Goal: Information Seeking & Learning: Check status

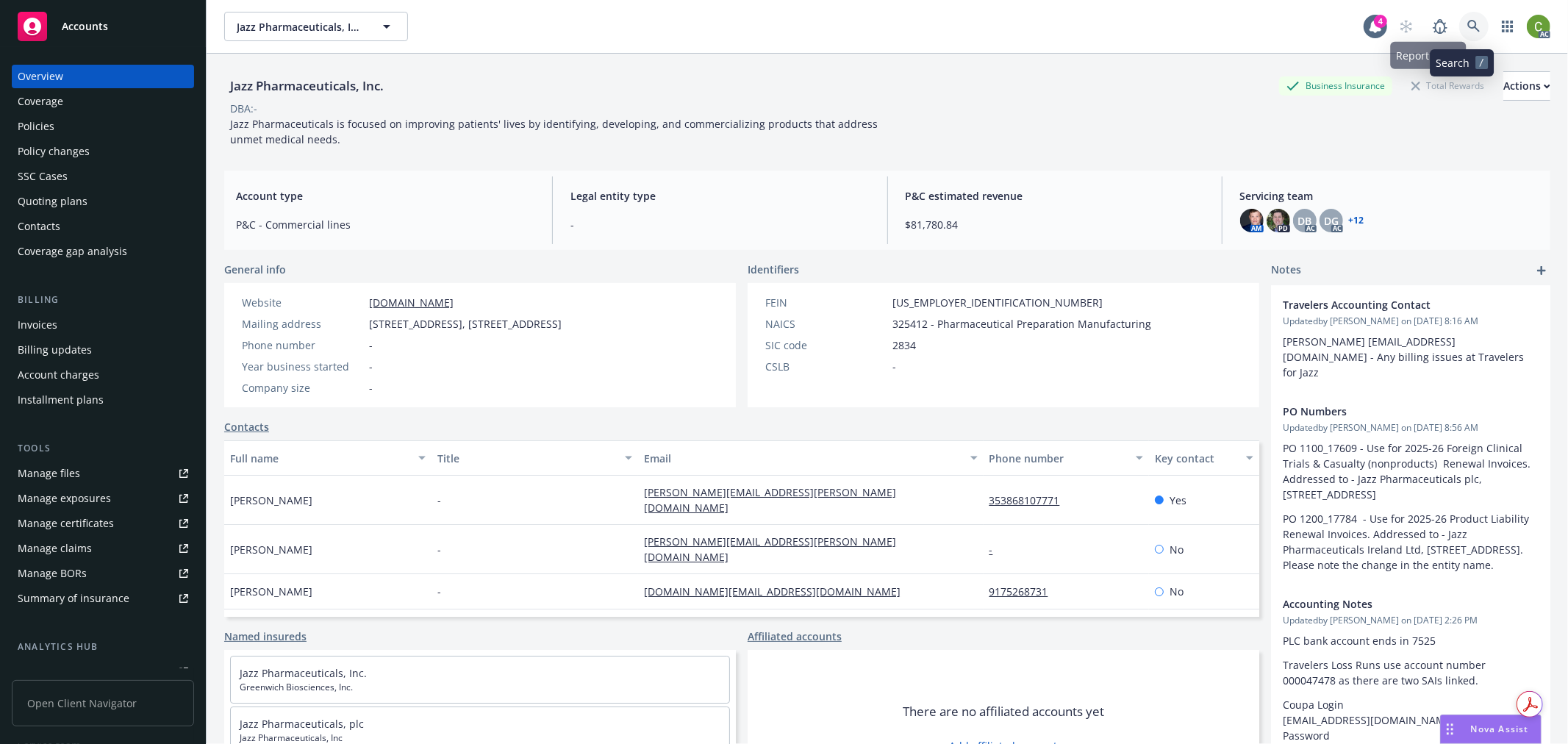
click at [1468, 32] on icon at bounding box center [1475, 27] width 13 height 13
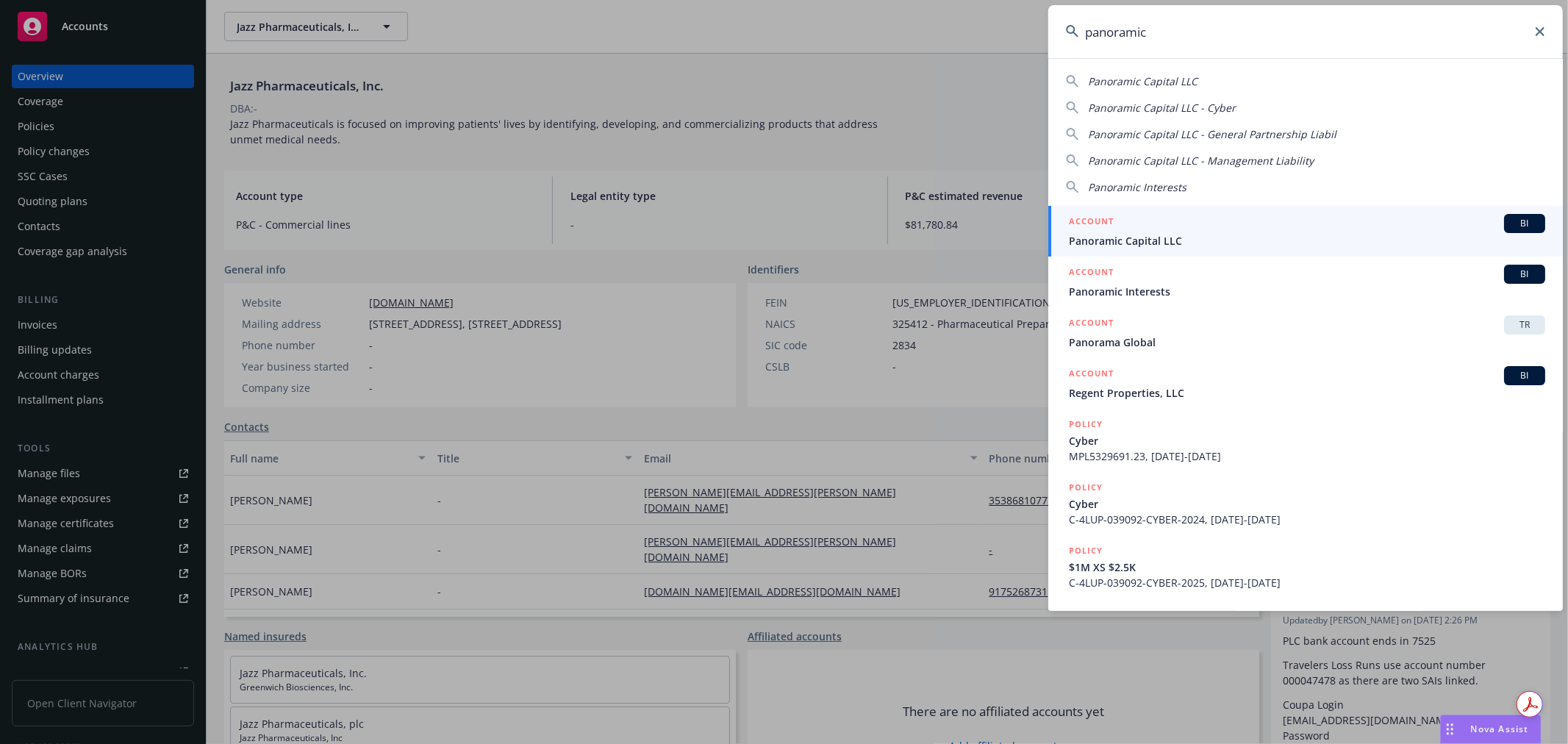
type input "panoramic"
click at [1123, 233] on span "Panoramic Capital LLC" at bounding box center [1307, 241] width 476 height 16
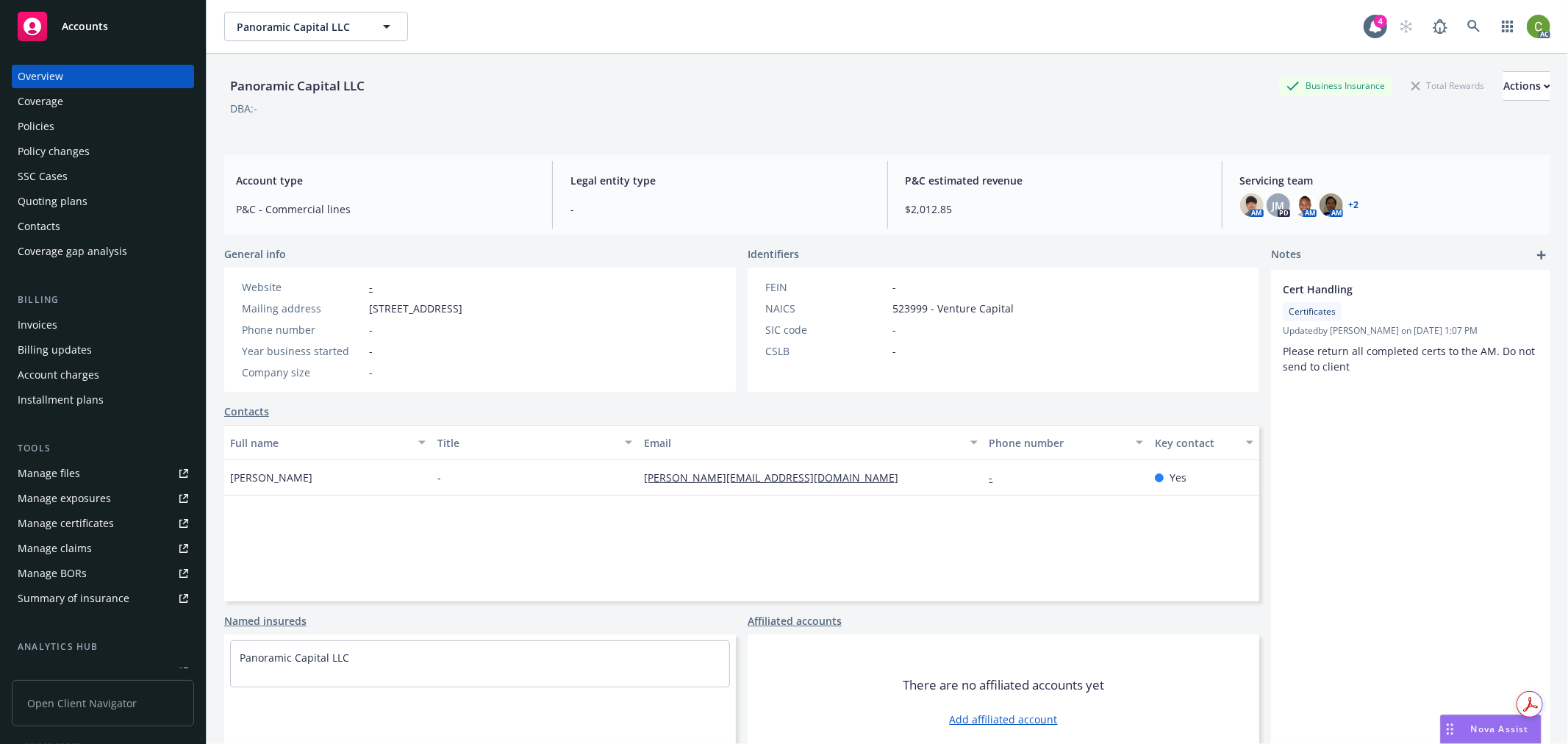
click at [108, 322] on div "Invoices" at bounding box center [103, 325] width 170 height 23
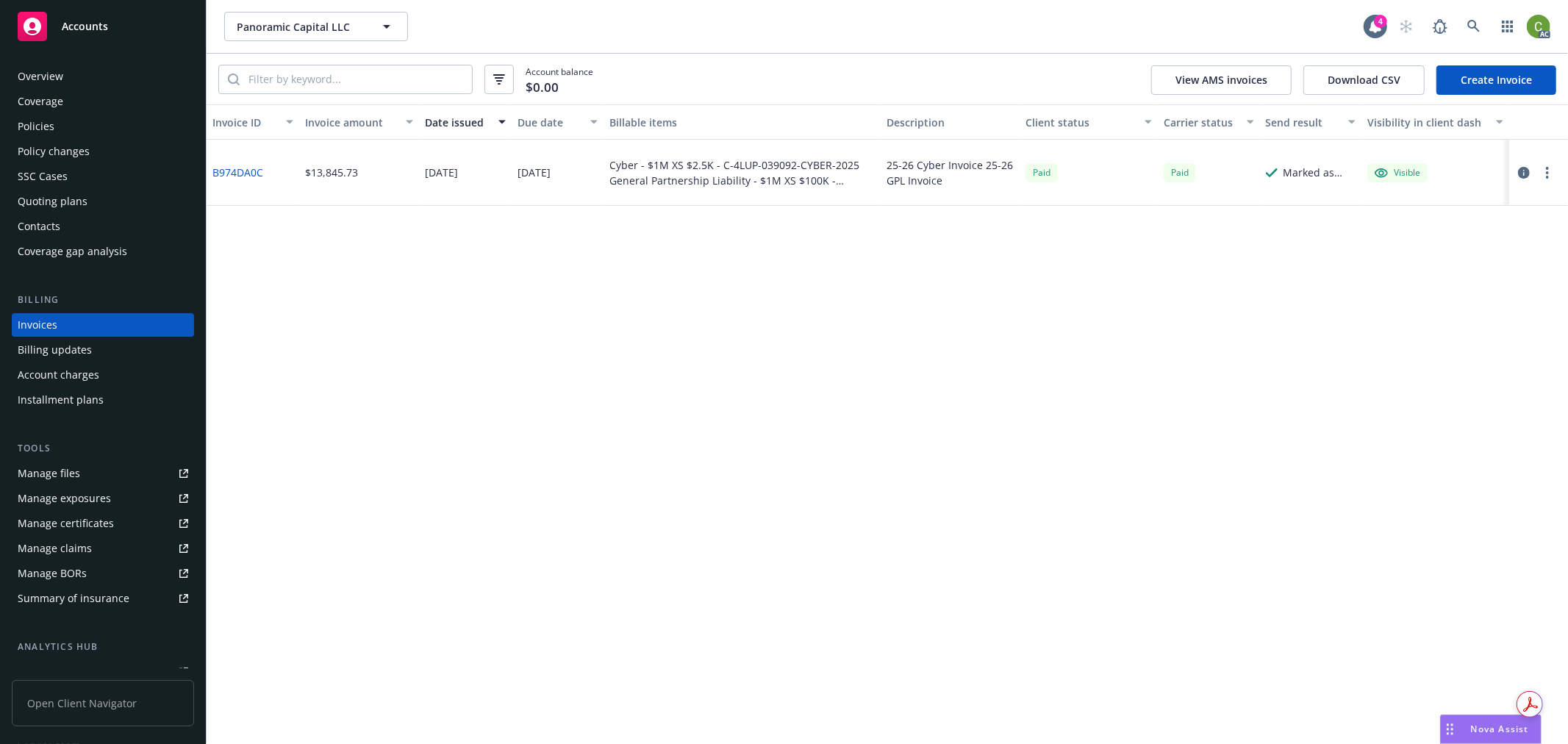
click at [239, 171] on link "B974DA0C" at bounding box center [238, 172] width 51 height 16
click at [1473, 26] on icon at bounding box center [1475, 27] width 13 height 13
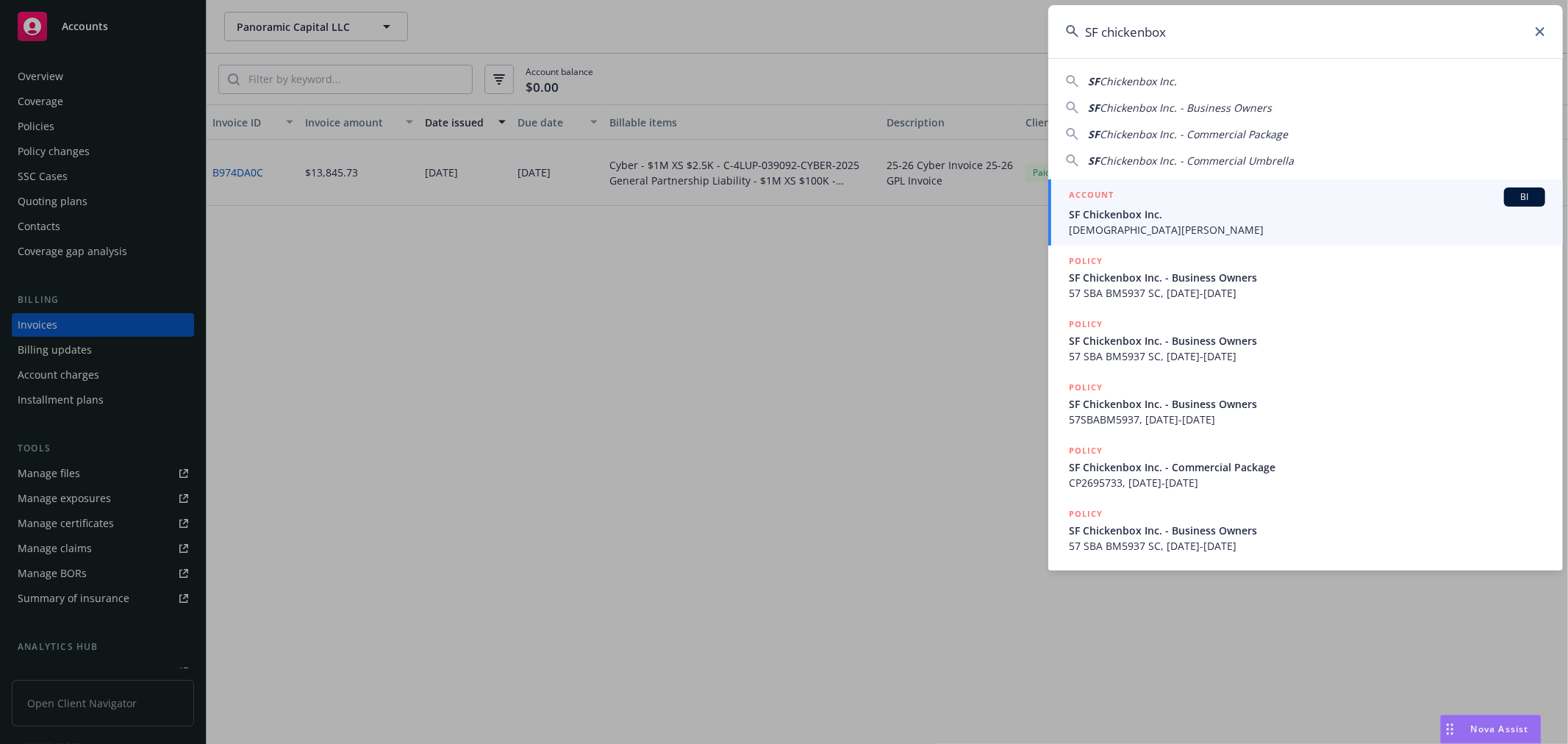
type input "SF chickenbox"
click at [1131, 212] on span "SF Chickenbox Inc." at bounding box center [1307, 214] width 476 height 16
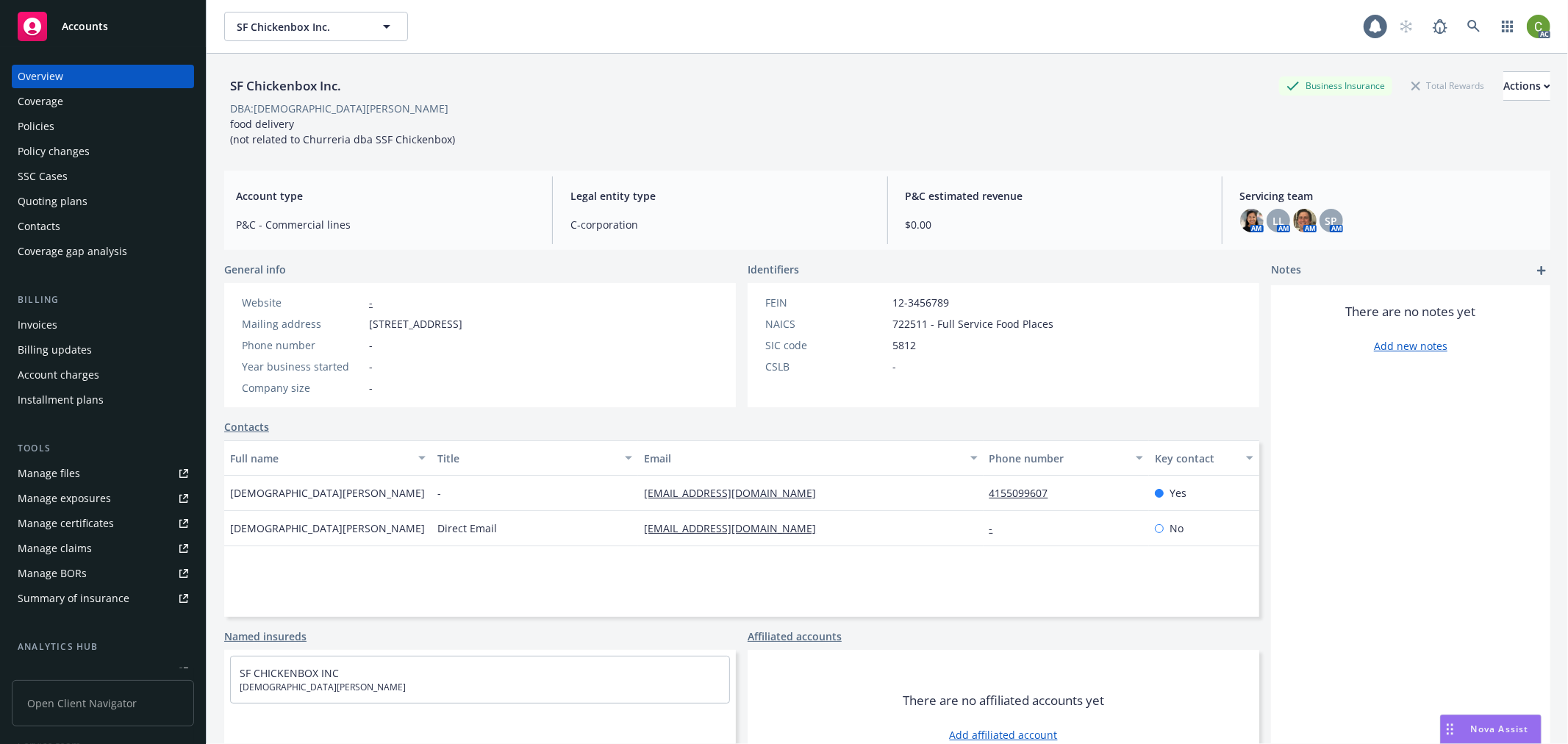
click at [93, 322] on div "Invoices" at bounding box center [103, 325] width 170 height 23
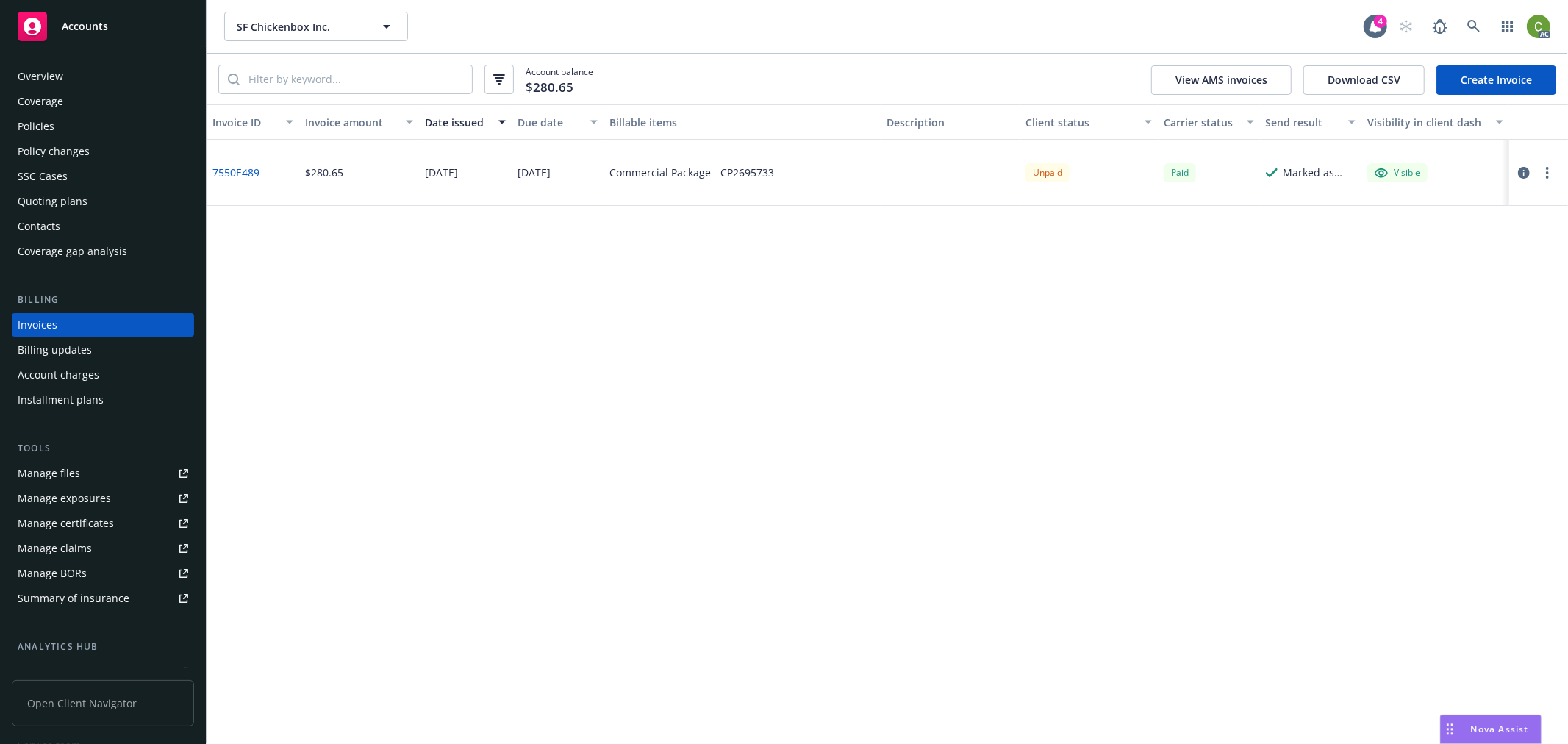
click at [762, 176] on div "Commercial Package - CP2695733" at bounding box center [692, 172] width 165 height 16
copy div "CP2695733"
click at [85, 126] on div "Policies" at bounding box center [103, 126] width 170 height 23
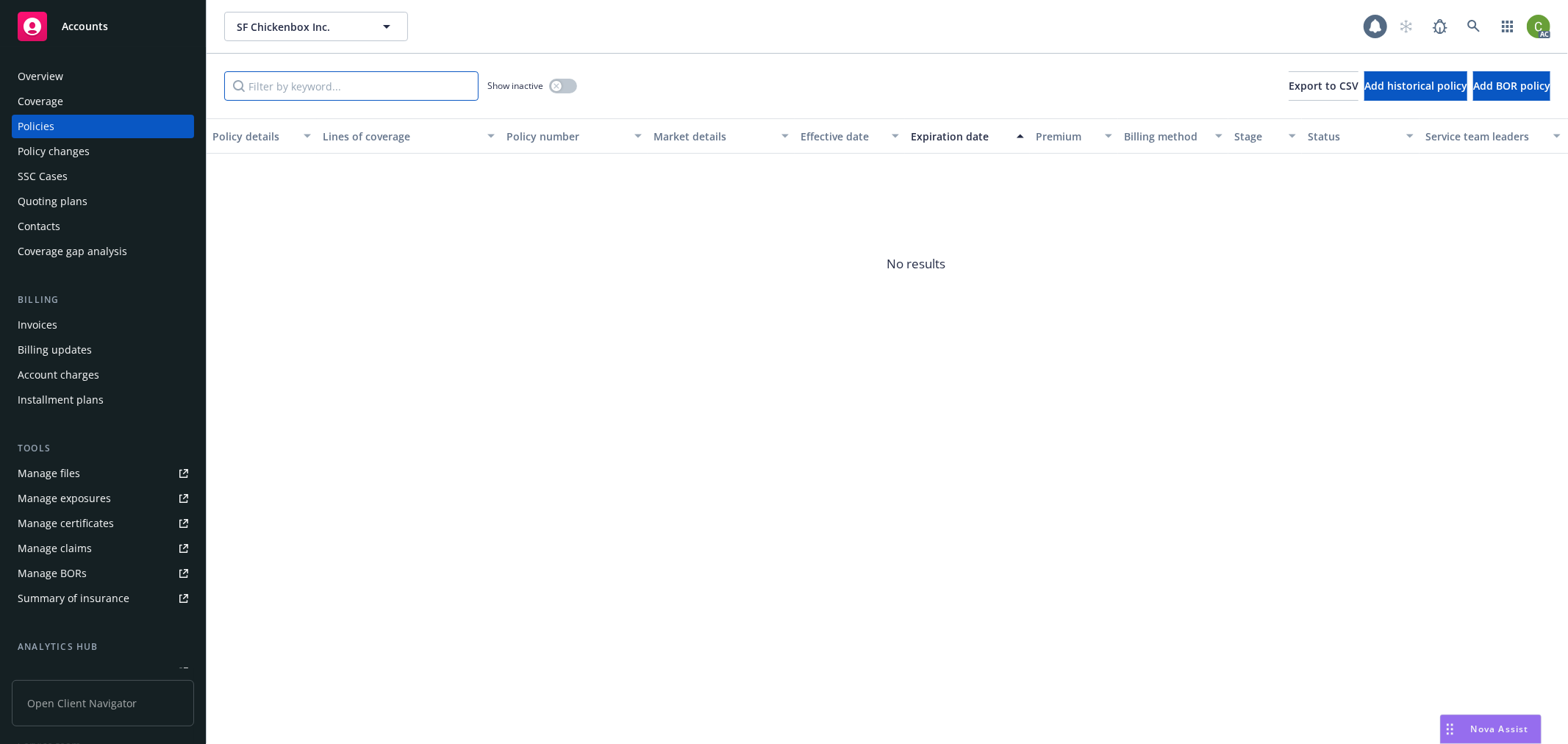
drag, startPoint x: 300, startPoint y: 90, endPoint x: 582, endPoint y: 144, distance: 287.1
click at [302, 90] on input "Filter by keyword..." at bounding box center [351, 85] width 254 height 29
paste input "CP2695733"
type input "CP2695733"
click at [551, 85] on div "button" at bounding box center [556, 86] width 10 height 10
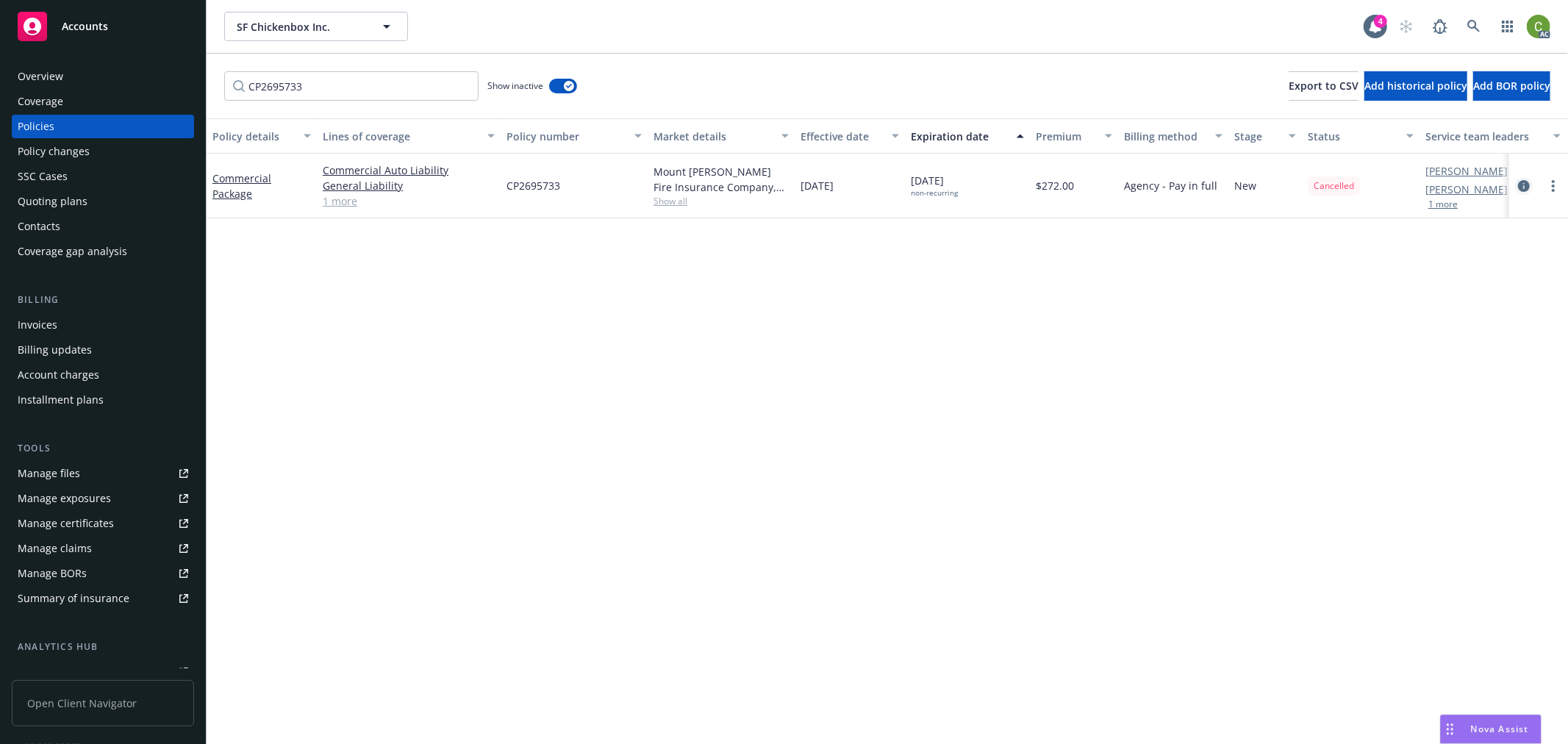
click at [1526, 182] on icon "circleInformation" at bounding box center [1524, 186] width 12 height 12
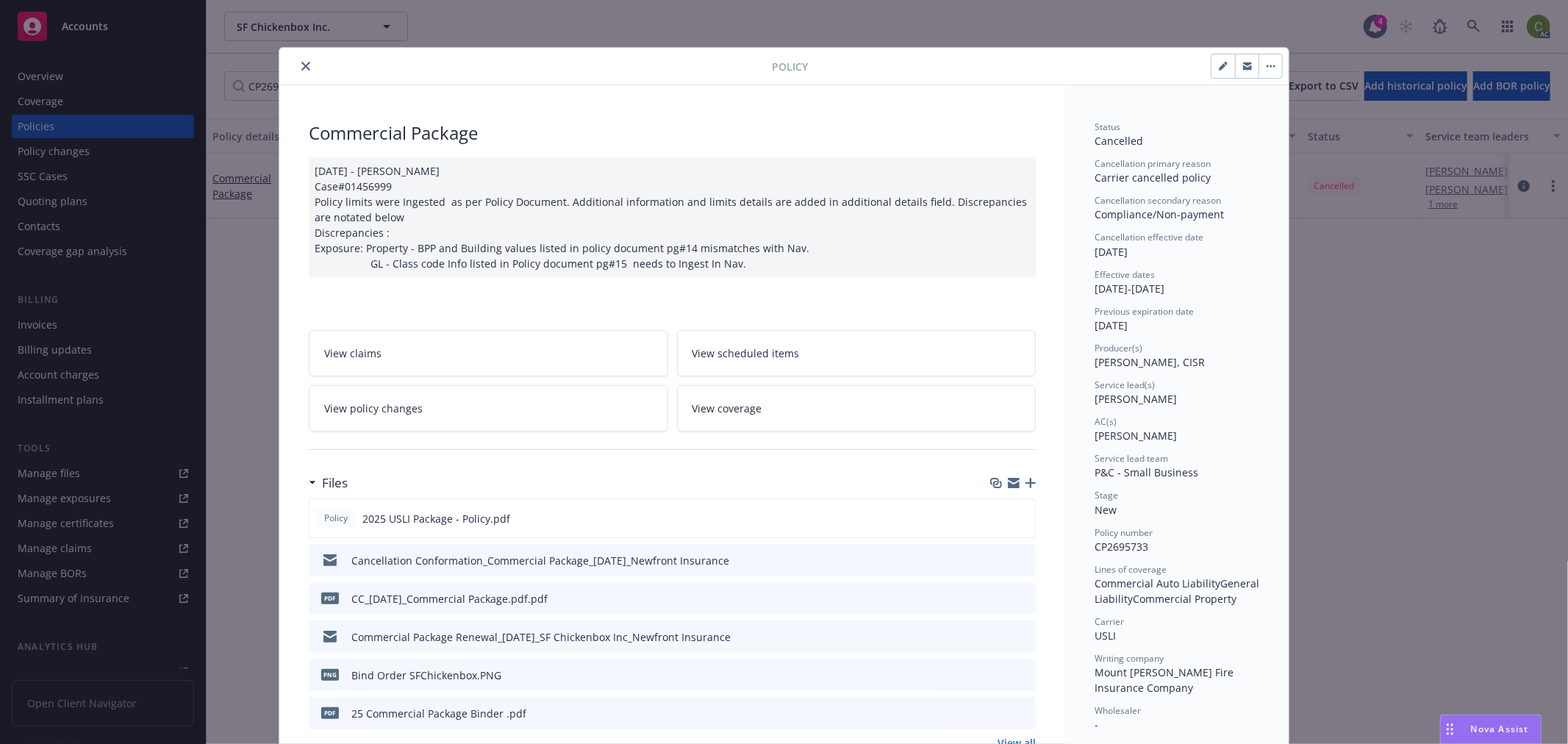
click at [1110, 552] on span "CP2695733" at bounding box center [1122, 547] width 54 height 14
copy span "CP2695733"
click at [304, 67] on icon "close" at bounding box center [306, 67] width 9 height 9
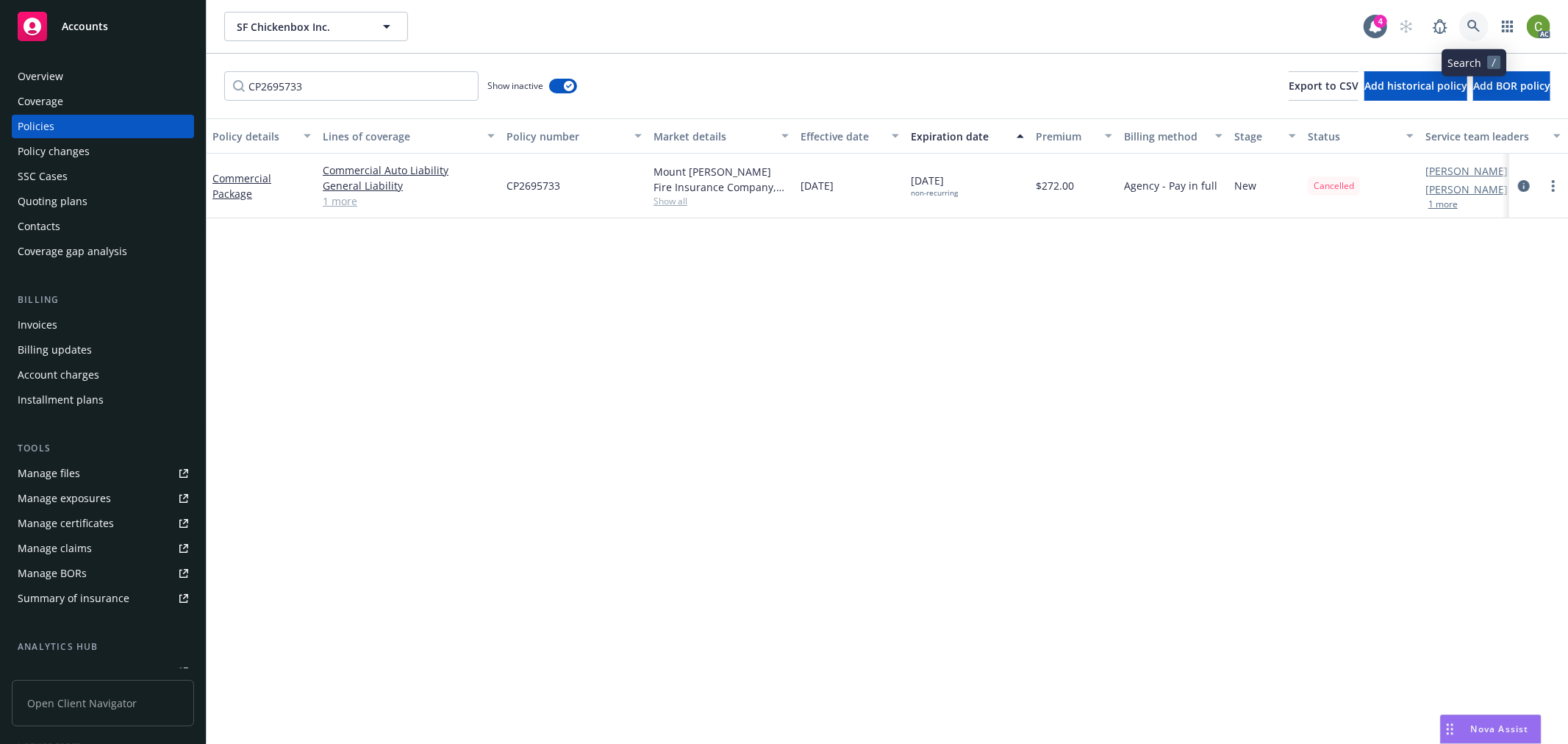
click at [1468, 34] on link at bounding box center [1474, 26] width 29 height 29
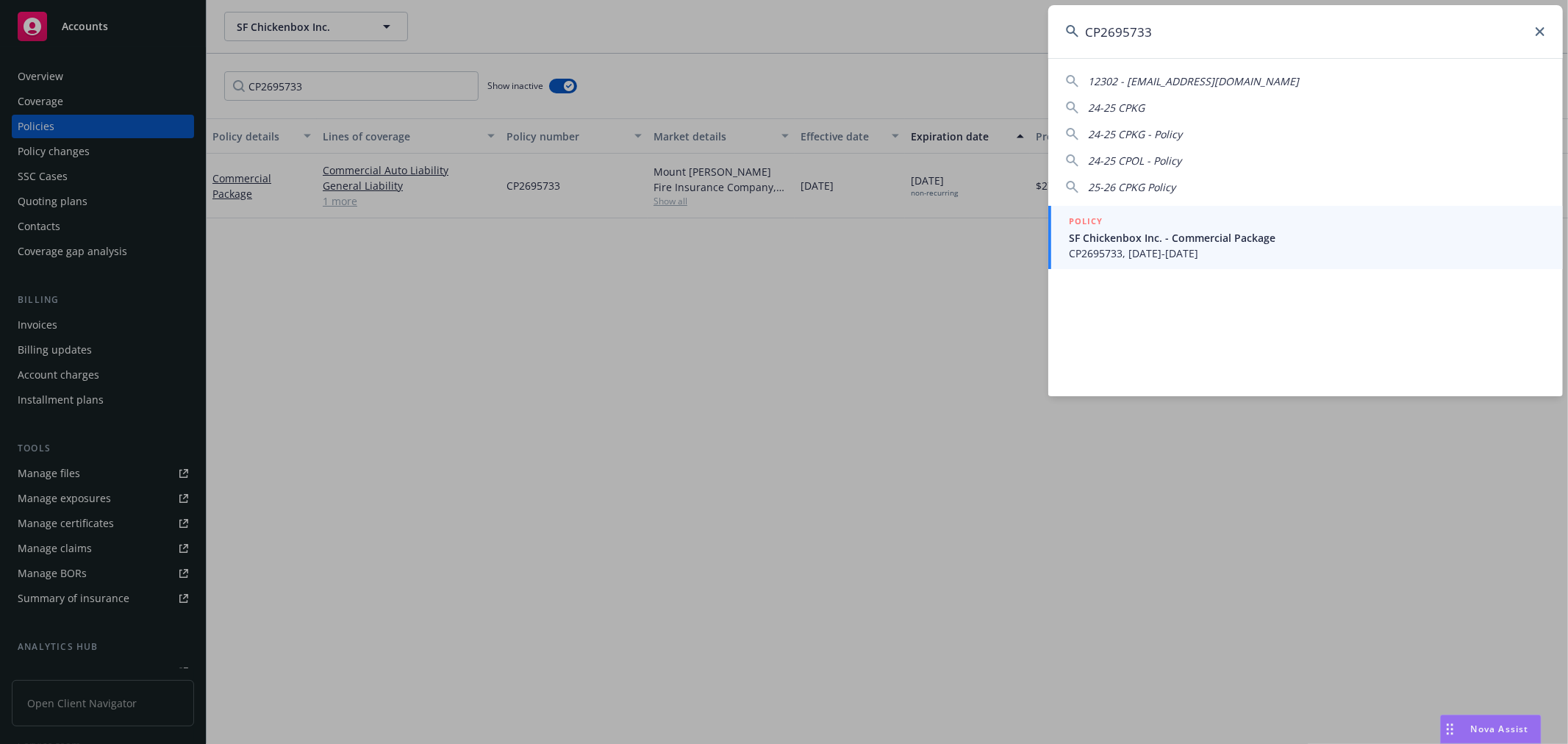
type input "CP2695733"
click at [1110, 250] on span "CP2695733, [DATE]-[DATE]" at bounding box center [1307, 253] width 476 height 16
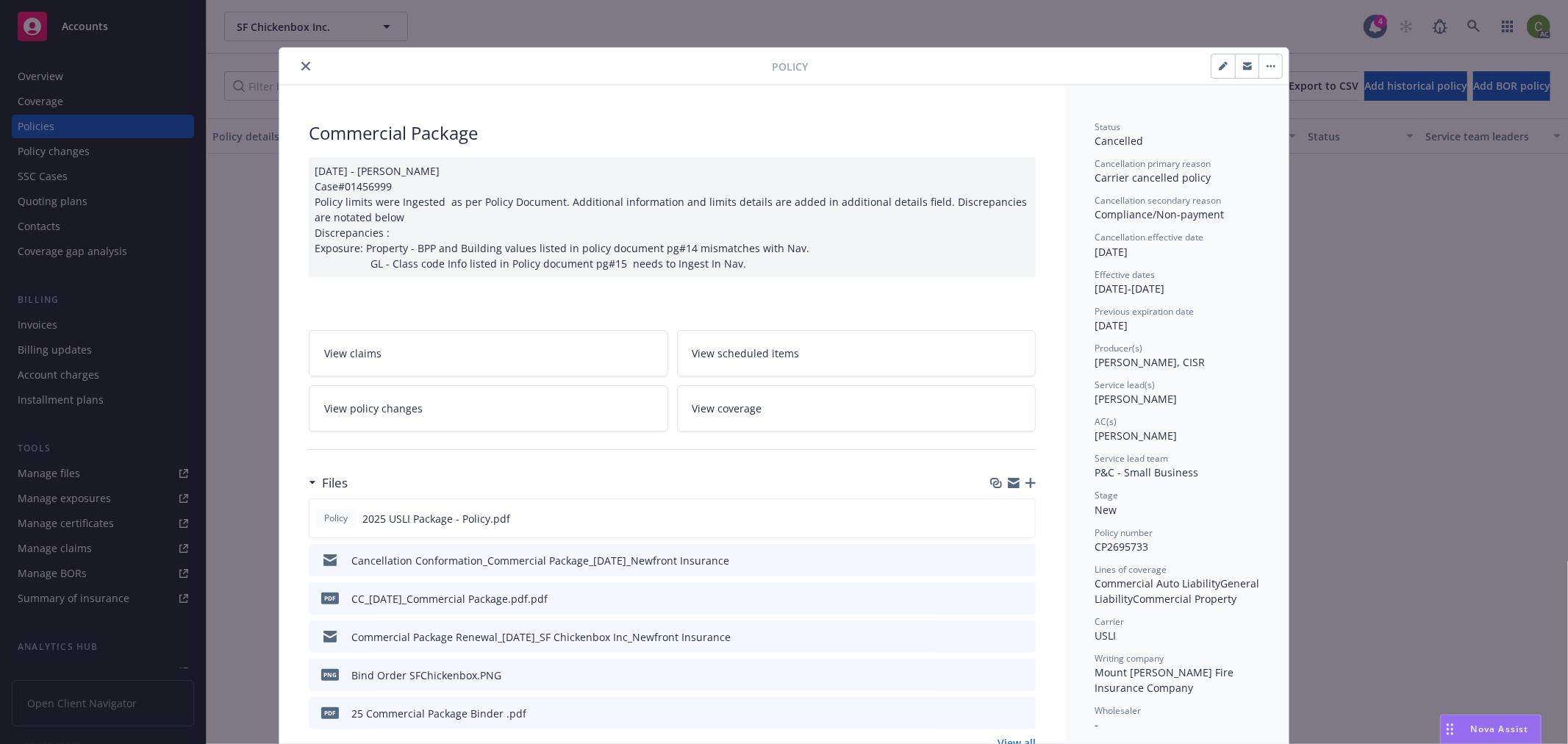
drag, startPoint x: 294, startPoint y: 67, endPoint x: 143, endPoint y: 292, distance: 271.0
click at [297, 67] on button "close" at bounding box center [306, 67] width 18 height 18
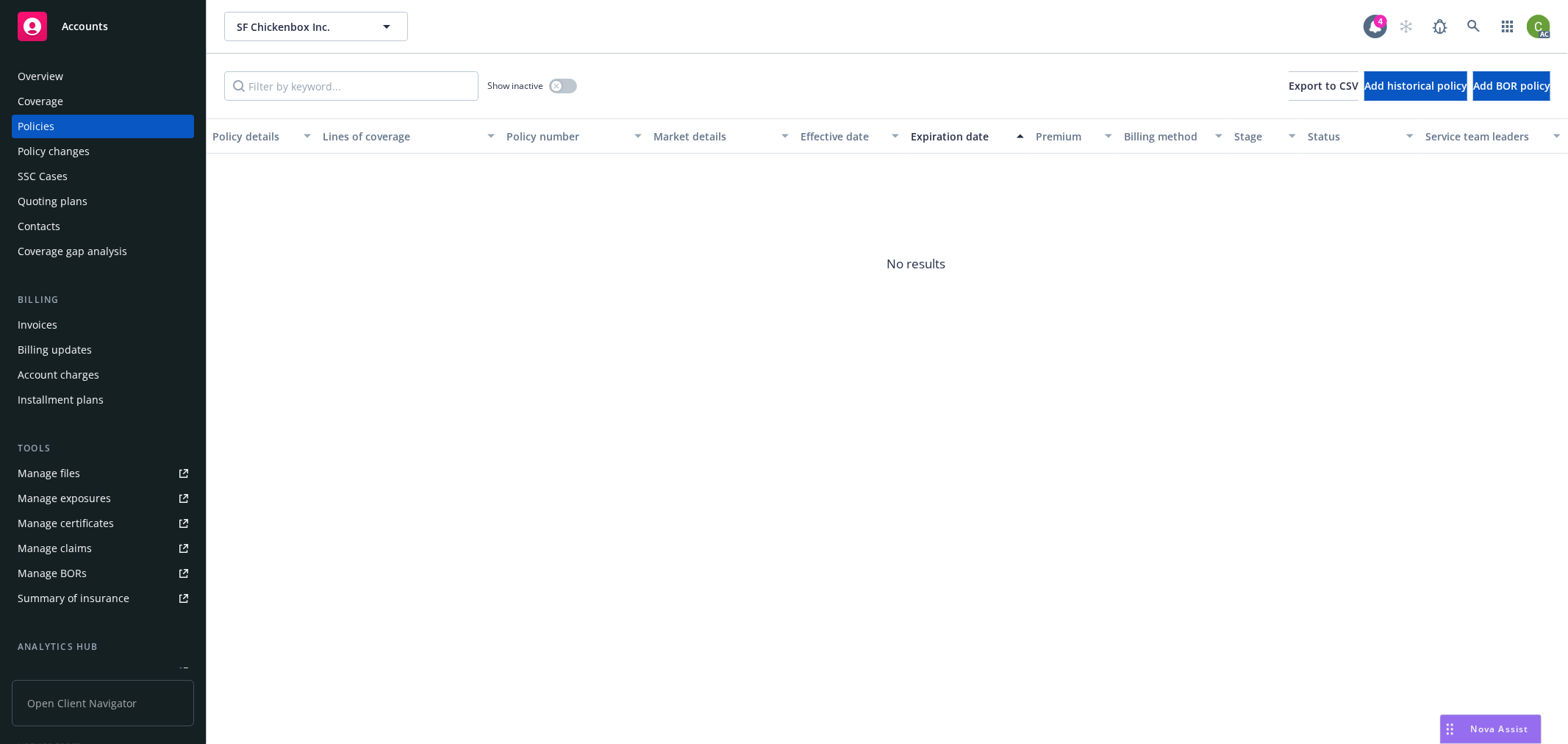
click at [99, 327] on div "Invoices" at bounding box center [103, 325] width 170 height 23
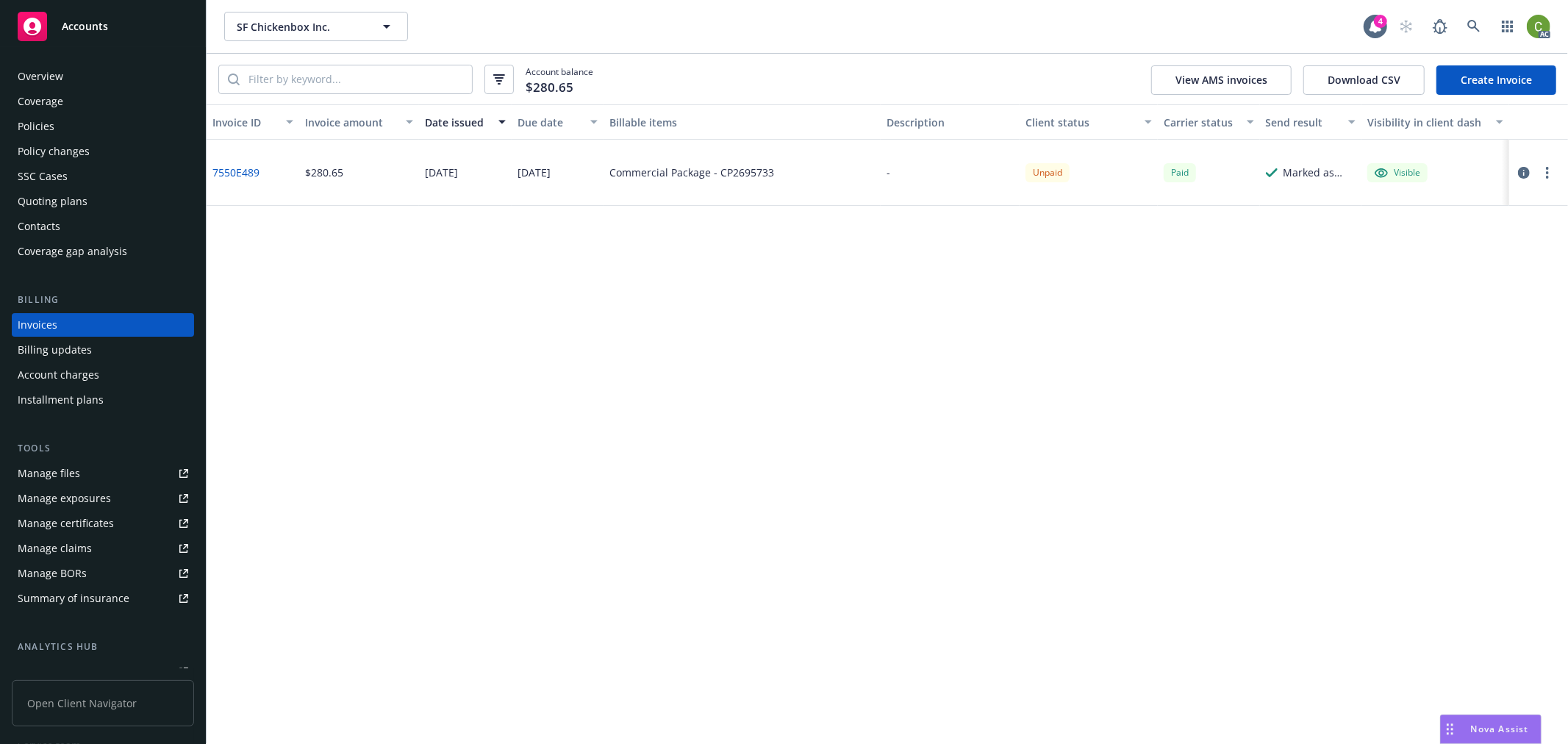
click at [74, 75] on div "Overview" at bounding box center [103, 76] width 170 height 23
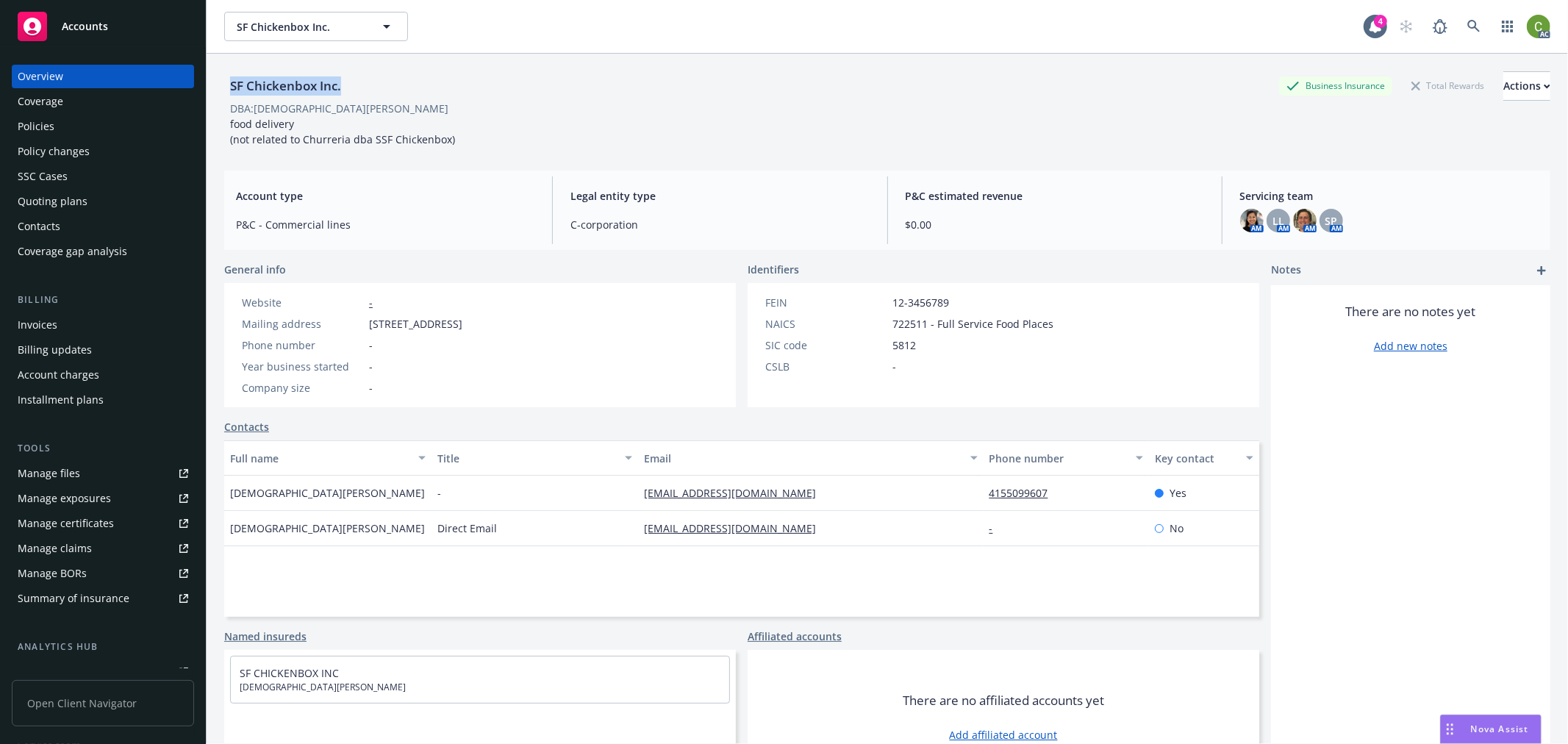
drag, startPoint x: 230, startPoint y: 83, endPoint x: 366, endPoint y: 85, distance: 136.0
click at [366, 85] on div "SF Chickenbox Inc. Business Insurance Total Rewards Actions" at bounding box center [888, 85] width 1326 height 29
copy div "SF Chickenbox Inc."
click at [86, 327] on div "Invoices" at bounding box center [103, 325] width 170 height 23
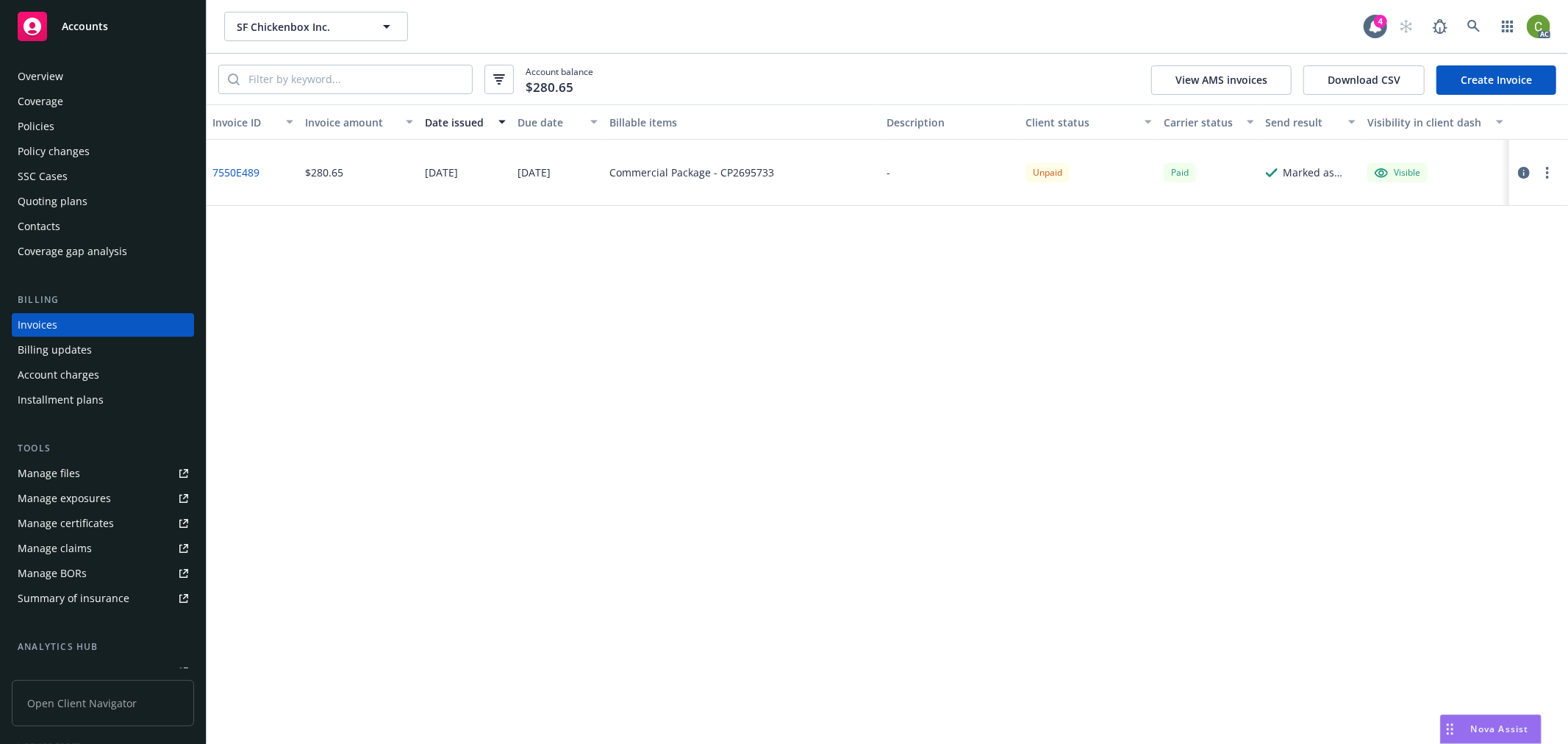
click at [748, 179] on div "Commercial Package - CP2695733" at bounding box center [692, 172] width 165 height 16
copy div "CP2695733"
click at [1475, 23] on icon at bounding box center [1475, 27] width 13 height 13
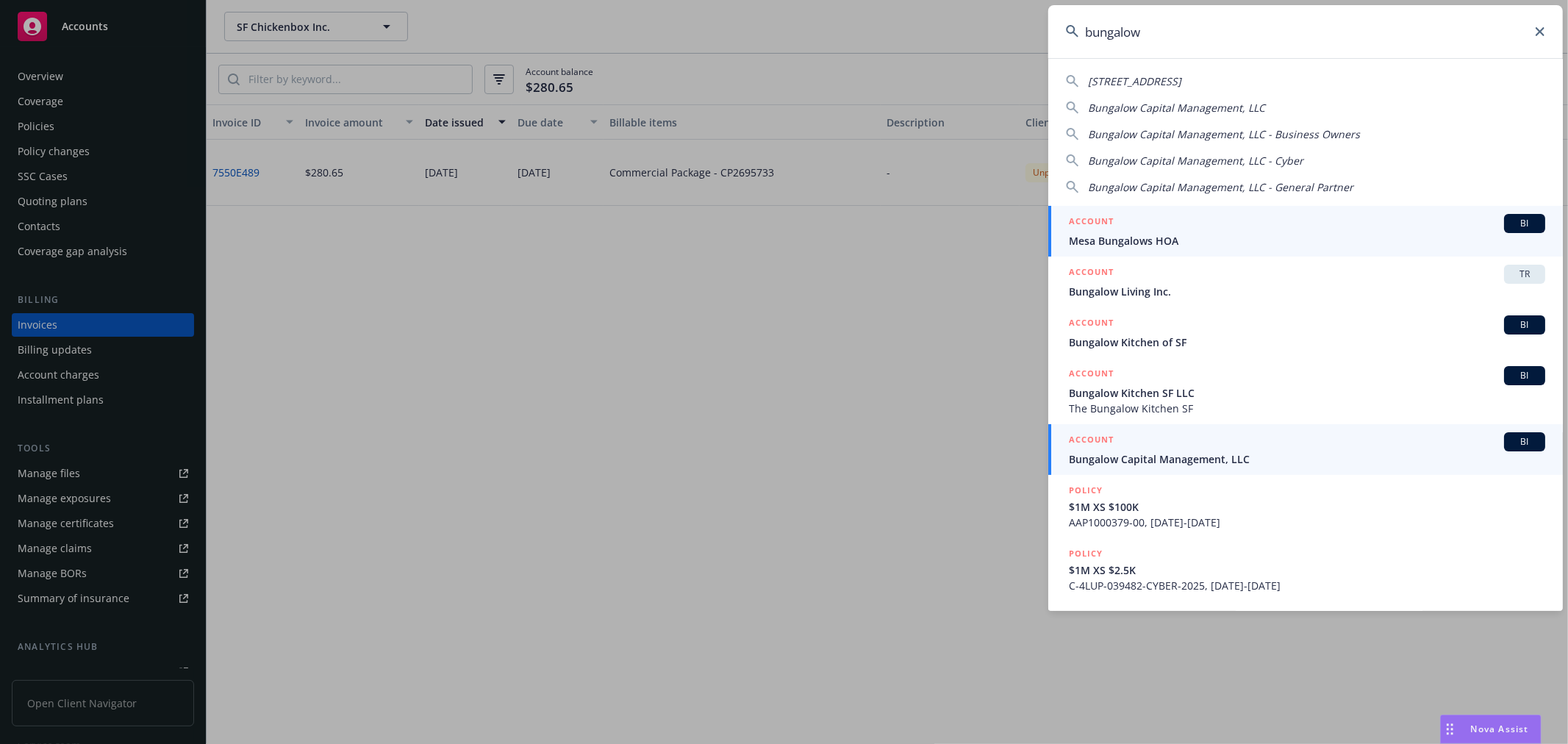
type input "bungalow"
click at [1159, 456] on span "Bungalow Capital Management, LLC" at bounding box center [1307, 459] width 476 height 16
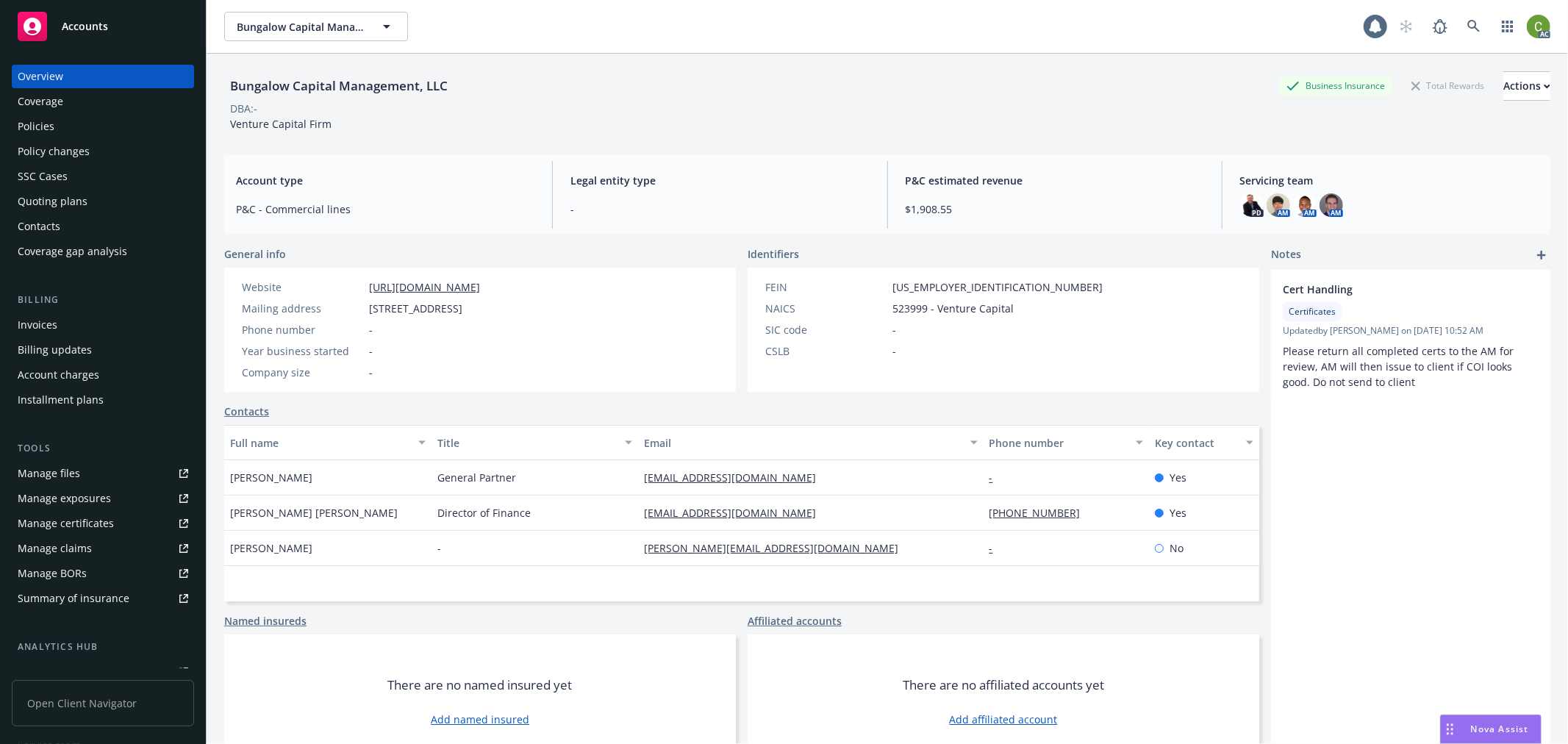
click at [69, 328] on div "Invoices" at bounding box center [103, 325] width 170 height 23
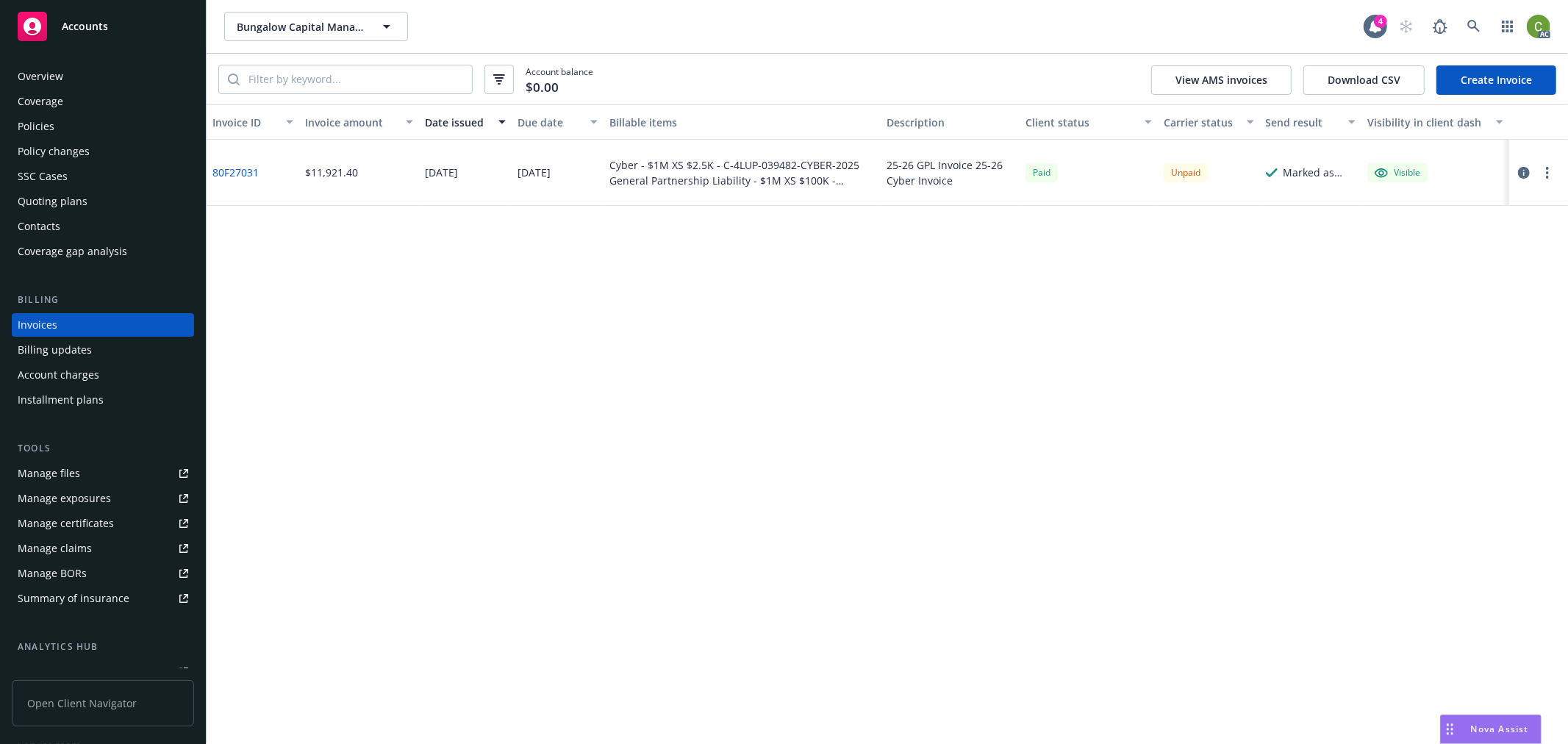
click at [239, 171] on link "80F27031" at bounding box center [236, 172] width 46 height 16
click at [1474, 21] on icon at bounding box center [1474, 26] width 13 height 13
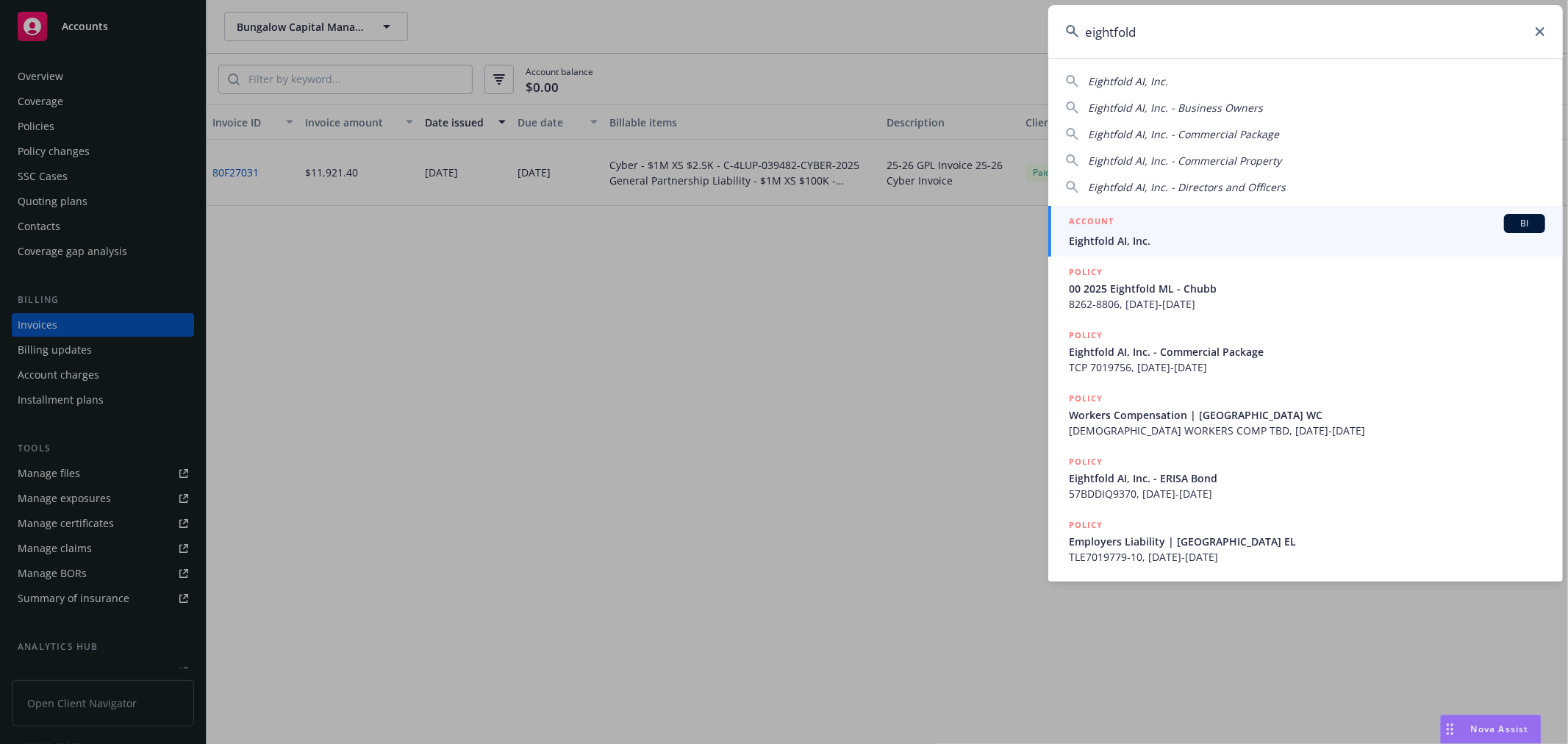
type input "eightfold"
click at [1123, 219] on div "ACCOUNT BI" at bounding box center [1307, 224] width 476 height 19
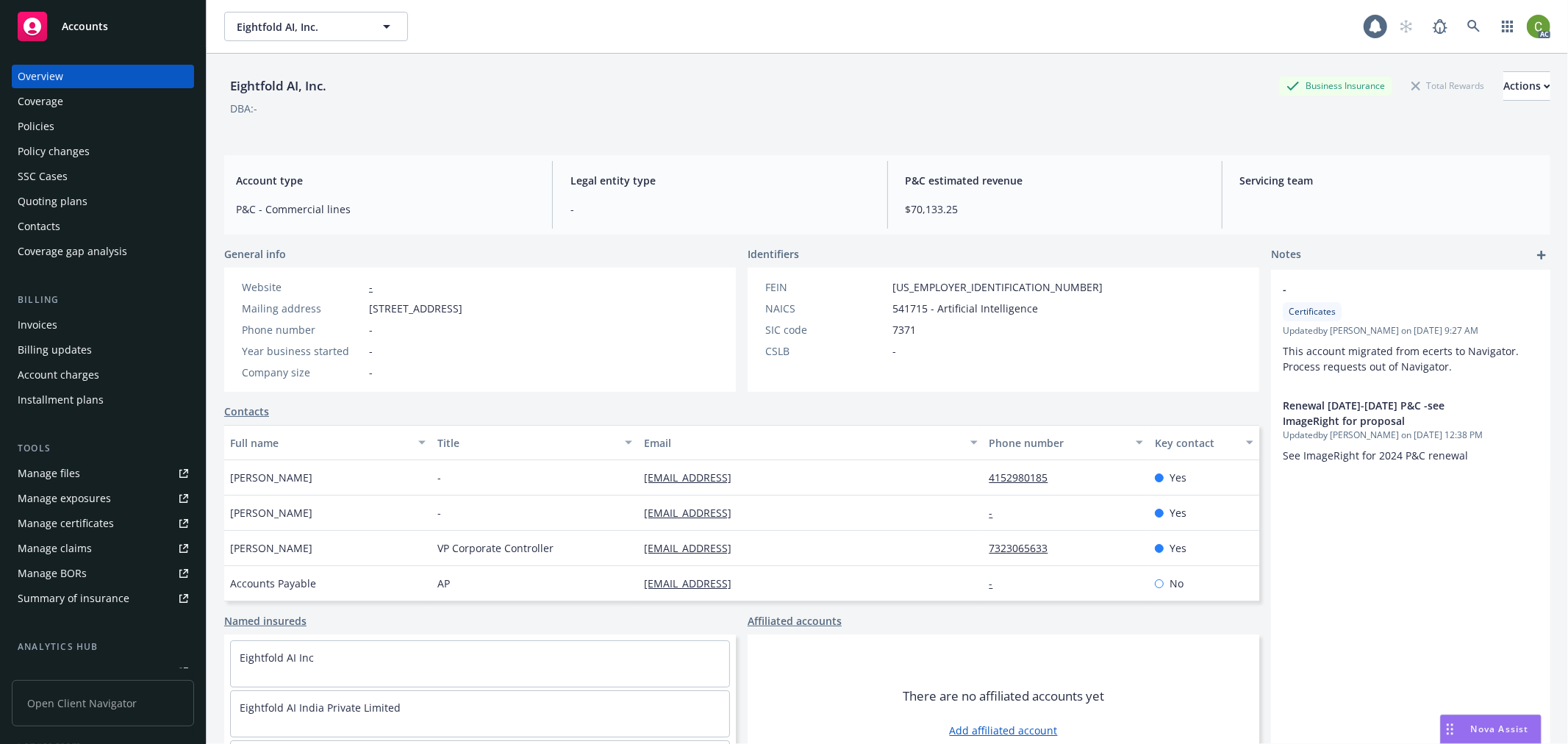
click at [99, 314] on div "Invoices" at bounding box center [103, 325] width 170 height 23
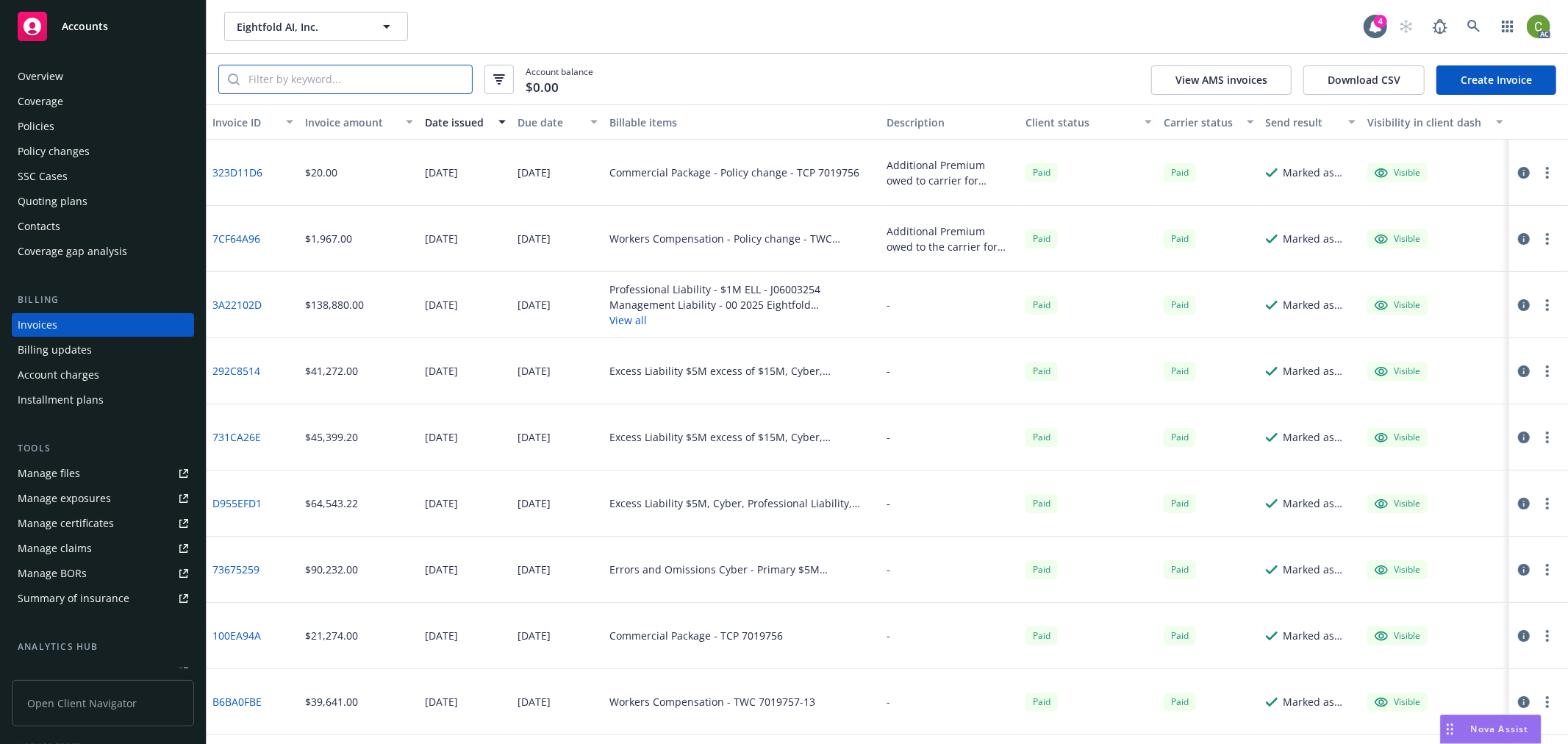
click at [326, 76] on input "search" at bounding box center [356, 79] width 233 height 28
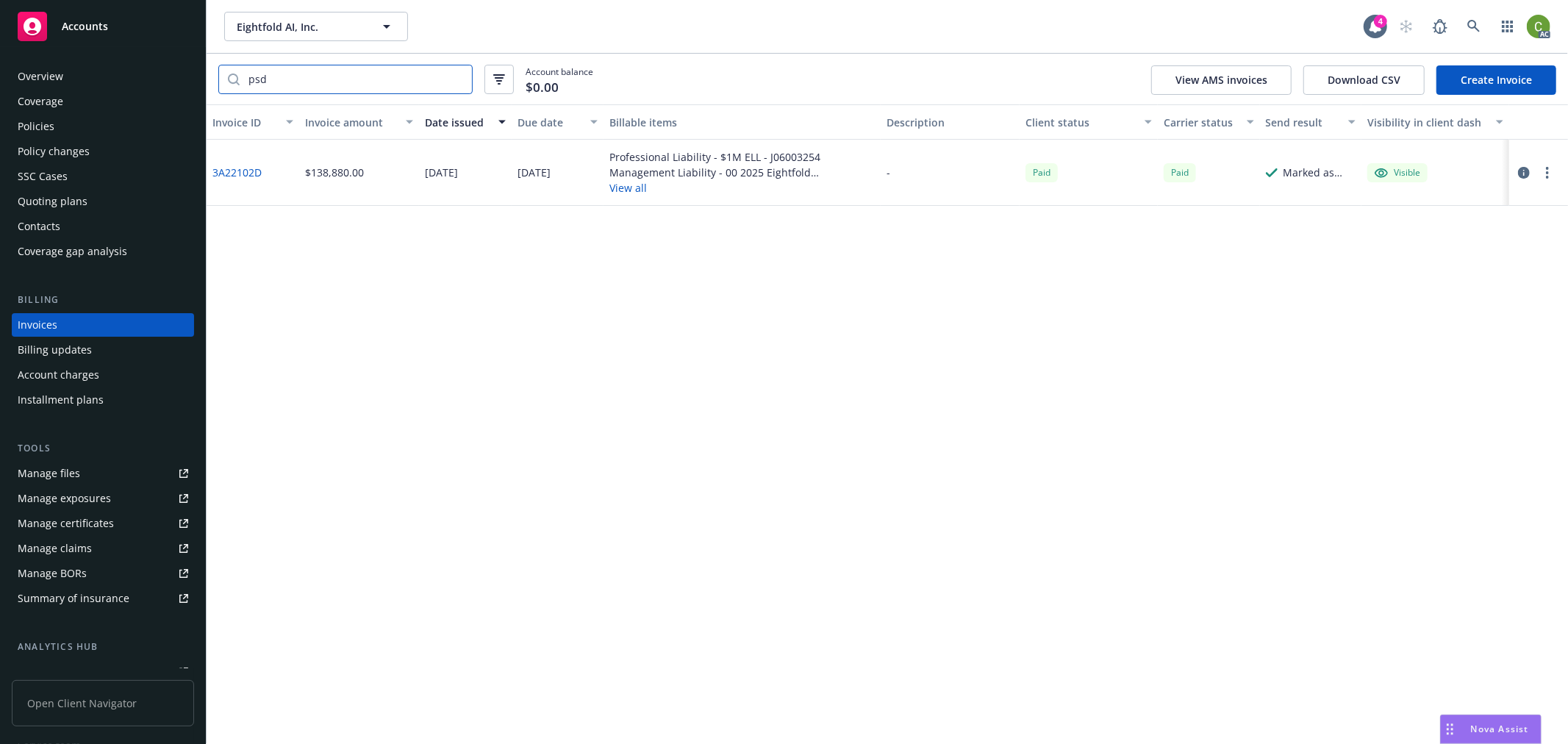
type input "psd"
click at [243, 171] on link "3A22102D" at bounding box center [237, 172] width 49 height 16
click at [1469, 30] on icon at bounding box center [1475, 27] width 13 height 13
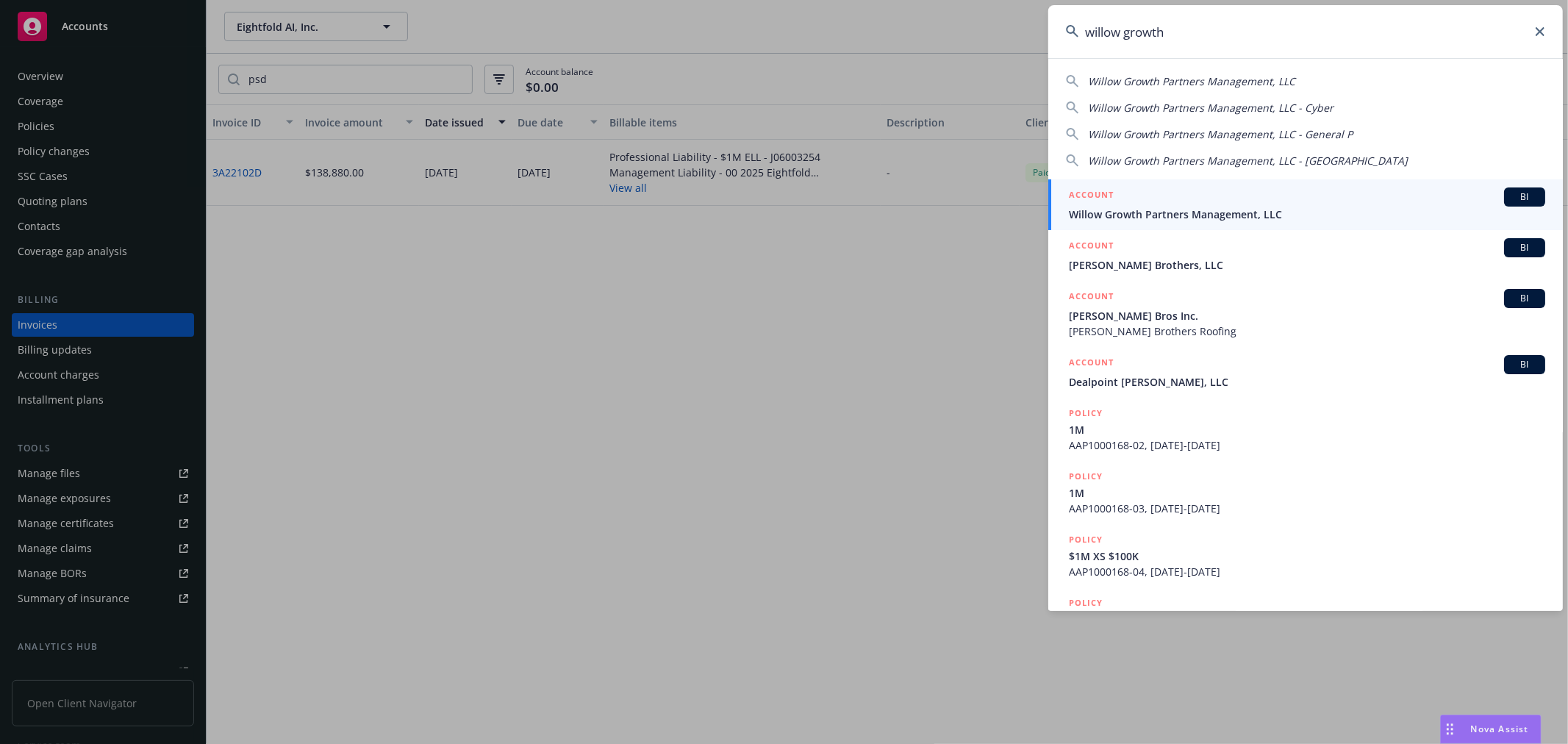
type input "willow growth"
click at [1126, 209] on span "Willow Growth Partners Management, LLC" at bounding box center [1307, 214] width 476 height 16
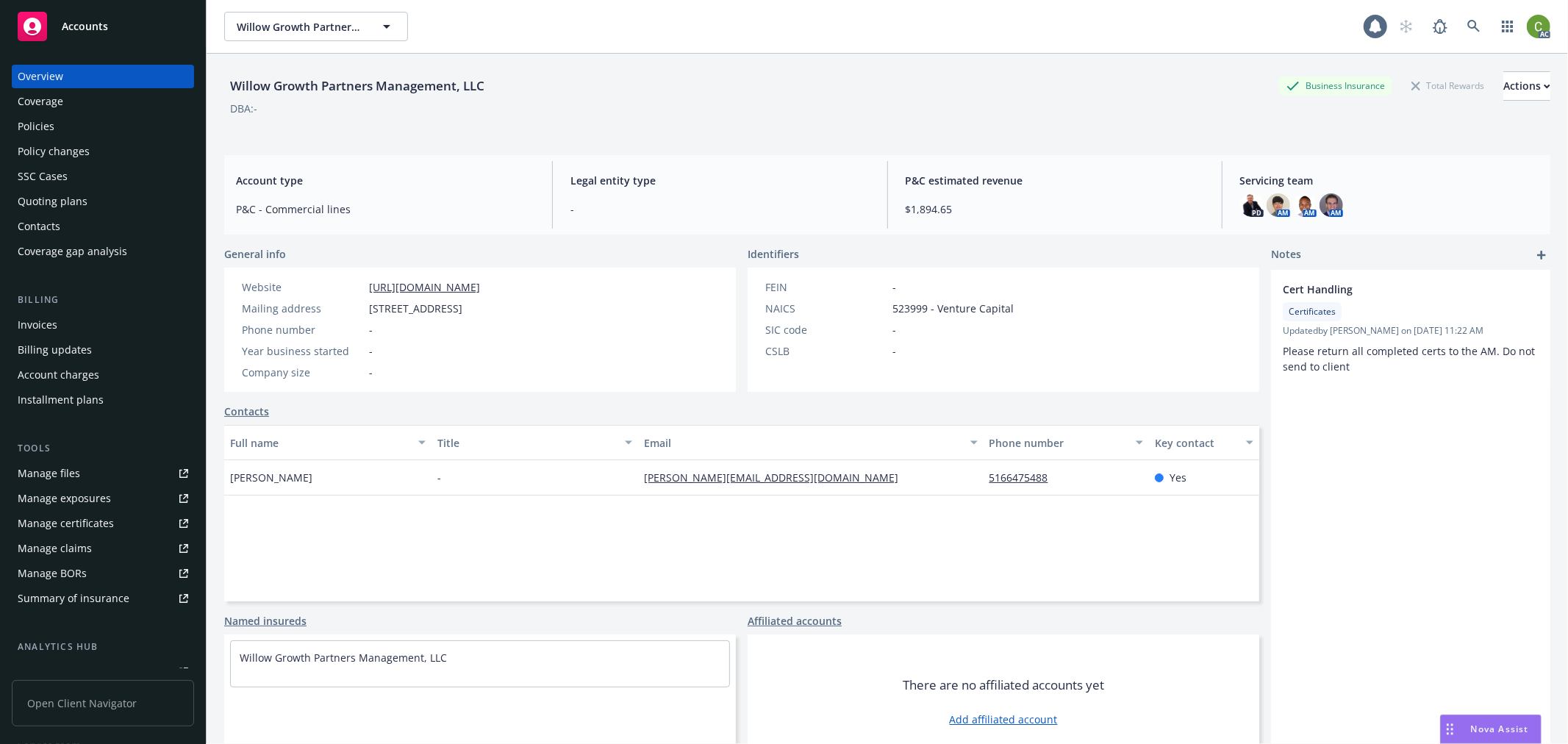
click at [85, 321] on div "Invoices" at bounding box center [103, 325] width 170 height 23
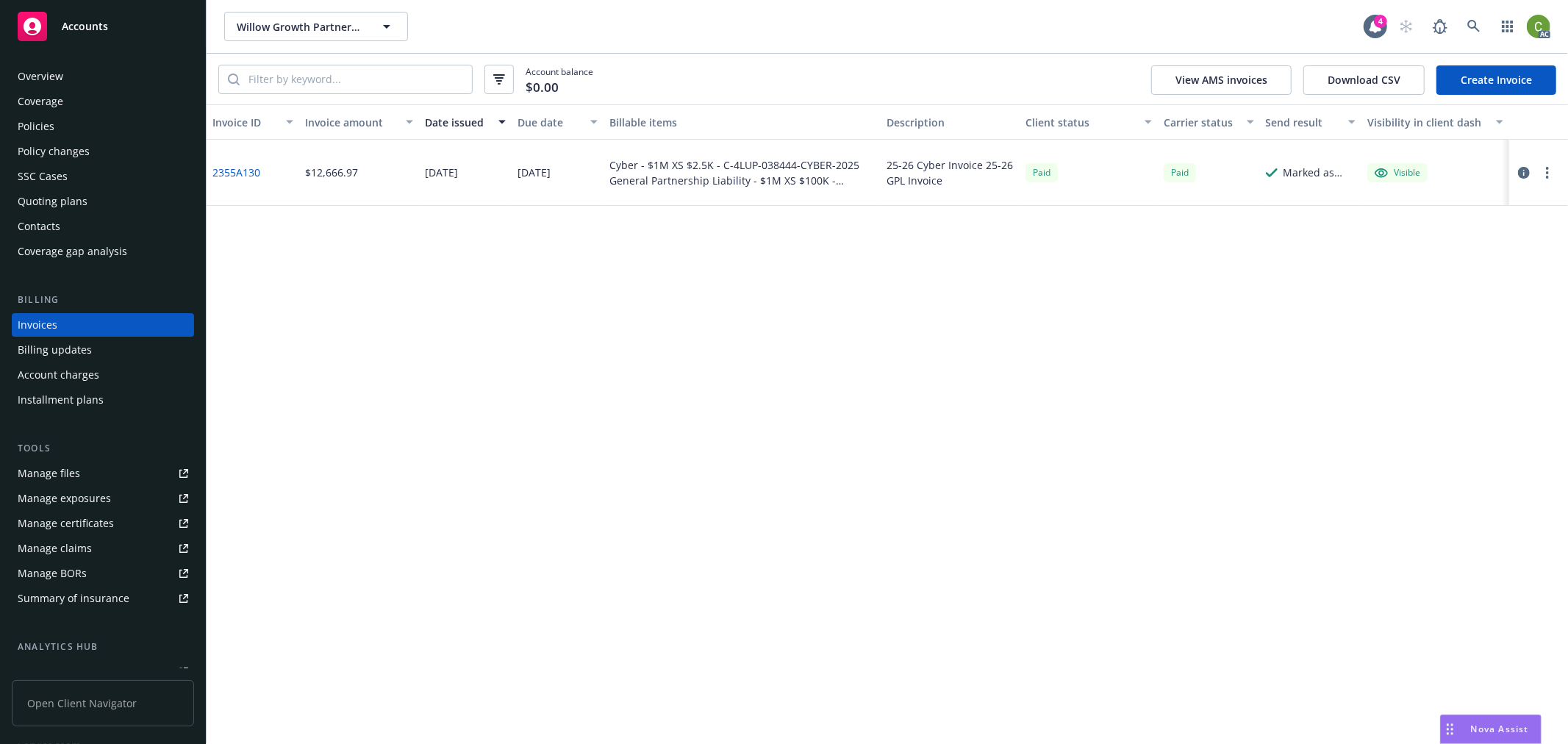
click at [252, 173] on link "2355A130" at bounding box center [236, 172] width 48 height 16
click at [1472, 25] on icon at bounding box center [1475, 27] width 13 height 13
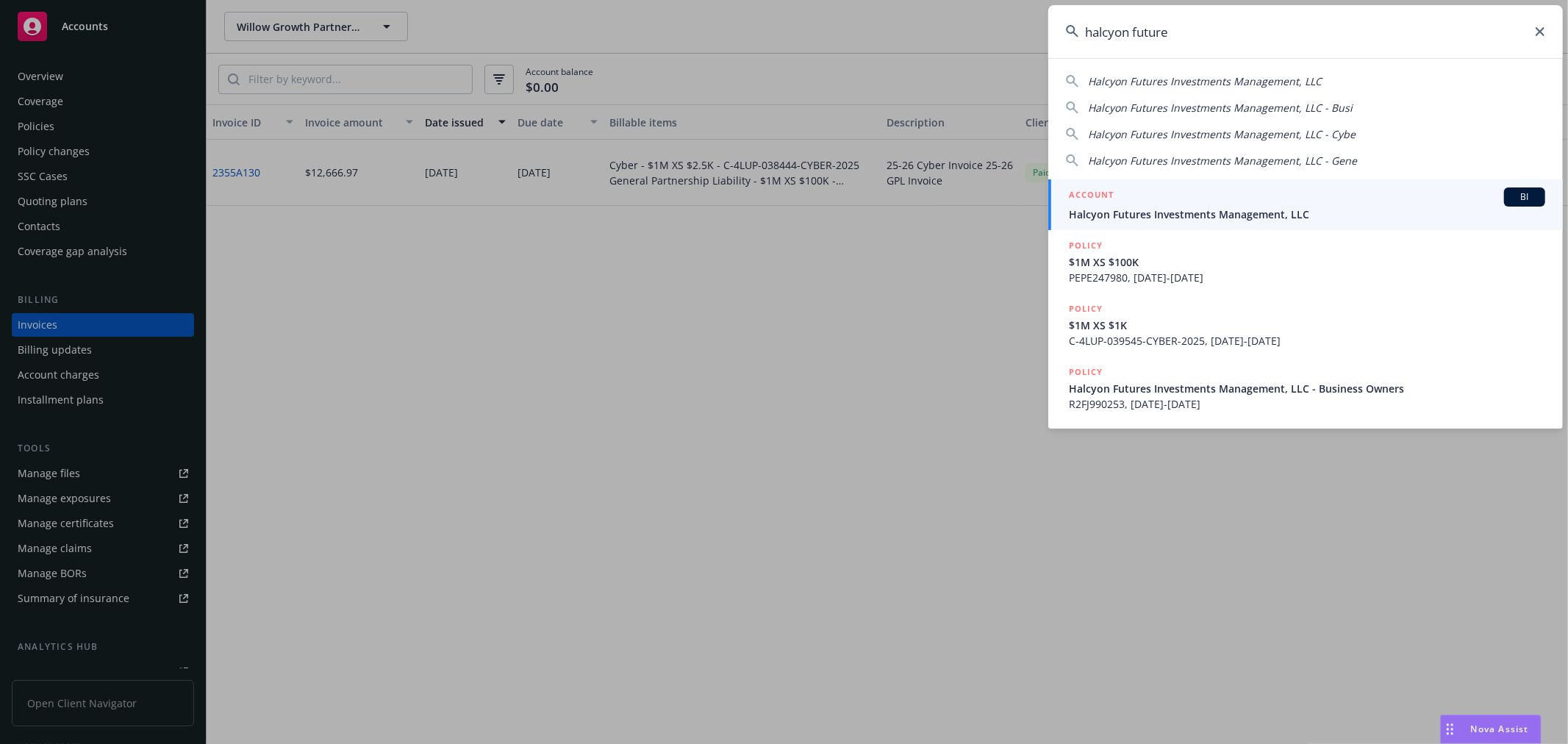
type input "halcyon future"
drag, startPoint x: 1082, startPoint y: 206, endPoint x: 900, endPoint y: 231, distance: 183.7
click at [1082, 206] on span "Halcyon Futures Investments Management, LLC" at bounding box center [1307, 214] width 476 height 16
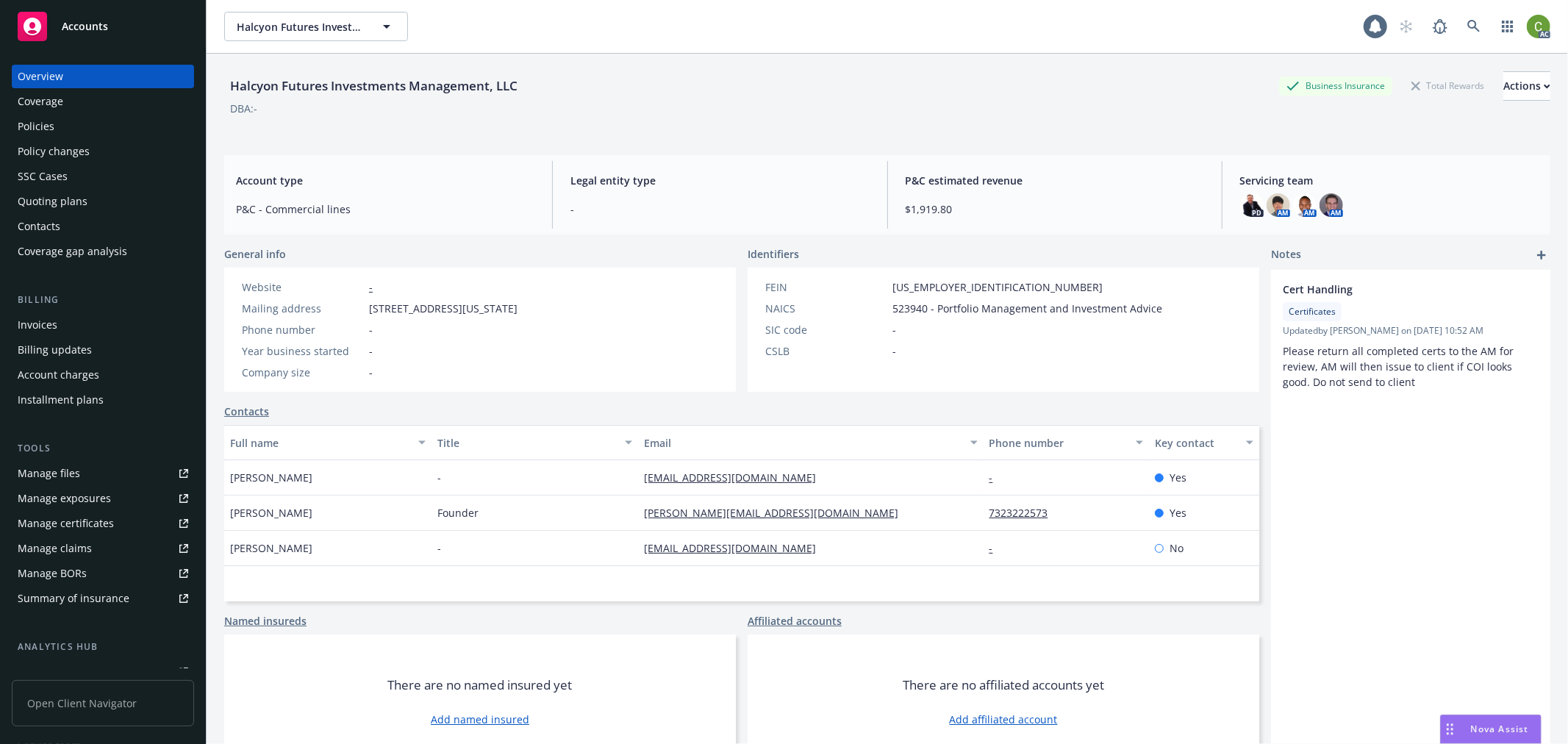
click at [127, 317] on div "Invoices" at bounding box center [103, 325] width 170 height 23
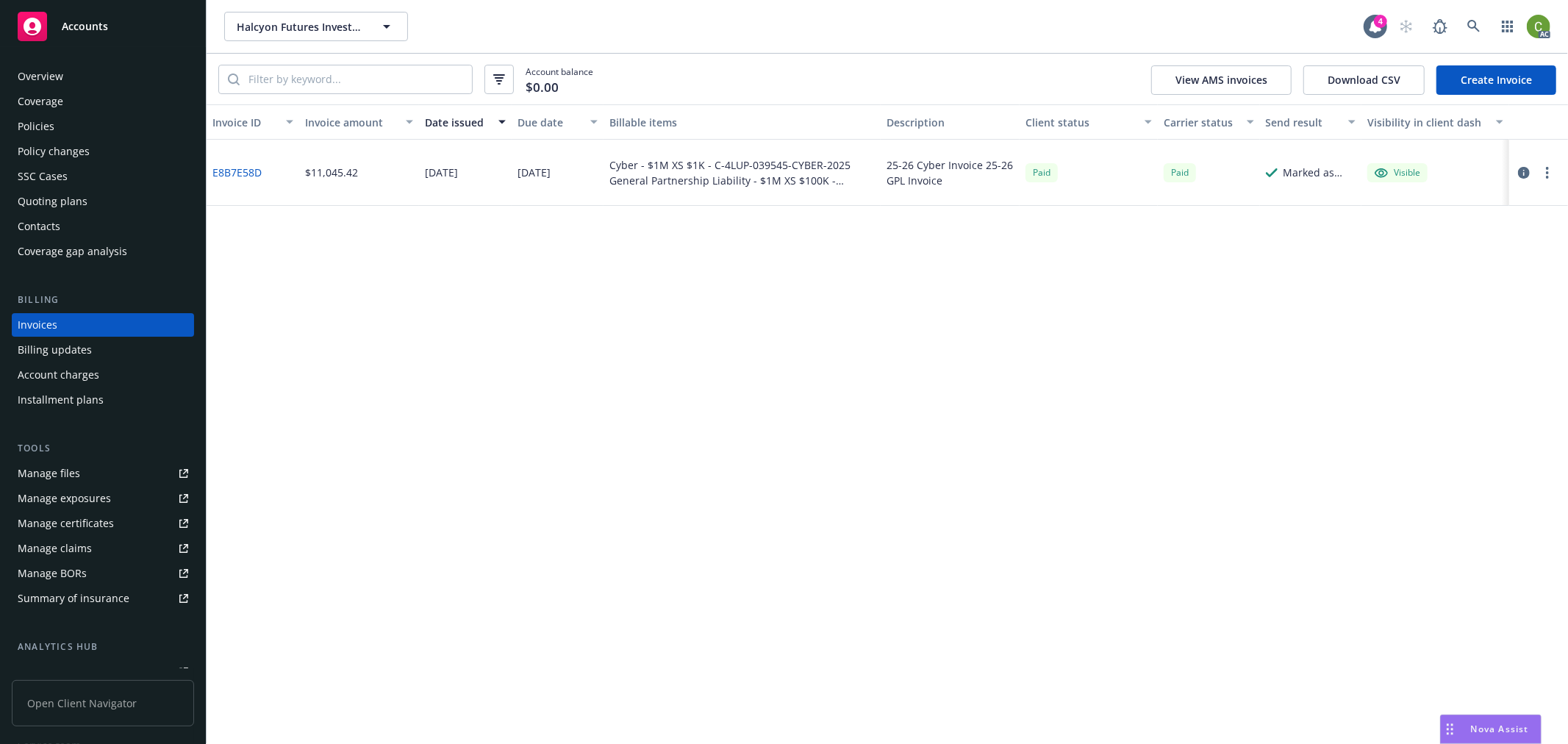
click at [244, 176] on link "E8B7E58D" at bounding box center [237, 172] width 49 height 16
click at [1469, 22] on icon at bounding box center [1474, 26] width 13 height 13
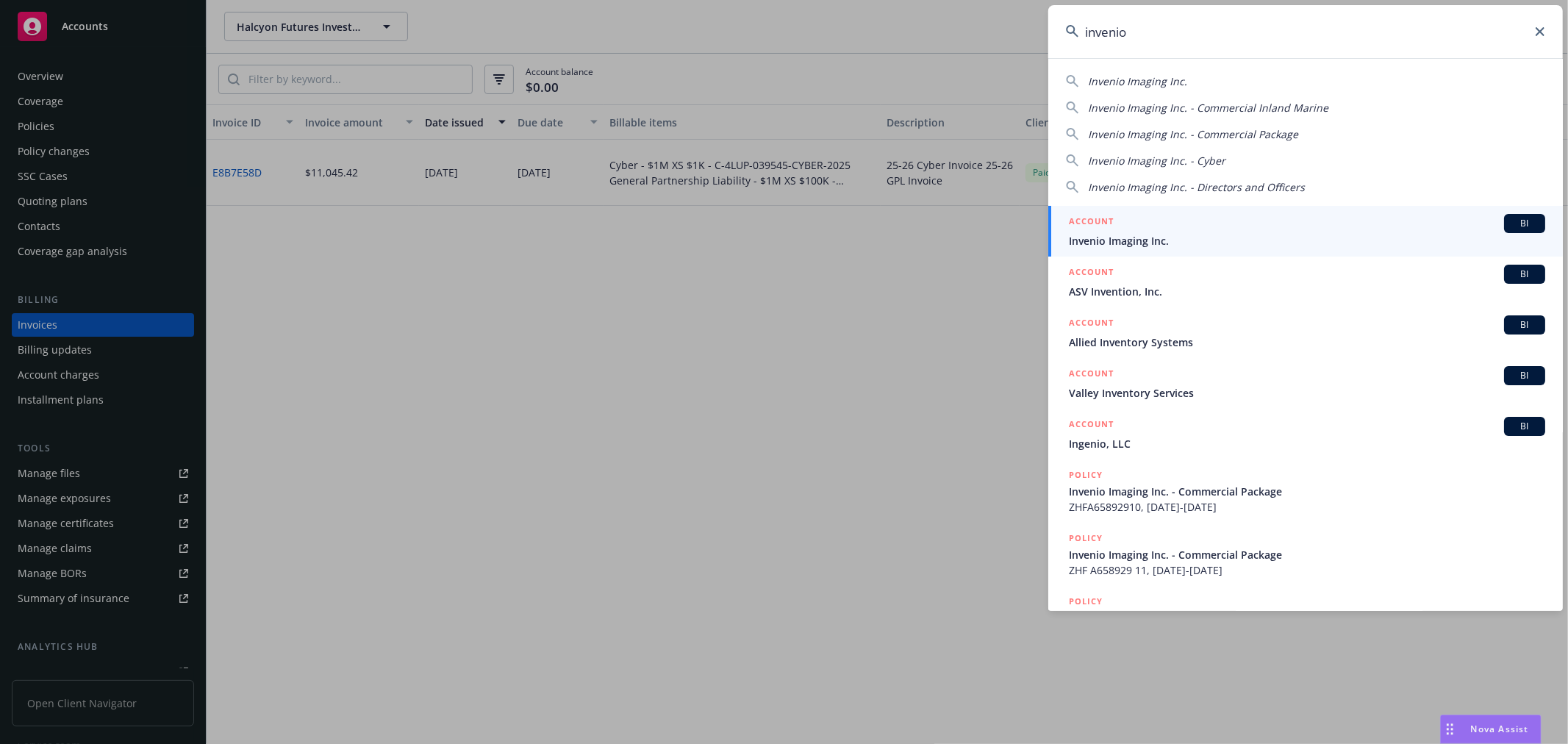
type input "invenio"
click at [1175, 233] on span "Invenio Imaging Inc." at bounding box center [1307, 241] width 476 height 16
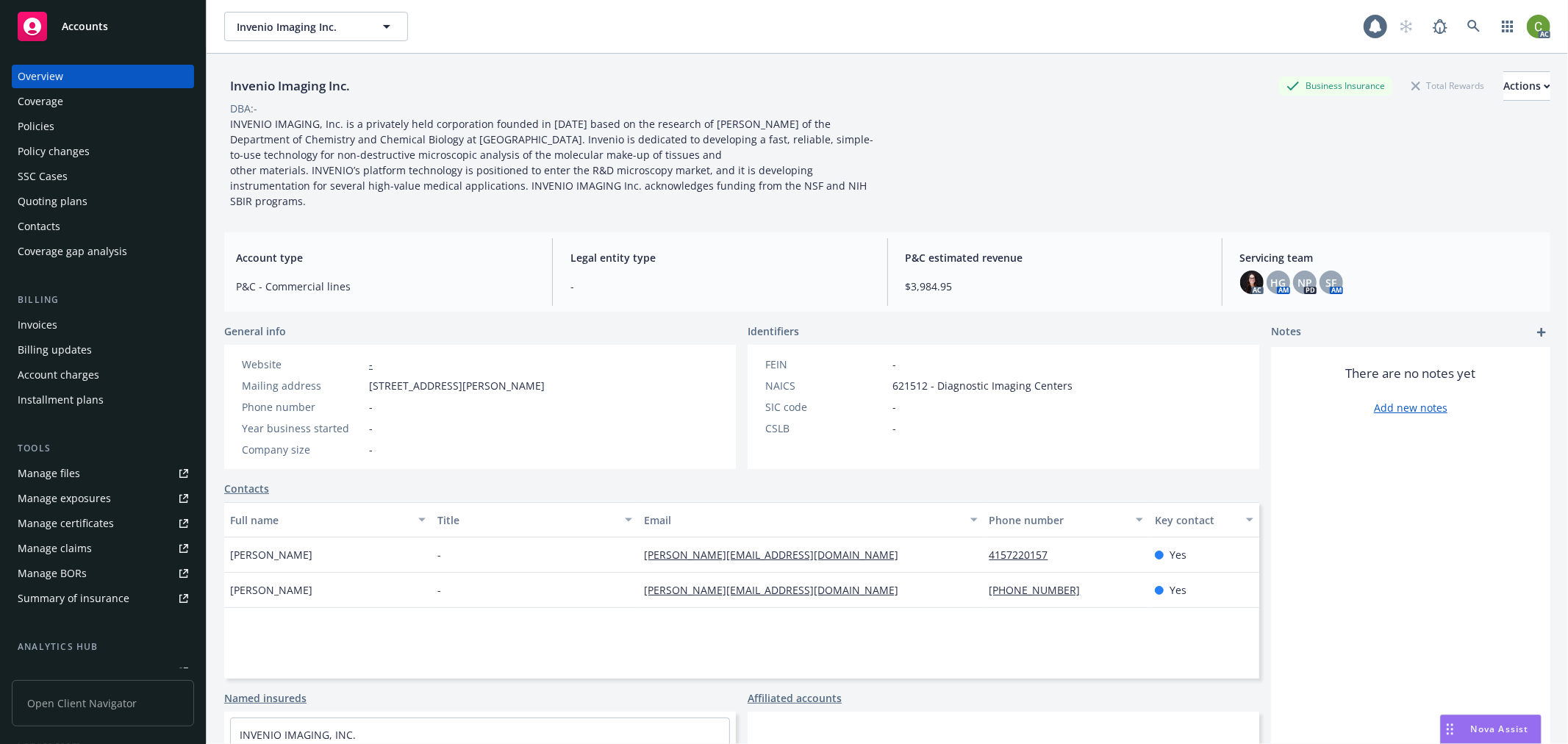
click at [32, 325] on div "Invoices" at bounding box center [37, 325] width 40 height 23
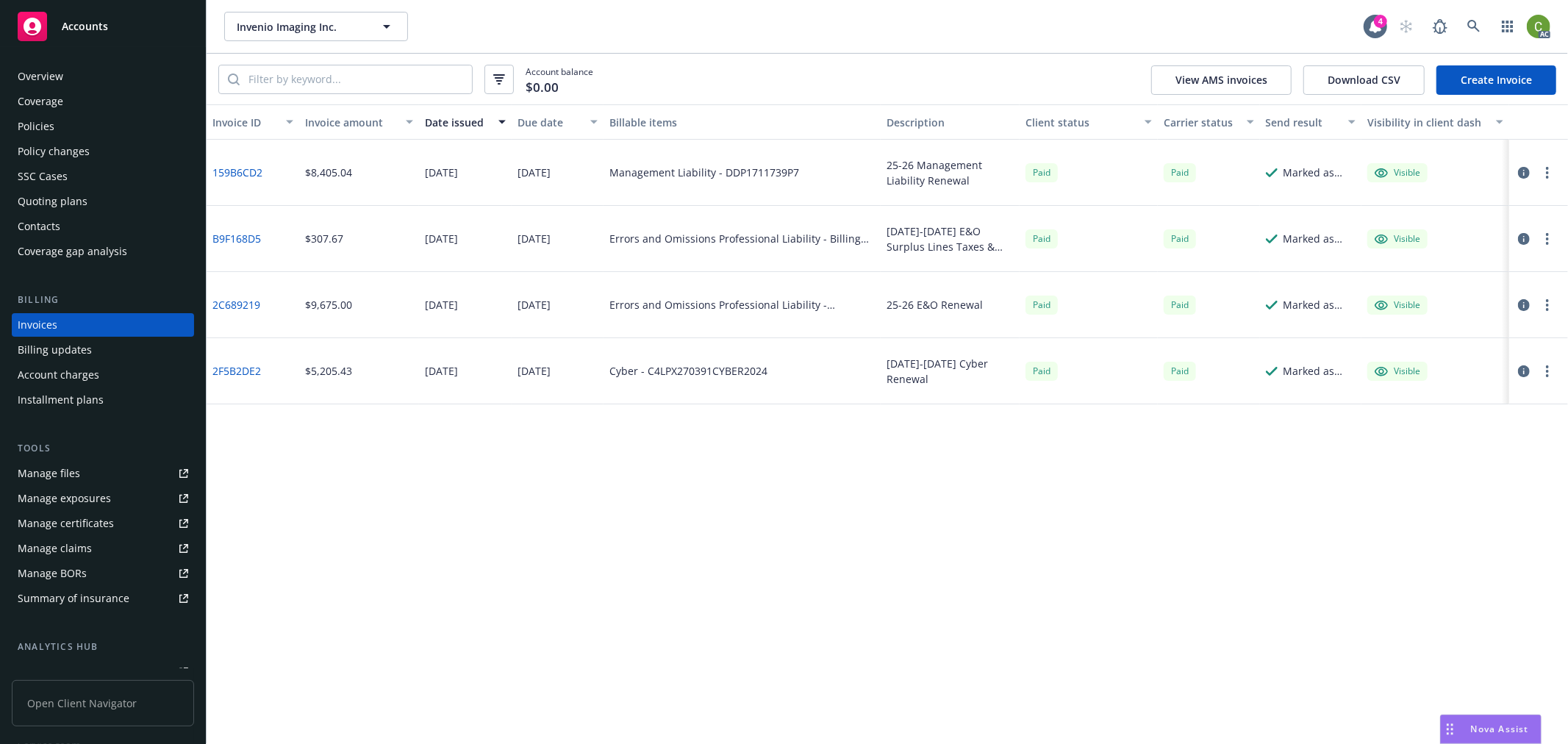
click at [239, 233] on link "B9F168D5" at bounding box center [236, 239] width 49 height 16
click at [1474, 27] on icon at bounding box center [1474, 26] width 13 height 13
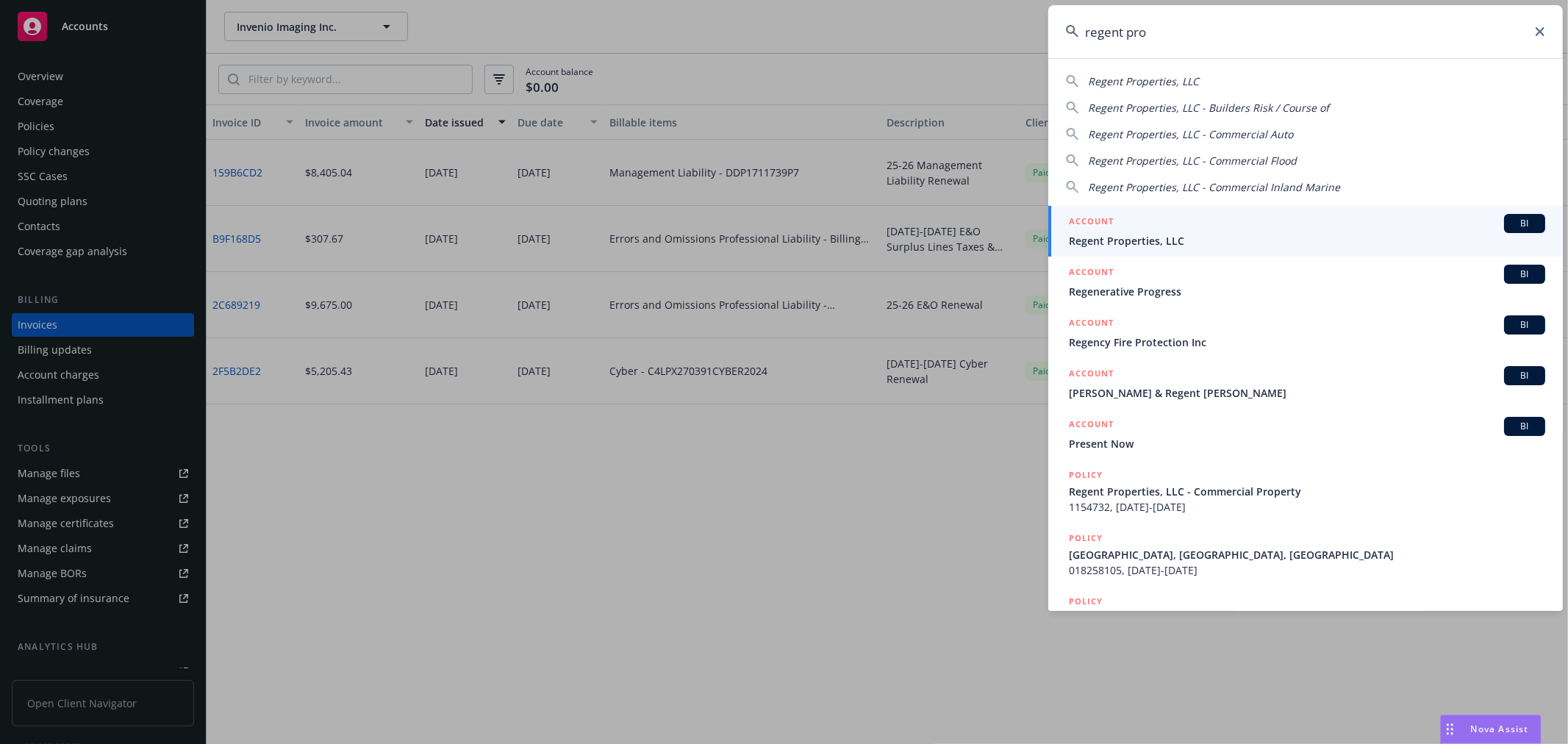
type input "regent pro"
click at [1120, 226] on div "ACCOUNT BI" at bounding box center [1307, 224] width 476 height 19
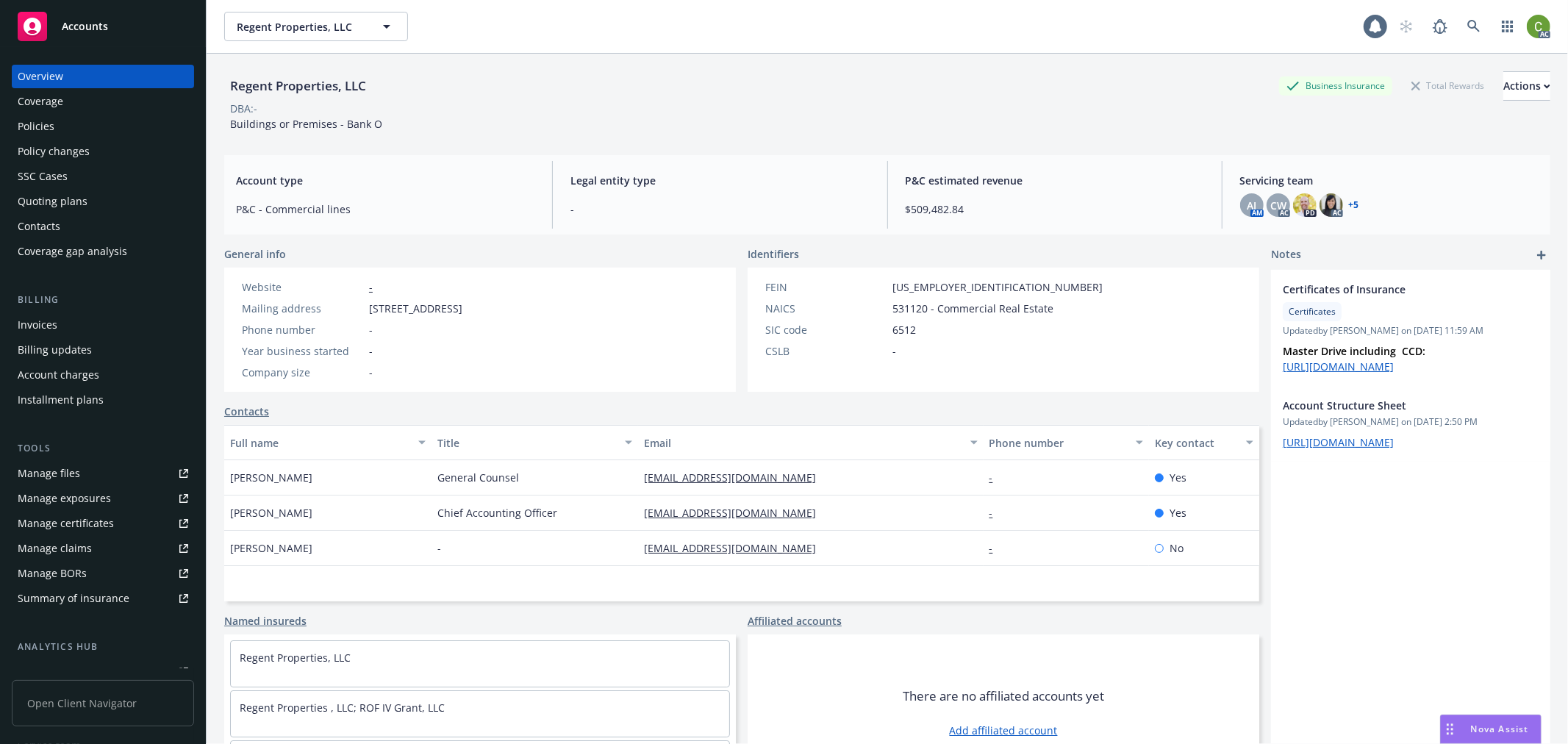
click at [38, 328] on div "Invoices" at bounding box center [37, 325] width 40 height 23
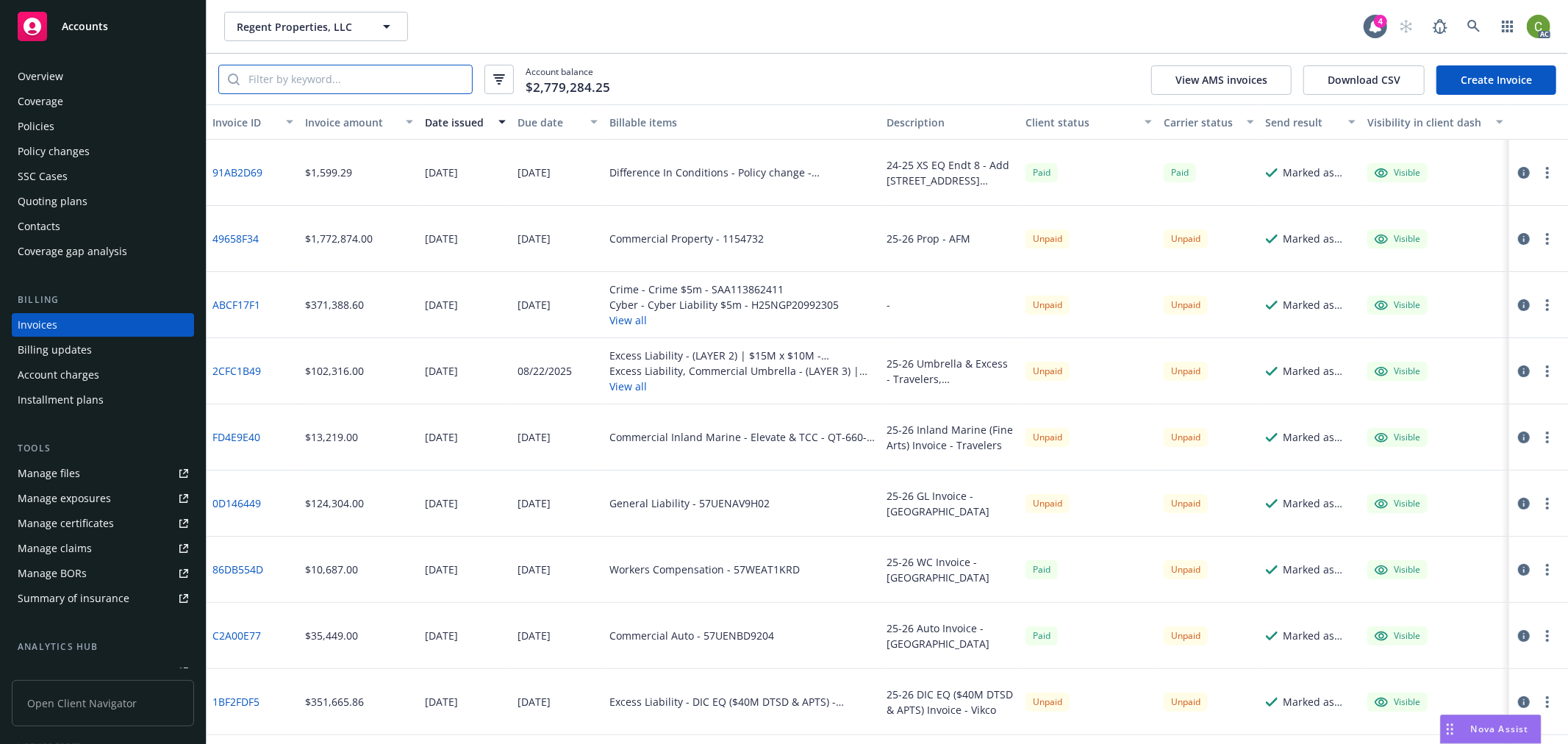
click at [320, 82] on input "search" at bounding box center [356, 79] width 233 height 28
type input "e"
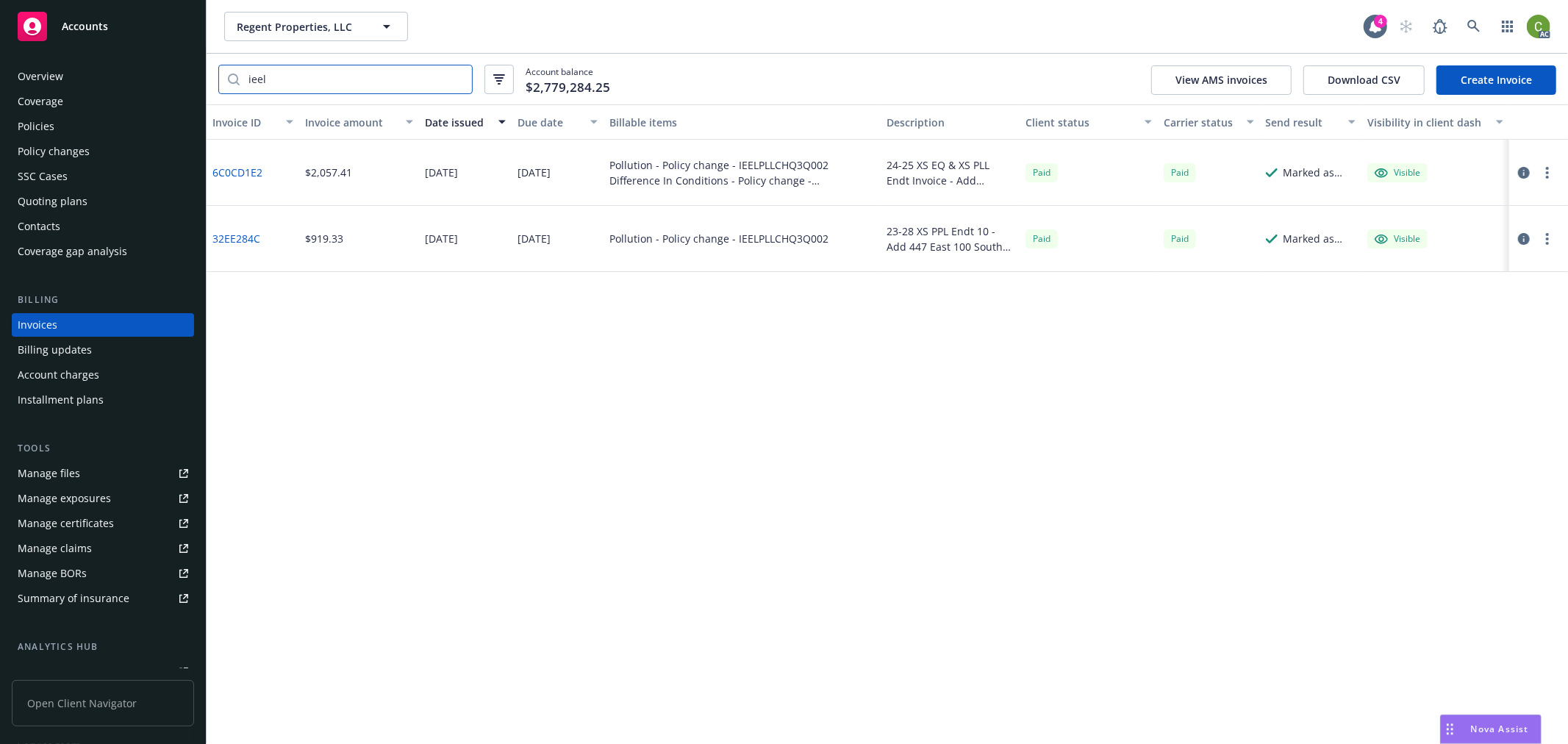
type input "ieel"
click at [236, 243] on link "32EE284C" at bounding box center [236, 239] width 48 height 16
click at [1465, 25] on link at bounding box center [1474, 26] width 29 height 29
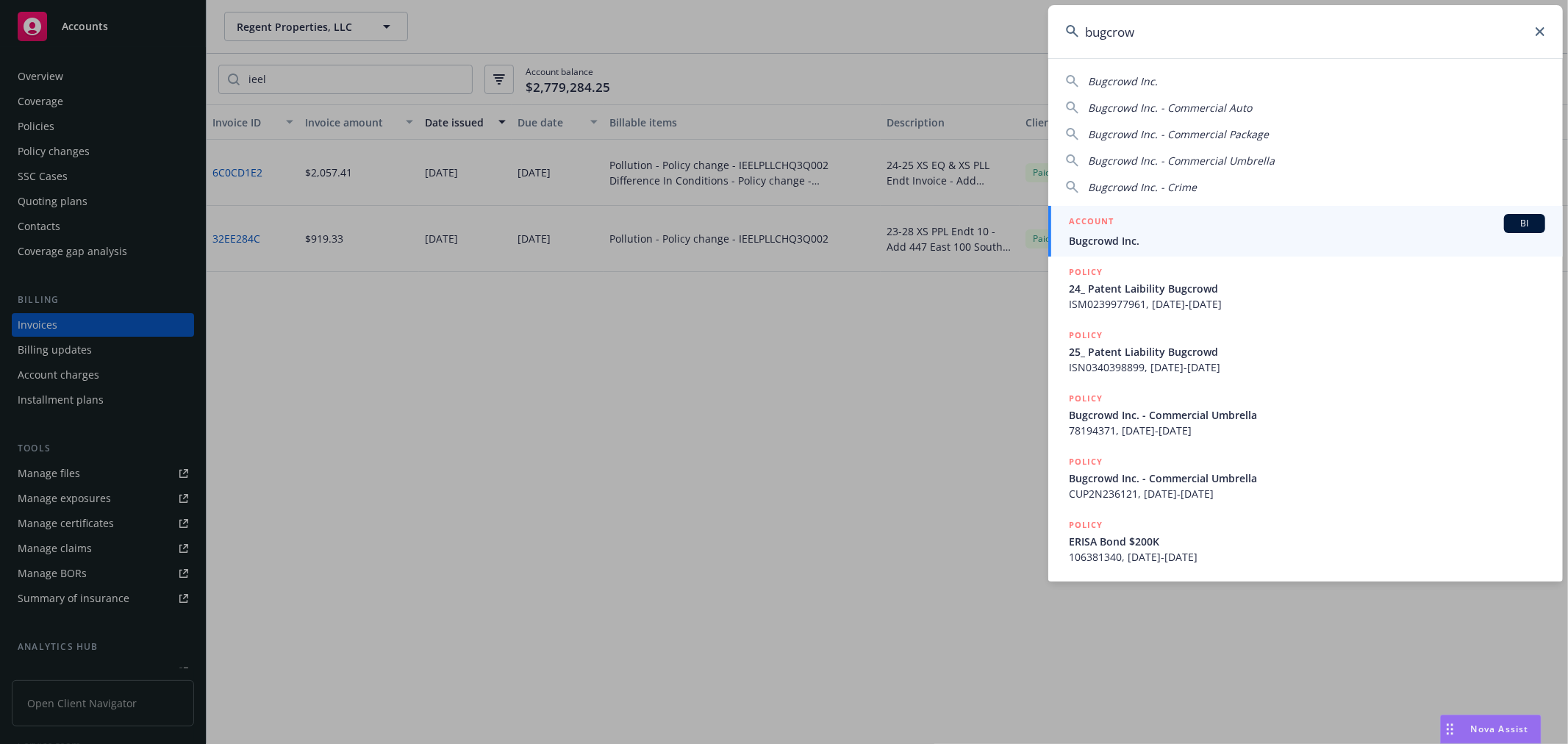
type input "bugcrow"
click at [1088, 238] on span "Bugcrowd Inc." at bounding box center [1307, 241] width 476 height 16
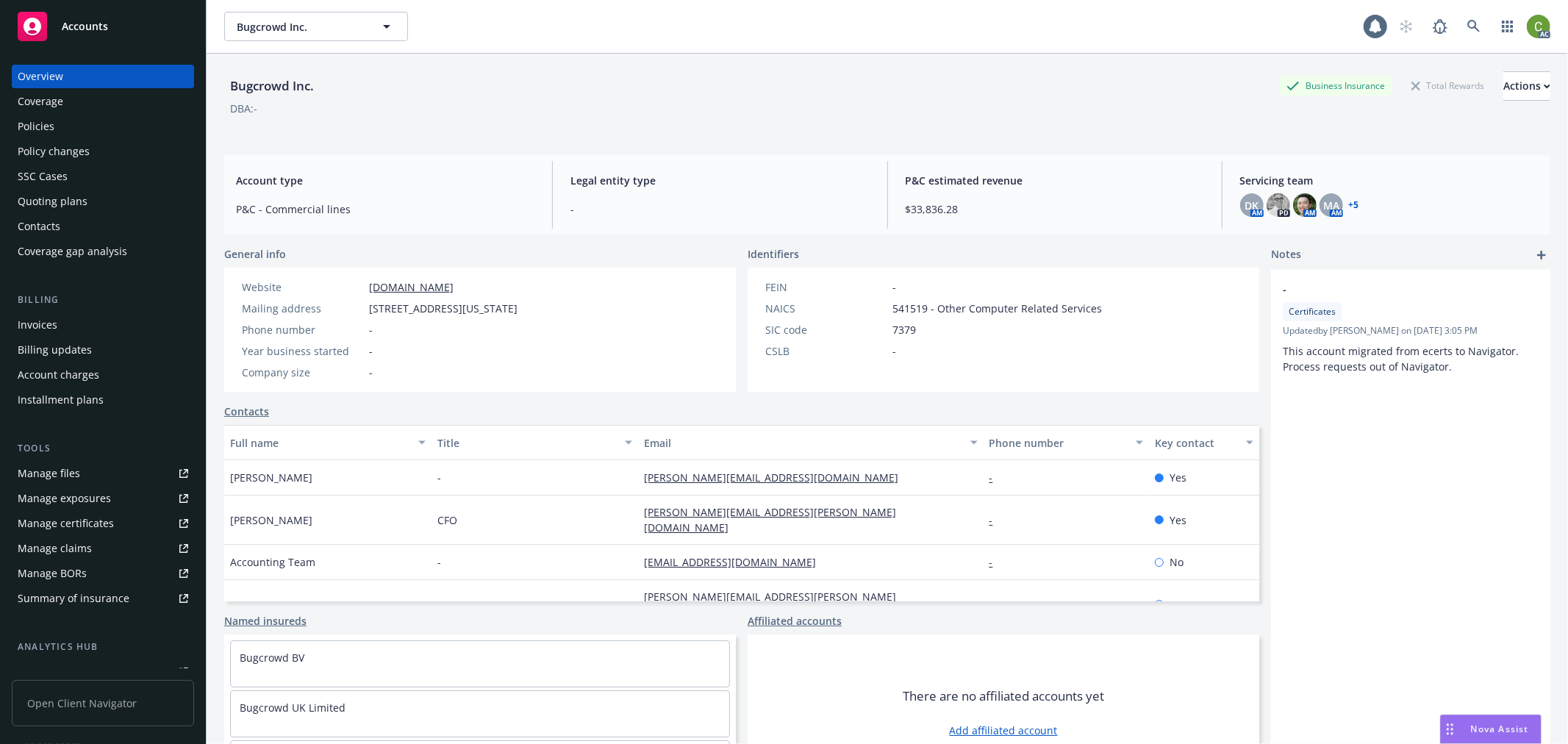
click at [65, 319] on div "Invoices" at bounding box center [103, 325] width 170 height 23
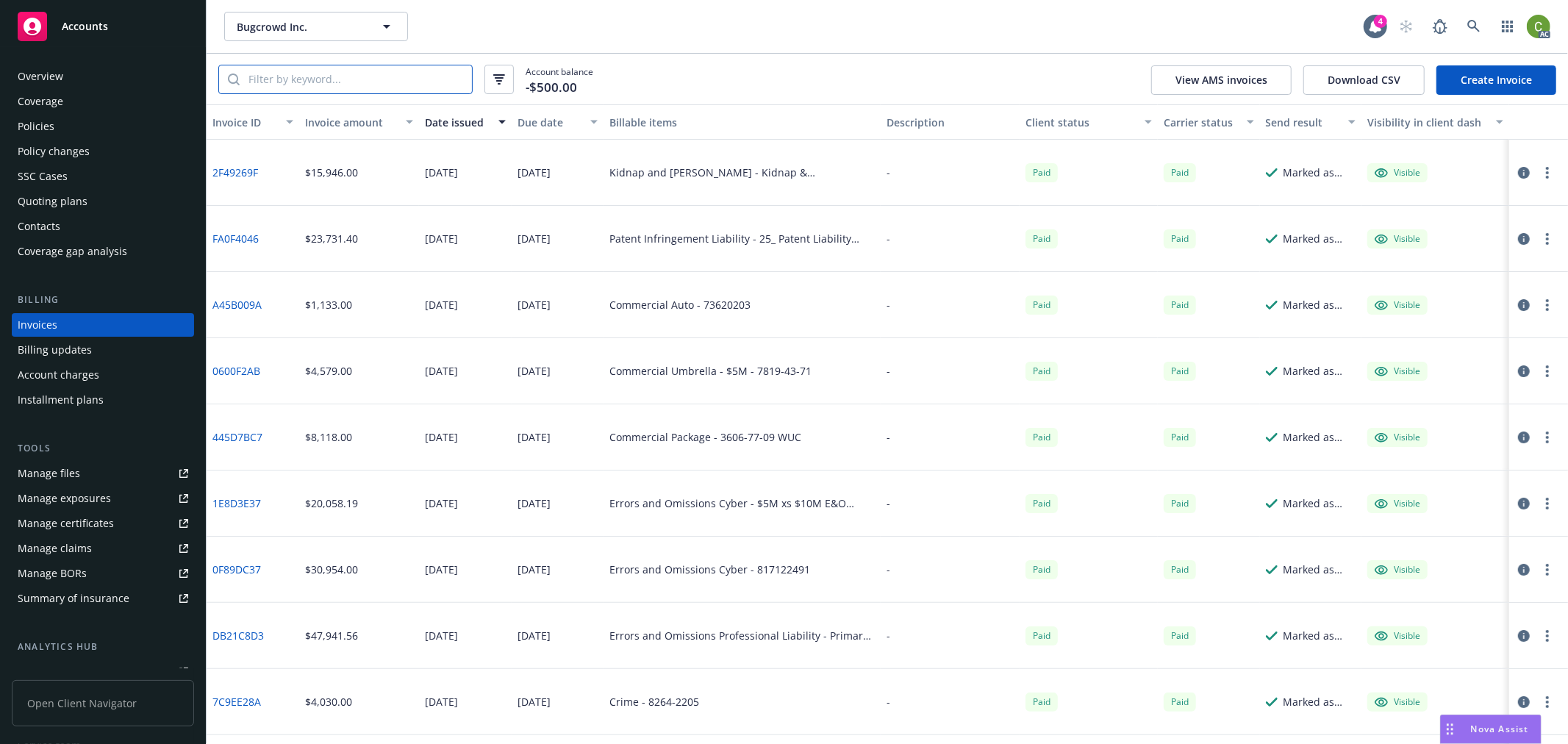
click at [328, 88] on input "search" at bounding box center [356, 79] width 233 height 28
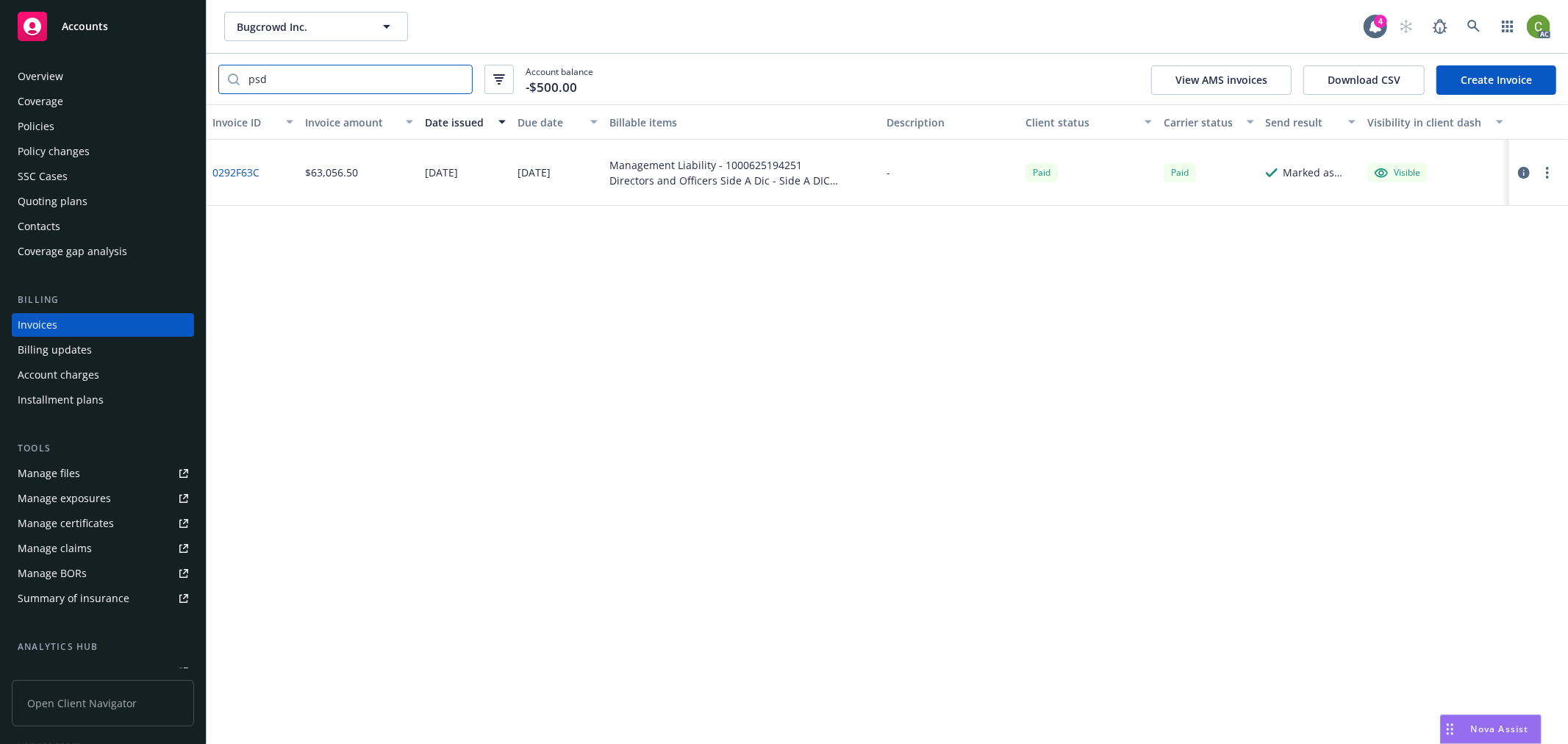
type input "psd"
click at [234, 173] on link "0292F63C" at bounding box center [236, 172] width 47 height 16
click at [1472, 28] on icon at bounding box center [1474, 26] width 13 height 13
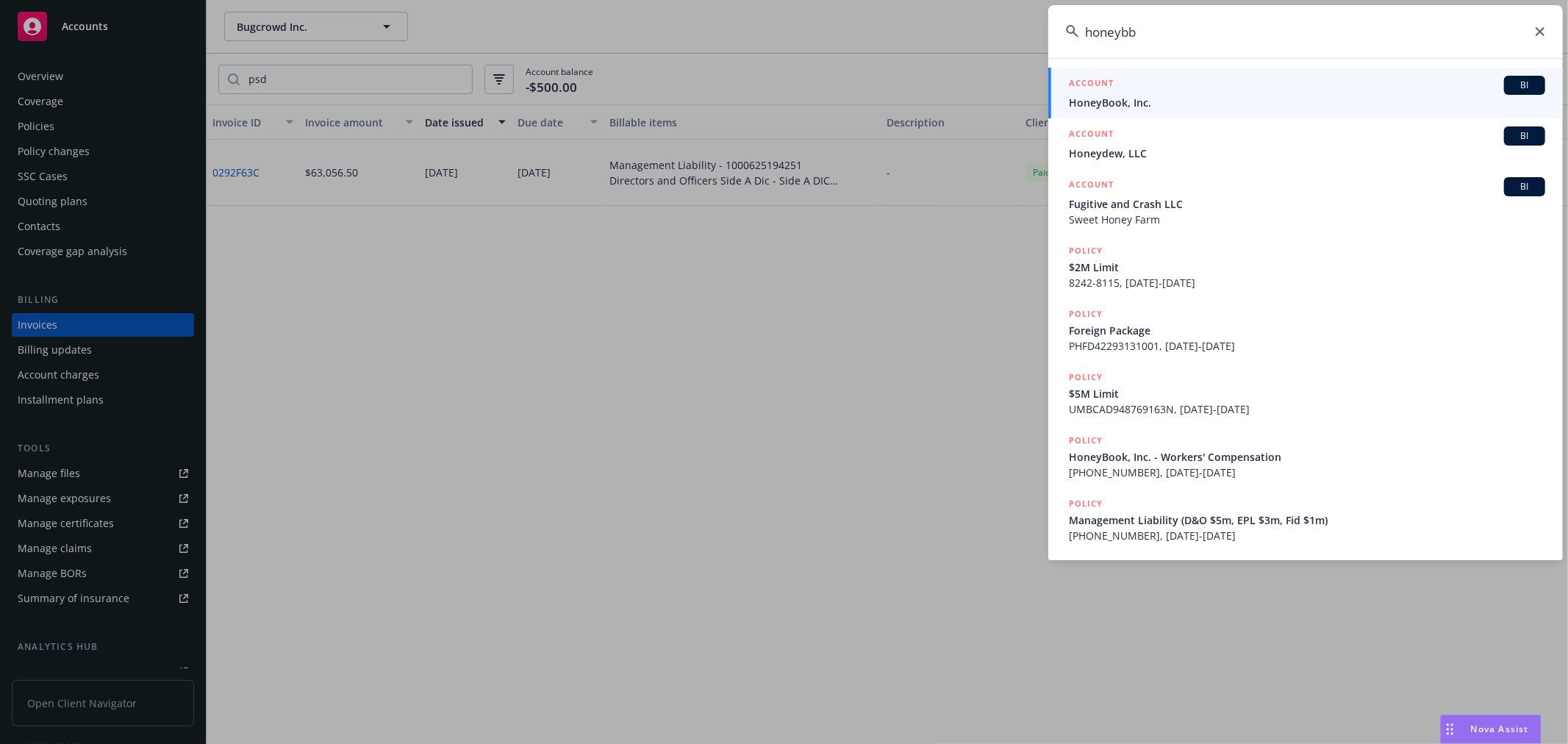
type input "honeybb"
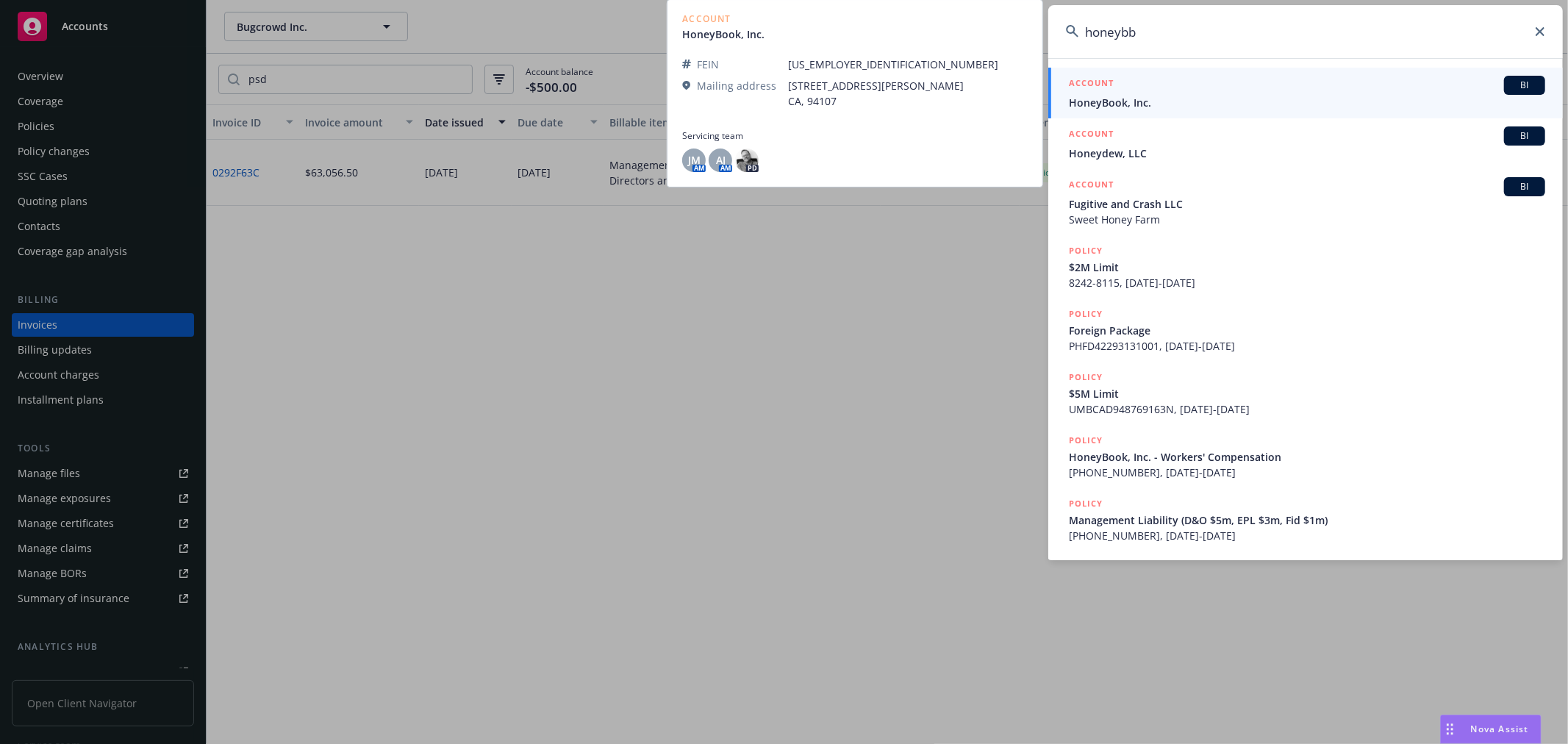
click at [1314, 100] on span "HoneyBook, Inc." at bounding box center [1307, 102] width 476 height 16
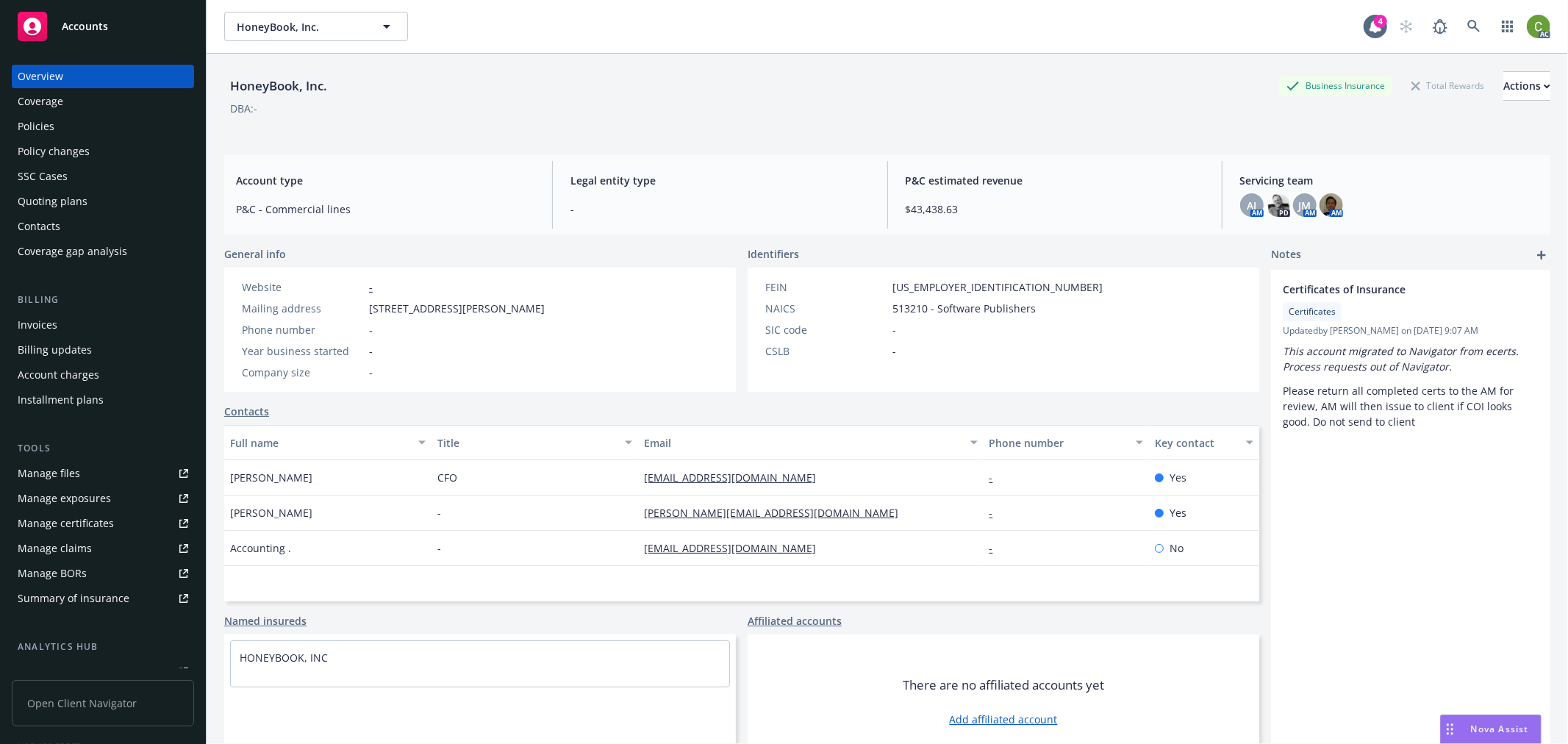
click at [46, 322] on div "Invoices" at bounding box center [37, 325] width 40 height 23
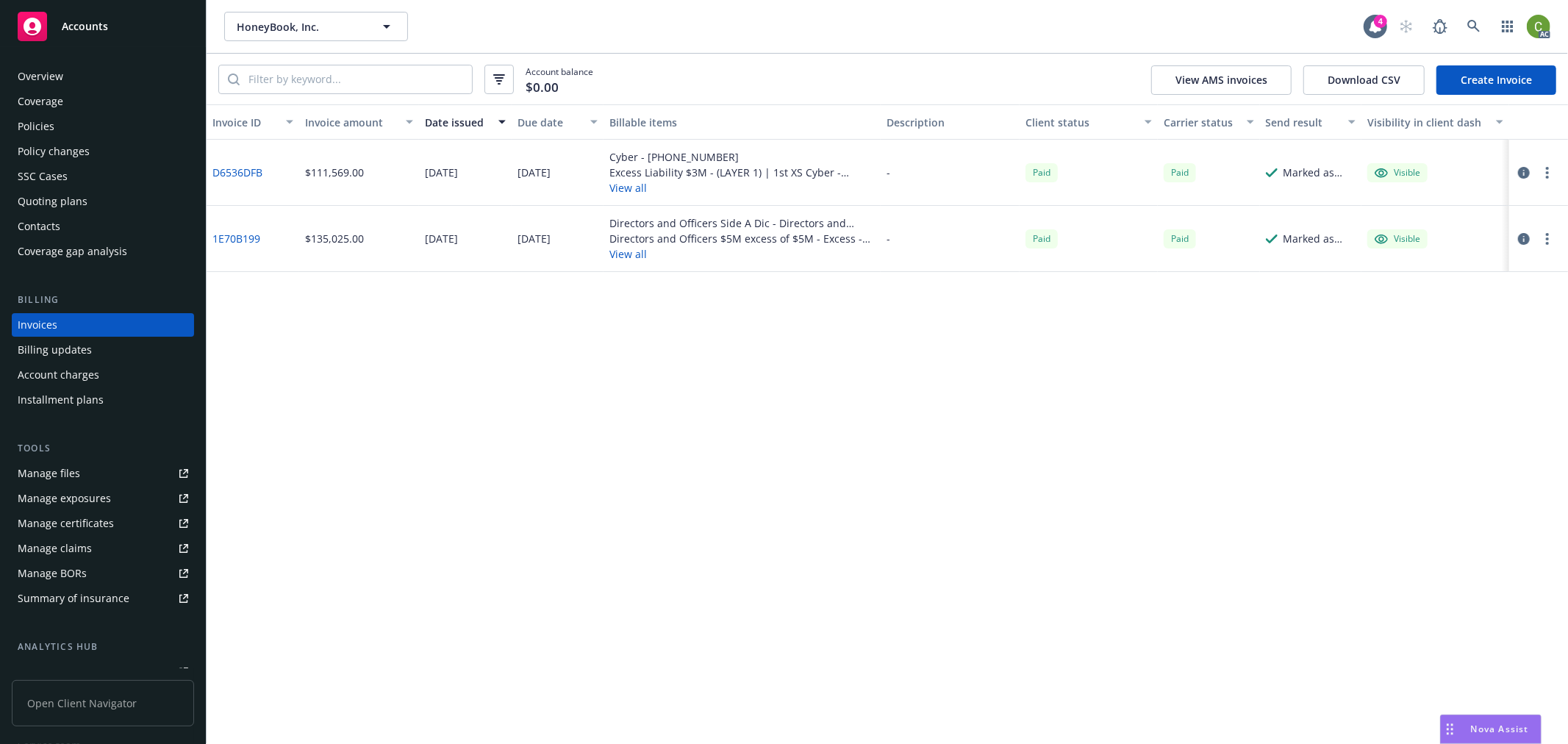
click at [234, 241] on link "1E70B199" at bounding box center [236, 239] width 48 height 16
click at [228, 179] on link "D6536DFB" at bounding box center [237, 172] width 50 height 16
click at [1475, 24] on icon at bounding box center [1475, 27] width 13 height 13
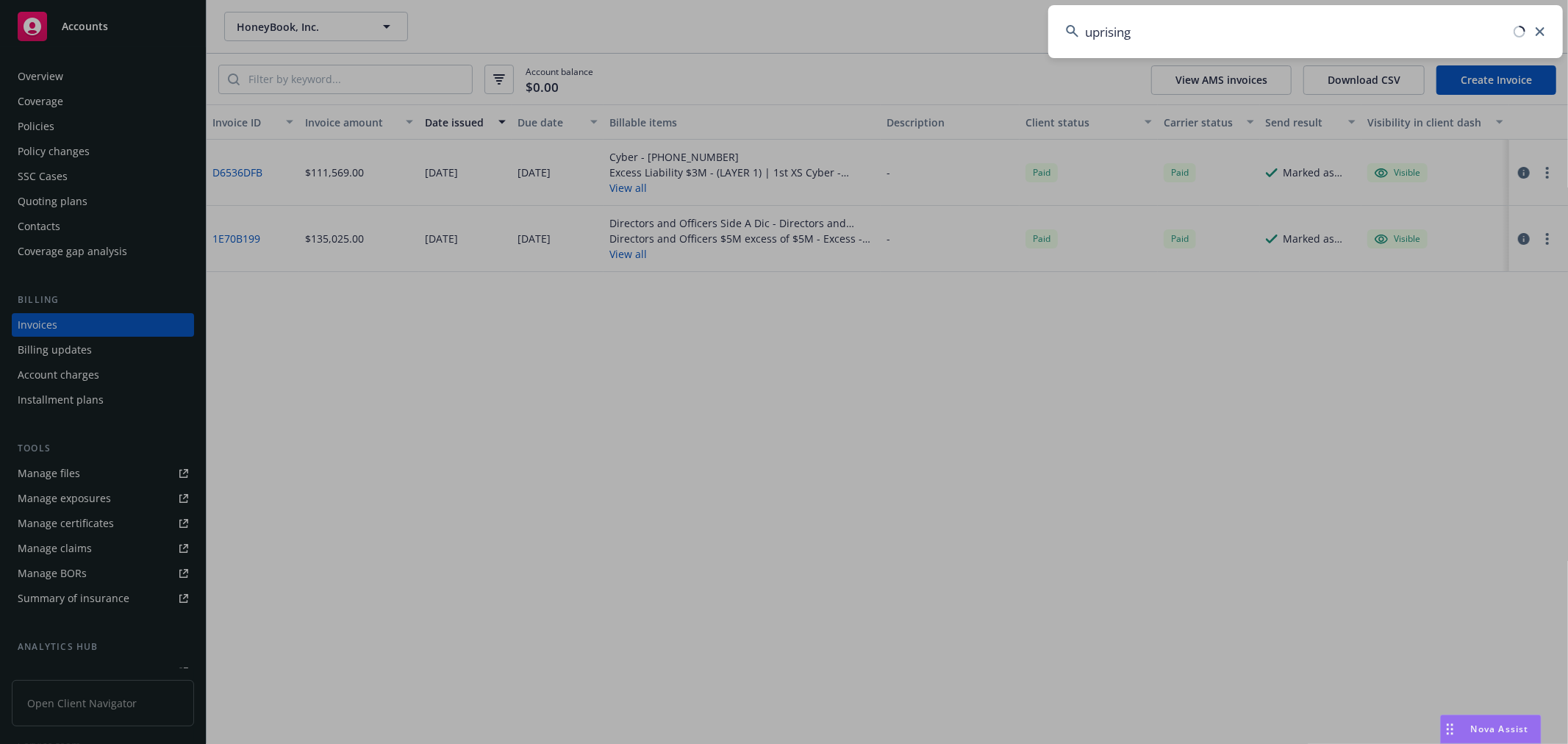
click at [1173, 33] on input "uprising" at bounding box center [1306, 31] width 514 height 53
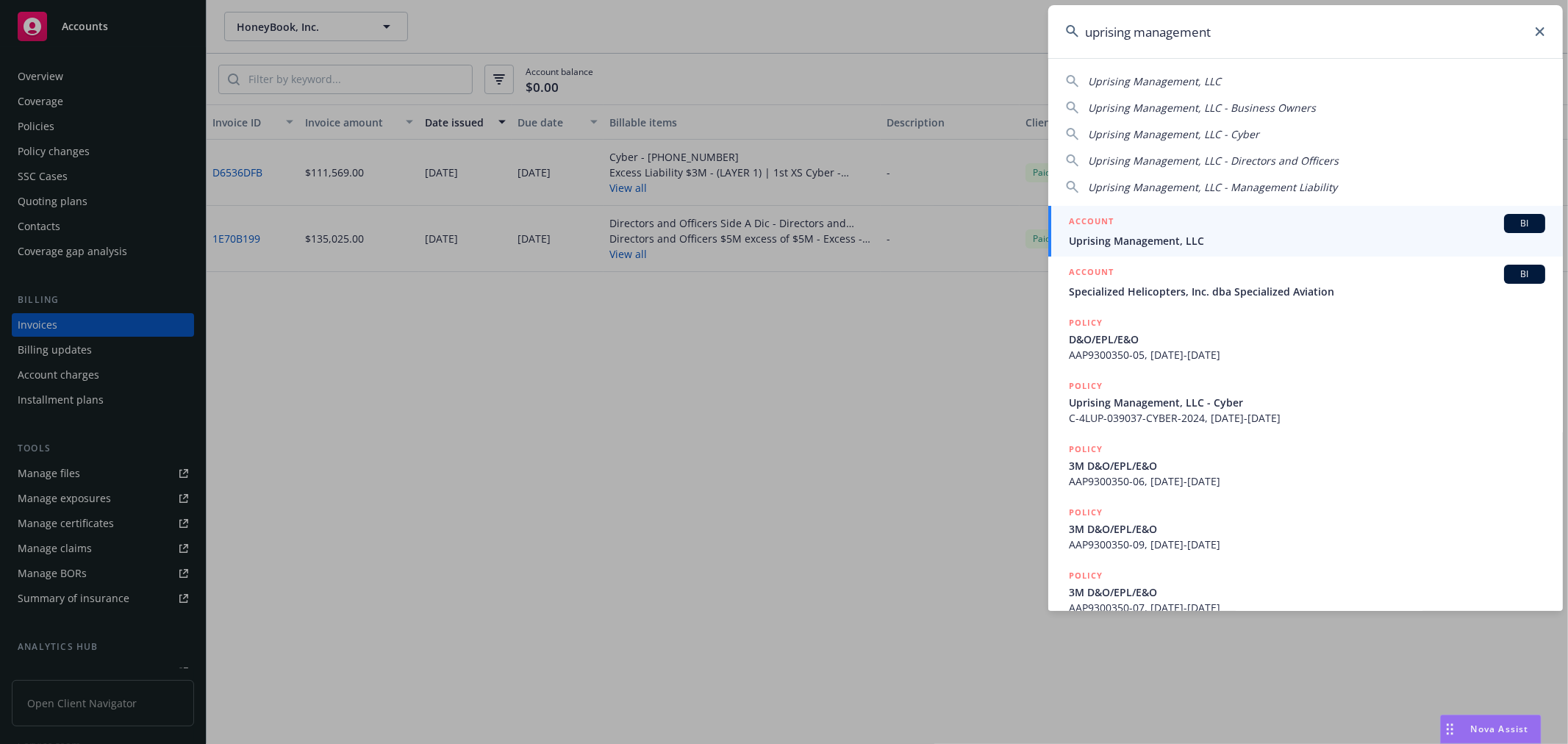
type input "uprising management"
drag, startPoint x: 1119, startPoint y: 243, endPoint x: 1063, endPoint y: 243, distance: 56.0
click at [1119, 243] on span "Uprising Management, LLC" at bounding box center [1307, 241] width 476 height 16
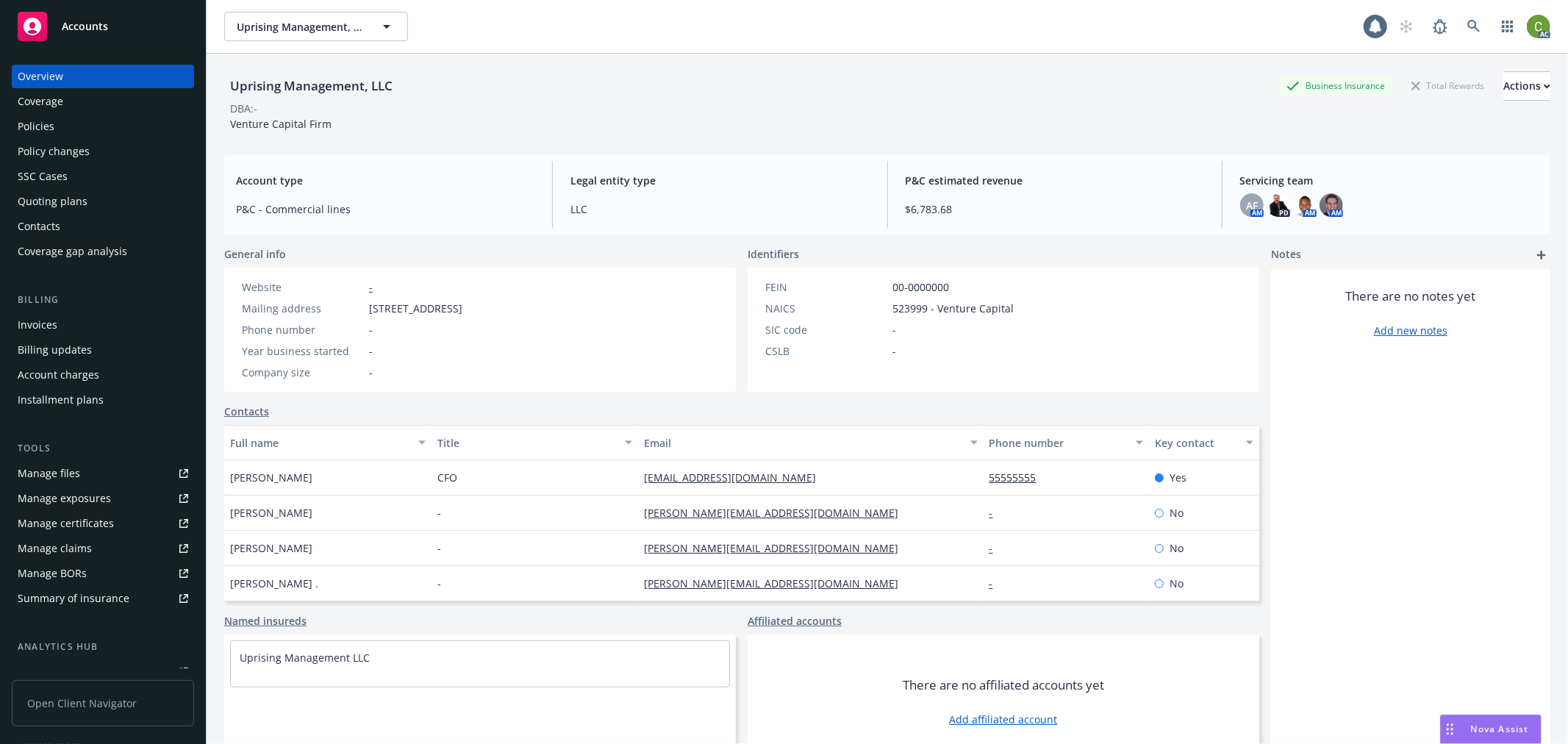
click at [85, 325] on div "Invoices" at bounding box center [103, 325] width 170 height 23
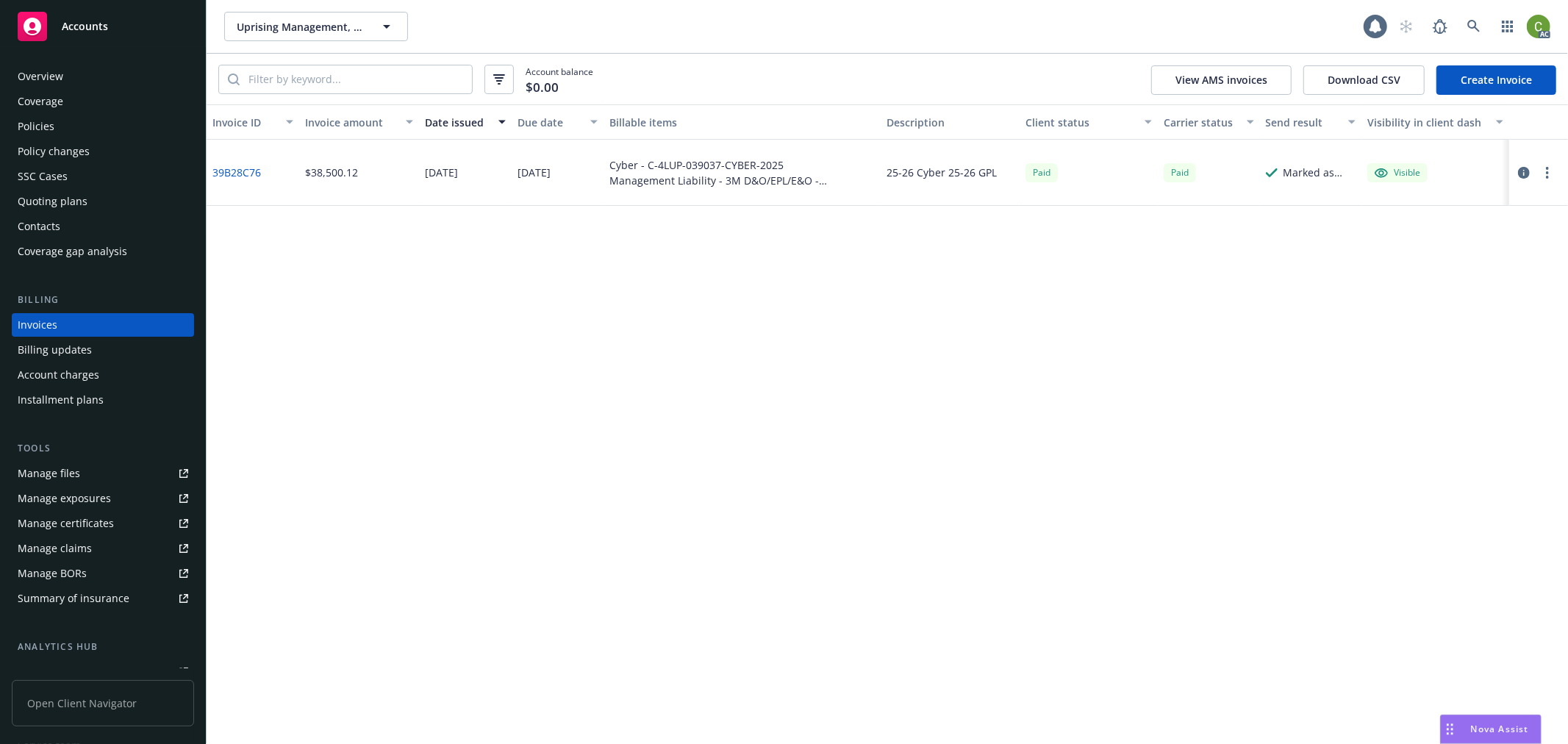
click at [230, 172] on link "39B28C76" at bounding box center [236, 172] width 49 height 16
click at [1463, 25] on link at bounding box center [1474, 26] width 29 height 29
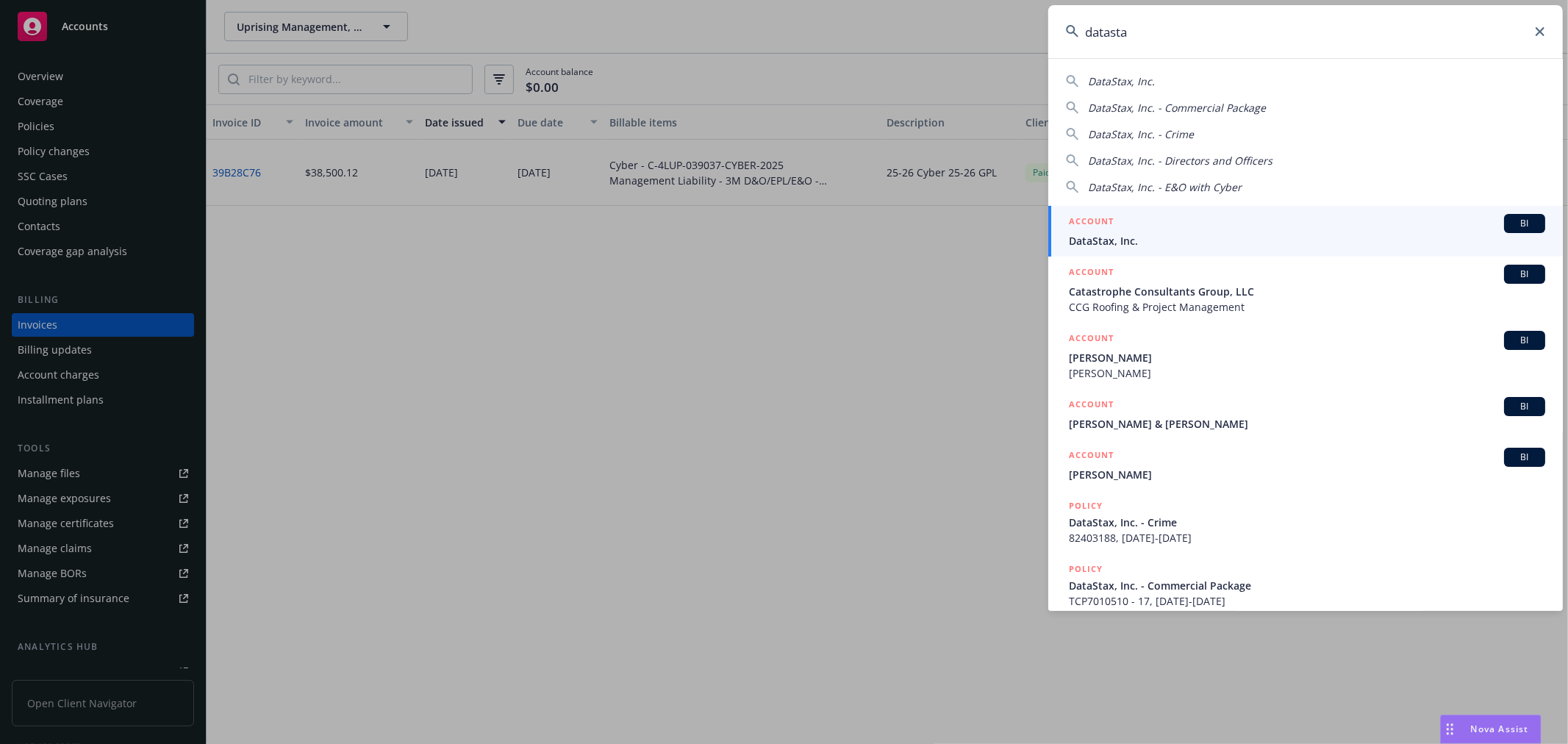
type input "datasta"
drag, startPoint x: 1125, startPoint y: 233, endPoint x: 836, endPoint y: 247, distance: 289.3
click at [1125, 233] on span "DataStax, Inc." at bounding box center [1307, 241] width 476 height 16
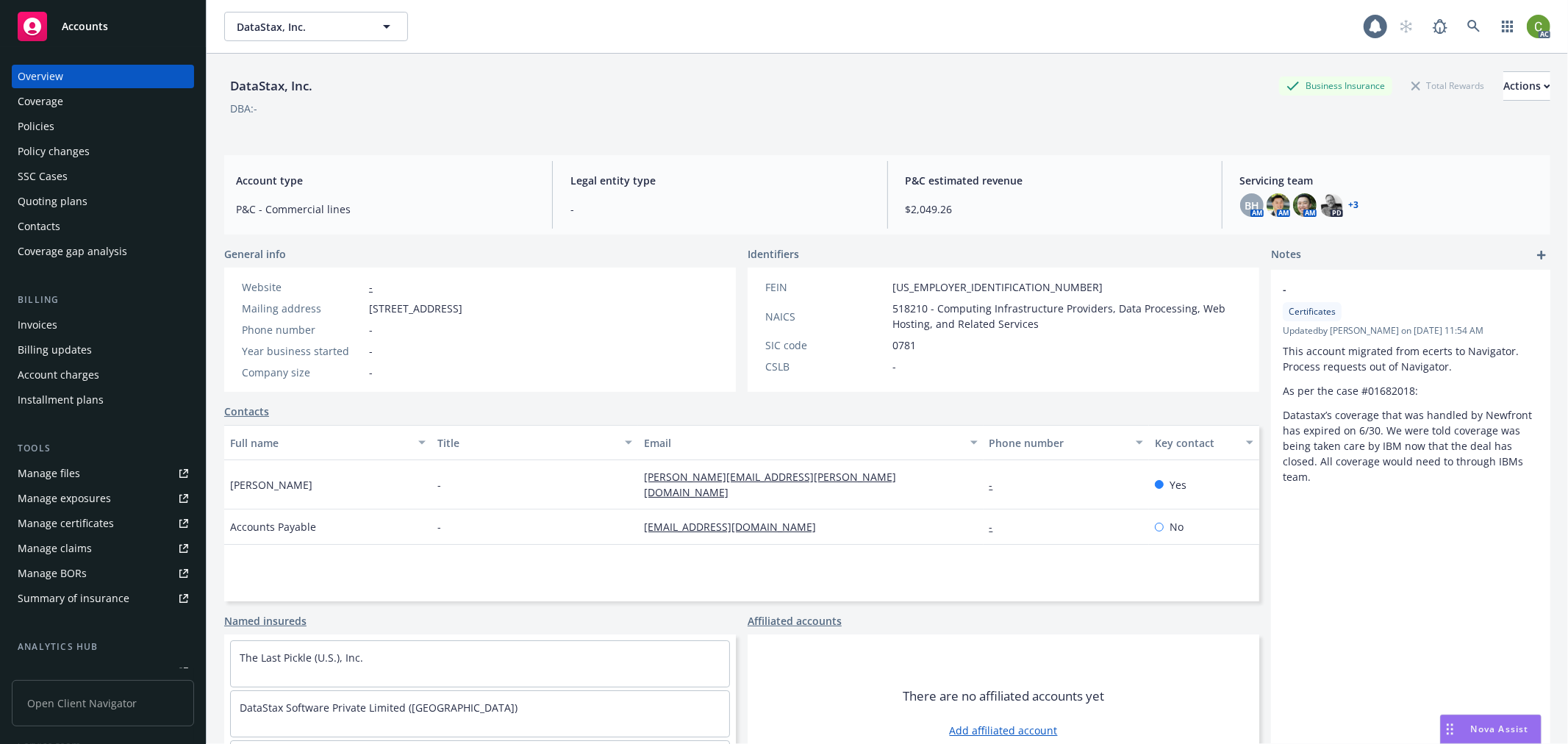
click at [99, 319] on div "Invoices" at bounding box center [103, 325] width 170 height 23
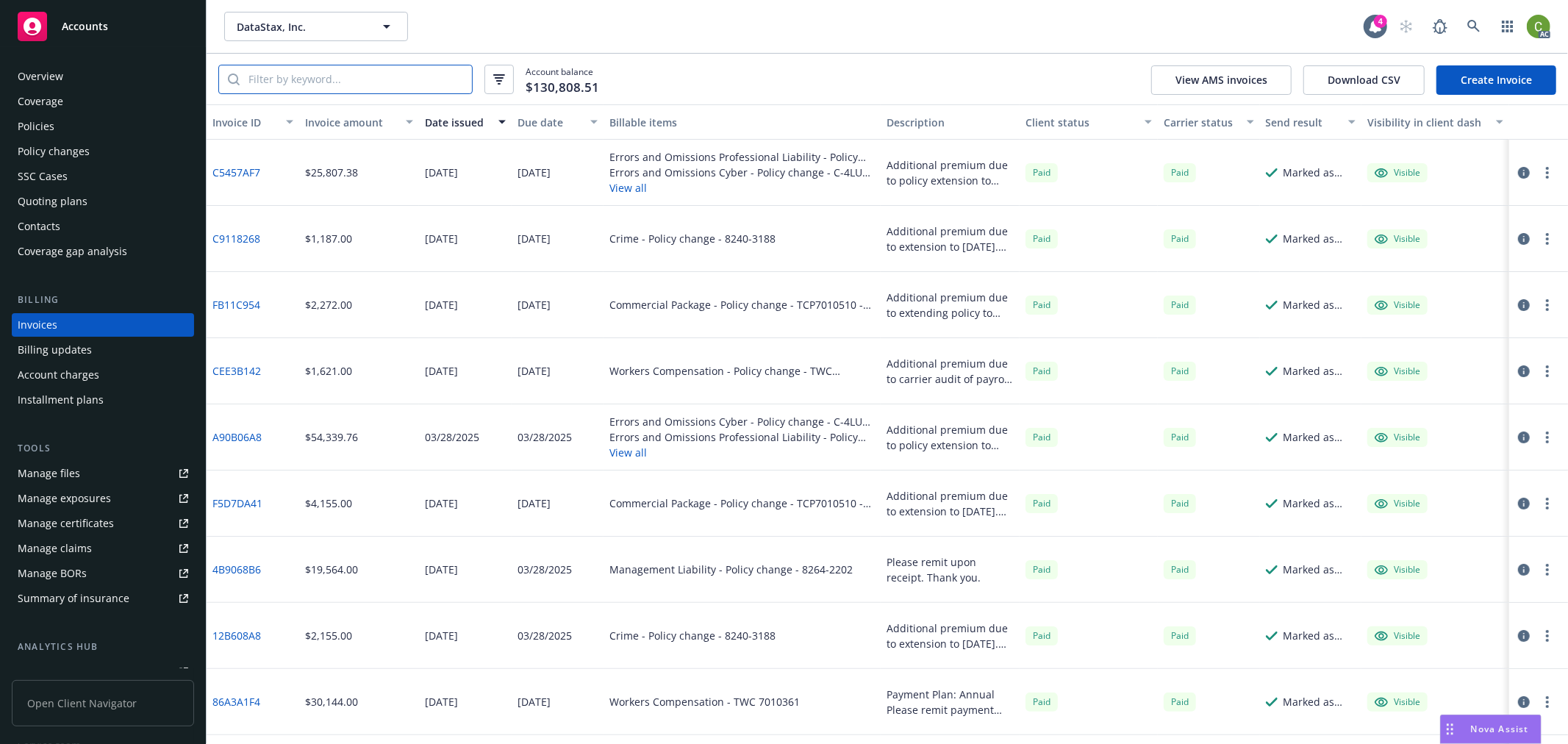
click at [426, 83] on input "search" at bounding box center [356, 79] width 233 height 28
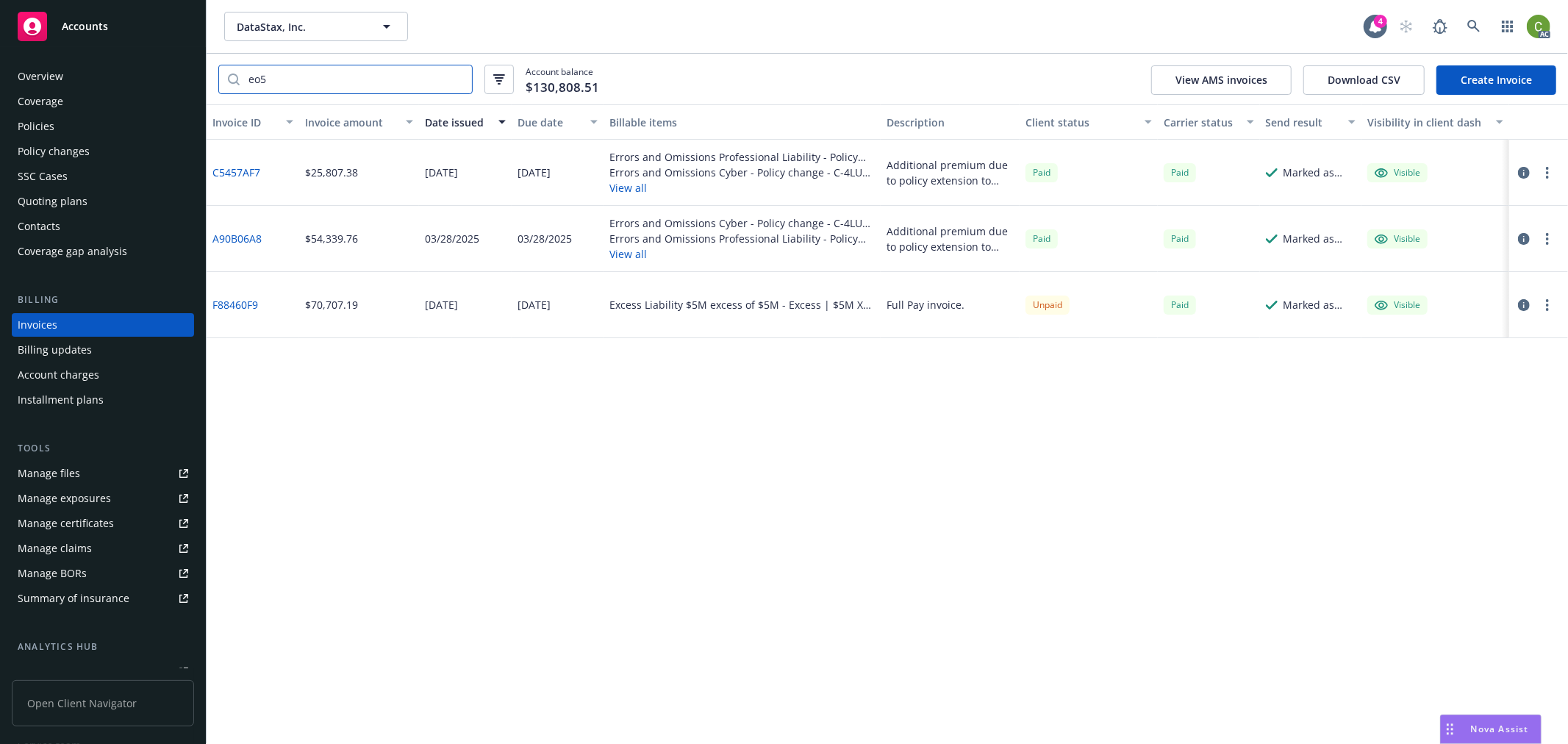
type input "eo5"
click at [242, 232] on link "A90B06A8" at bounding box center [237, 239] width 49 height 16
click at [1473, 23] on icon at bounding box center [1475, 27] width 13 height 13
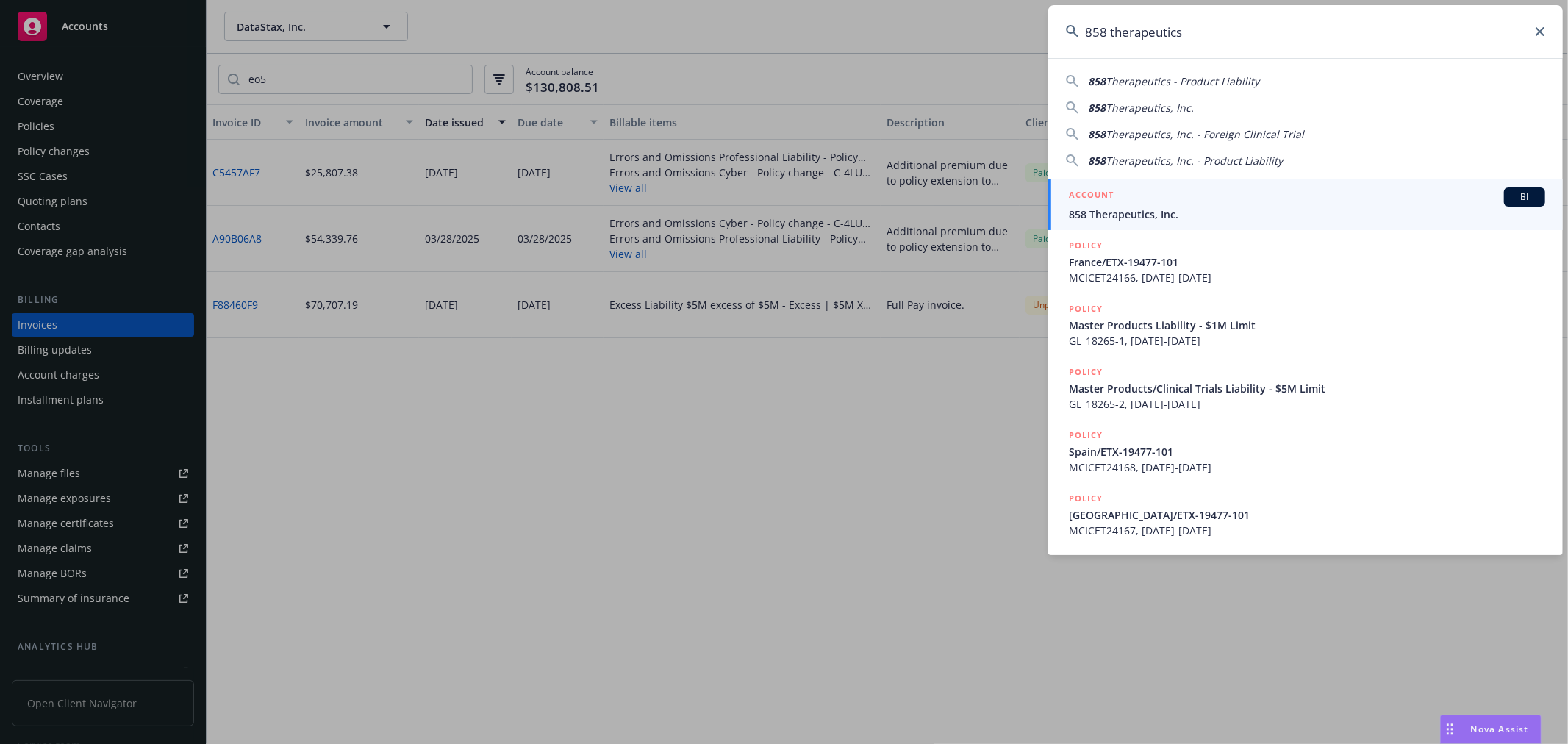
type input "858 therapeutics"
drag, startPoint x: 1178, startPoint y: 212, endPoint x: 773, endPoint y: 212, distance: 405.0
click at [1178, 212] on span "858 Therapeutics, Inc." at bounding box center [1307, 214] width 476 height 16
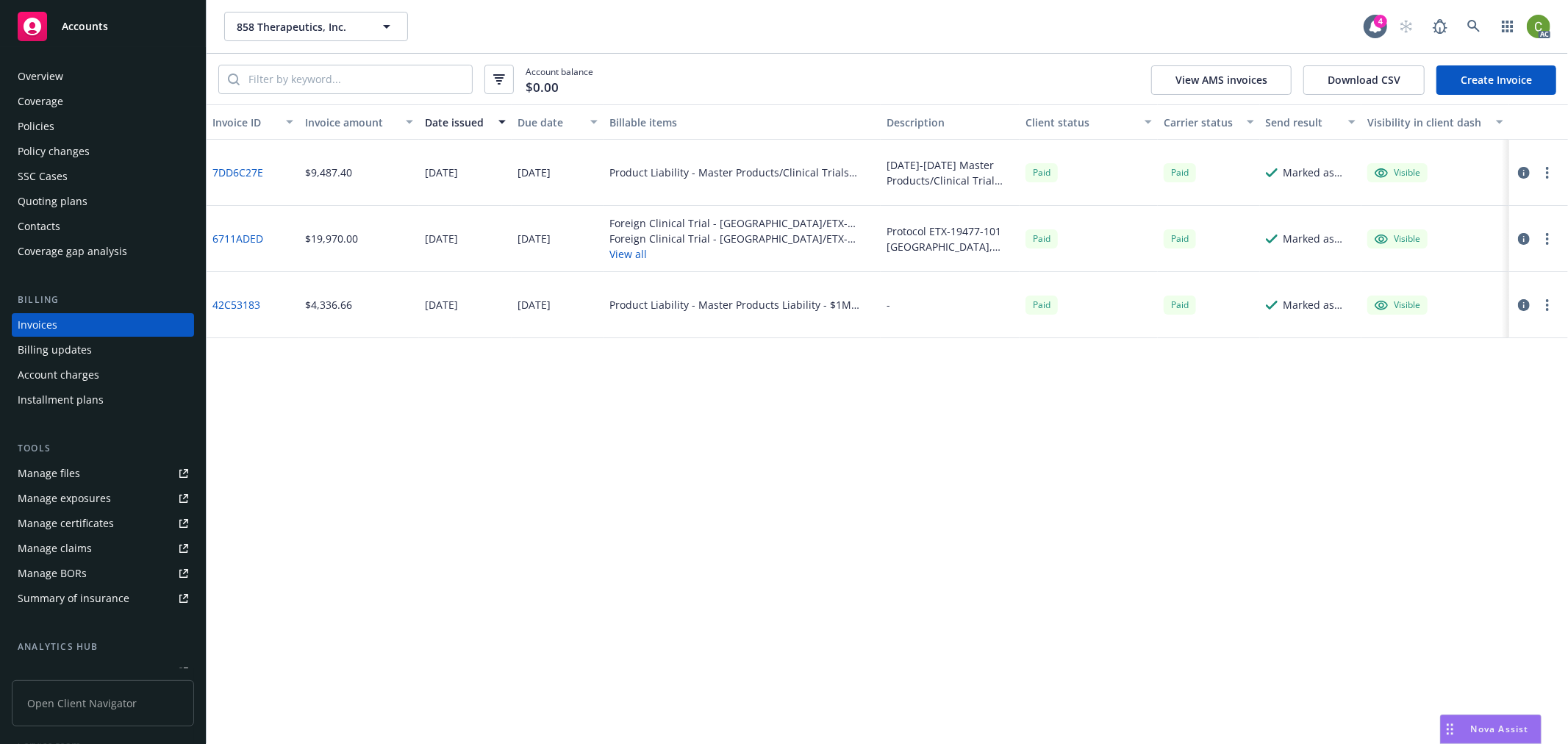
click at [241, 172] on link "7DD6C27E" at bounding box center [238, 172] width 51 height 16
click at [1474, 26] on icon at bounding box center [1474, 26] width 13 height 13
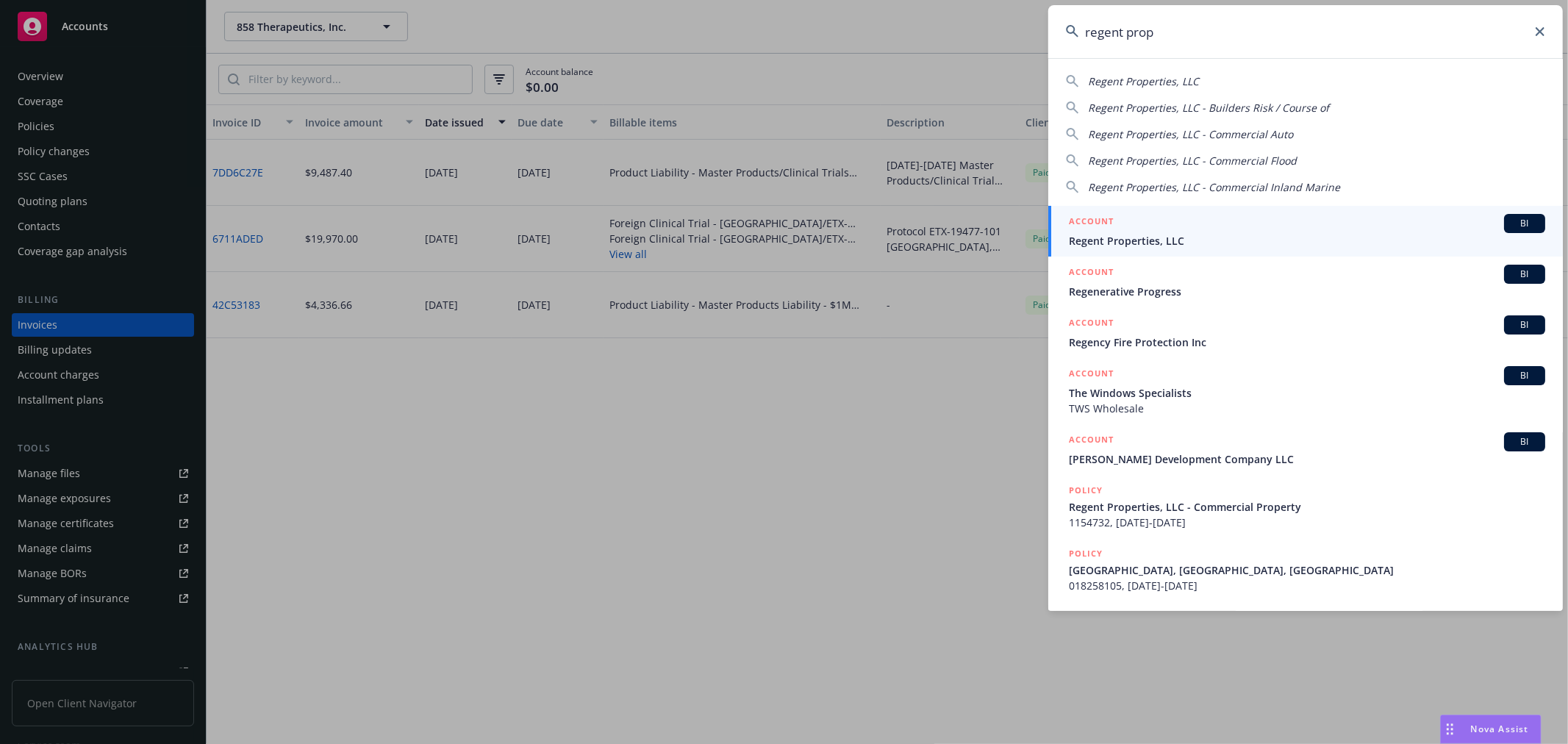
type input "regent prop"
click at [1129, 225] on div "ACCOUNT BI" at bounding box center [1307, 224] width 476 height 19
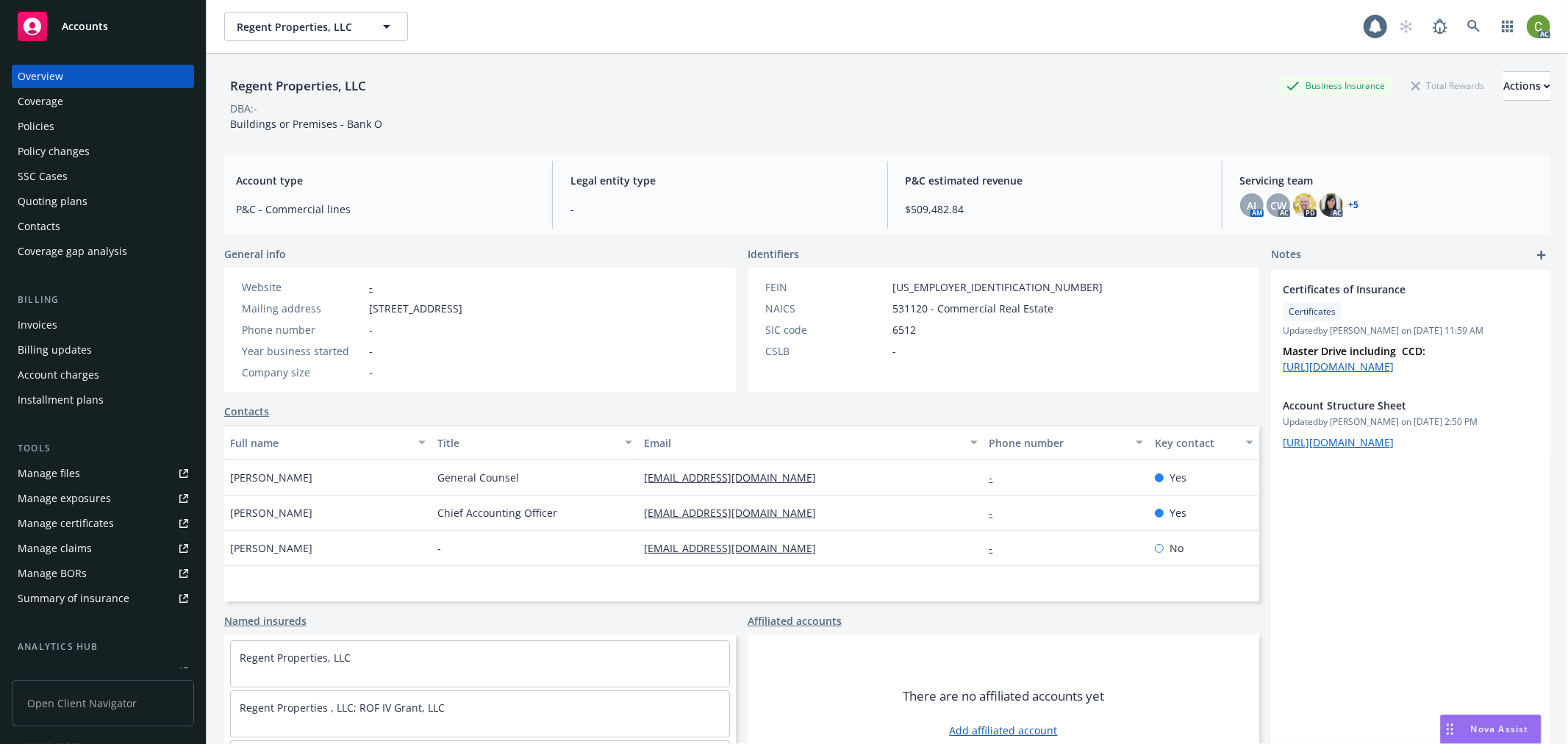
click at [65, 322] on div "Invoices" at bounding box center [103, 325] width 170 height 23
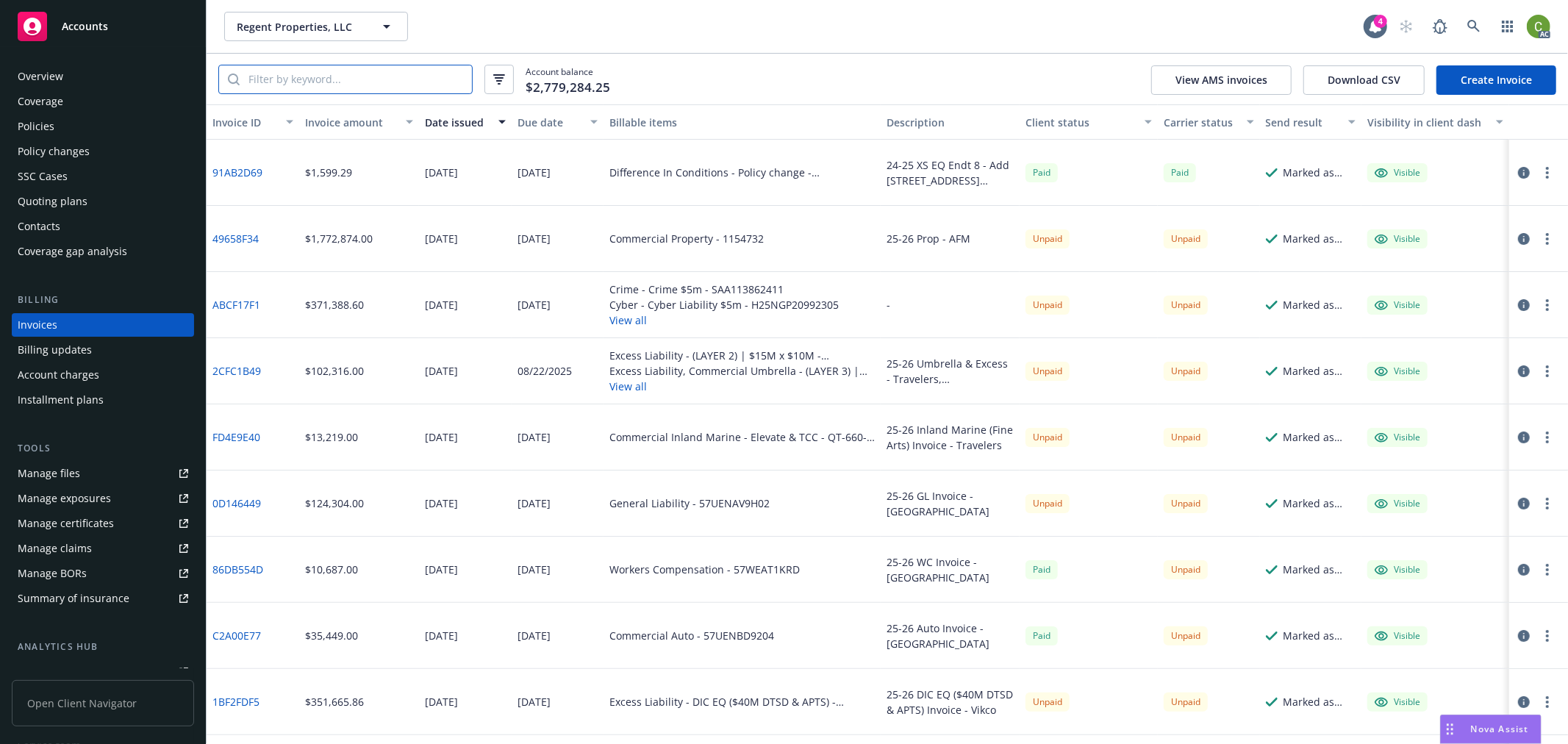
click at [421, 87] on input "search" at bounding box center [356, 79] width 233 height 28
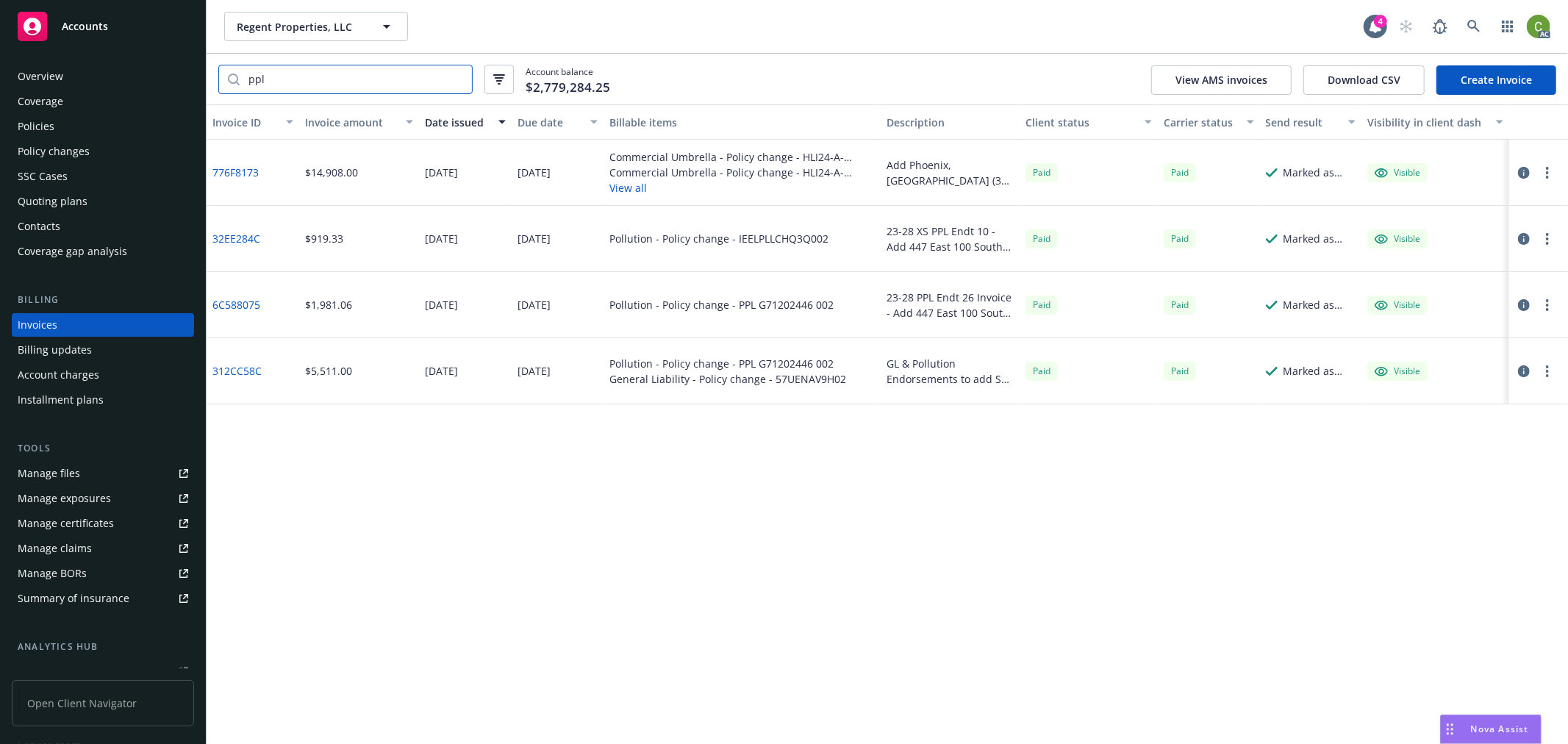
type input "ppl"
click at [239, 307] on link "6C588075" at bounding box center [236, 304] width 48 height 16
click at [1474, 25] on icon at bounding box center [1475, 27] width 13 height 13
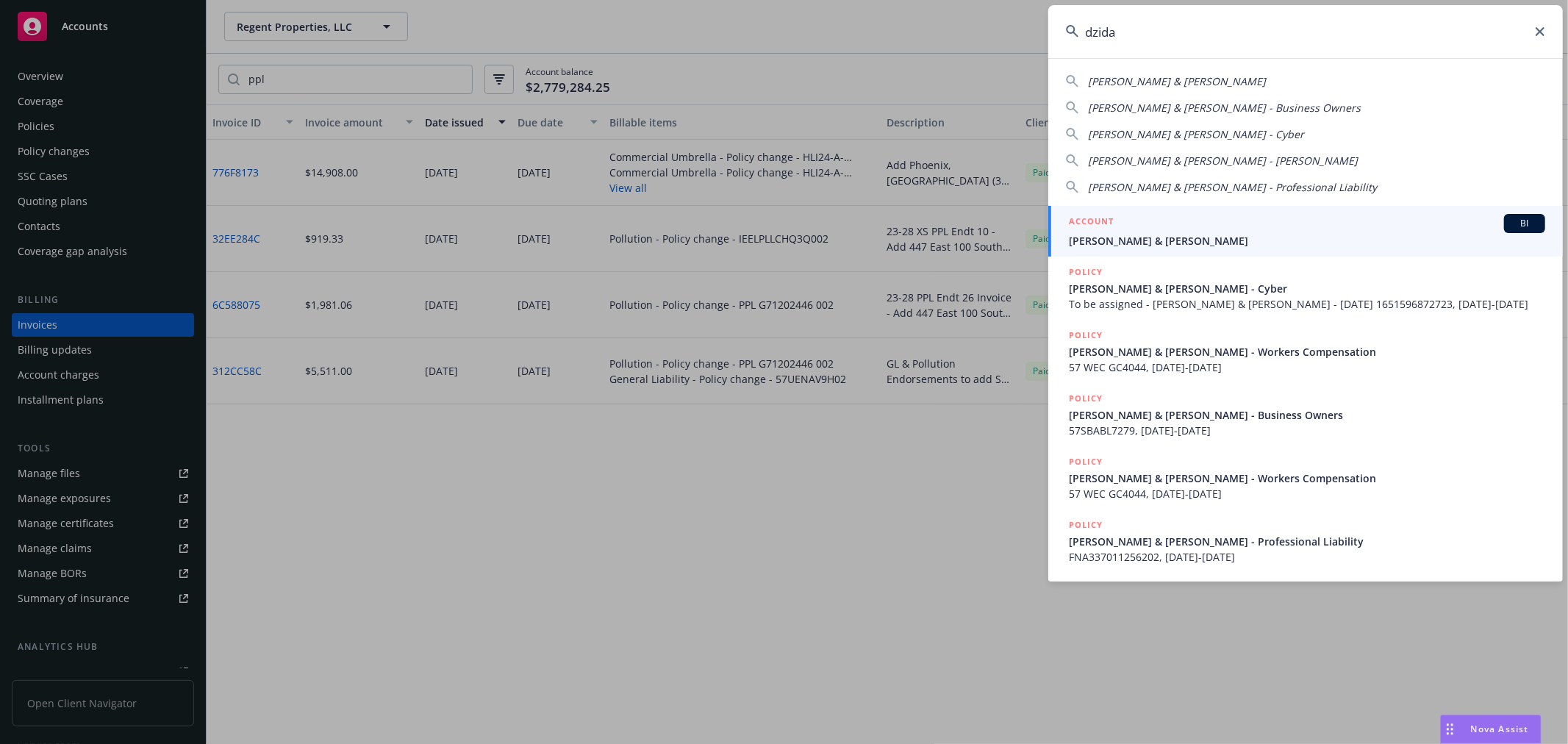
type input "dzida"
click at [1185, 233] on span "[PERSON_NAME] & [PERSON_NAME]" at bounding box center [1307, 241] width 476 height 16
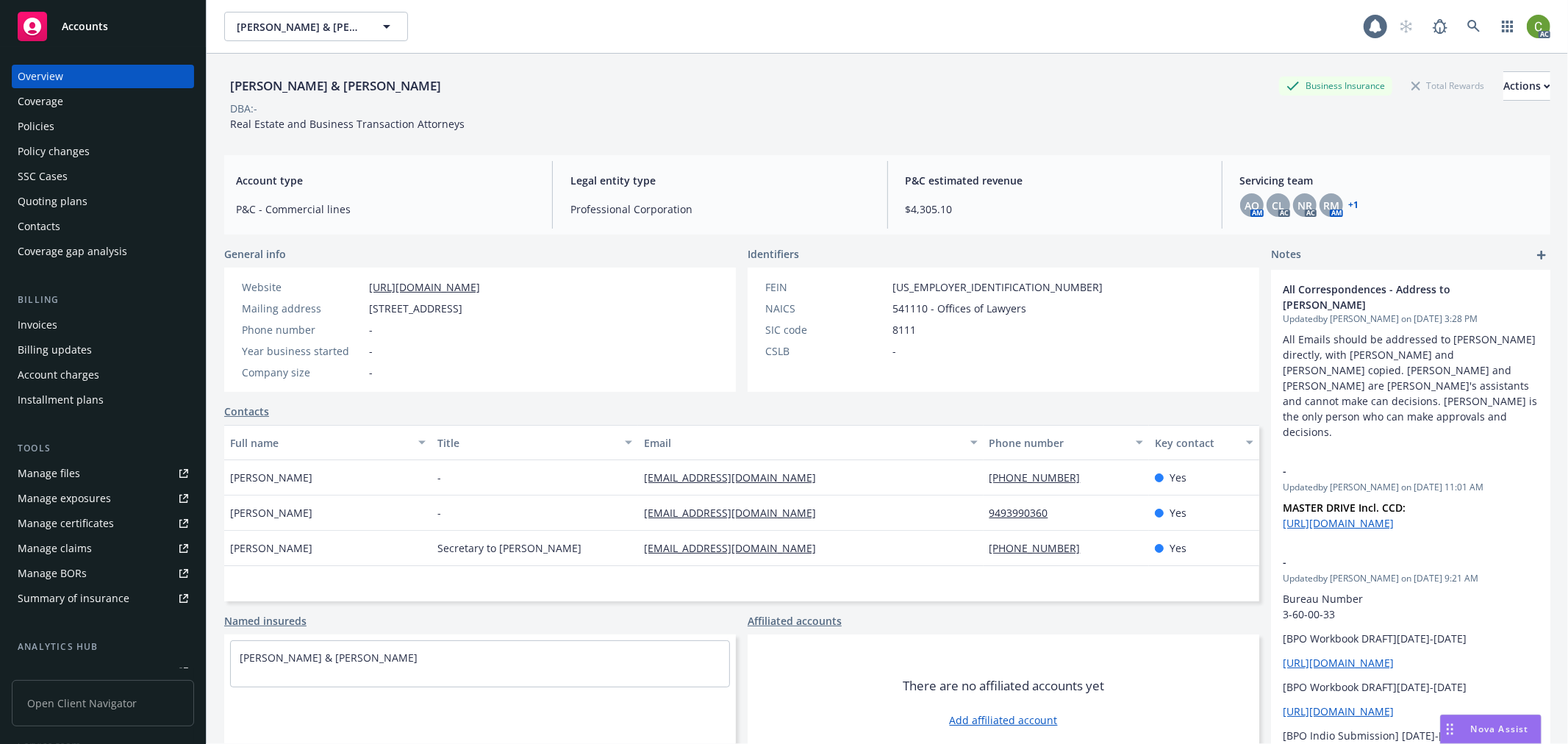
click at [46, 319] on div "Invoices" at bounding box center [37, 325] width 40 height 23
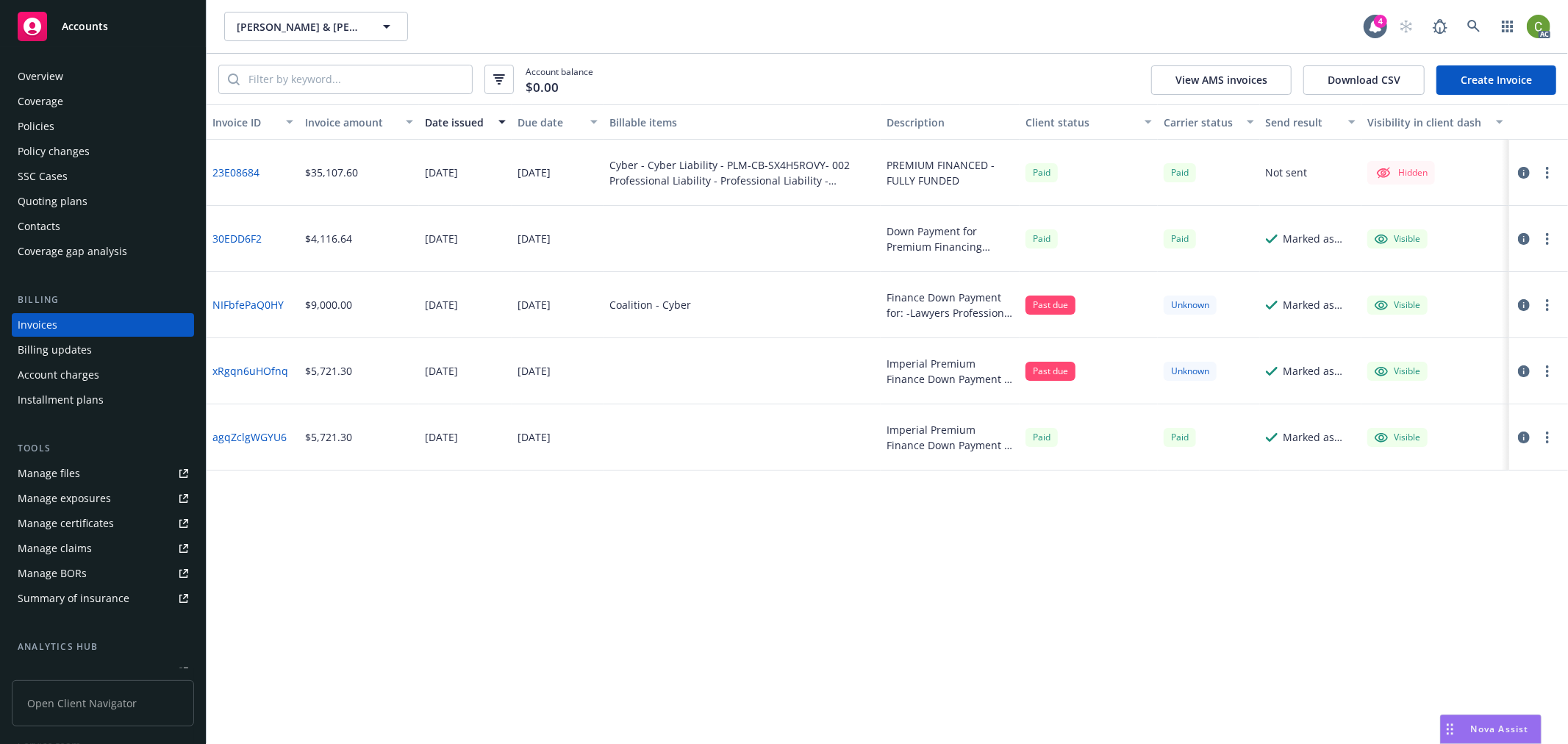
click at [250, 170] on link "23E08684" at bounding box center [236, 172] width 47 height 16
click at [1478, 31] on icon at bounding box center [1475, 27] width 13 height 13
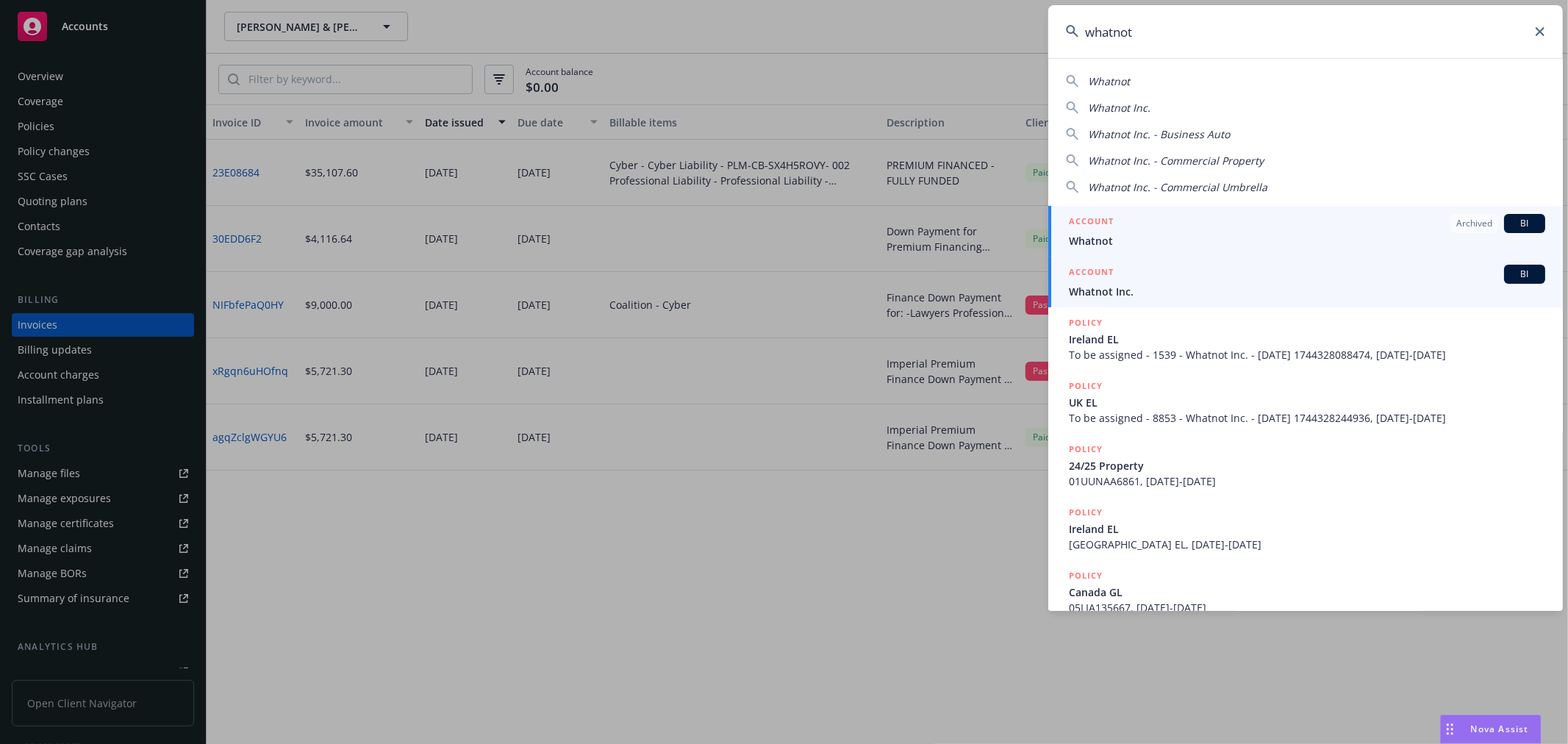
type input "whatnot"
click at [1108, 274] on h5 "ACCOUNT" at bounding box center [1092, 274] width 45 height 18
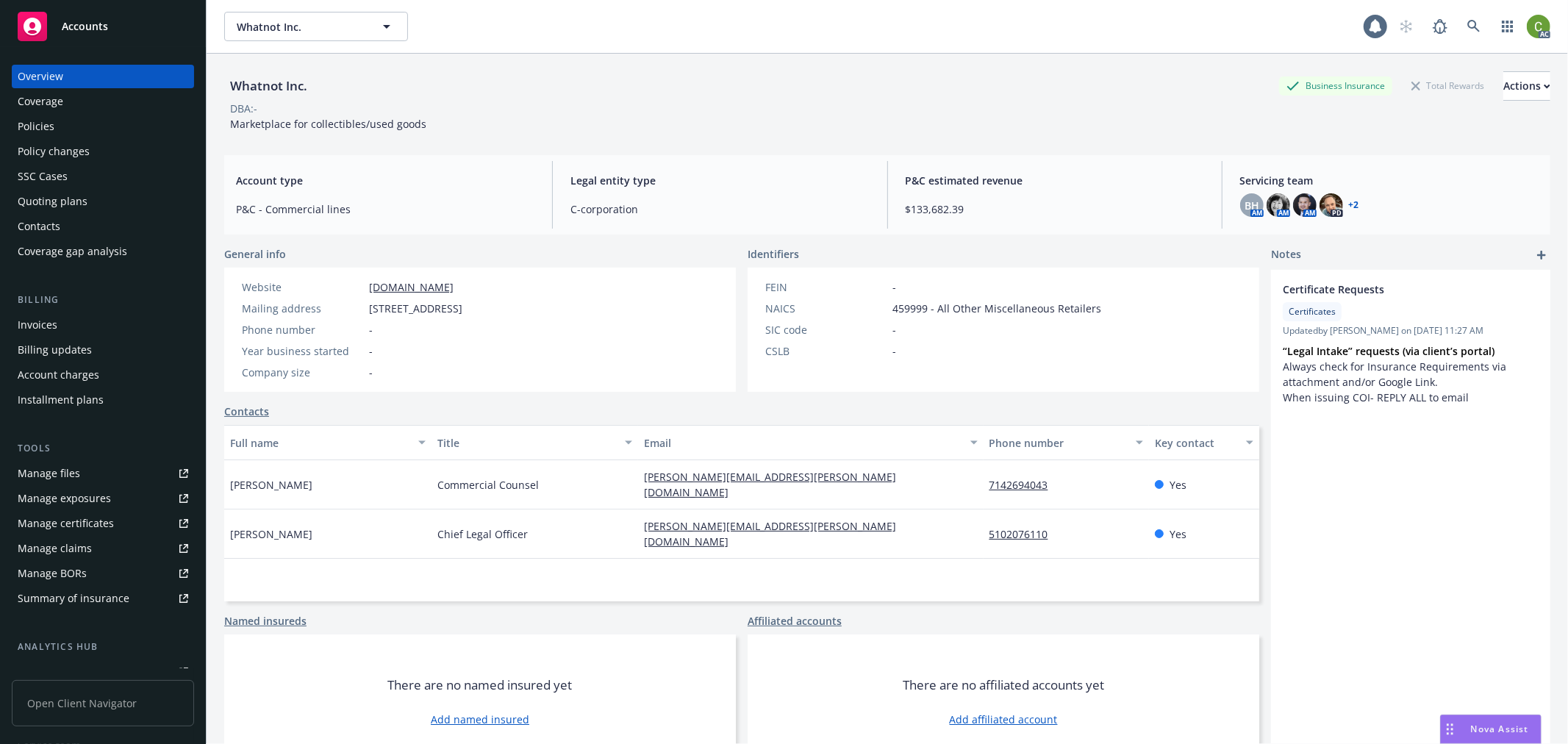
click at [93, 329] on div "Invoices" at bounding box center [103, 325] width 170 height 23
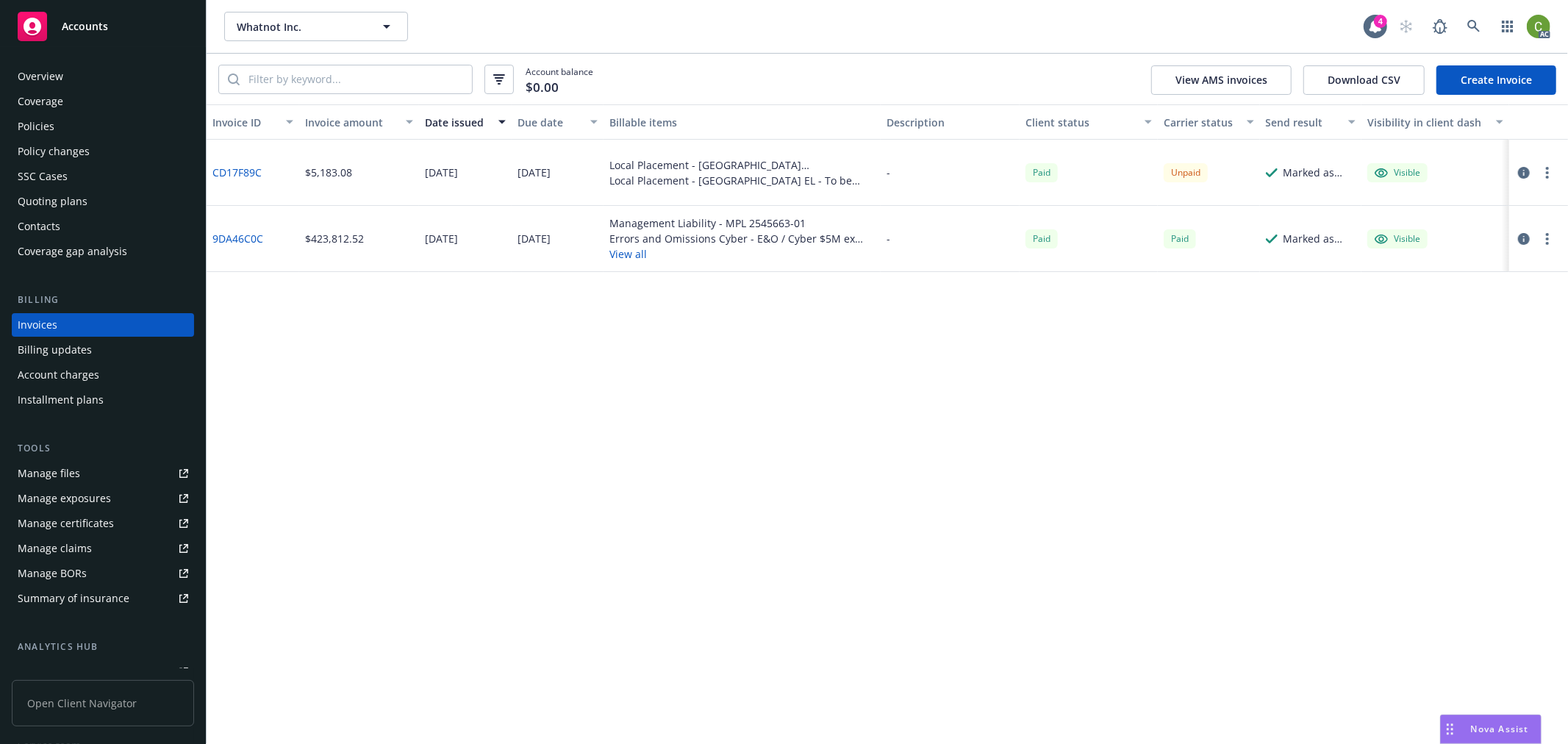
click at [259, 239] on link "9DA46C0C" at bounding box center [238, 239] width 51 height 16
click at [1466, 29] on link at bounding box center [1474, 26] width 29 height 29
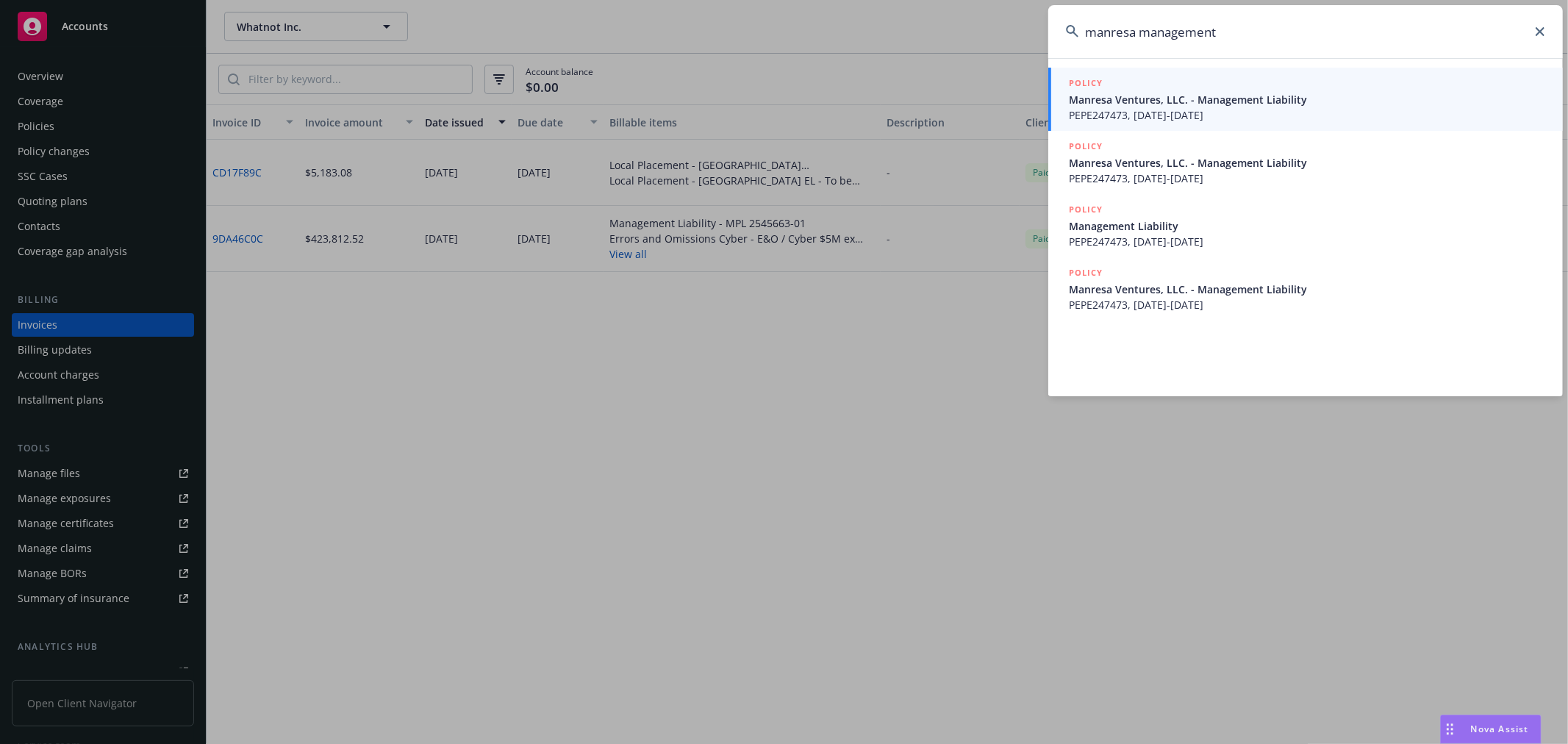
type input "manresa management"
click at [1196, 102] on span "Manresa Ventures, LLC. - Management Liability" at bounding box center [1307, 99] width 476 height 16
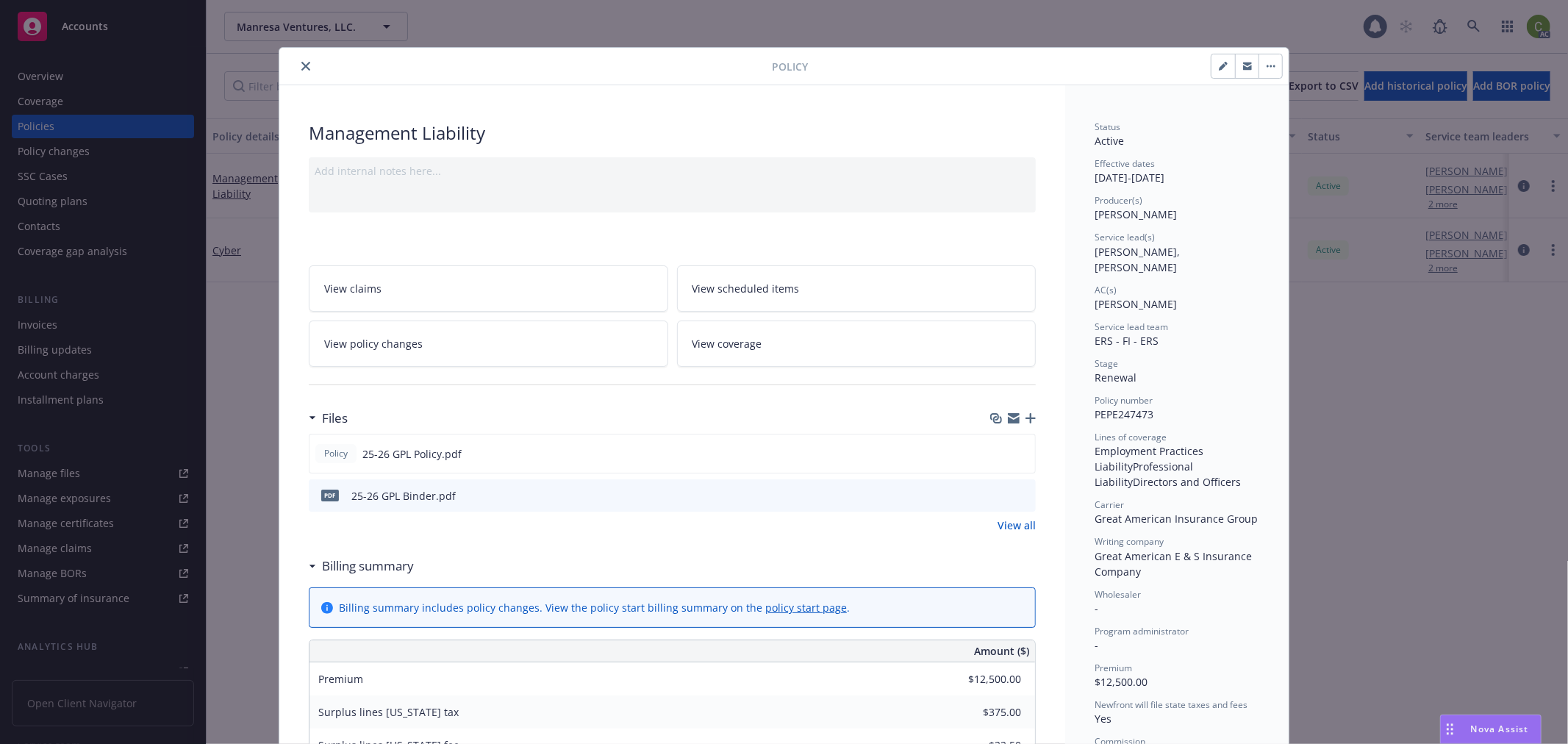
click at [301, 67] on icon "close" at bounding box center [306, 67] width 9 height 9
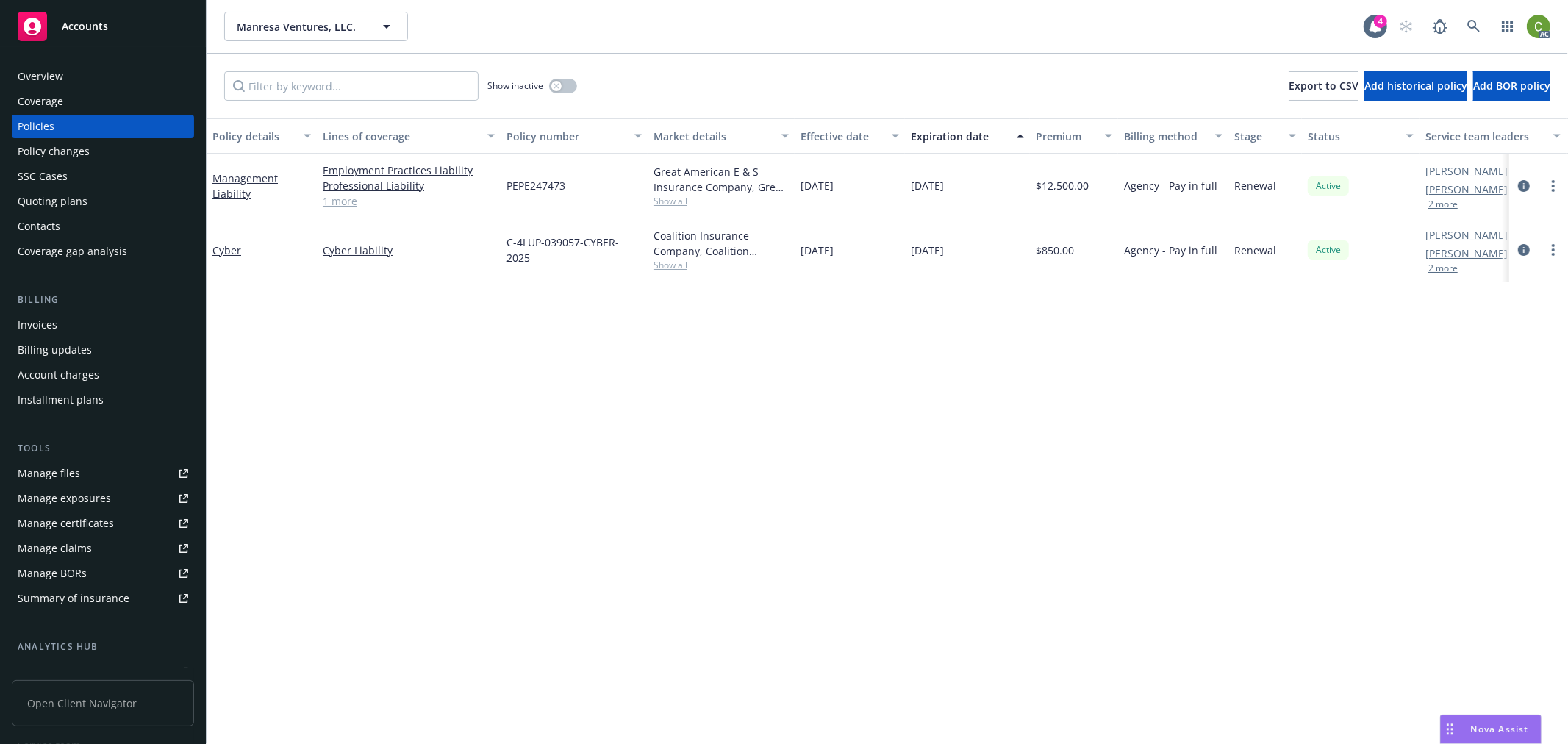
click at [81, 322] on div "Invoices" at bounding box center [103, 325] width 170 height 23
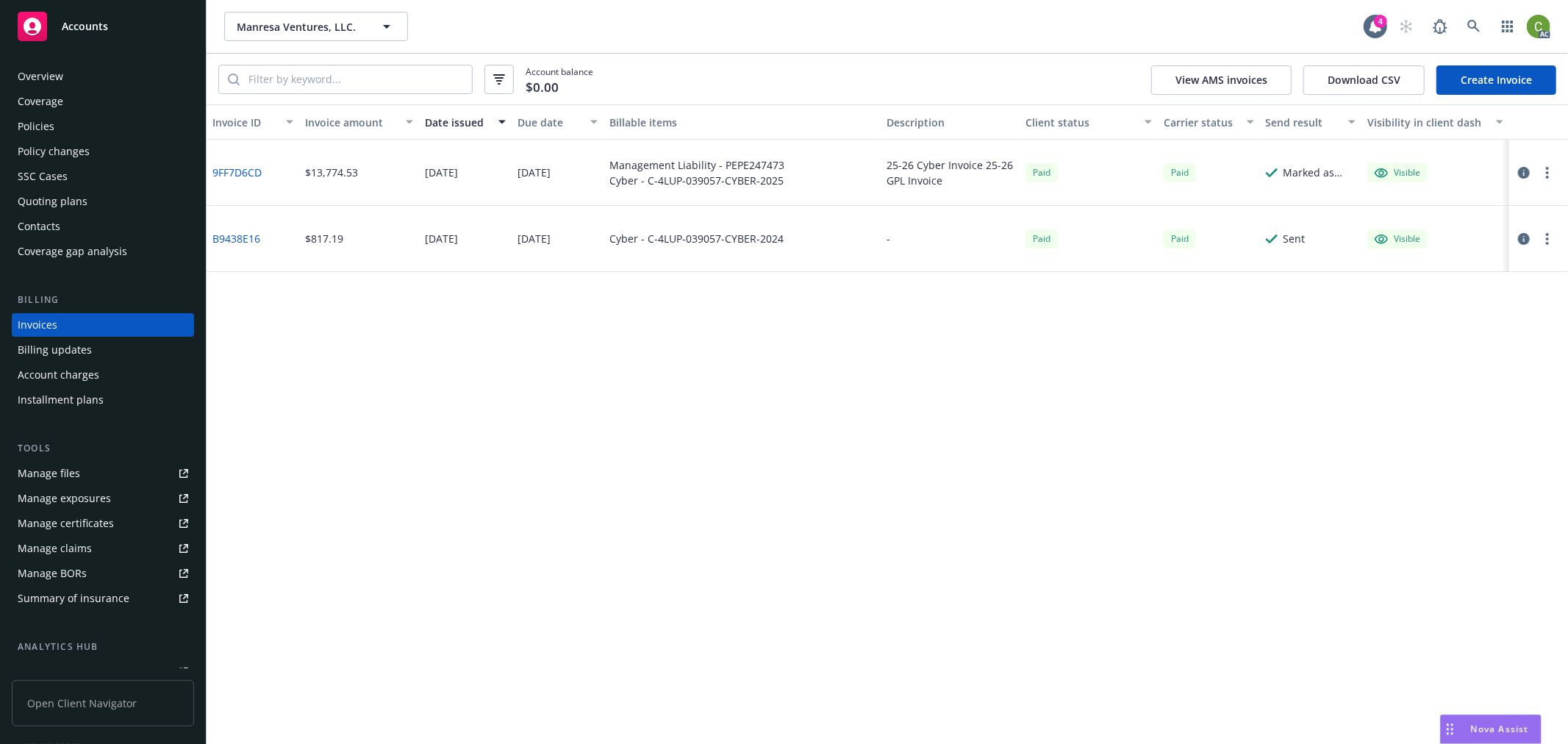
click at [257, 170] on link "9FF7D6CD" at bounding box center [237, 172] width 49 height 16
click at [1468, 32] on icon at bounding box center [1475, 27] width 13 height 13
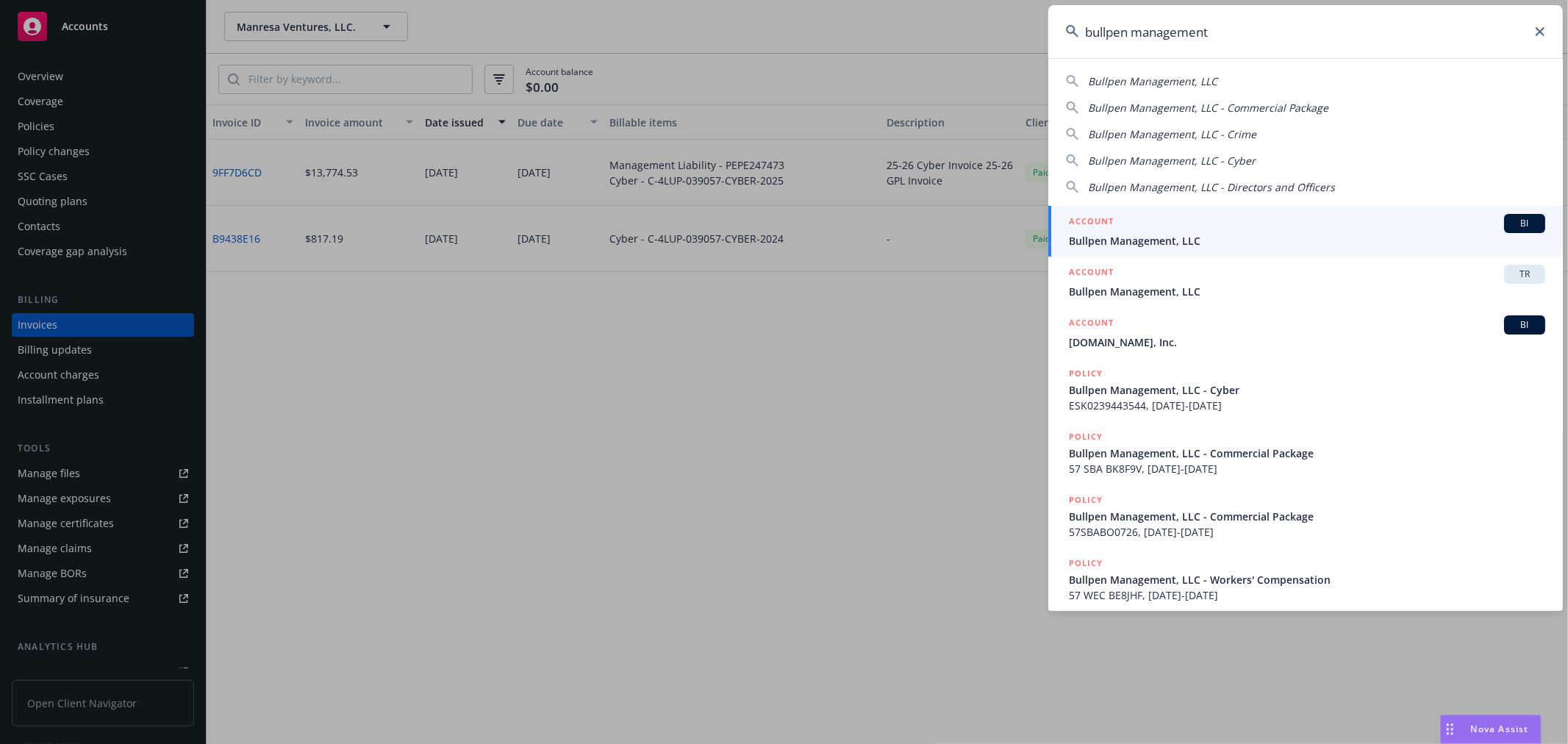
type input "bullpen management"
click at [1125, 221] on div "ACCOUNT BI" at bounding box center [1307, 224] width 476 height 19
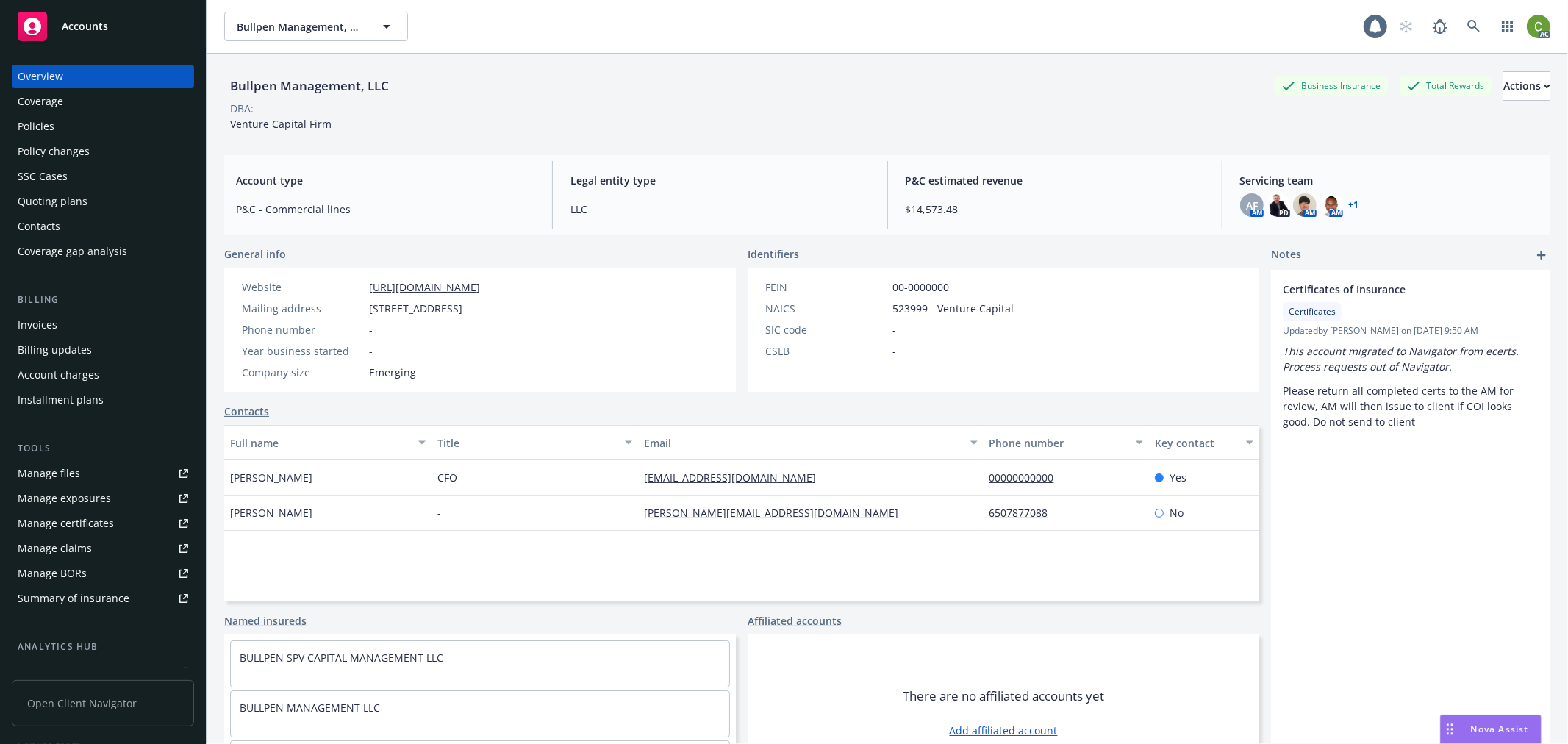
click at [126, 319] on div "Invoices" at bounding box center [103, 325] width 170 height 23
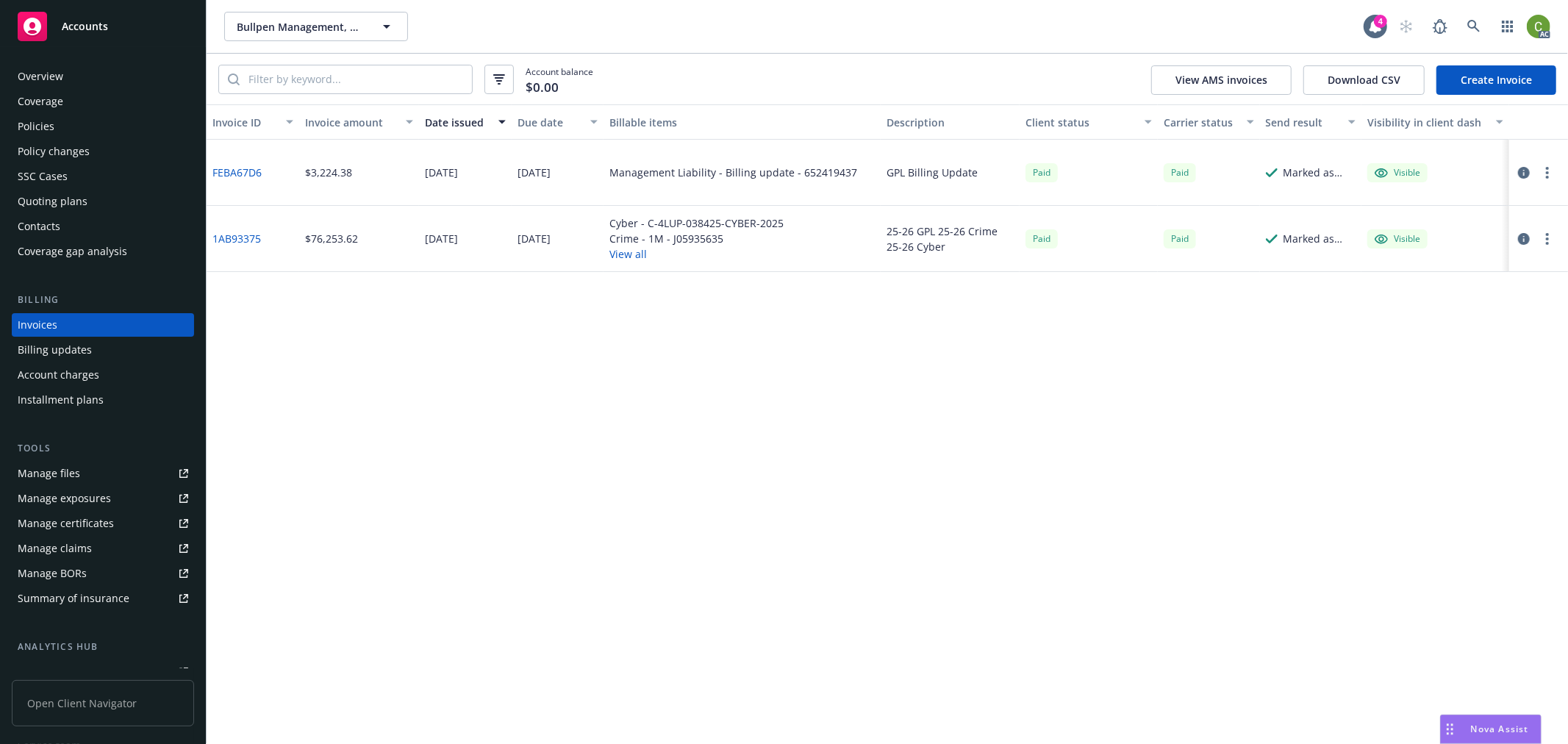
click at [234, 239] on link "1AB93375" at bounding box center [236, 239] width 49 height 16
click at [1481, 23] on link at bounding box center [1474, 26] width 29 height 29
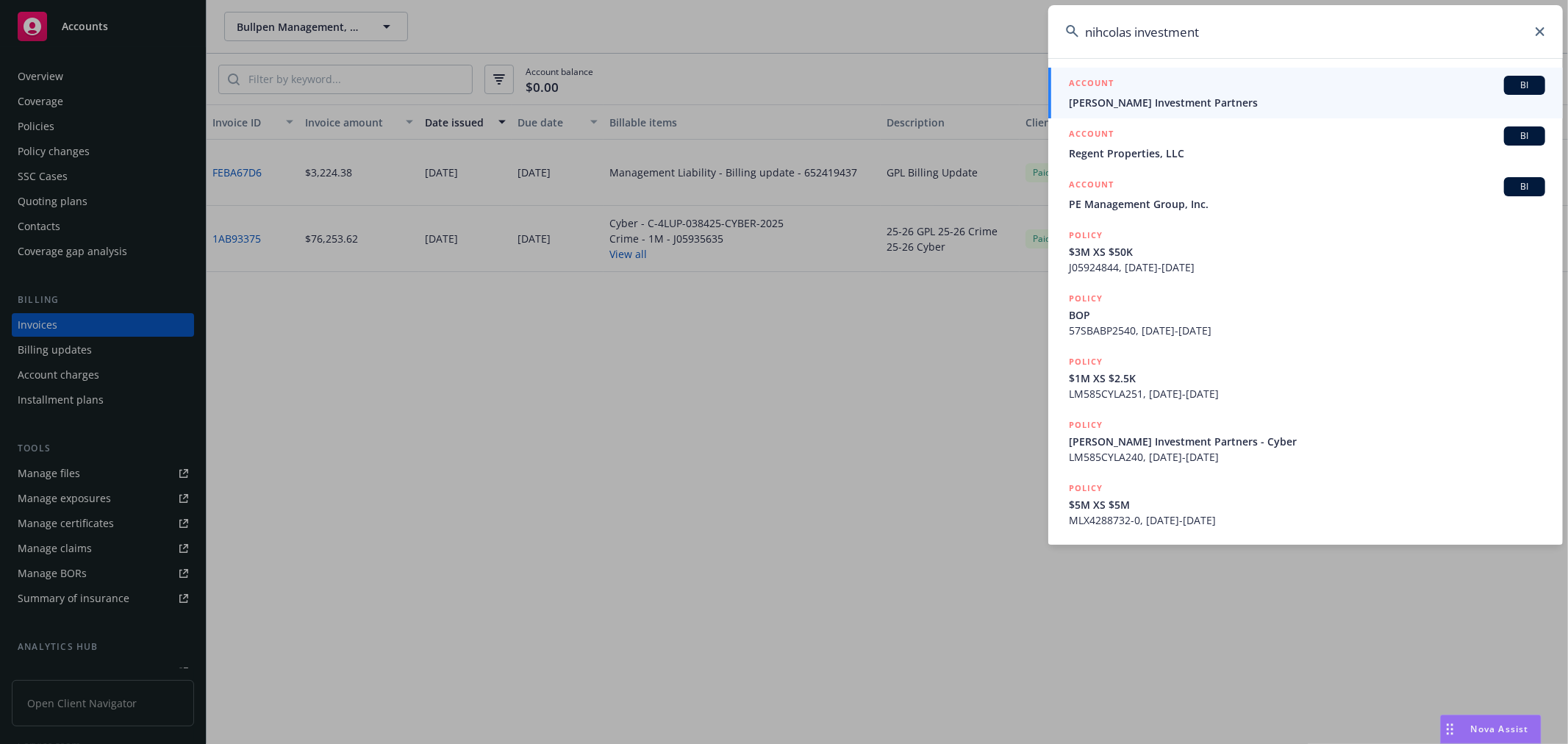
type input "nihcolas investment"
drag, startPoint x: 1210, startPoint y: 100, endPoint x: 1155, endPoint y: 120, distance: 58.5
click at [1210, 100] on span "[PERSON_NAME] Investment Partners" at bounding box center [1307, 102] width 476 height 16
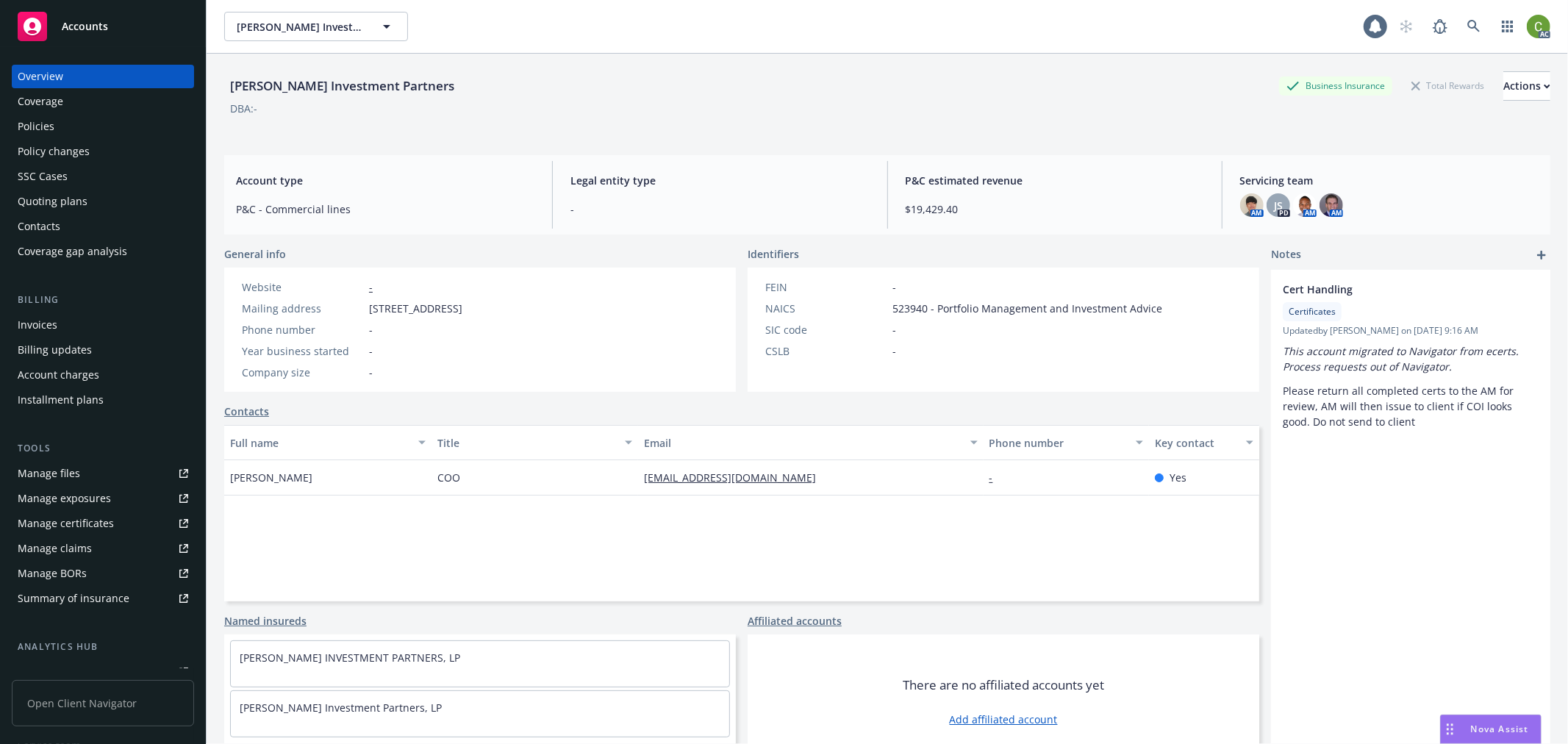
click at [64, 327] on div "Invoices" at bounding box center [103, 325] width 170 height 23
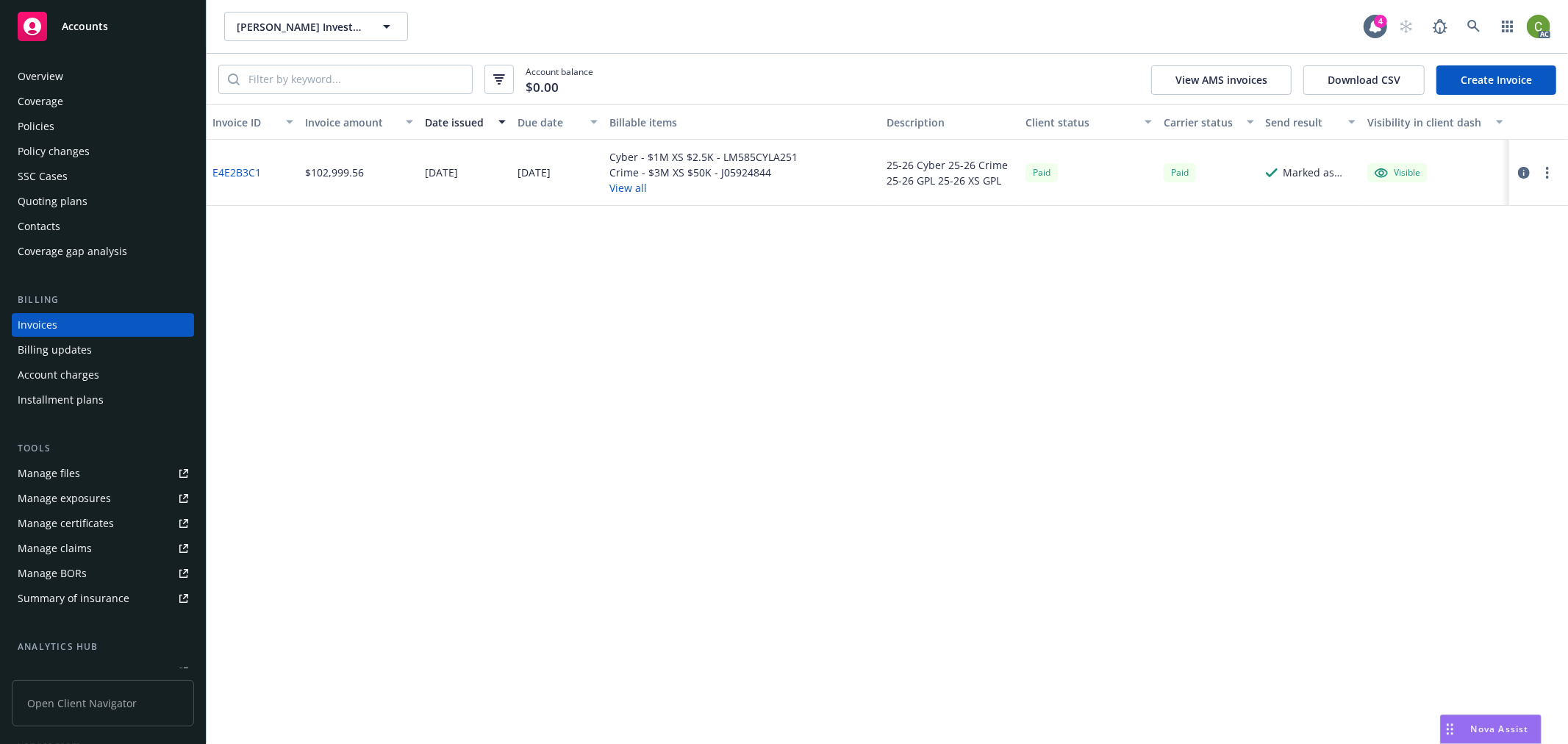
click at [261, 170] on div "E4E2B3C1" at bounding box center [253, 173] width 93 height 66
click at [256, 171] on link "E4E2B3C1" at bounding box center [236, 172] width 49 height 16
click at [1466, 30] on link at bounding box center [1474, 26] width 29 height 29
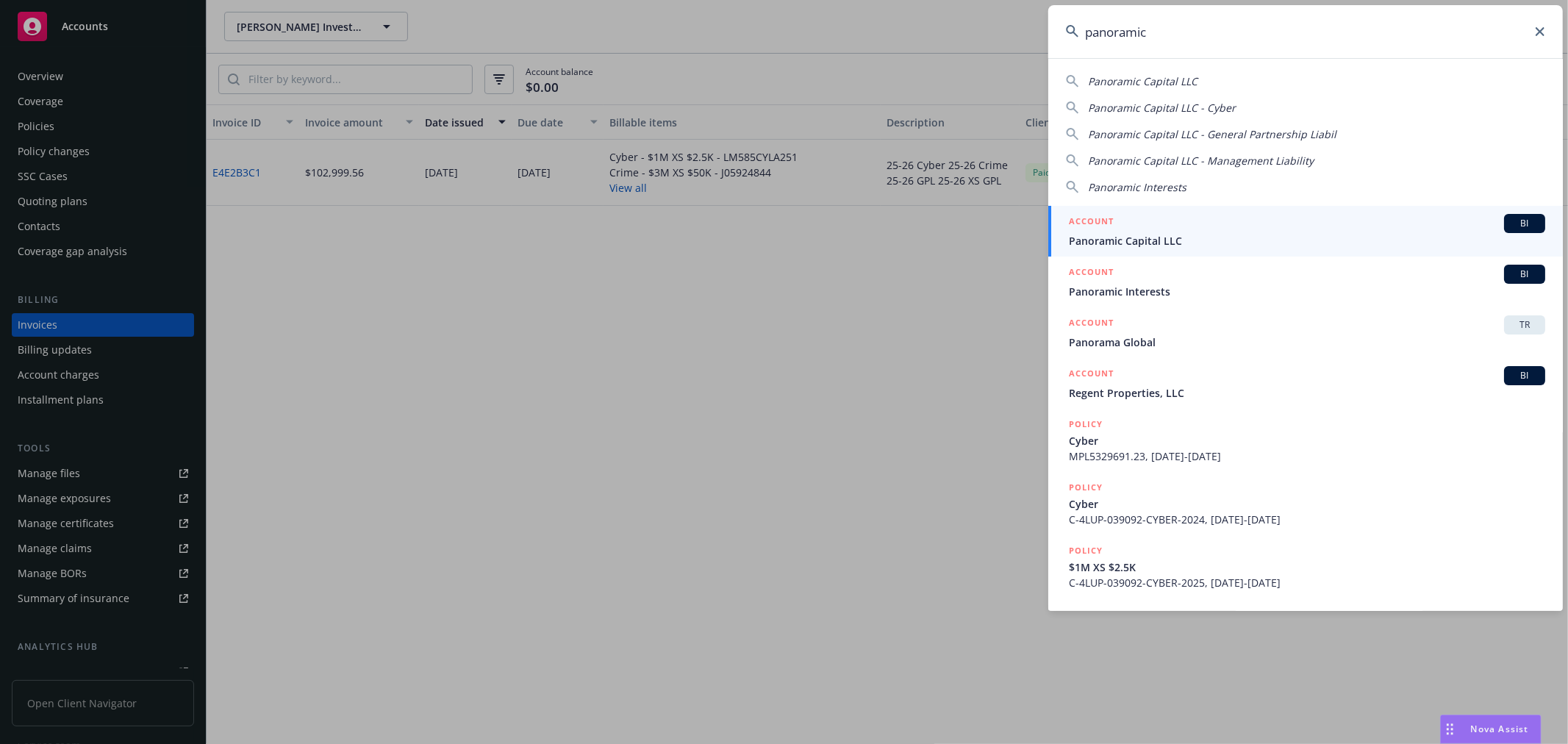
type input "panoramic"
click at [1137, 239] on span "Panoramic Capital LLC" at bounding box center [1307, 241] width 476 height 16
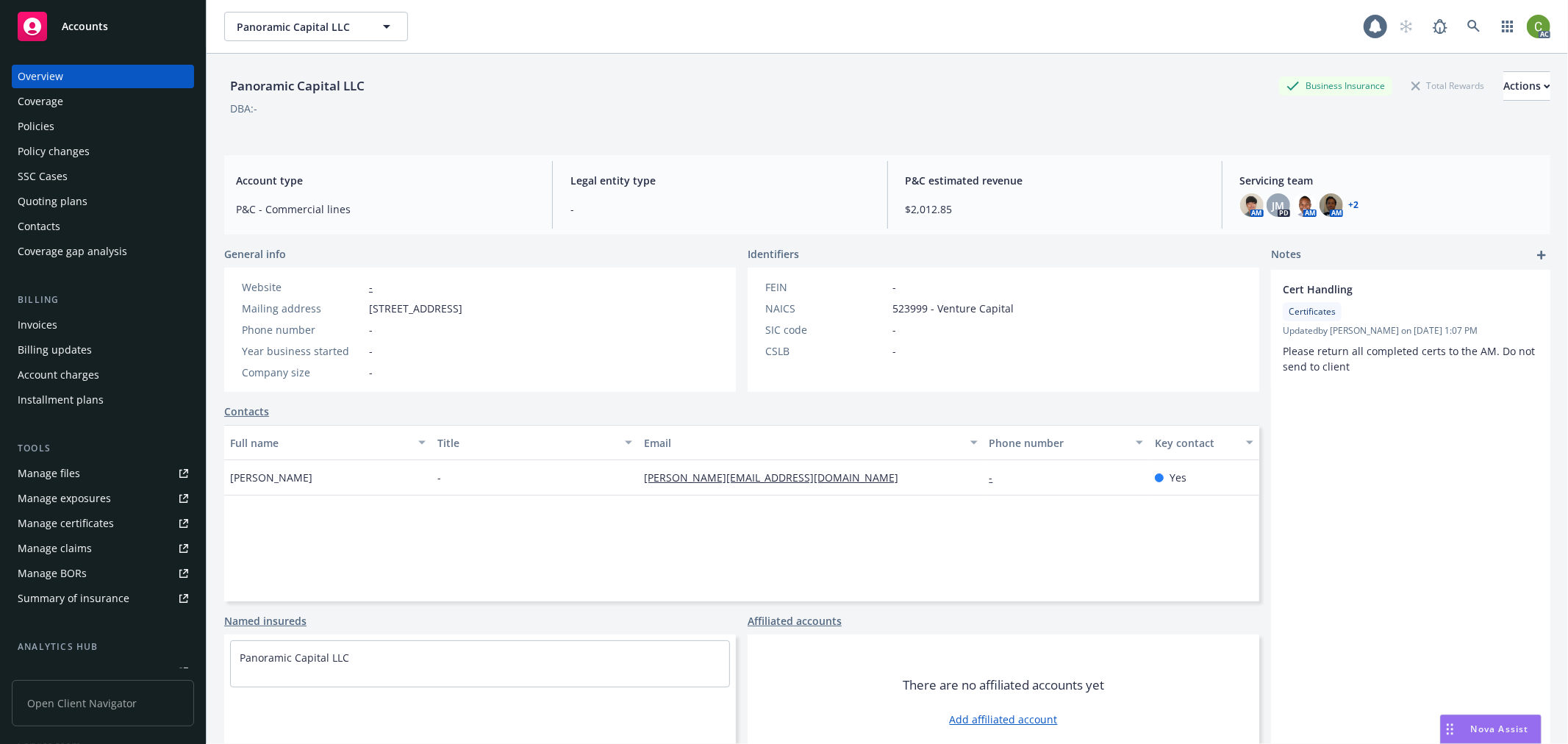
click at [103, 312] on div "Billing Invoices Billing updates Account charges Installment plans" at bounding box center [103, 351] width 182 height 119
click at [103, 321] on div "Invoices" at bounding box center [103, 325] width 170 height 23
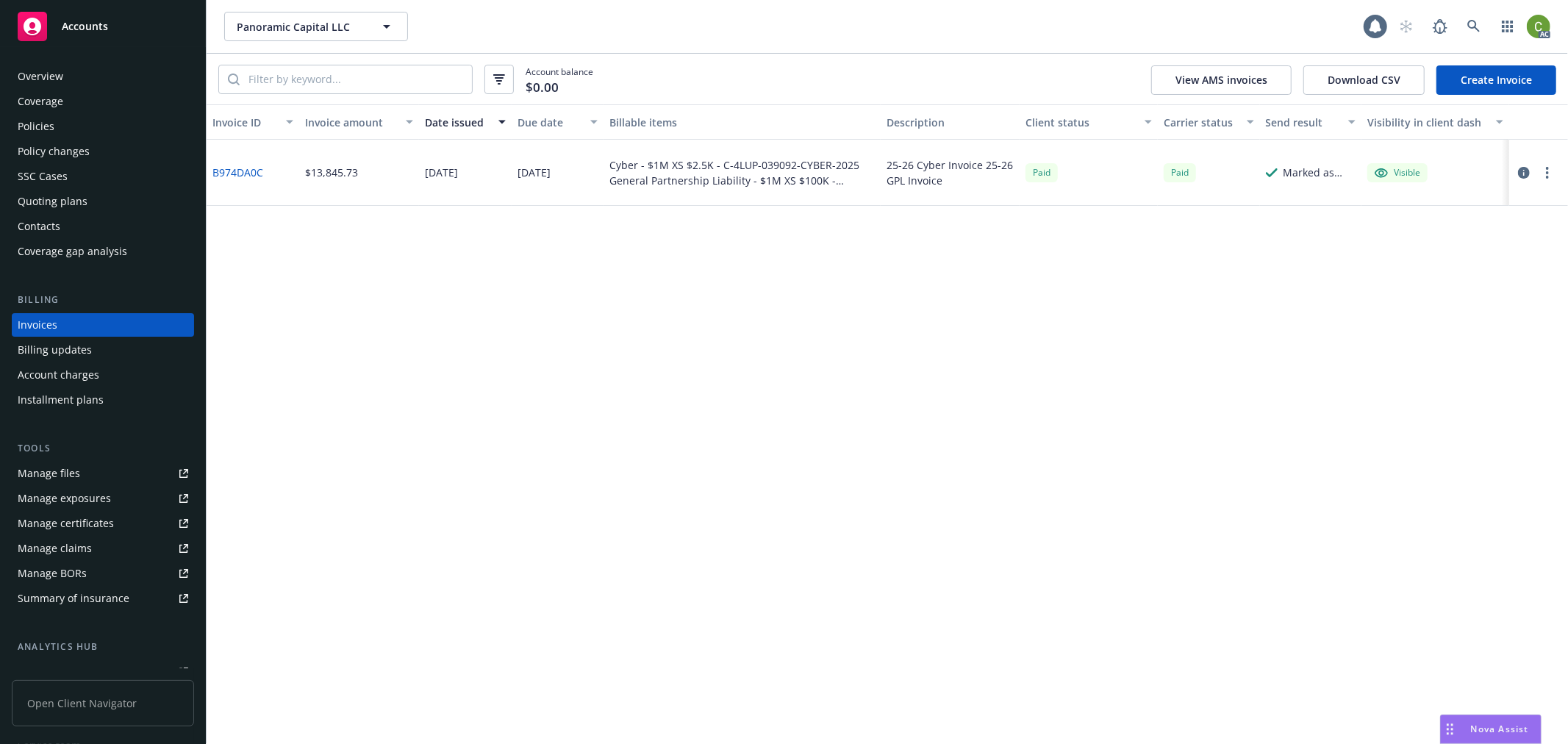
click at [251, 169] on link "B974DA0C" at bounding box center [238, 172] width 51 height 16
click at [1469, 32] on icon at bounding box center [1475, 27] width 13 height 13
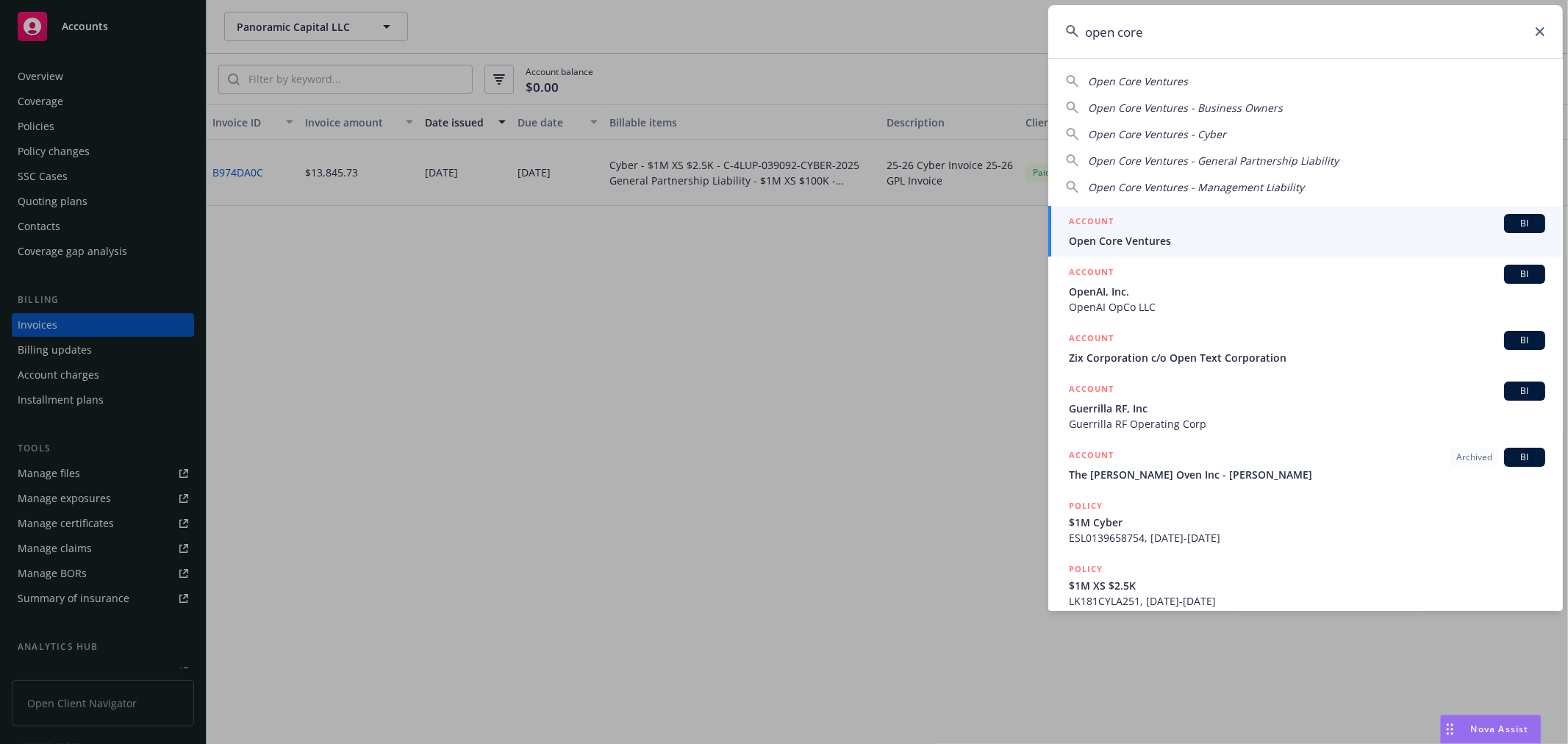
type input "open core"
drag, startPoint x: 1116, startPoint y: 229, endPoint x: 1030, endPoint y: 251, distance: 88.8
click at [1116, 229] on div "ACCOUNT BI" at bounding box center [1307, 224] width 476 height 19
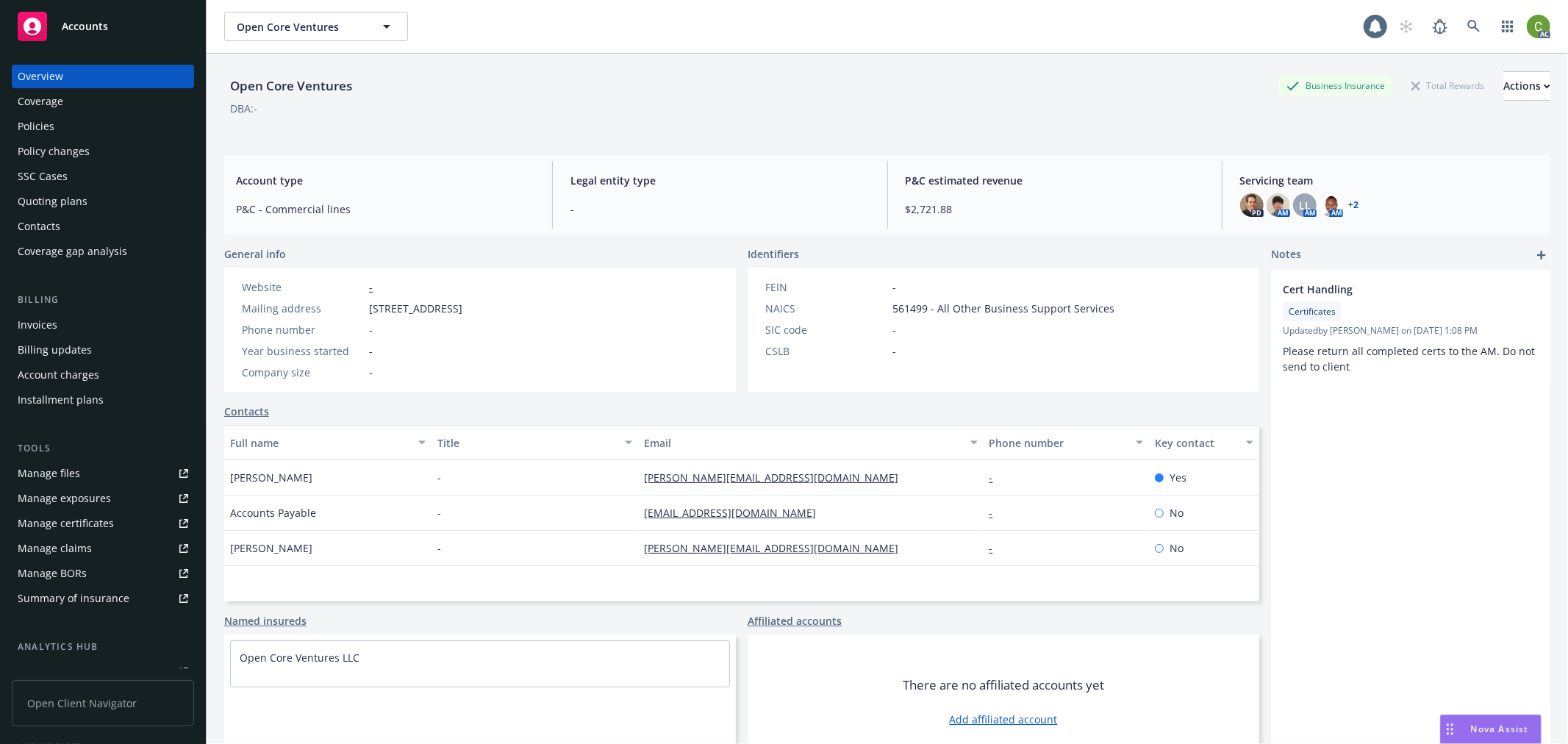
click at [90, 325] on div "Invoices" at bounding box center [103, 325] width 170 height 23
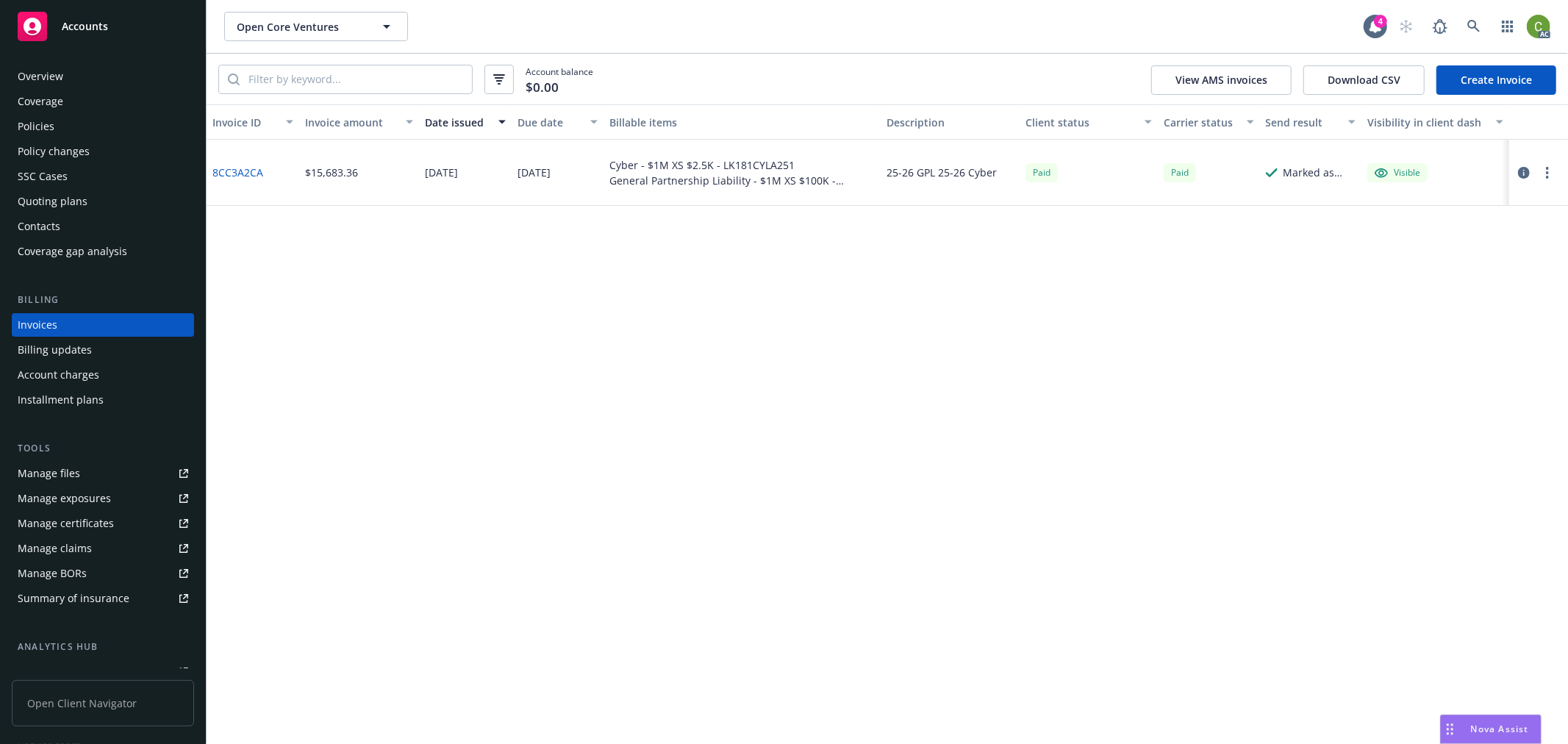
click at [242, 166] on link "8CC3A2CA" at bounding box center [238, 172] width 51 height 16
click at [1485, 23] on link at bounding box center [1474, 26] width 29 height 29
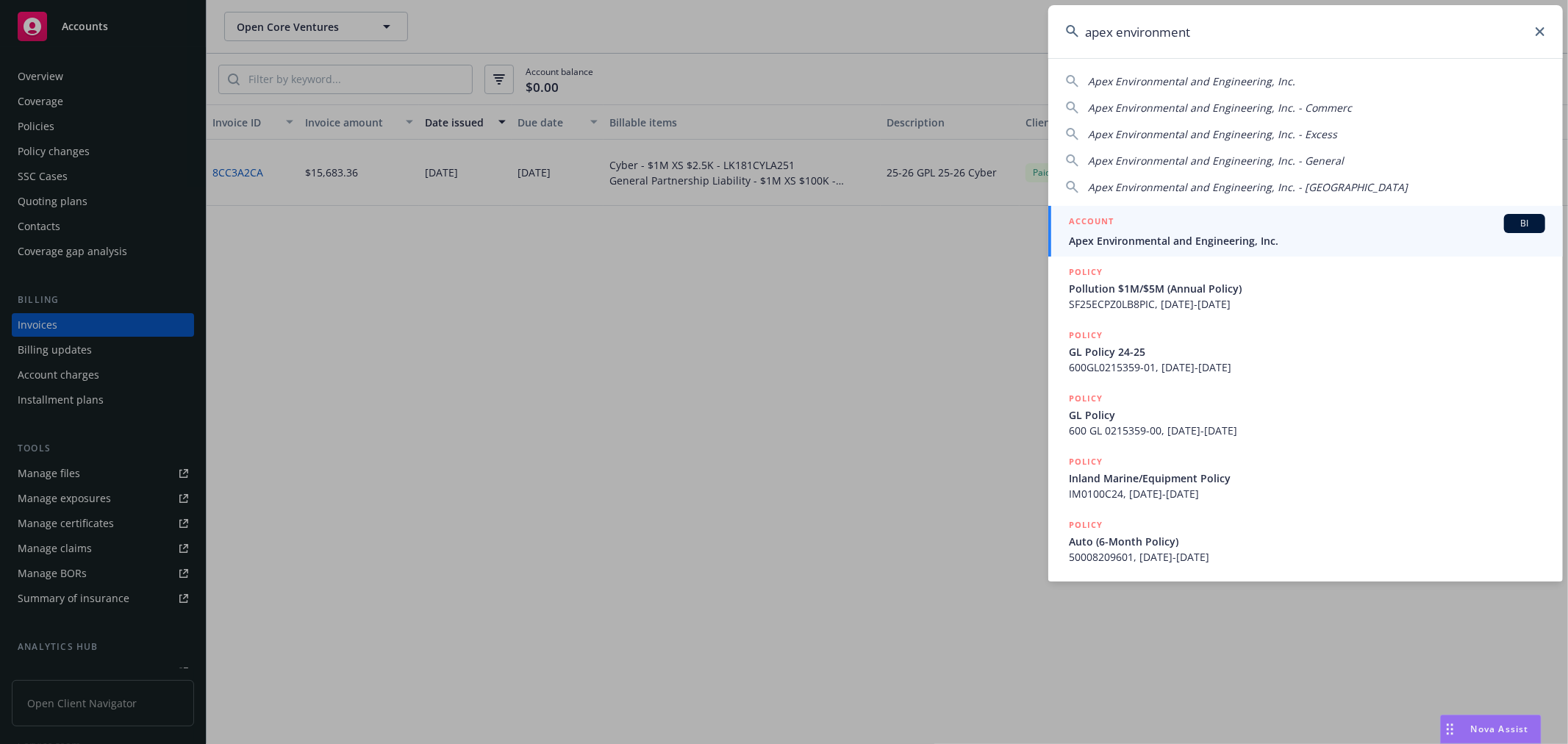
type input "apex environment"
drag, startPoint x: 1137, startPoint y: 233, endPoint x: 1086, endPoint y: 260, distance: 57.7
click at [1137, 233] on span "Apex Environmental and Engineering, Inc." at bounding box center [1307, 241] width 476 height 16
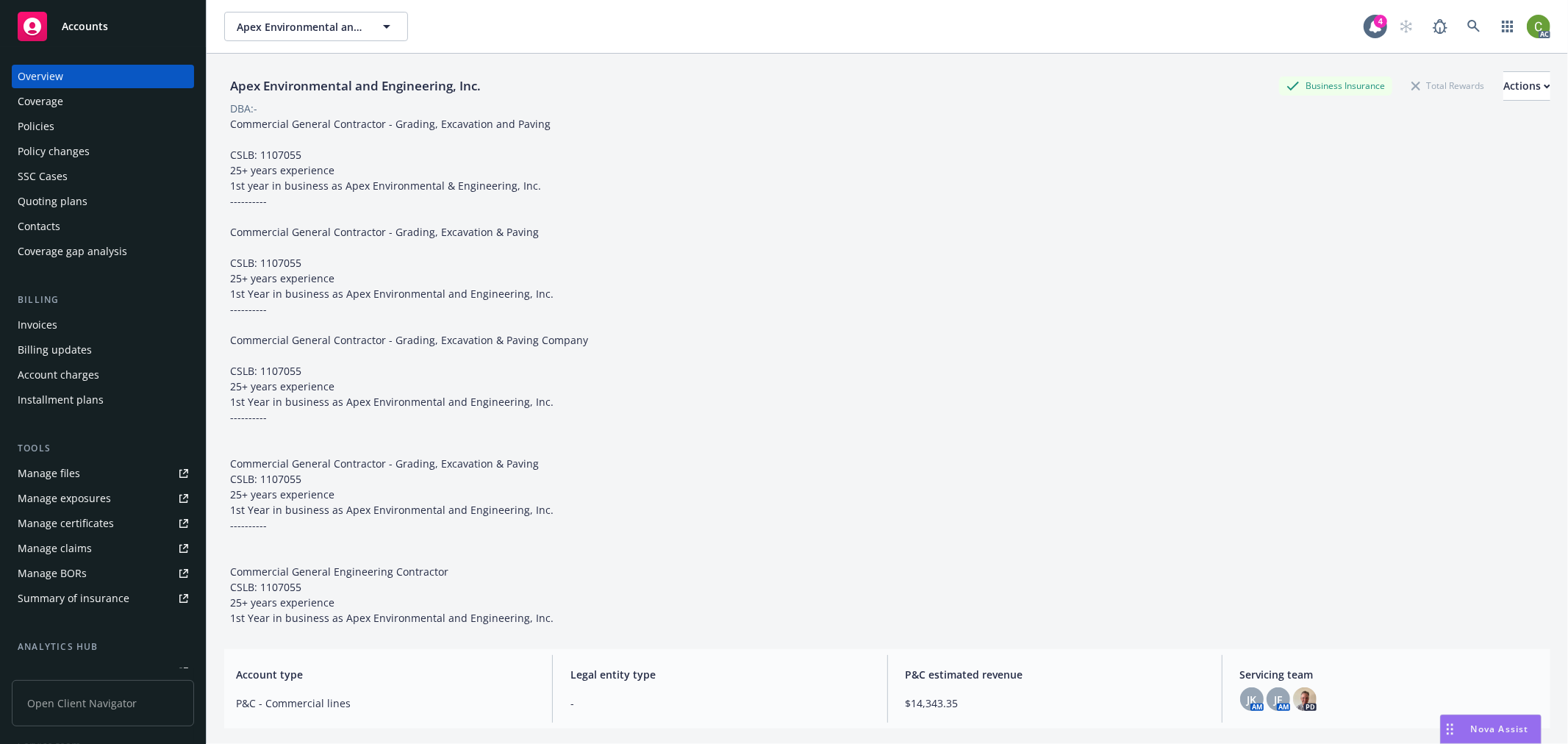
click at [93, 320] on div "Invoices" at bounding box center [103, 325] width 170 height 23
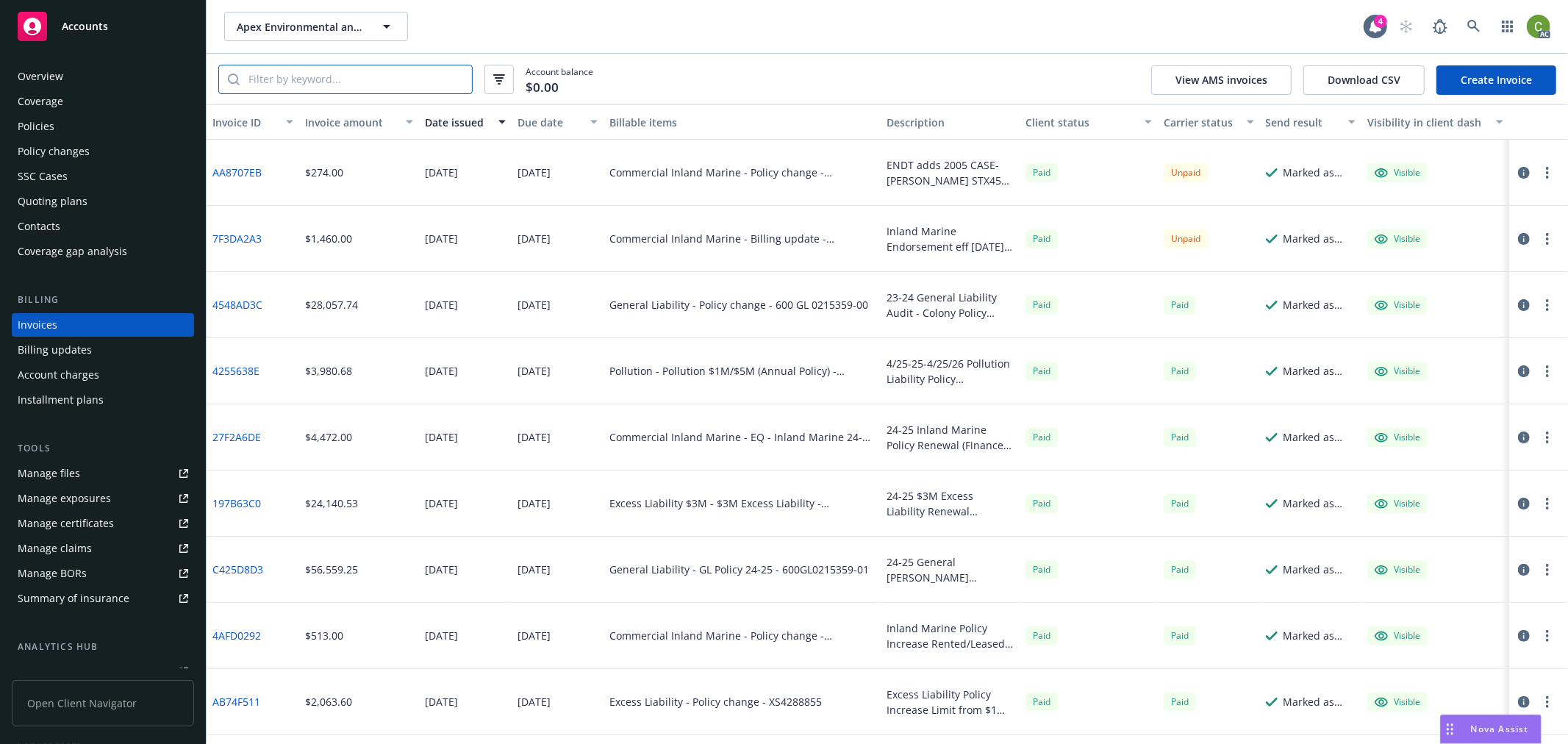
click at [335, 86] on input "search" at bounding box center [356, 79] width 233 height 28
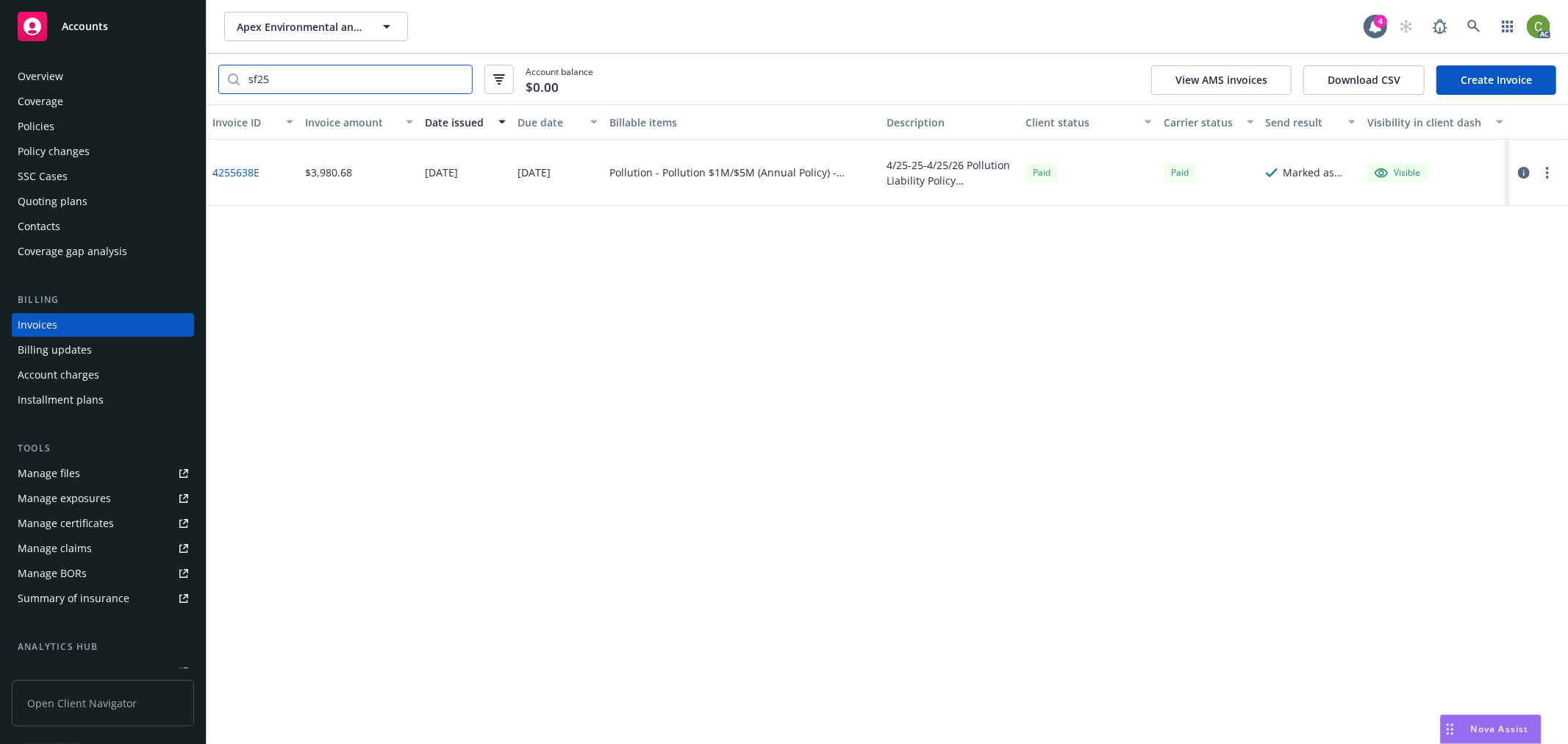
type input "sf25"
click at [242, 170] on link "4255638E" at bounding box center [236, 172] width 47 height 16
click at [1460, 27] on link at bounding box center [1474, 26] width 29 height 29
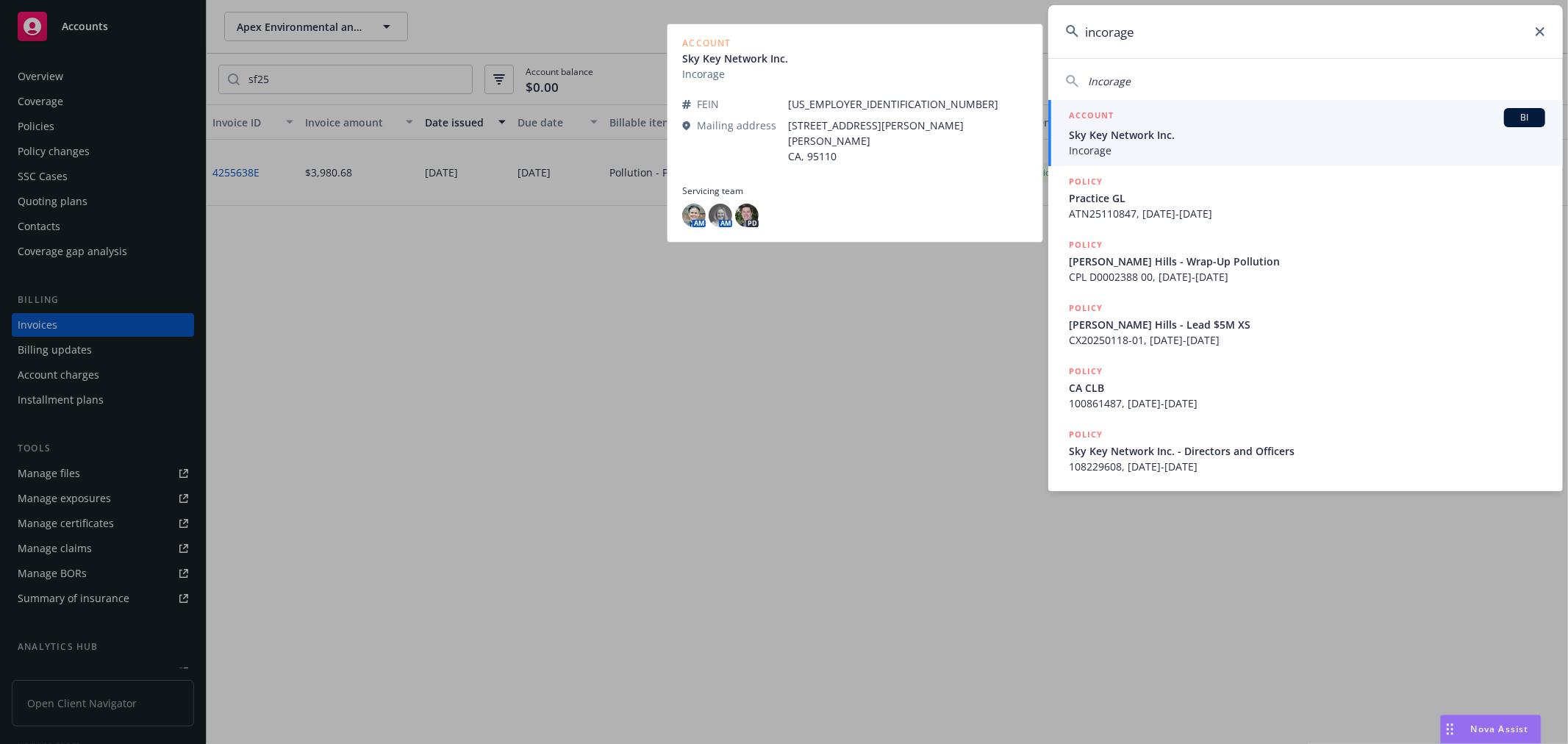
type input "incorage"
drag, startPoint x: 1150, startPoint y: 141, endPoint x: 1116, endPoint y: 146, distance: 34.4
click at [1150, 141] on span "Sky Key Network Inc." at bounding box center [1307, 135] width 476 height 16
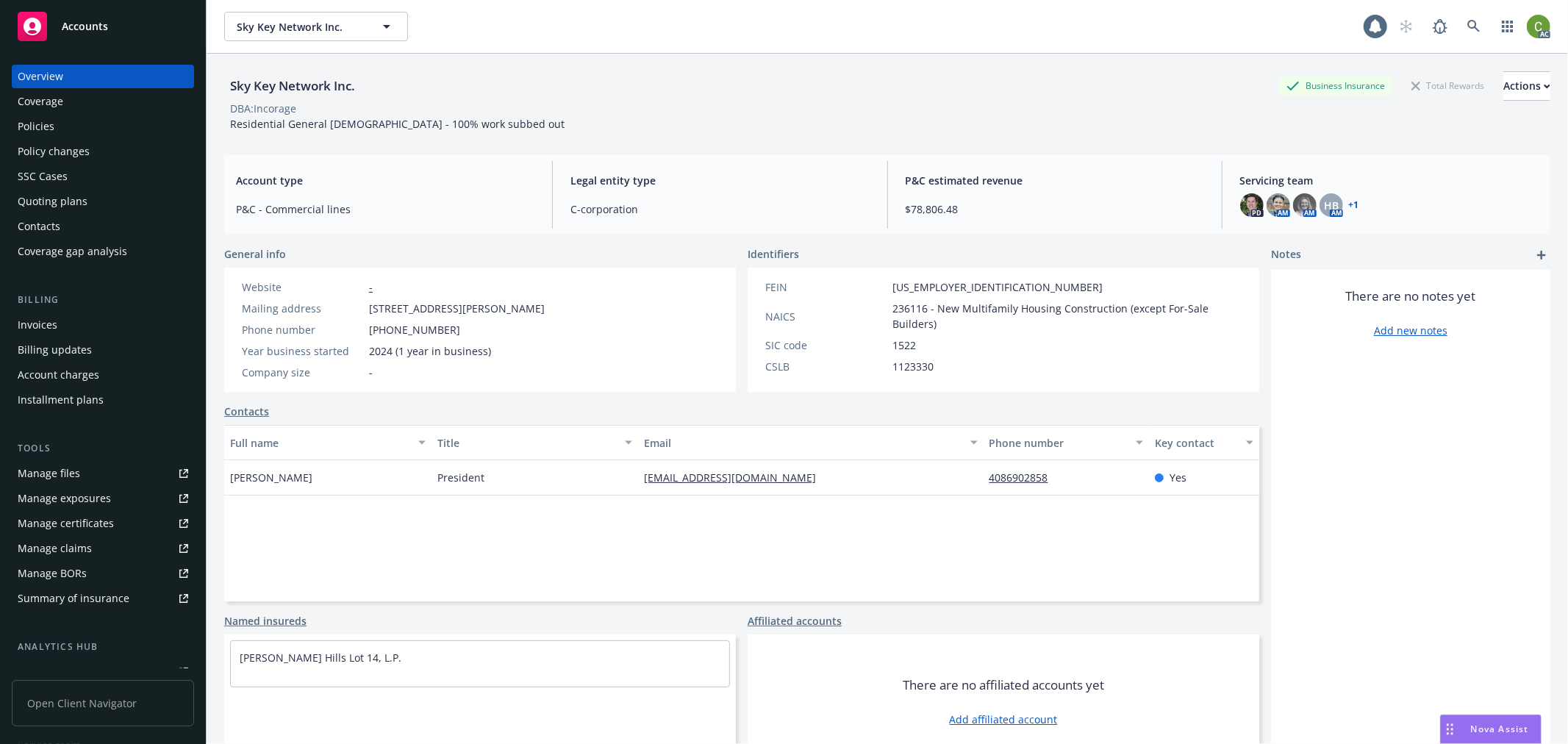
click at [73, 328] on div "Invoices" at bounding box center [103, 325] width 170 height 23
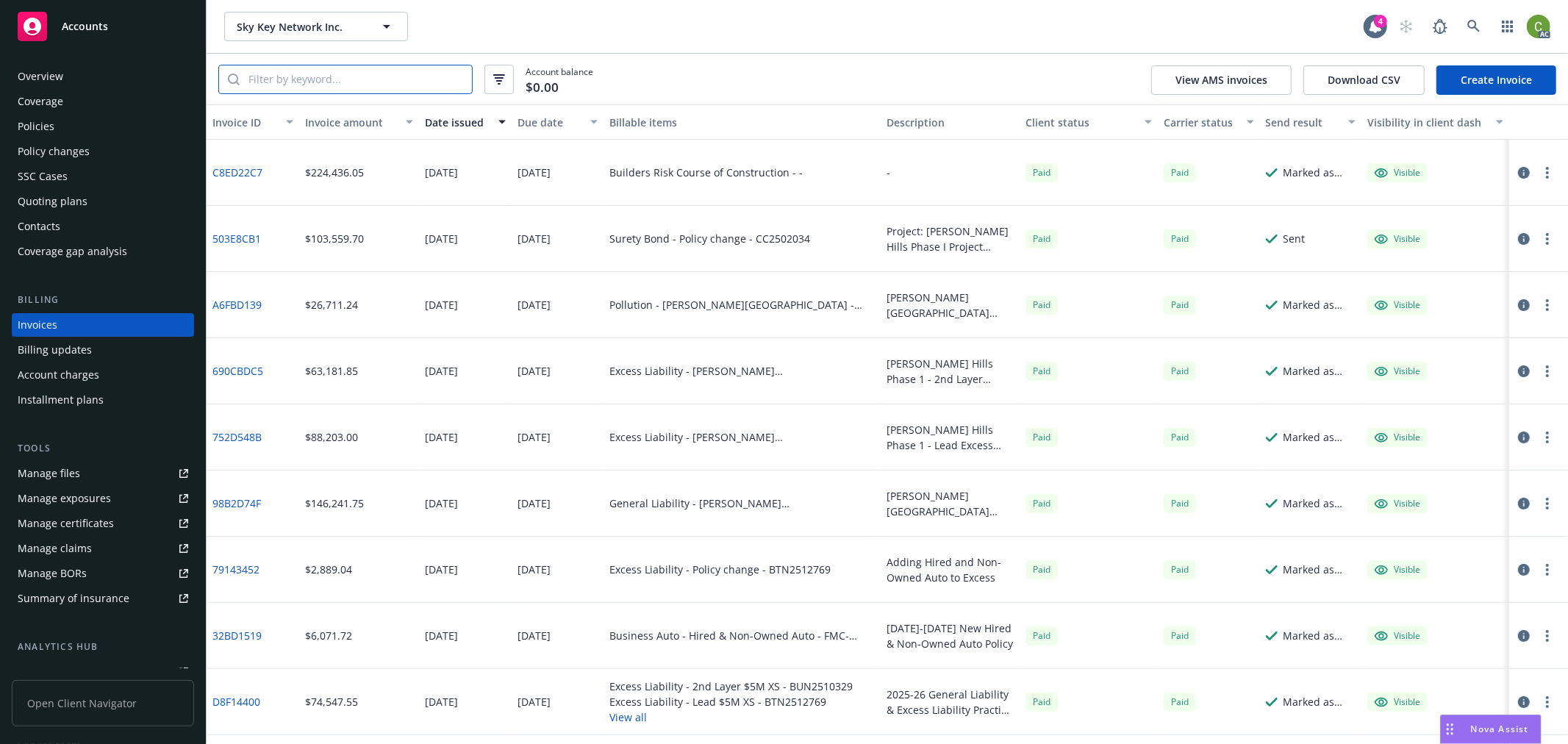
click at [426, 81] on input "search" at bounding box center [356, 79] width 233 height 28
click at [254, 242] on link "503E8CB1" at bounding box center [236, 239] width 49 height 16
click at [1466, 29] on link at bounding box center [1474, 26] width 29 height 29
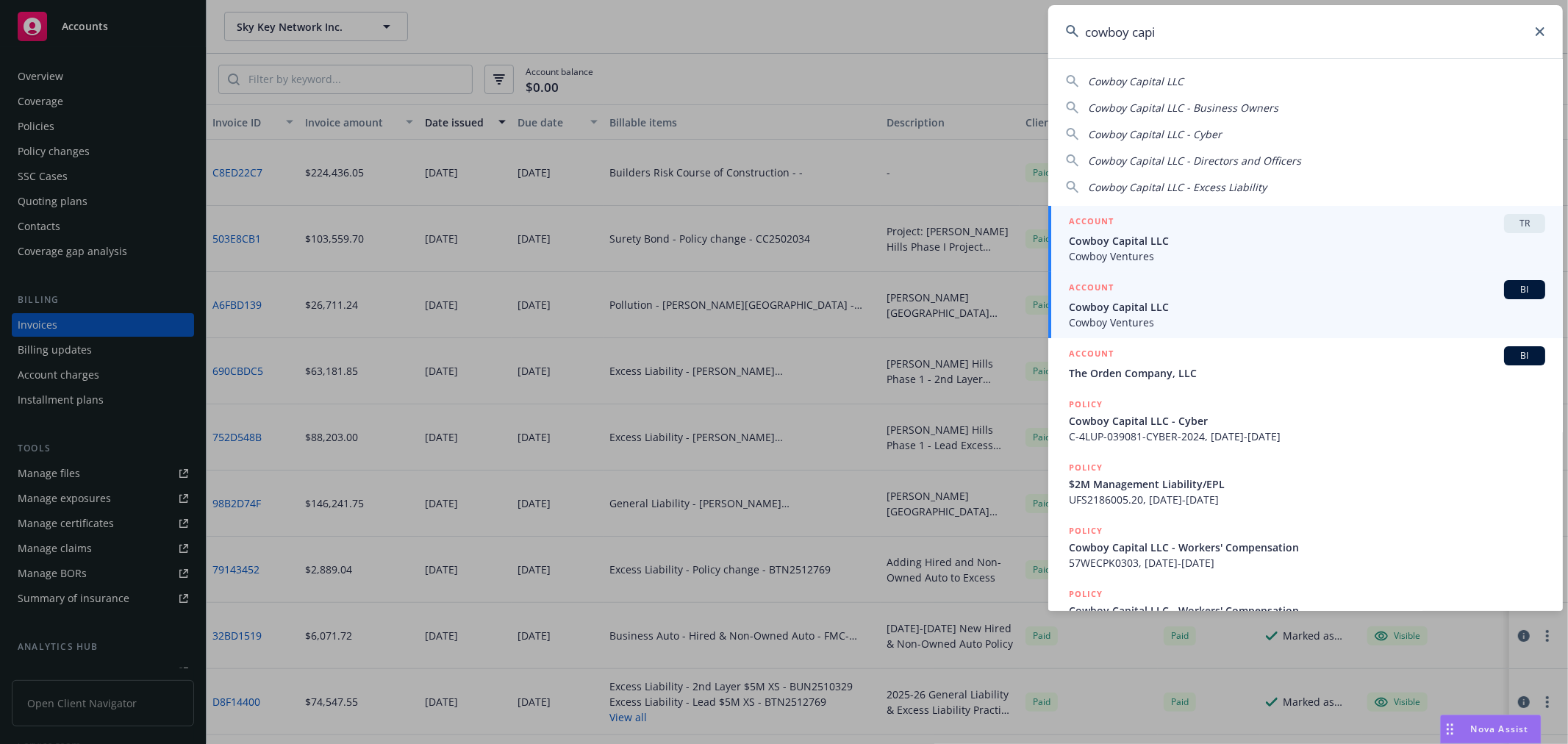
type input "cowboy capi"
click at [1125, 307] on span "Cowboy Capital LLC" at bounding box center [1307, 307] width 476 height 16
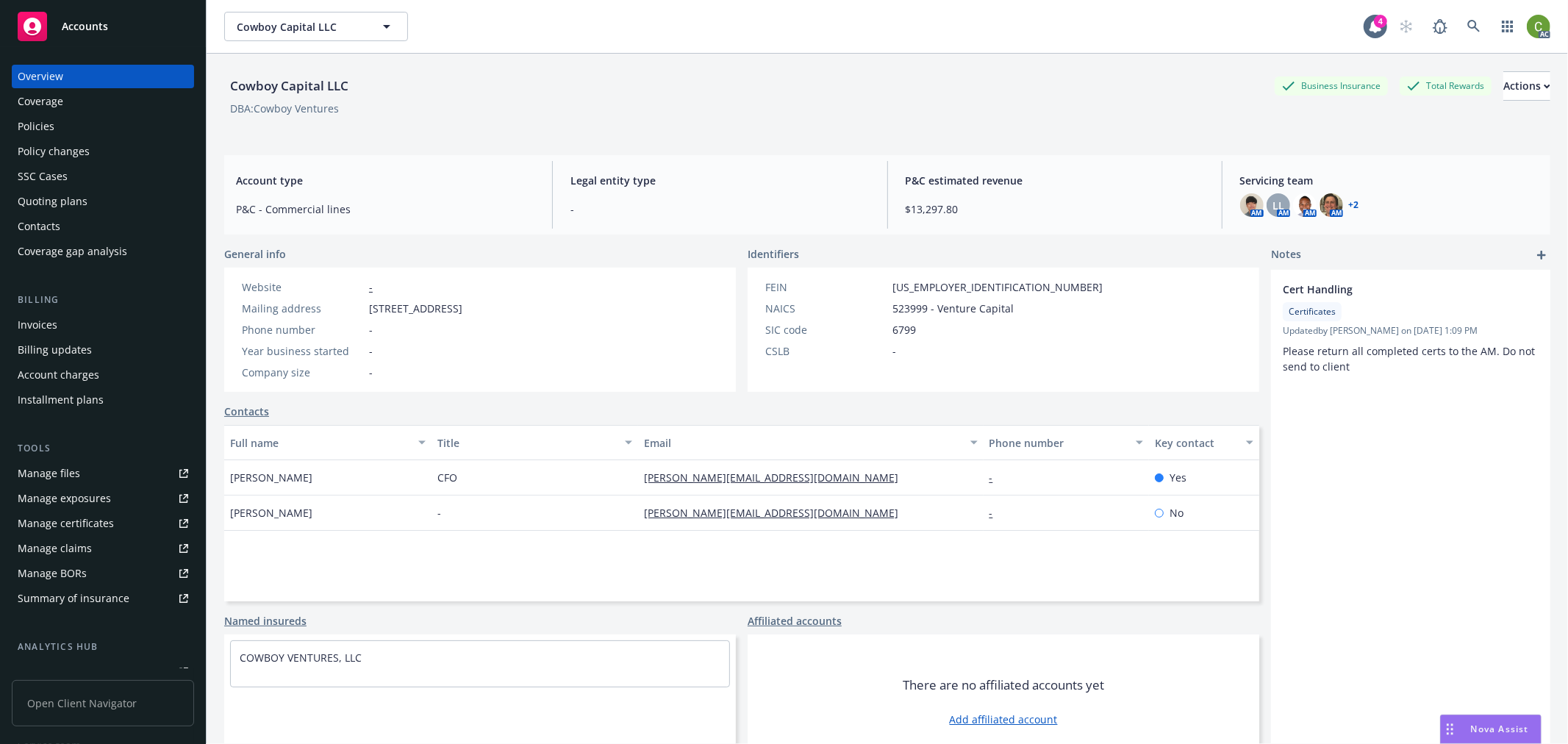
click at [88, 324] on div "Invoices" at bounding box center [103, 325] width 170 height 23
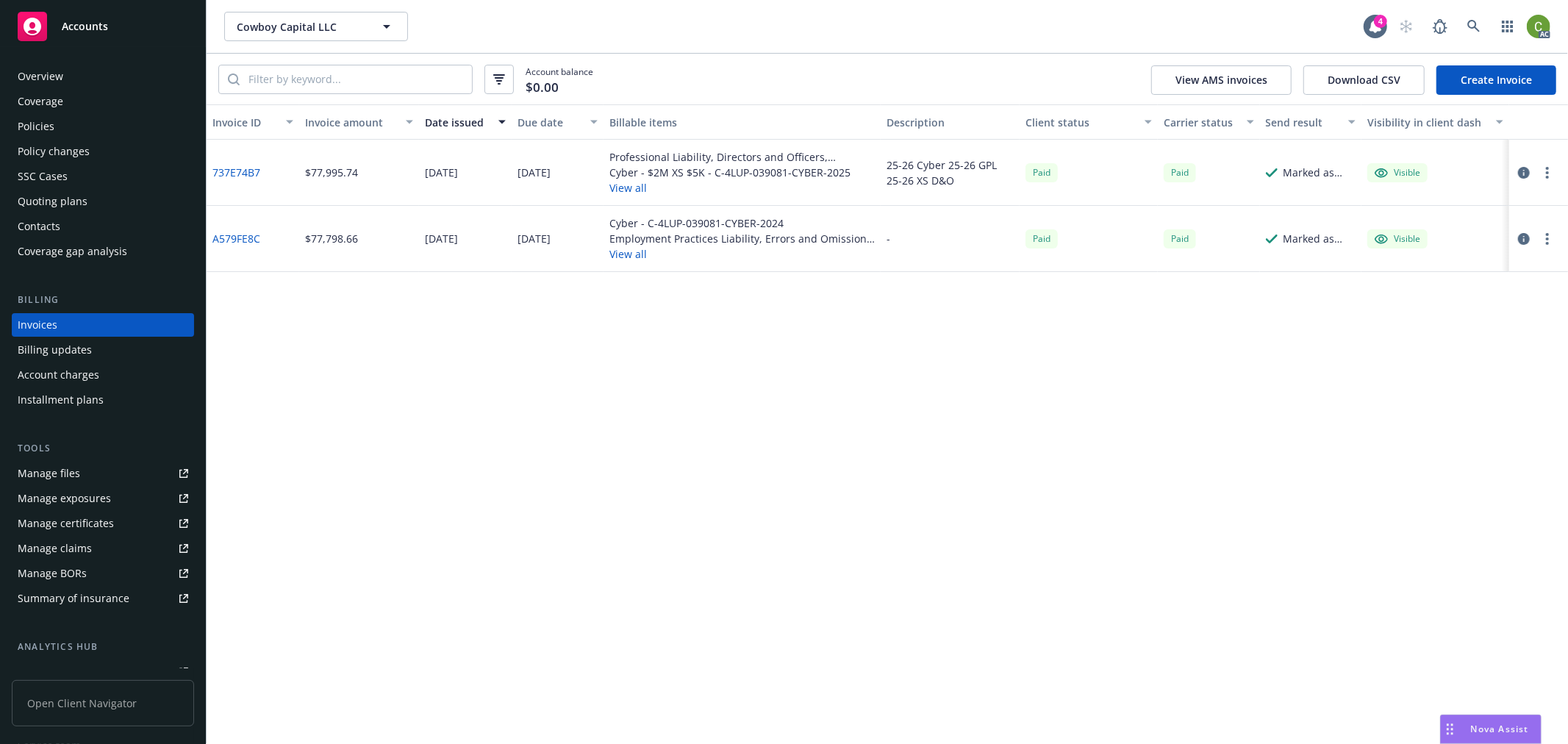
click at [250, 170] on link "737E74B7" at bounding box center [236, 172] width 48 height 16
click at [1475, 24] on icon at bounding box center [1475, 27] width 13 height 13
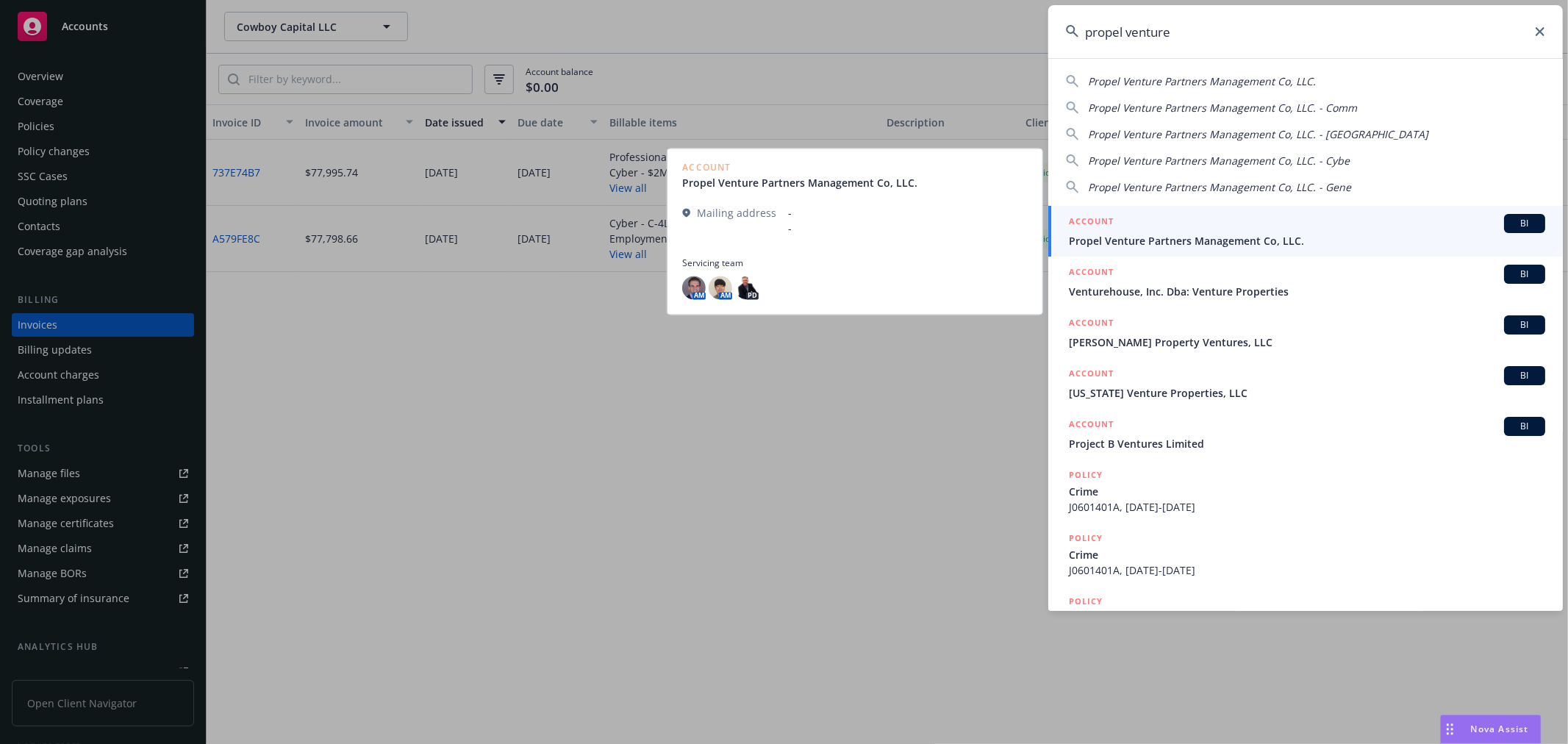
type input "propel venture"
click at [1195, 232] on div "ACCOUNT BI" at bounding box center [1307, 224] width 476 height 19
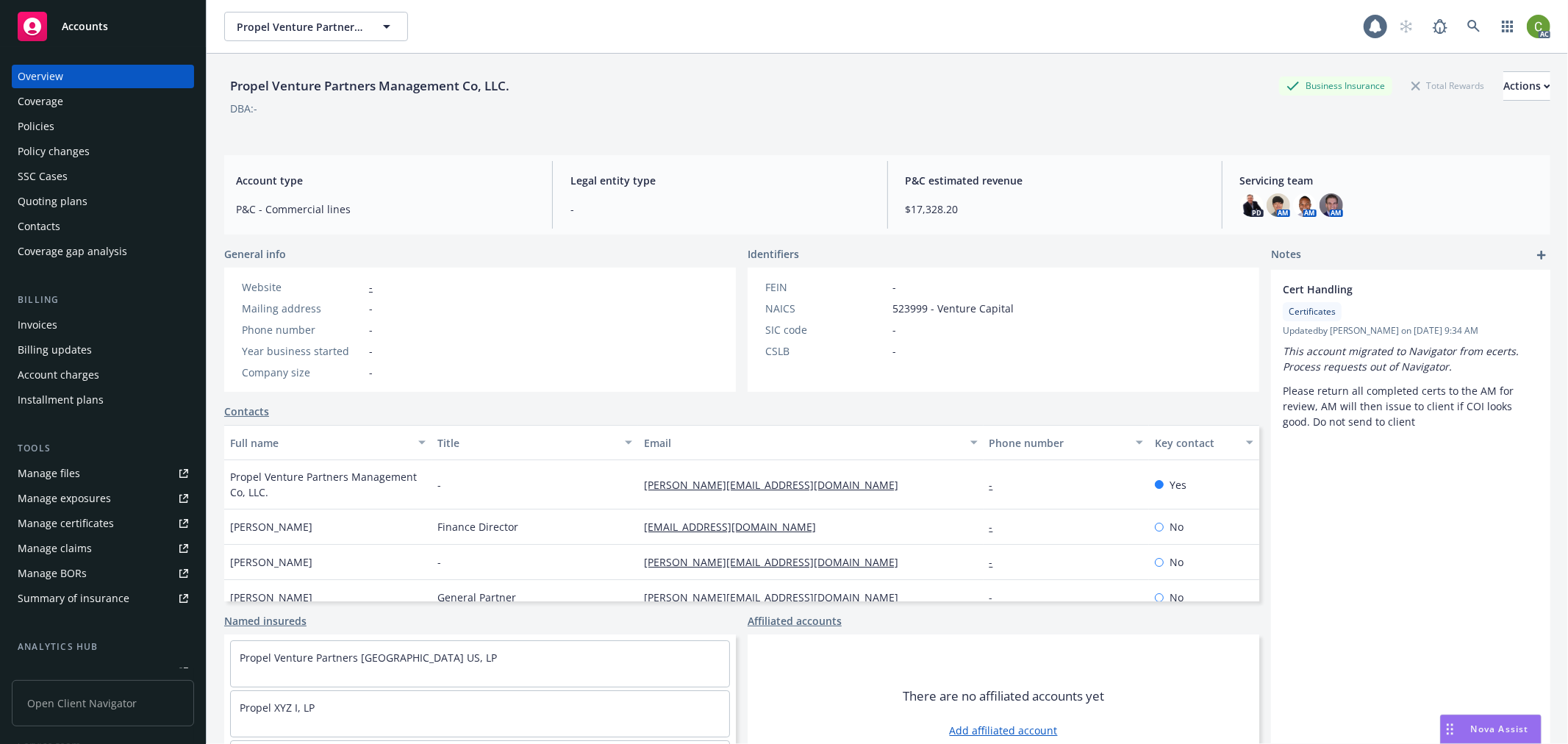
click at [109, 318] on div "Invoices" at bounding box center [103, 325] width 170 height 23
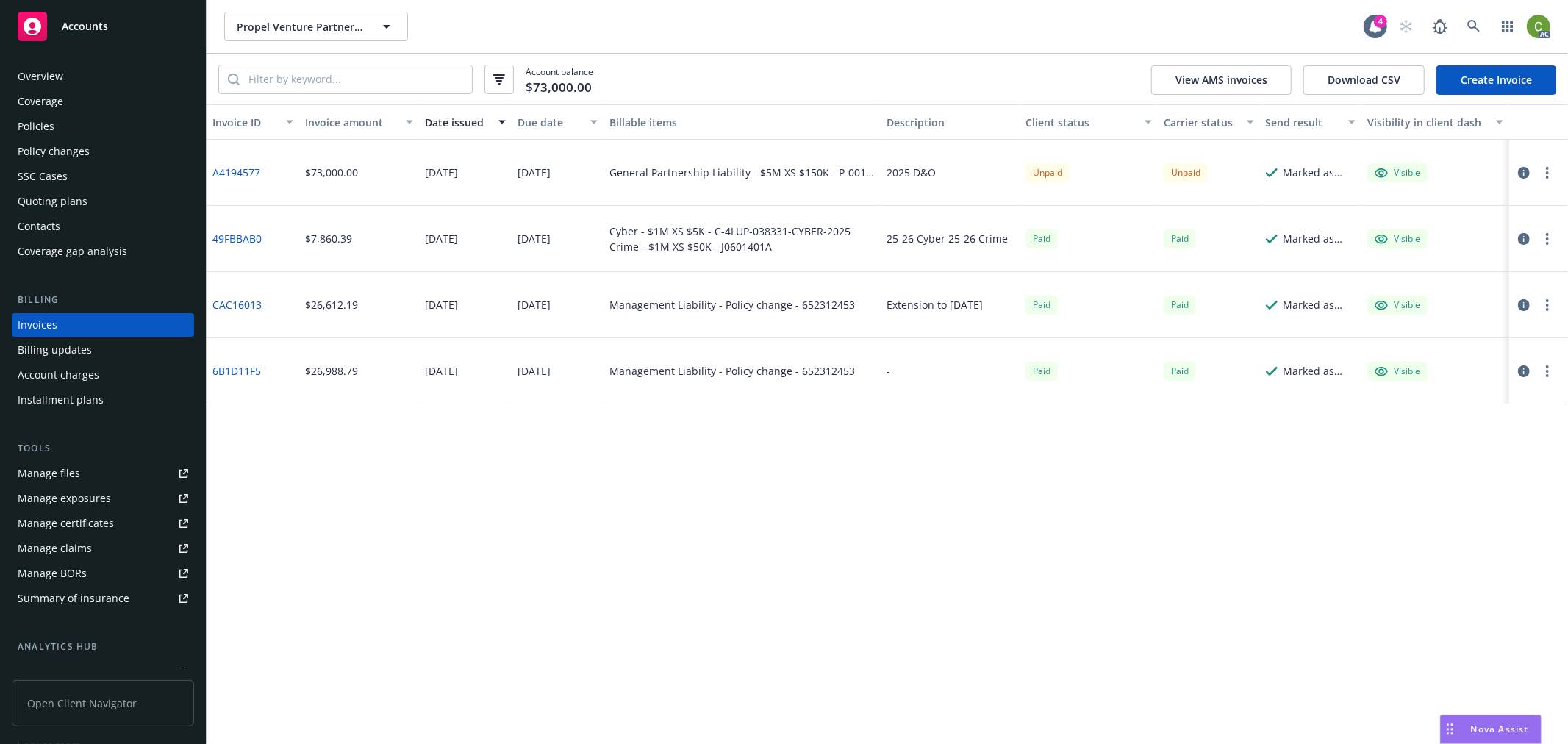
click at [236, 239] on link "49FBBAB0" at bounding box center [237, 239] width 49 height 16
click at [1474, 24] on icon at bounding box center [1475, 27] width 13 height 13
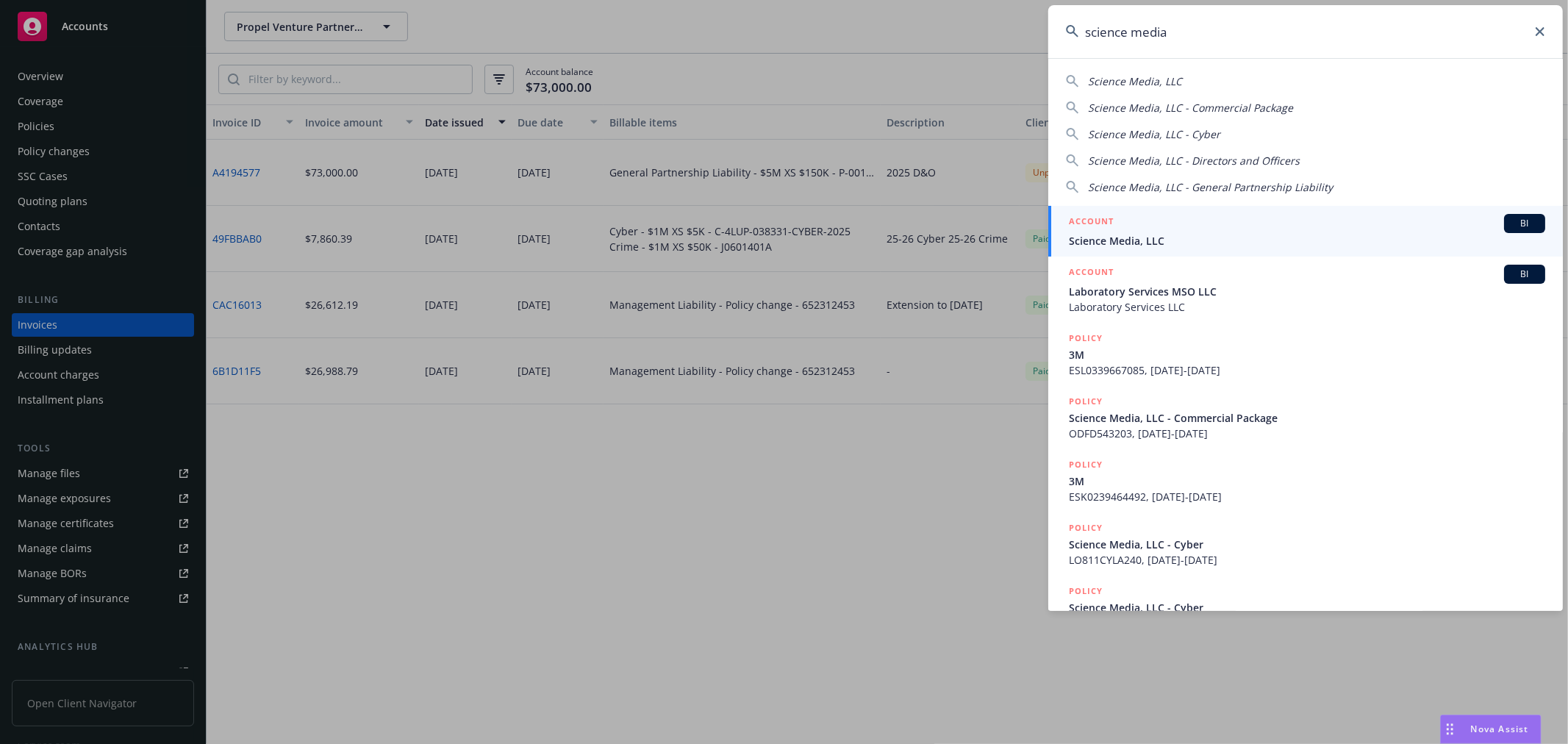
type input "science media"
click at [1114, 229] on div "ACCOUNT BI" at bounding box center [1307, 224] width 476 height 19
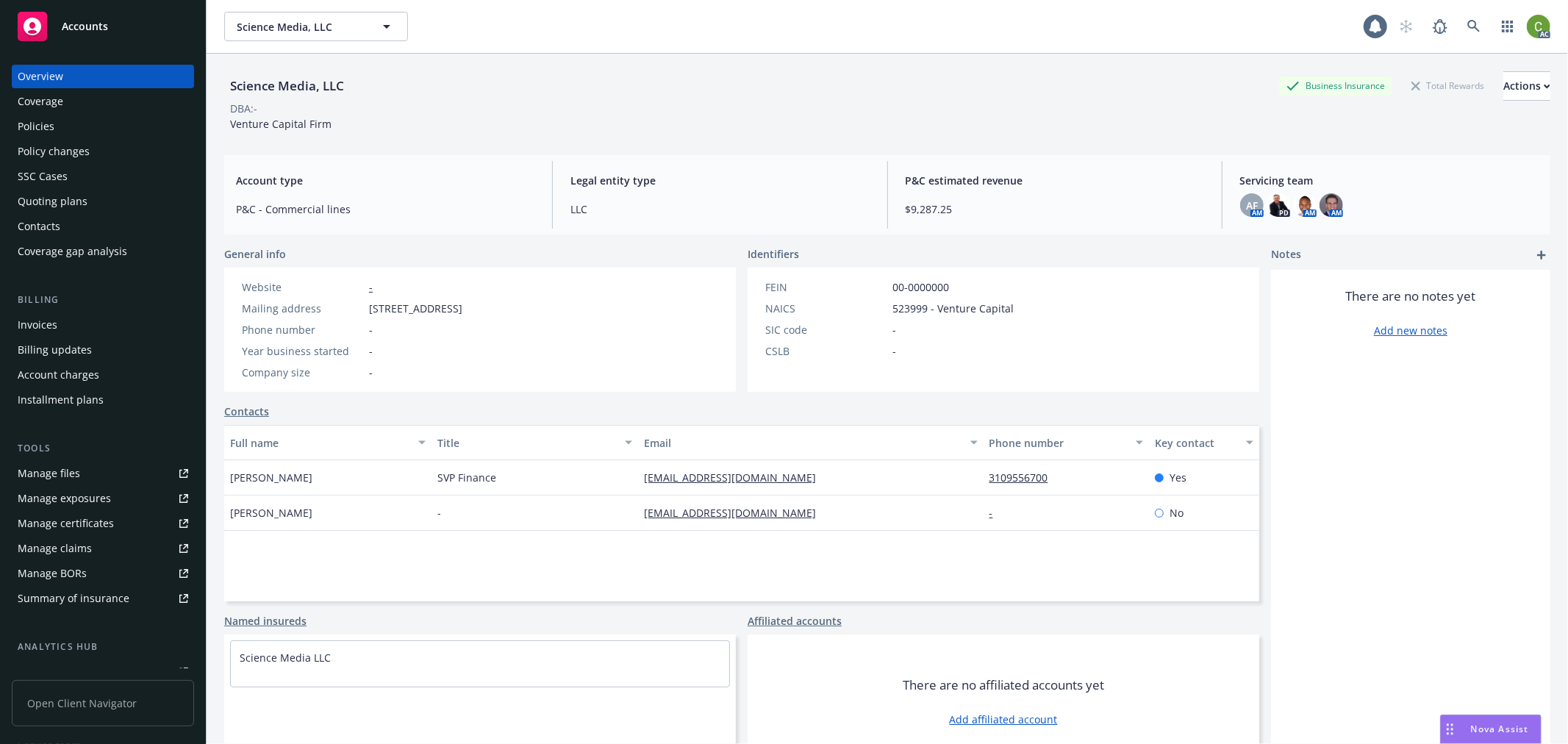
click at [41, 325] on div "Invoices" at bounding box center [37, 325] width 40 height 23
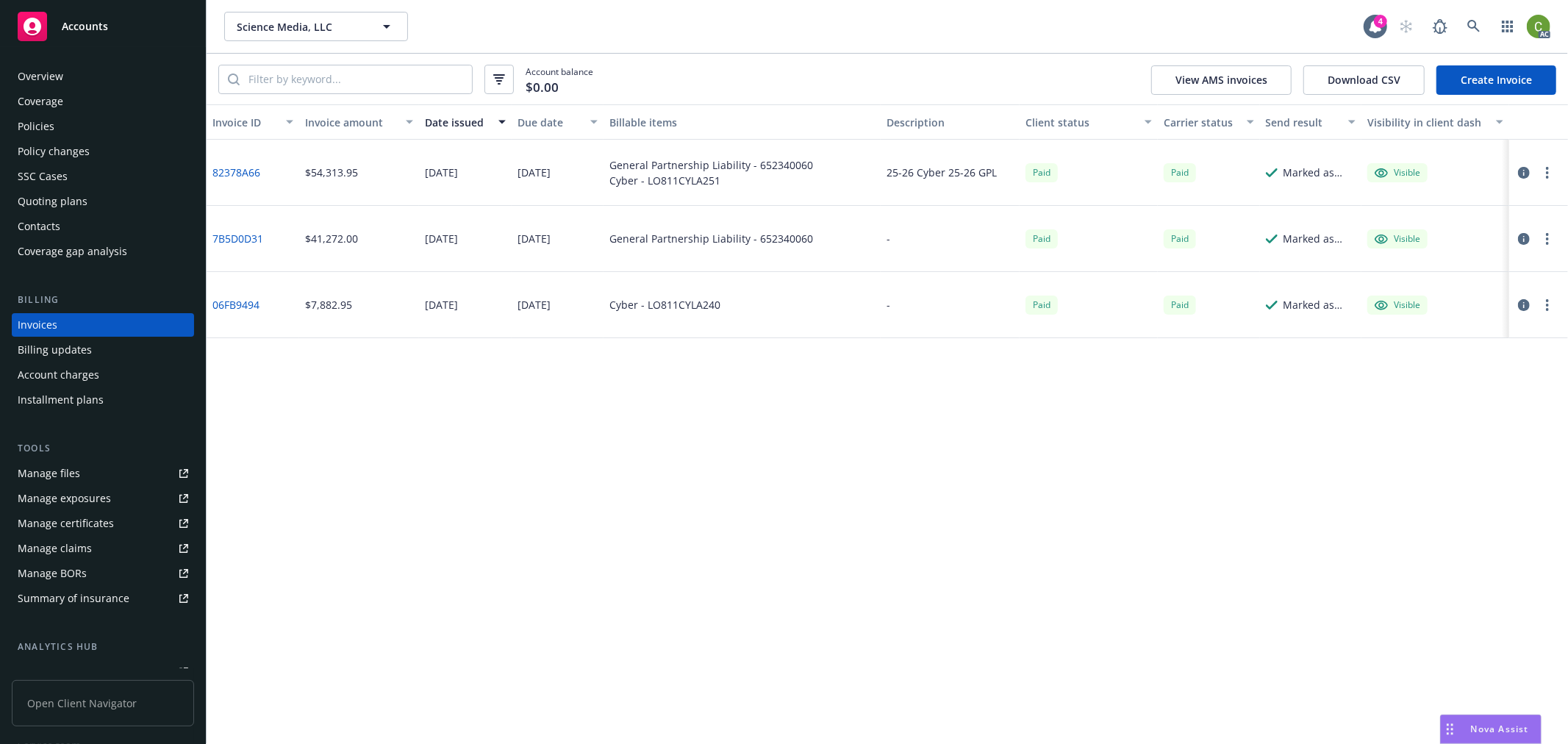
click at [252, 169] on link "82378A66" at bounding box center [236, 172] width 48 height 16
click at [1476, 28] on icon at bounding box center [1474, 26] width 13 height 13
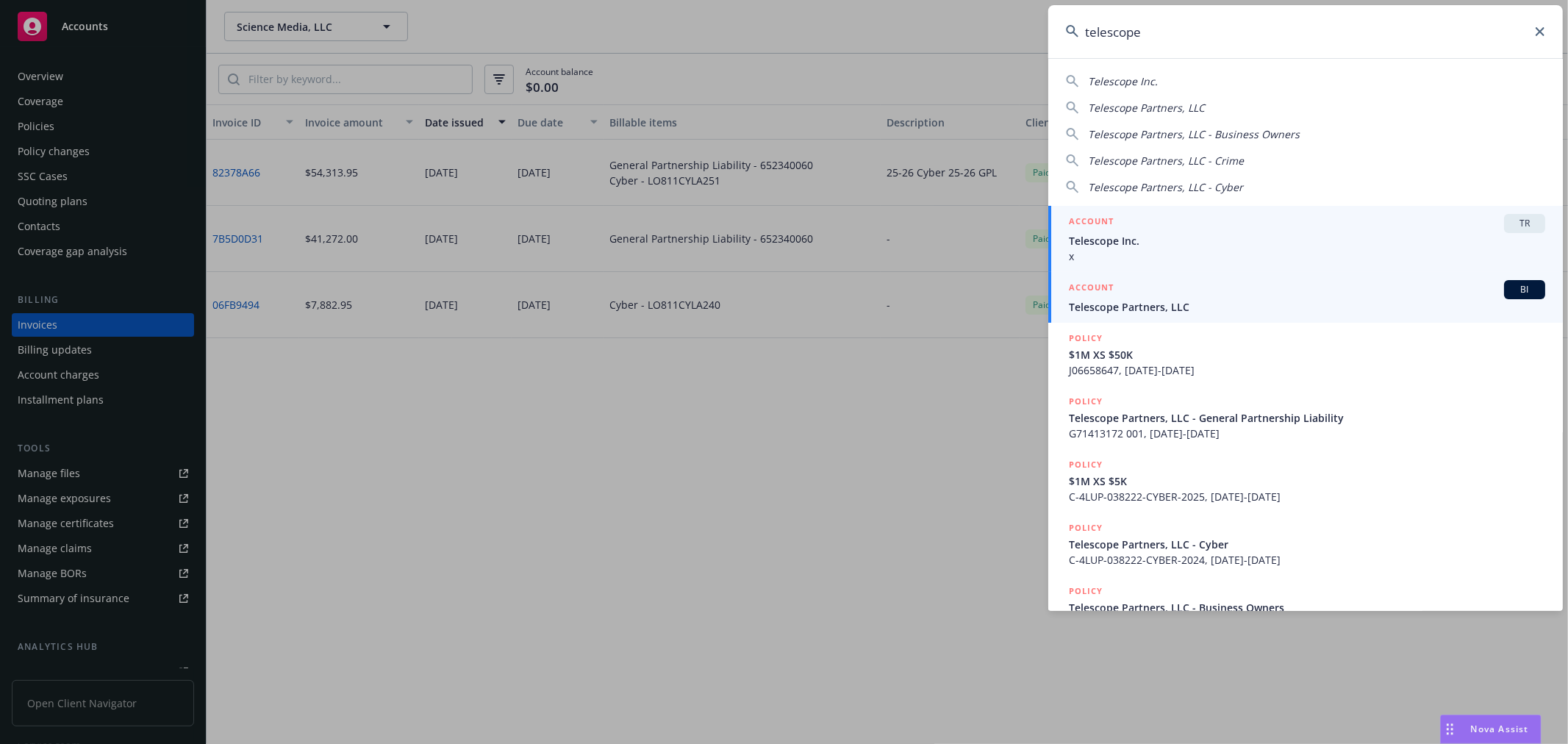
type input "telescope"
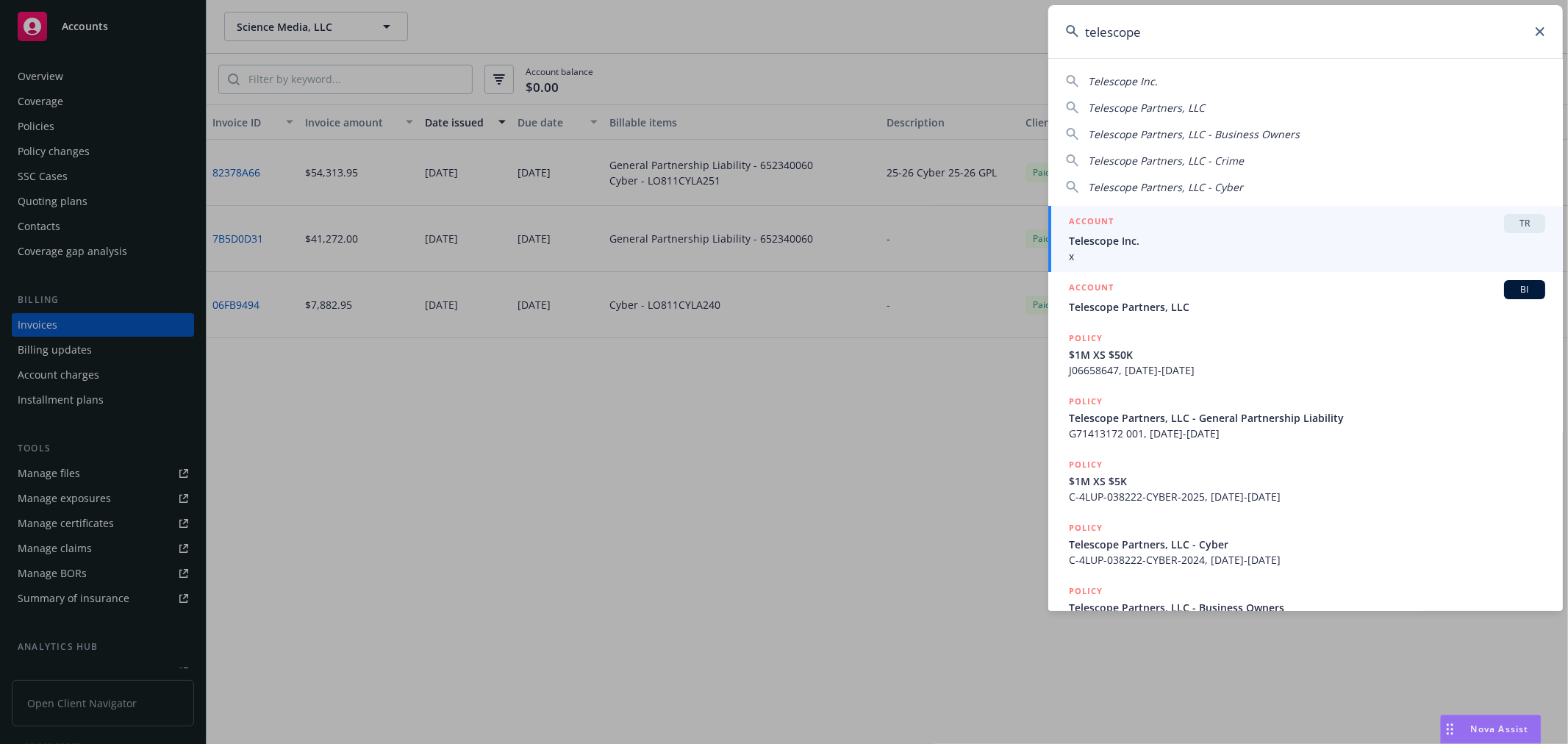
drag, startPoint x: 1155, startPoint y: 304, endPoint x: 849, endPoint y: 333, distance: 307.4
click at [1155, 304] on span "Telescope Partners, LLC" at bounding box center [1307, 307] width 476 height 16
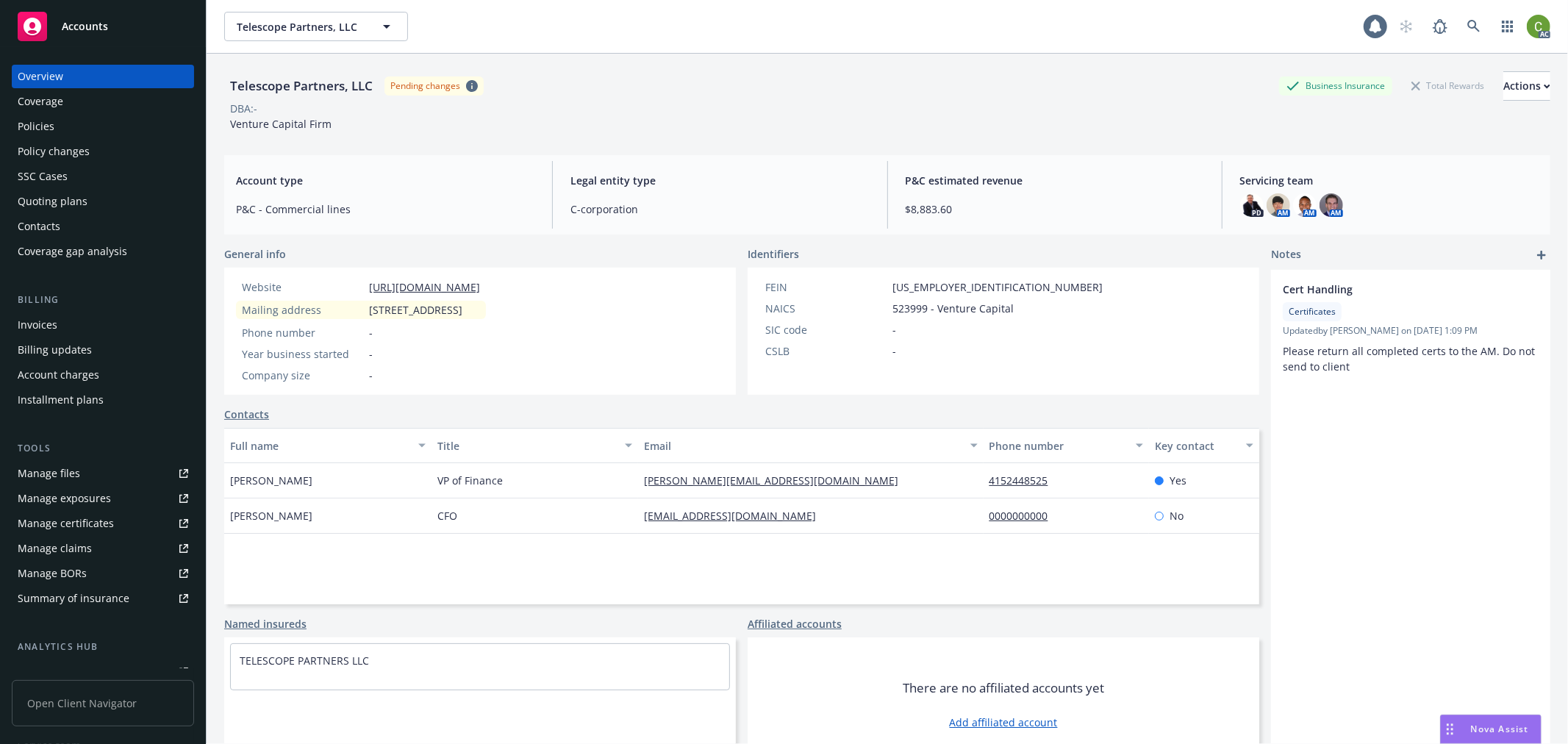
click at [67, 325] on div "Invoices" at bounding box center [103, 325] width 170 height 23
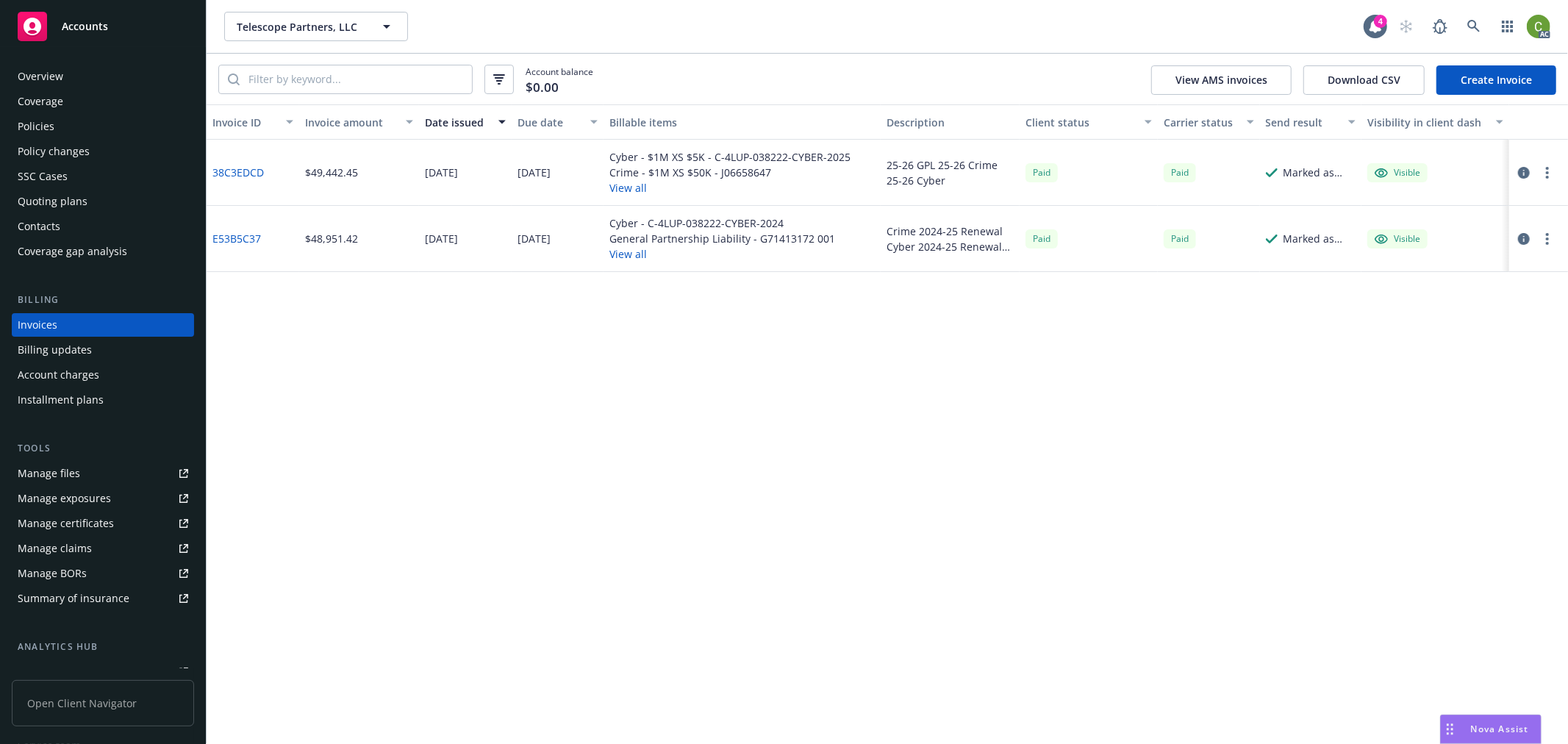
click at [239, 173] on link "38C3EDCD" at bounding box center [238, 172] width 52 height 16
click at [1481, 25] on link at bounding box center [1474, 26] width 29 height 29
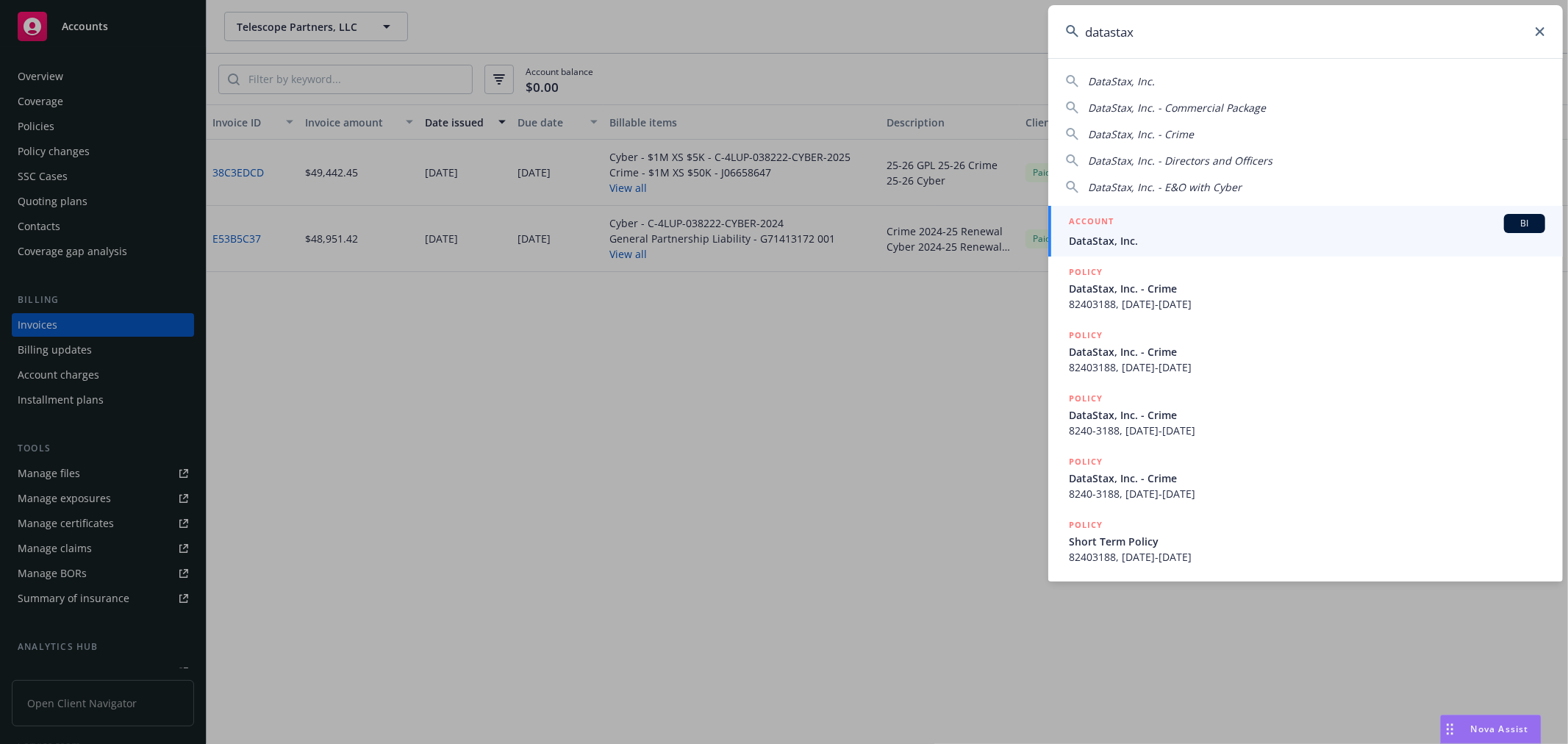
type input "datastax"
click at [1115, 239] on span "DataStax, Inc." at bounding box center [1307, 241] width 476 height 16
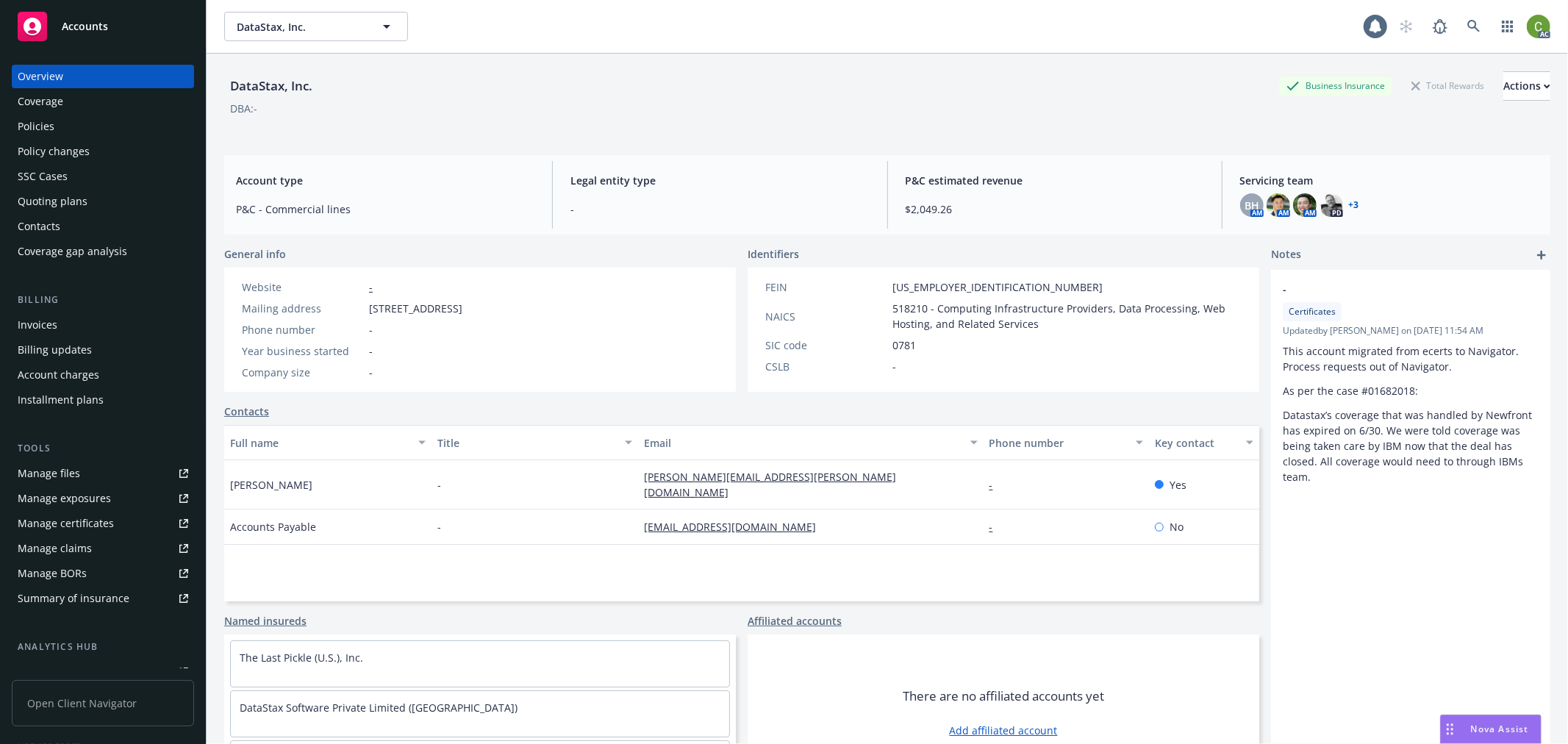
click at [65, 325] on div "Invoices" at bounding box center [103, 325] width 170 height 23
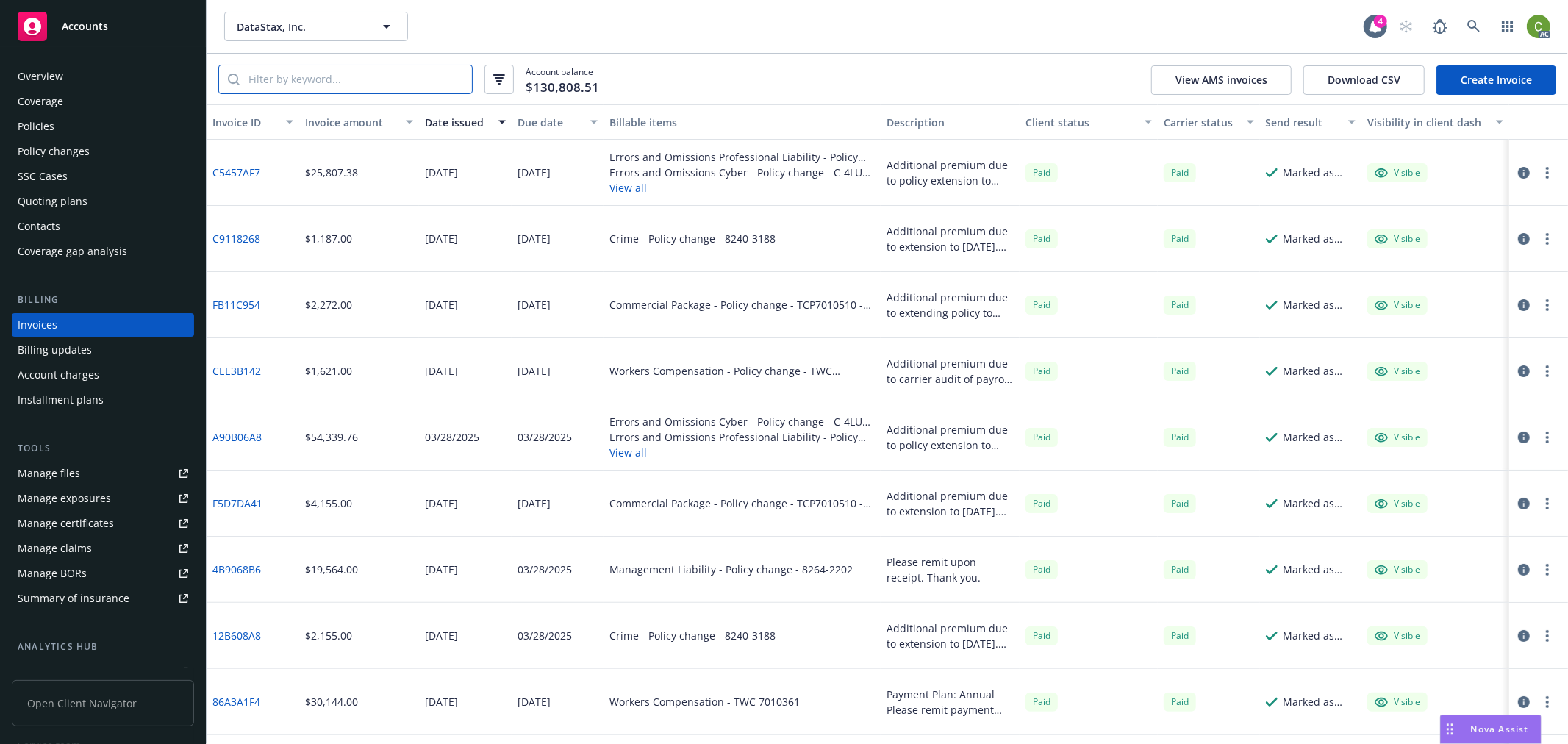
click at [412, 81] on input "search" at bounding box center [356, 79] width 233 height 28
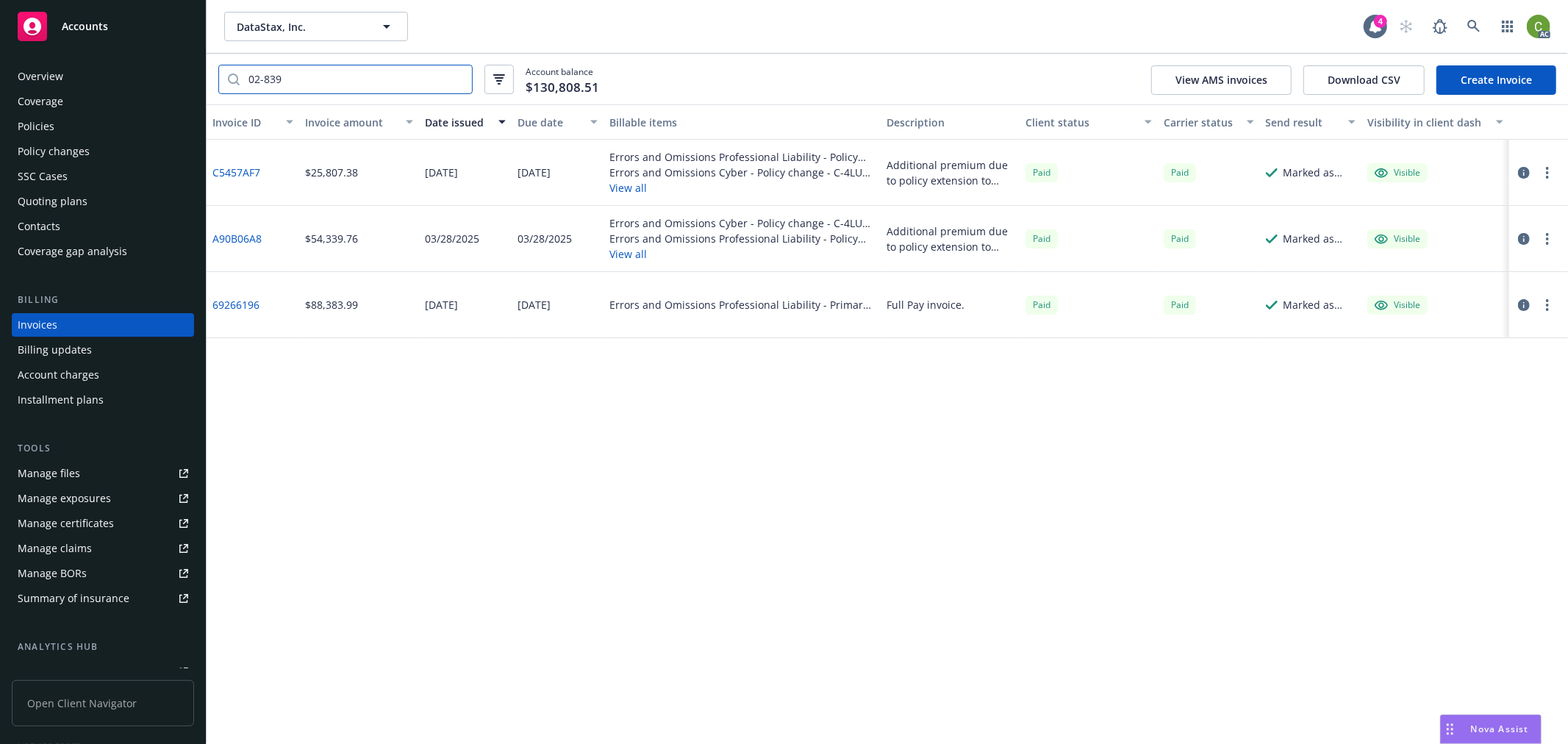
type input "02-839"
click at [246, 238] on link "A90B06A8" at bounding box center [237, 239] width 49 height 16
click at [248, 307] on link "69266196" at bounding box center [236, 304] width 47 height 16
click at [1474, 32] on icon at bounding box center [1475, 27] width 13 height 13
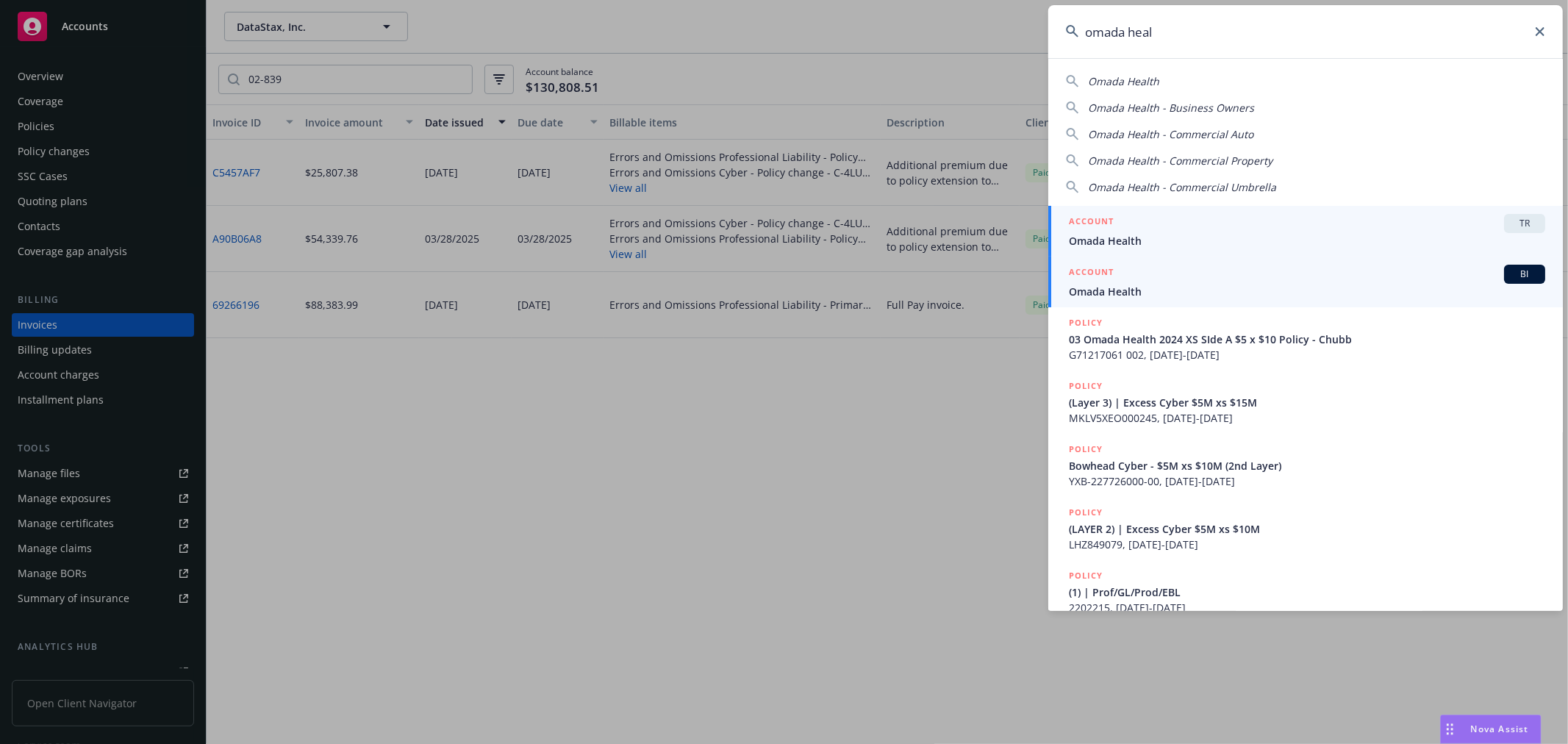
type input "omada heal"
click at [1159, 283] on div "ACCOUNT BI" at bounding box center [1307, 274] width 476 height 19
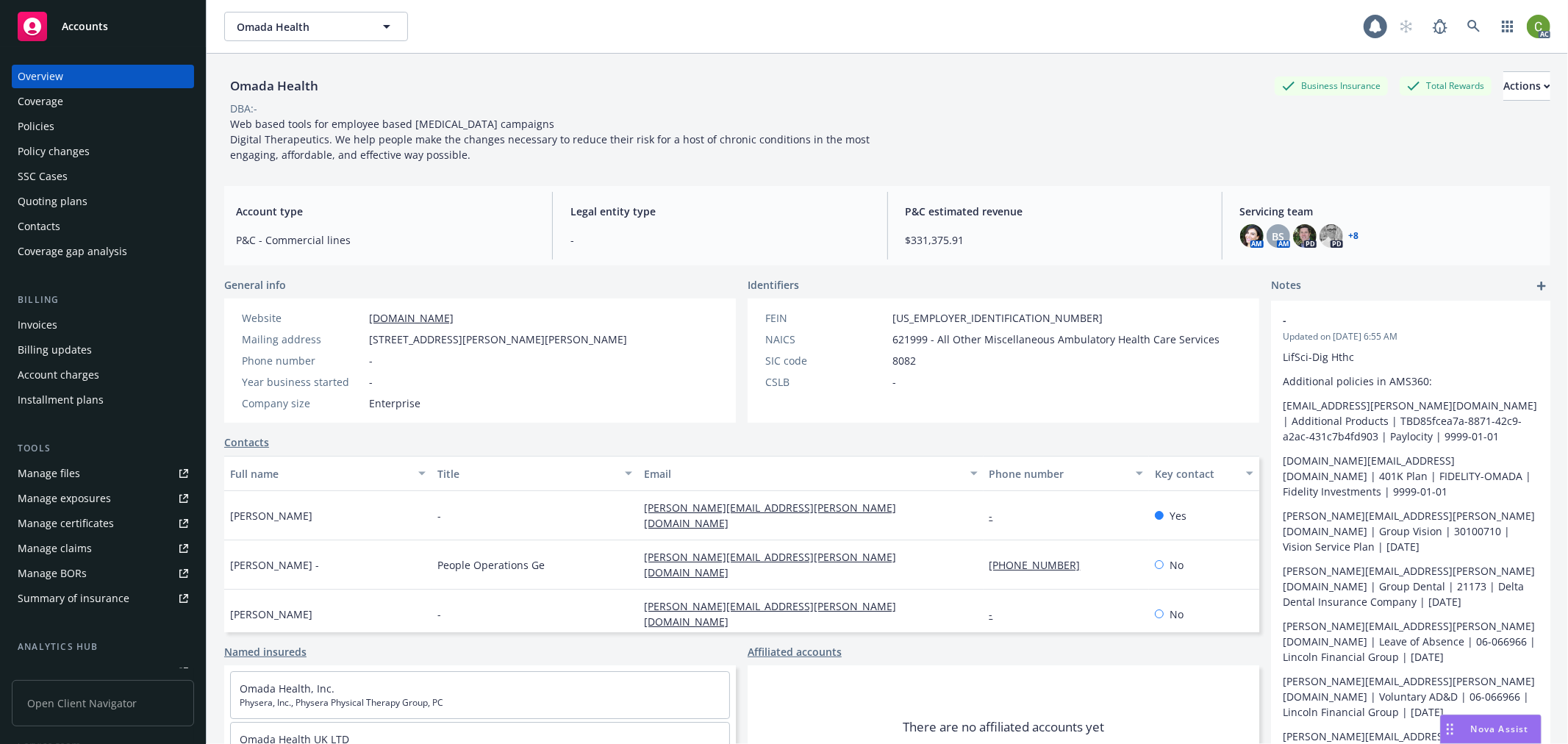
click at [66, 322] on div "Invoices" at bounding box center [103, 325] width 170 height 23
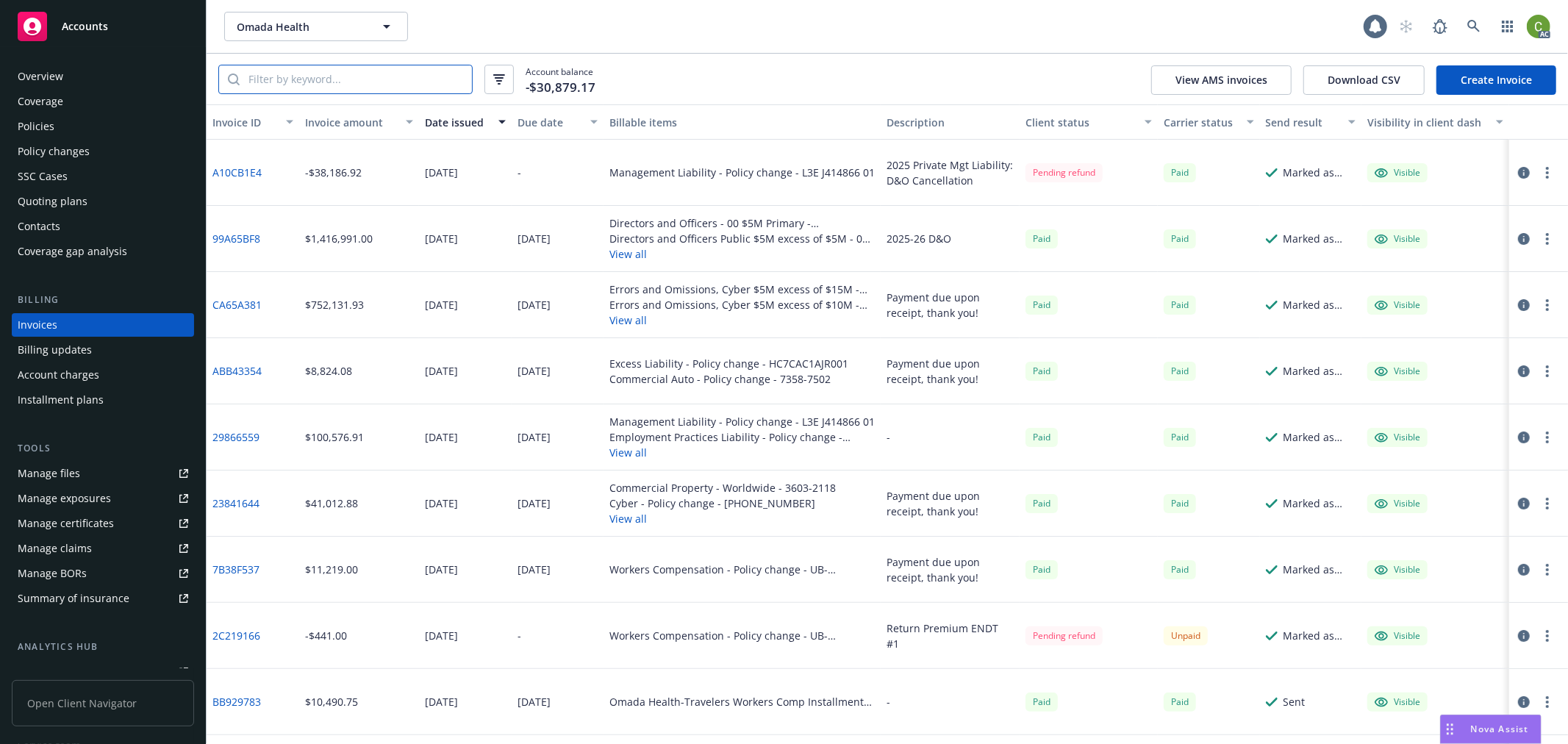
click at [351, 84] on input "search" at bounding box center [356, 79] width 233 height 28
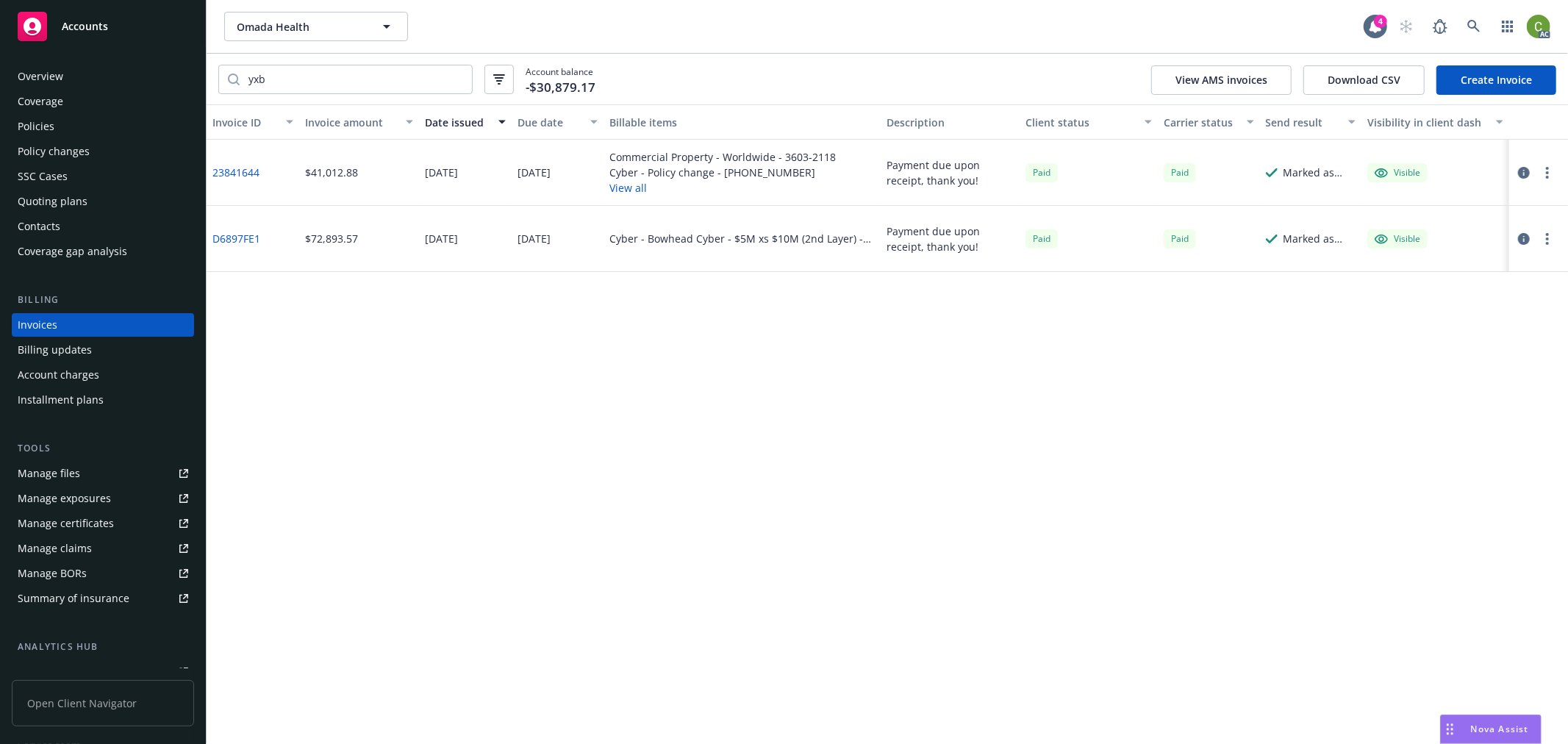
click at [240, 174] on link "23841644" at bounding box center [236, 172] width 47 height 16
drag, startPoint x: 351, startPoint y: 77, endPoint x: -198, endPoint y: 77, distance: 549.0
click at [0, 77] on html "Accounts Overview Coverage Policies Policy changes SSC Cases Quoting plans Cont…" at bounding box center [784, 372] width 1568 height 744
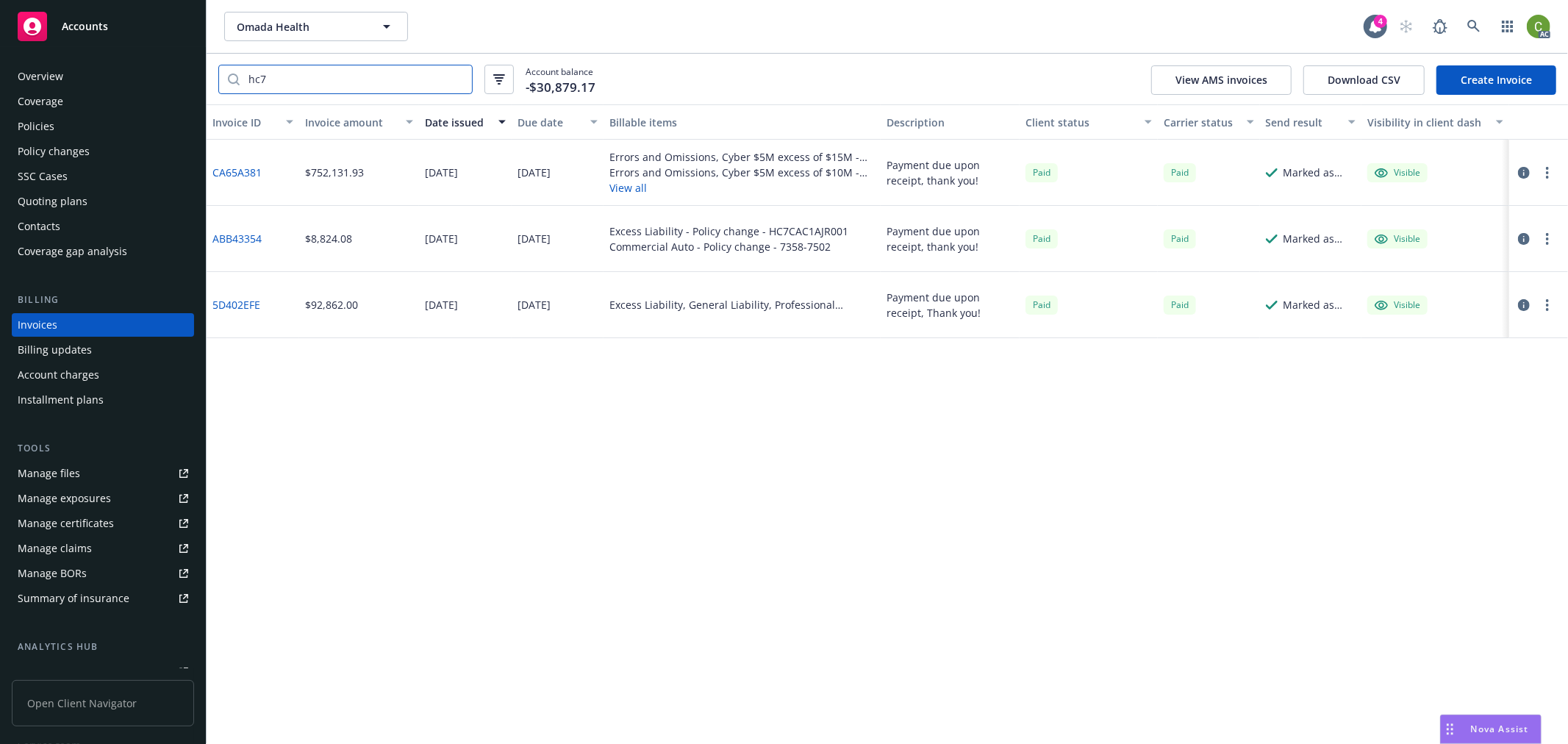
type input "hc7"
click at [234, 242] on link "ABB43354" at bounding box center [237, 239] width 49 height 16
click at [1475, 22] on icon at bounding box center [1474, 26] width 13 height 13
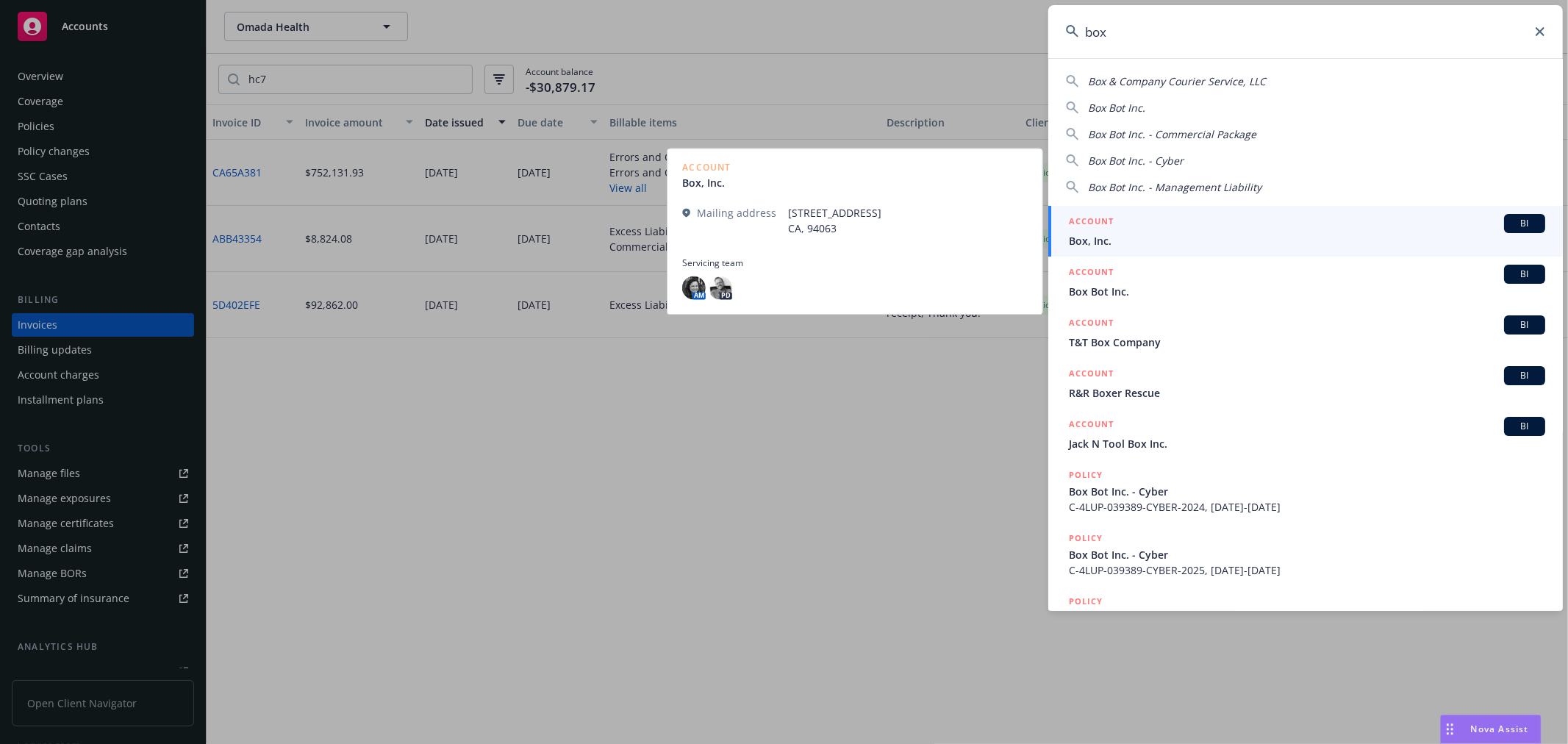
type input "box"
click at [1173, 233] on span "Box, Inc." at bounding box center [1307, 241] width 476 height 16
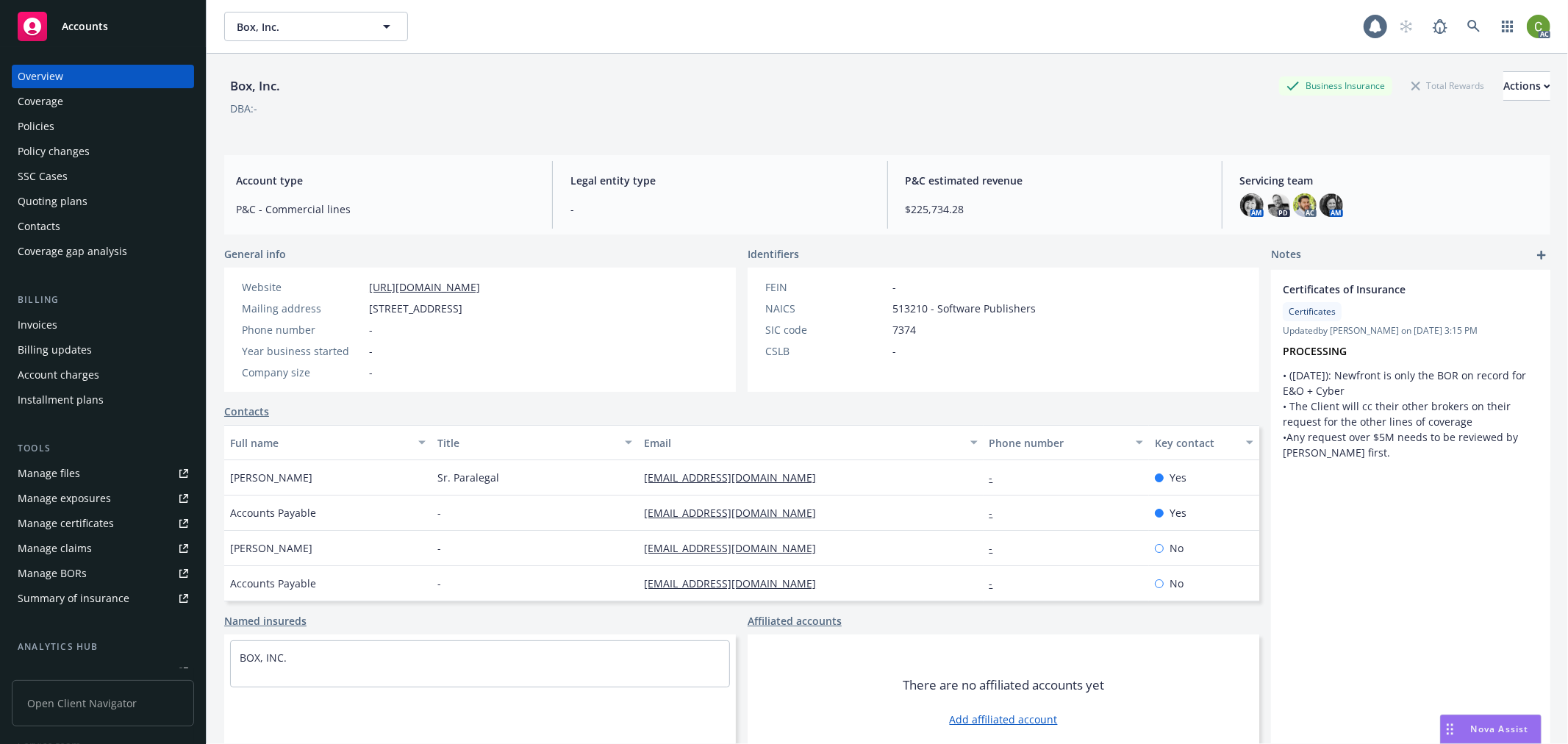
click at [52, 325] on div "Invoices" at bounding box center [37, 325] width 40 height 23
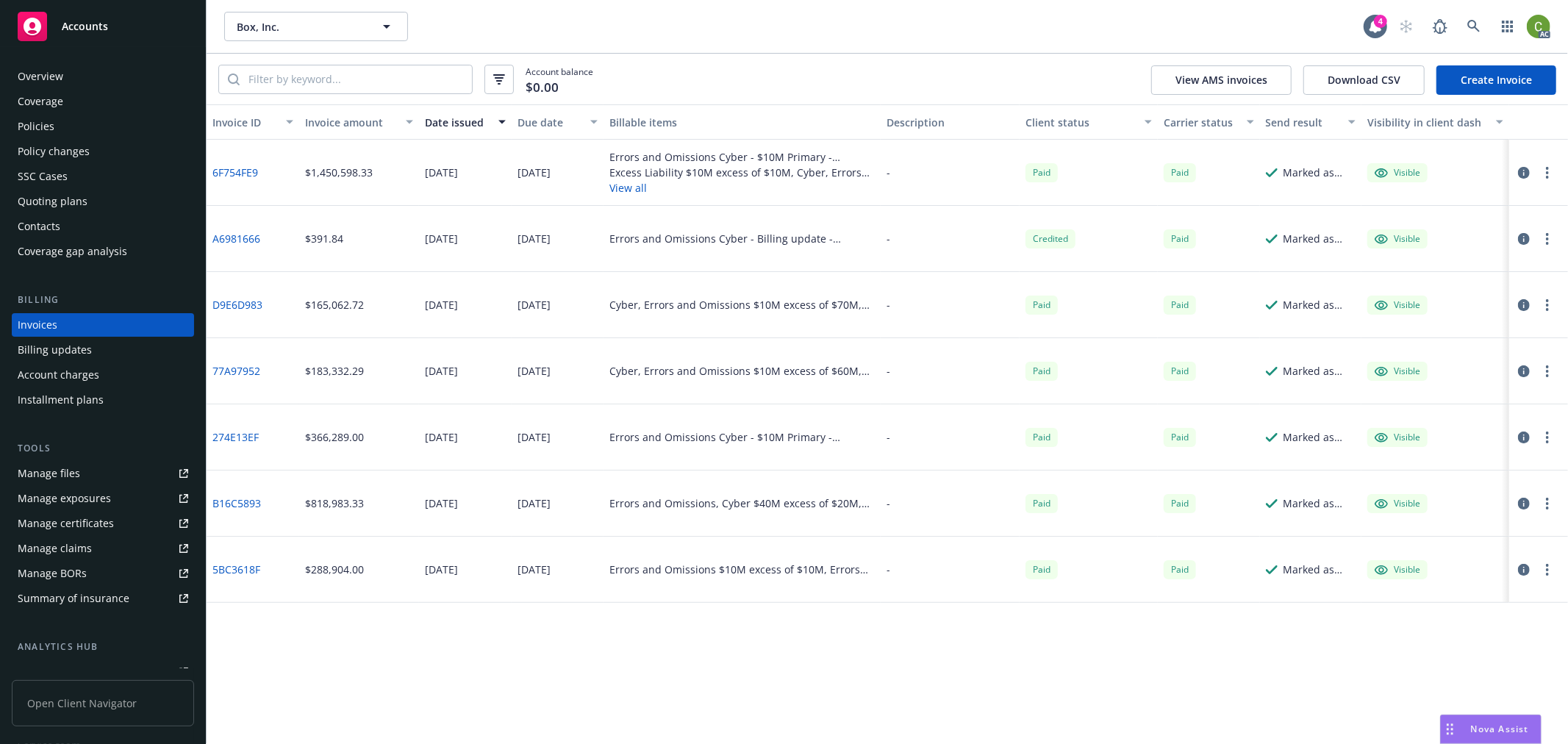
click at [244, 174] on link "6F754FE9" at bounding box center [235, 172] width 46 height 16
click at [1474, 25] on icon at bounding box center [1475, 27] width 13 height 13
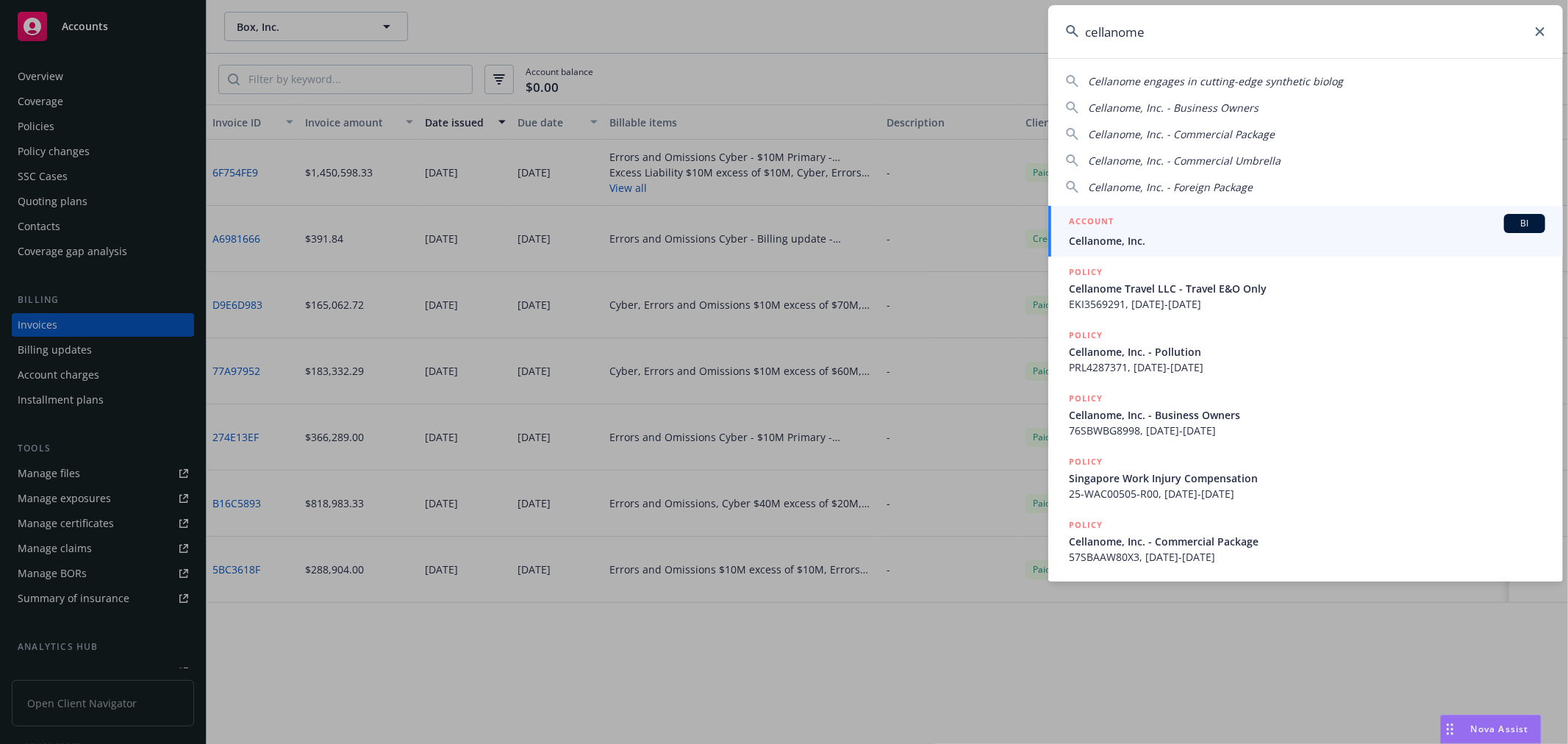
type input "cellanome"
drag, startPoint x: 1156, startPoint y: 233, endPoint x: 610, endPoint y: 245, distance: 546.1
click at [1156, 233] on span "Cellanome, Inc." at bounding box center [1307, 241] width 476 height 16
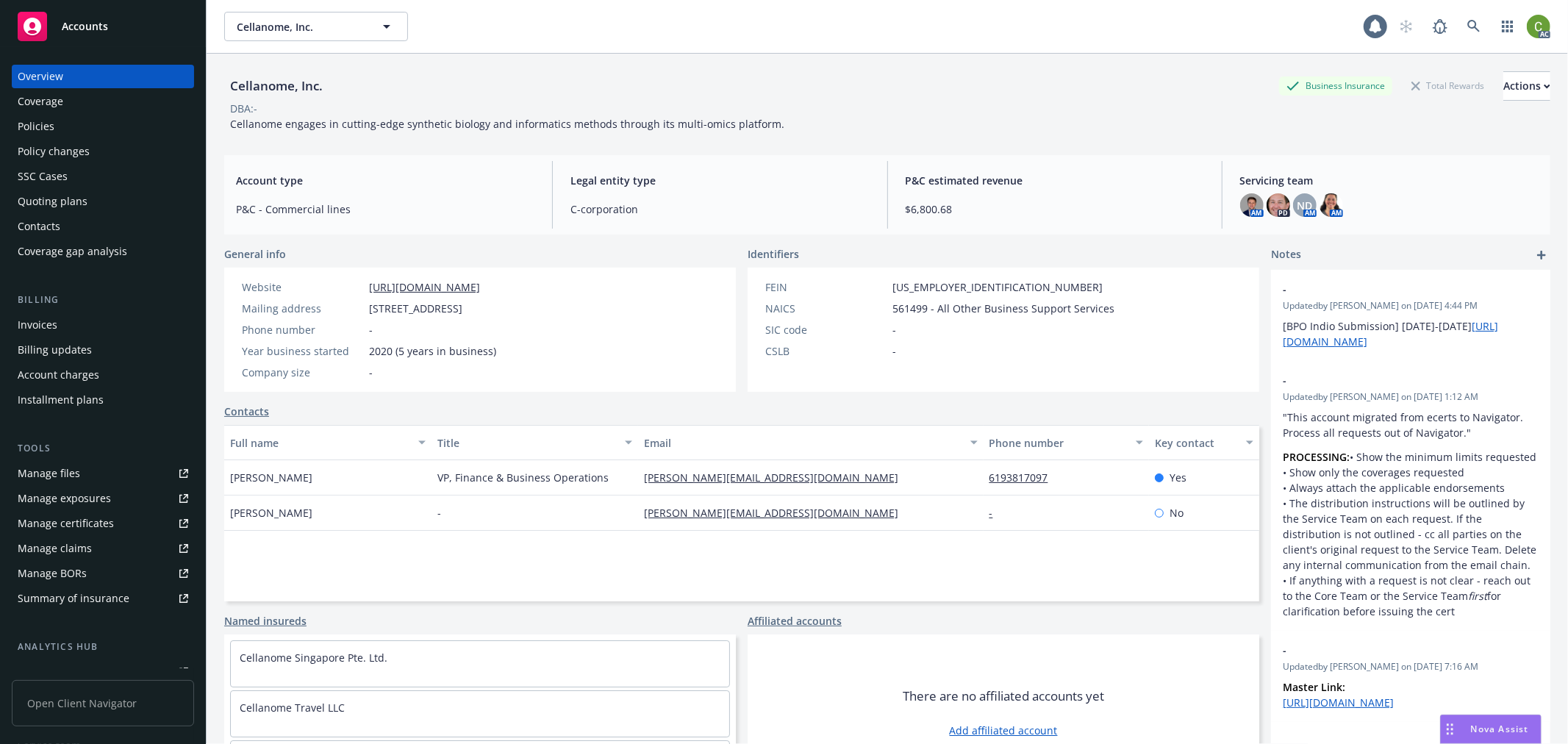
click at [46, 321] on div "Invoices" at bounding box center [37, 325] width 40 height 23
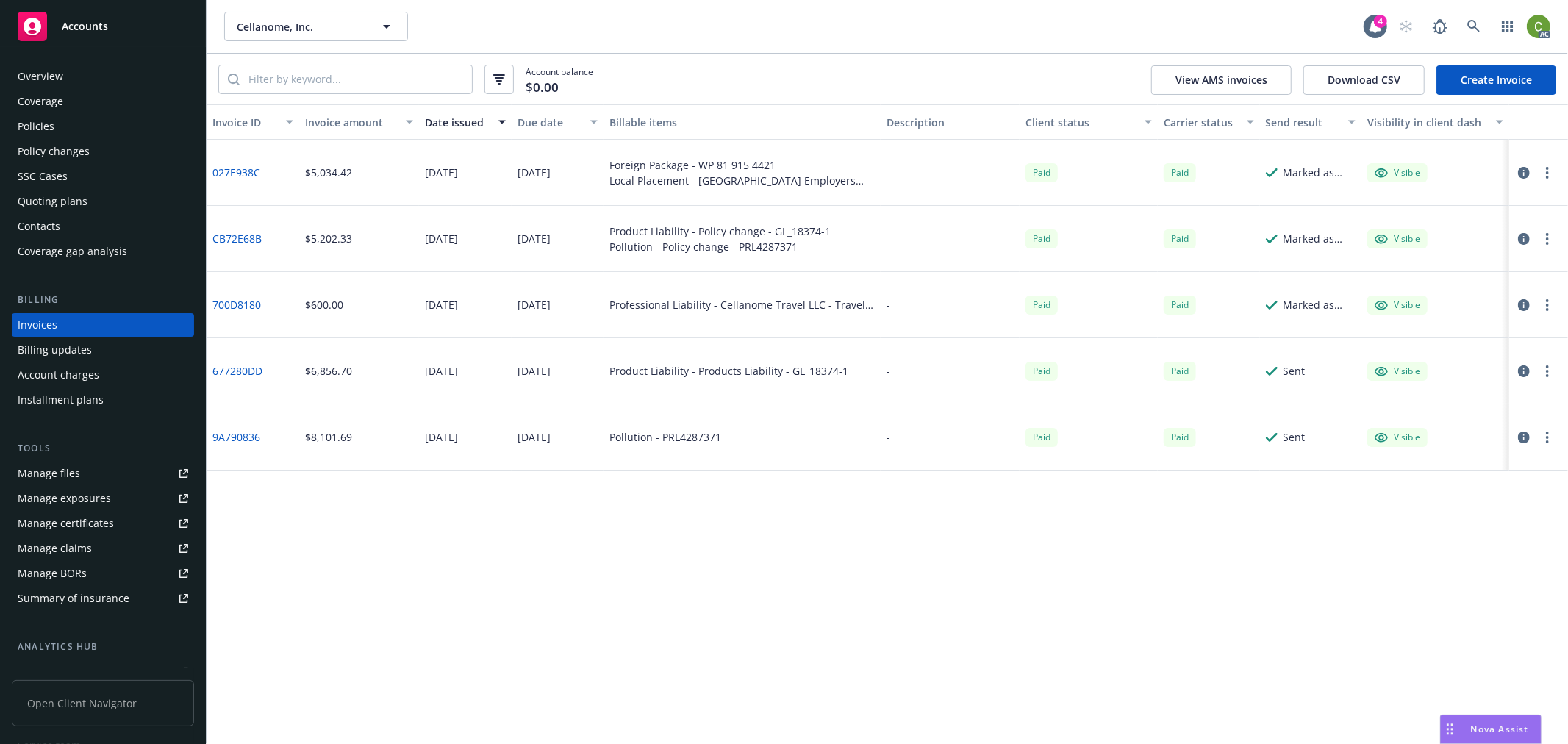
click at [250, 238] on link "CB72E68B" at bounding box center [237, 239] width 49 height 16
click at [233, 368] on link "677280DD" at bounding box center [237, 371] width 50 height 16
click at [1478, 17] on link at bounding box center [1474, 26] width 29 height 29
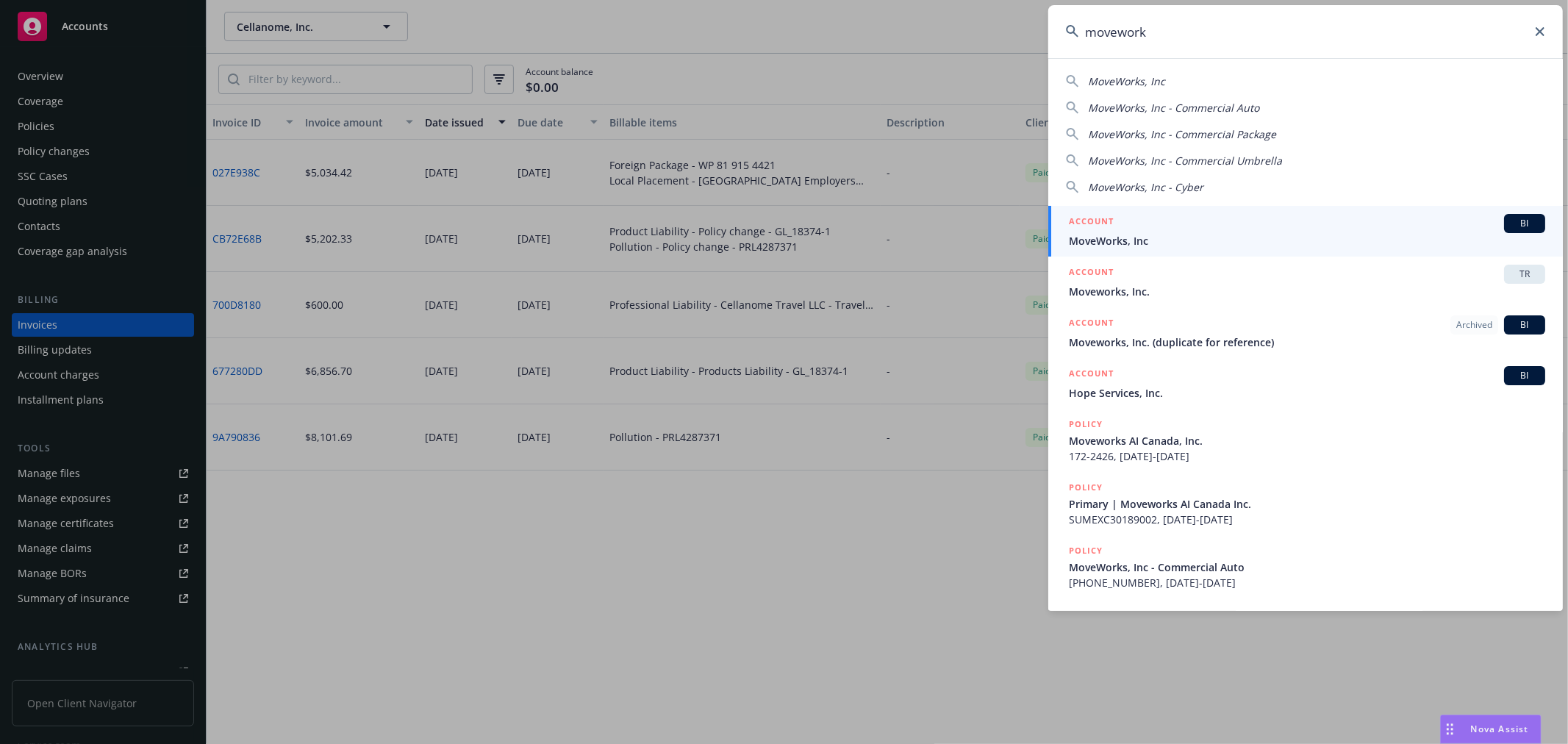
type input "movework"
click at [1130, 237] on span "MoveWorks, Inc" at bounding box center [1307, 241] width 476 height 16
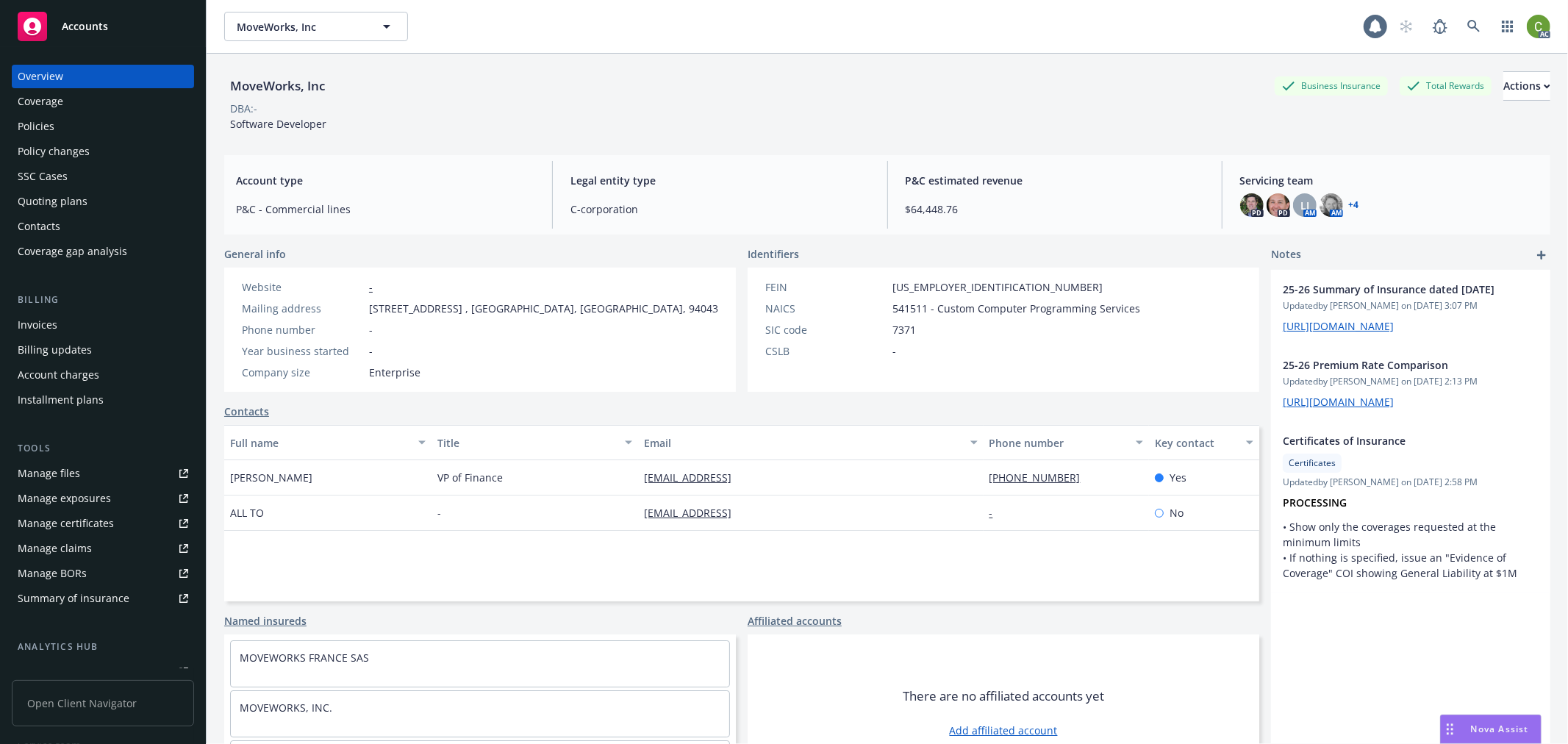
click at [53, 319] on div "Invoices" at bounding box center [37, 325] width 40 height 23
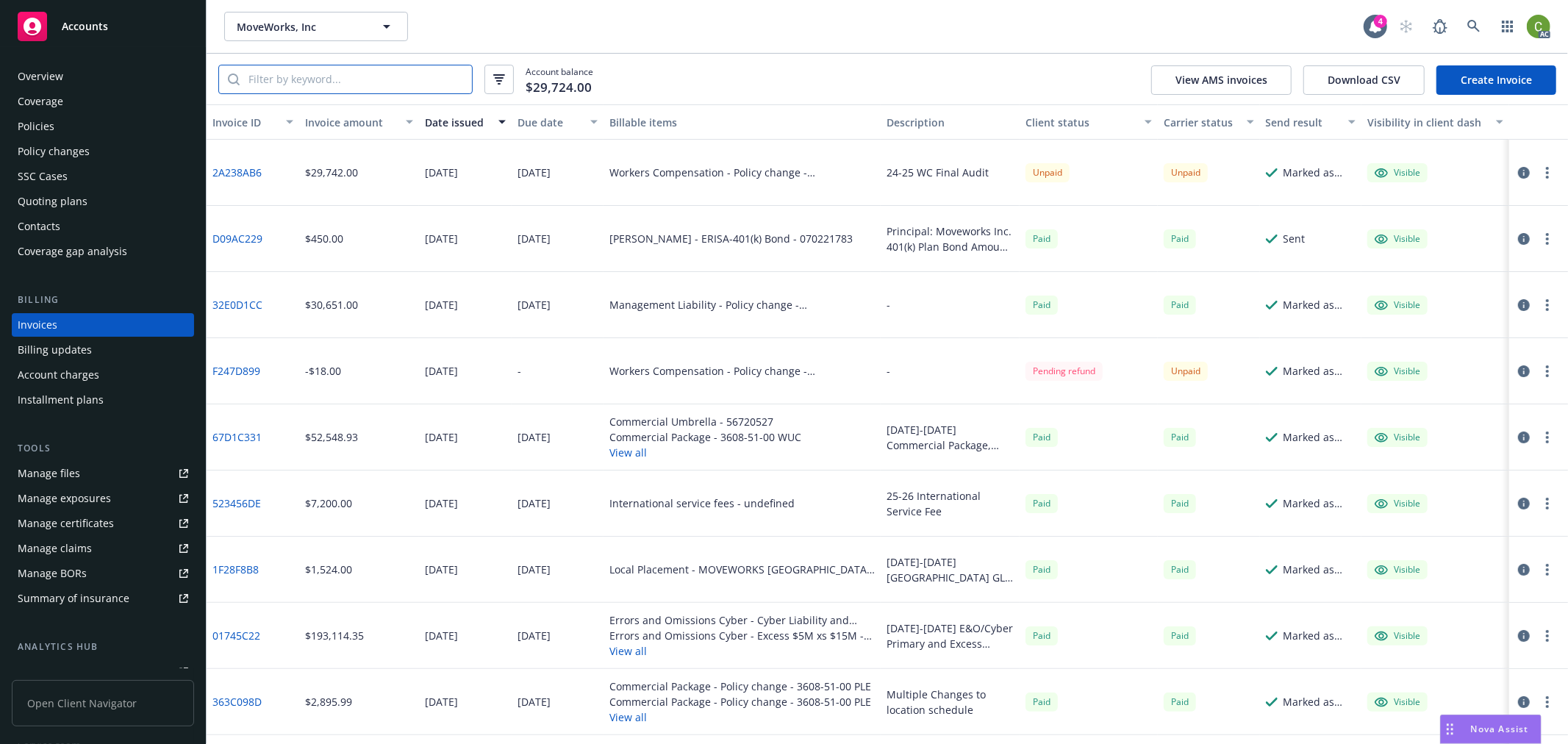
click at [373, 85] on input "search" at bounding box center [356, 79] width 233 height 28
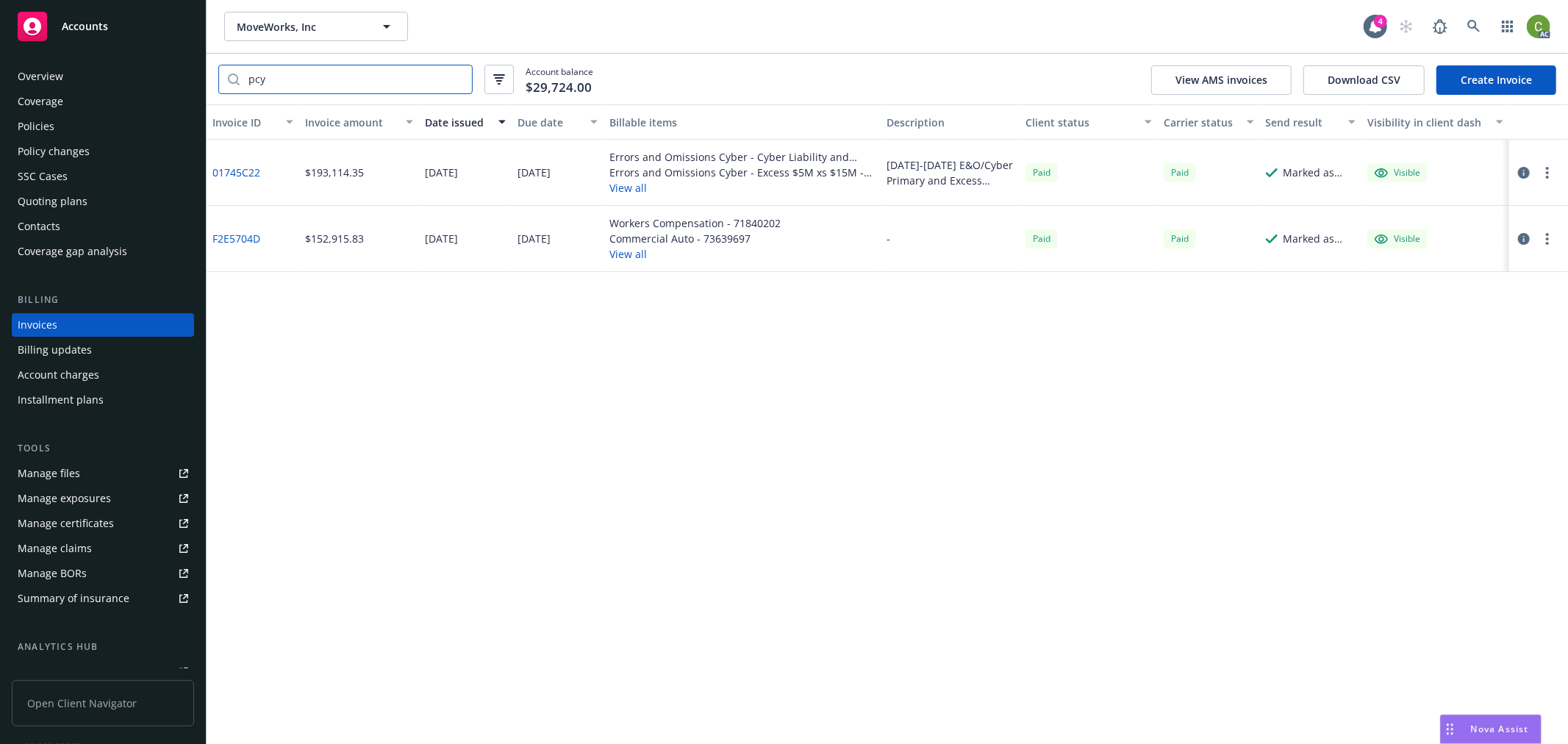
type input "pcy"
click at [233, 169] on link "01745C22" at bounding box center [236, 172] width 48 height 16
click at [1463, 24] on link at bounding box center [1474, 26] width 29 height 29
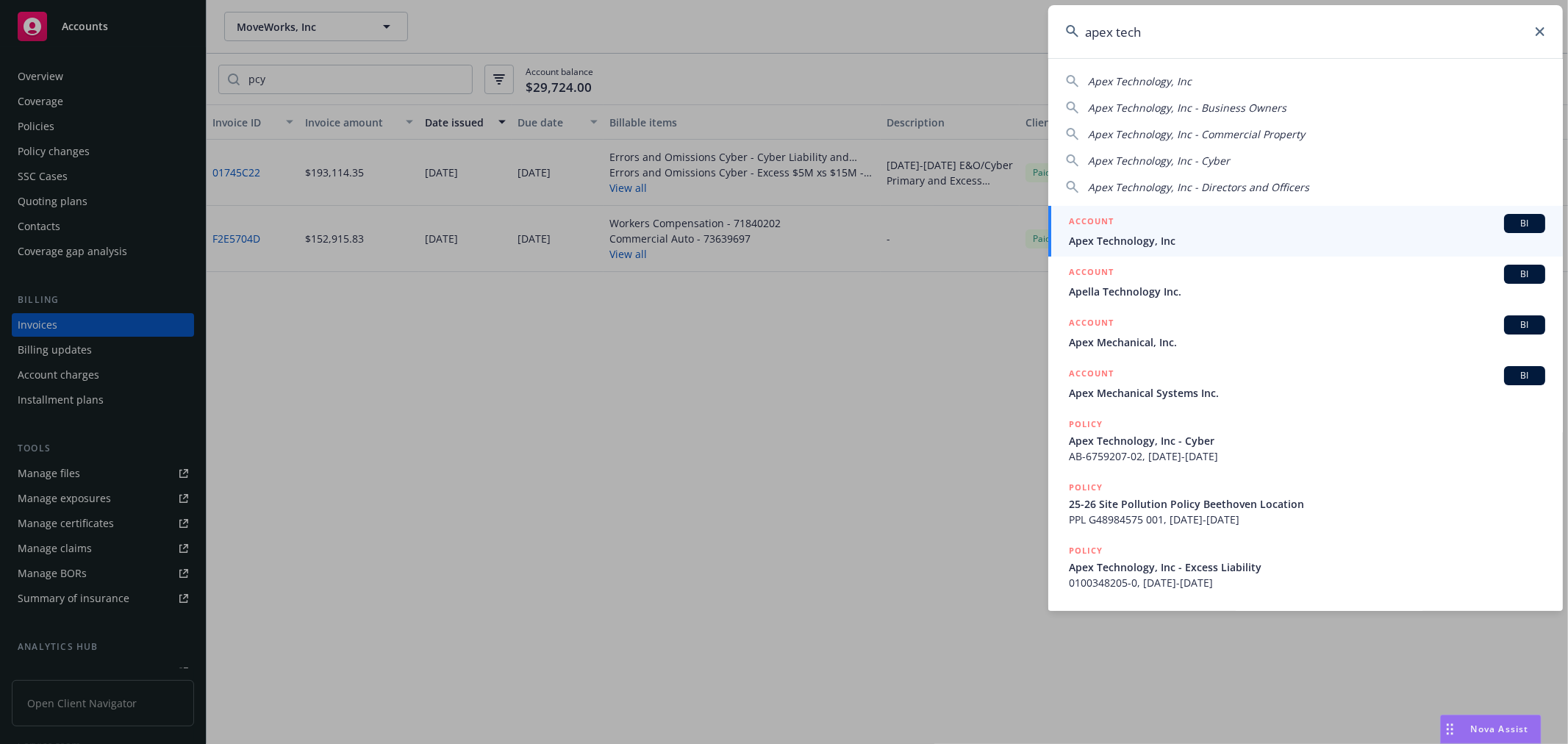
type input "apex tech"
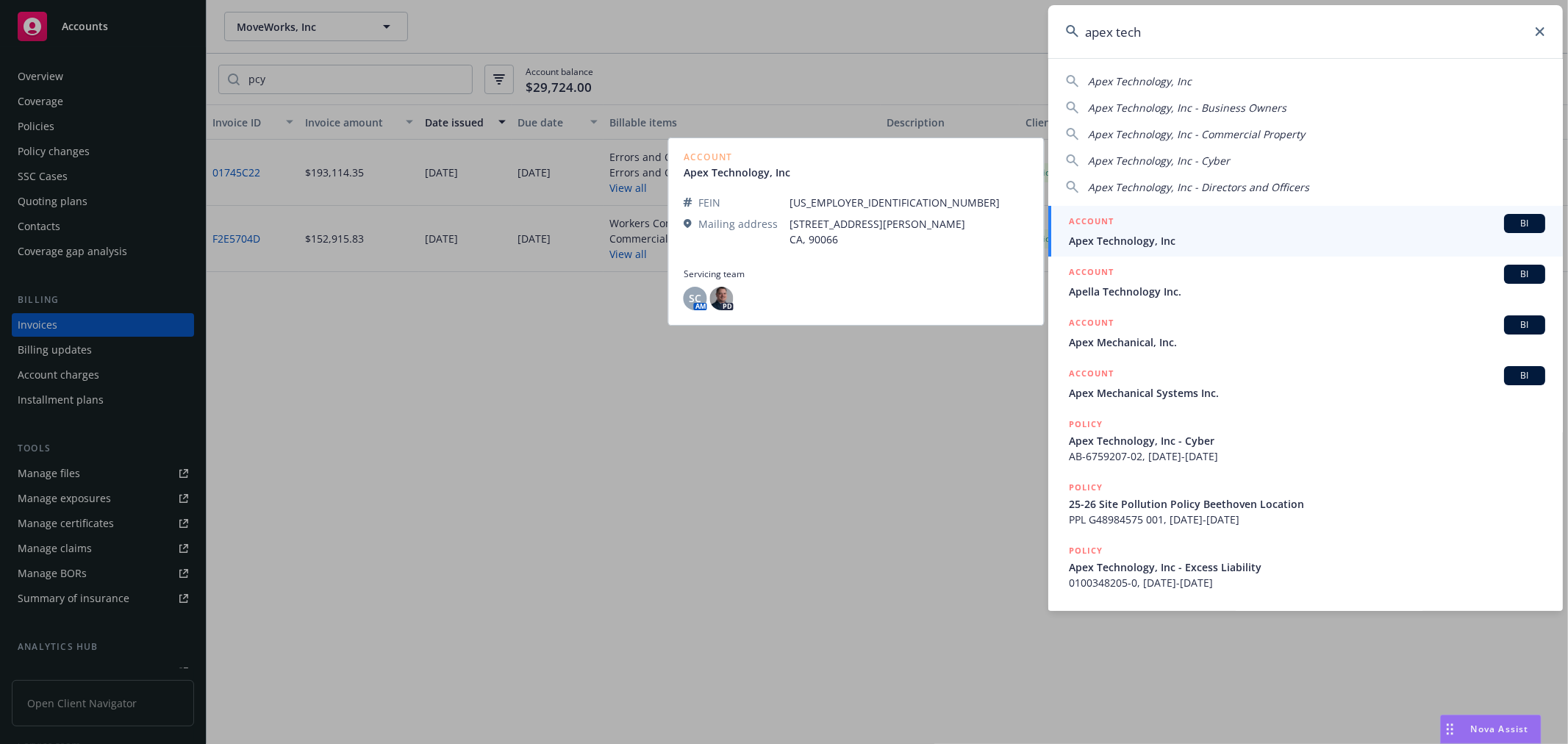
drag, startPoint x: 1140, startPoint y: 231, endPoint x: 1025, endPoint y: 251, distance: 116.7
click at [1140, 231] on div "ACCOUNT BI" at bounding box center [1307, 224] width 476 height 19
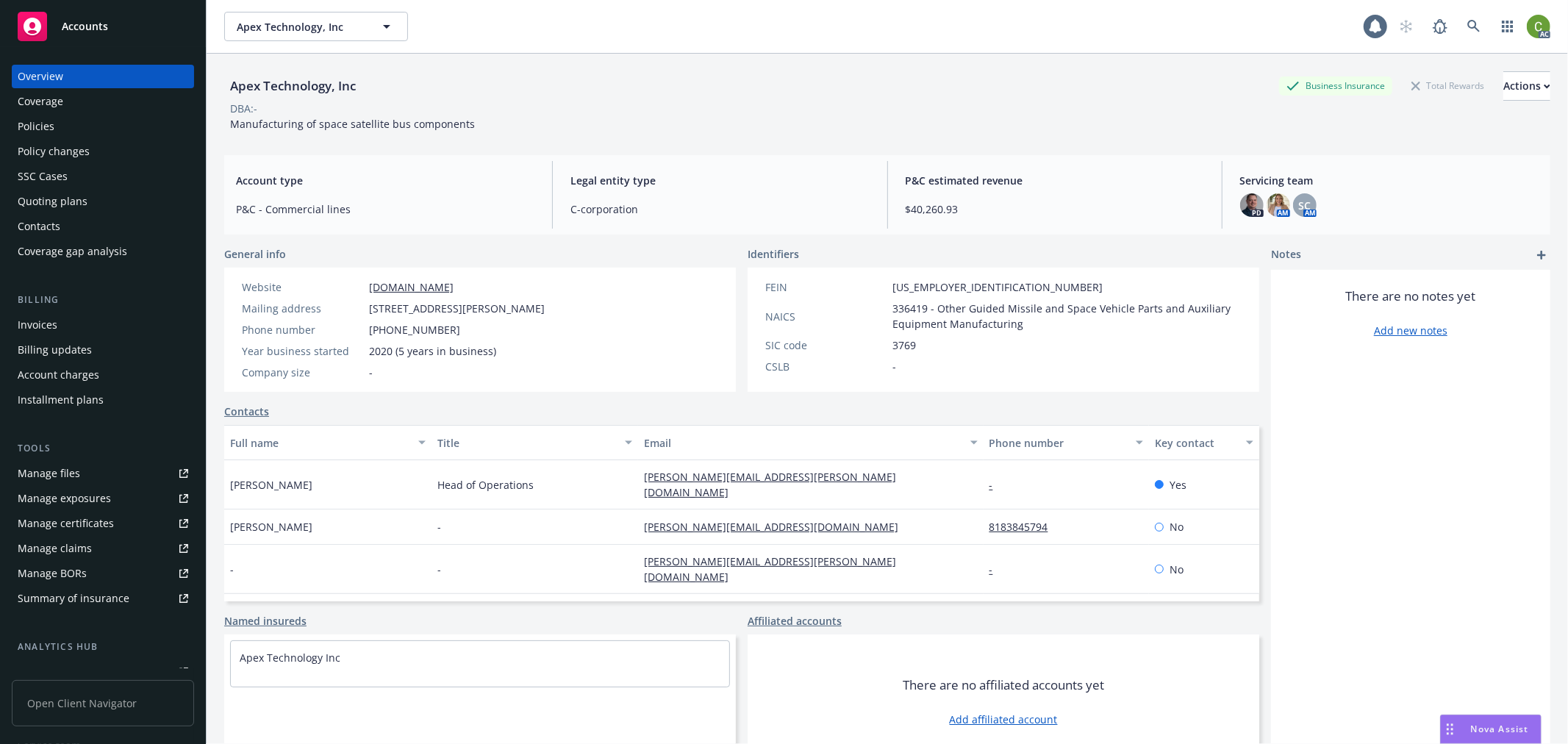
click at [40, 320] on div "Invoices" at bounding box center [37, 325] width 40 height 23
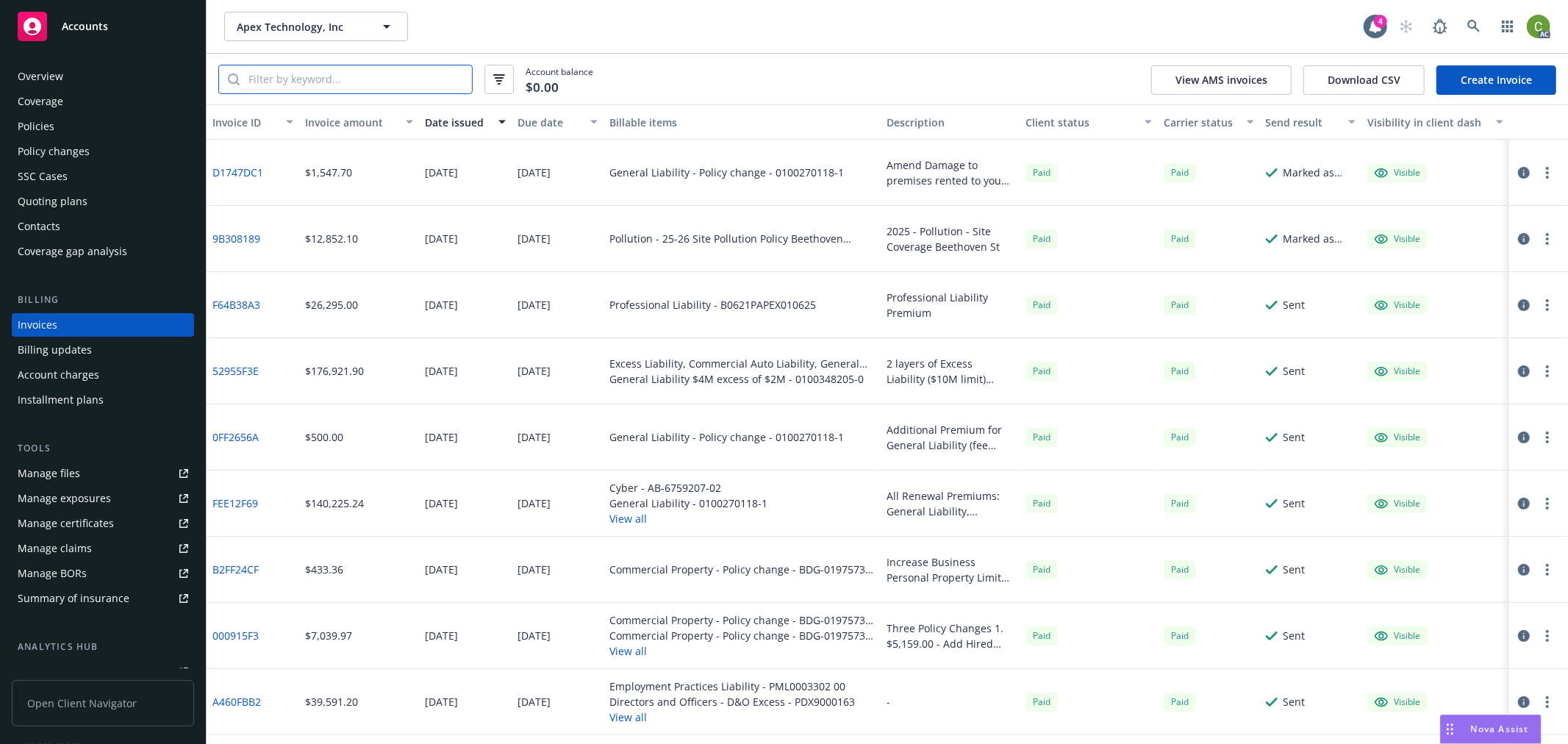
click at [325, 82] on input "search" at bounding box center [356, 79] width 233 height 28
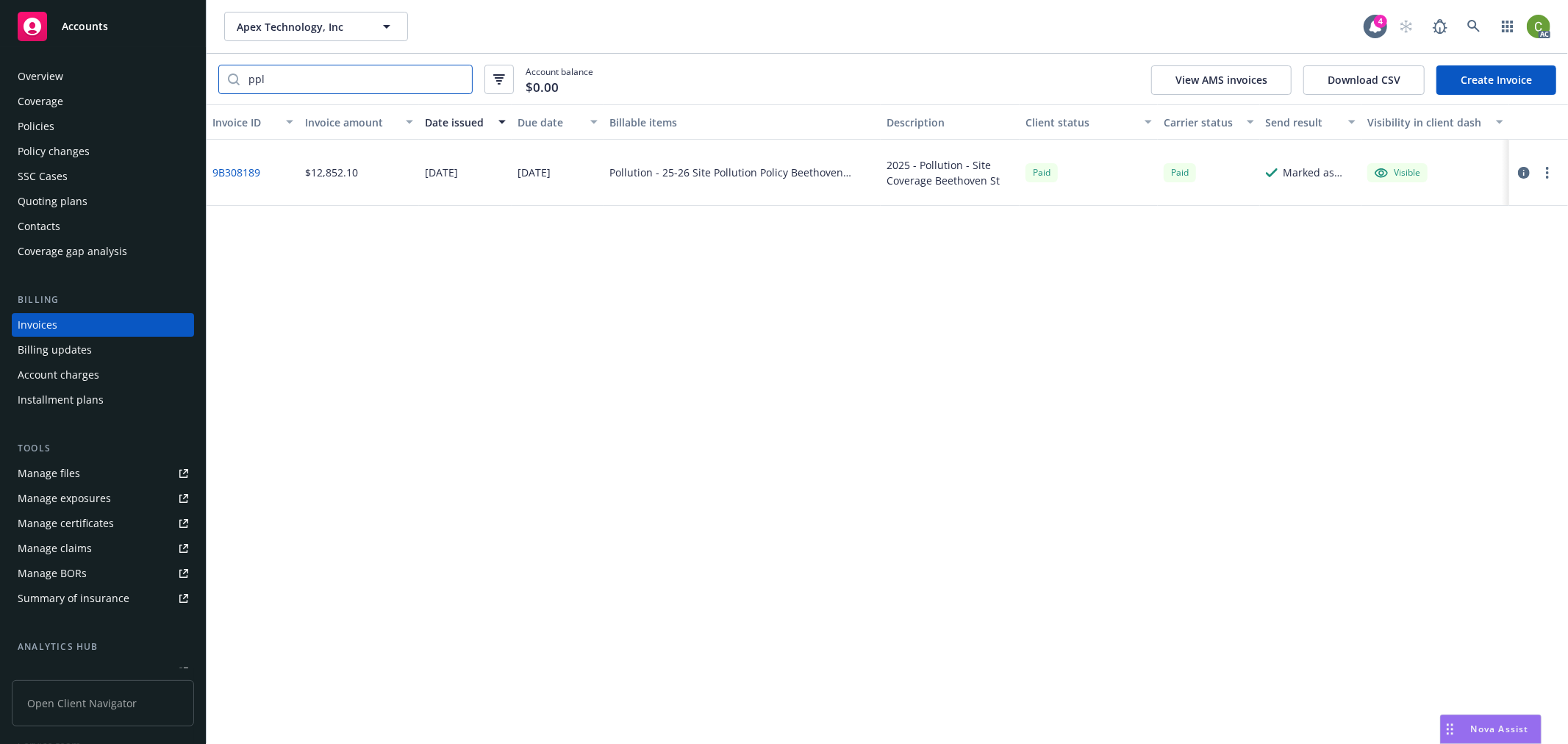
type input "ppl"
click at [239, 171] on link "9B308189" at bounding box center [236, 172] width 48 height 16
click at [1466, 32] on link at bounding box center [1474, 26] width 29 height 29
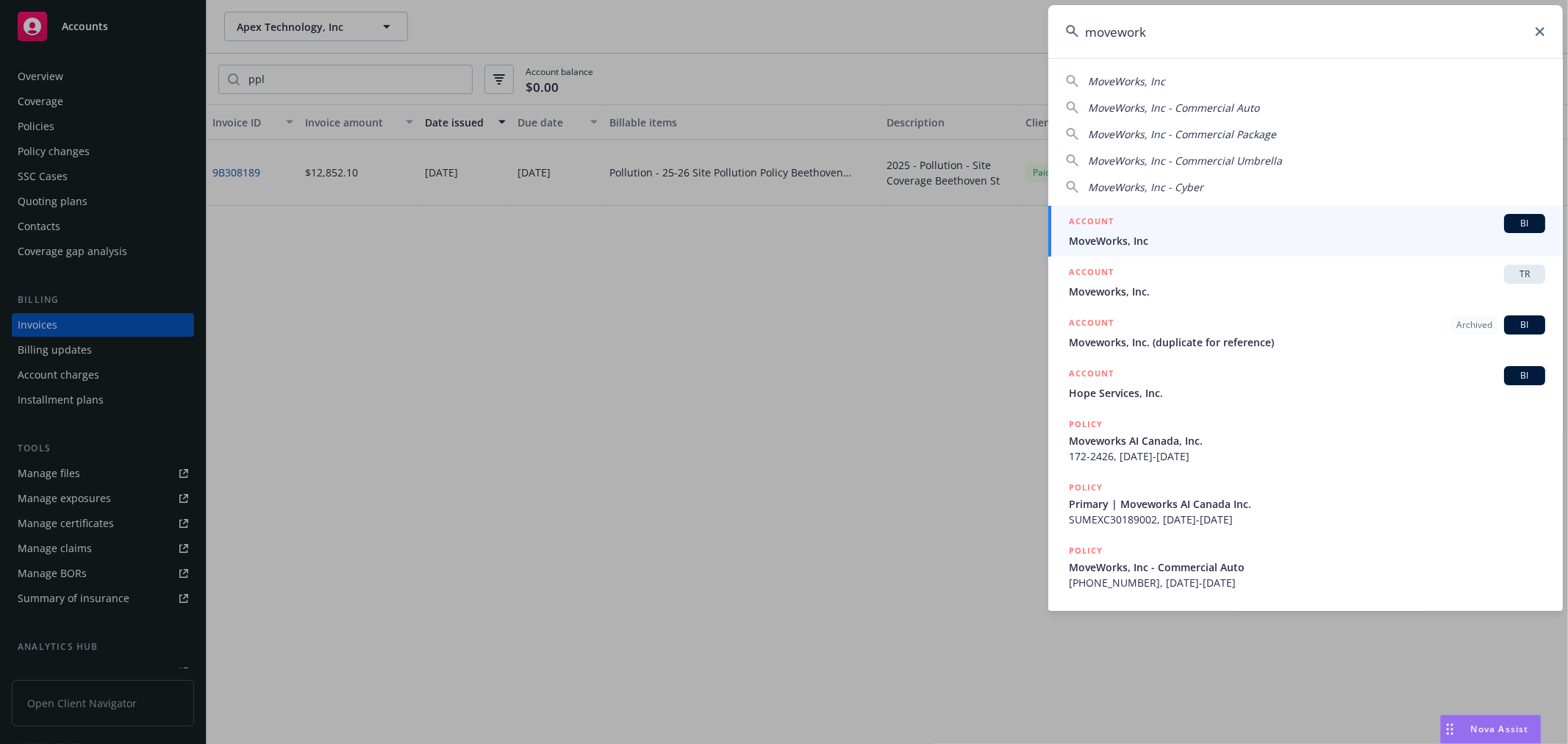
type input "movework"
click at [1125, 238] on span "MoveWorks, Inc" at bounding box center [1307, 241] width 476 height 16
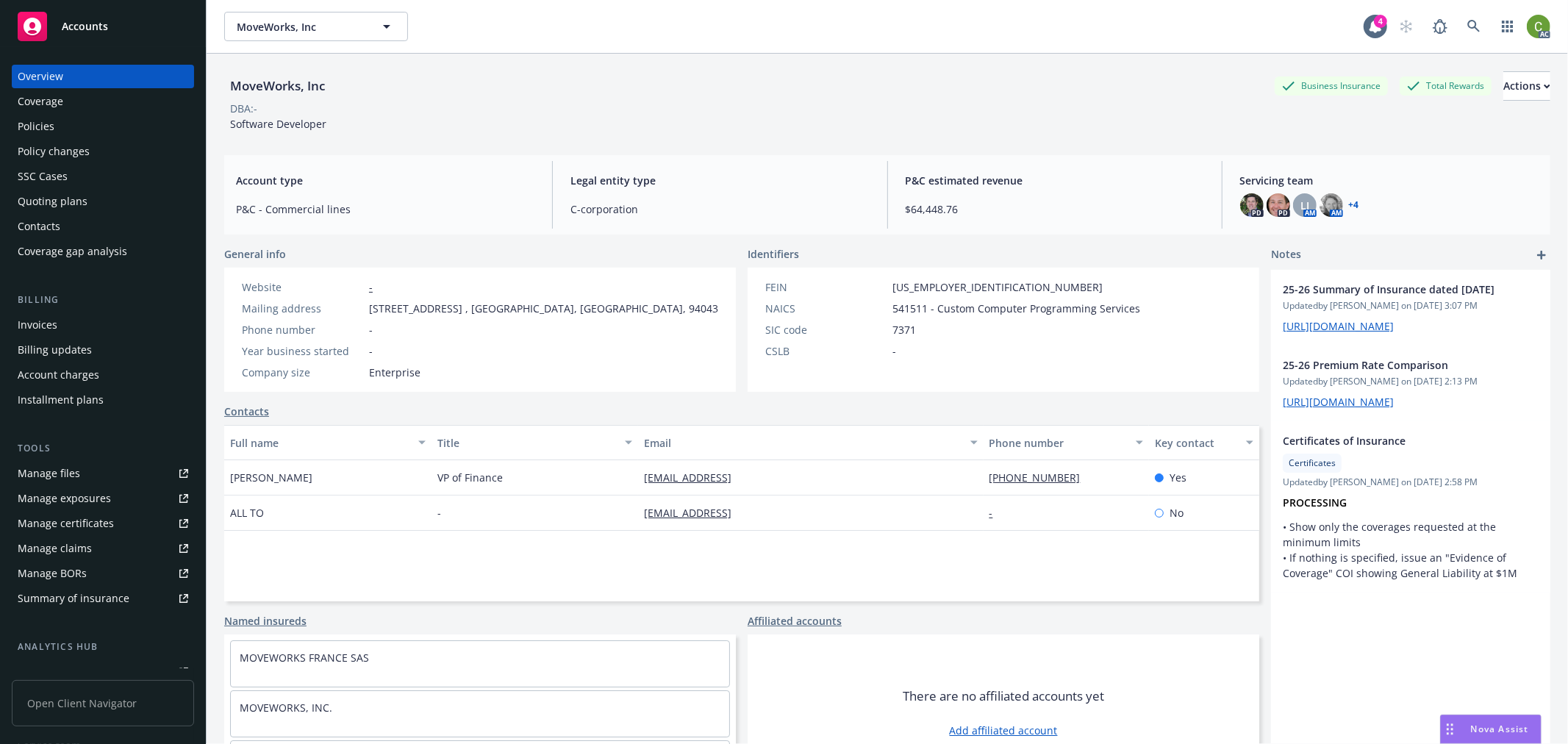
click at [118, 330] on div "Invoices" at bounding box center [103, 325] width 170 height 23
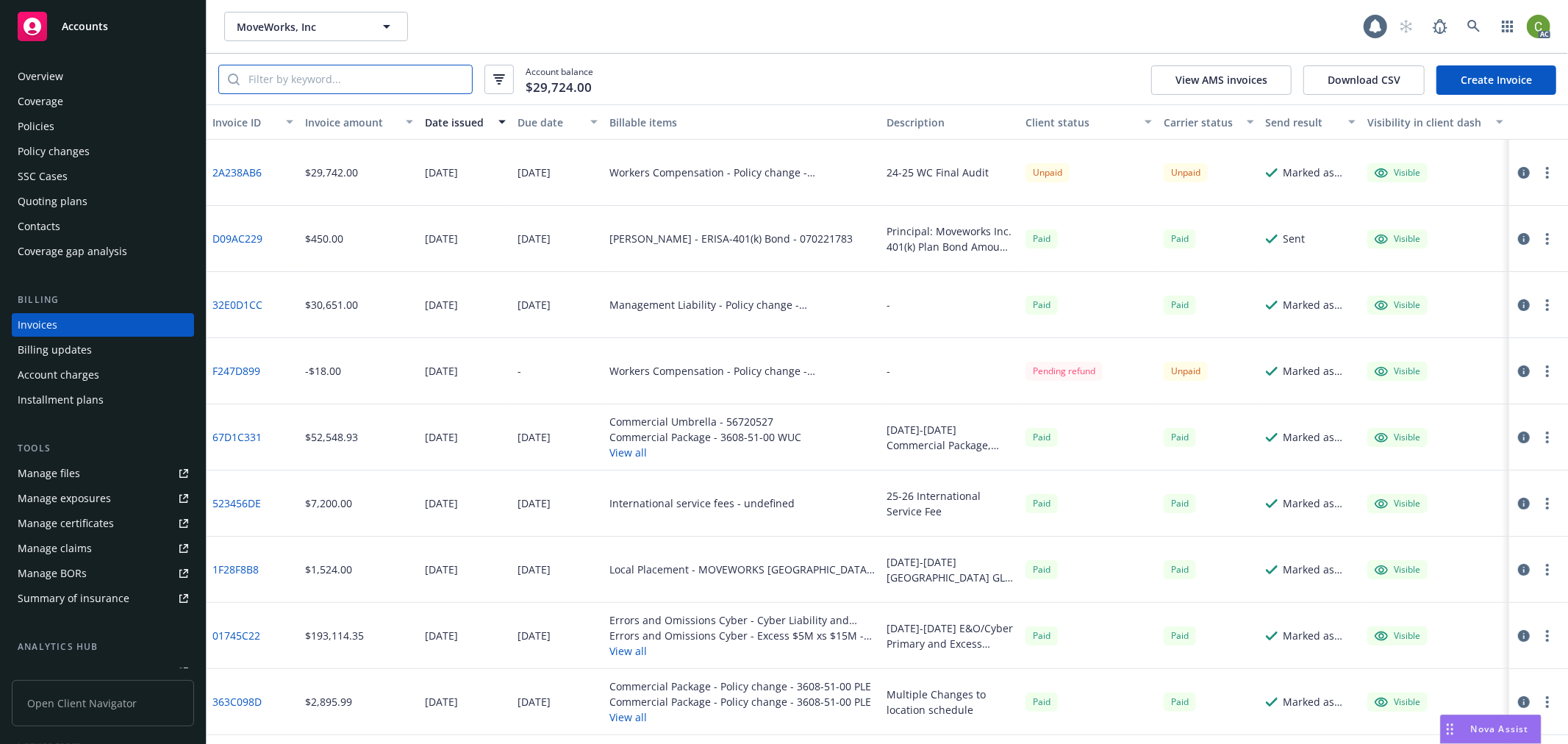
click at [344, 92] on input "search" at bounding box center [356, 79] width 233 height 28
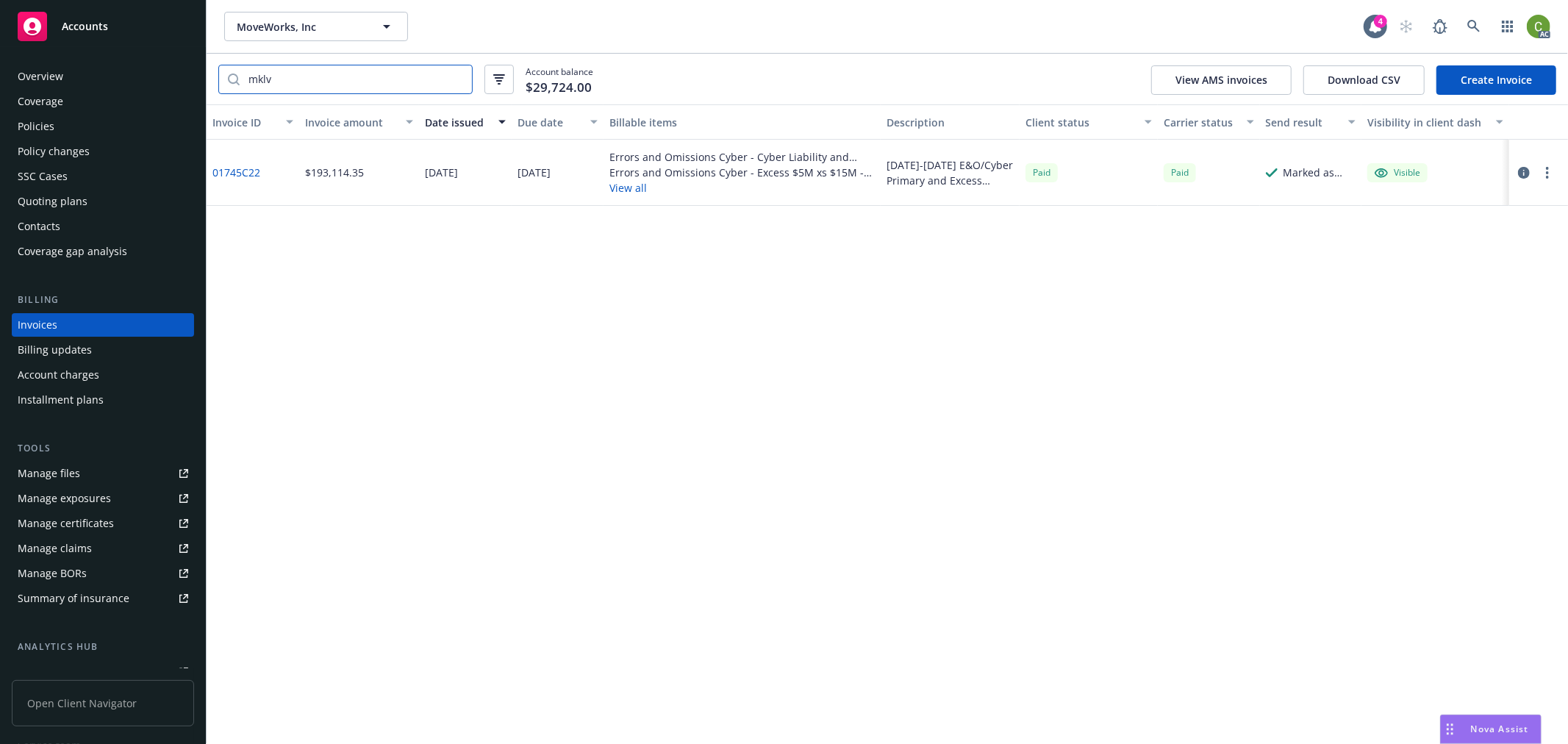
type input "mklv"
click at [253, 173] on link "01745C22" at bounding box center [236, 172] width 48 height 16
click at [1472, 31] on icon at bounding box center [1475, 27] width 13 height 13
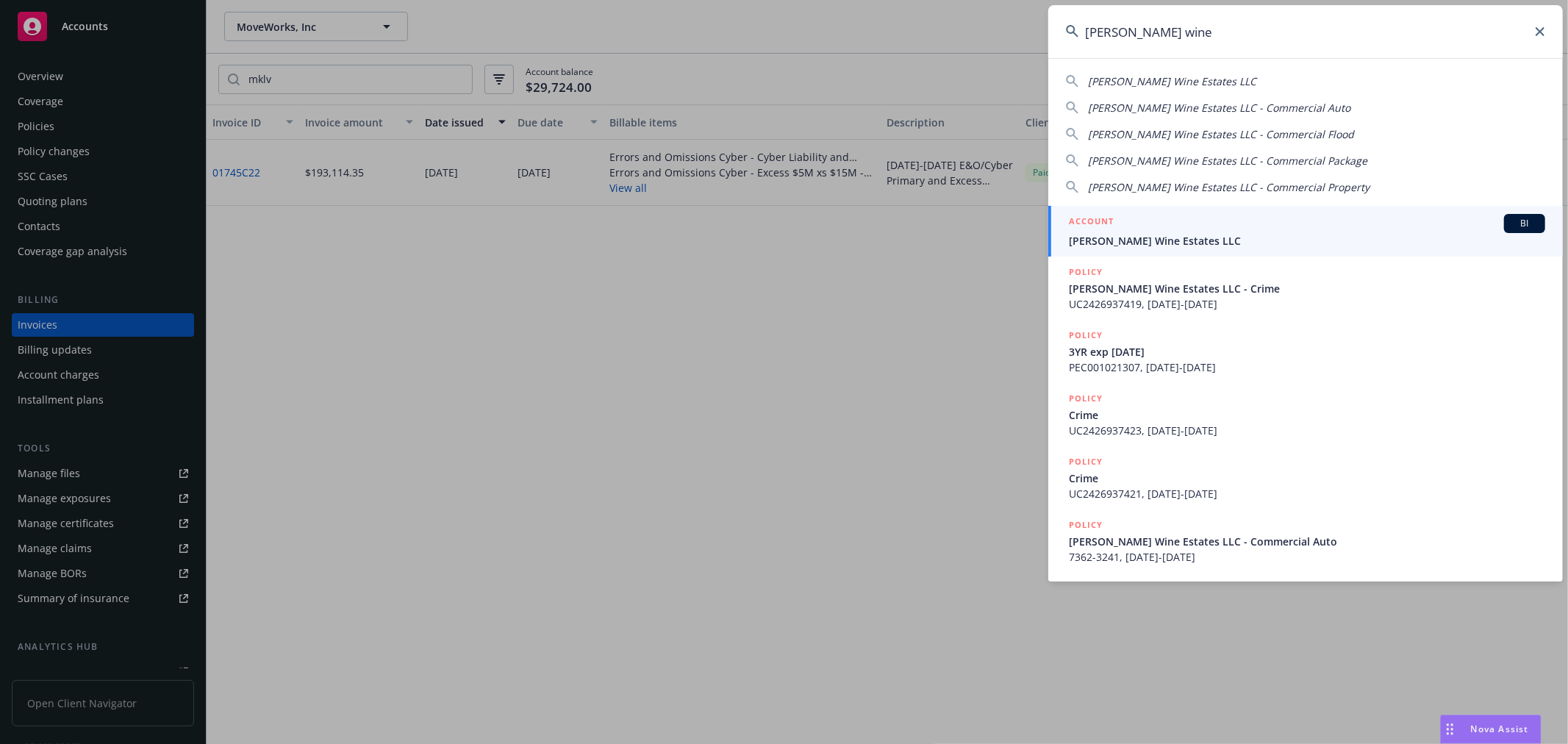
type input "[PERSON_NAME] wine"
drag, startPoint x: 1170, startPoint y: 232, endPoint x: 594, endPoint y: 285, distance: 578.4
click at [1170, 232] on div "ACCOUNT BI" at bounding box center [1307, 224] width 476 height 19
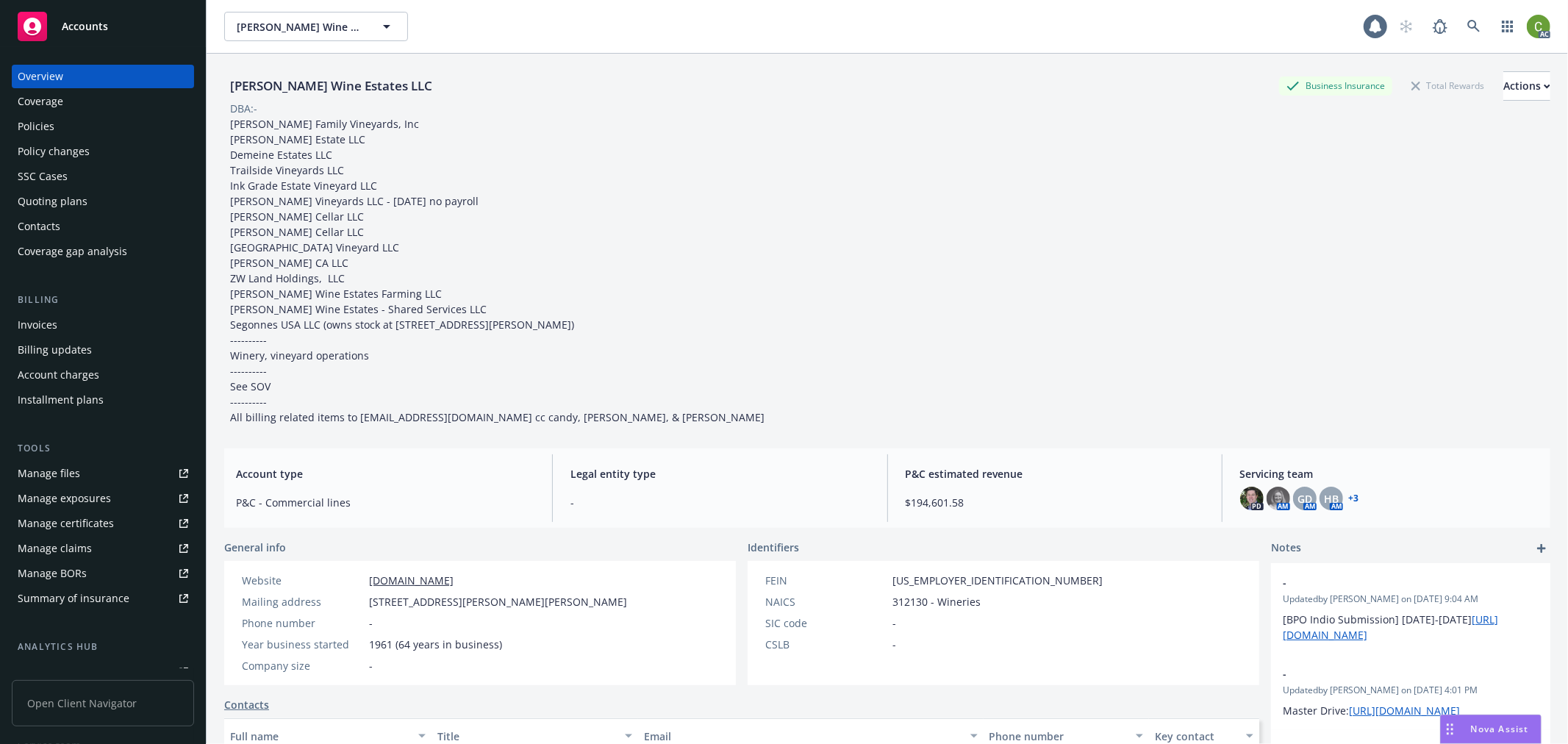
click at [66, 329] on div "Invoices" at bounding box center [103, 325] width 170 height 23
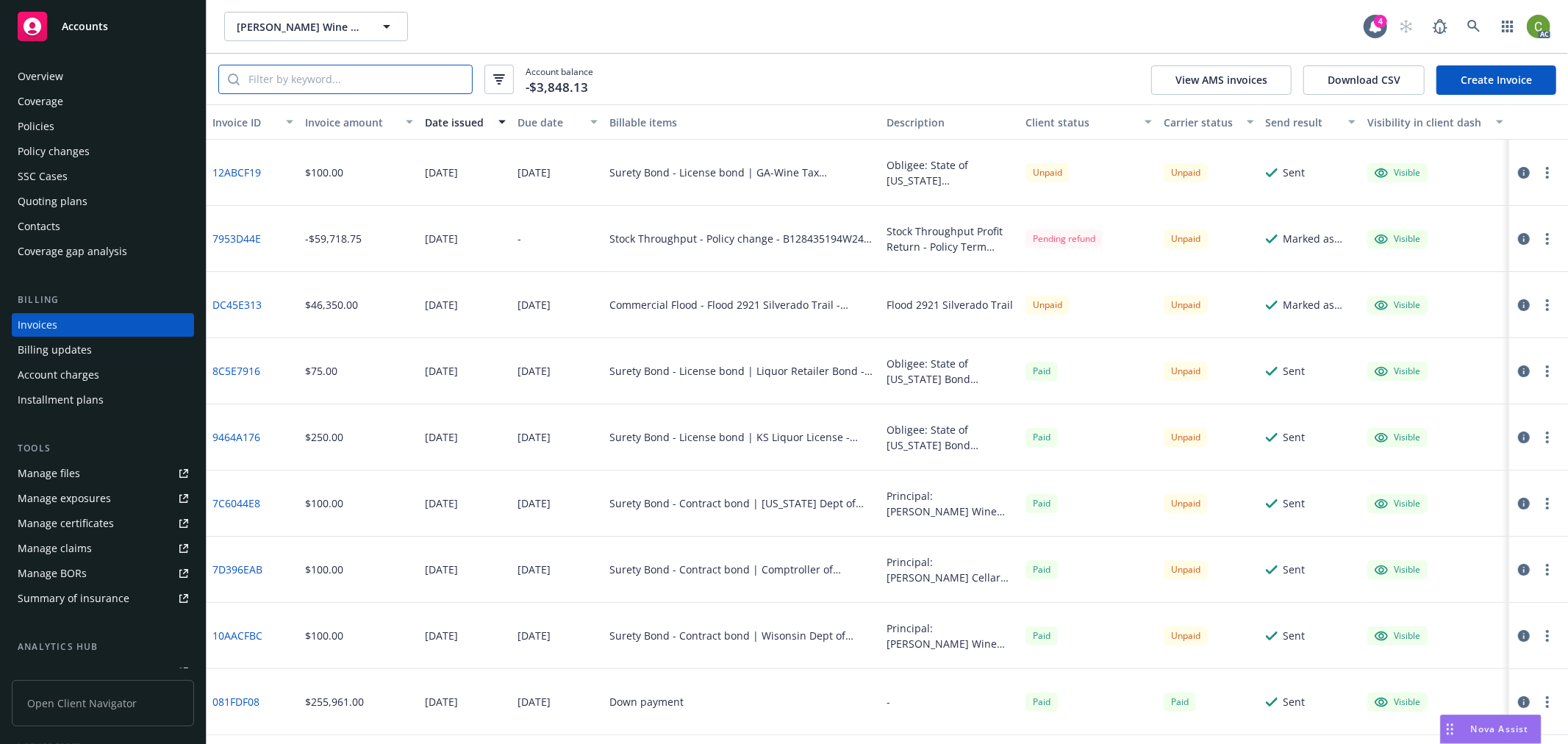
click at [311, 83] on input "search" at bounding box center [356, 79] width 233 height 28
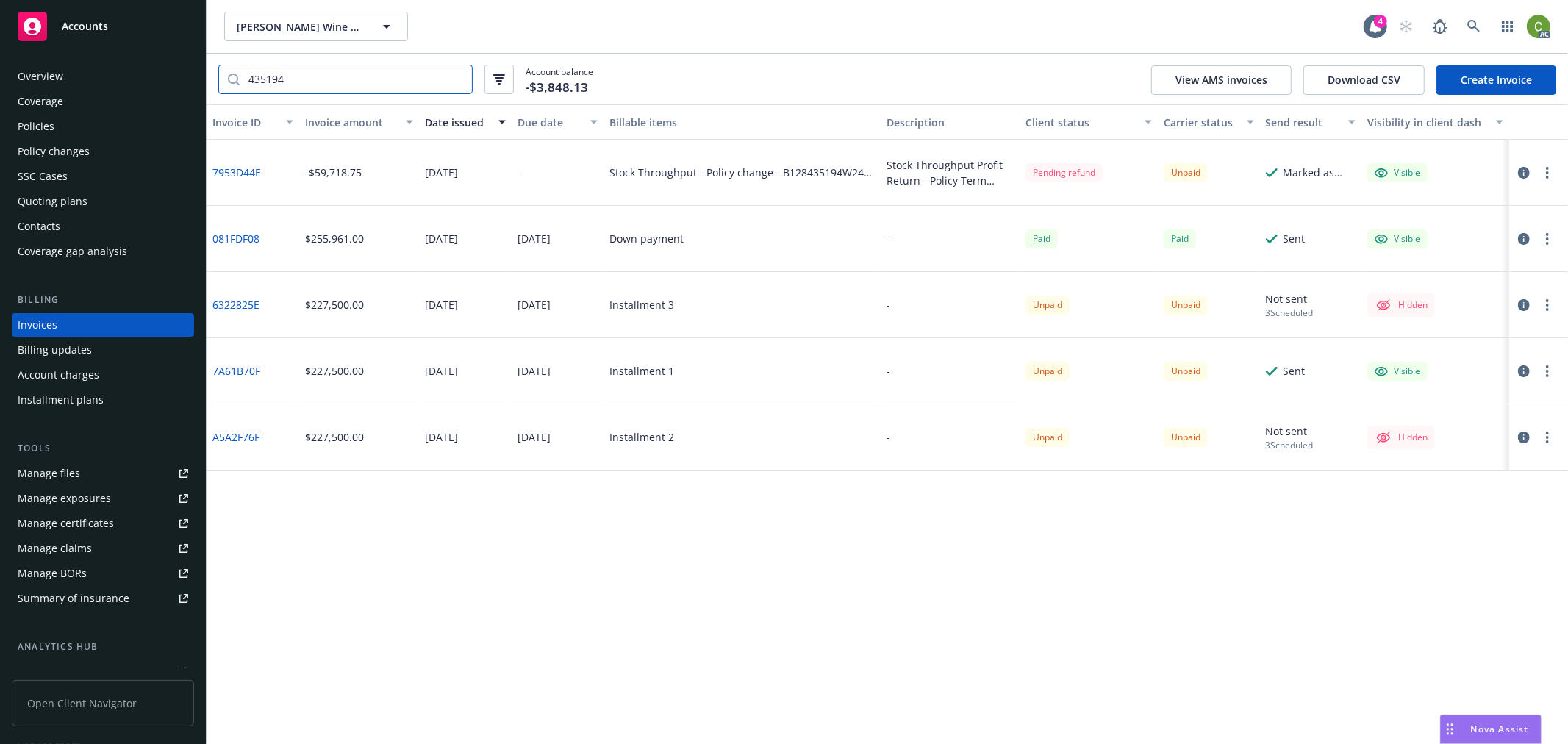
type input "435194"
click at [810, 173] on div "Stock Throughput - Policy change - B128435194W24 (was B0180QPC2411260)" at bounding box center [742, 172] width 265 height 16
copy div "B128435194W24"
click at [243, 236] on link "081FDF08" at bounding box center [236, 239] width 47 height 16
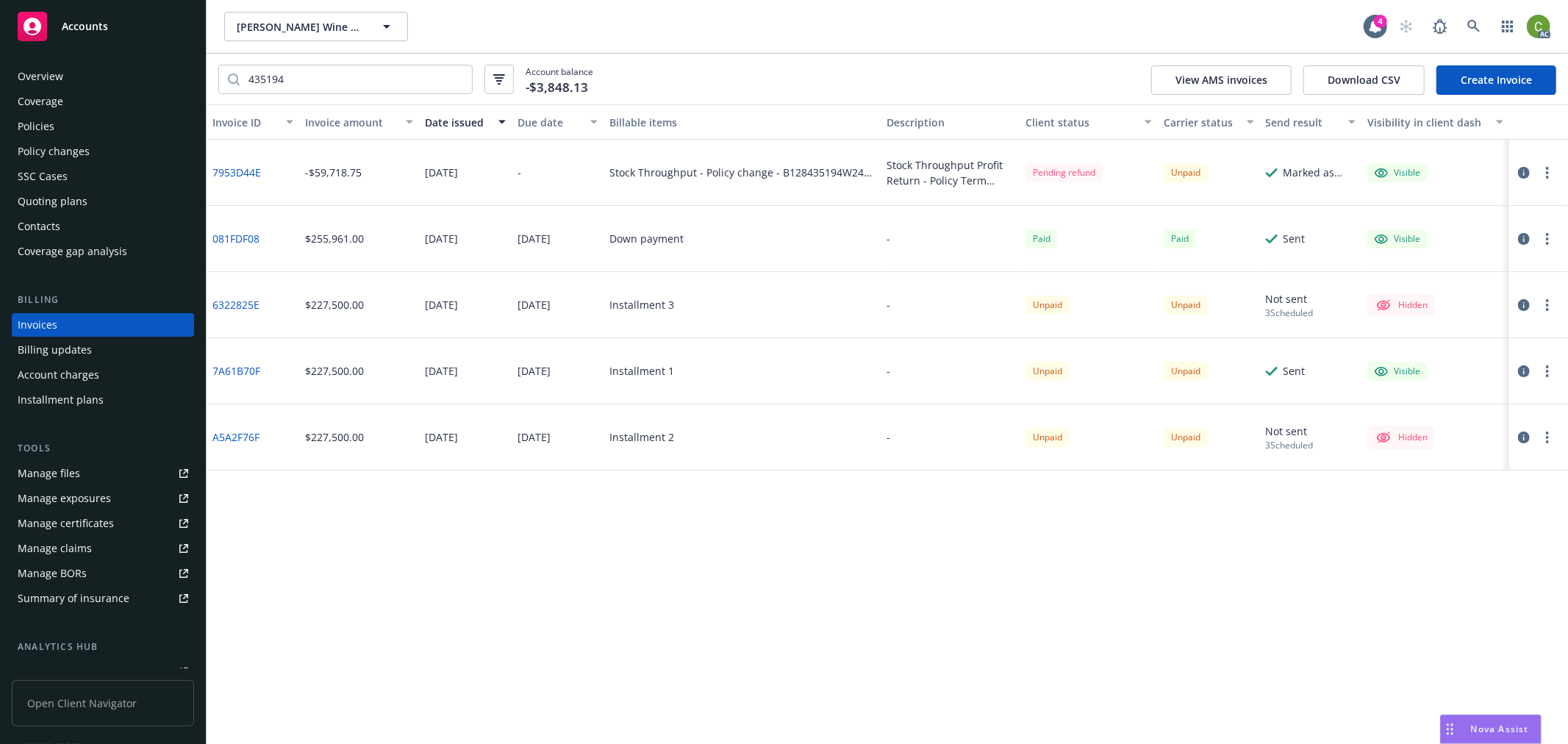
click at [61, 127] on div "Policies" at bounding box center [103, 126] width 170 height 23
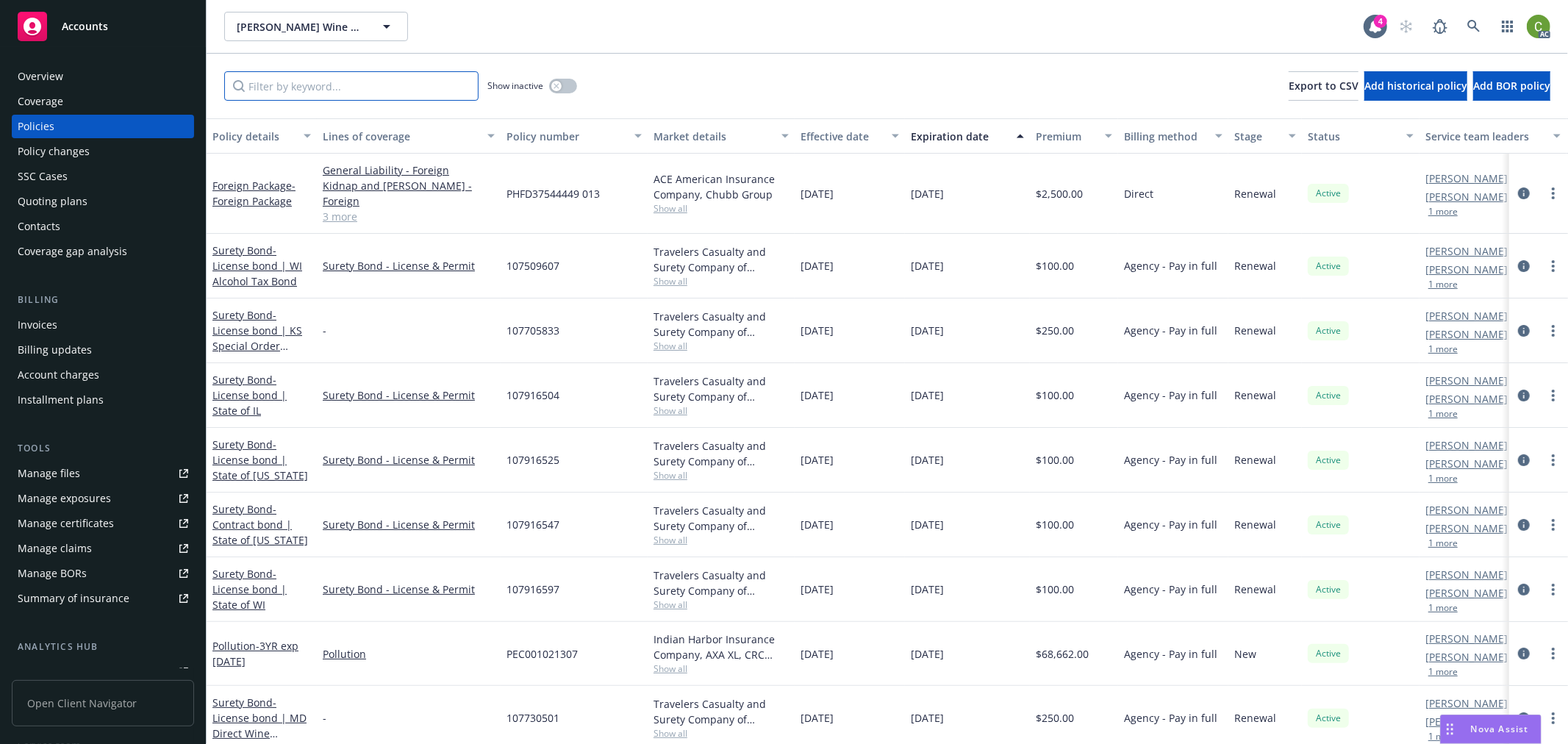
drag, startPoint x: 284, startPoint y: 90, endPoint x: 496, endPoint y: 126, distance: 215.0
click at [288, 89] on input "Filter by keyword..." at bounding box center [351, 85] width 254 height 29
paste input "B128435194w25"
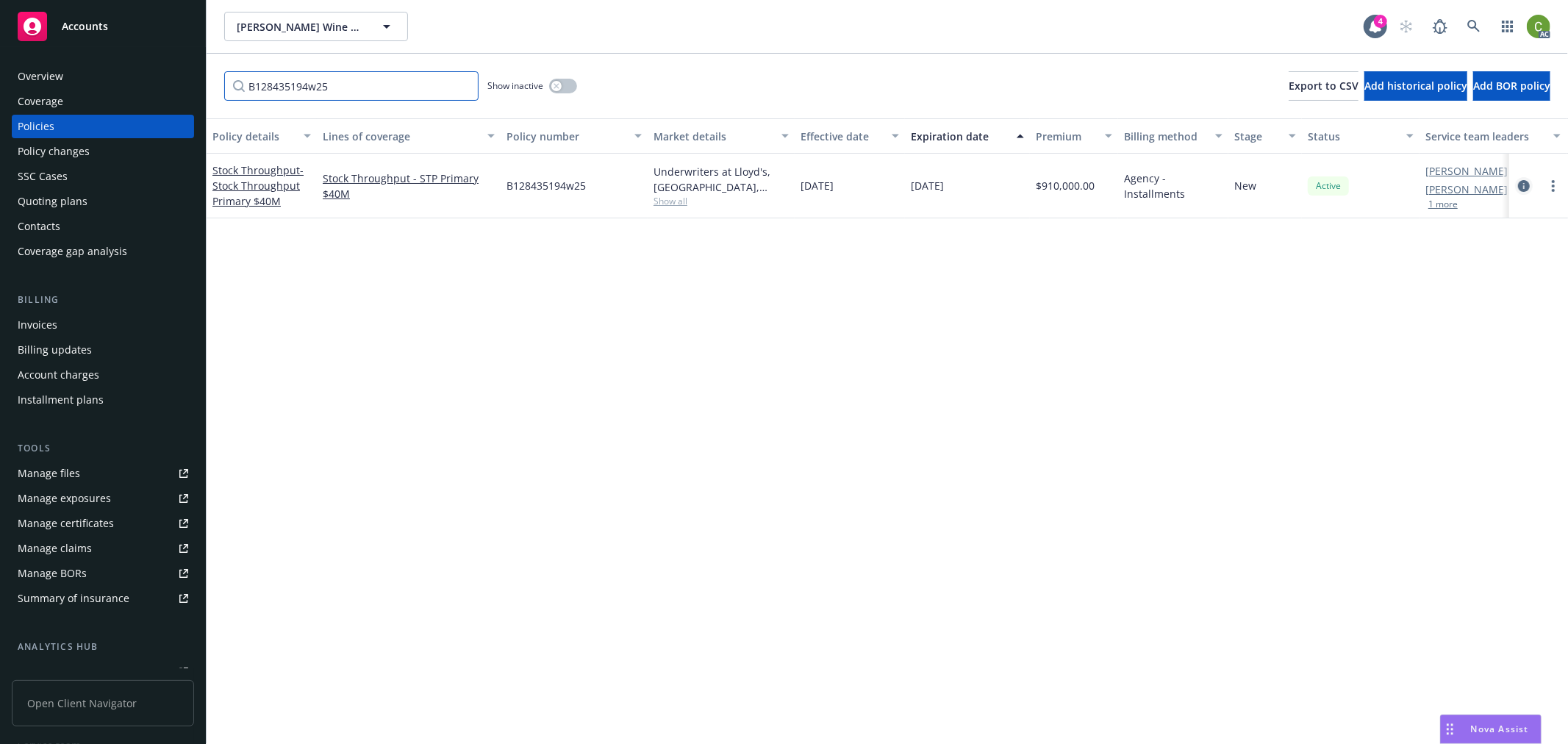
type input "B128435194w25"
click at [1524, 182] on icon "circleInformation" at bounding box center [1524, 186] width 12 height 12
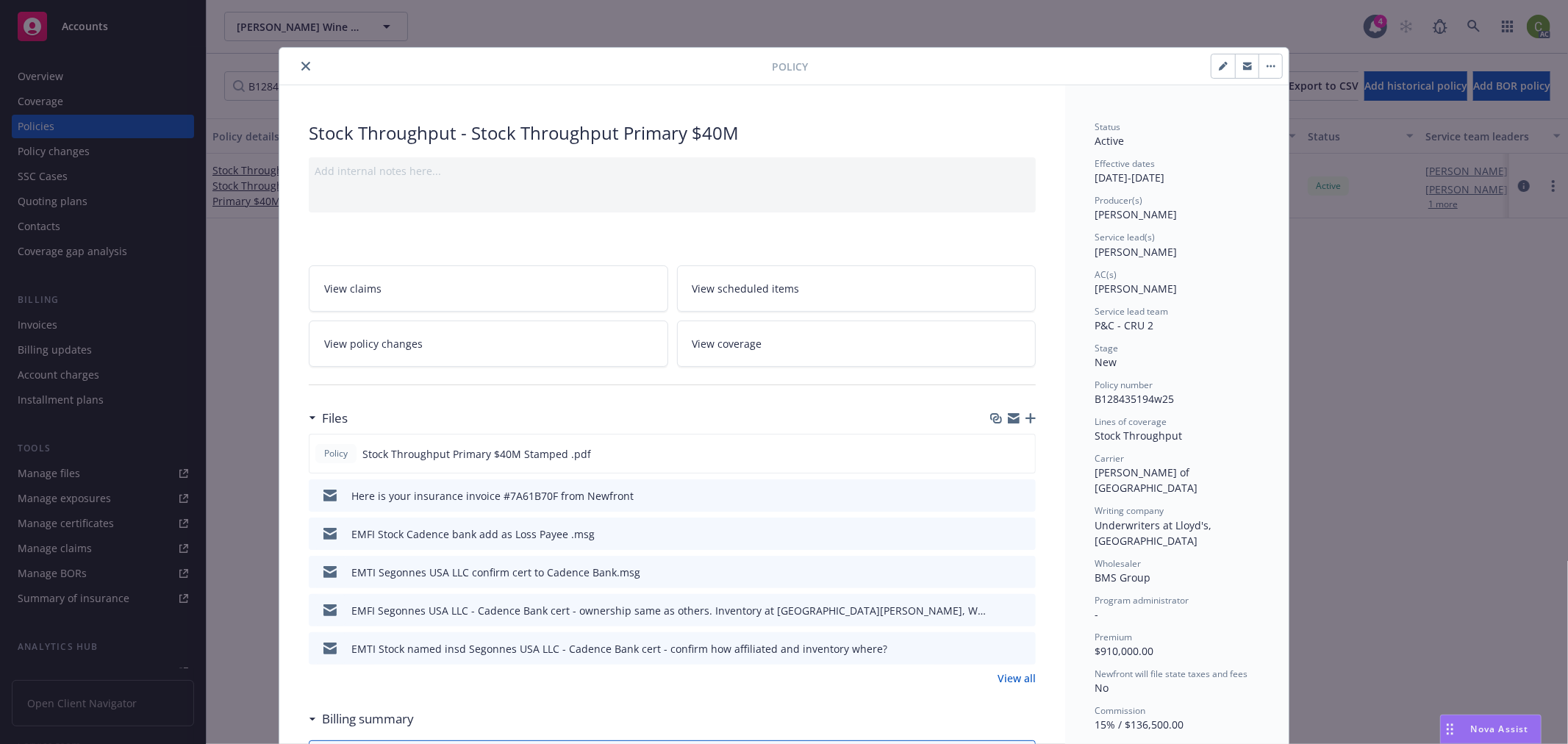
click at [300, 60] on button "close" at bounding box center [306, 67] width 18 height 18
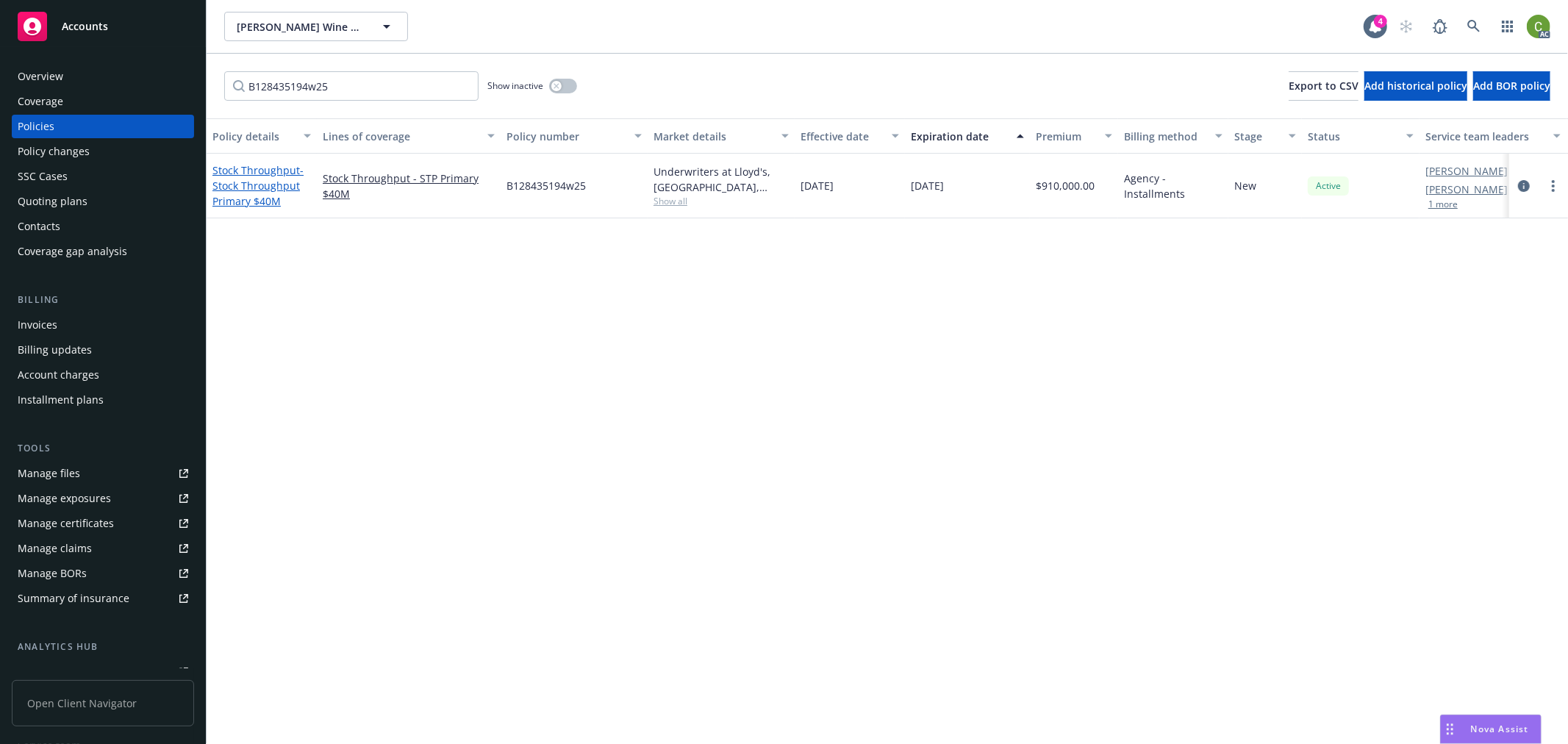
drag, startPoint x: 31, startPoint y: 319, endPoint x: 253, endPoint y: 170, distance: 267.4
click at [31, 319] on div "Invoices" at bounding box center [37, 325] width 40 height 23
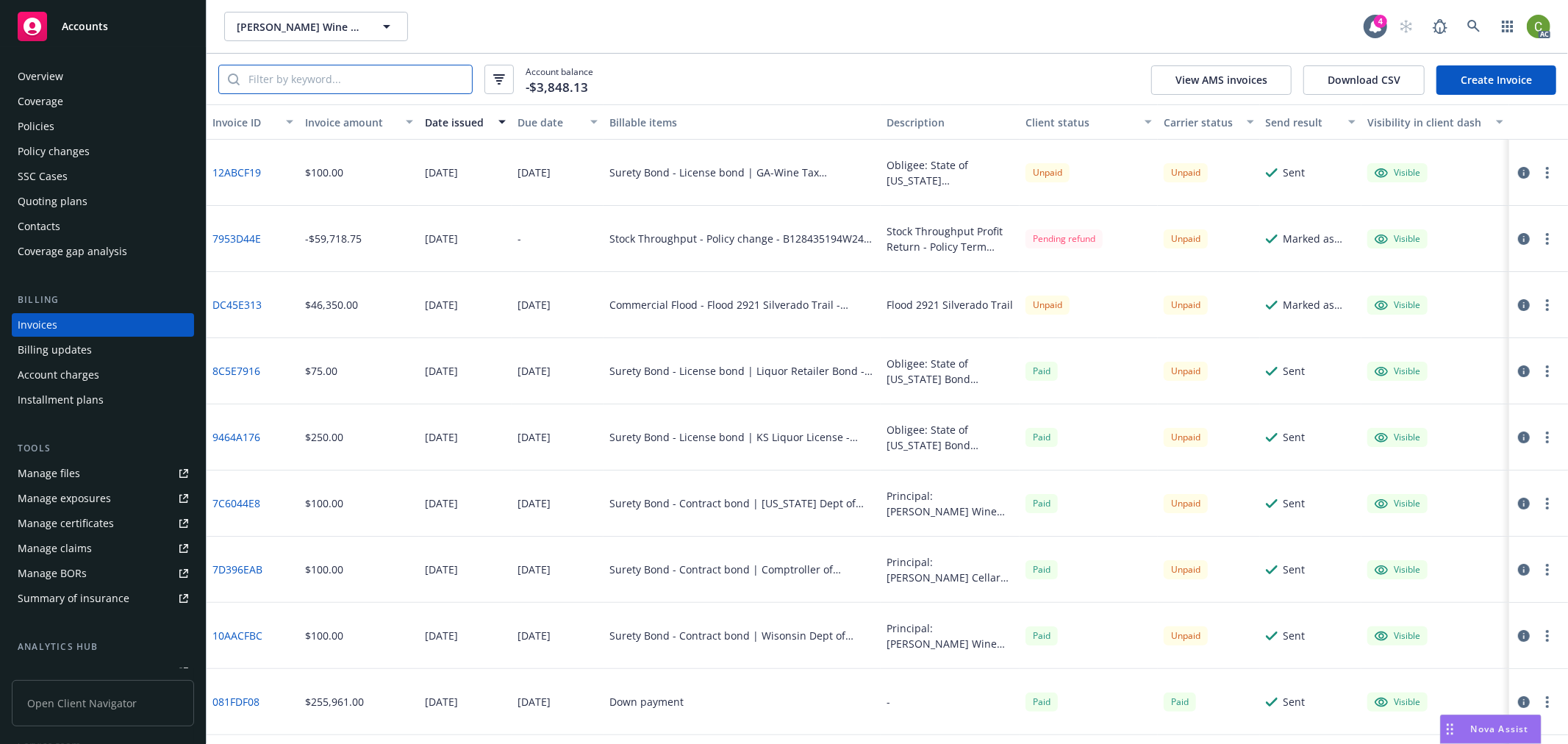
click at [354, 87] on input "search" at bounding box center [356, 79] width 233 height 28
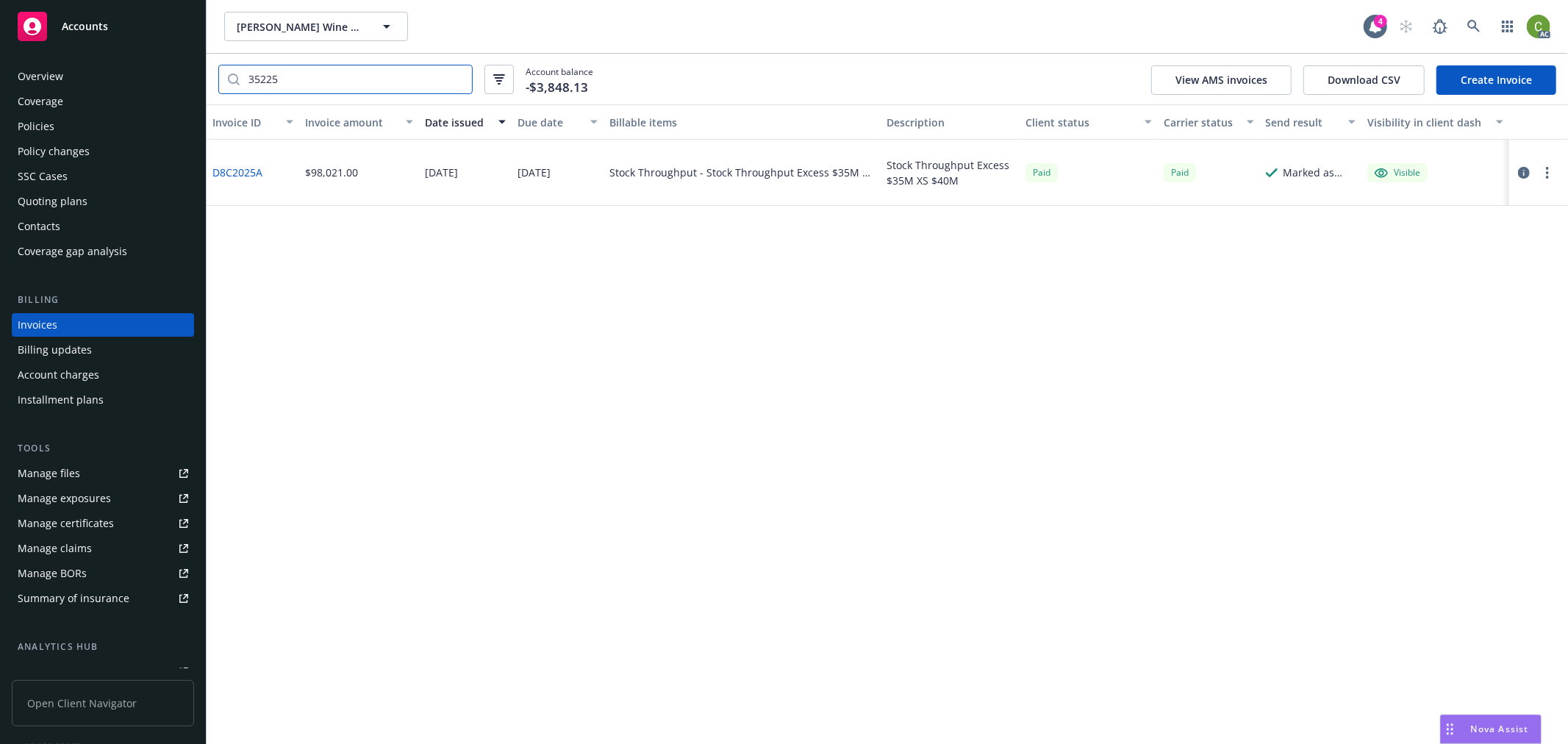
drag, startPoint x: 306, startPoint y: 84, endPoint x: 150, endPoint y: 162, distance: 174.4
click at [47, 87] on div "Accounts Overview Coverage Policies Policy changes SSC Cases Quoting plans Cont…" at bounding box center [784, 372] width 1568 height 744
type input "35225"
click at [226, 173] on link "D8C2025A" at bounding box center [237, 172] width 50 height 16
click at [1473, 28] on icon at bounding box center [1474, 26] width 13 height 13
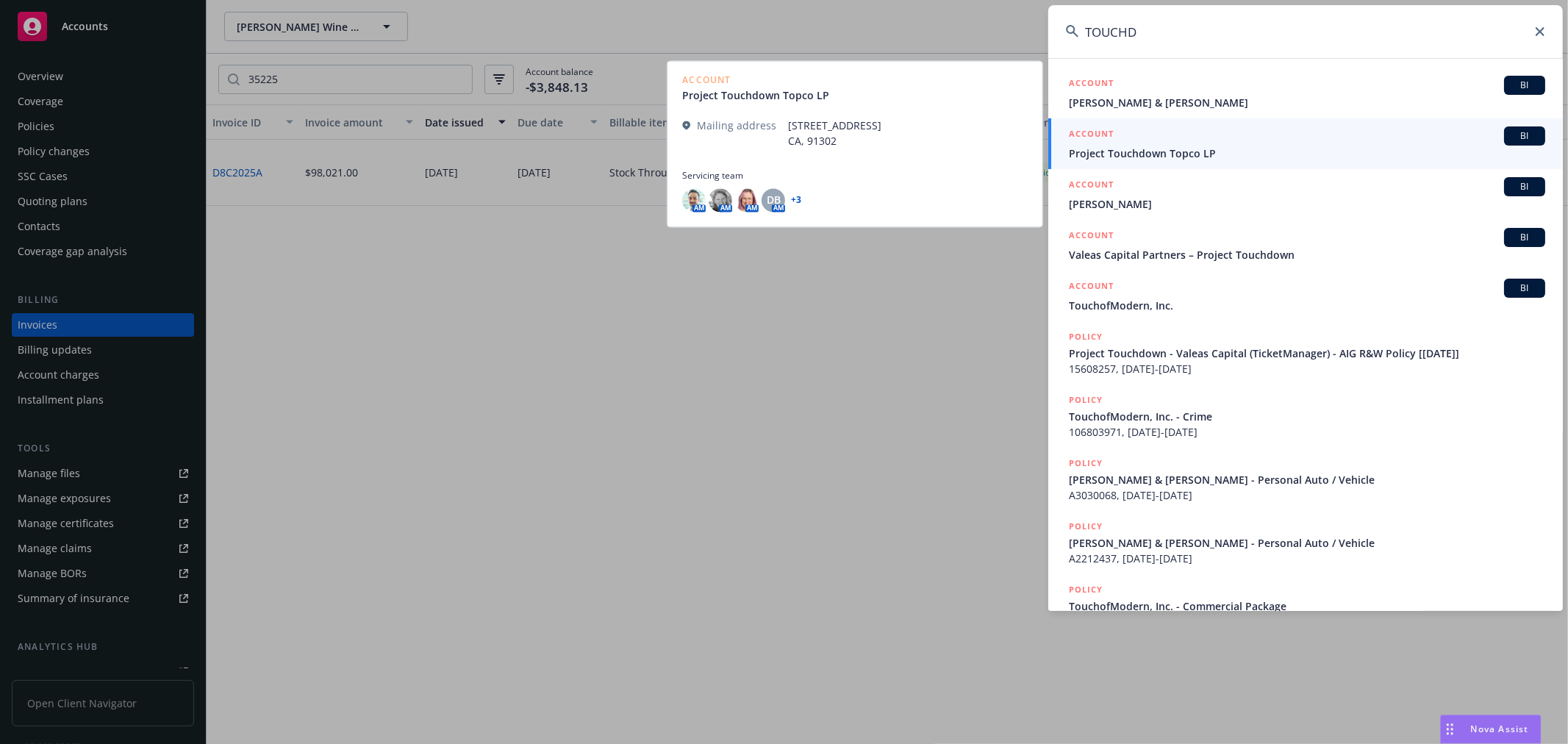
type input "TOUCHD"
click at [1170, 138] on div "ACCOUNT BI" at bounding box center [1307, 136] width 476 height 19
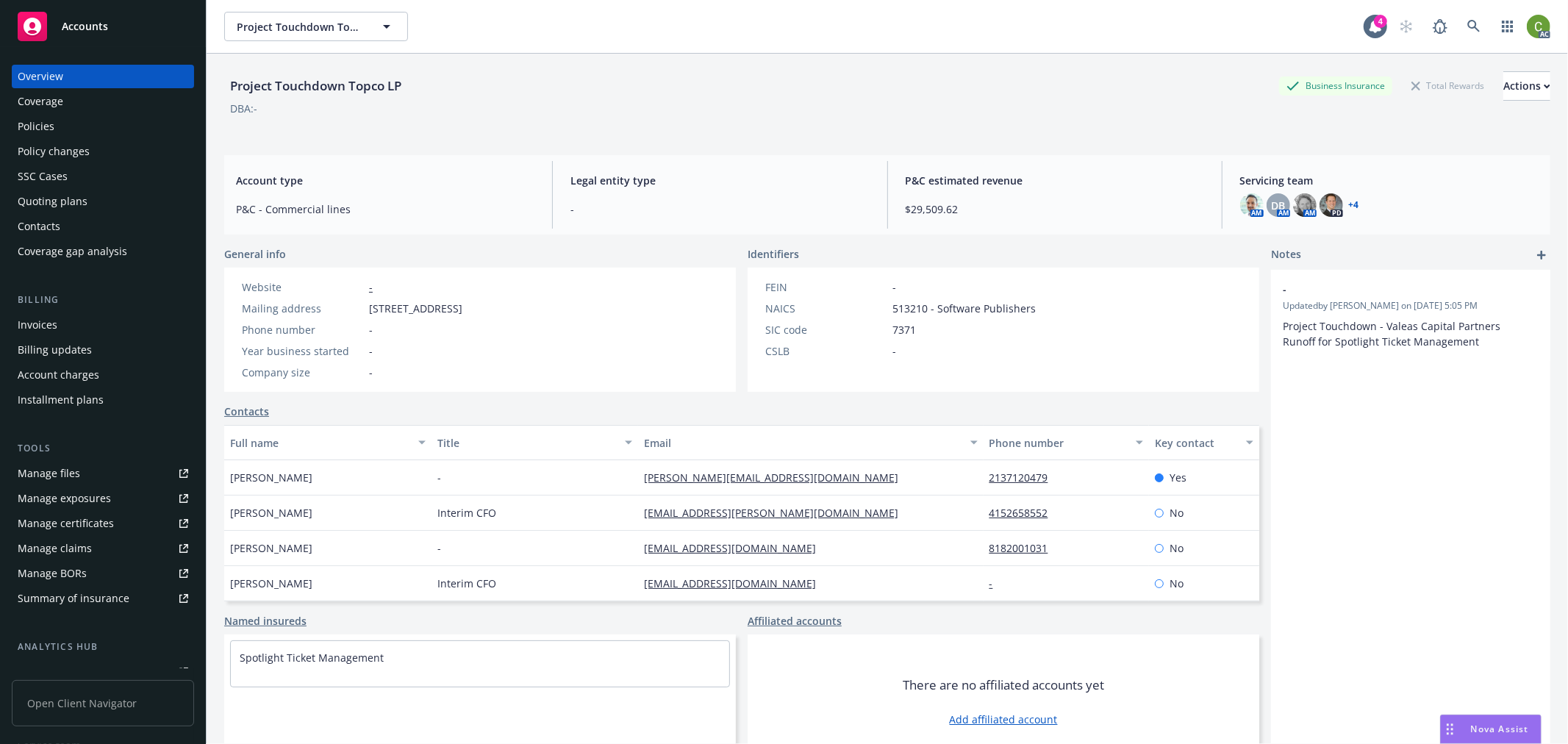
click at [121, 327] on div "Invoices" at bounding box center [103, 325] width 170 height 23
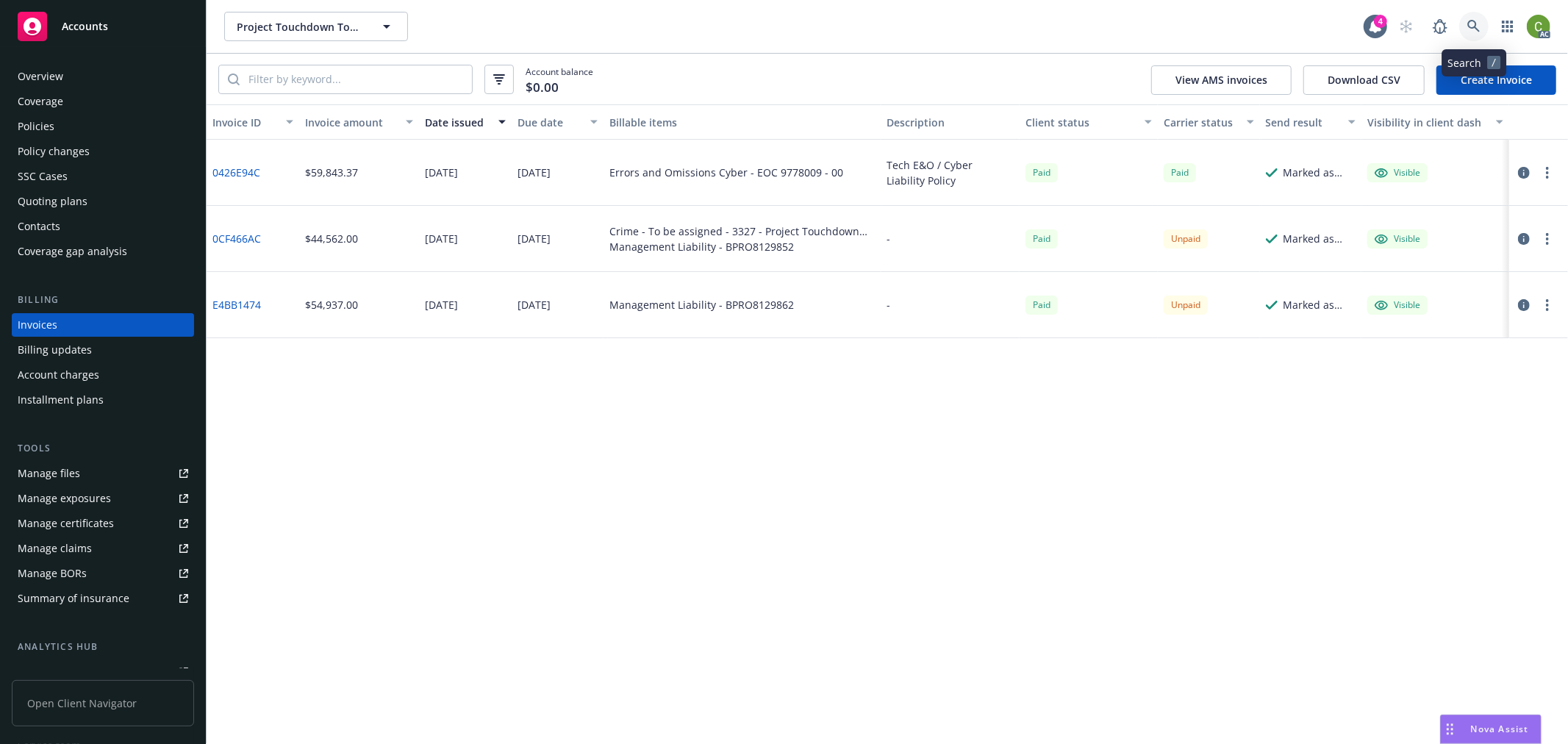
click at [1475, 25] on icon at bounding box center [1474, 26] width 13 height 13
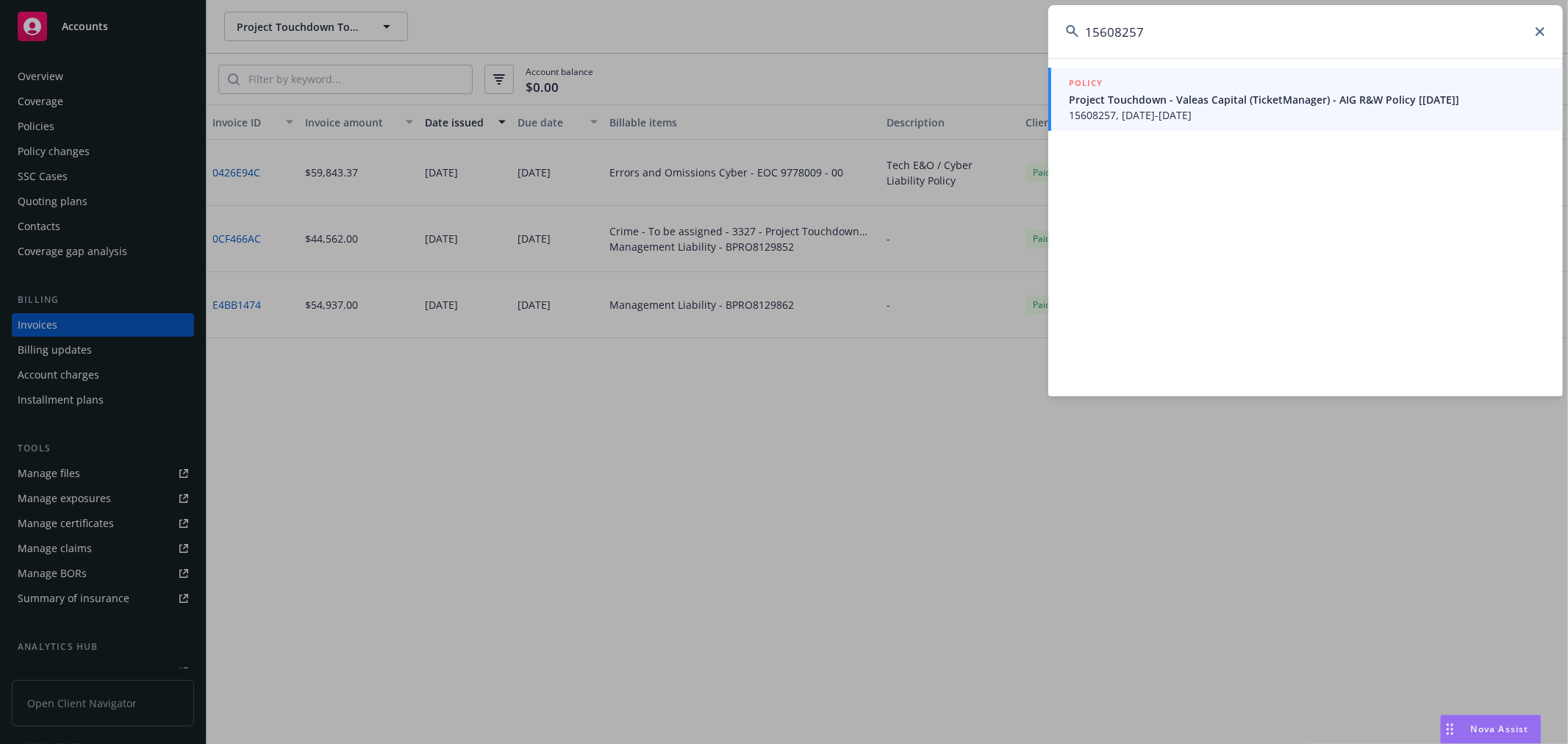
type input "15608257"
click at [1238, 105] on span "Project Touchdown - Valeas Capital (TicketManager) - AIG R&W Policy [[DATE]]" at bounding box center [1307, 99] width 476 height 16
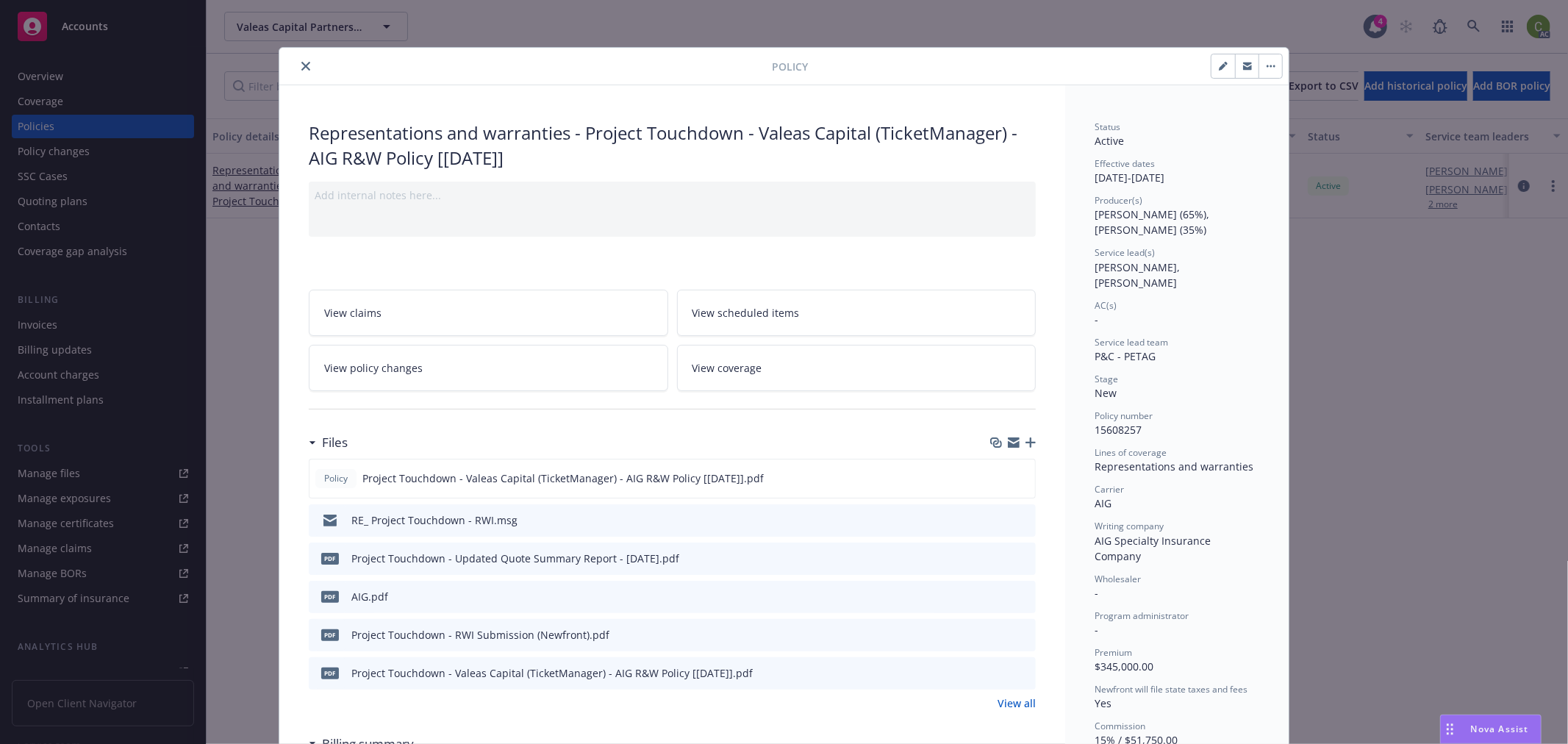
click at [305, 65] on button "close" at bounding box center [306, 67] width 18 height 18
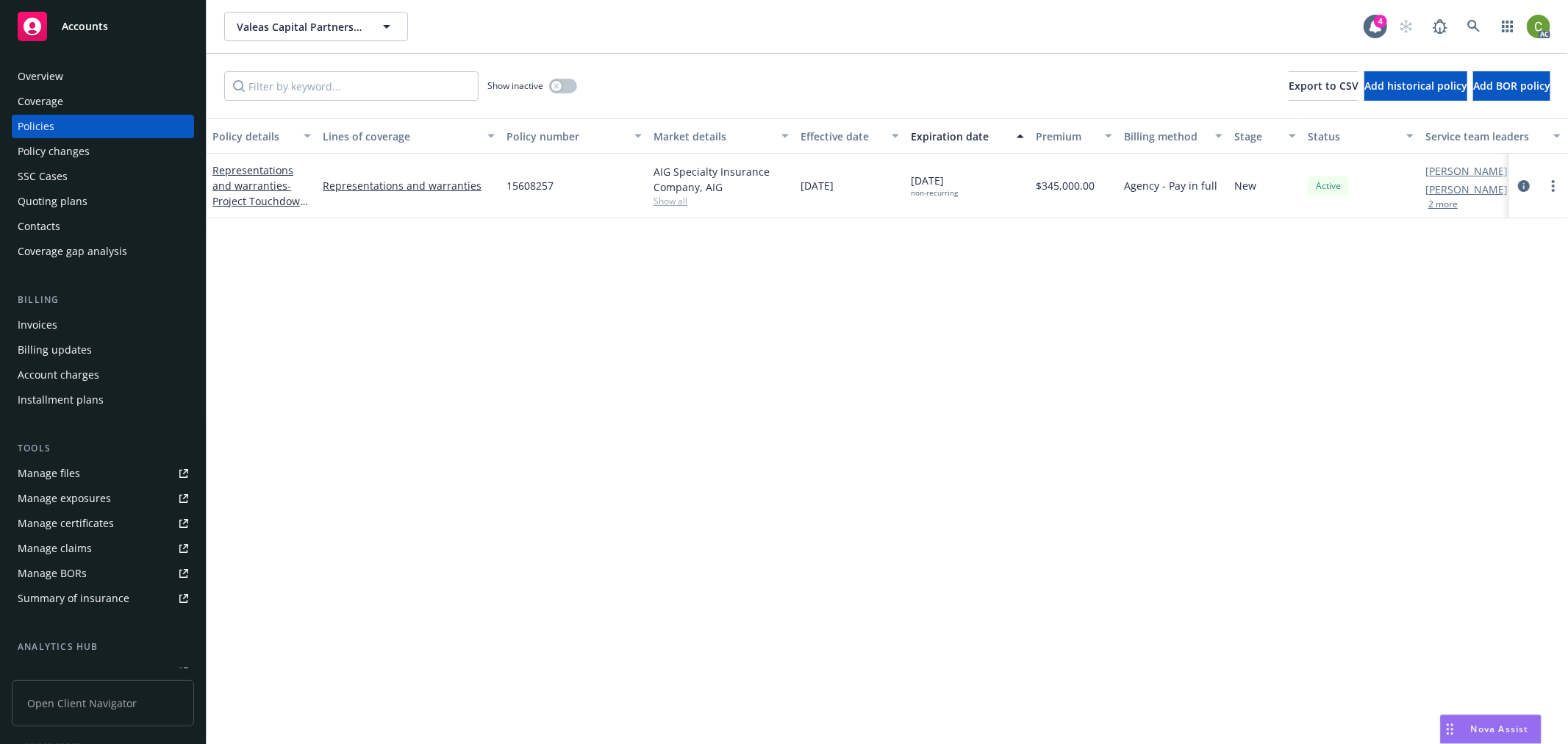
click at [89, 319] on div "Invoices" at bounding box center [103, 325] width 170 height 23
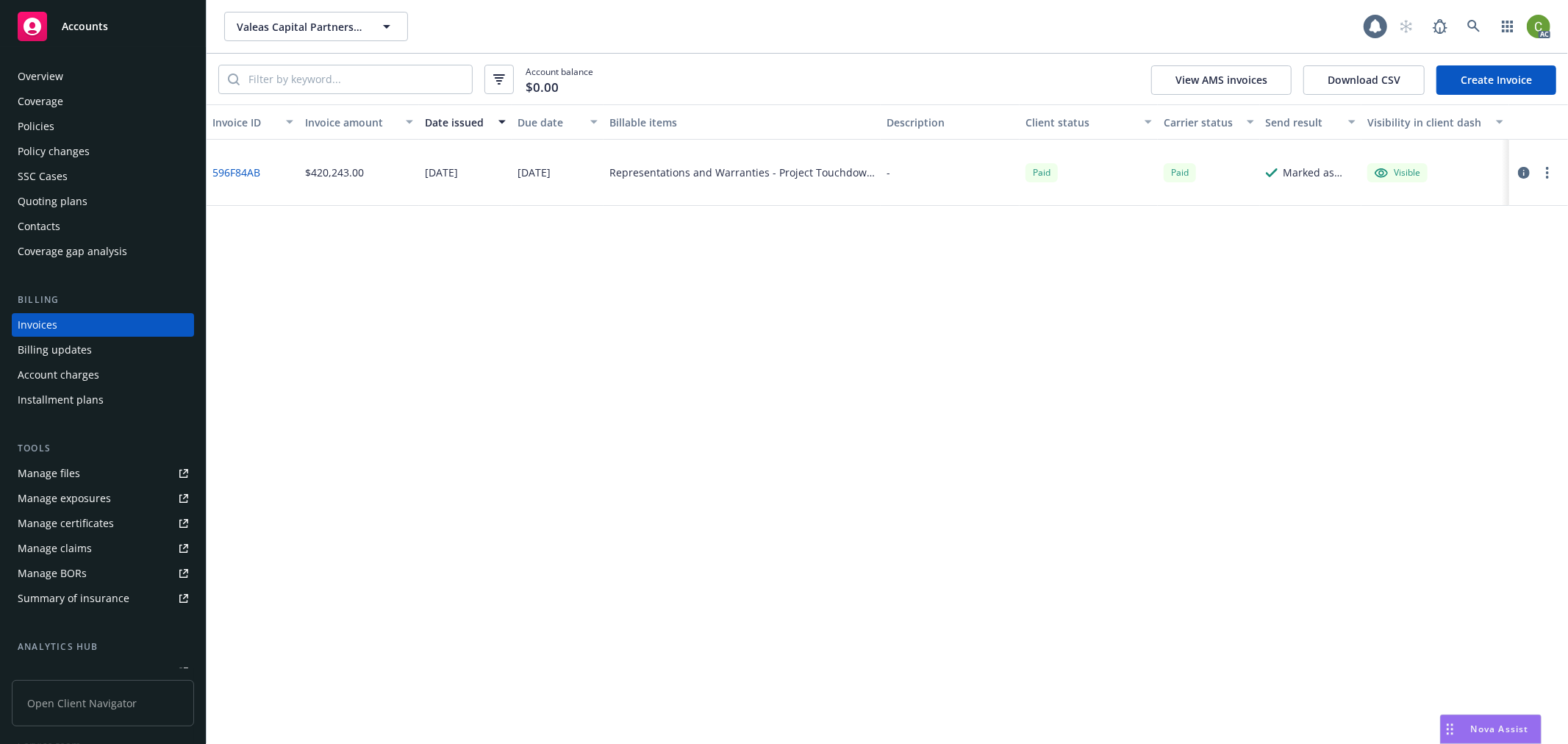
click at [219, 165] on link "596F84AB" at bounding box center [236, 172] width 48 height 16
click at [1474, 22] on icon at bounding box center [1475, 27] width 13 height 13
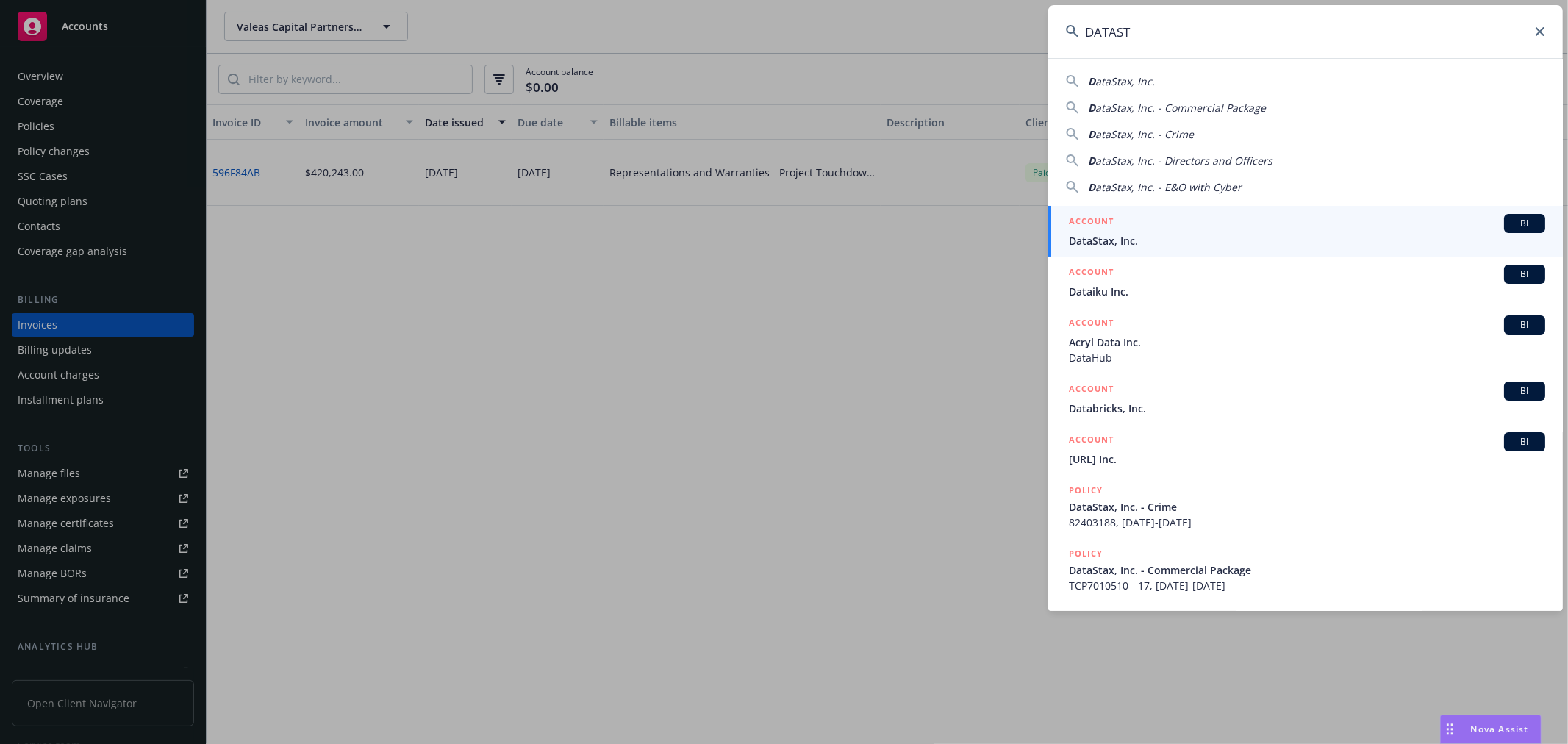
type input "DATAST"
drag, startPoint x: 1177, startPoint y: 231, endPoint x: 1160, endPoint y: 230, distance: 17.0
click at [1160, 230] on div "ACCOUNT BI" at bounding box center [1307, 224] width 476 height 19
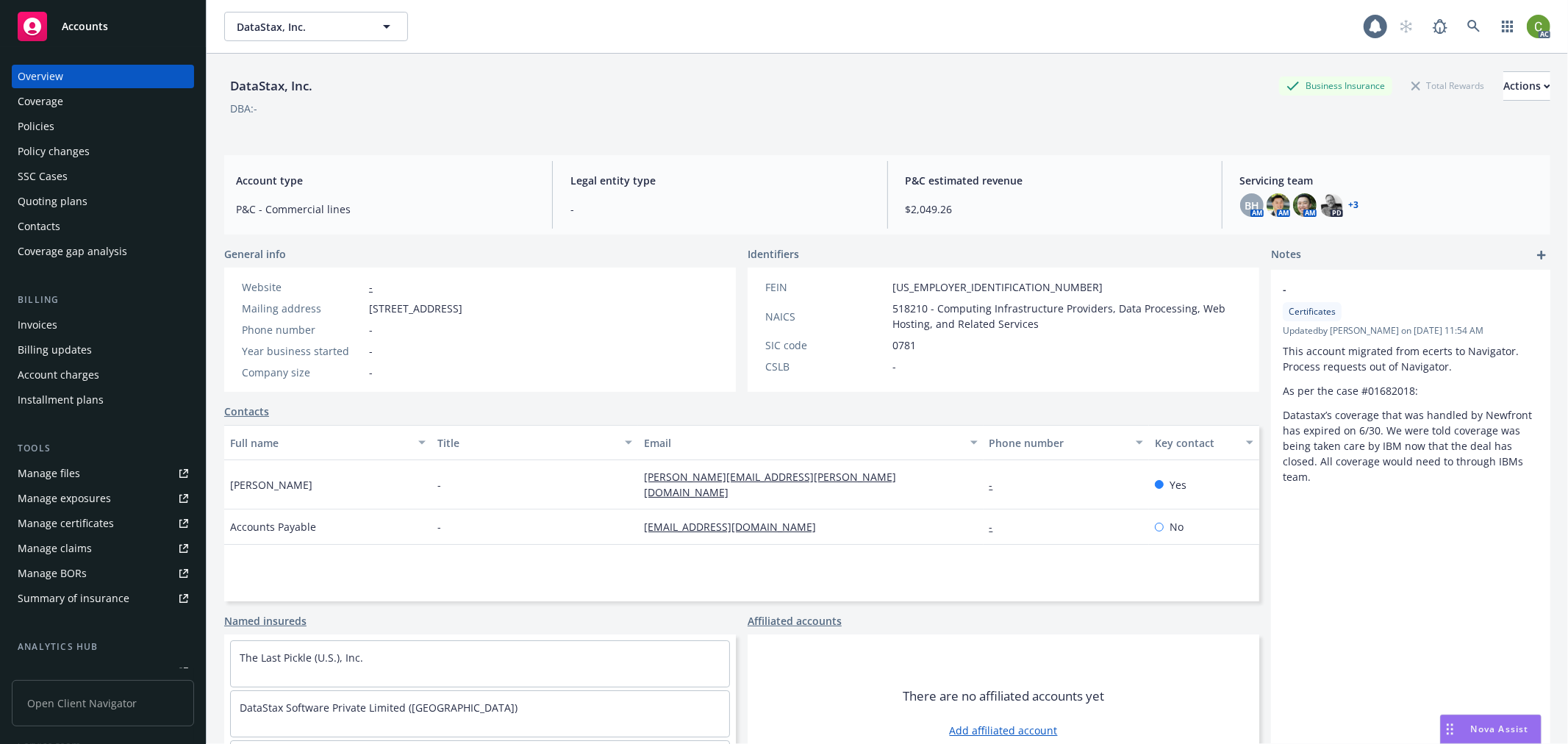
click at [40, 326] on div "Invoices" at bounding box center [37, 325] width 40 height 23
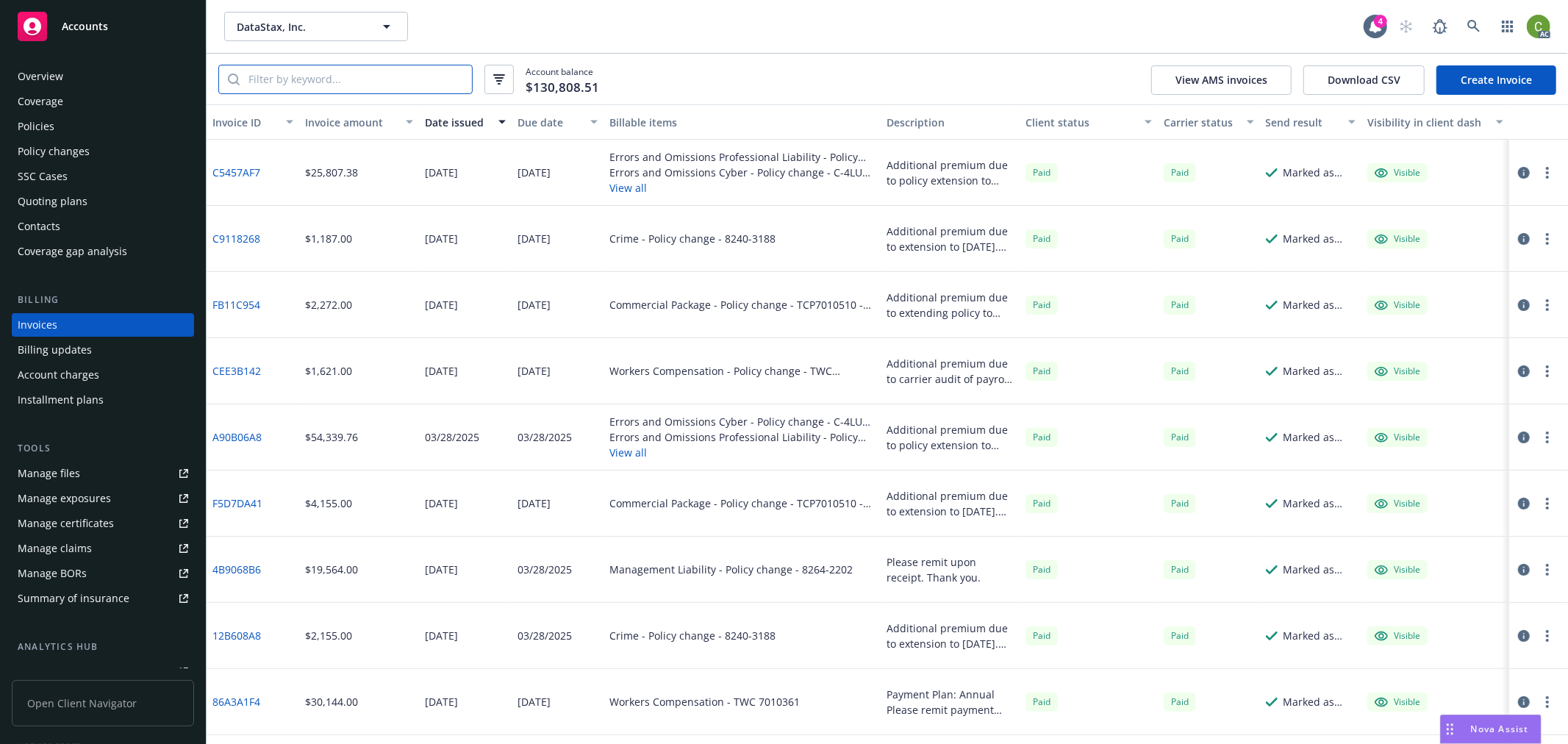
click at [419, 93] on input "search" at bounding box center [356, 79] width 233 height 28
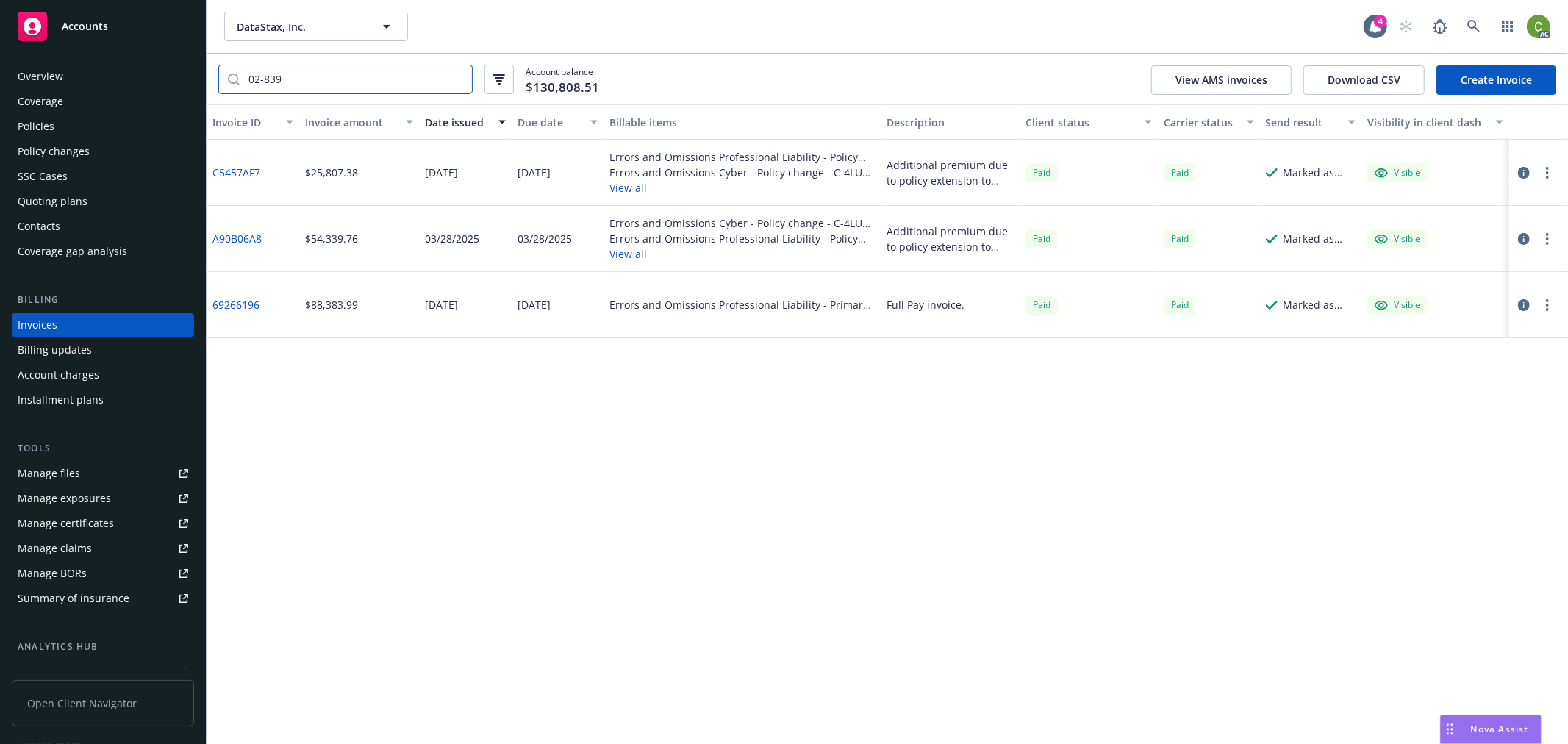
type input "02-839"
click at [241, 234] on link "A90B06A8" at bounding box center [237, 239] width 49 height 16
click at [1469, 23] on icon at bounding box center [1474, 26] width 13 height 13
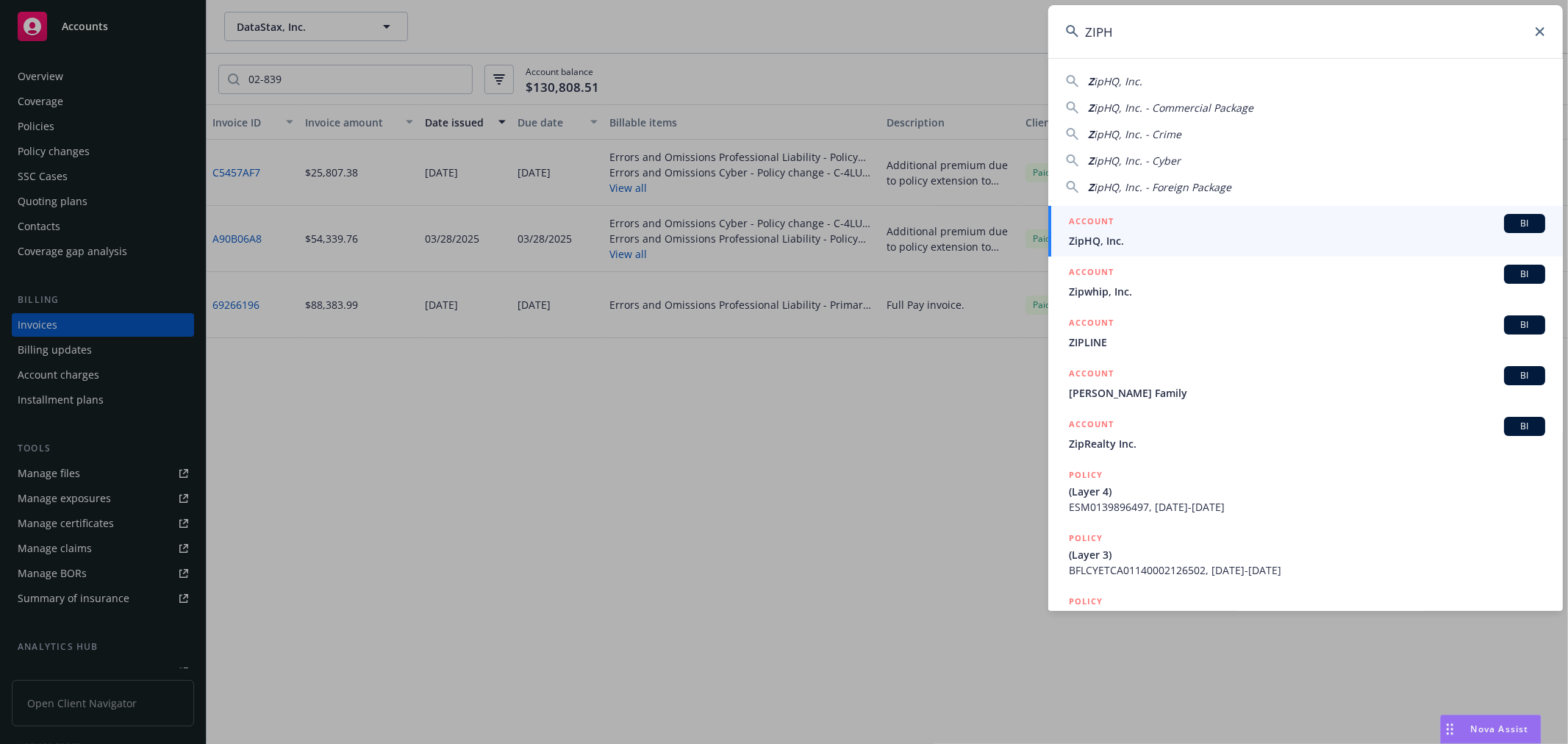
type input "ZIPH"
click at [1152, 241] on span "ZipHQ, Inc." at bounding box center [1307, 241] width 476 height 16
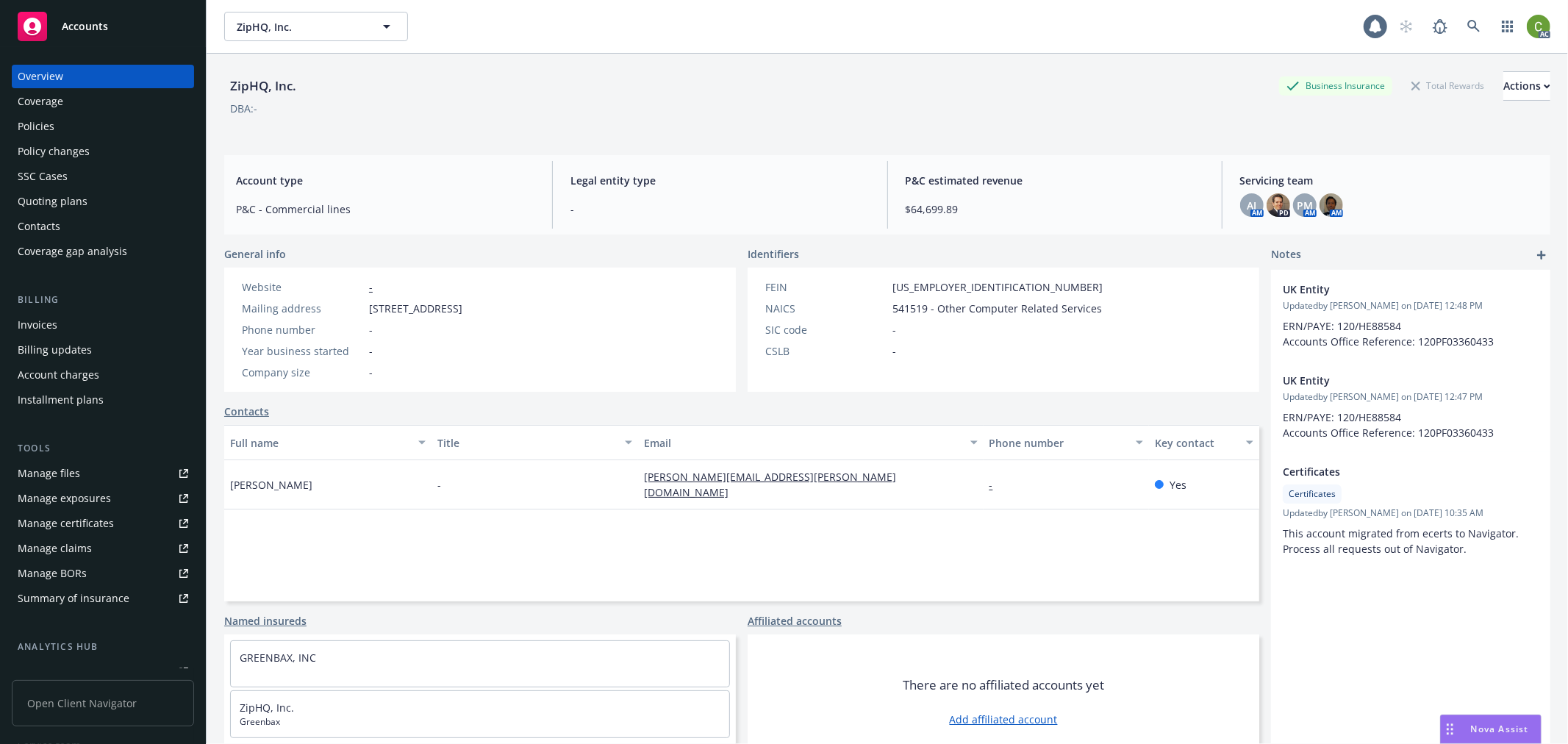
click at [108, 322] on div "Invoices" at bounding box center [103, 325] width 170 height 23
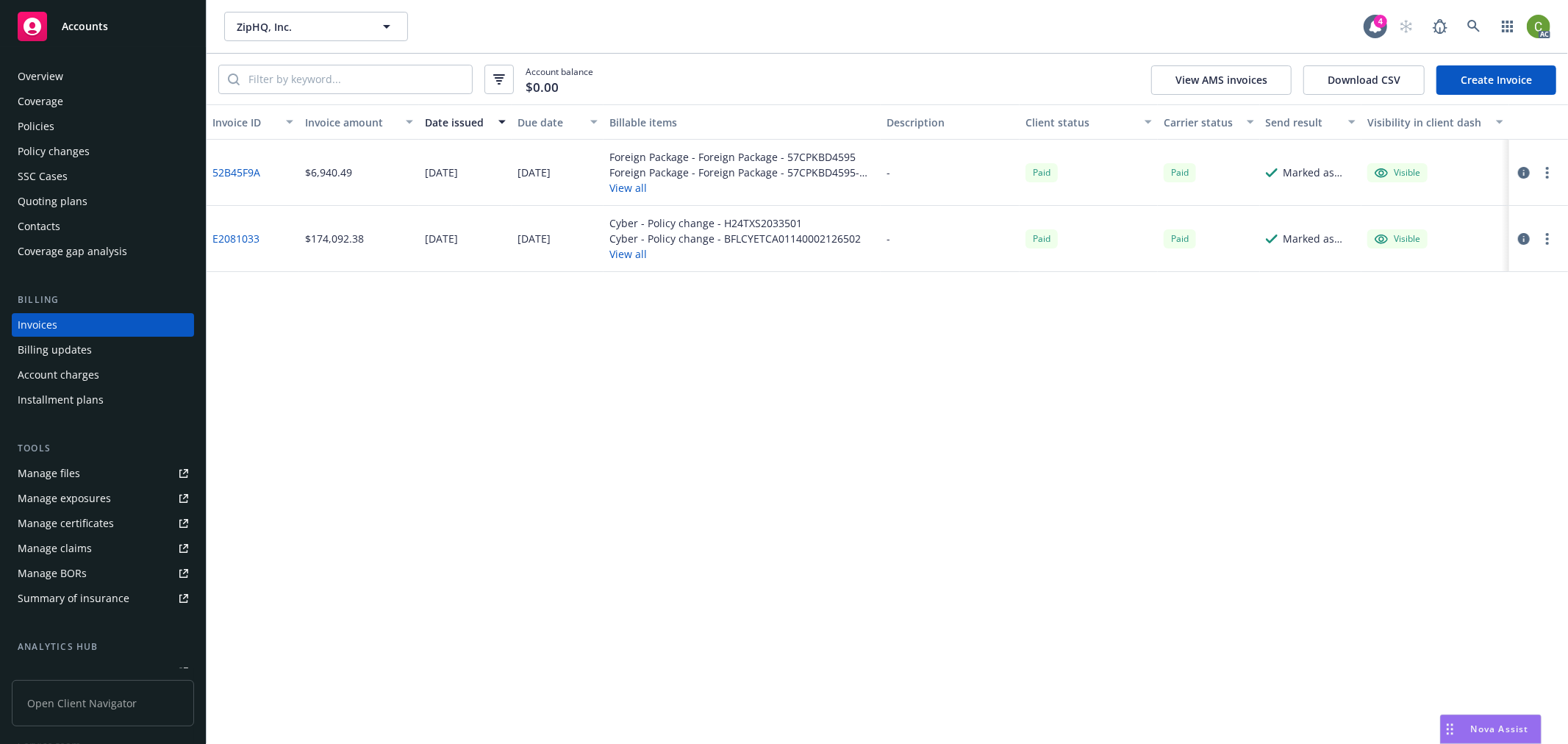
click at [230, 233] on link "E2081033" at bounding box center [236, 239] width 47 height 16
click at [435, 79] on input "search" at bounding box center [356, 79] width 233 height 28
click at [419, 427] on div "Invoice ID Invoice amount Date issued Due date Billable items Description Clien…" at bounding box center [887, 424] width 1362 height 639
click at [67, 83] on div "Overview" at bounding box center [103, 76] width 170 height 23
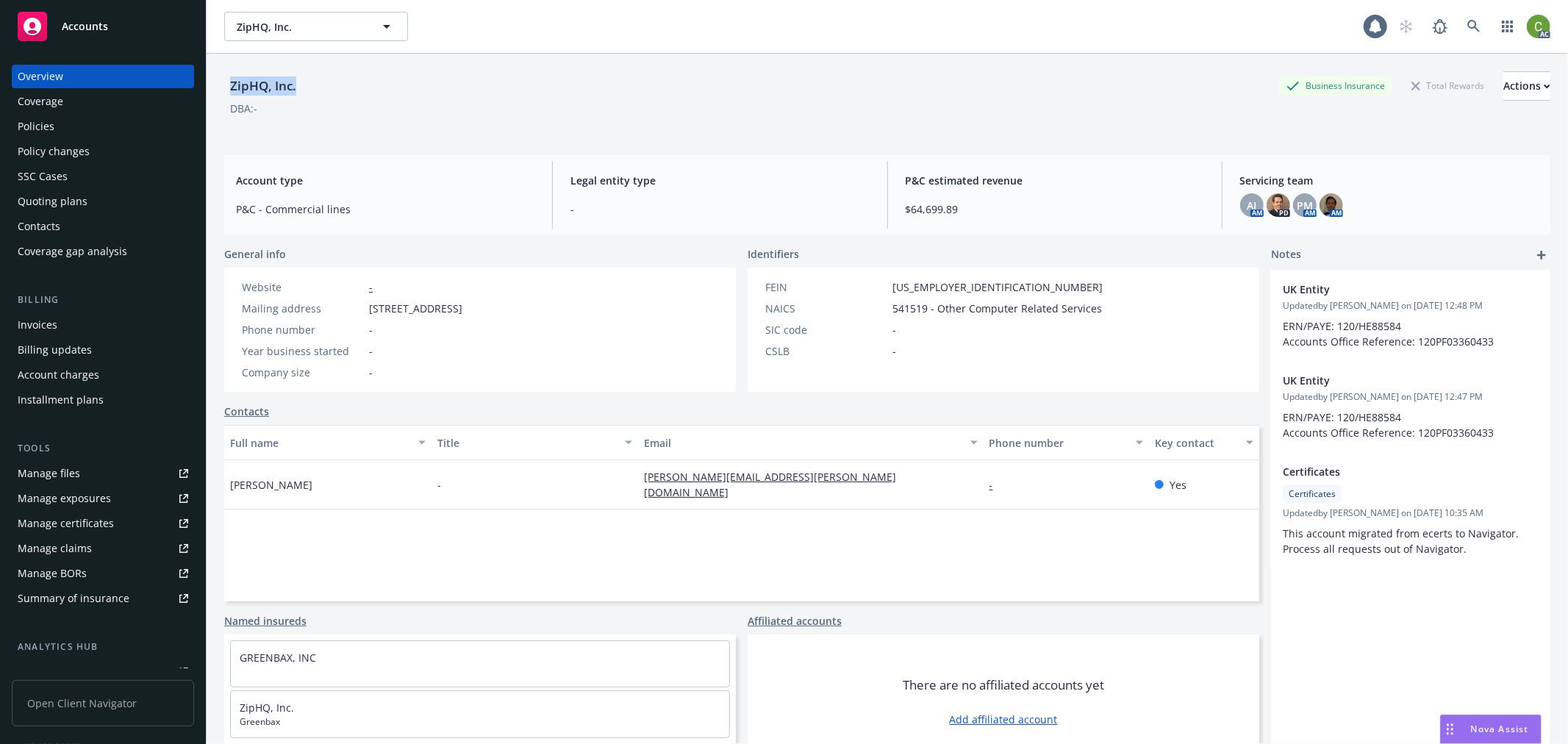
drag, startPoint x: 224, startPoint y: 79, endPoint x: 73, endPoint y: 259, distance: 234.9
click at [351, 85] on div "ZipHQ, Inc. Business Insurance Total Rewards Actions" at bounding box center [888, 85] width 1326 height 29
copy div "ZipHQ, Inc."
click at [90, 319] on div "Invoices" at bounding box center [103, 325] width 170 height 23
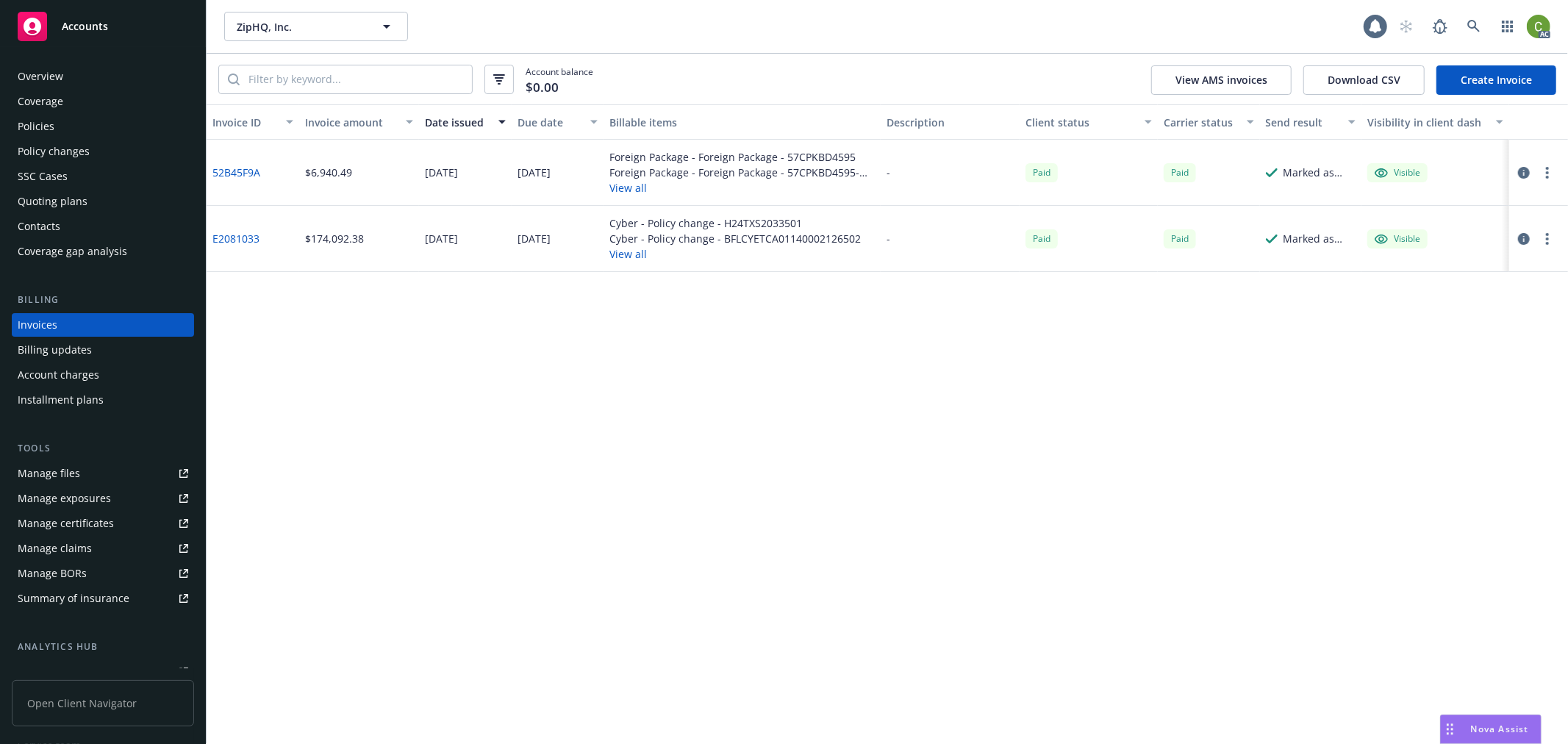
click at [250, 166] on link "52B45F9A" at bounding box center [236, 172] width 48 height 16
click at [250, 236] on link "E2081033" at bounding box center [236, 239] width 47 height 16
click at [1479, 25] on icon at bounding box center [1475, 27] width 13 height 13
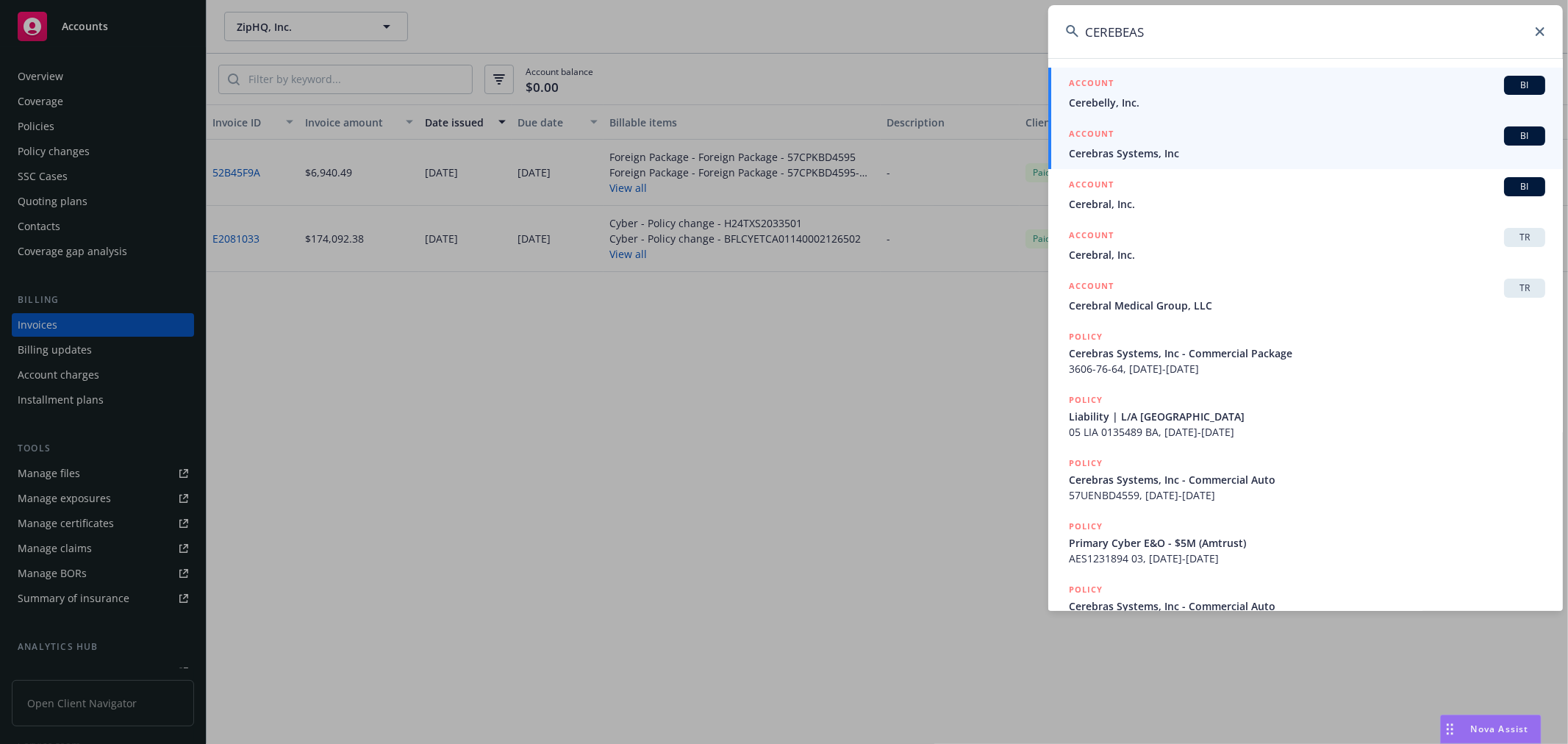
type input "CEREBEAS"
drag, startPoint x: 1181, startPoint y: 148, endPoint x: 772, endPoint y: 176, distance: 410.0
click at [1181, 148] on span "Cerebras Systems, Inc" at bounding box center [1307, 153] width 476 height 16
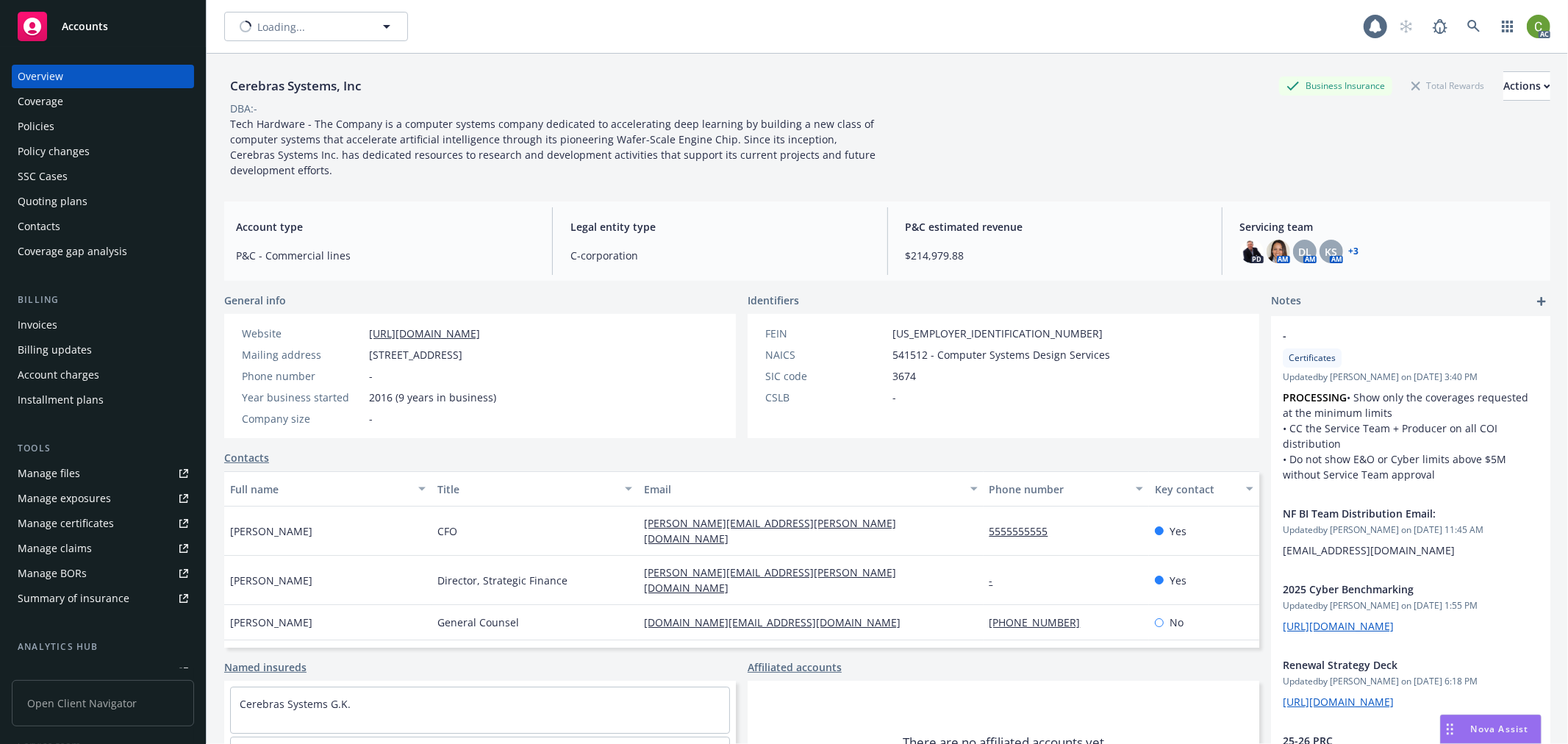
click at [82, 331] on div "Invoices" at bounding box center [103, 325] width 170 height 23
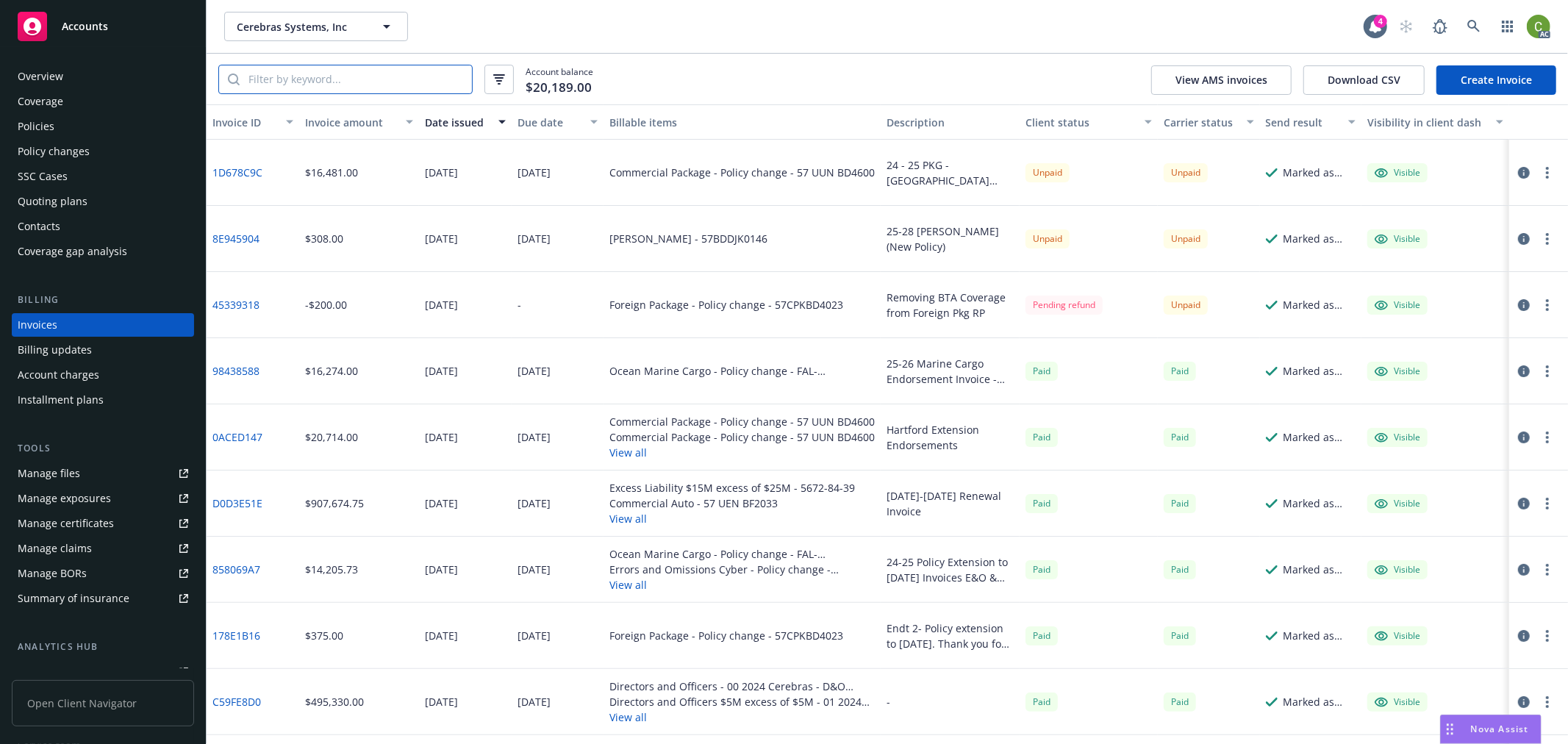
click at [379, 84] on input "search" at bounding box center [356, 79] width 233 height 28
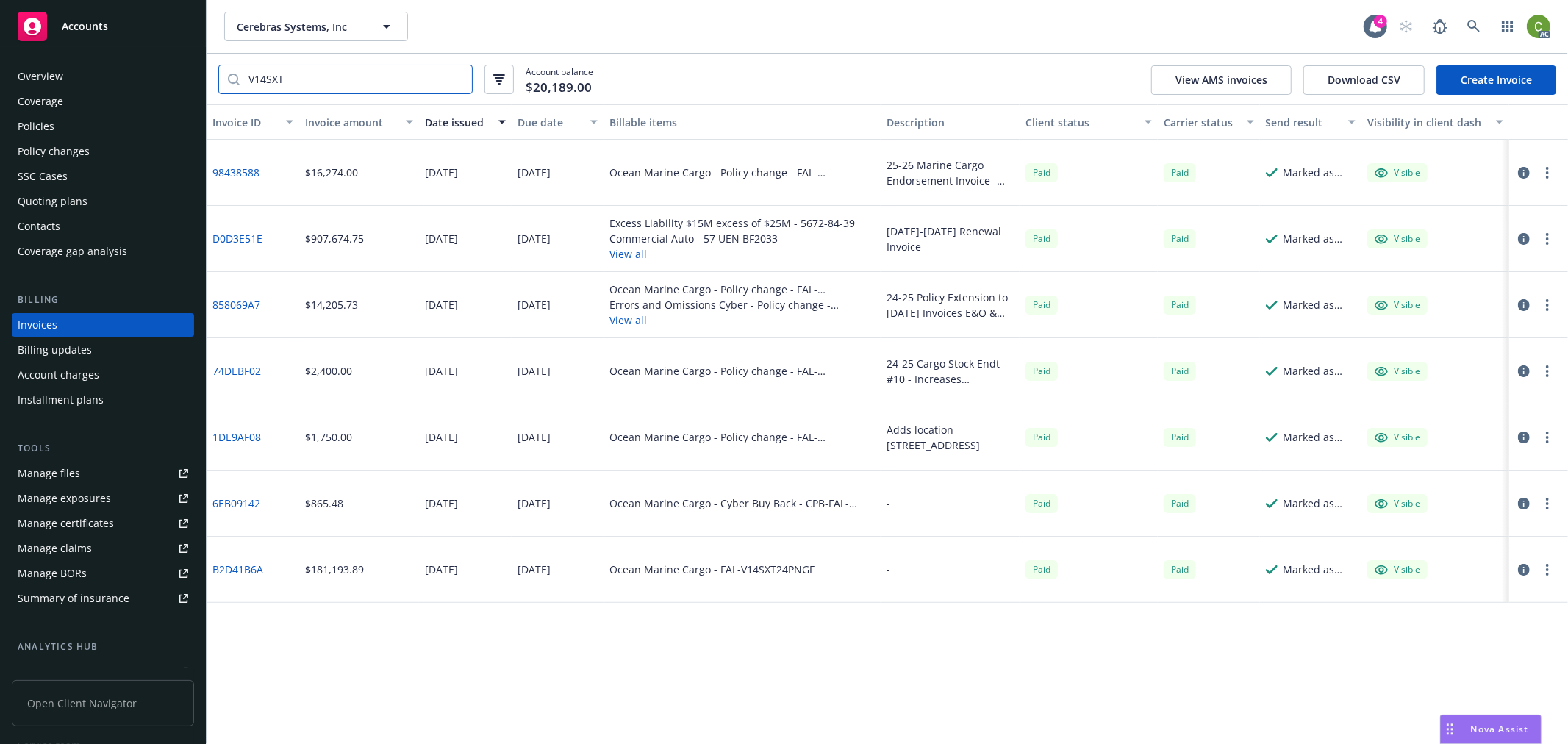
type input "V14SXT"
click at [246, 305] on link "858069A7" at bounding box center [236, 304] width 48 height 16
click at [250, 237] on link "D0D3E51E" at bounding box center [237, 239] width 50 height 16
click at [1473, 22] on icon at bounding box center [1475, 27] width 13 height 13
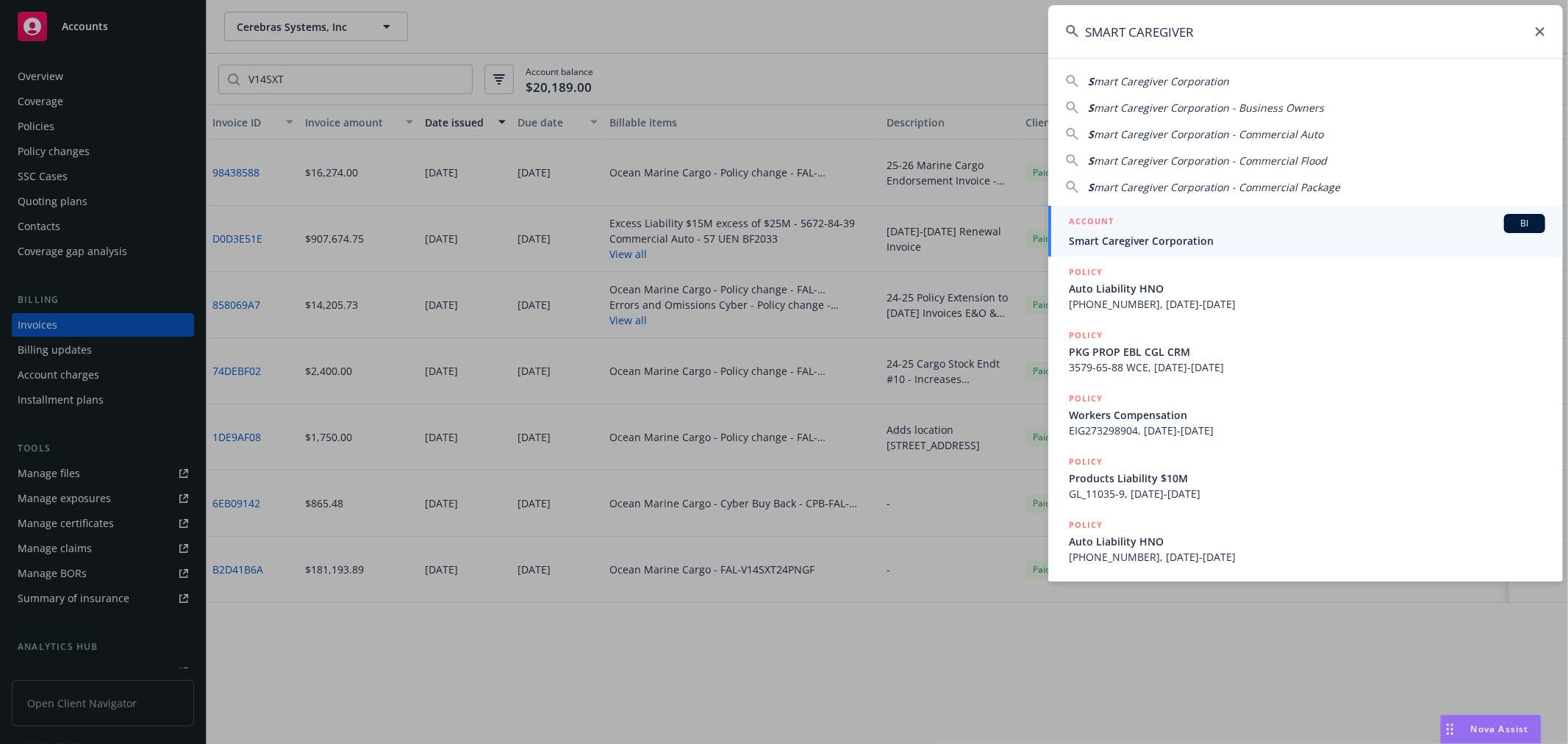
type input "SMART CAREGIVER"
click at [1113, 238] on span "Smart Caregiver Corporation" at bounding box center [1307, 241] width 476 height 16
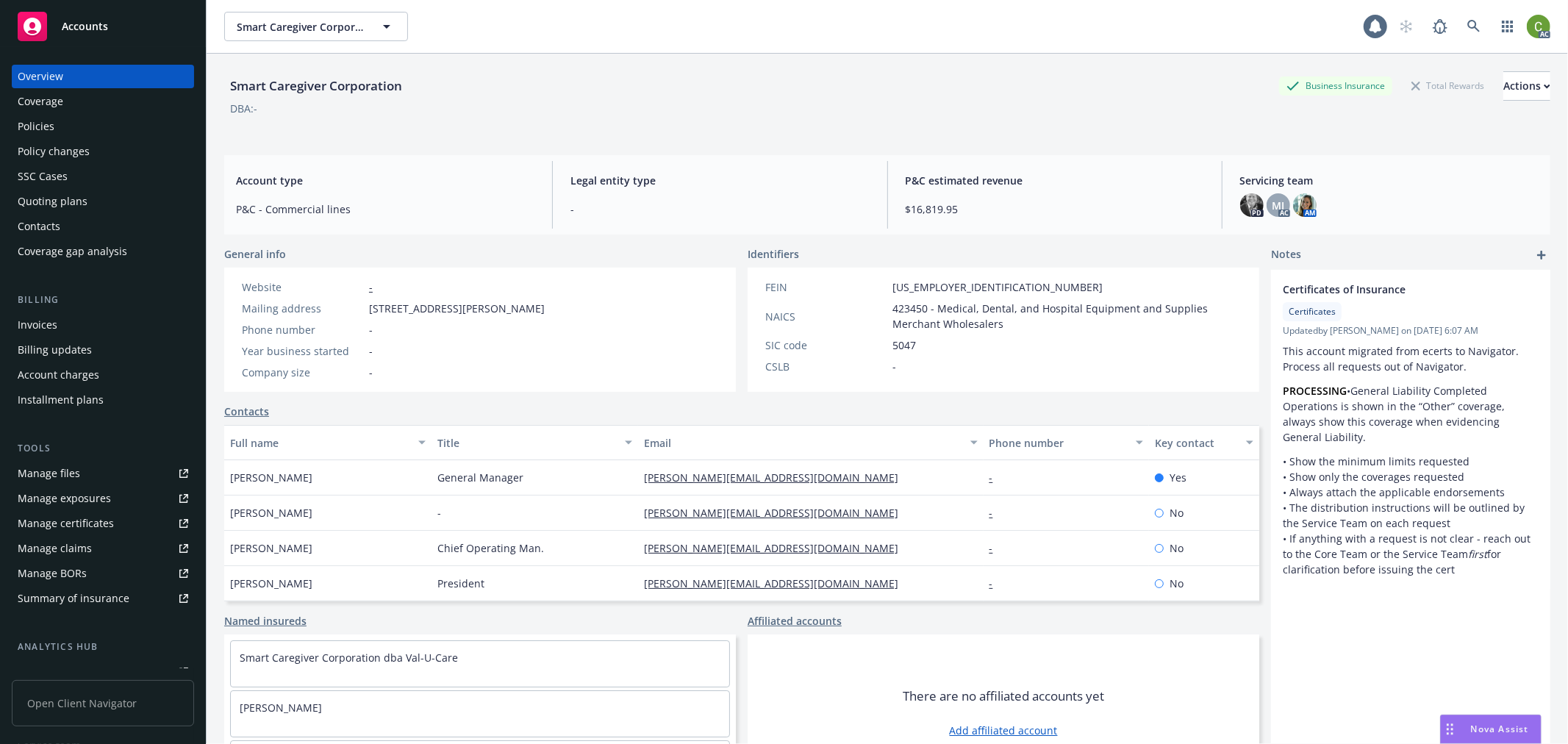
click at [58, 324] on div "Invoices" at bounding box center [103, 325] width 170 height 23
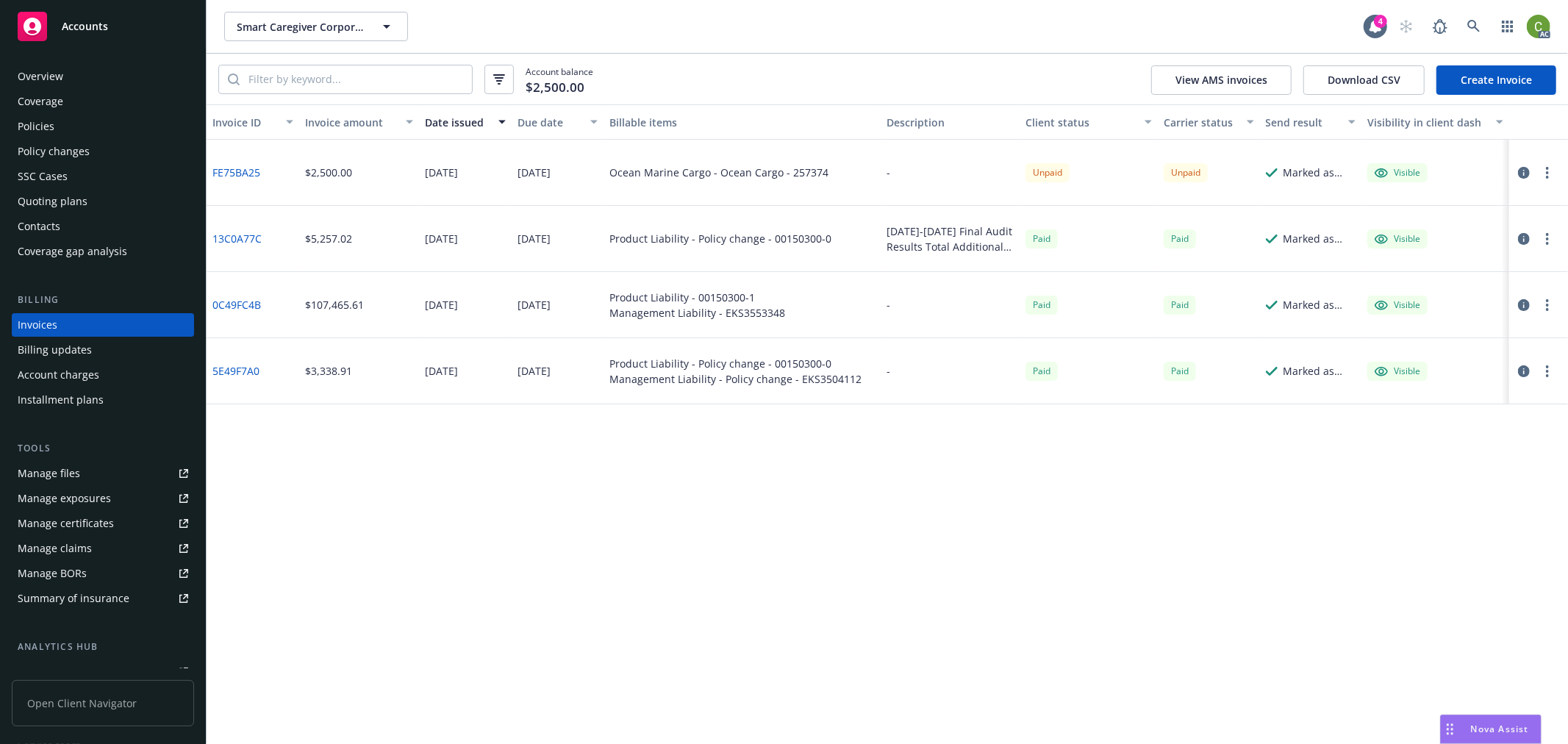
click at [76, 132] on div "Policies" at bounding box center [103, 126] width 170 height 23
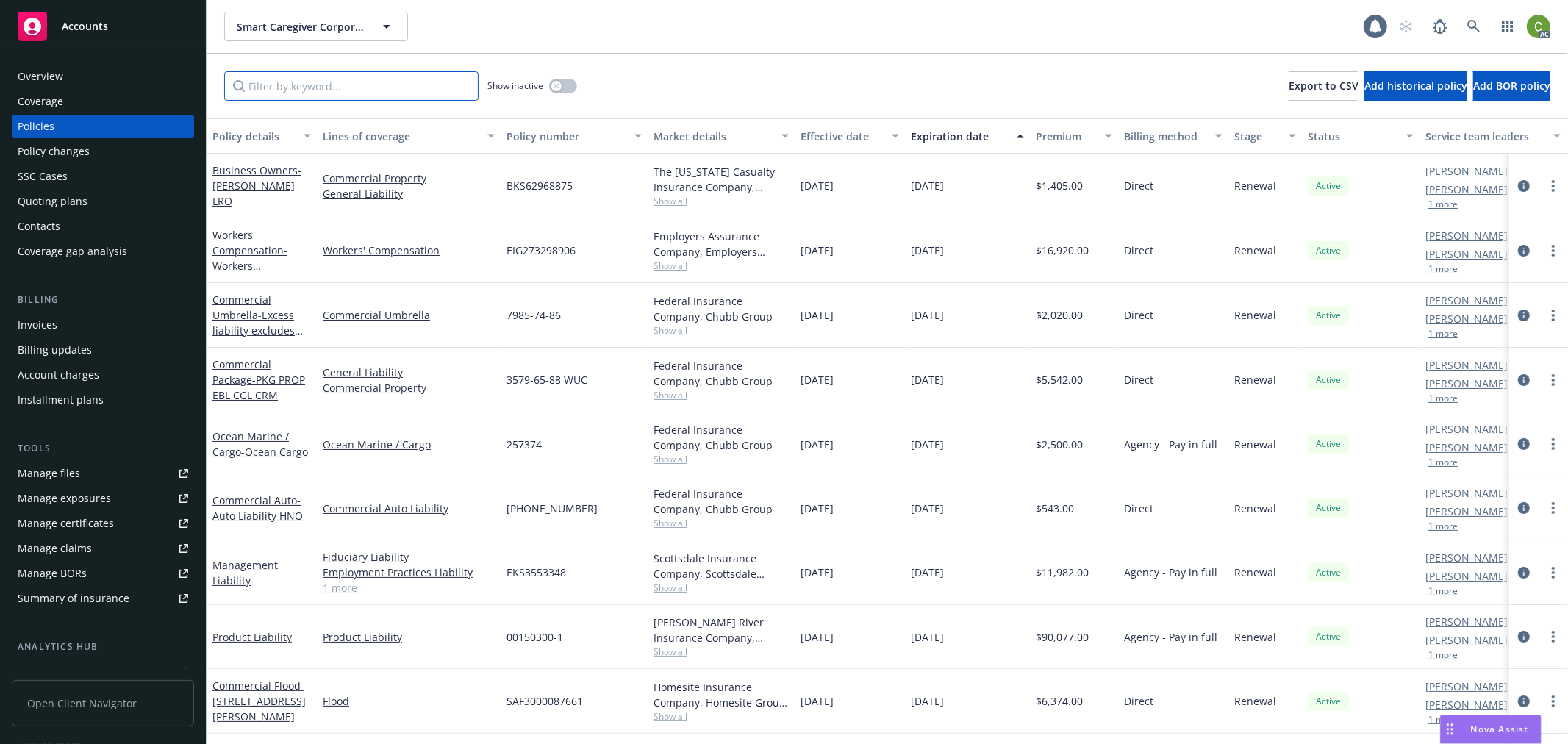
click at [369, 90] on input "Filter by keyword..." at bounding box center [351, 85] width 254 height 29
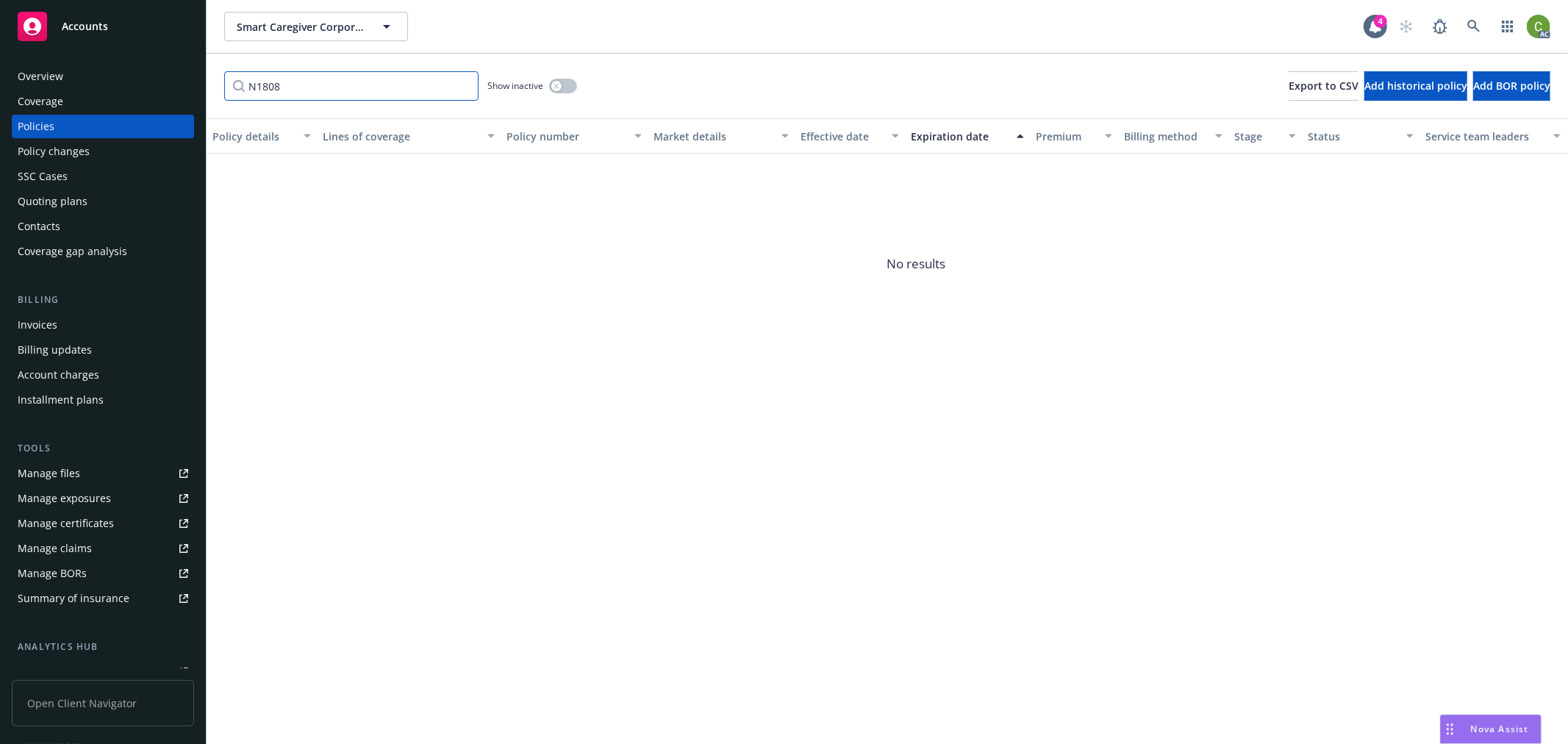
type input "N1808"
click at [562, 83] on button "button" at bounding box center [563, 86] width 28 height 15
click at [462, 84] on input "N1808" at bounding box center [351, 85] width 254 height 29
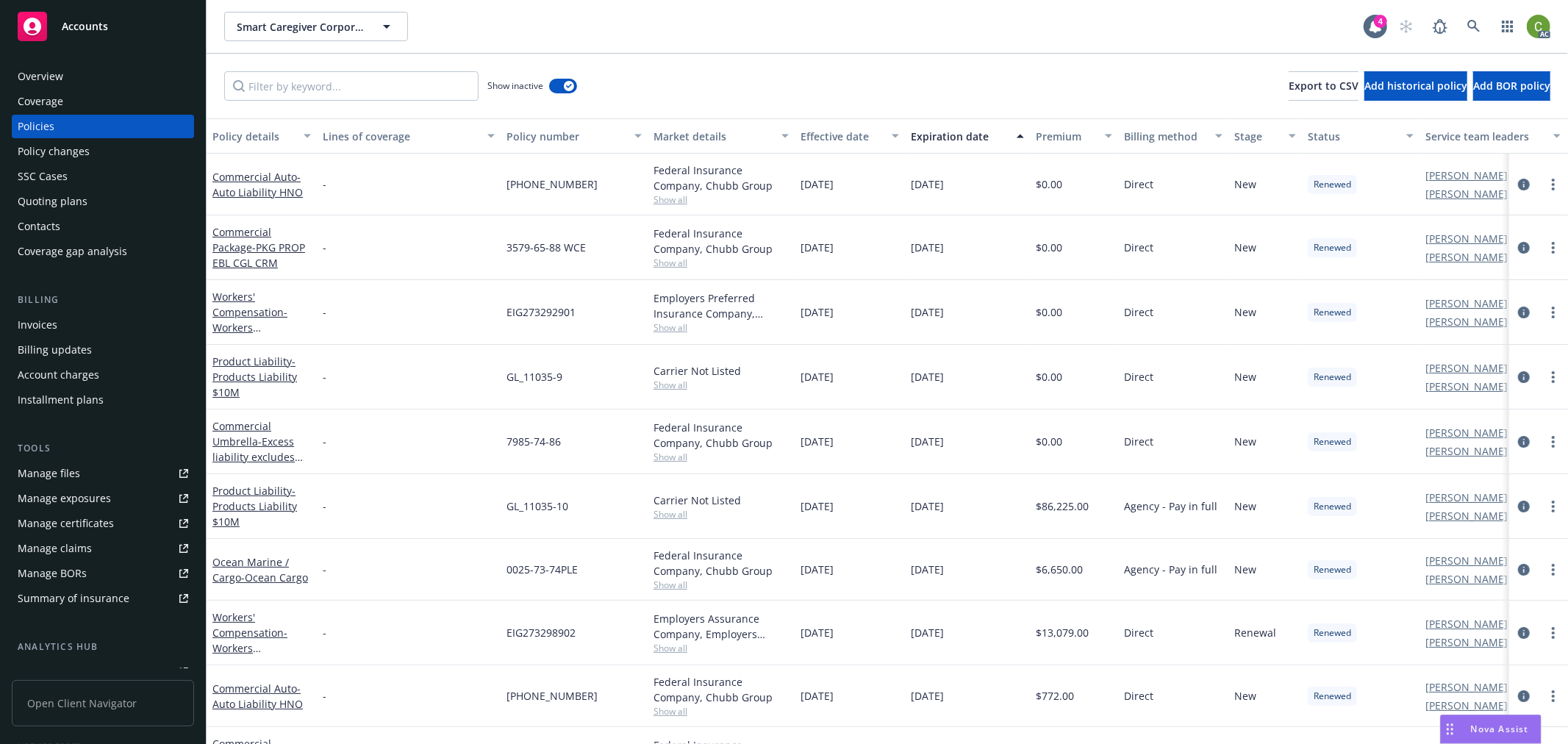
click at [50, 322] on div "Invoices" at bounding box center [37, 325] width 40 height 23
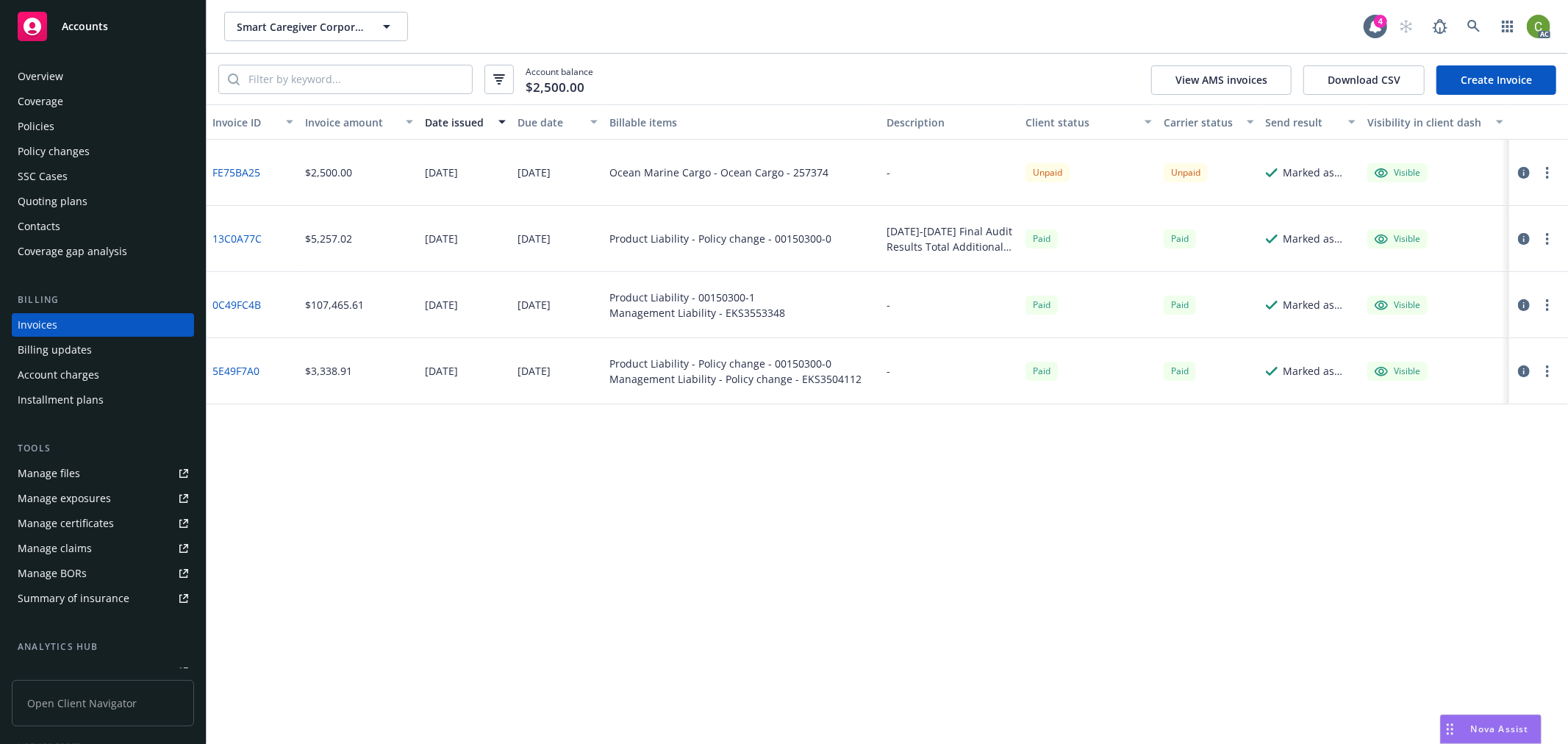
click at [346, 440] on div "Invoice ID Invoice amount Date issued Due date Billable items Description Clien…" at bounding box center [887, 424] width 1362 height 639
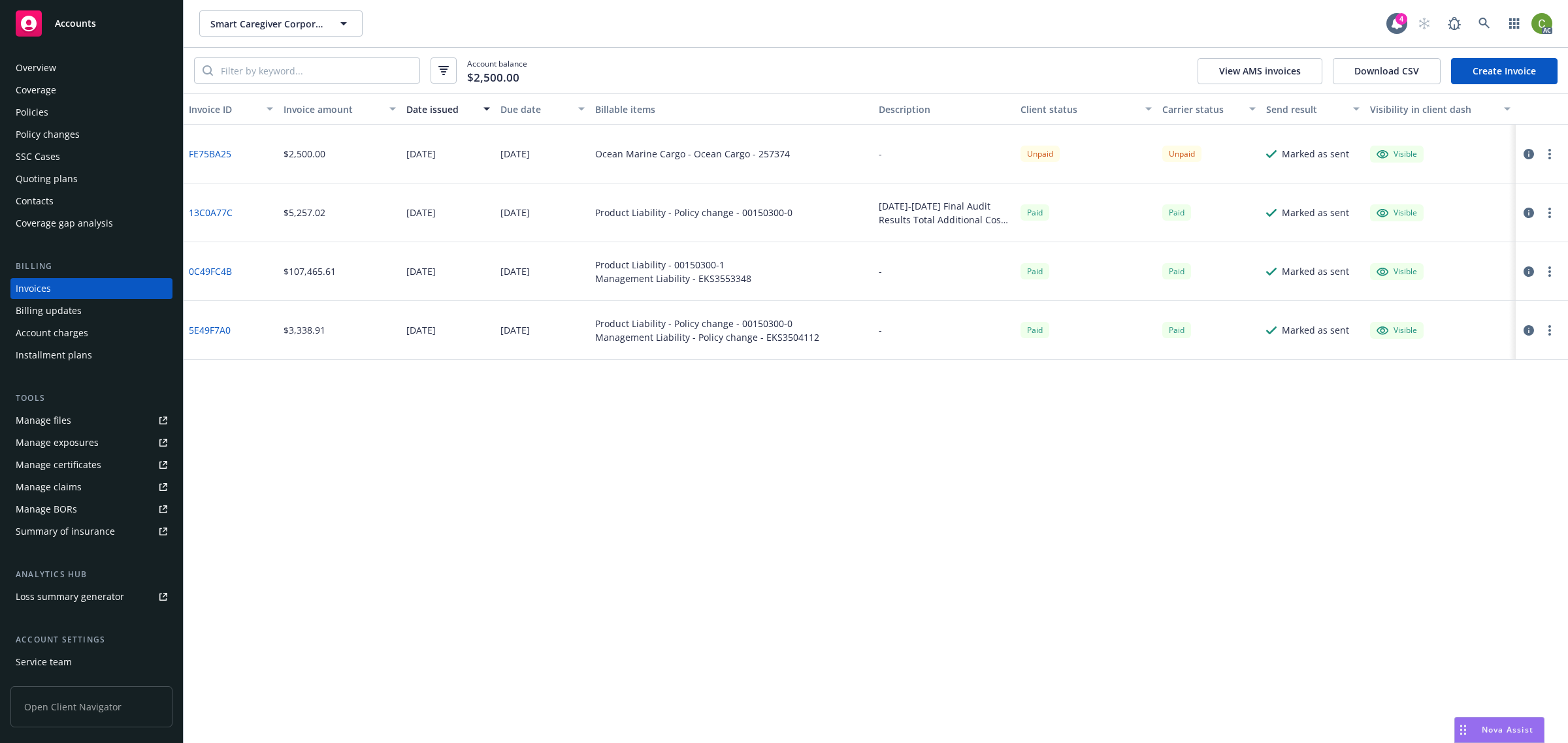
click at [1080, 37] on div "Smart Caregiver Corporation Smart Caregiver Corporation 4 AC" at bounding box center [876, 23] width 1385 height 47
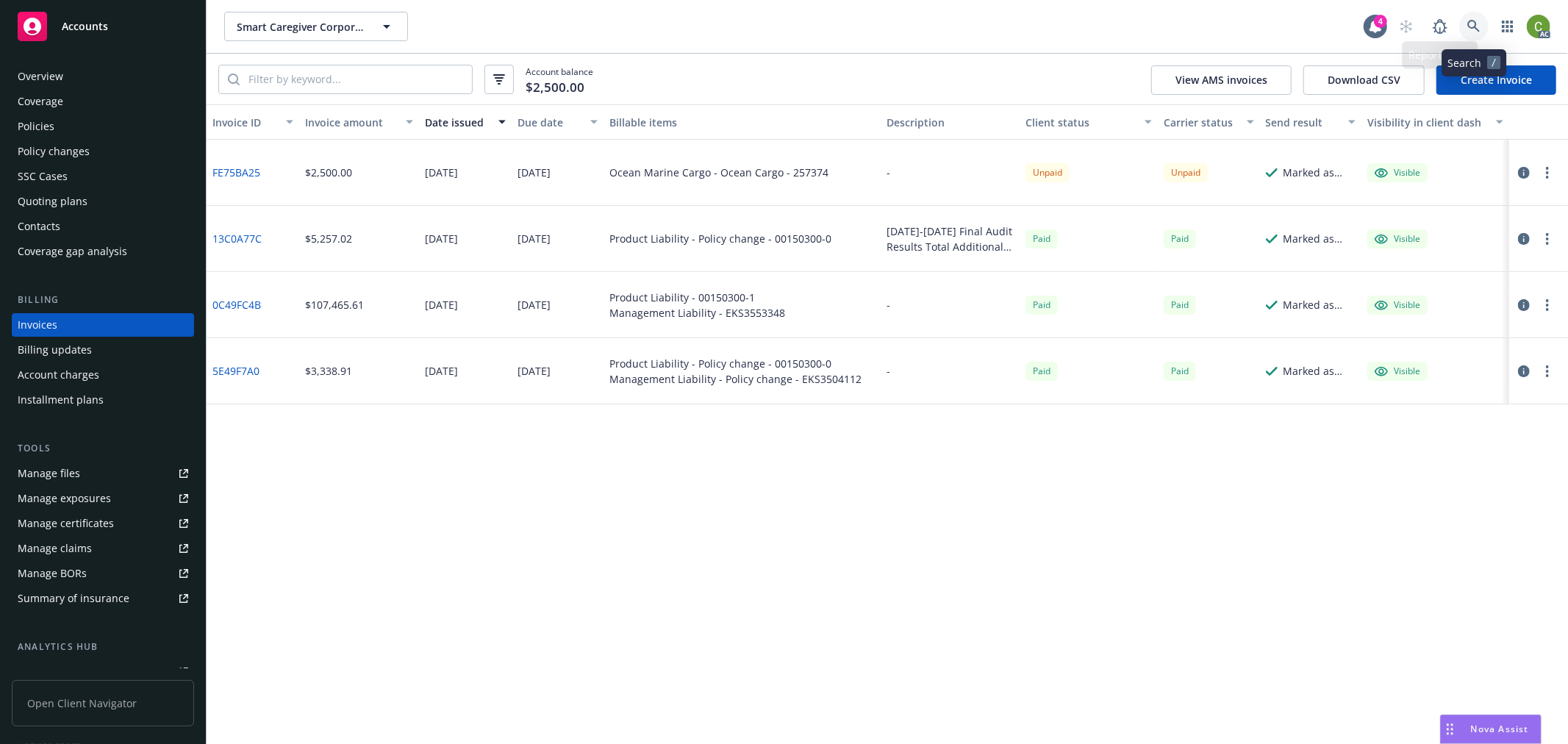
click at [1473, 31] on icon at bounding box center [1475, 27] width 13 height 13
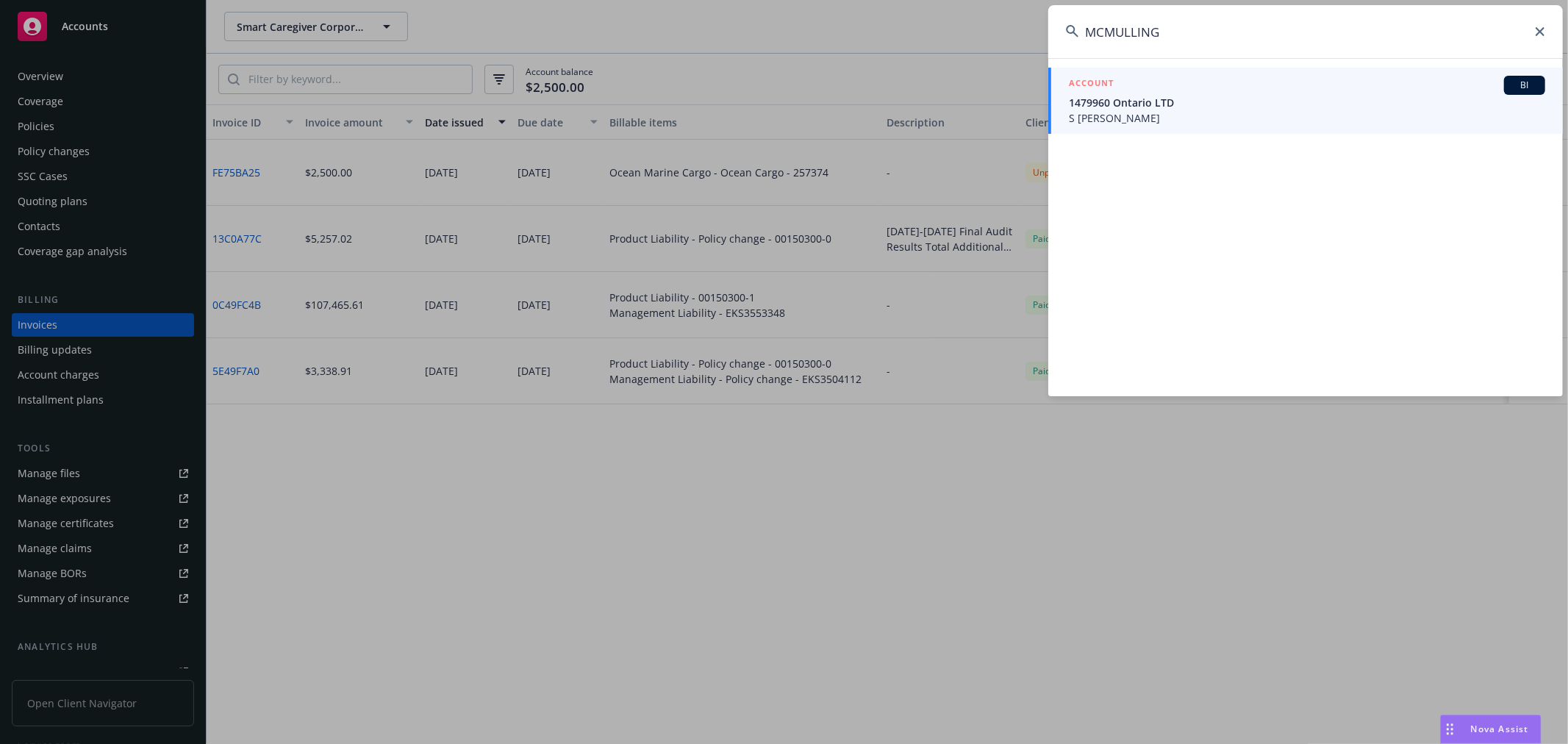
click at [1203, 39] on input "MCMULLING" at bounding box center [1306, 31] width 514 height 53
drag, startPoint x: 1225, startPoint y: 38, endPoint x: 674, endPoint y: 45, distance: 551.0
click at [658, 39] on div "MCMULLING ACCOUNT BI 1479960 Ontario LTD S McMullan" at bounding box center [784, 372] width 1568 height 744
paste input "71890525N"
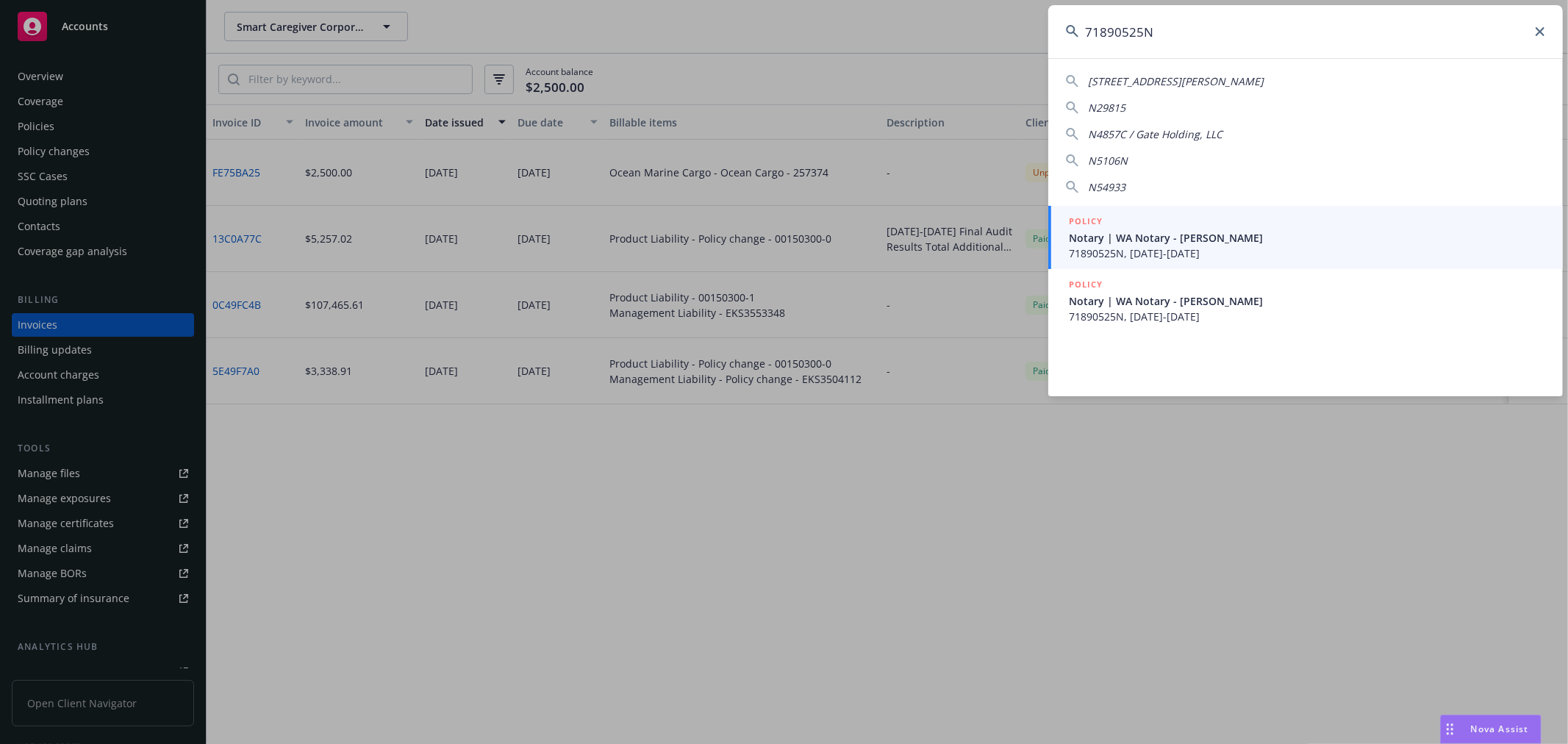
type input "71890525N"
click at [1152, 243] on span "Notary | WA Notary - Hilary McMullin" at bounding box center [1307, 238] width 476 height 16
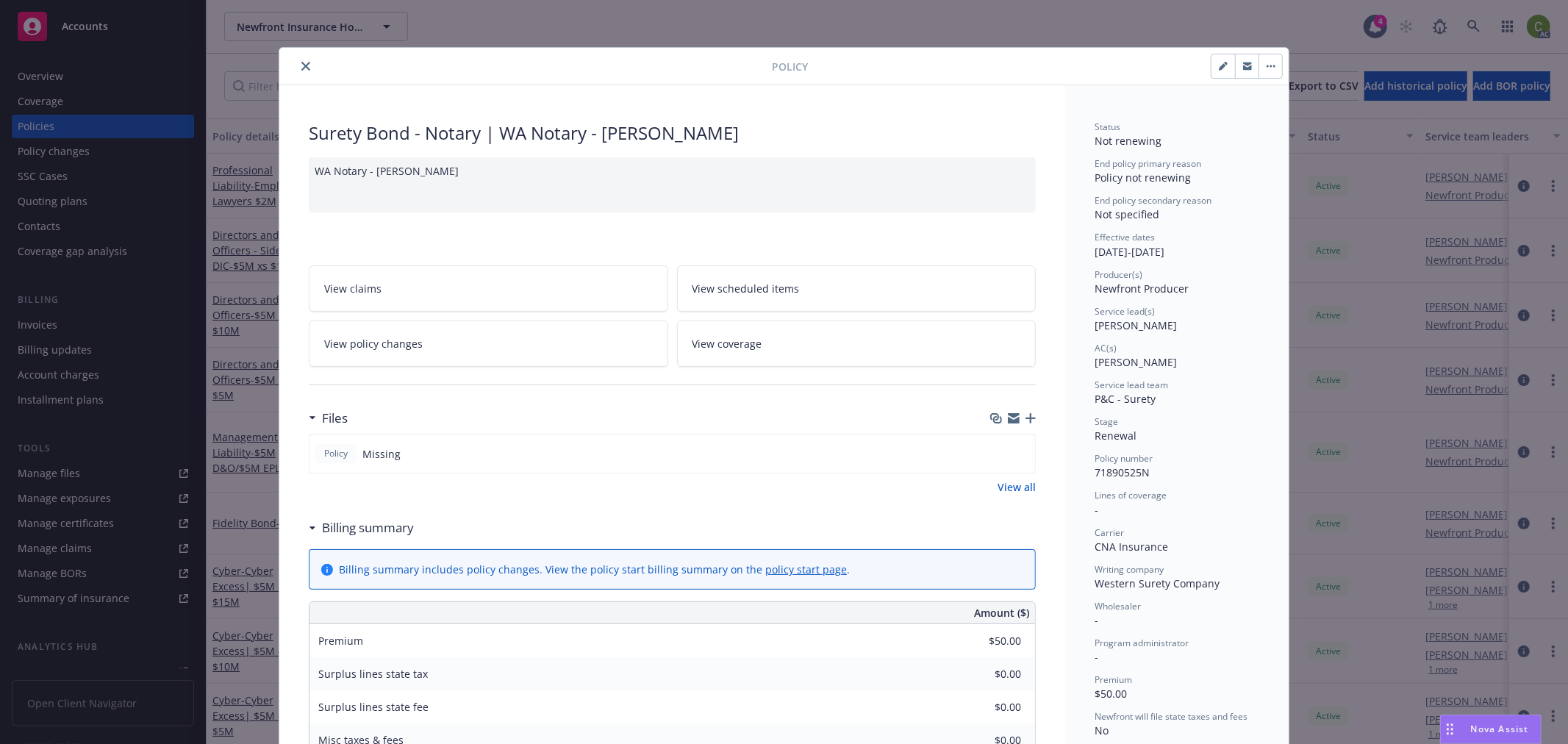
click at [301, 69] on icon "close" at bounding box center [306, 67] width 9 height 9
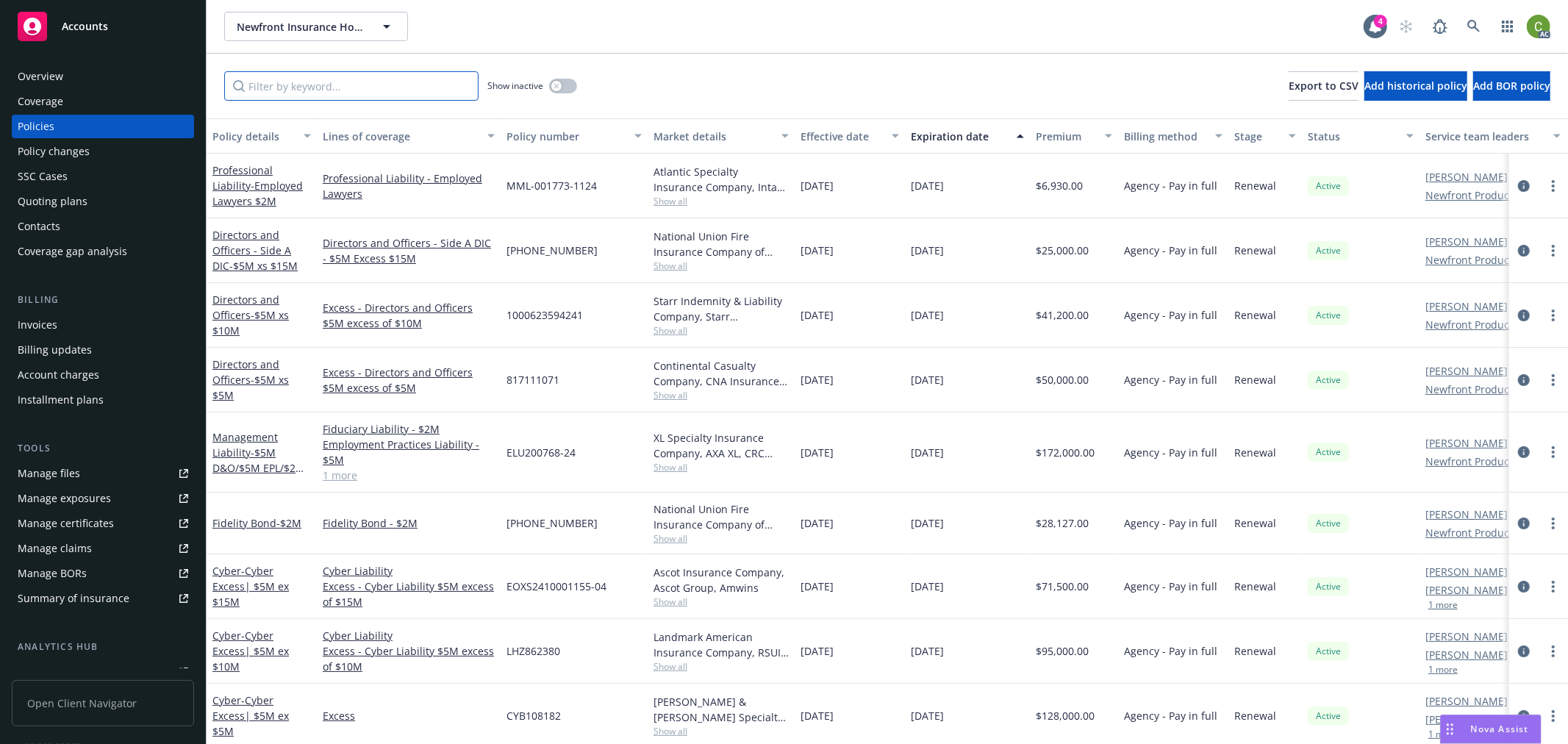
click at [305, 85] on input "Filter by keyword..." at bounding box center [351, 85] width 254 height 29
paste input "71890525N"
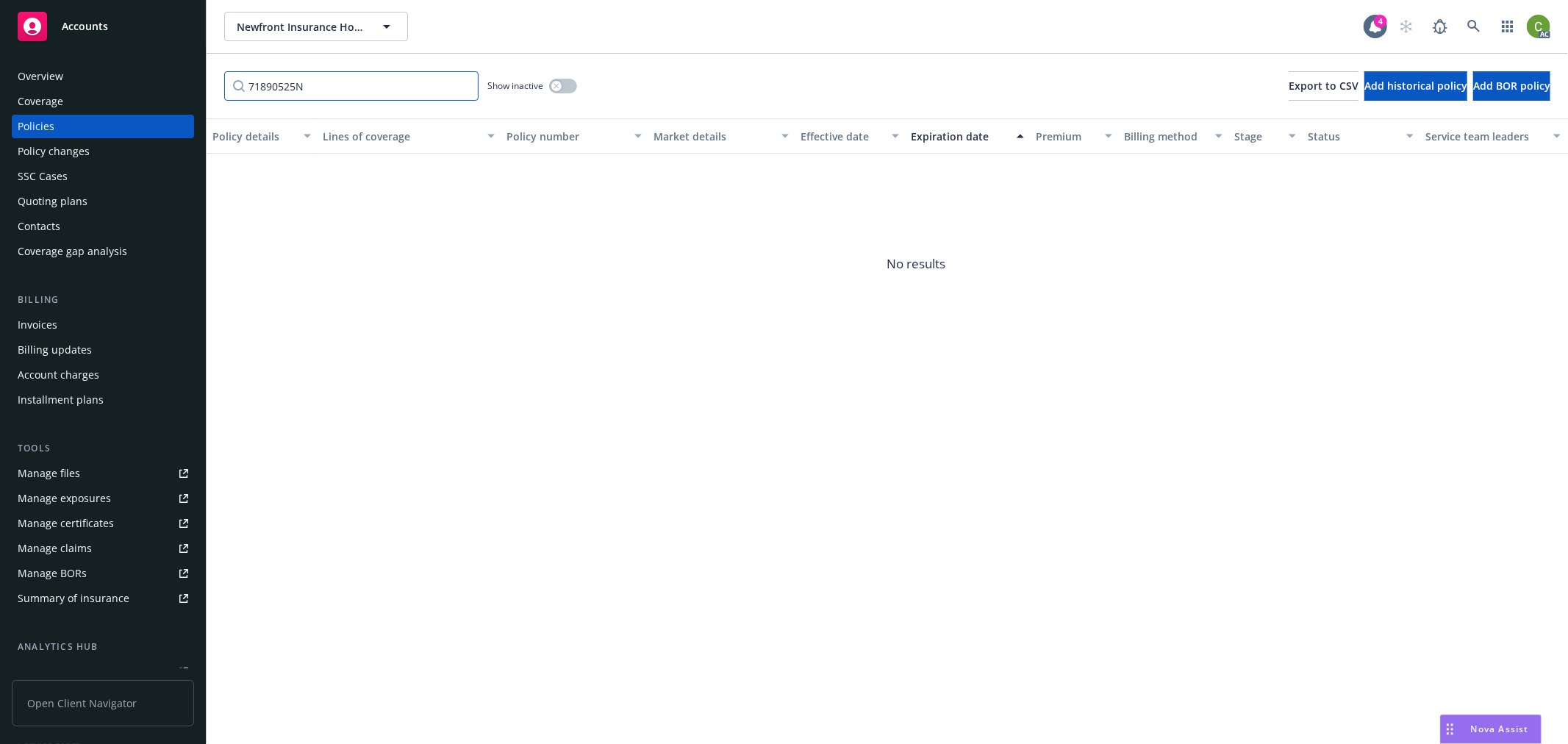
type input "71890525N"
click at [562, 85] on button "button" at bounding box center [563, 86] width 28 height 15
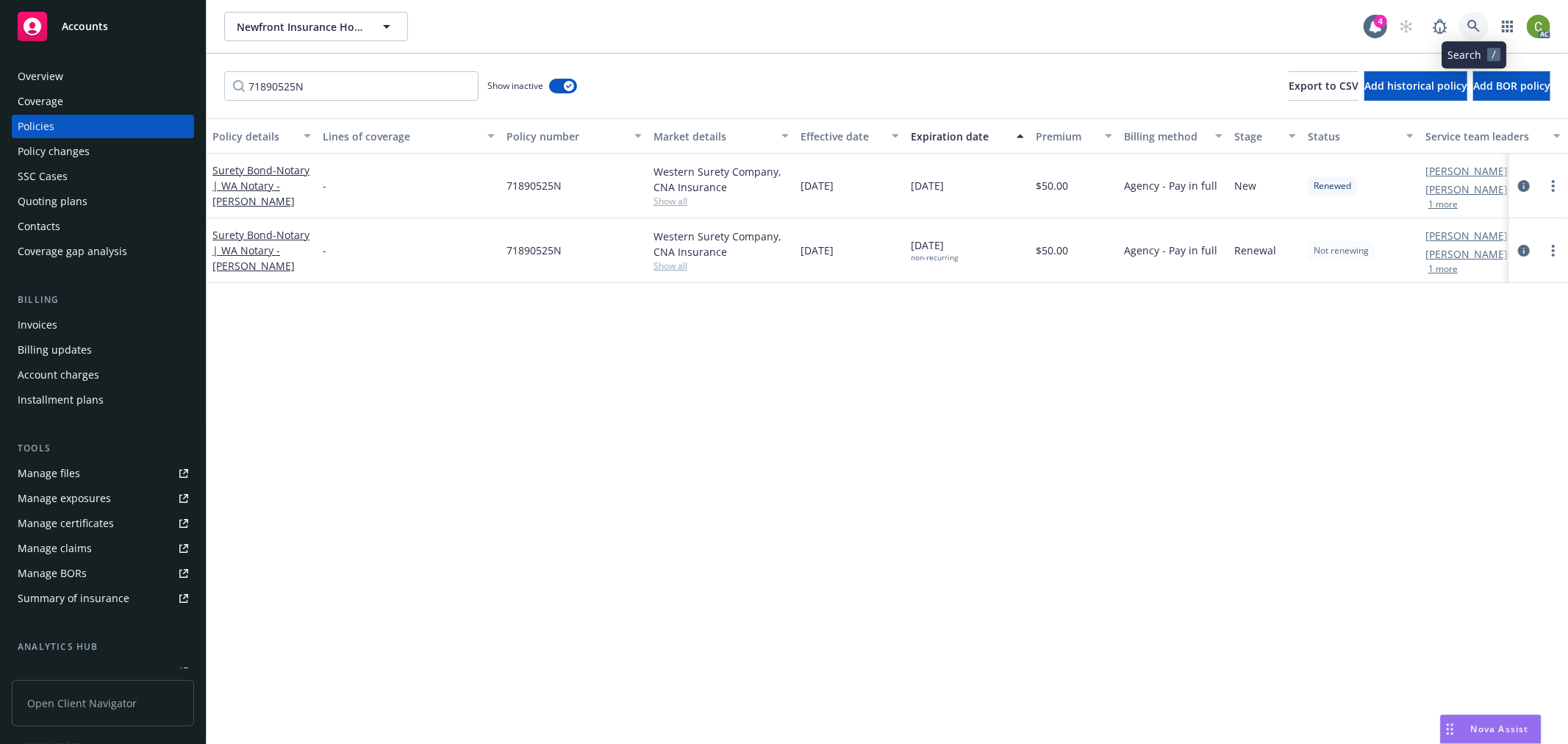
click at [1473, 28] on icon at bounding box center [1474, 26] width 13 height 13
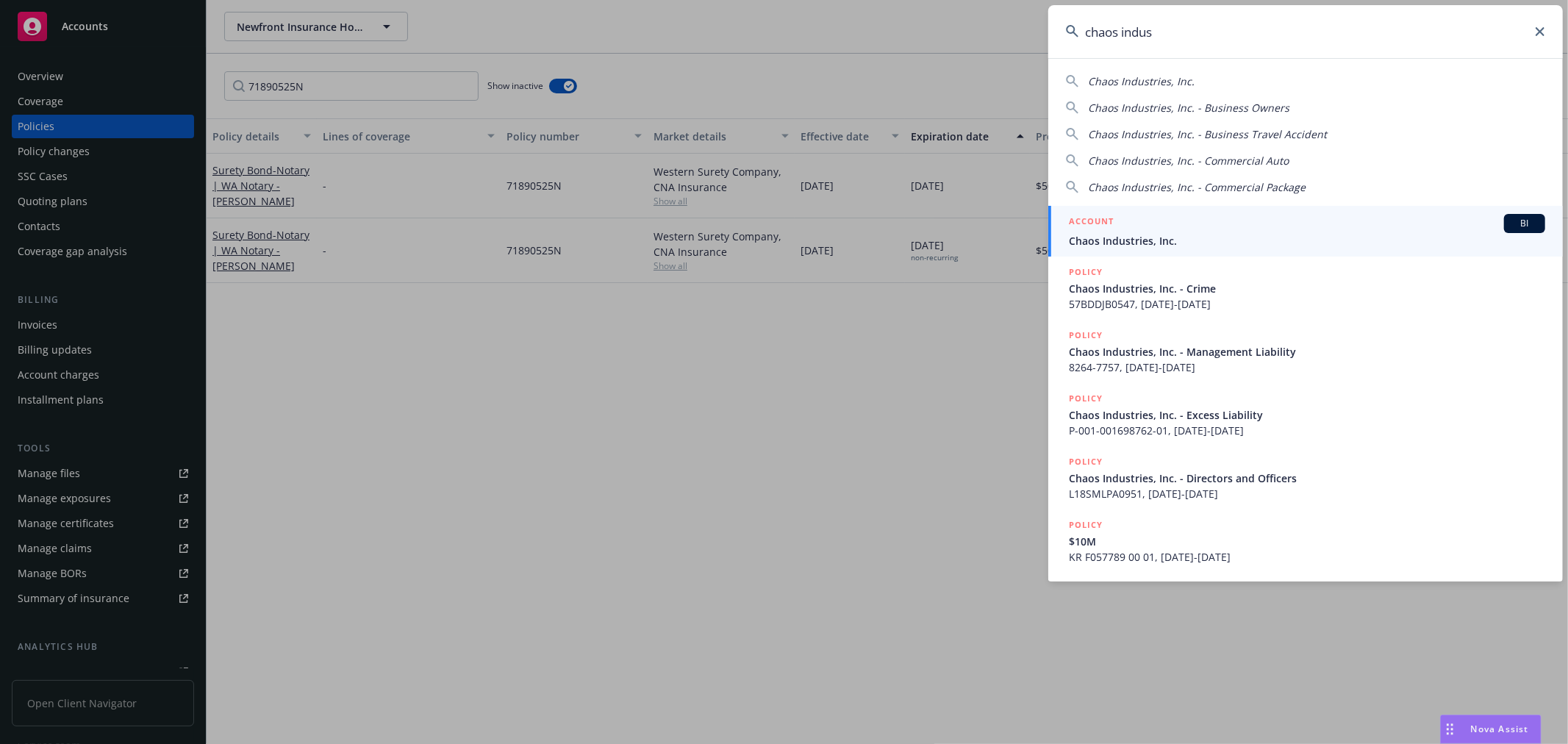
type input "chaos indus"
click at [1218, 232] on div "ACCOUNT BI" at bounding box center [1307, 224] width 476 height 19
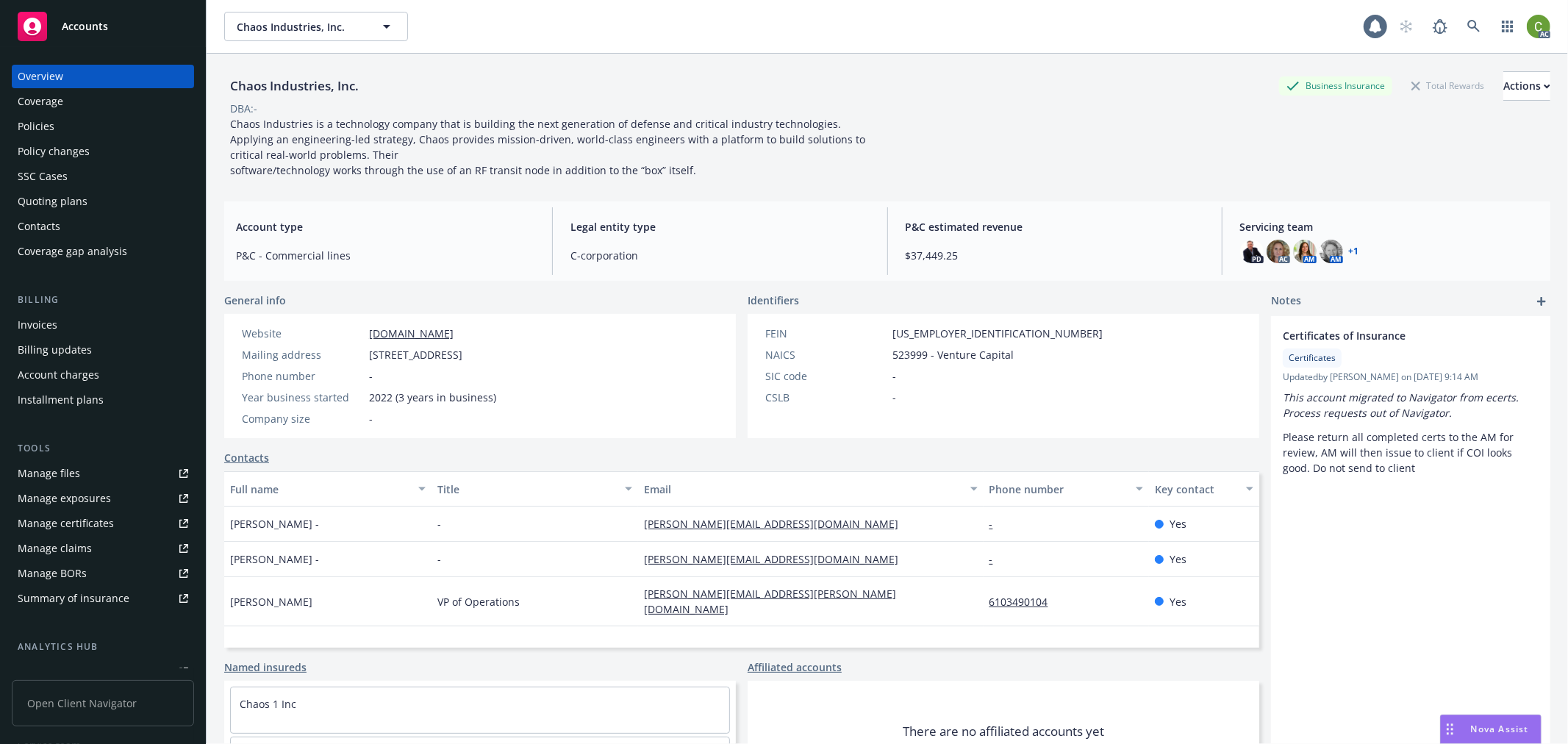
click at [61, 324] on div "Invoices" at bounding box center [103, 325] width 170 height 23
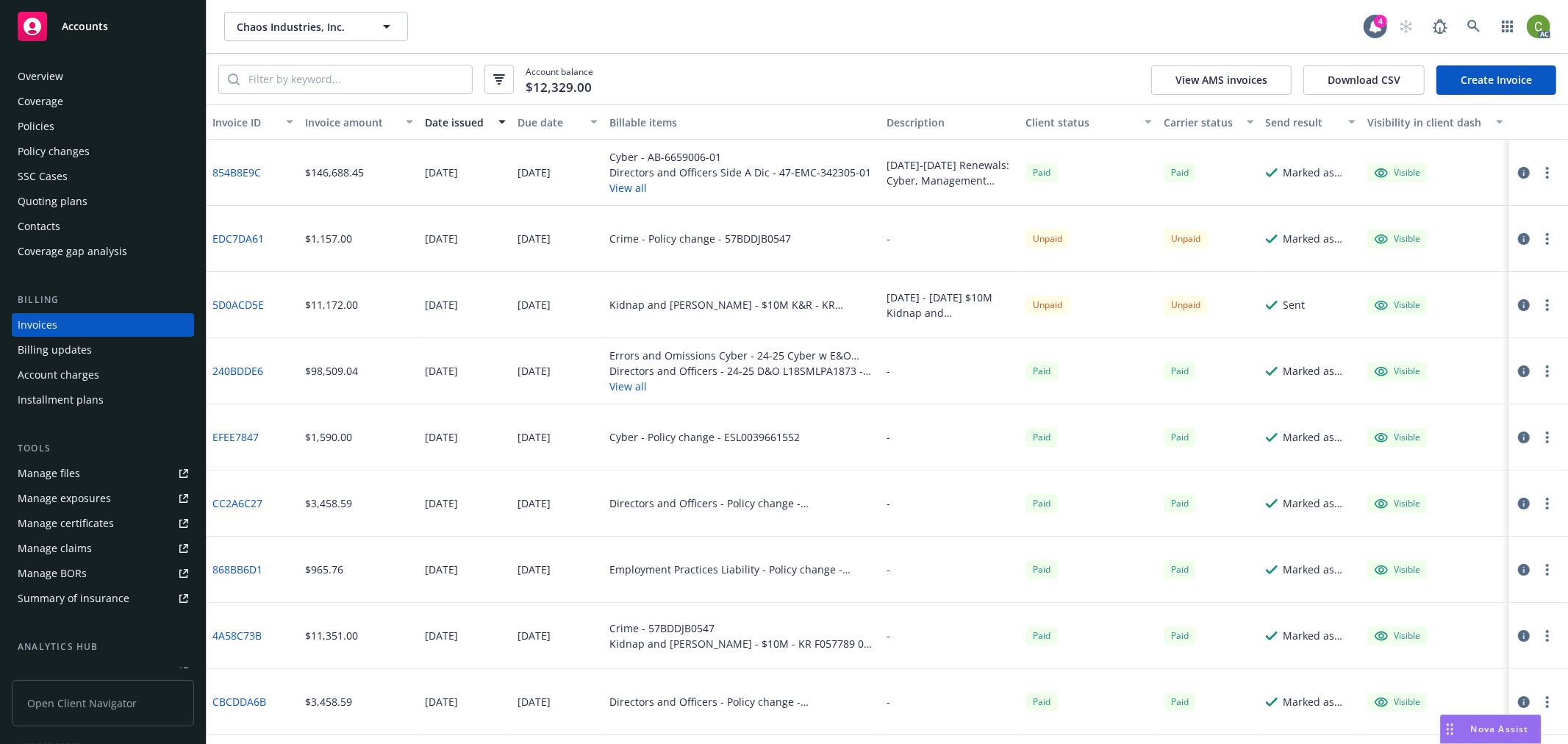
click at [1518, 307] on icon "button" at bounding box center [1524, 305] width 12 height 12
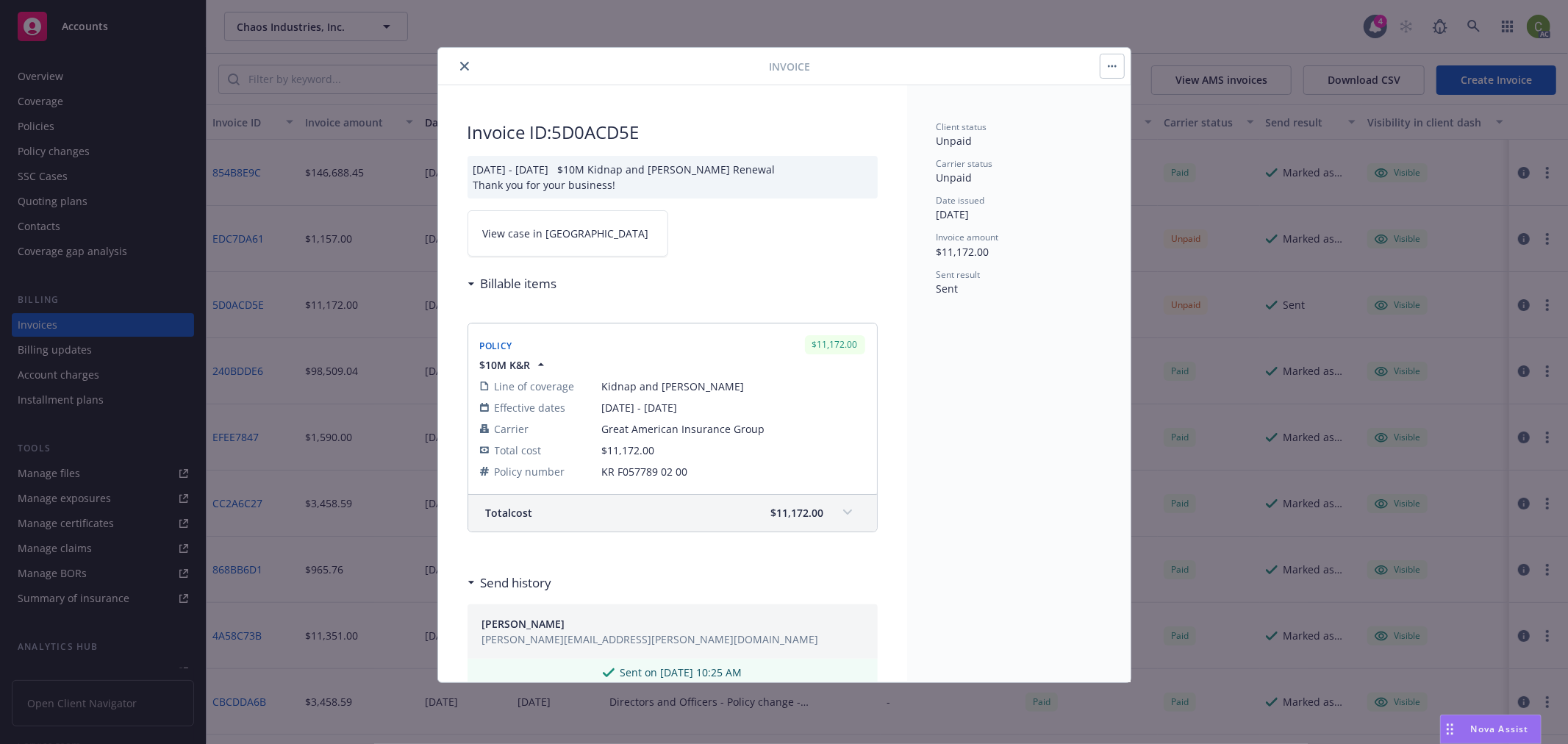
click at [531, 236] on span "View case in SSC" at bounding box center [566, 233] width 166 height 16
drag, startPoint x: 637, startPoint y: 471, endPoint x: 645, endPoint y: 474, distance: 8.5
click at [695, 474] on span "KR F057789 02 00" at bounding box center [734, 471] width 263 height 16
drag, startPoint x: 601, startPoint y: 476, endPoint x: 689, endPoint y: 479, distance: 88.1
click at [689, 479] on td "KR F057789 02 00" at bounding box center [734, 472] width 263 height 22
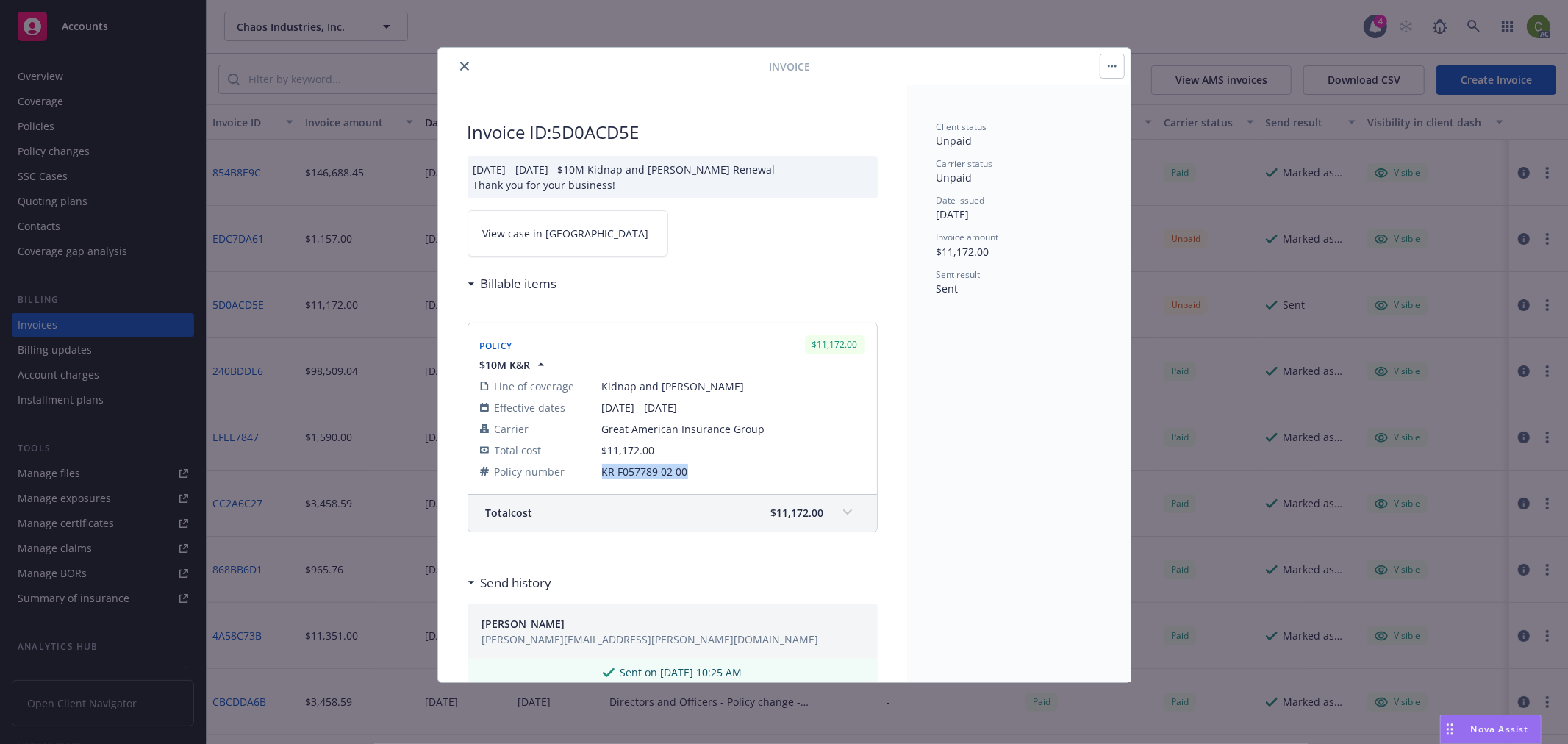
copy span "KR F057789 02 00"
click at [463, 65] on icon "close" at bounding box center [465, 67] width 9 height 9
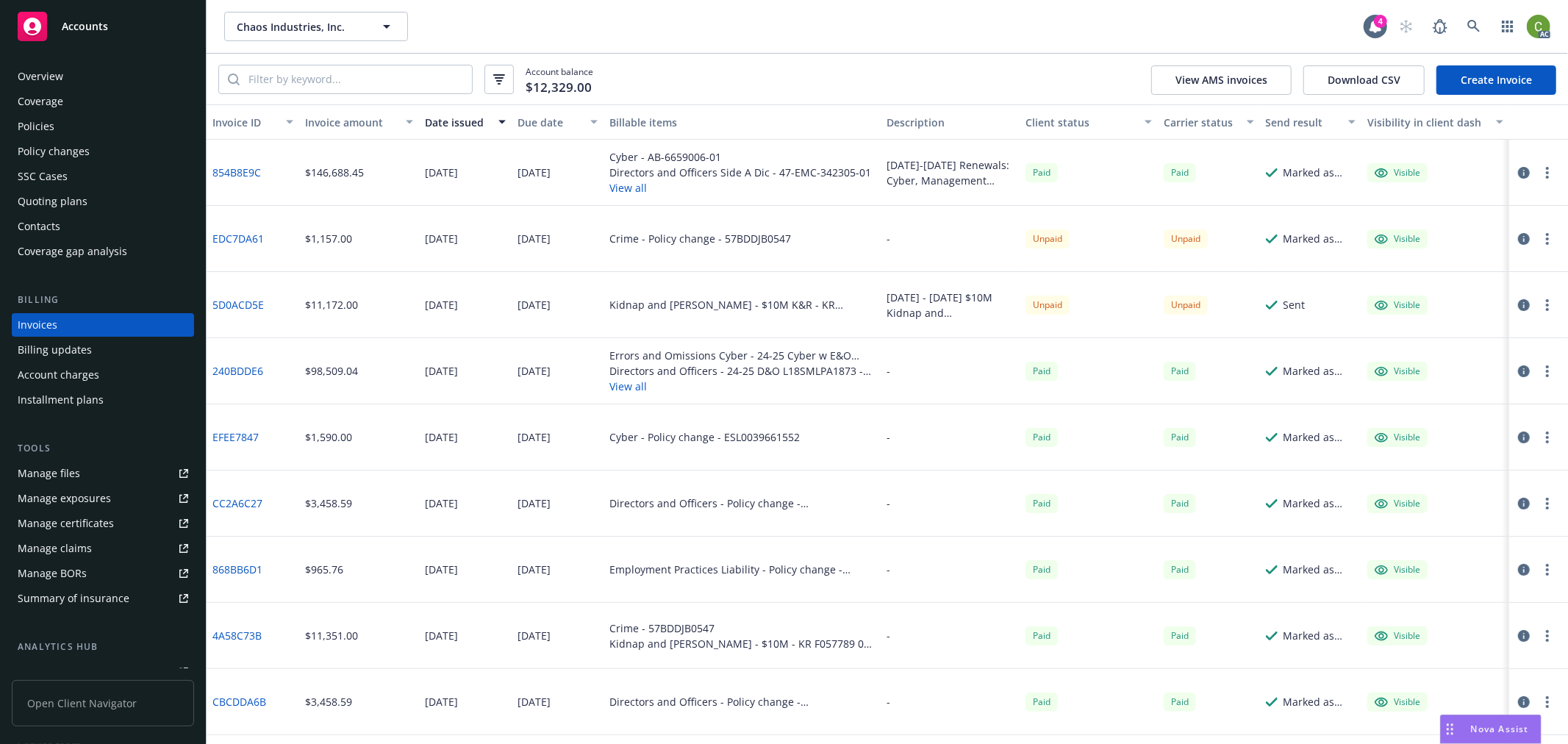
click at [52, 118] on div "Policies" at bounding box center [36, 126] width 37 height 23
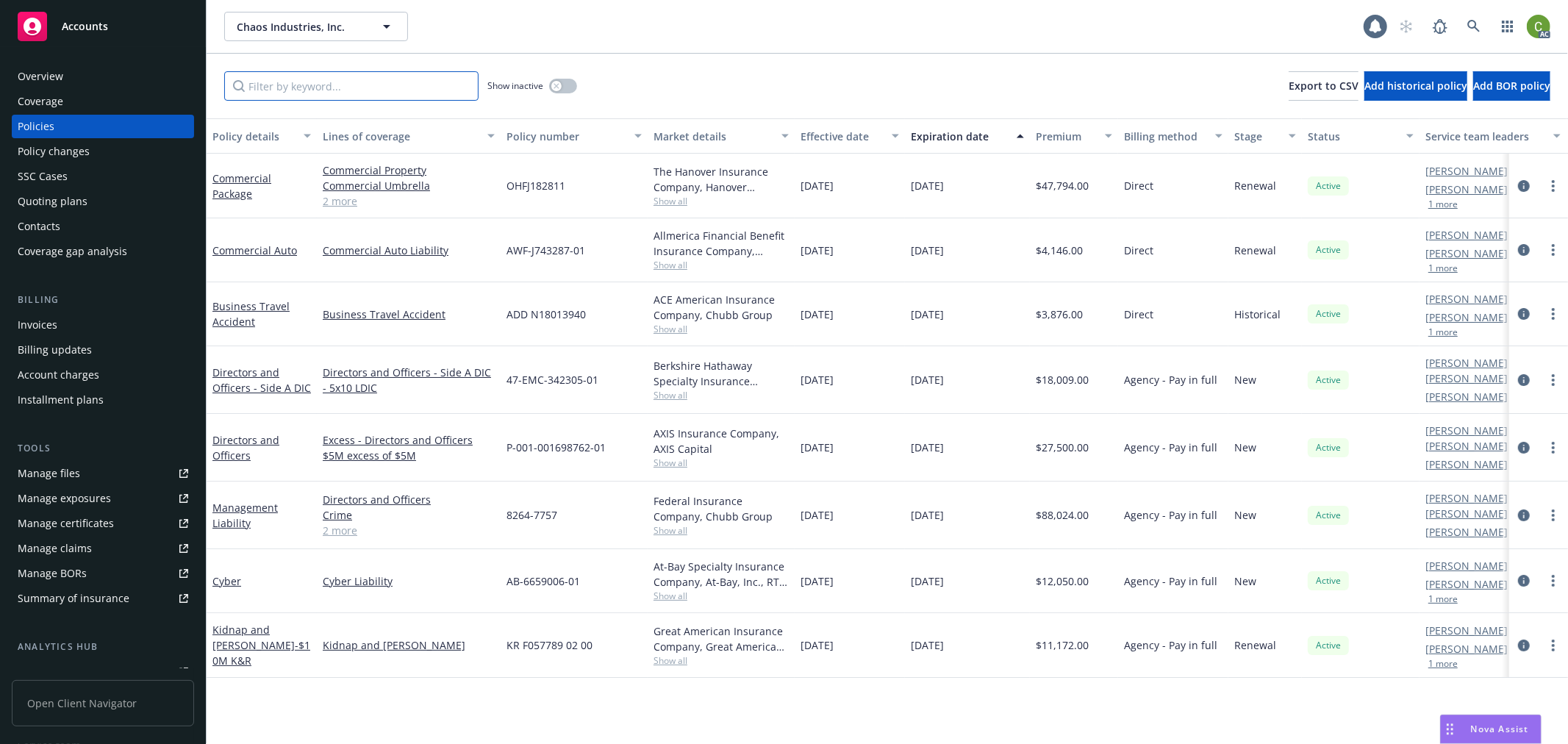
drag, startPoint x: 282, startPoint y: 85, endPoint x: 402, endPoint y: 137, distance: 130.8
click at [289, 90] on input "Filter by keyword..." at bounding box center [351, 85] width 254 height 29
paste input "KR F057789 02 00"
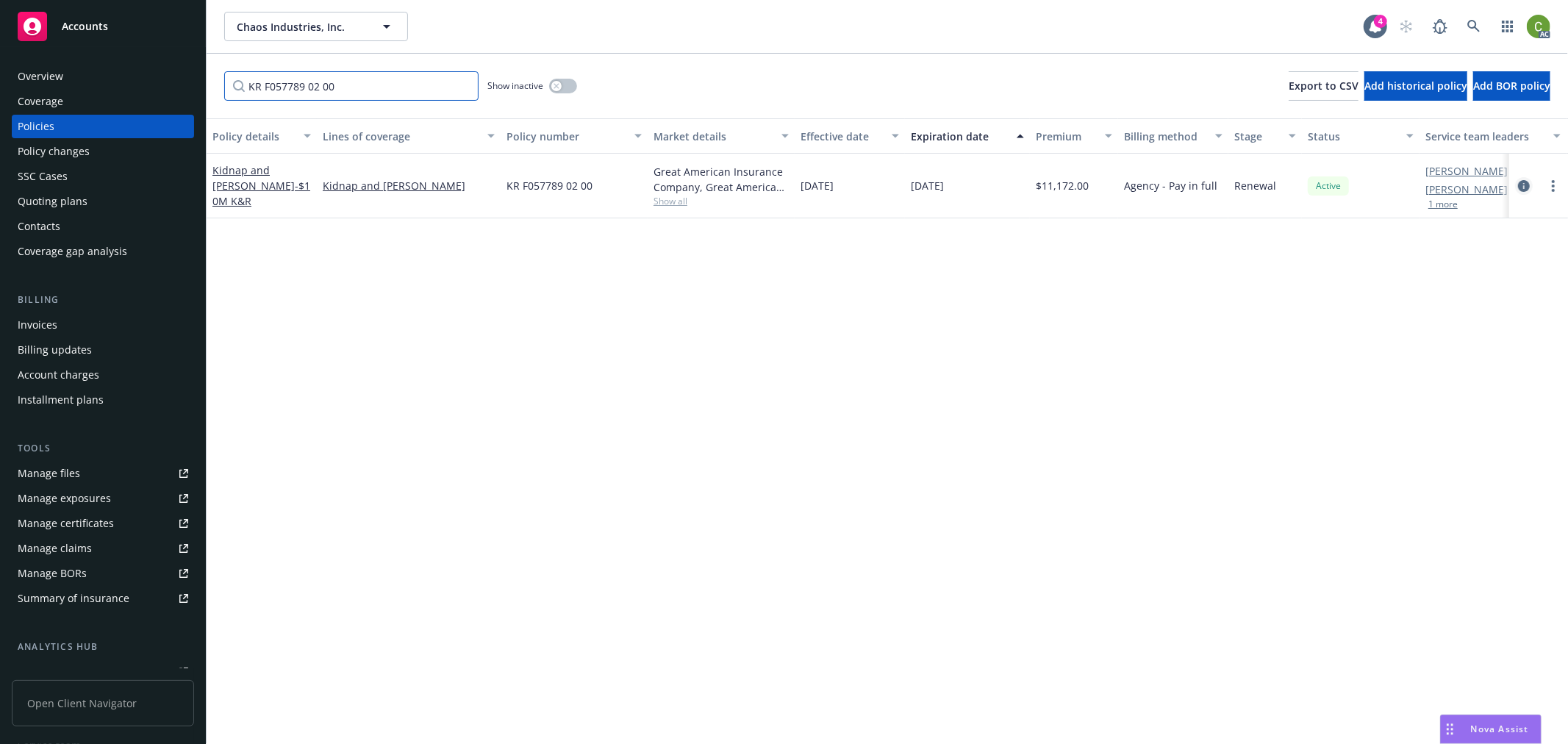
type input "KR F057789 02 00"
click at [1525, 181] on icon "circleInformation" at bounding box center [1524, 186] width 12 height 12
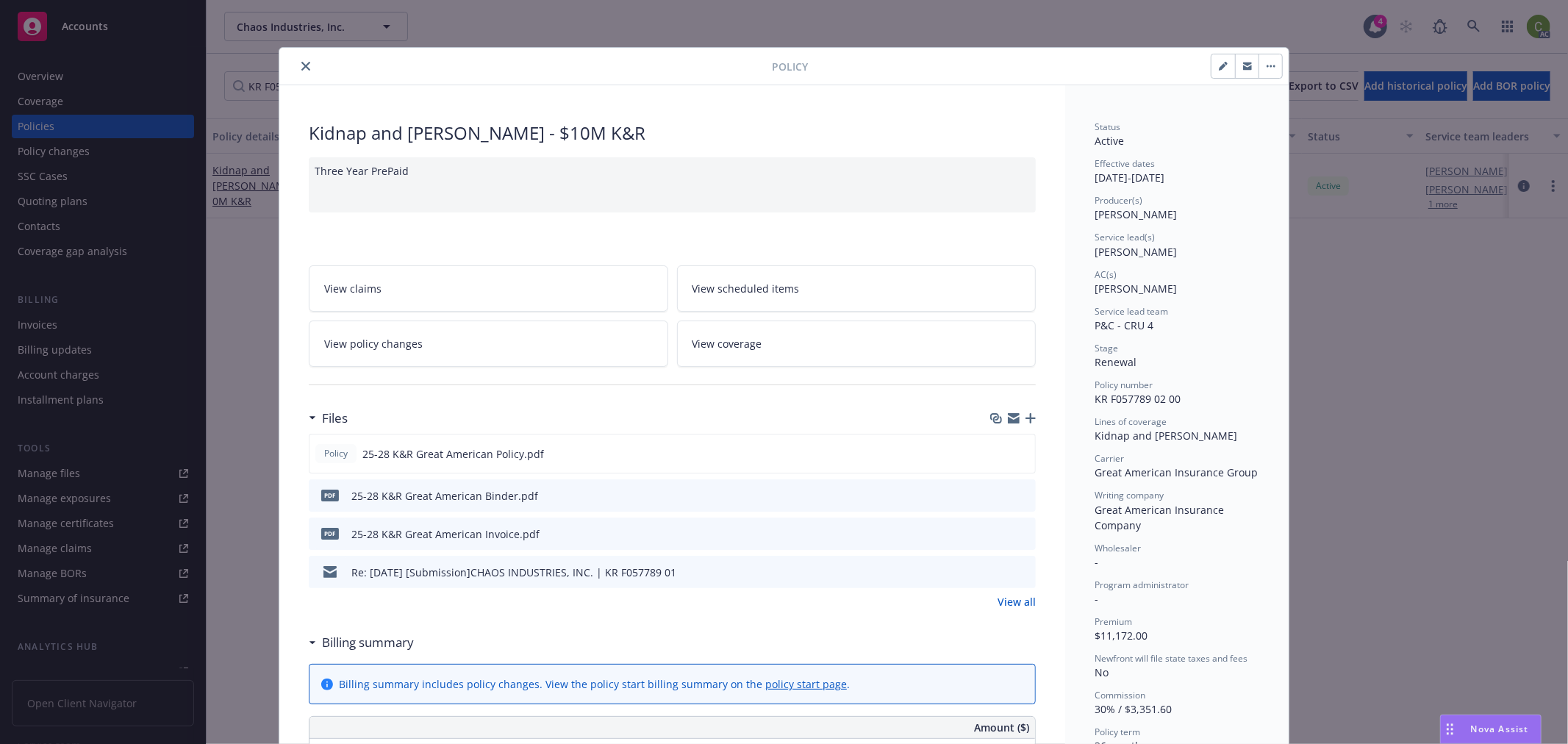
click at [301, 62] on icon "close" at bounding box center [306, 67] width 9 height 9
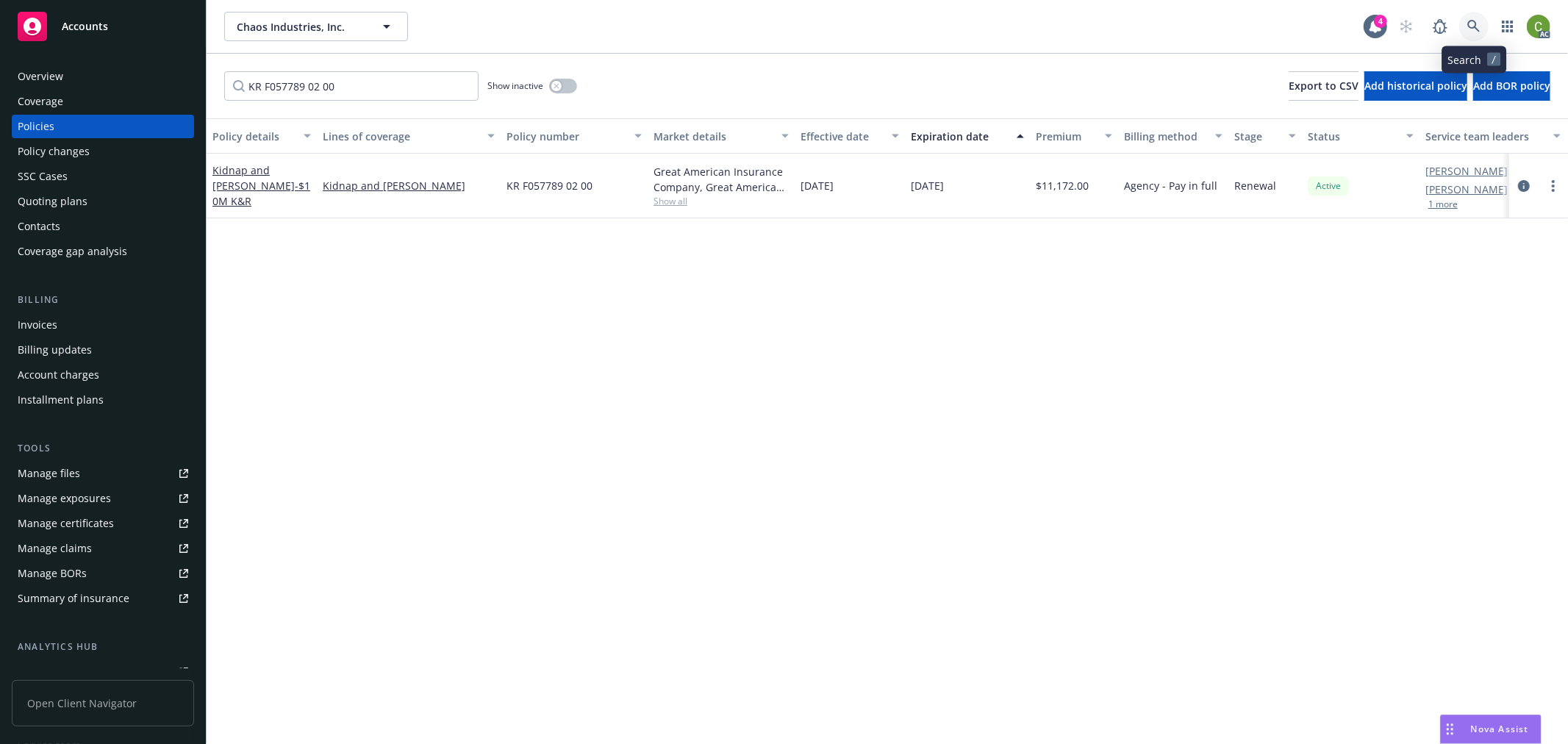
click at [1463, 24] on link at bounding box center [1474, 26] width 29 height 29
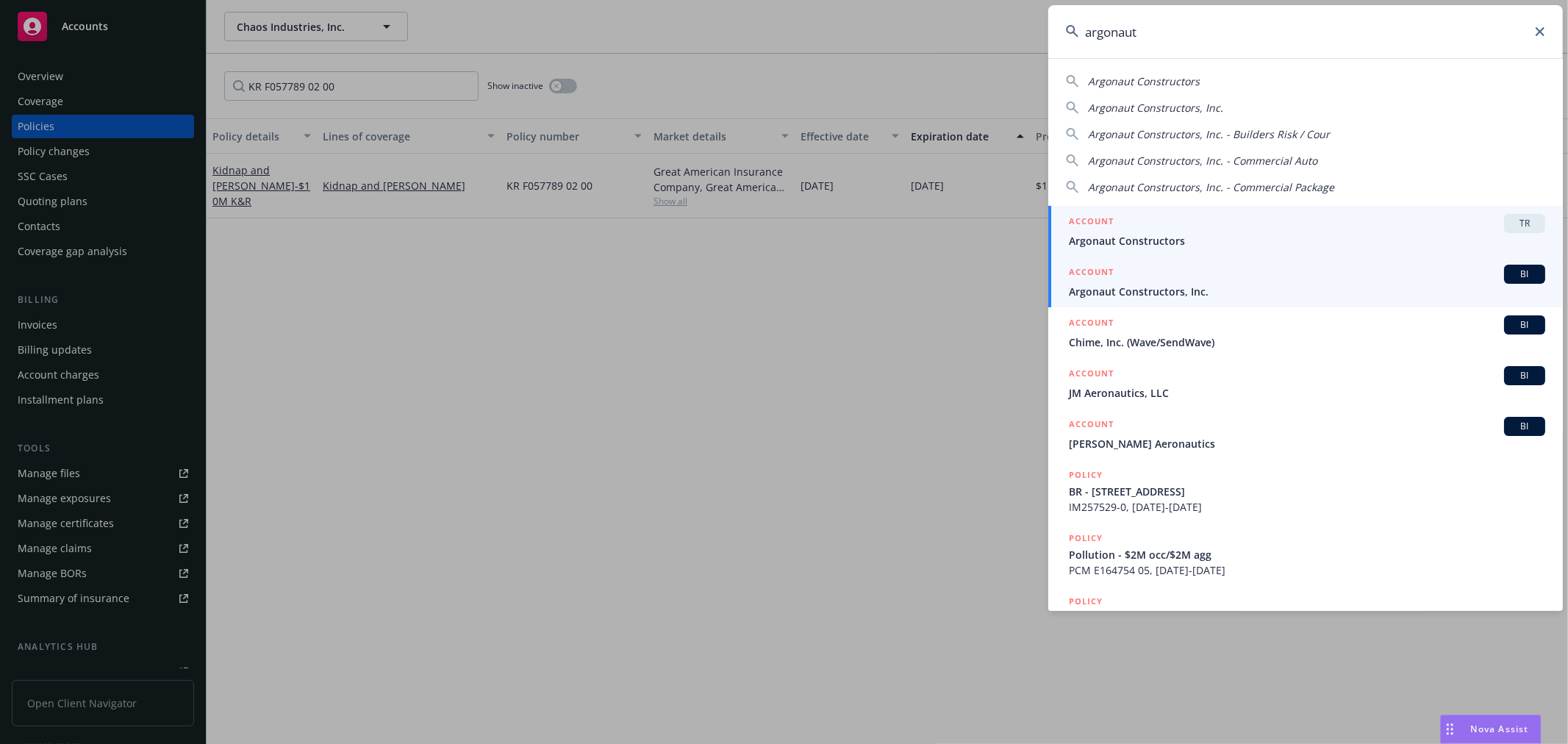
type input "argonaut"
click at [1130, 287] on span "Argonaut Constructors, Inc." at bounding box center [1307, 292] width 476 height 16
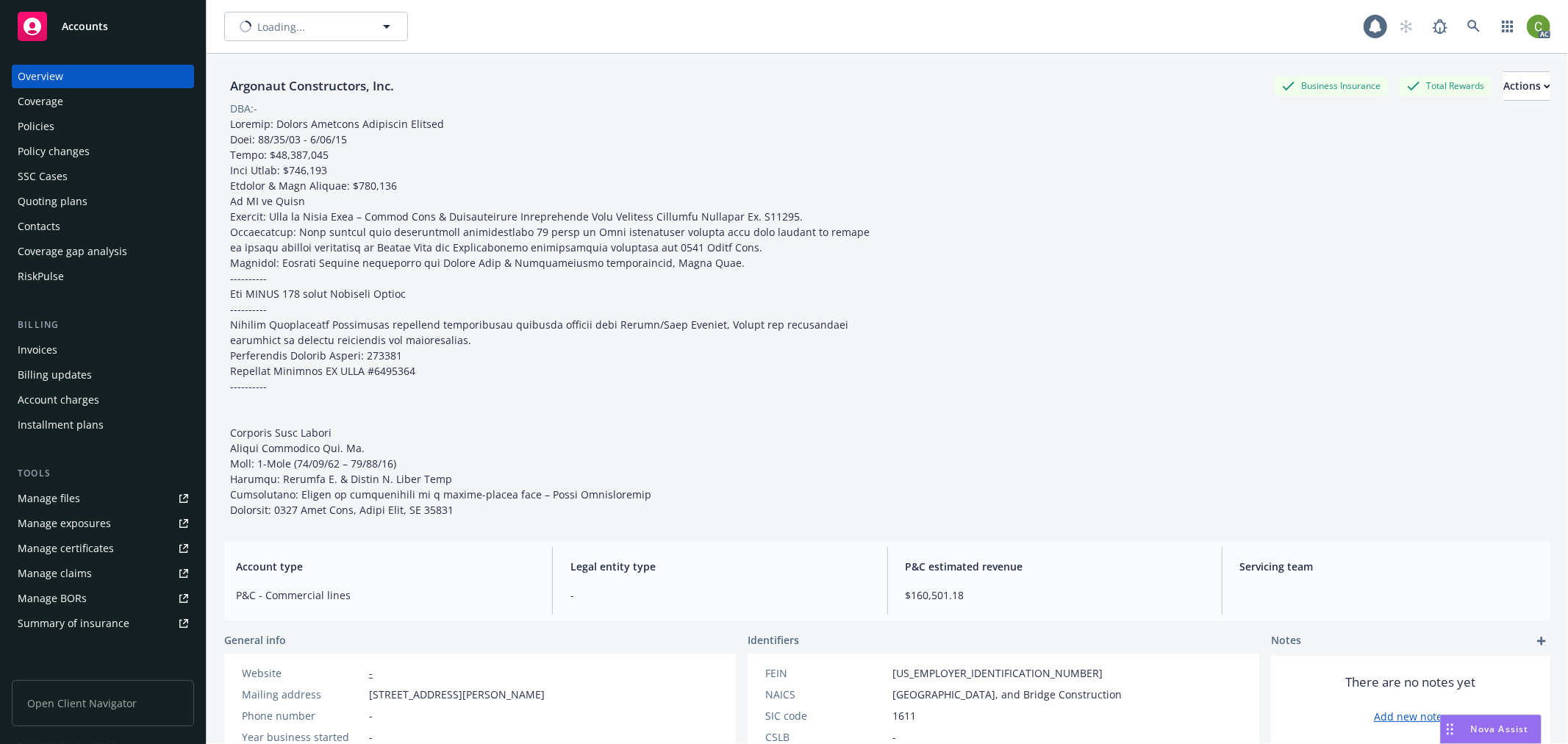
click at [94, 322] on div "Billing" at bounding box center [103, 325] width 182 height 15
click at [87, 349] on div "Invoices" at bounding box center [103, 349] width 170 height 23
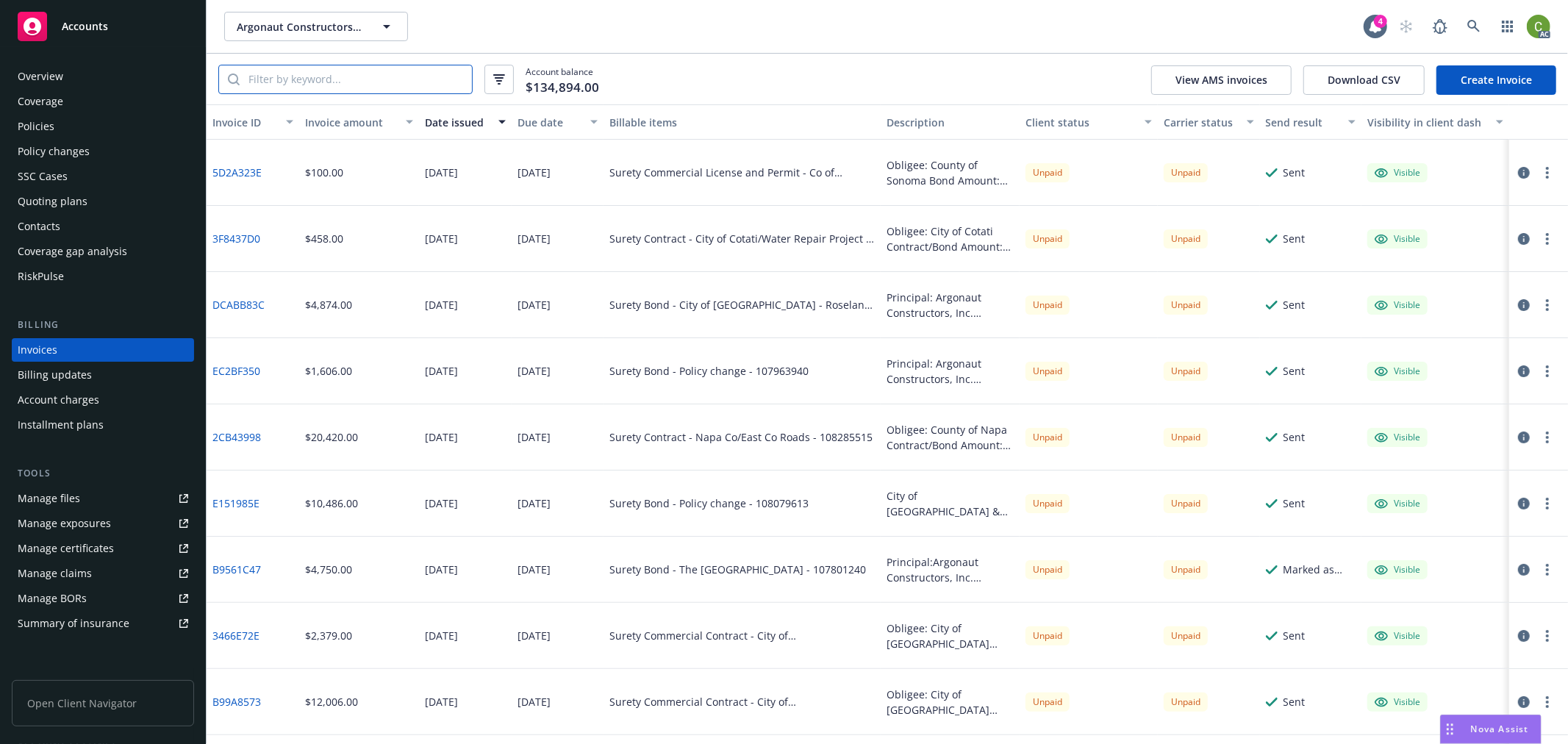
click at [324, 84] on input "search" at bounding box center [356, 79] width 233 height 28
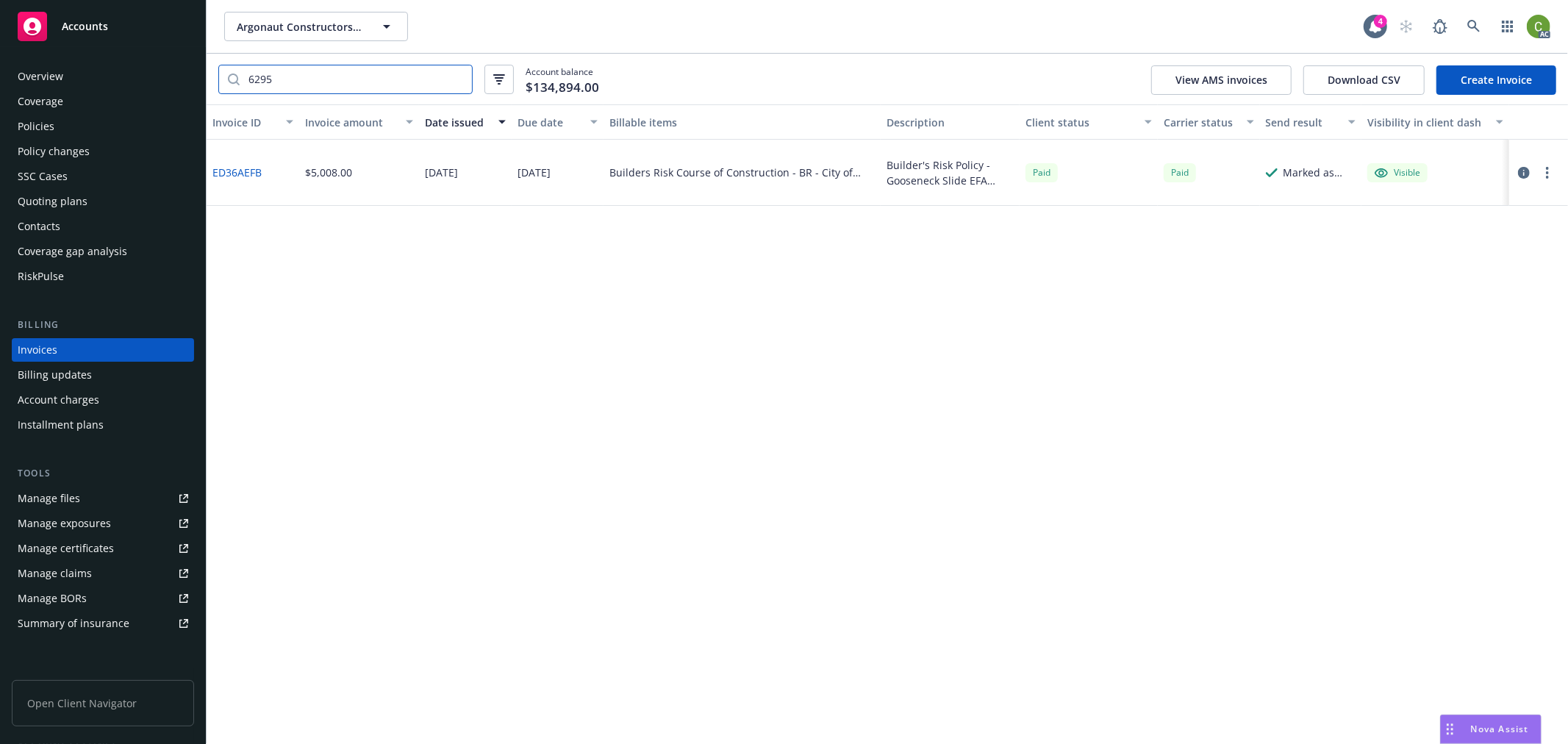
drag, startPoint x: 296, startPoint y: 81, endPoint x: 45, endPoint y: 79, distance: 251.0
click at [45, 79] on div "Accounts Overview Coverage Policies Policy changes SSC Cases Quoting plans Cont…" at bounding box center [784, 372] width 1568 height 744
type input "6295"
click at [73, 125] on div "Policies" at bounding box center [103, 126] width 170 height 23
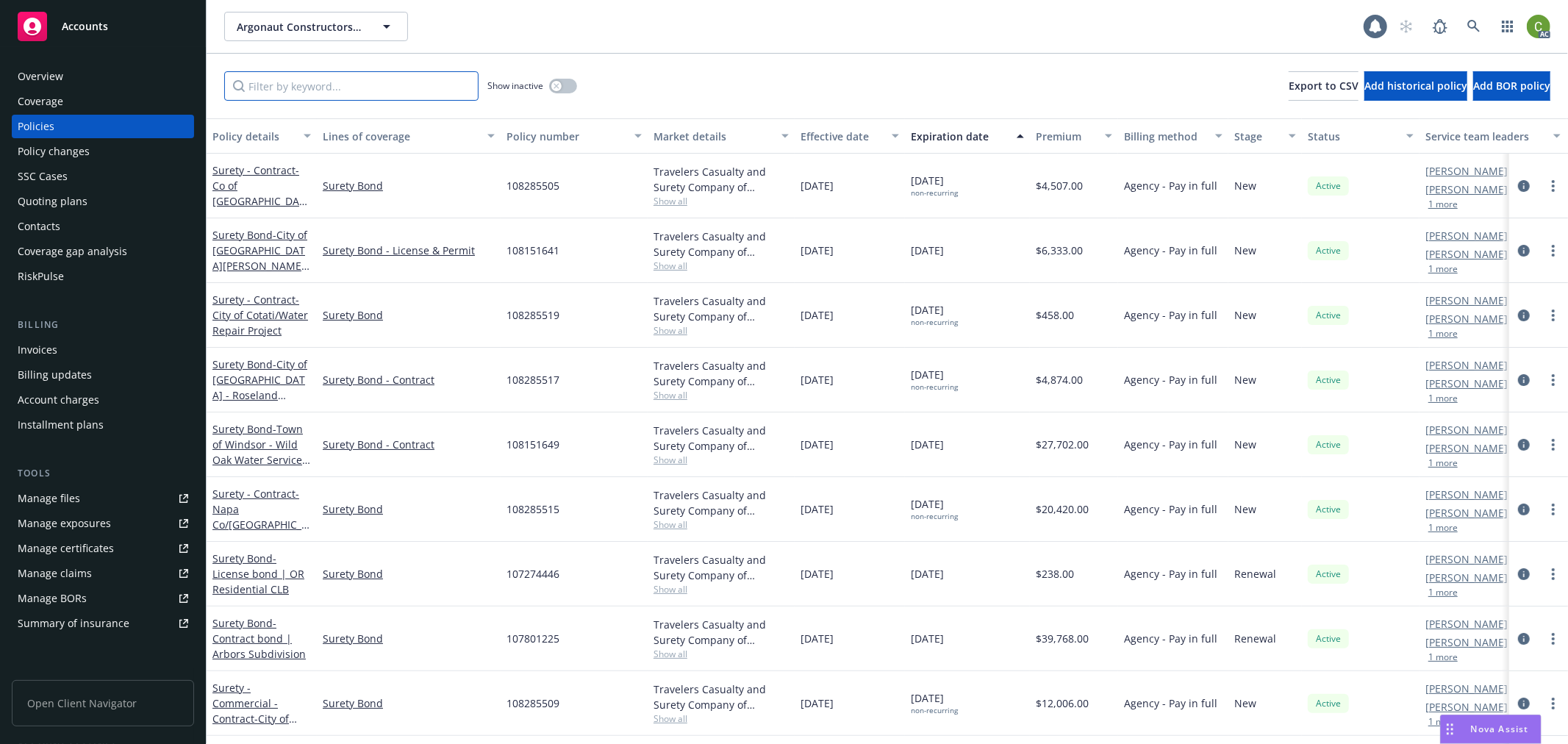
click at [370, 89] on input "Filter by keyword..." at bounding box center [351, 85] width 254 height 29
paste input "6295"
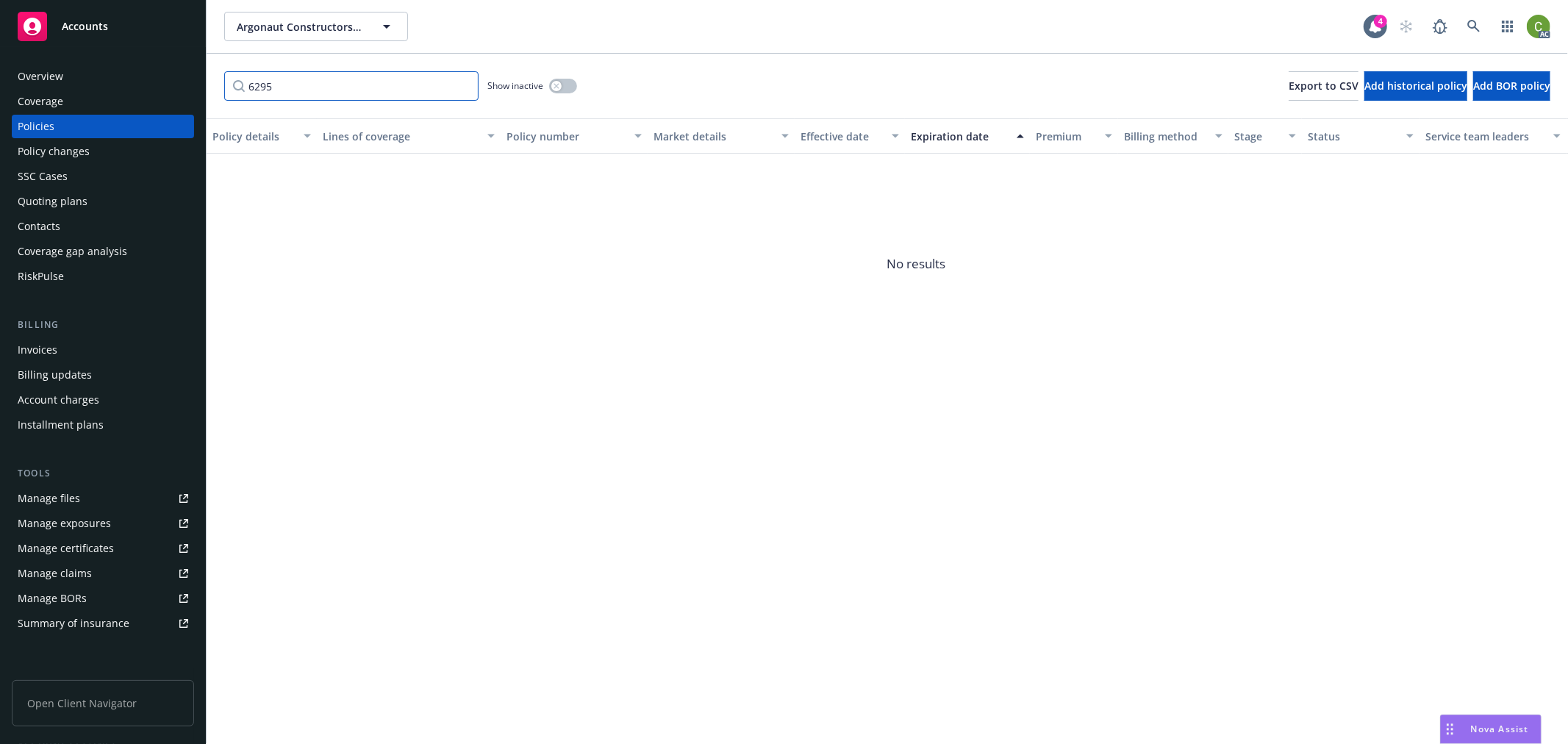
type input "6295"
click at [559, 91] on button "button" at bounding box center [563, 86] width 28 height 15
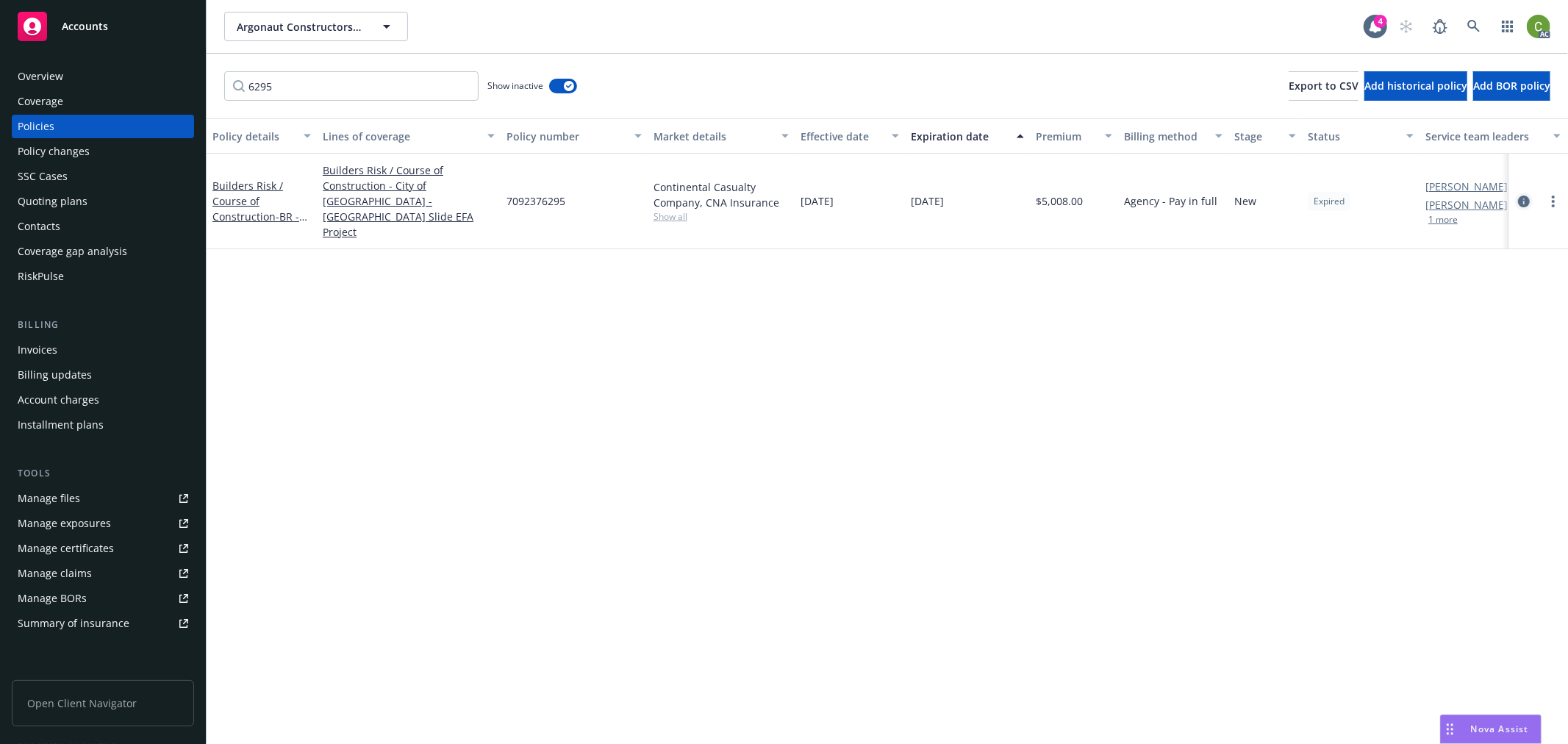
click at [1522, 196] on icon "circleInformation" at bounding box center [1524, 202] width 12 height 12
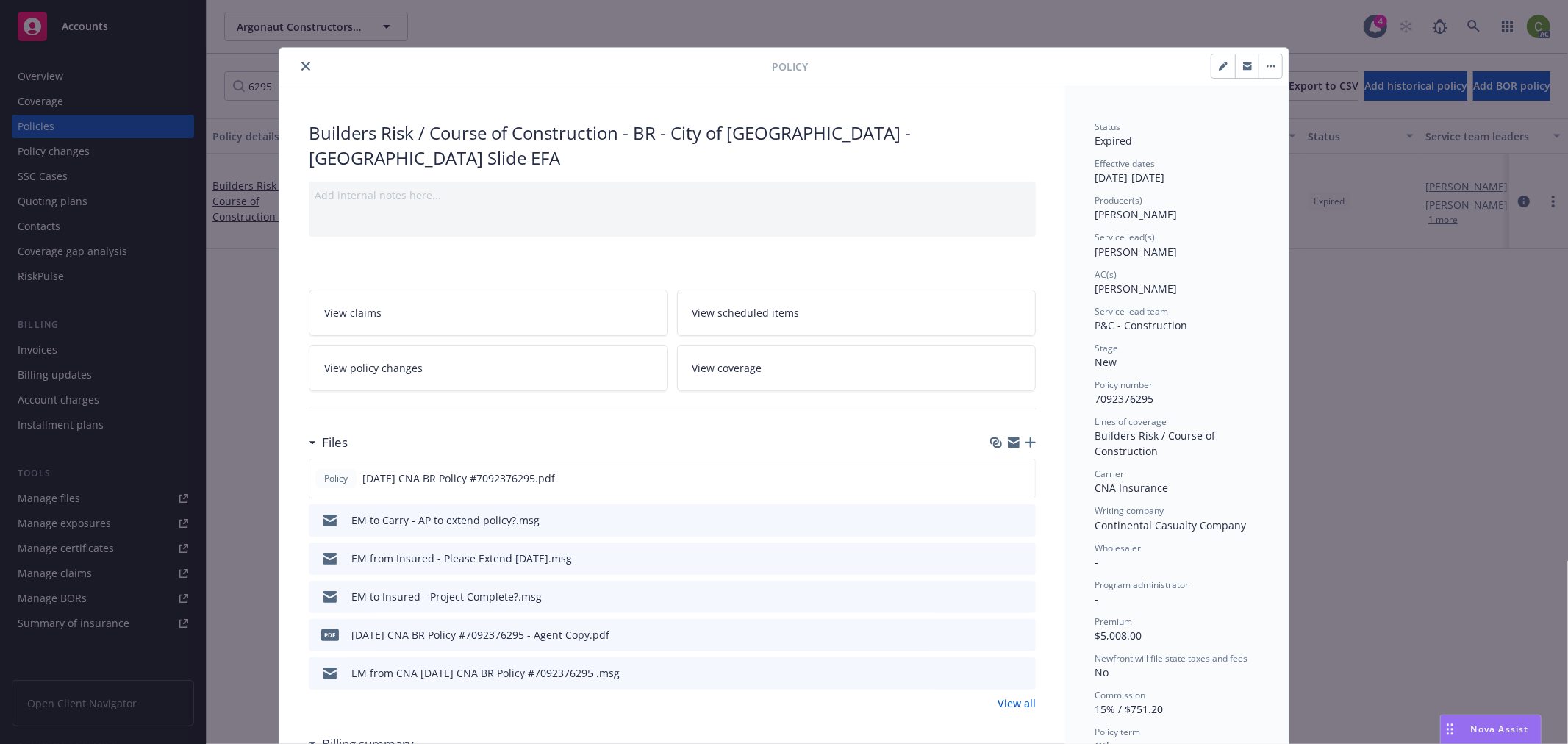
click at [422, 362] on link "View policy changes" at bounding box center [488, 368] width 360 height 46
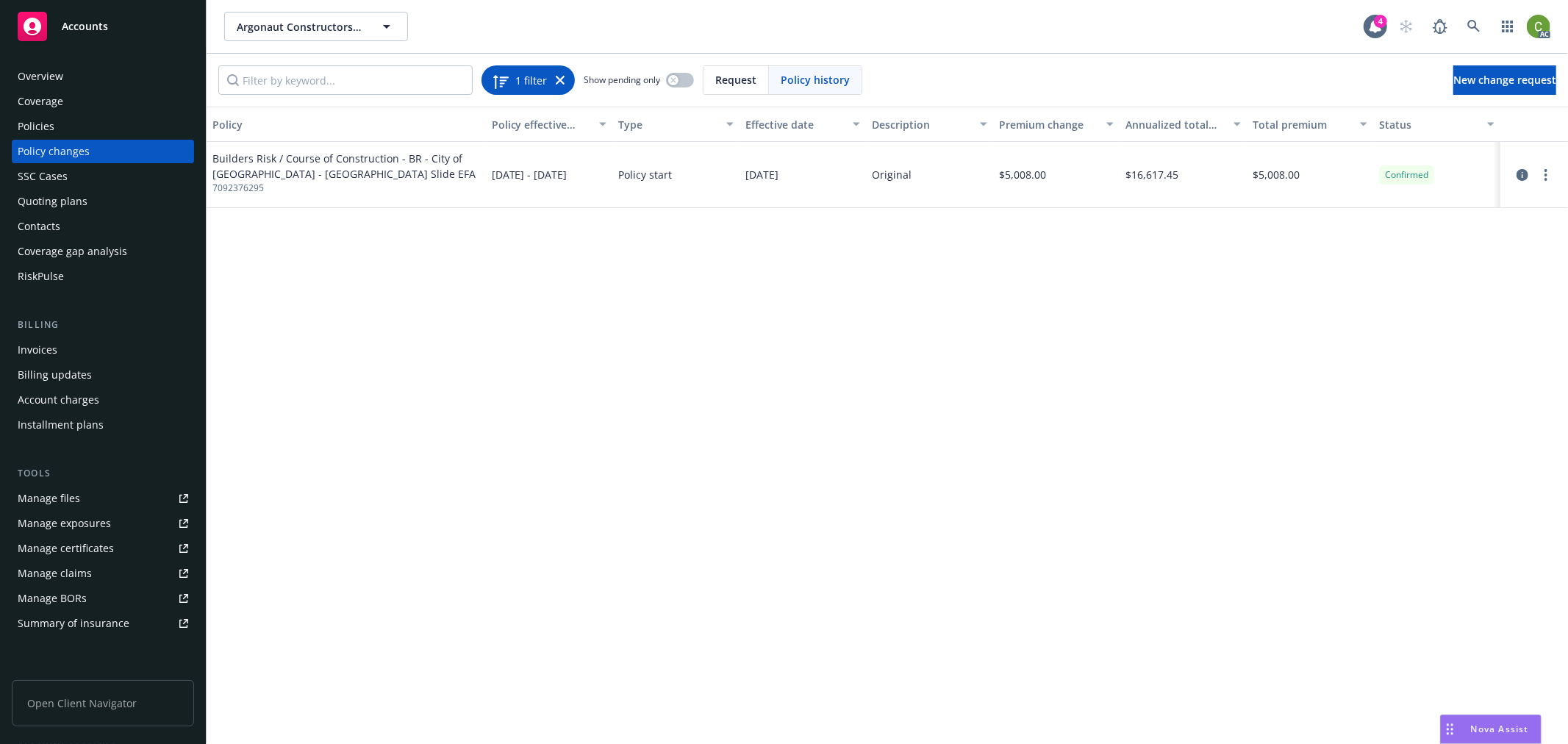
click at [561, 77] on icon at bounding box center [560, 80] width 9 height 9
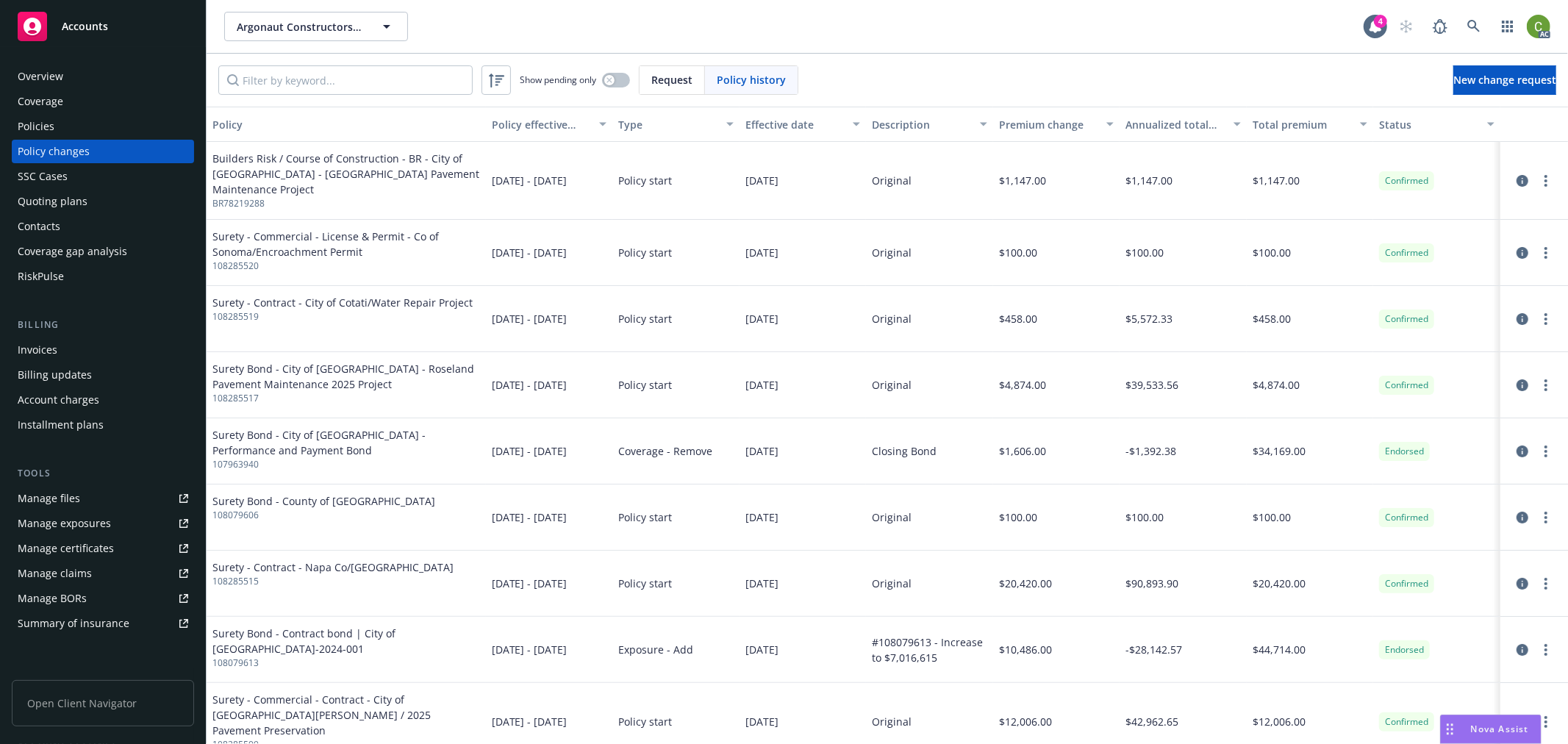
click at [67, 129] on div "Policies" at bounding box center [103, 126] width 170 height 23
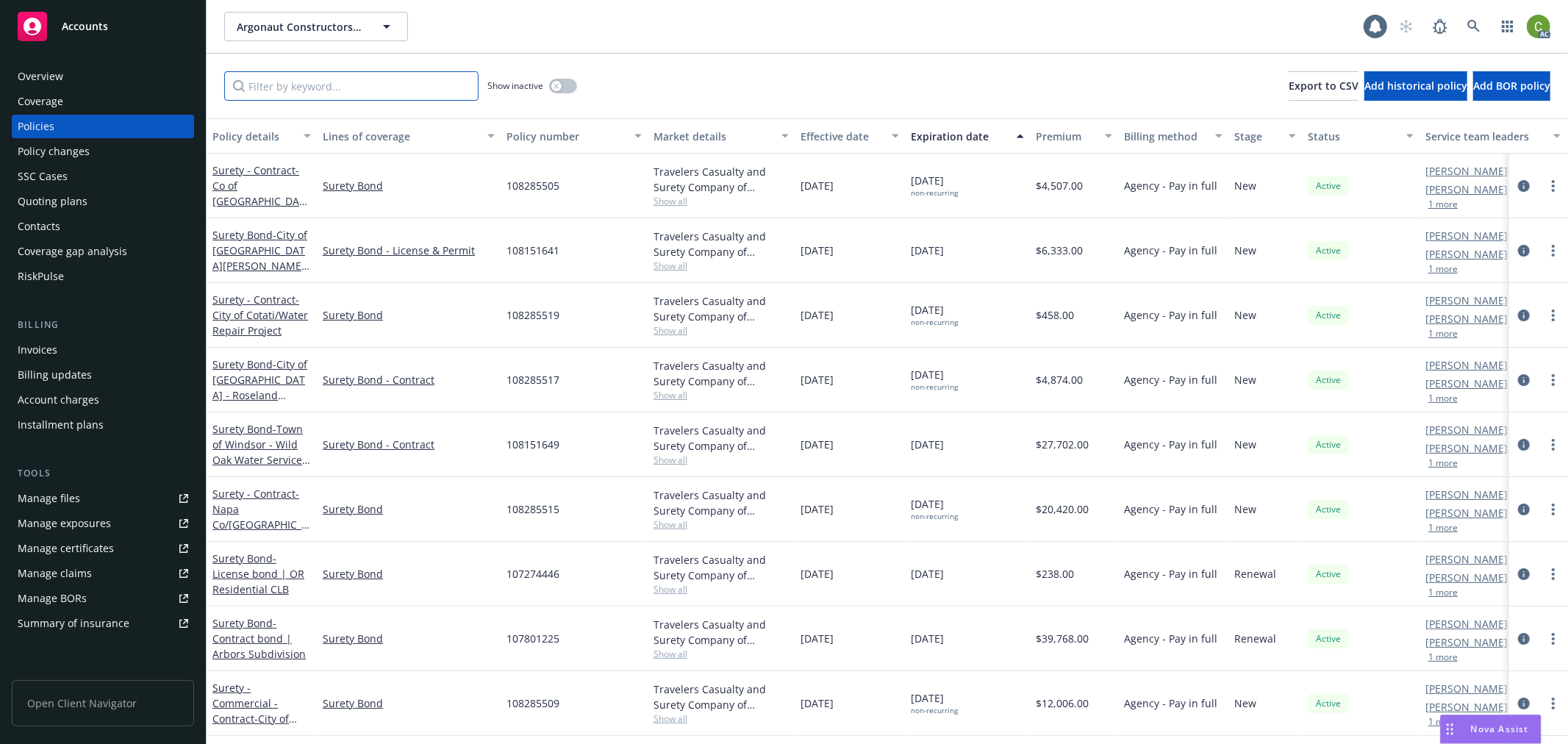
click at [284, 84] on input "Filter by keyword..." at bounding box center [351, 85] width 254 height 29
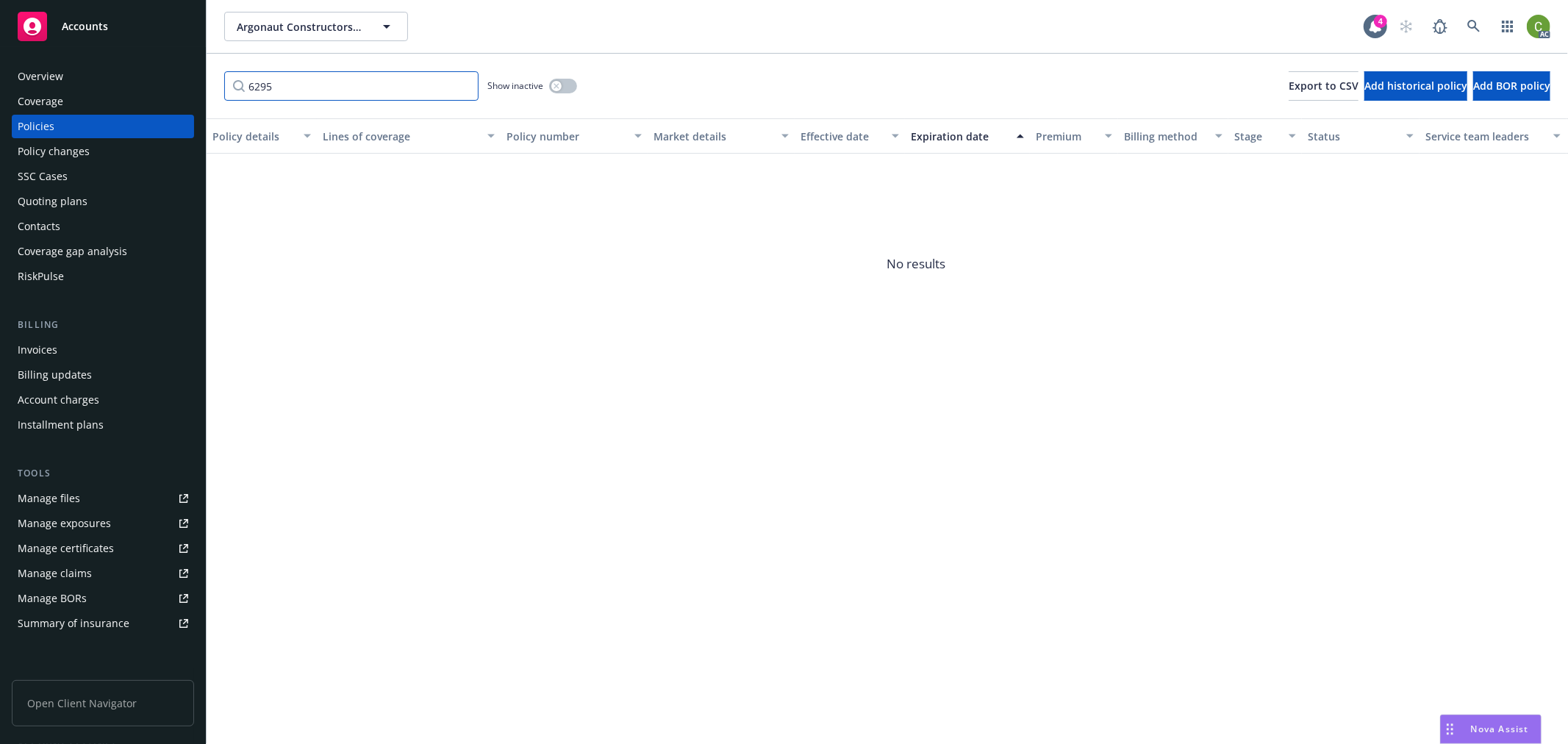
type input "6295"
click at [553, 86] on div "button" at bounding box center [556, 86] width 10 height 10
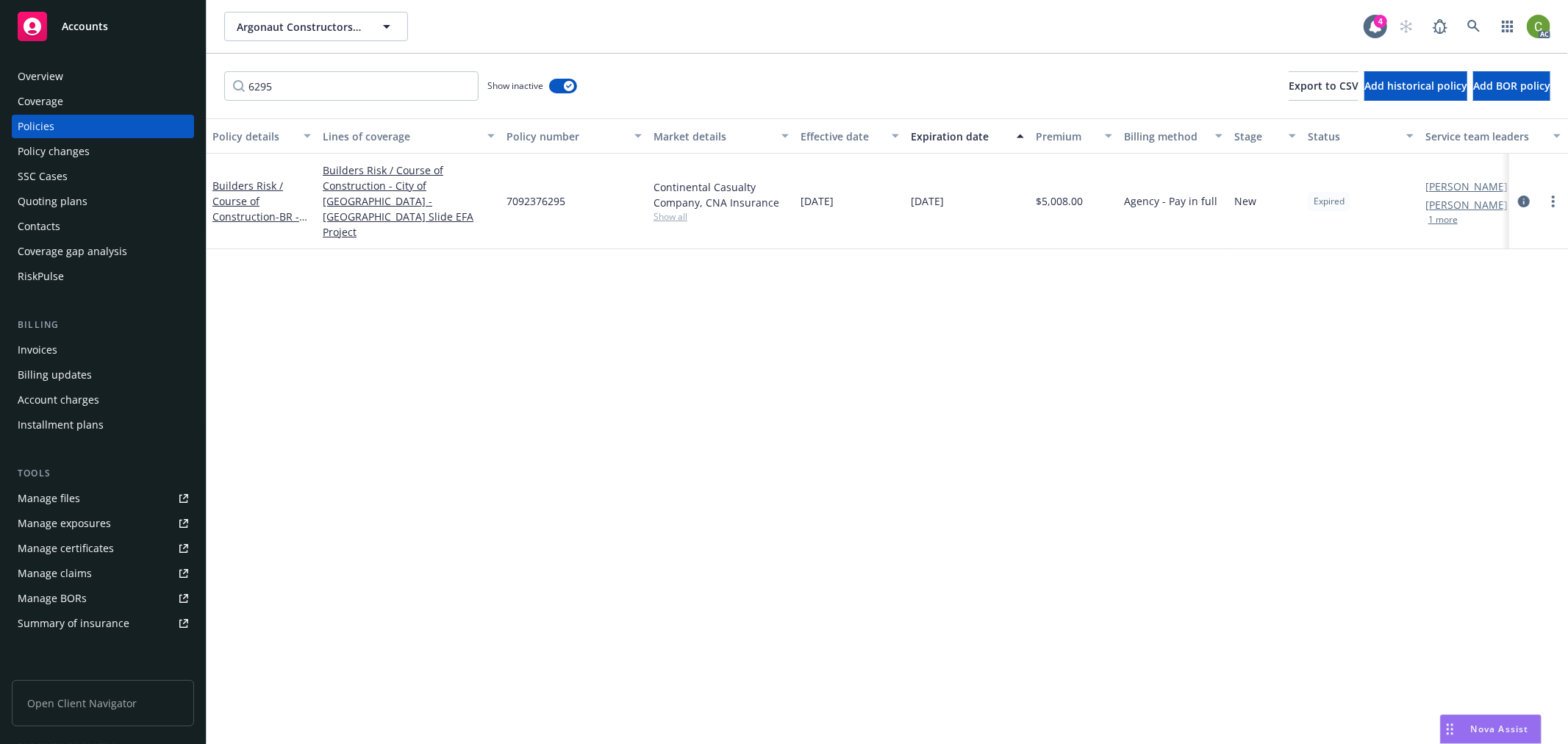
drag, startPoint x: 1522, startPoint y: 185, endPoint x: 1093, endPoint y: 283, distance: 440.1
click at [1522, 196] on icon "circleInformation" at bounding box center [1524, 202] width 12 height 12
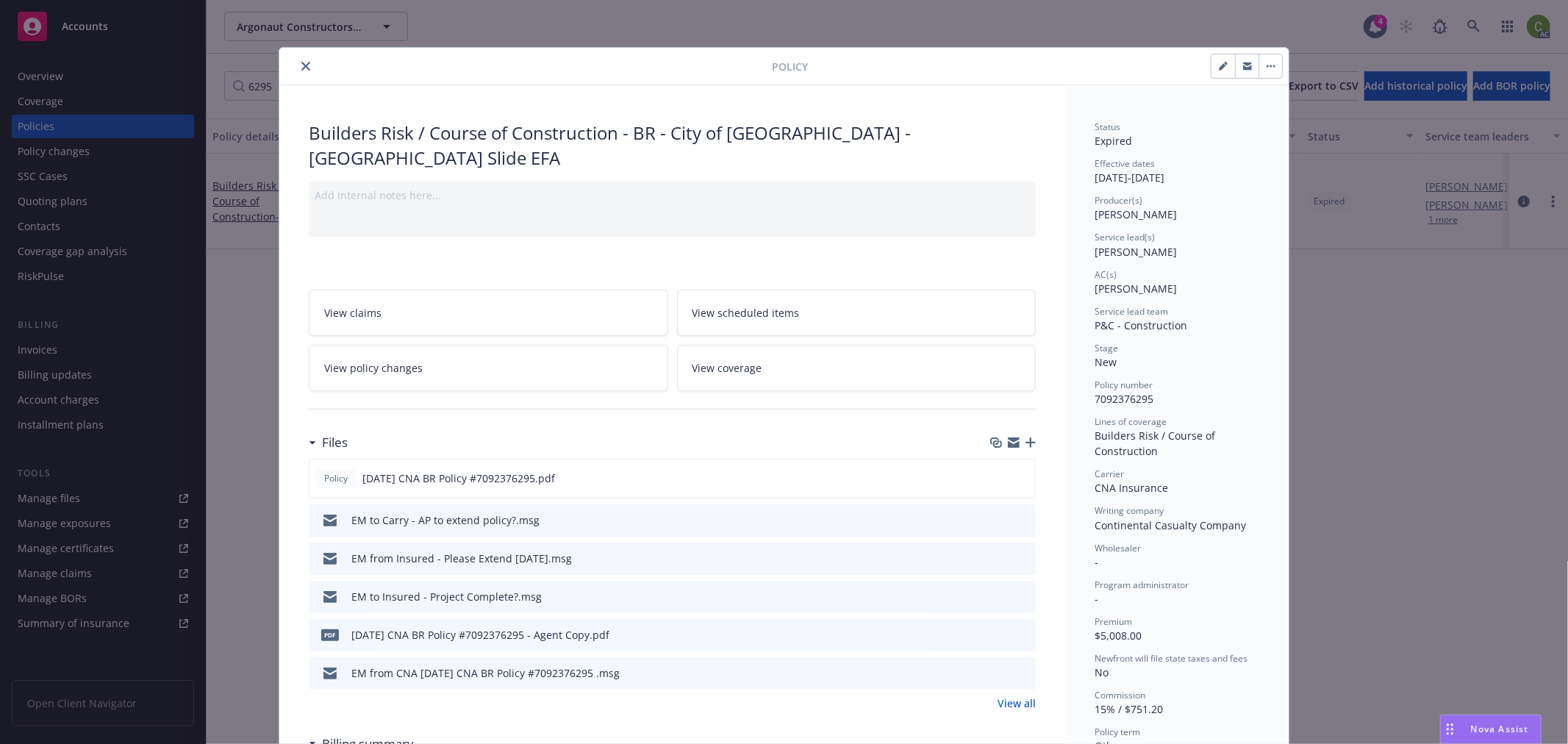
click at [301, 67] on icon "close" at bounding box center [306, 67] width 9 height 9
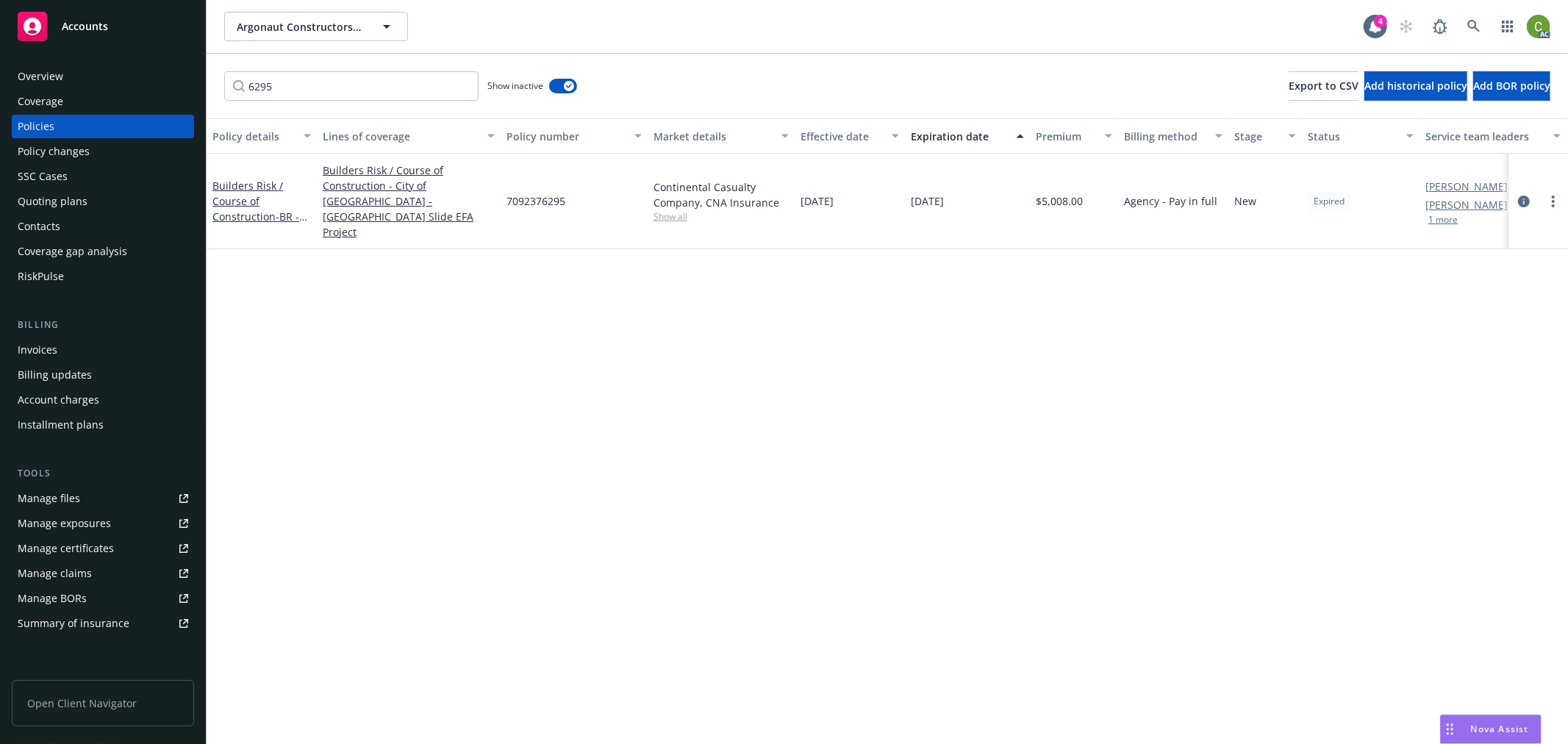
drag, startPoint x: 1519, startPoint y: 185, endPoint x: 1498, endPoint y: 188, distance: 21.2
click at [1519, 196] on icon "circleInformation" at bounding box center [1524, 202] width 12 height 12
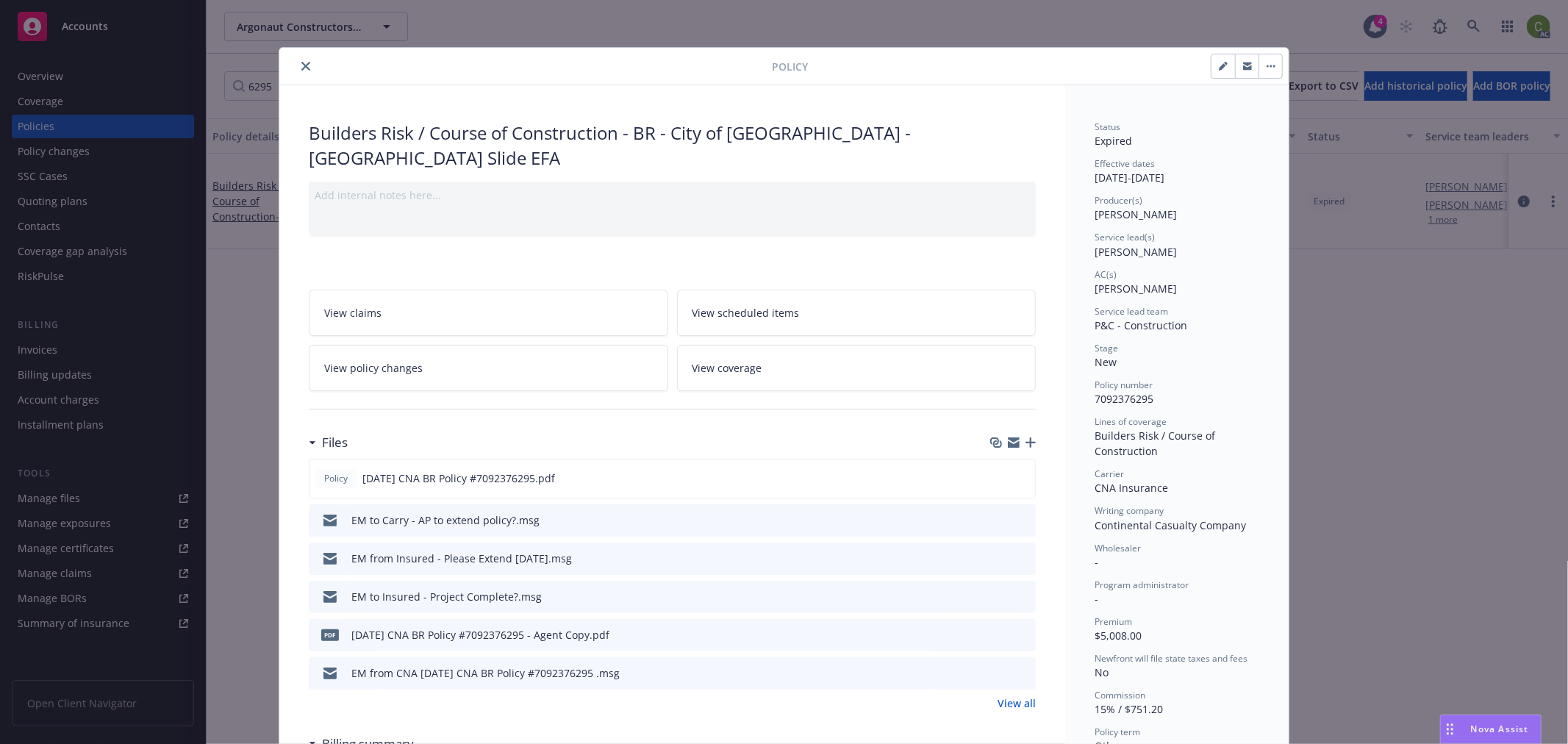
scroll to position [44, 0]
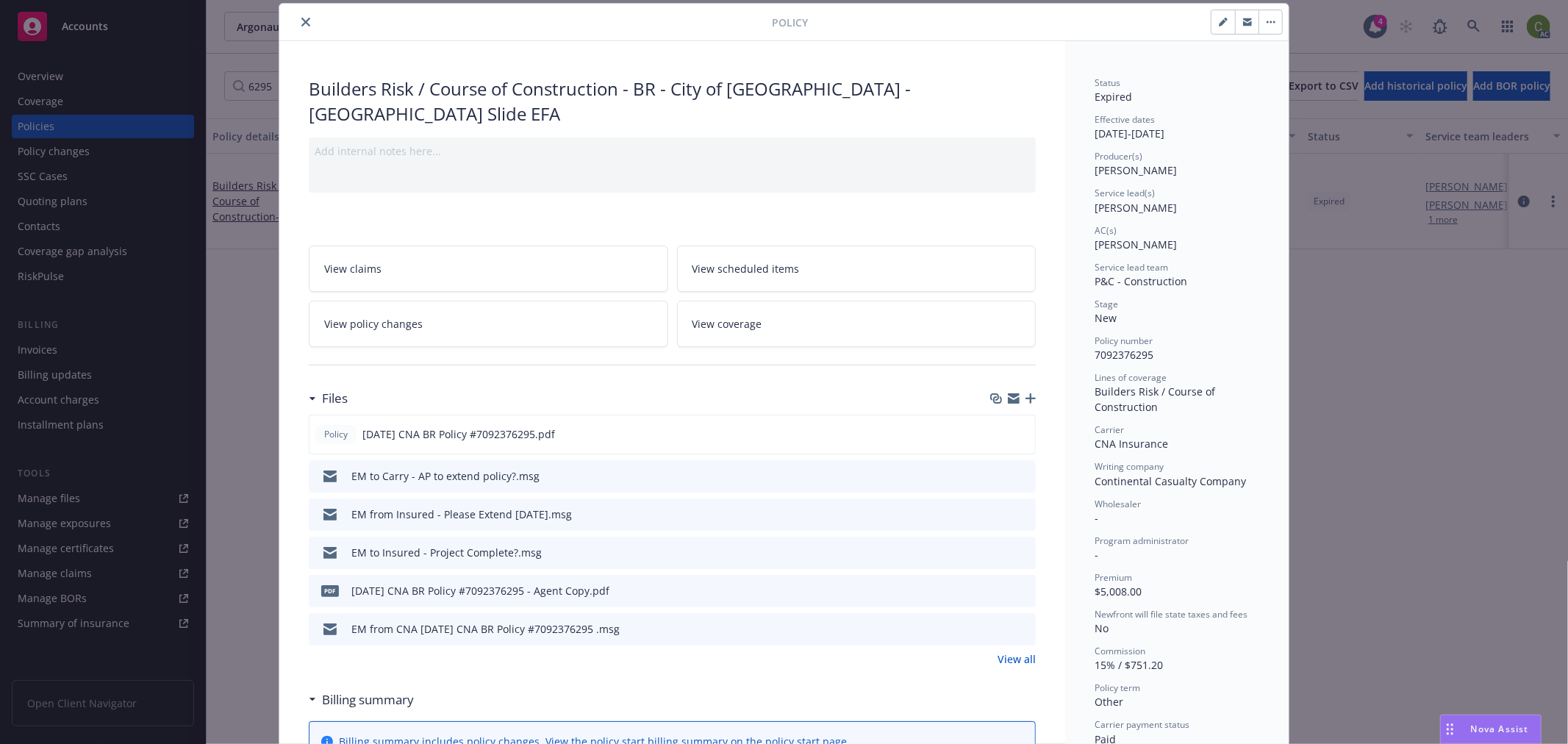
click at [304, 22] on icon "close" at bounding box center [306, 22] width 9 height 9
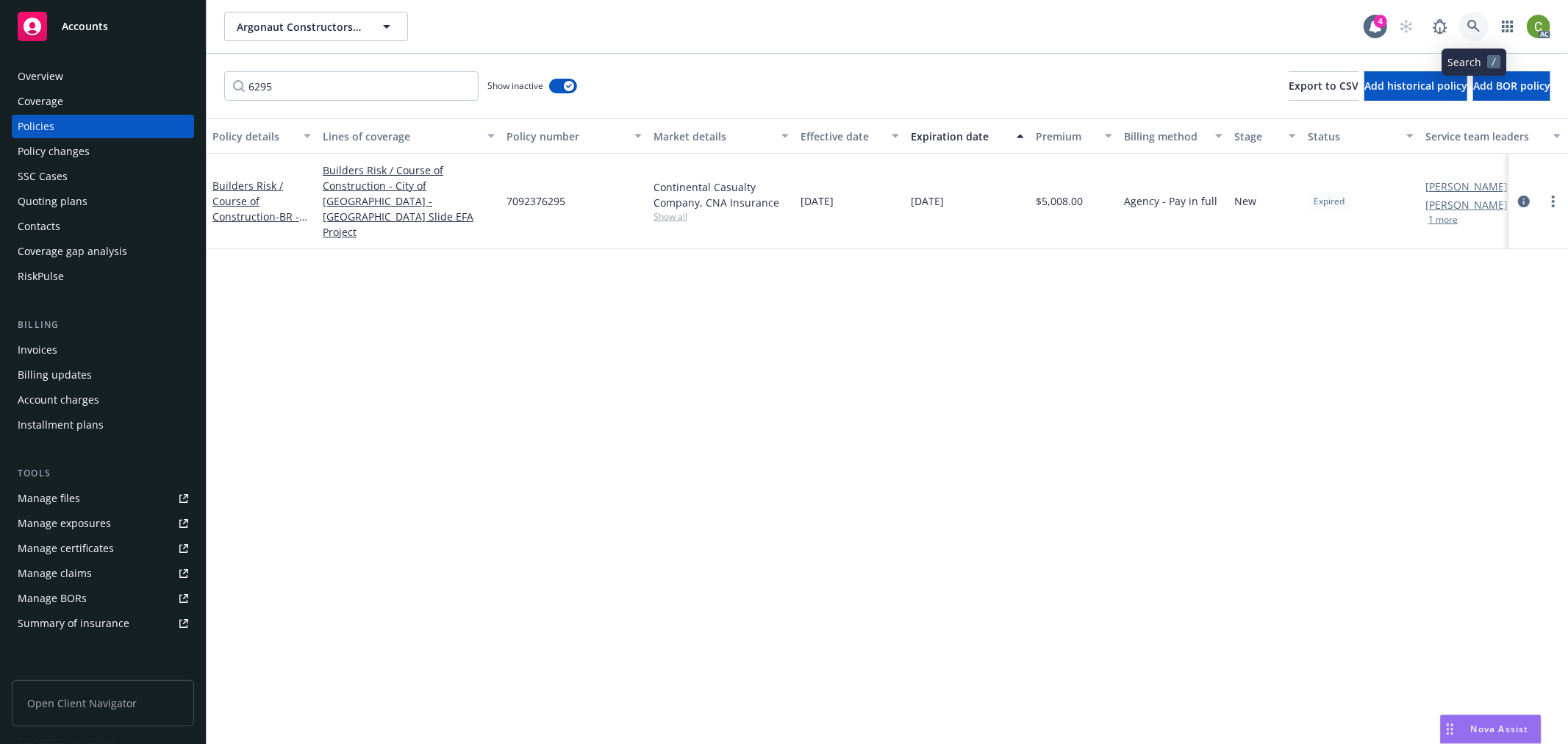
click at [1478, 23] on icon at bounding box center [1475, 27] width 13 height 13
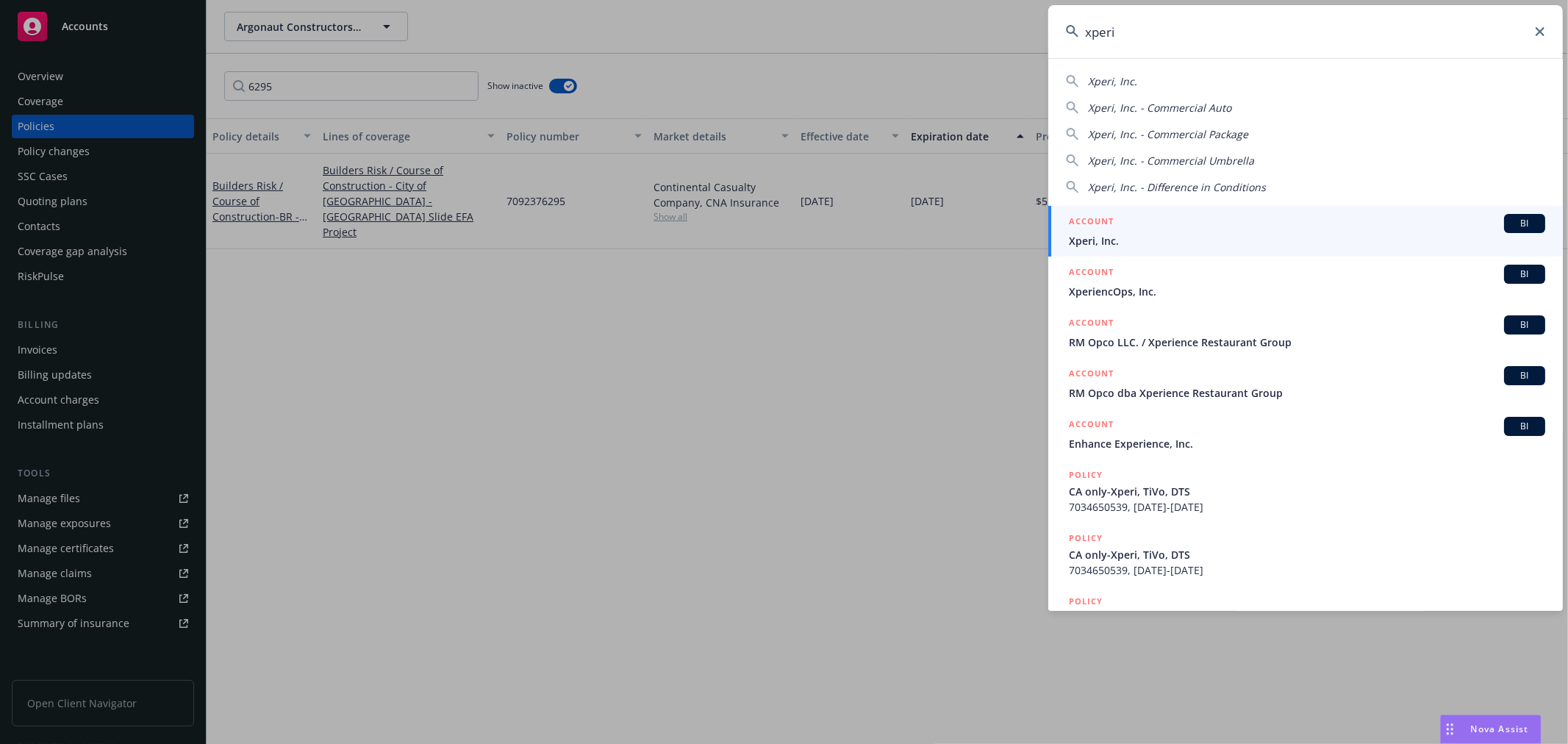
type input "xperi"
click at [1104, 233] on span "Xperi, Inc." at bounding box center [1307, 241] width 476 height 16
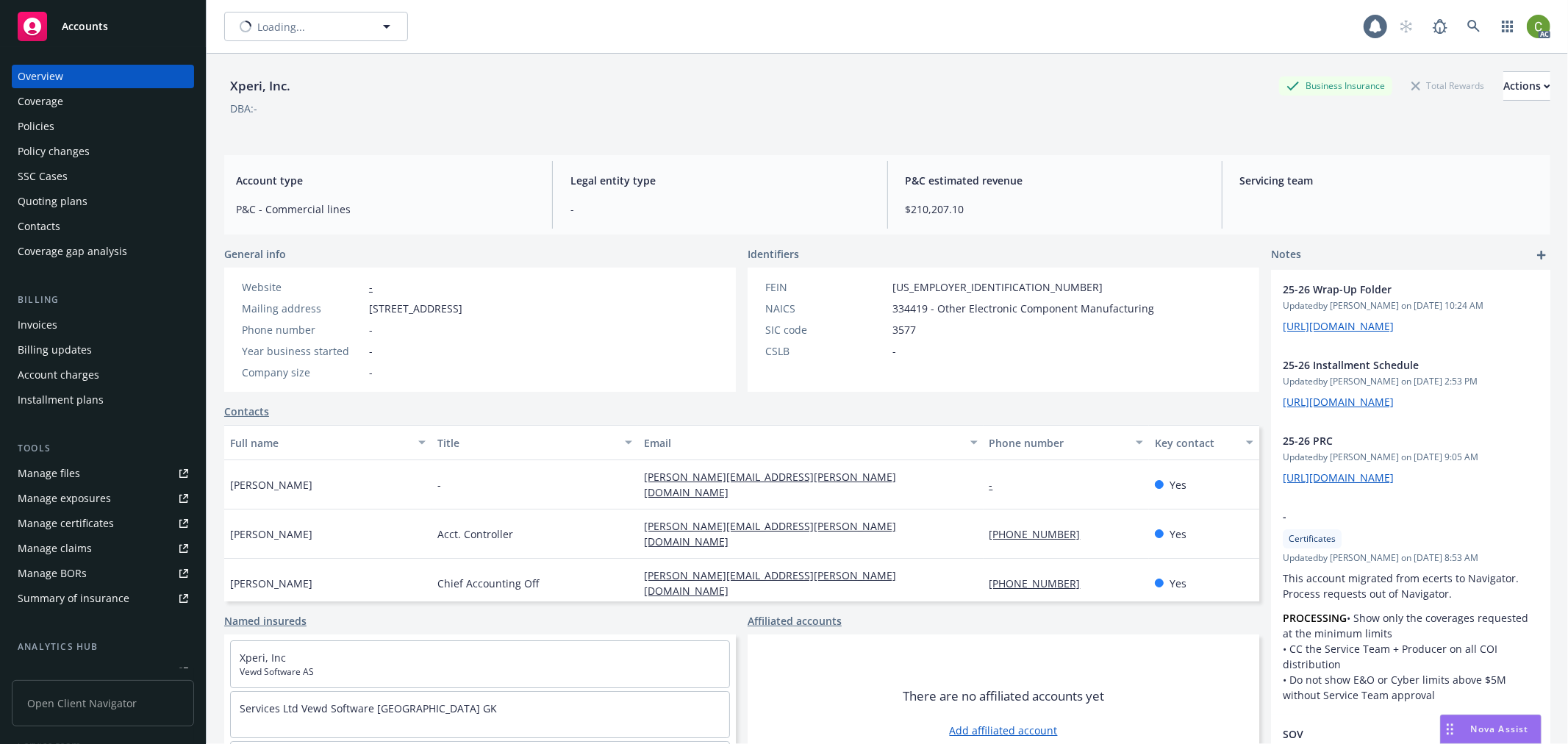
click at [89, 146] on div "Policy changes" at bounding box center [103, 151] width 170 height 23
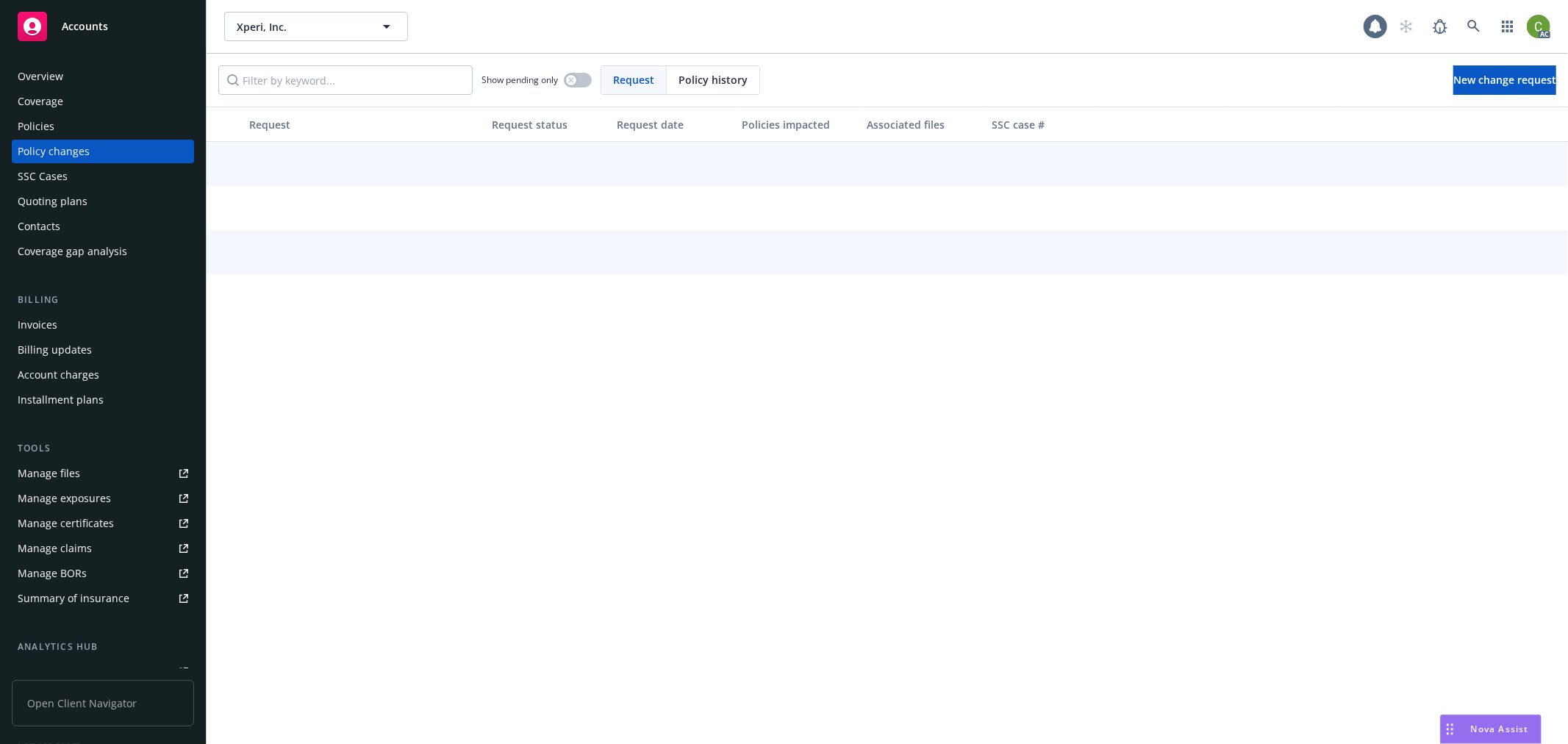
click at [688, 92] on div "Policy history" at bounding box center [713, 79] width 93 height 28
click at [390, 82] on input "Filter by keyword..." at bounding box center [345, 80] width 254 height 29
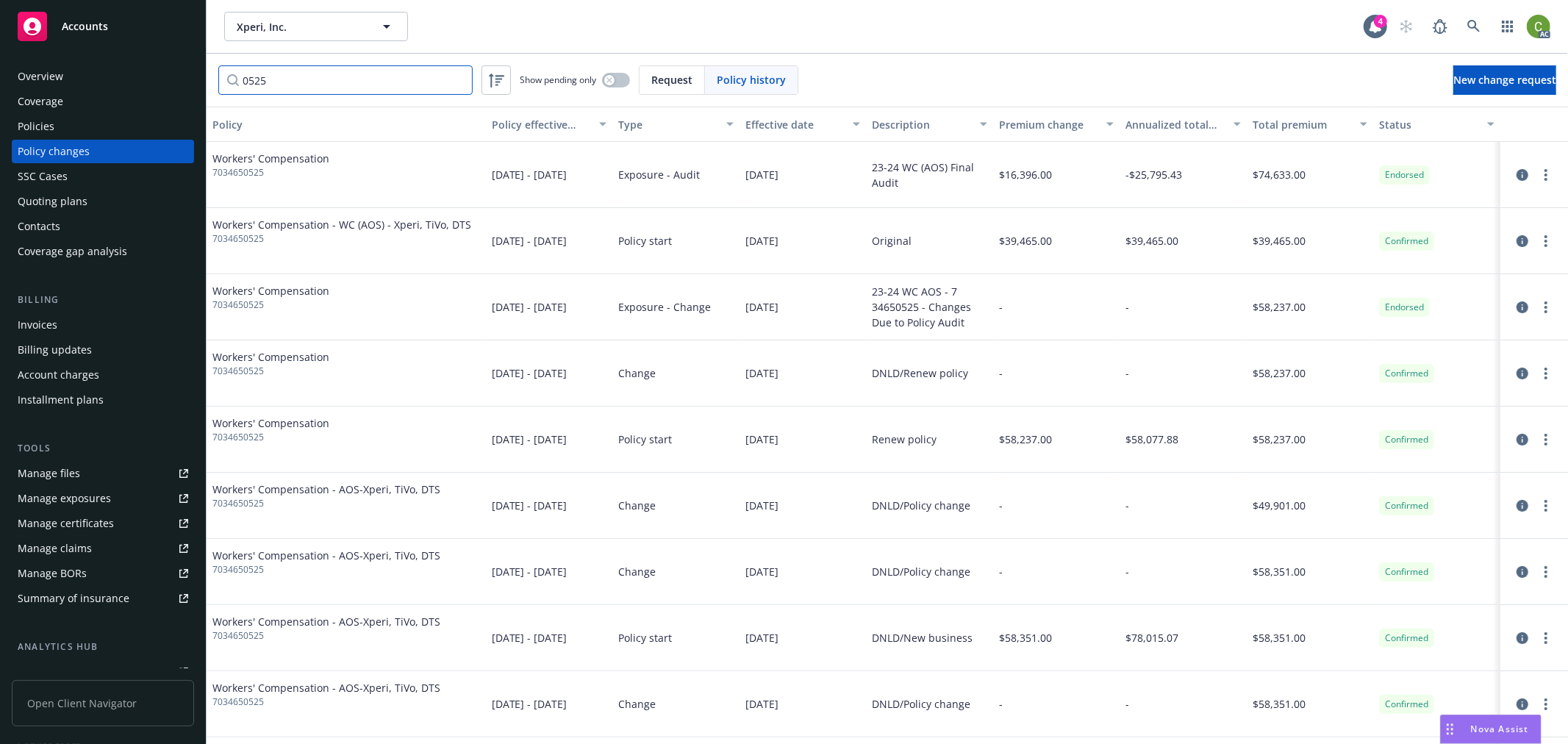
type input "0525"
click at [1517, 169] on icon "circleInformation" at bounding box center [1523, 175] width 12 height 12
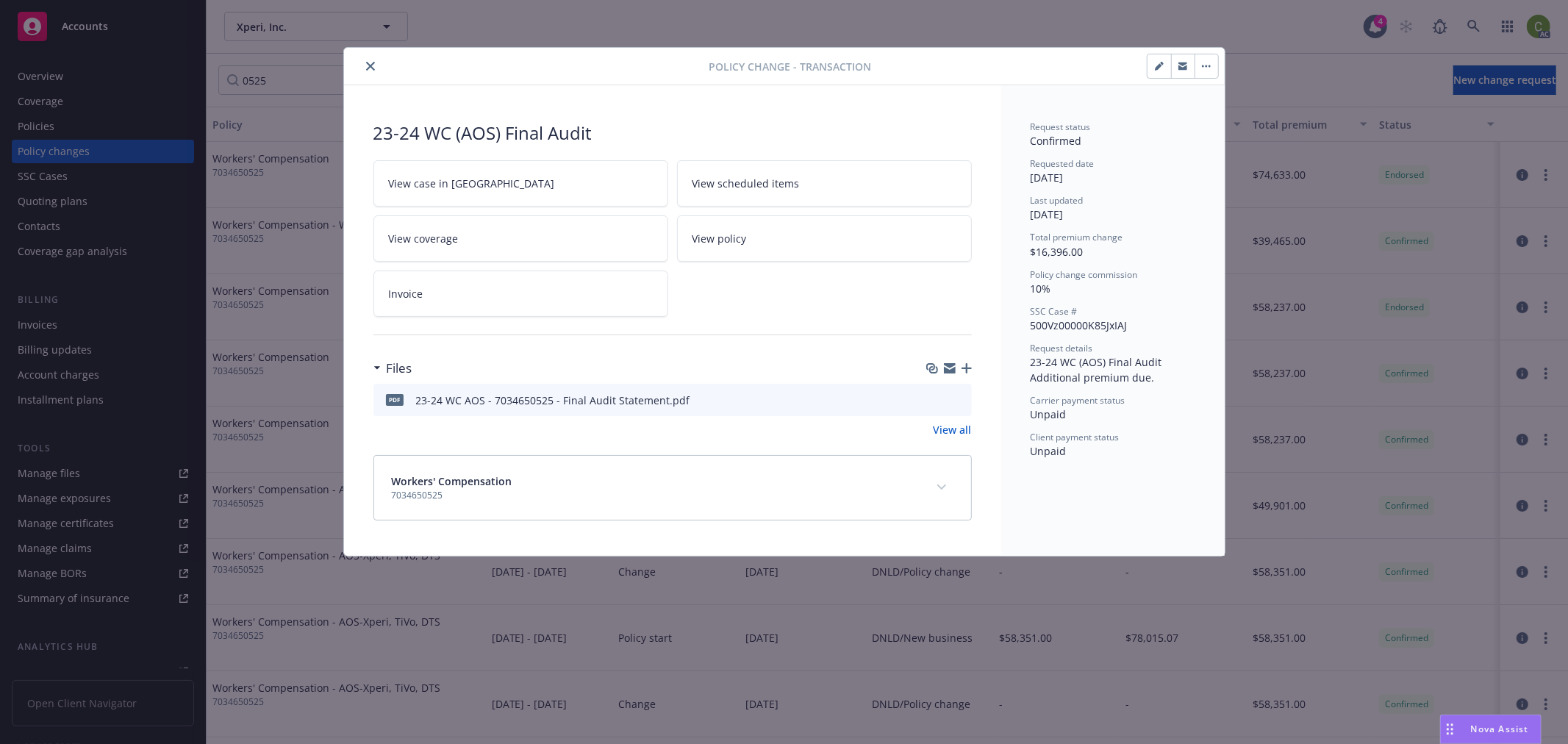
click at [481, 298] on link "Invoice" at bounding box center [521, 294] width 295 height 46
drag, startPoint x: 378, startPoint y: 69, endPoint x: 607, endPoint y: 87, distance: 229.7
click at [378, 69] on button "close" at bounding box center [371, 67] width 18 height 18
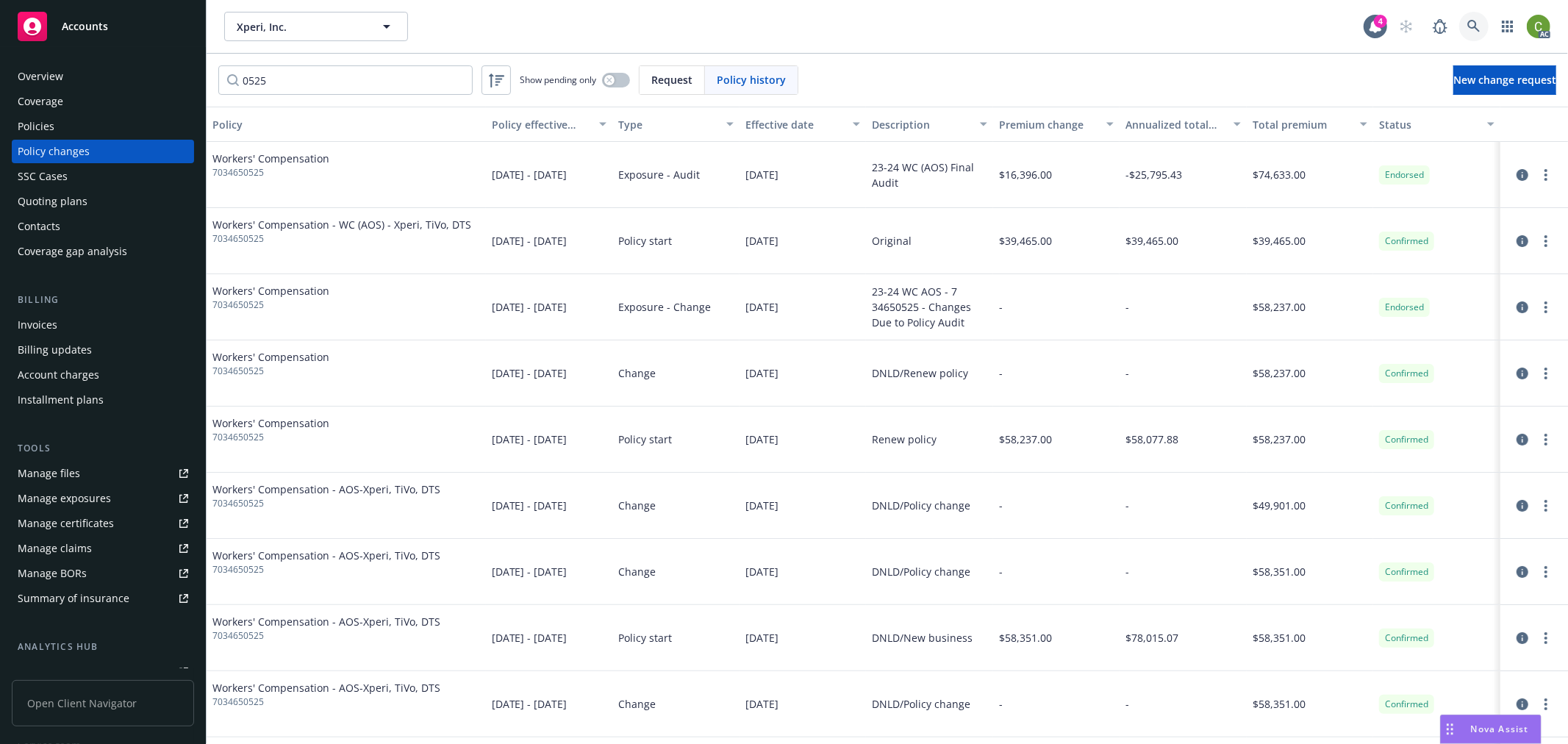
click at [1472, 22] on icon at bounding box center [1475, 27] width 13 height 13
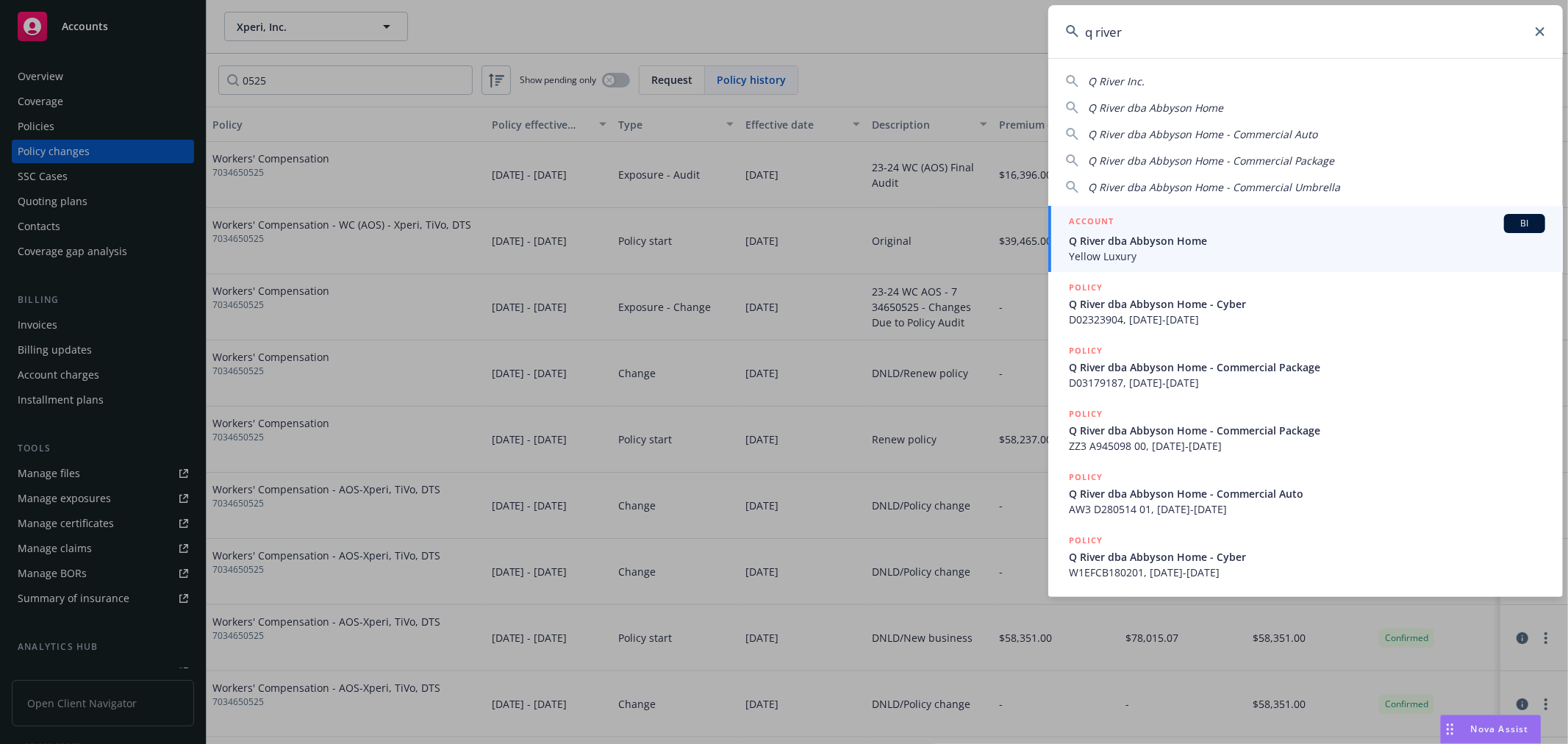
type input "q river"
click at [1206, 242] on span "Q River dba Abbyson Home" at bounding box center [1307, 241] width 476 height 16
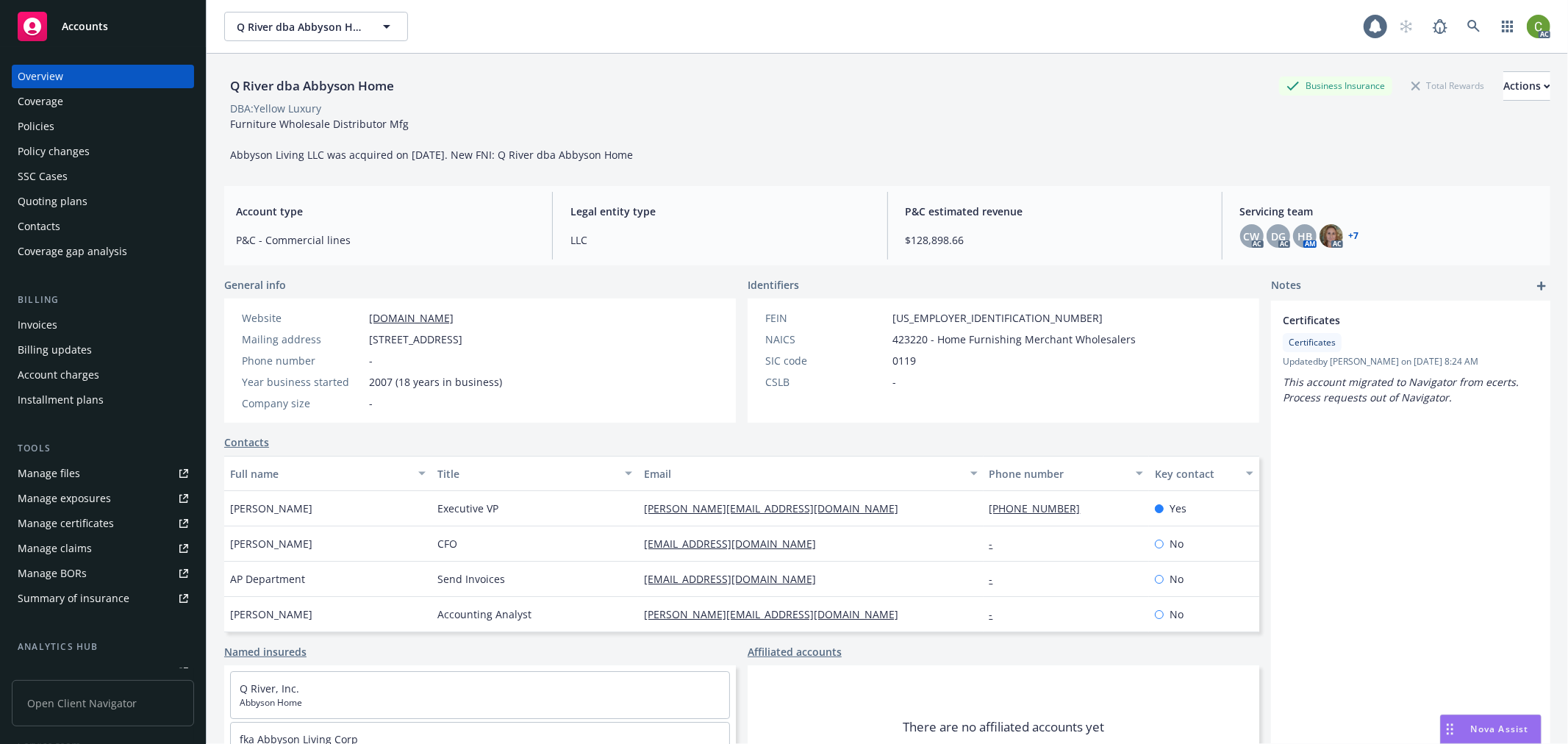
click at [63, 120] on div "Policies" at bounding box center [103, 126] width 170 height 23
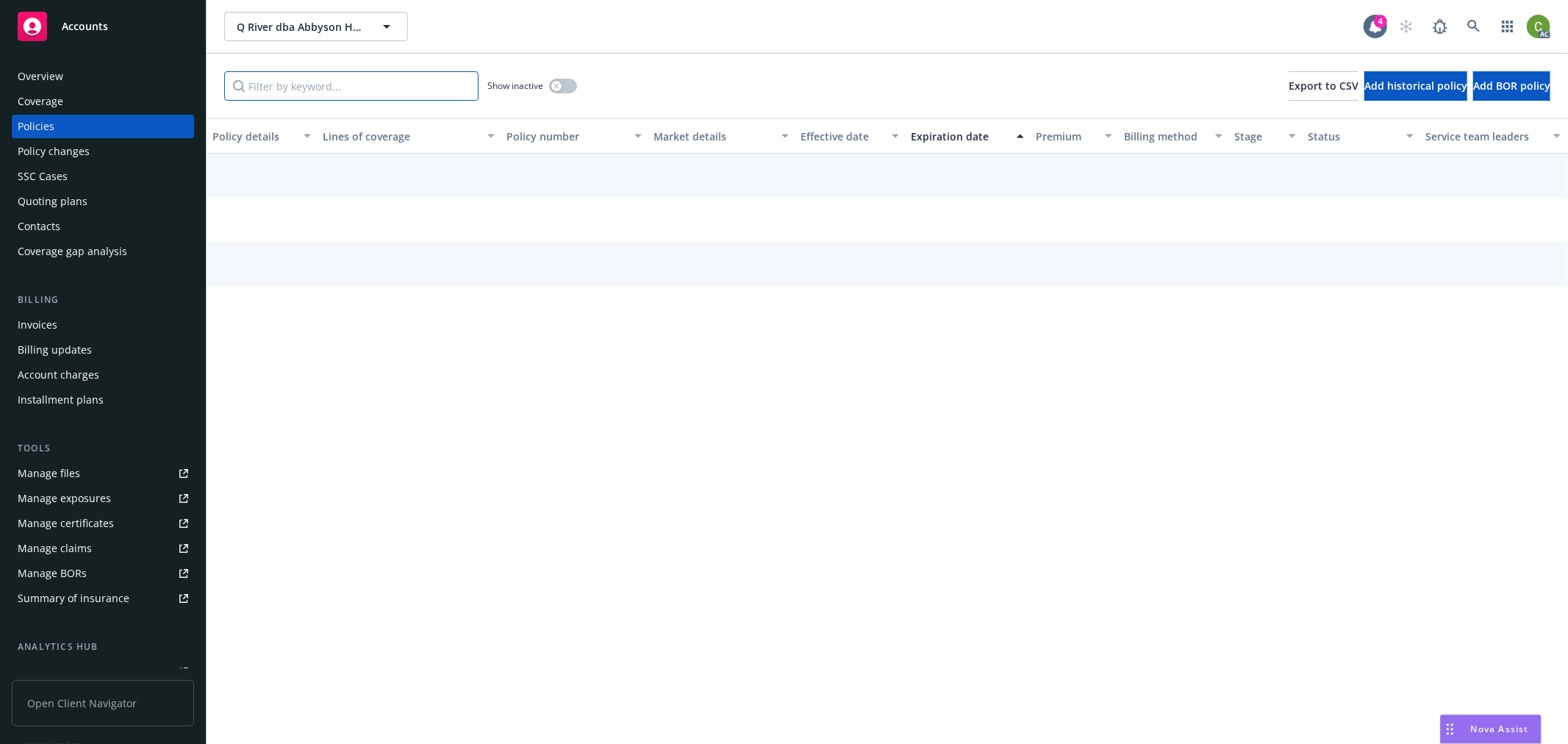
drag, startPoint x: 291, startPoint y: 87, endPoint x: 333, endPoint y: 94, distance: 42.6
click at [309, 90] on input "Filter by keyword..." at bounding box center [351, 85] width 254 height 29
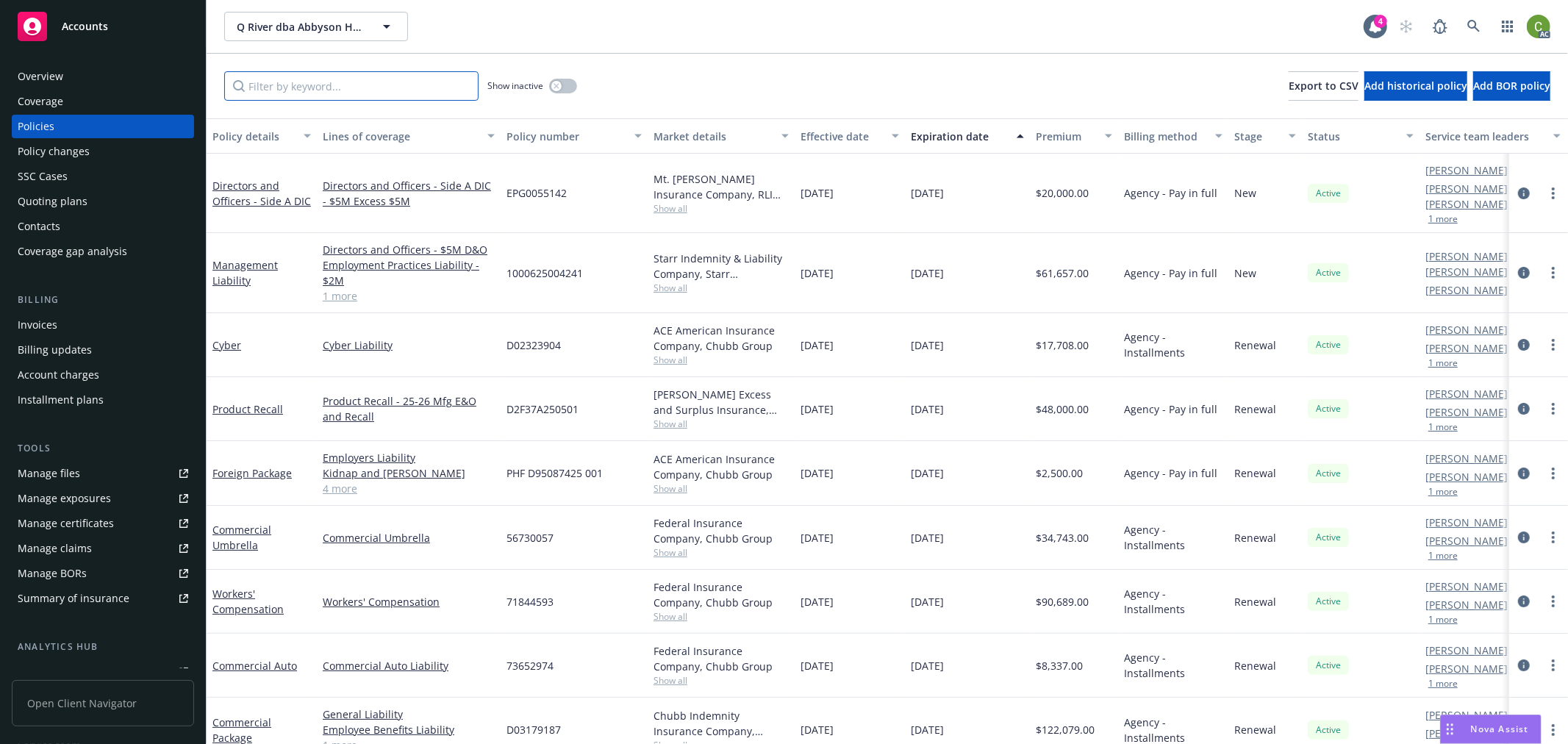
paste input "D02323904"
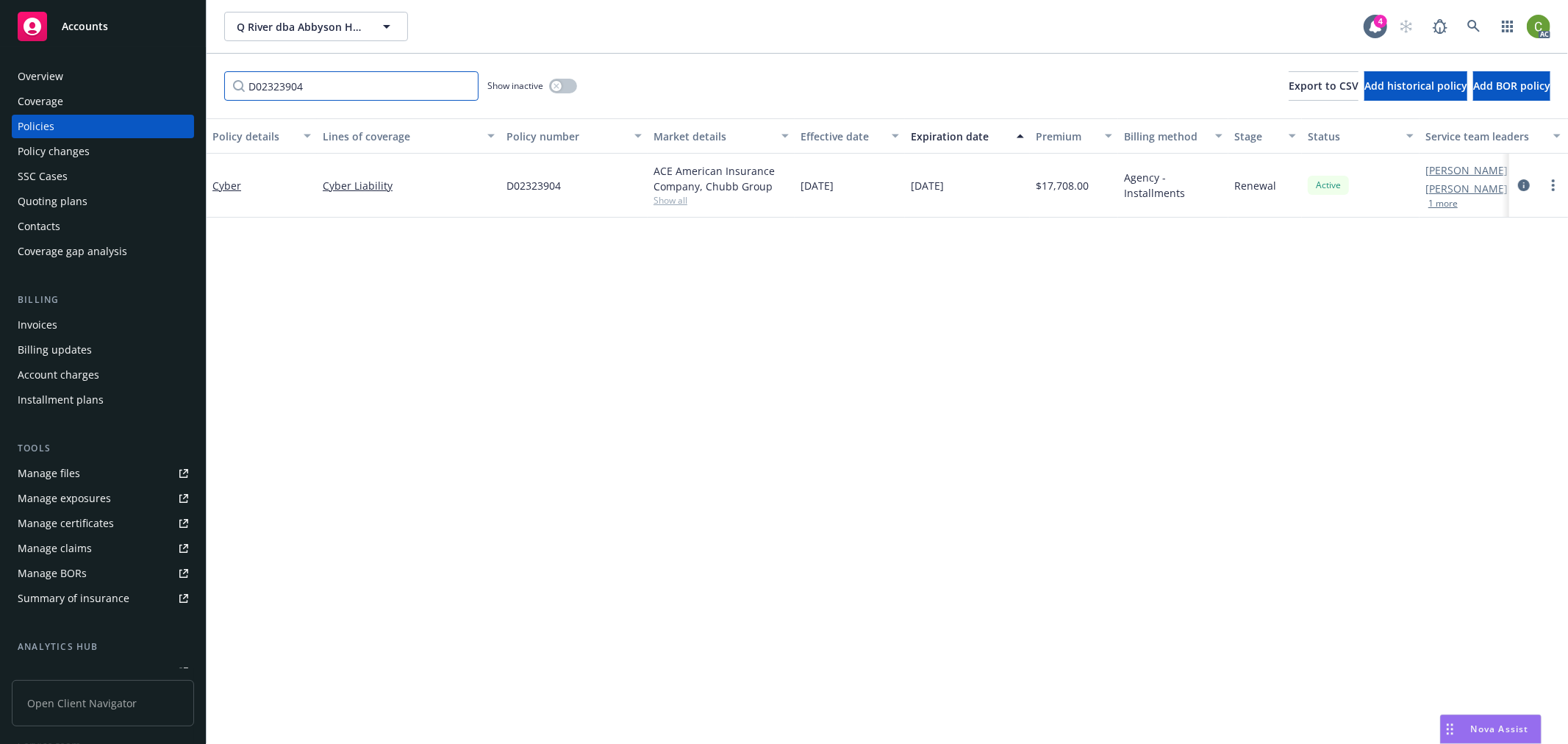
type input "D02323904"
click at [556, 91] on button "button" at bounding box center [563, 86] width 28 height 15
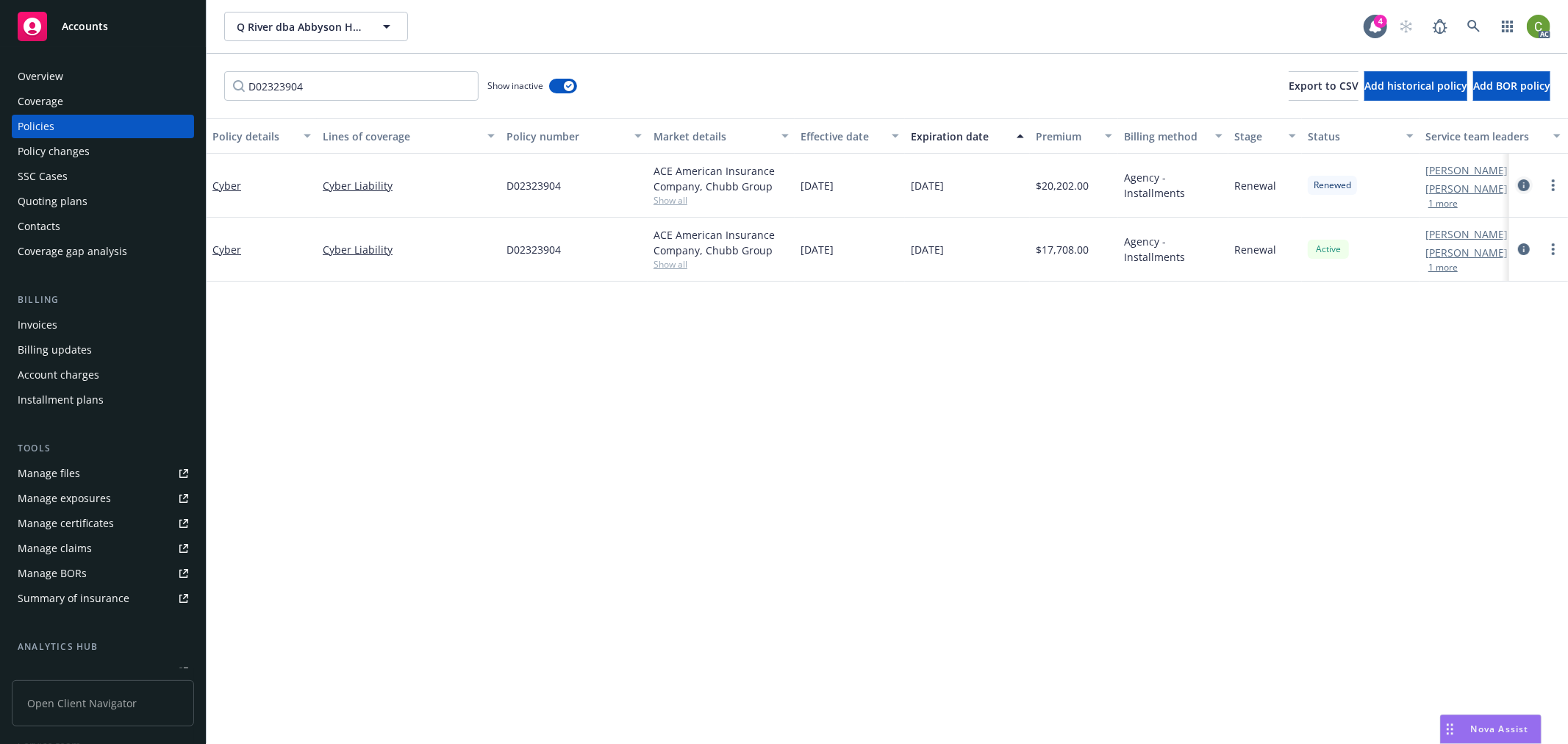
click at [1520, 188] on icon "circleInformation" at bounding box center [1524, 185] width 12 height 12
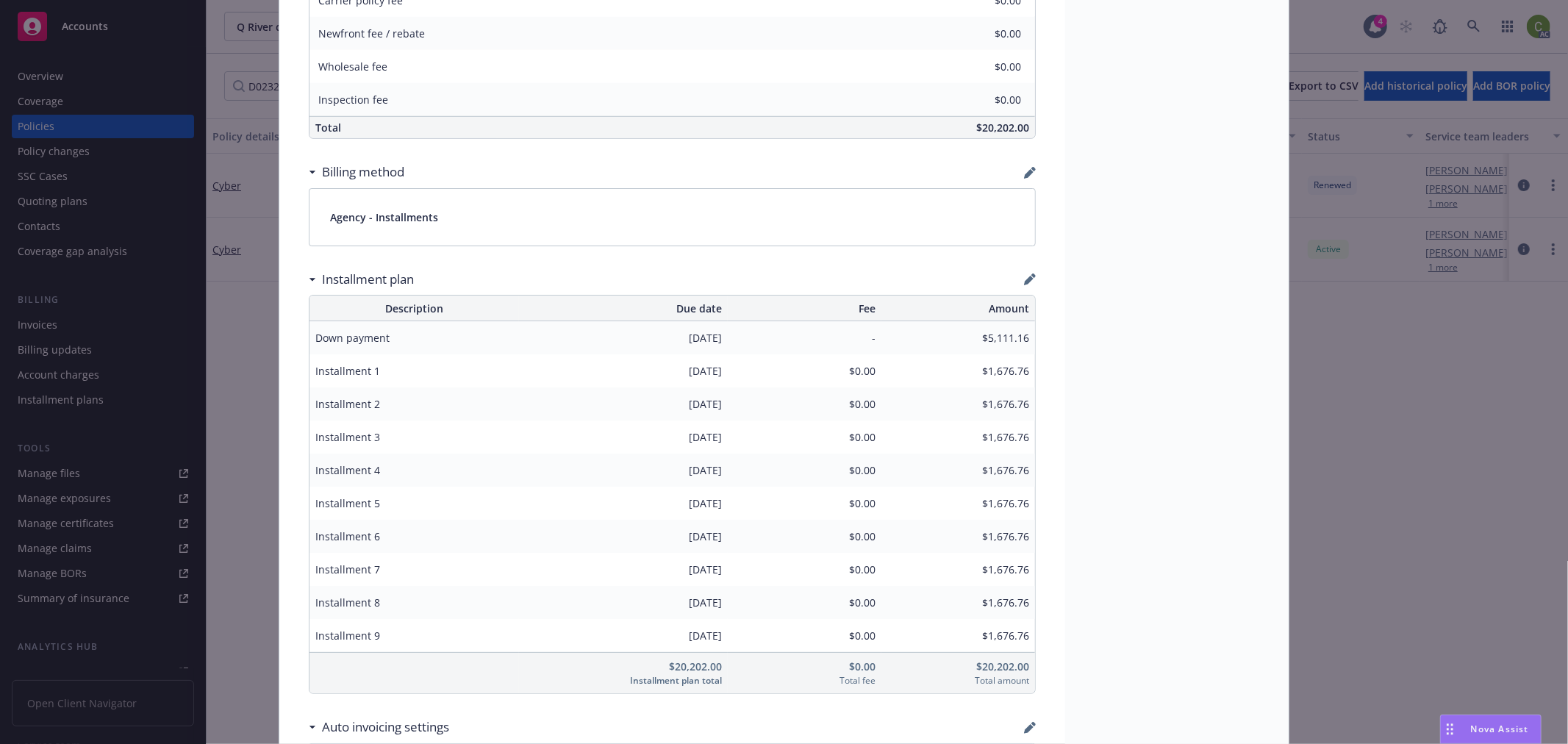
scroll to position [980, 0]
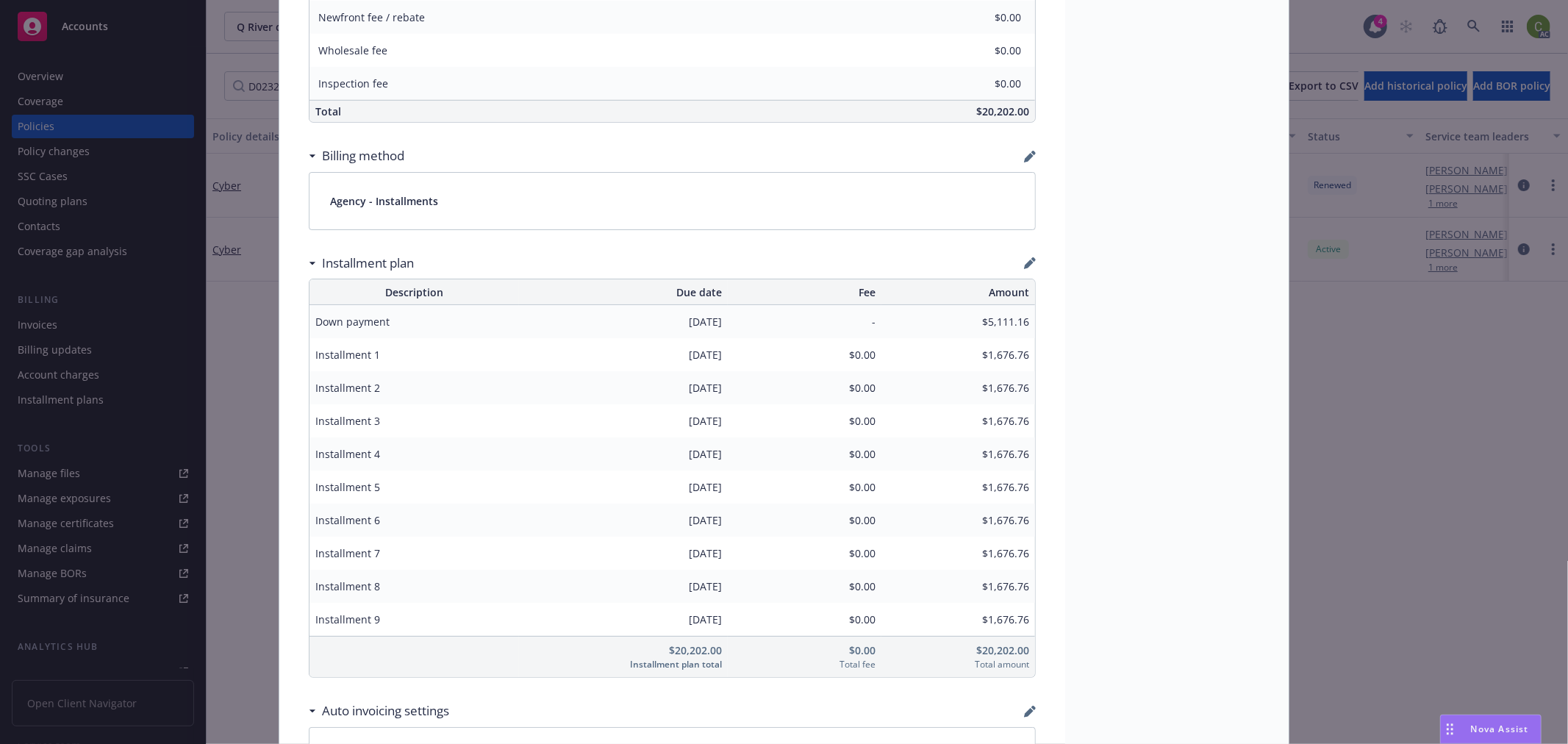
drag, startPoint x: 642, startPoint y: 619, endPoint x: 722, endPoint y: 619, distance: 80.0
click at [722, 619] on div "05/24/2025" at bounding box center [624, 619] width 209 height 33
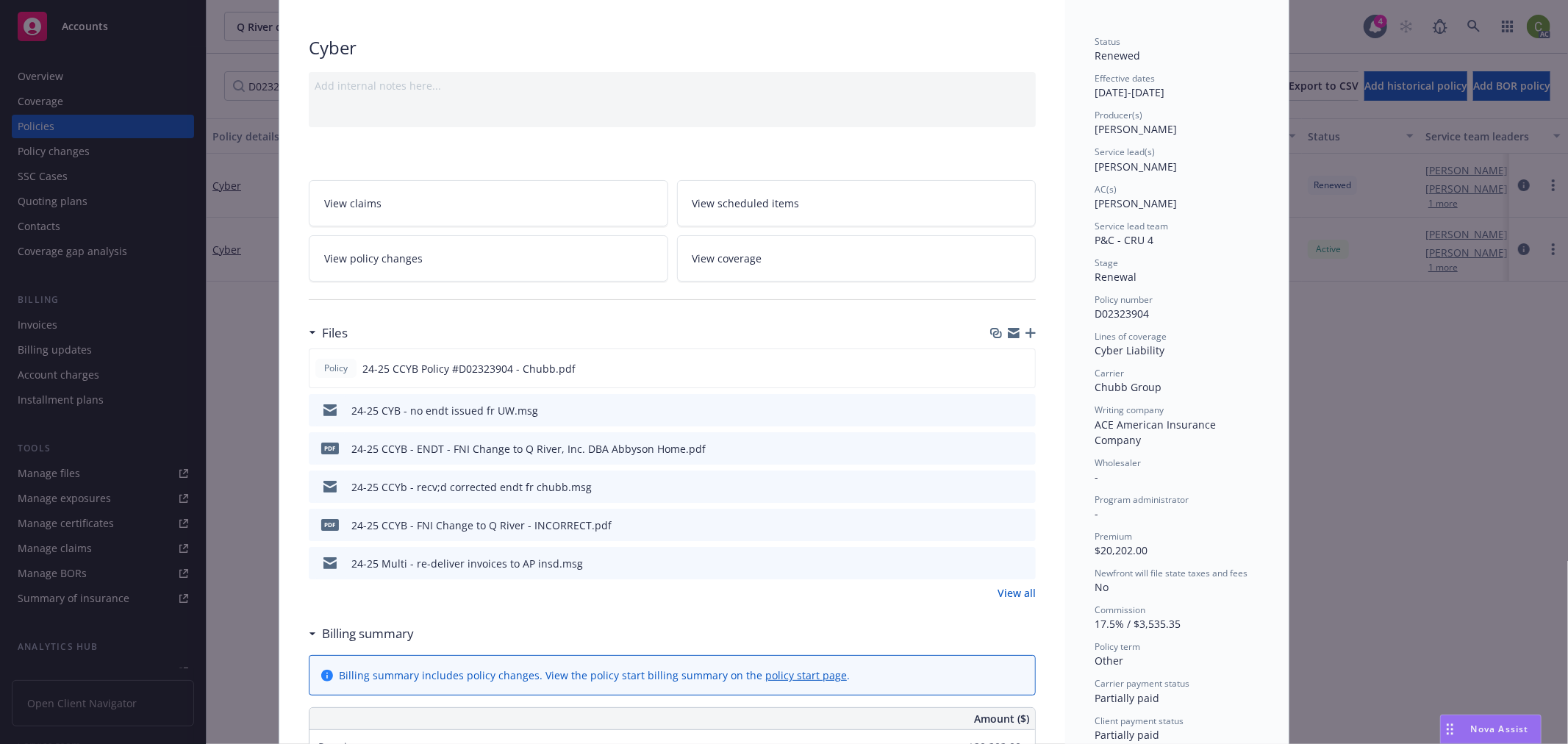
scroll to position [0, 0]
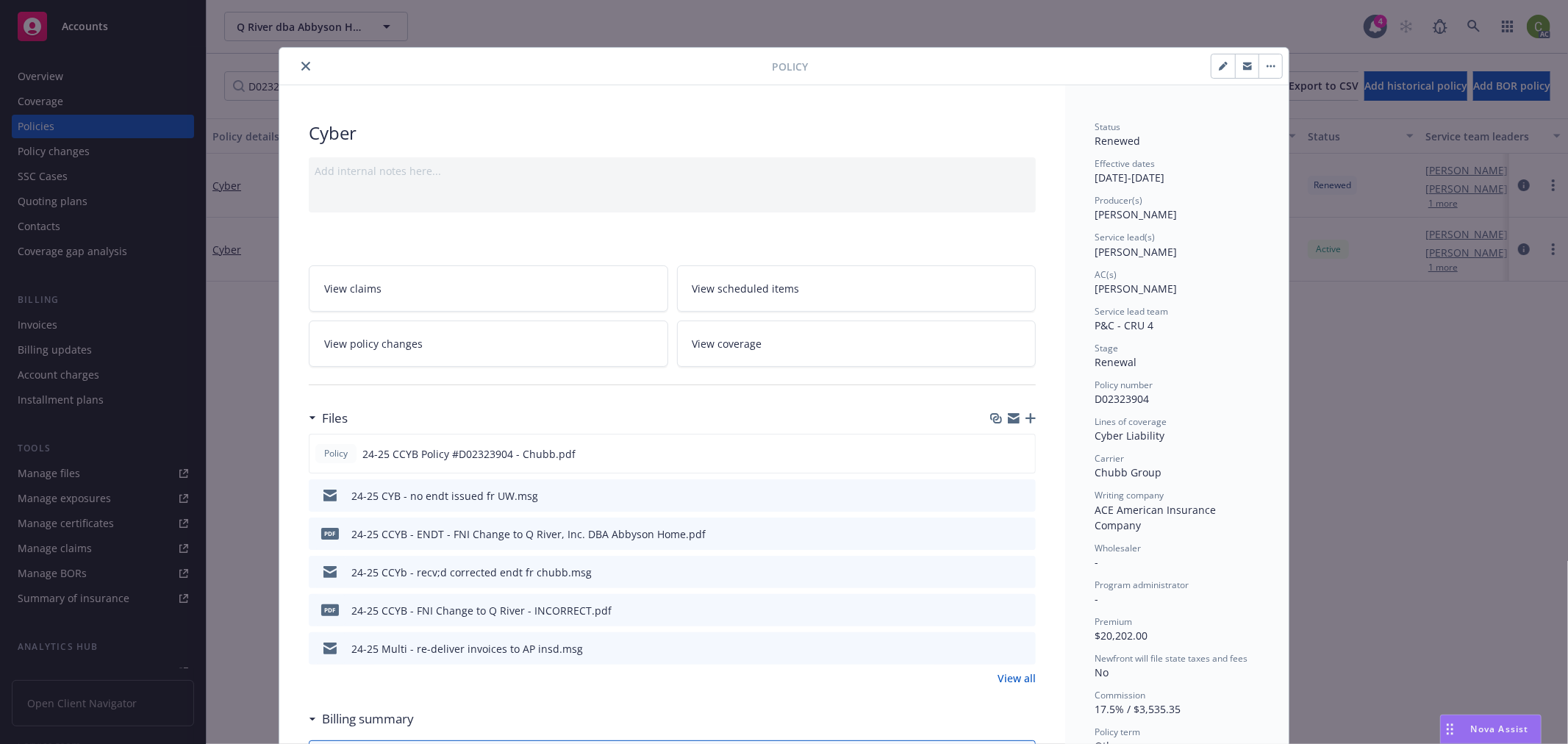
click at [302, 66] on icon "close" at bounding box center [306, 67] width 9 height 9
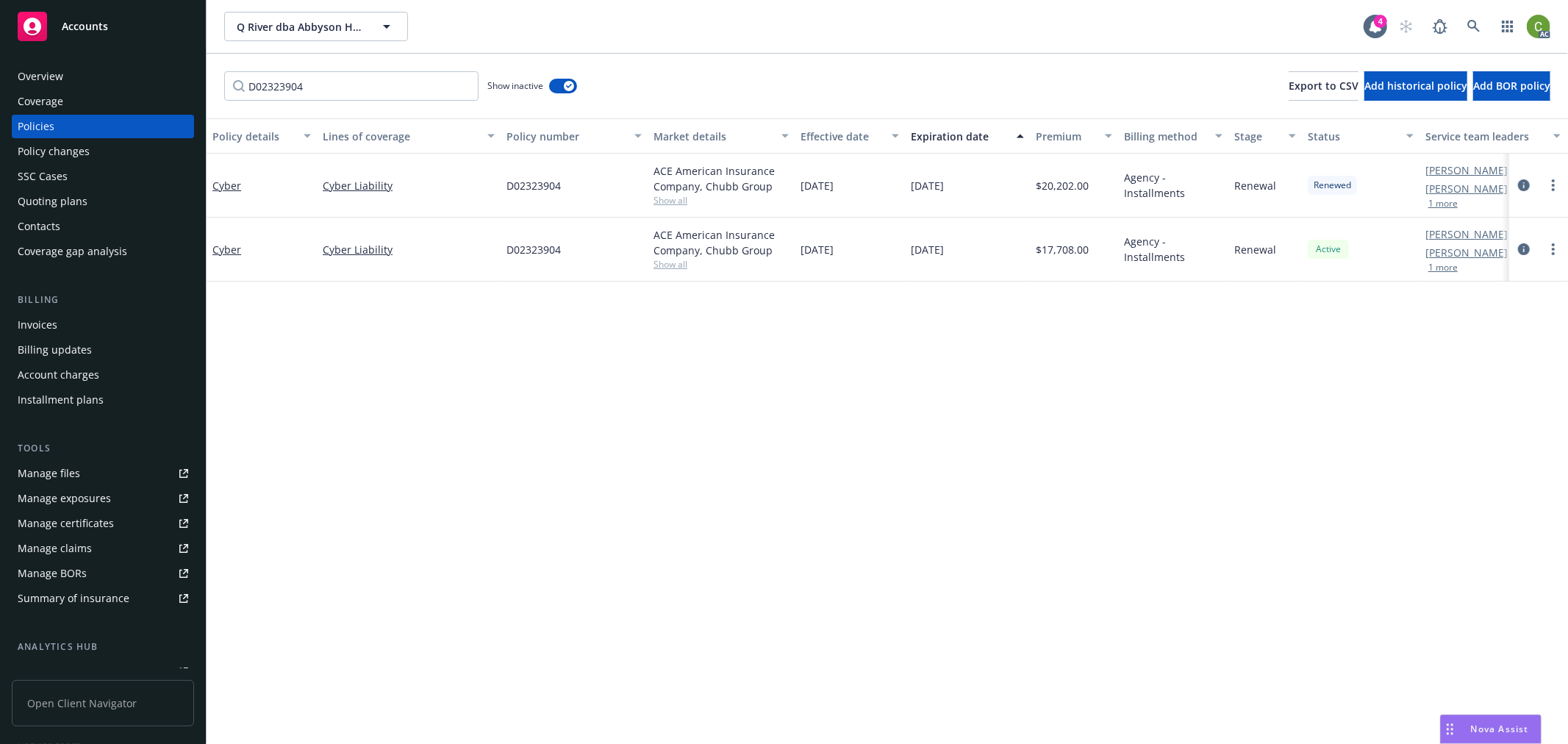
click at [29, 317] on div "Invoices" at bounding box center [37, 325] width 40 height 23
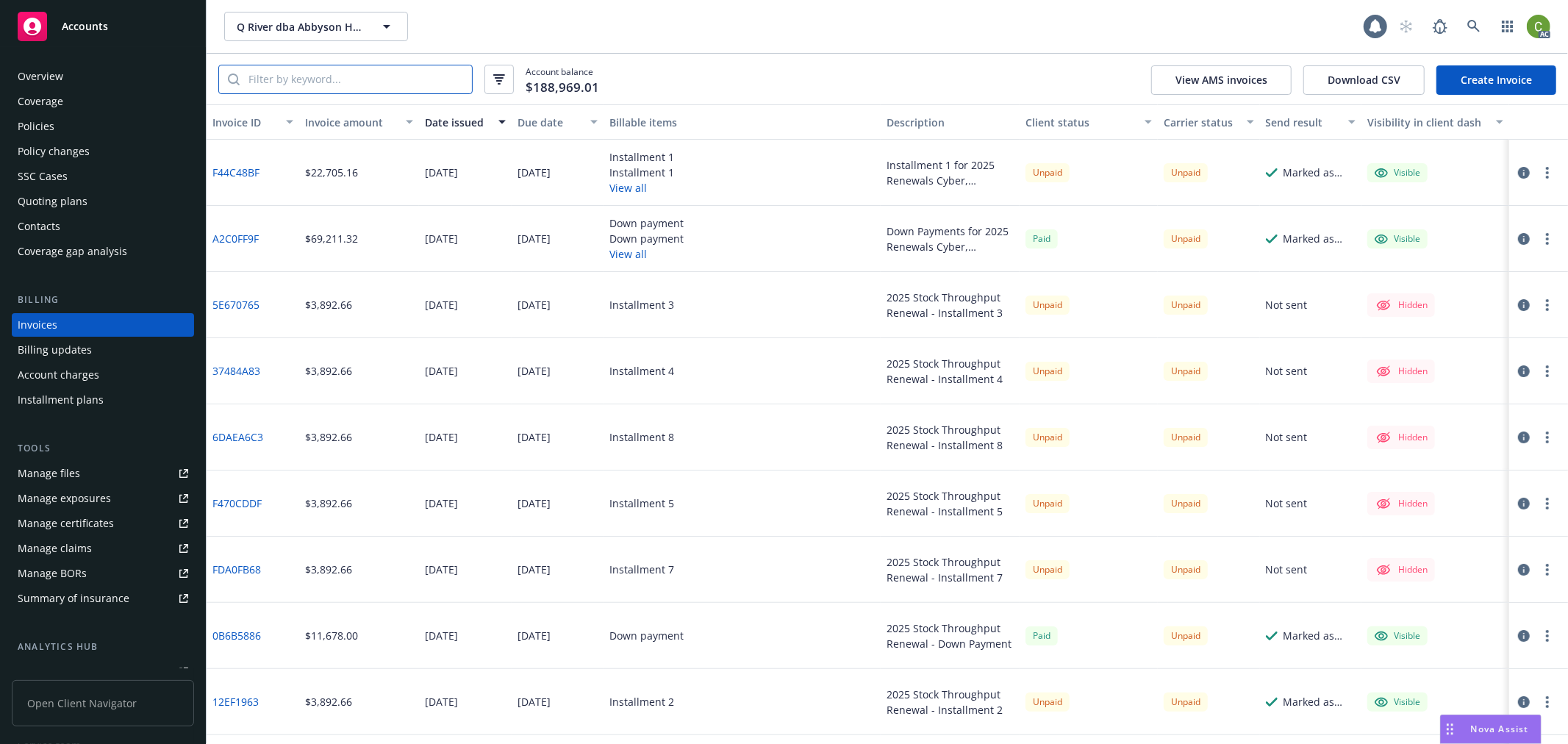
click at [325, 84] on input "search" at bounding box center [356, 79] width 233 height 28
paste input "D02323904"
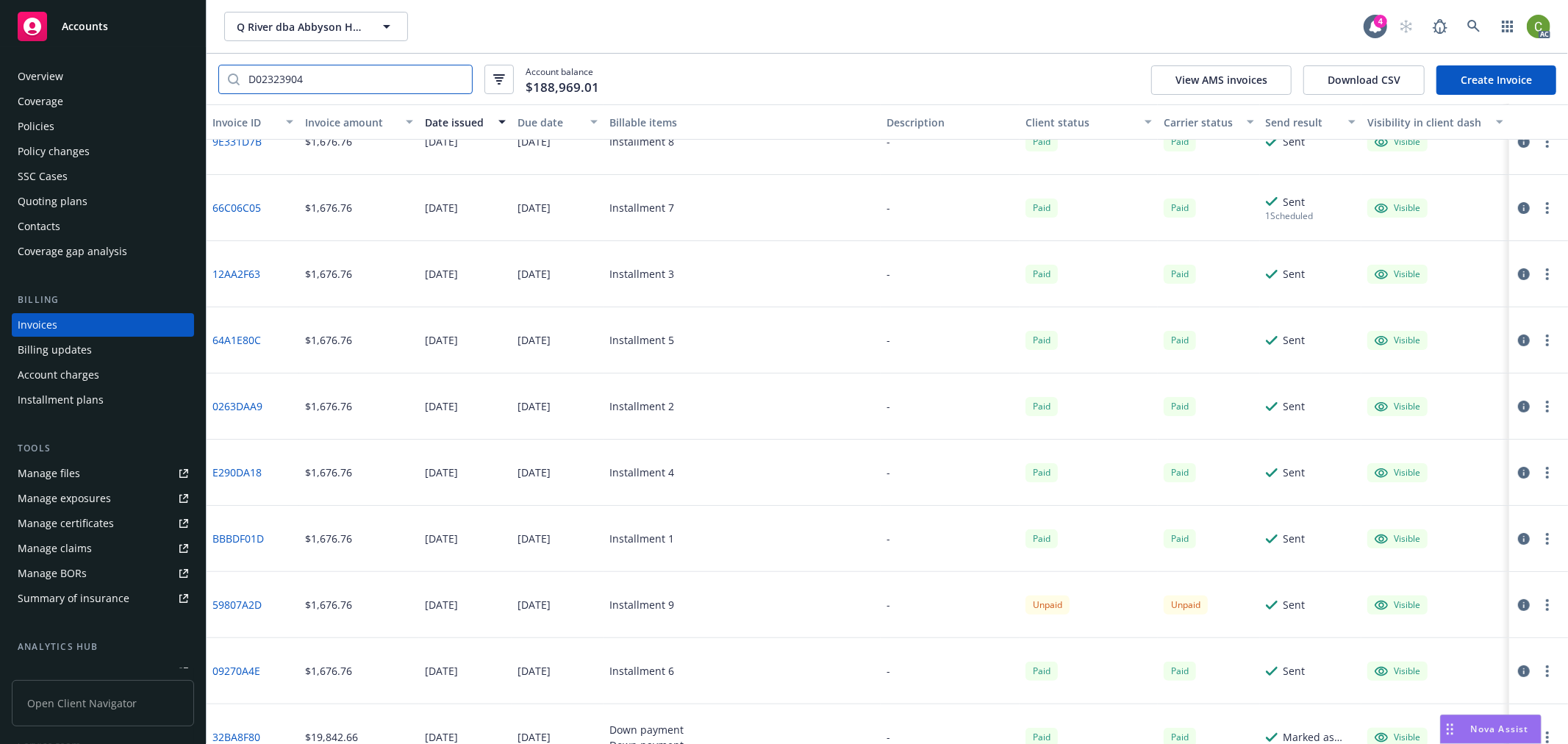
scroll to position [189, 0]
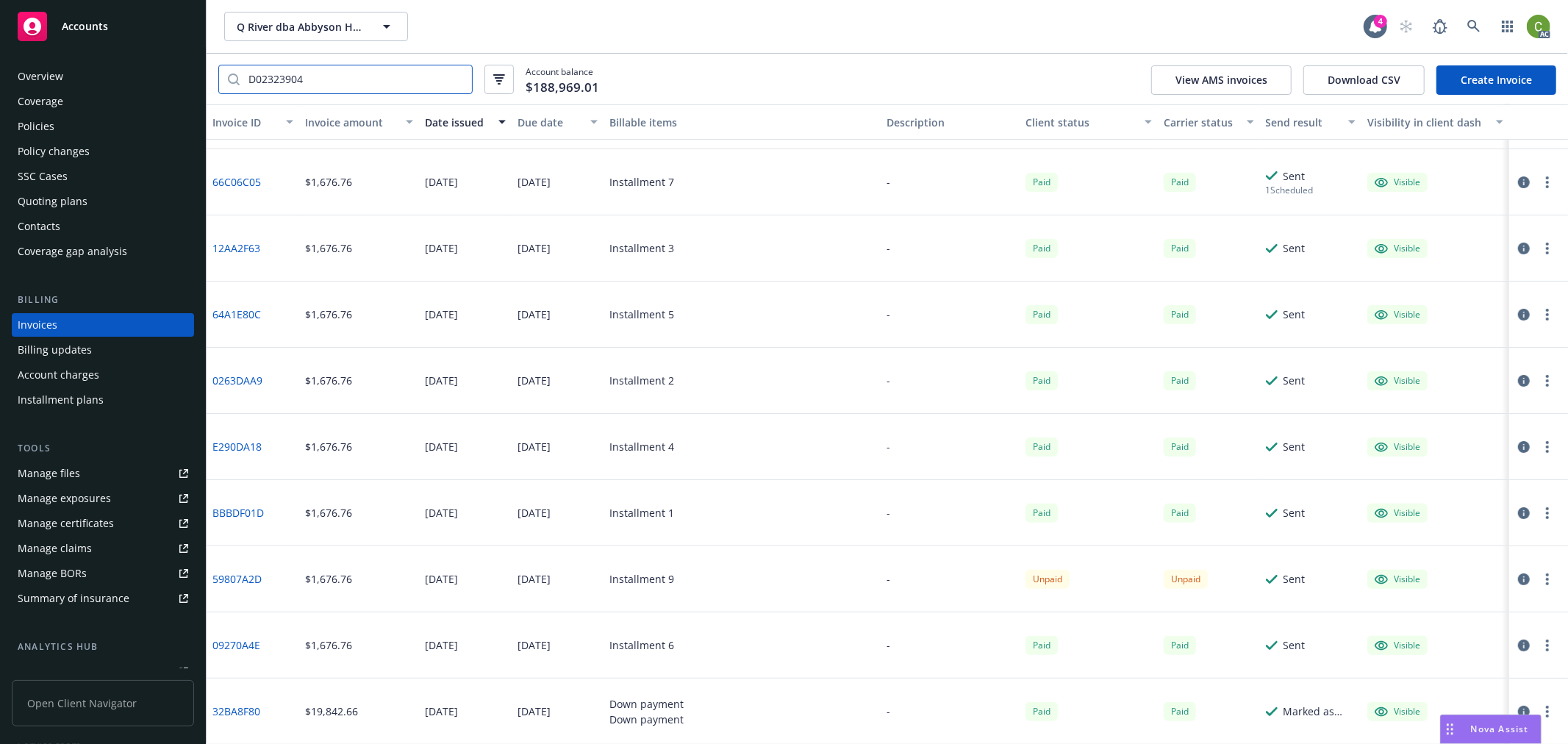
type input "D02323904"
click at [1518, 582] on icon "button" at bounding box center [1524, 579] width 12 height 12
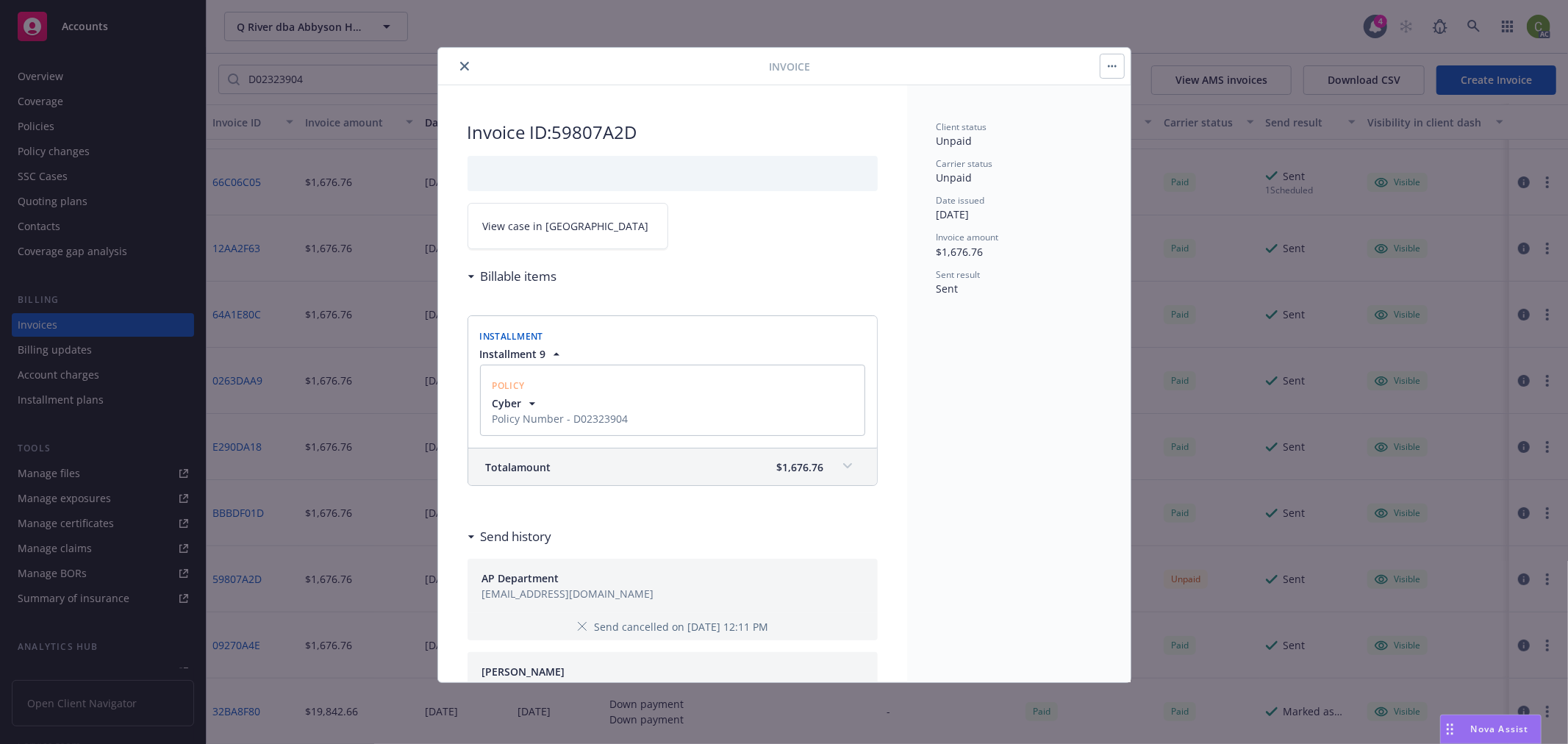
click at [550, 236] on link "View case in SSC" at bounding box center [568, 226] width 200 height 46
click at [458, 68] on button "close" at bounding box center [465, 67] width 18 height 18
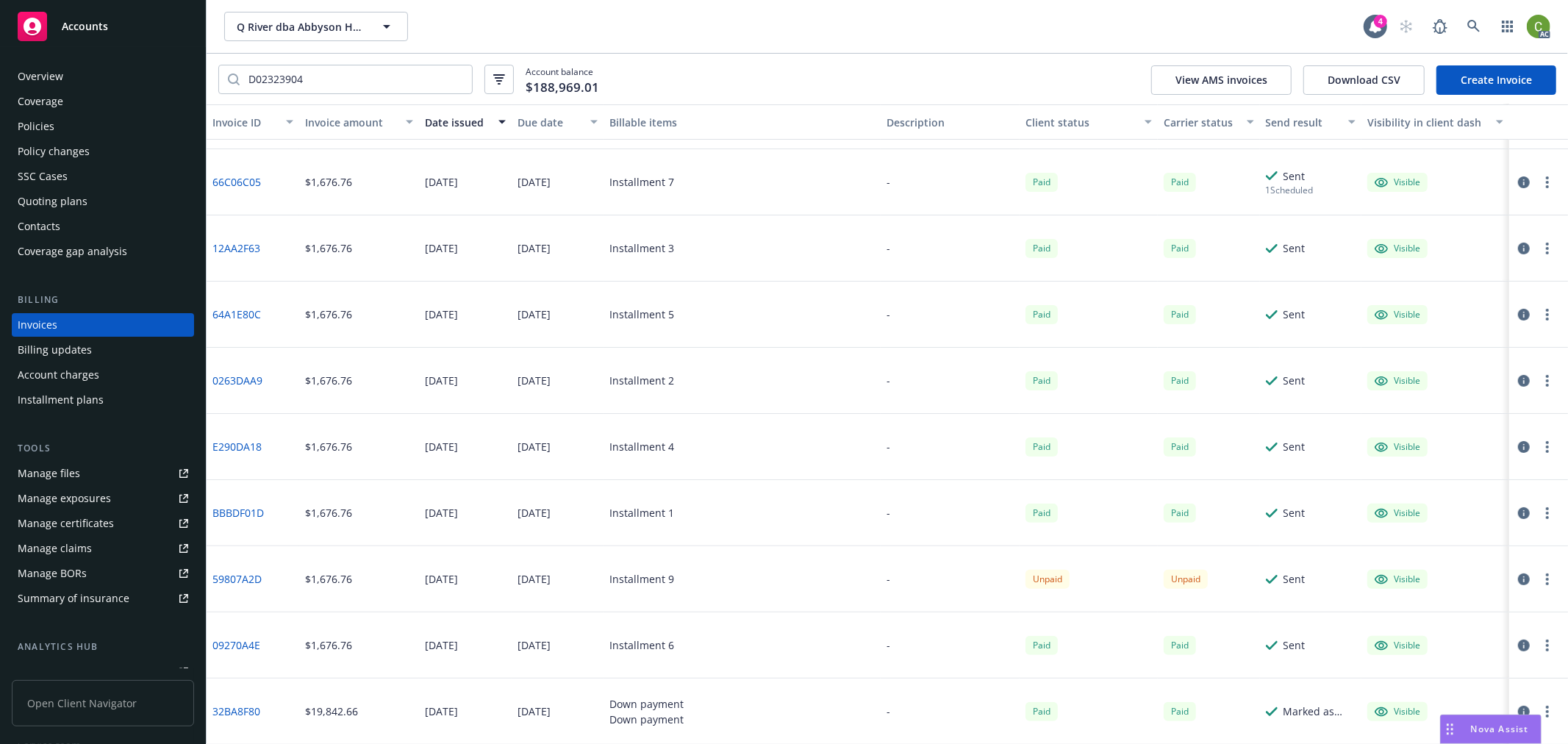
click at [111, 127] on div "Policies" at bounding box center [103, 126] width 170 height 23
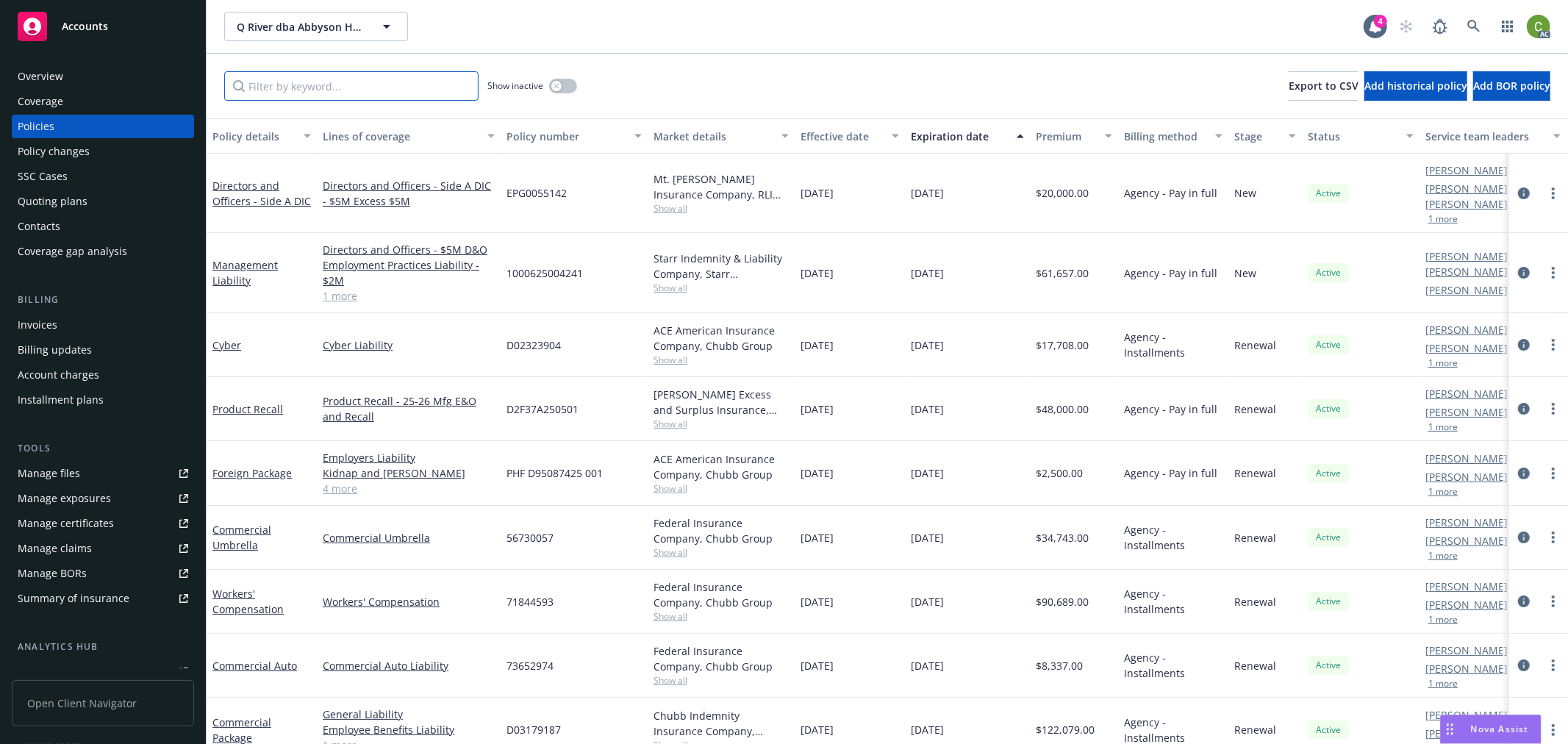
drag, startPoint x: 295, startPoint y: 96, endPoint x: 431, endPoint y: 96, distance: 136.0
click at [305, 83] on input "Filter by keyword..." at bounding box center [351, 85] width 254 height 29
paste input "D02323904"
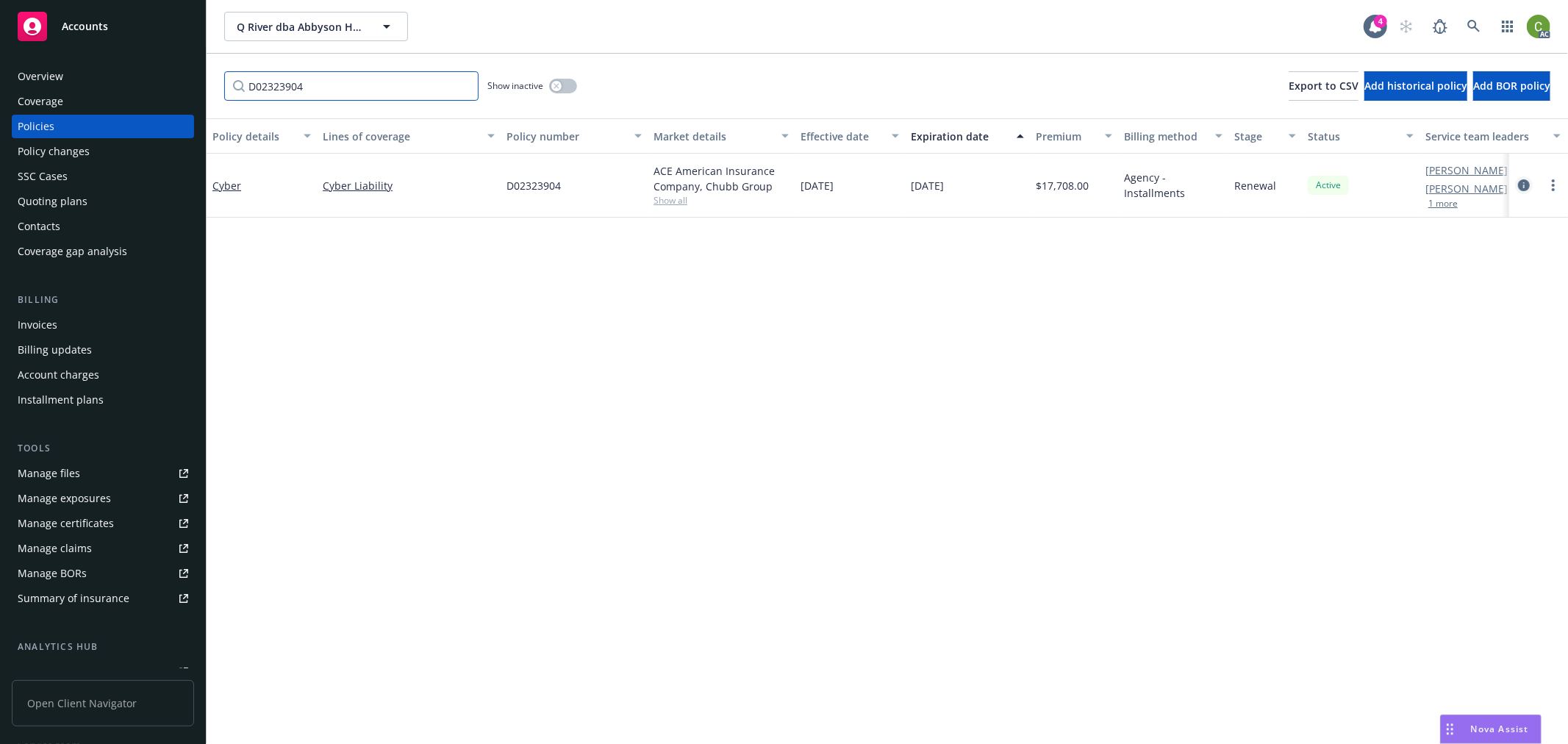
type input "D02323904"
click at [1525, 185] on icon "circleInformation" at bounding box center [1524, 185] width 12 height 12
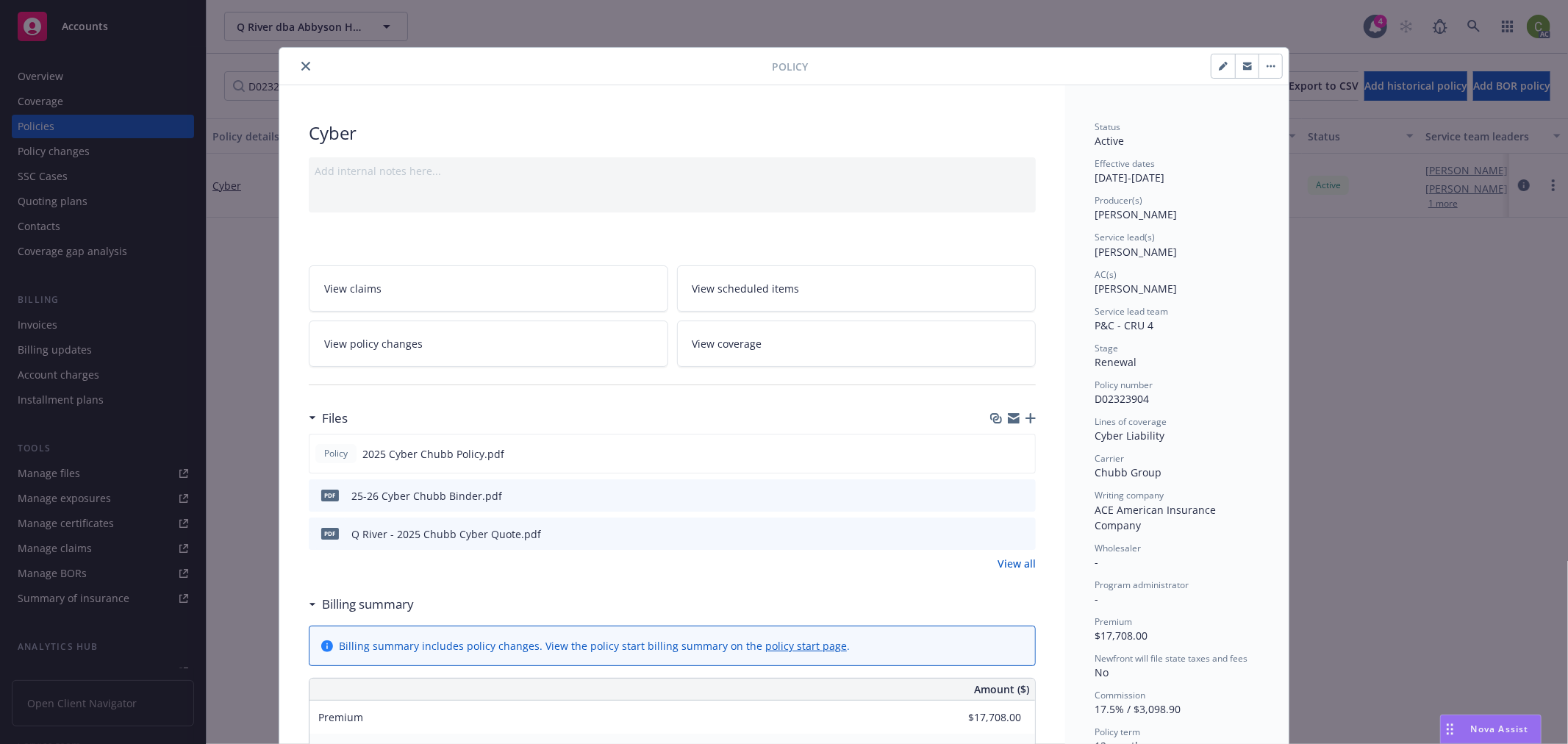
click at [301, 64] on icon "close" at bounding box center [306, 67] width 9 height 9
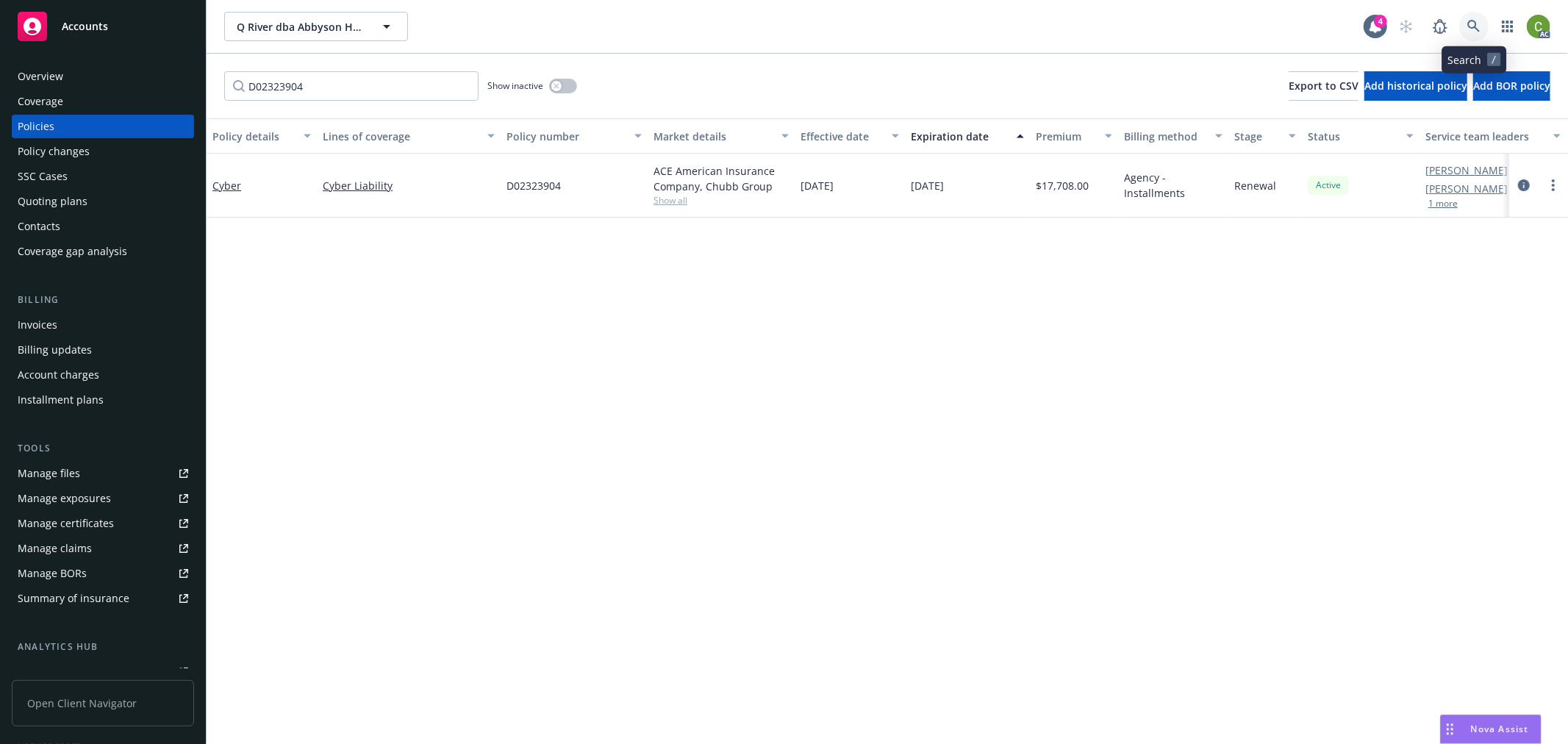
click at [1471, 25] on icon at bounding box center [1475, 27] width 13 height 13
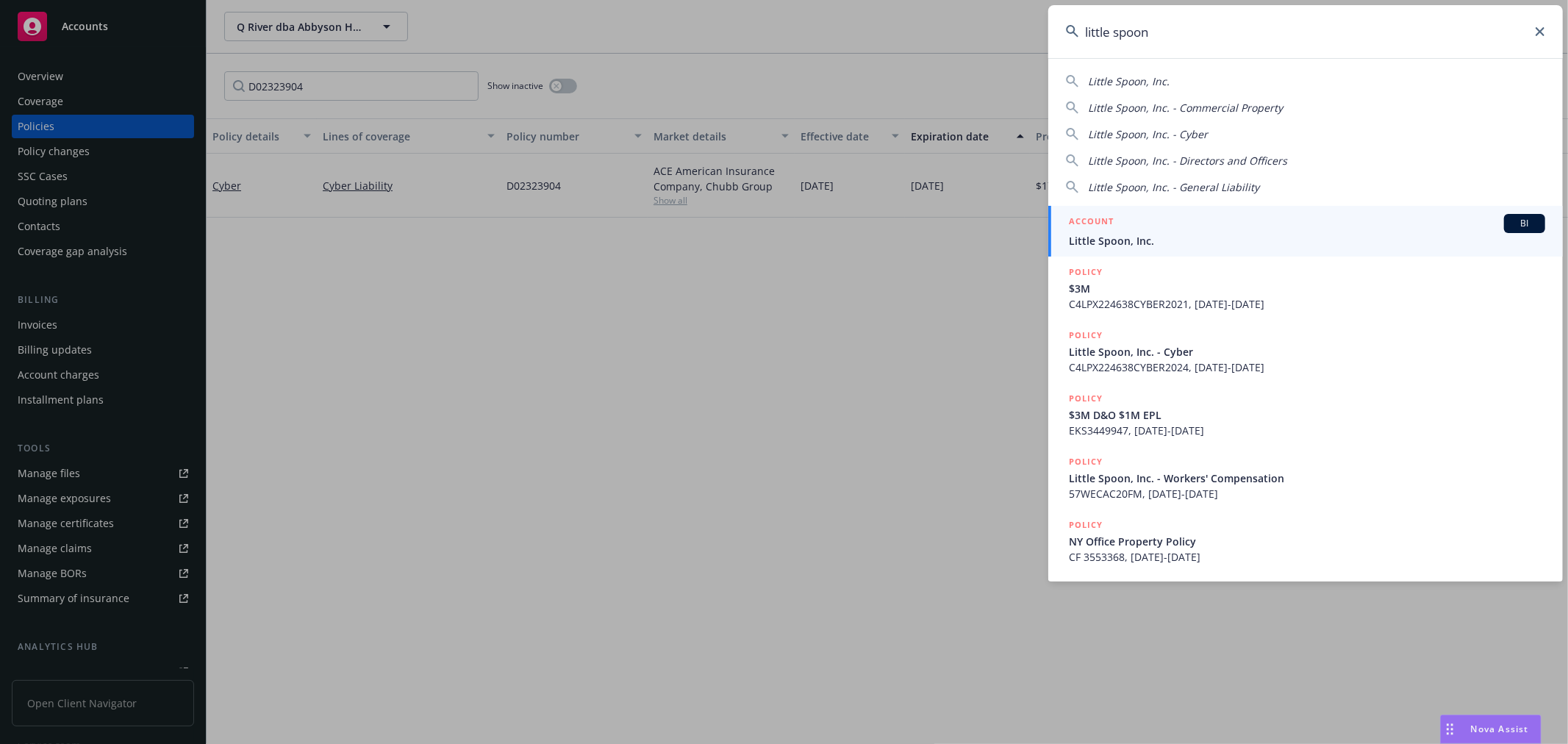
type input "little spoon"
click at [1196, 245] on span "Little Spoon, Inc." at bounding box center [1307, 241] width 476 height 16
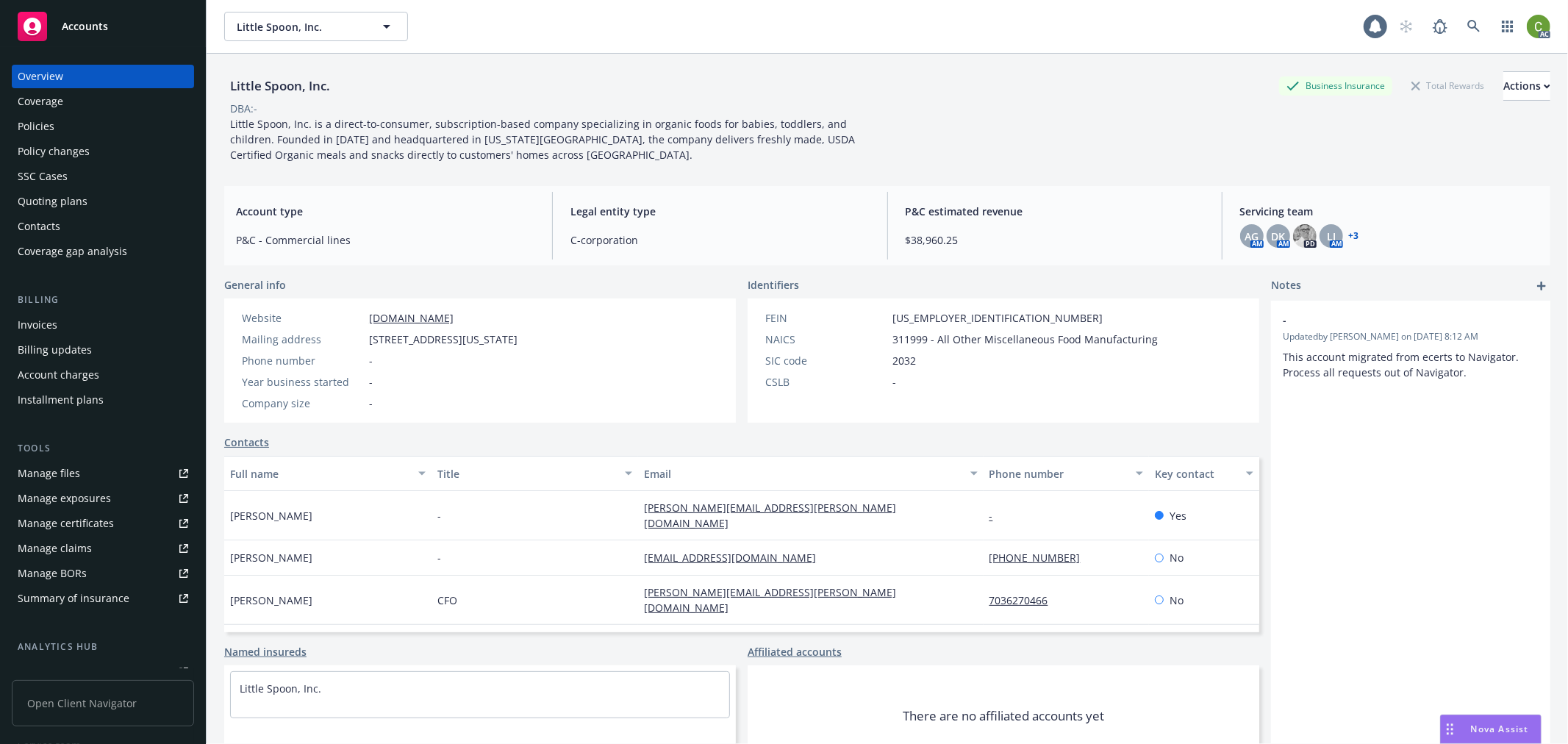
click at [111, 137] on div "Policies" at bounding box center [103, 126] width 170 height 23
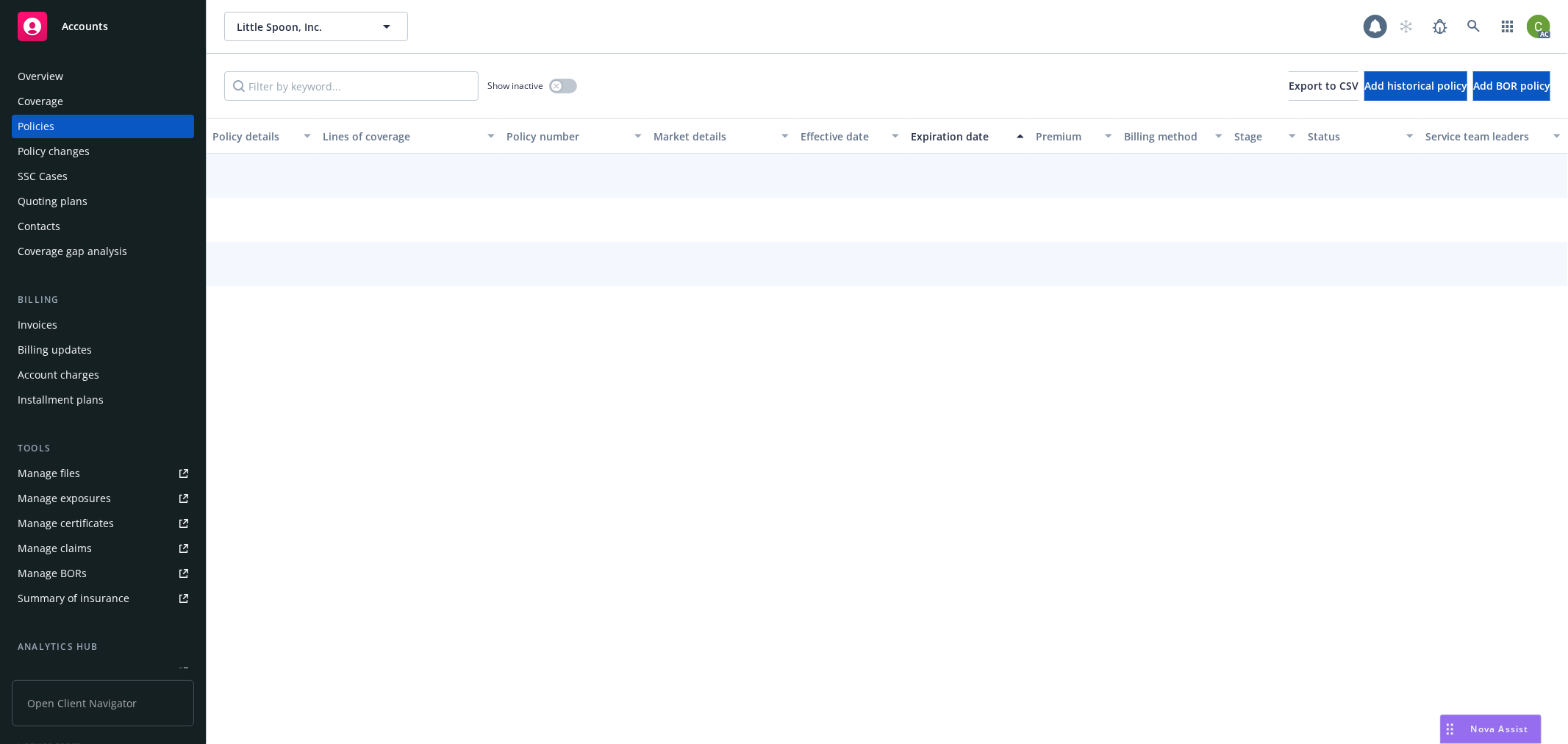
click at [111, 146] on div "Policy changes" at bounding box center [103, 151] width 170 height 23
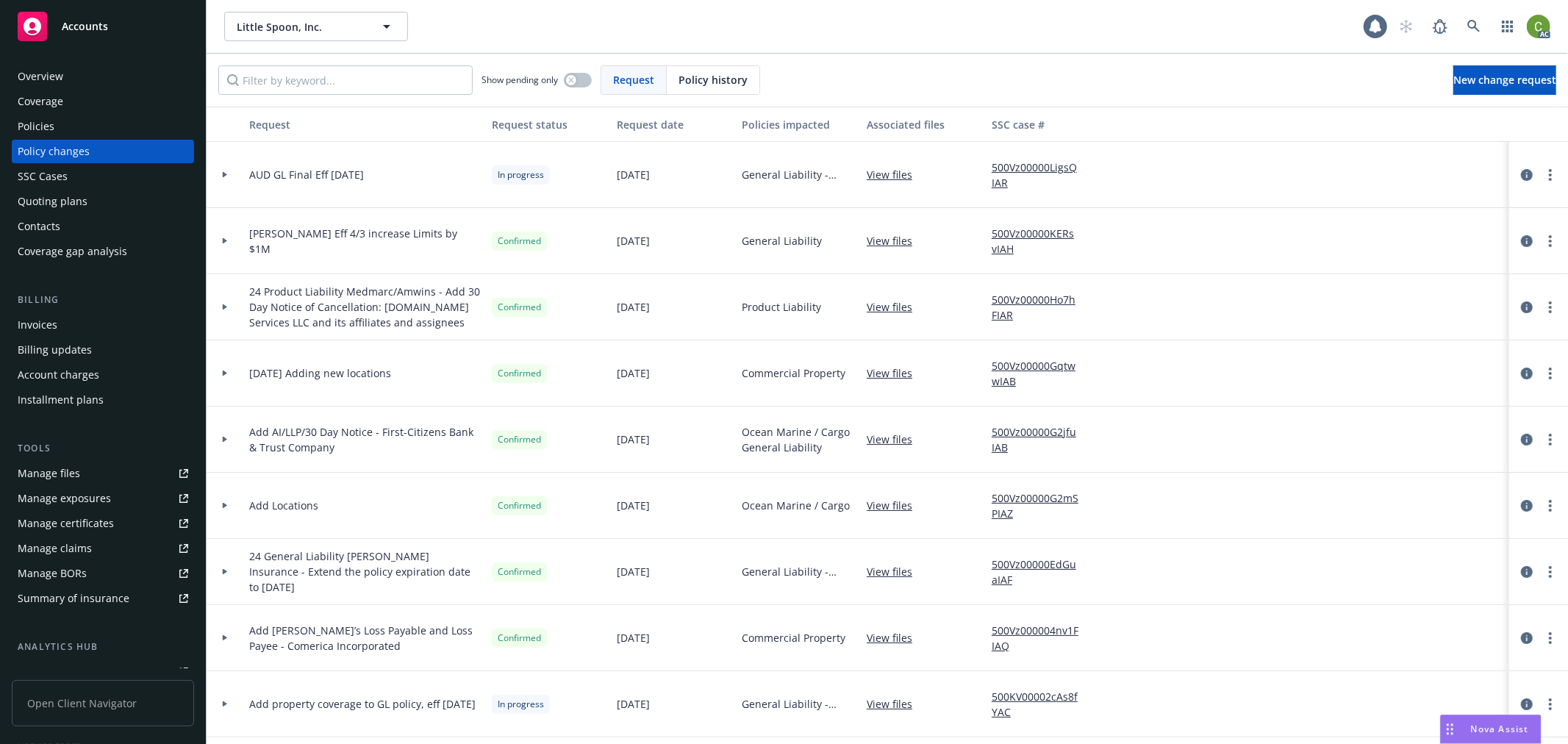
click at [689, 84] on span "Policy history" at bounding box center [713, 79] width 69 height 16
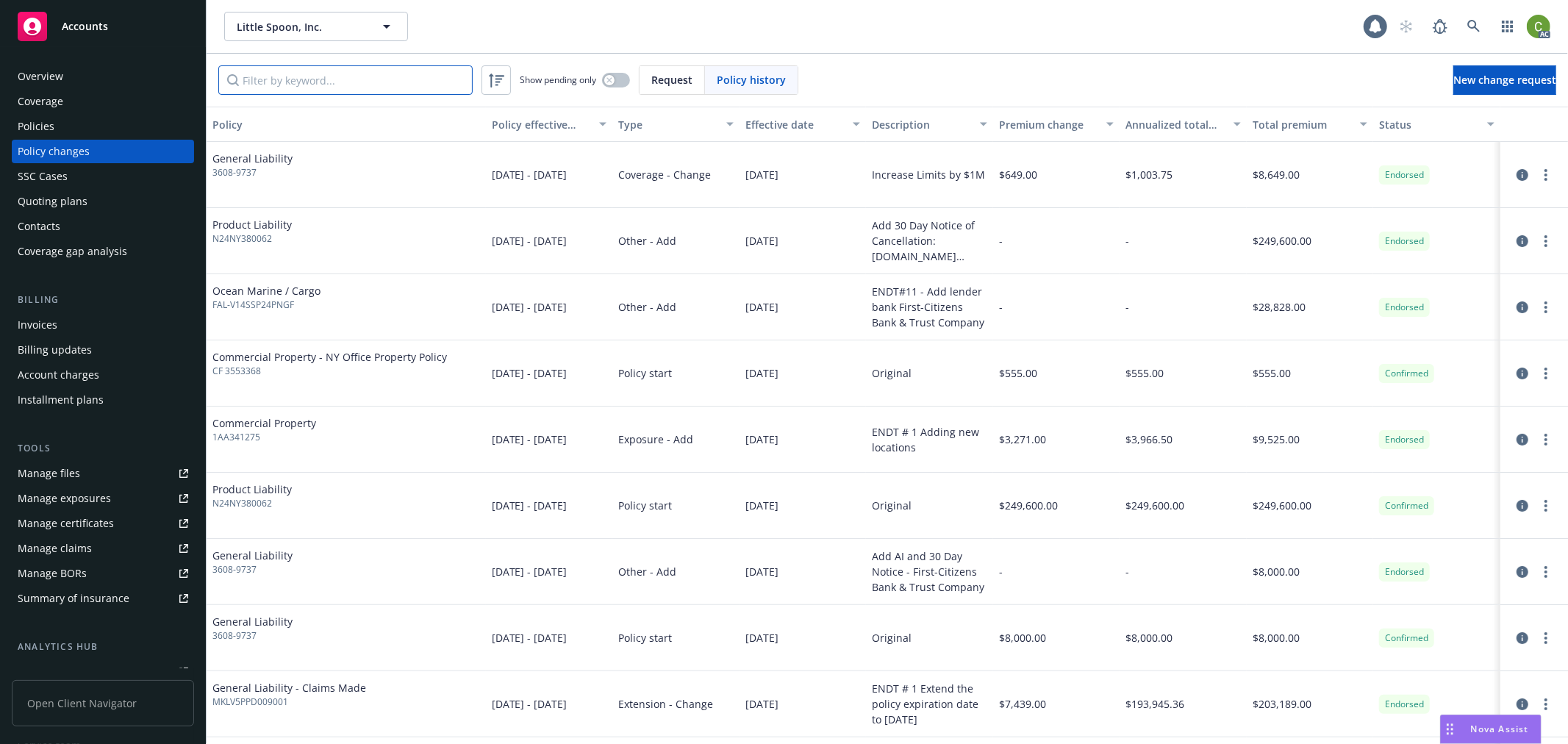
click at [391, 89] on input "Filter by keyword..." at bounding box center [345, 80] width 254 height 29
click at [400, 79] on input "Filter by keyword..." at bounding box center [345, 80] width 254 height 29
paste input "D02770775"
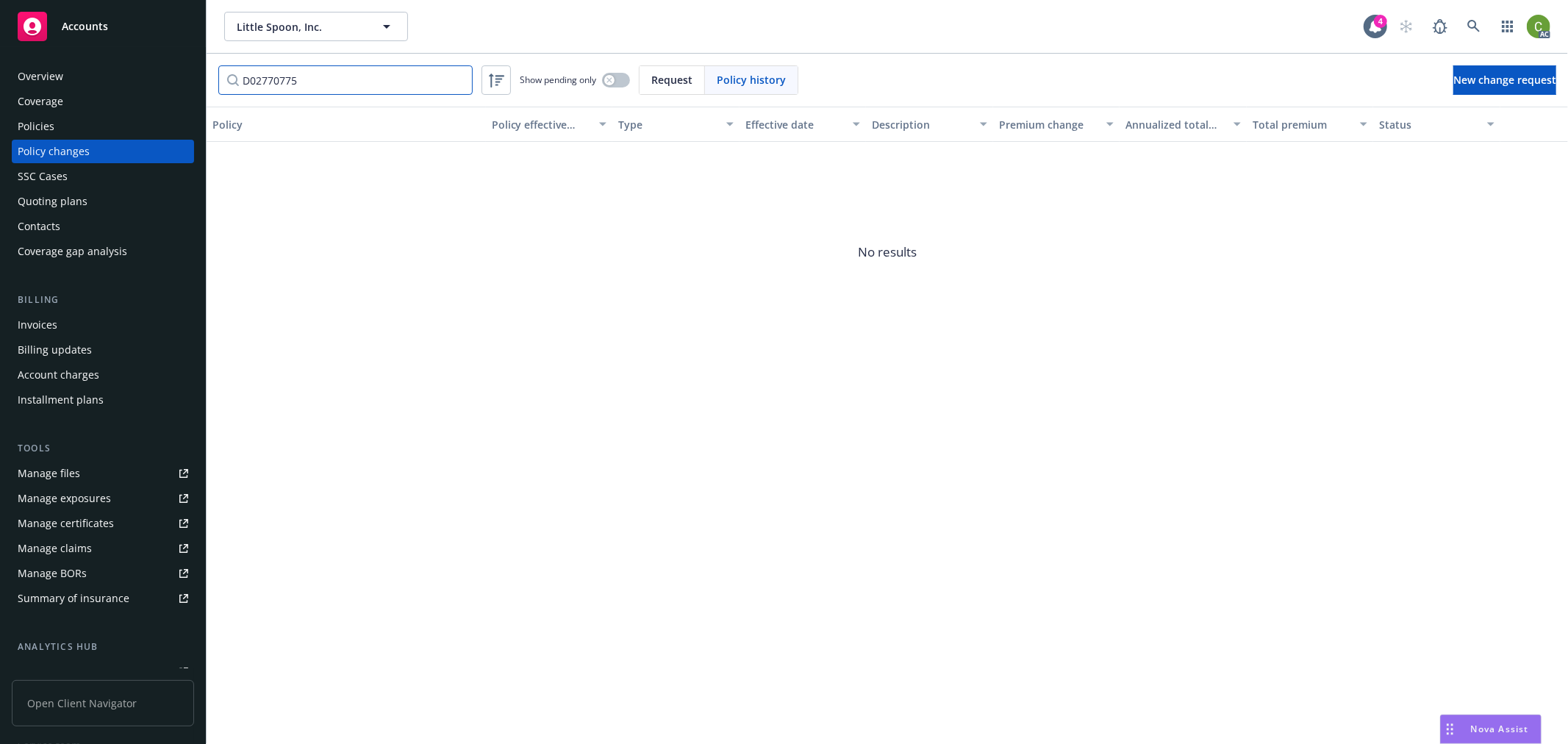
drag, startPoint x: 383, startPoint y: 82, endPoint x: -149, endPoint y: 82, distance: 532.0
click at [0, 82] on html "Accounts Overview Coverage Policies Policy changes SSC Cases Quoting plans Cont…" at bounding box center [784, 372] width 1568 height 744
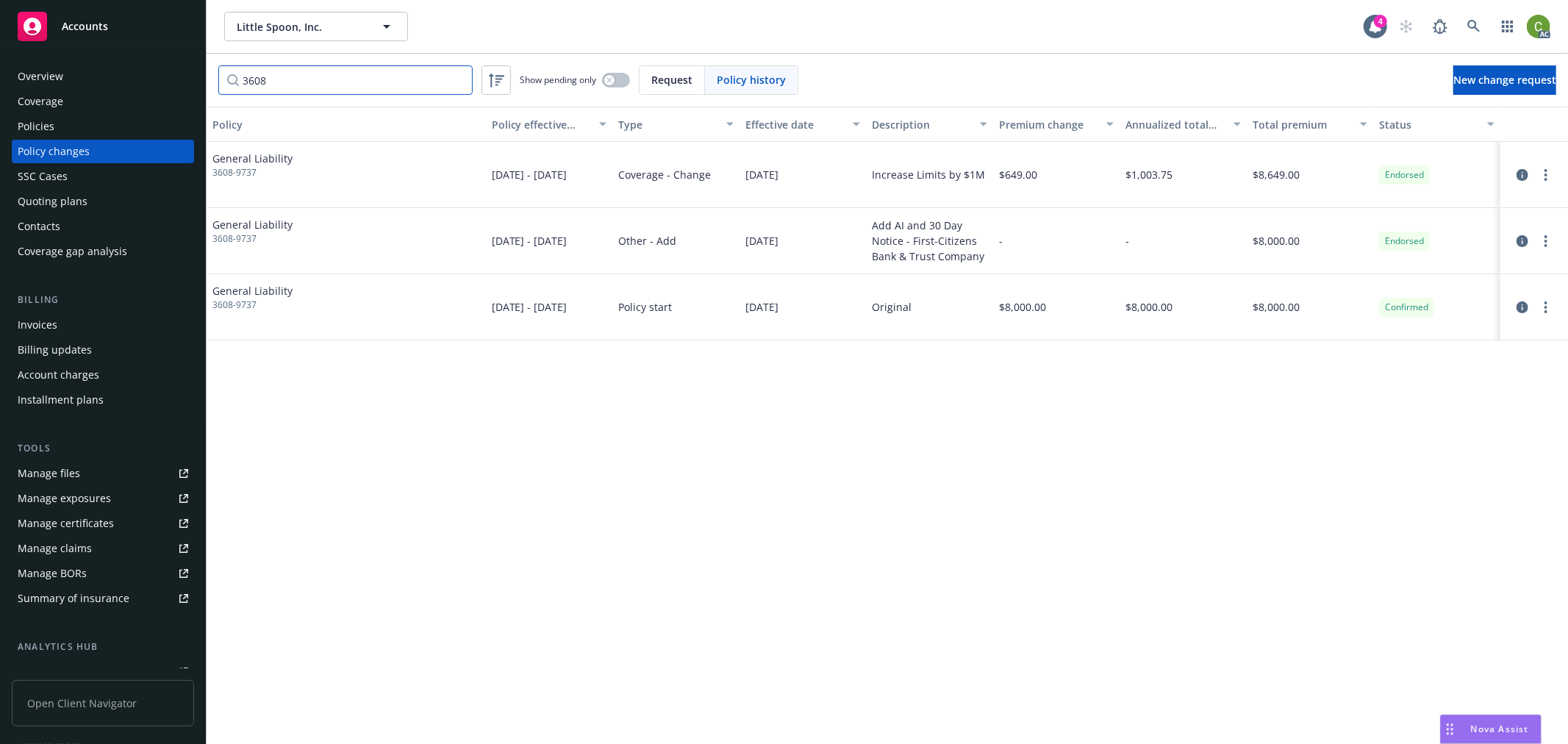
type input "3608"
click at [1533, 176] on div at bounding box center [1534, 175] width 56 height 18
click at [1525, 175] on icon "circleInformation" at bounding box center [1523, 175] width 12 height 12
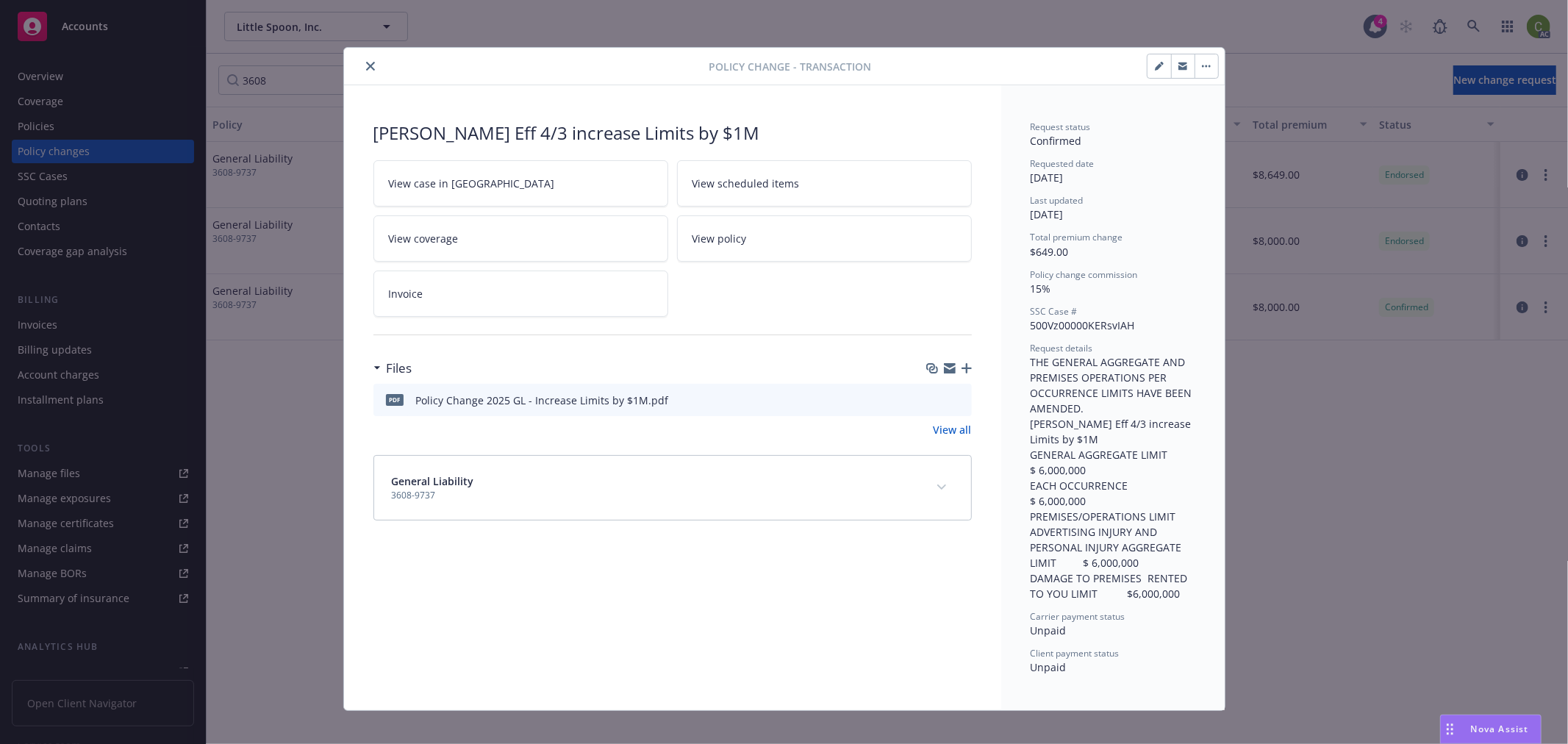
click at [511, 304] on link "Invoice" at bounding box center [521, 294] width 295 height 46
click at [366, 69] on icon "close" at bounding box center [371, 67] width 9 height 9
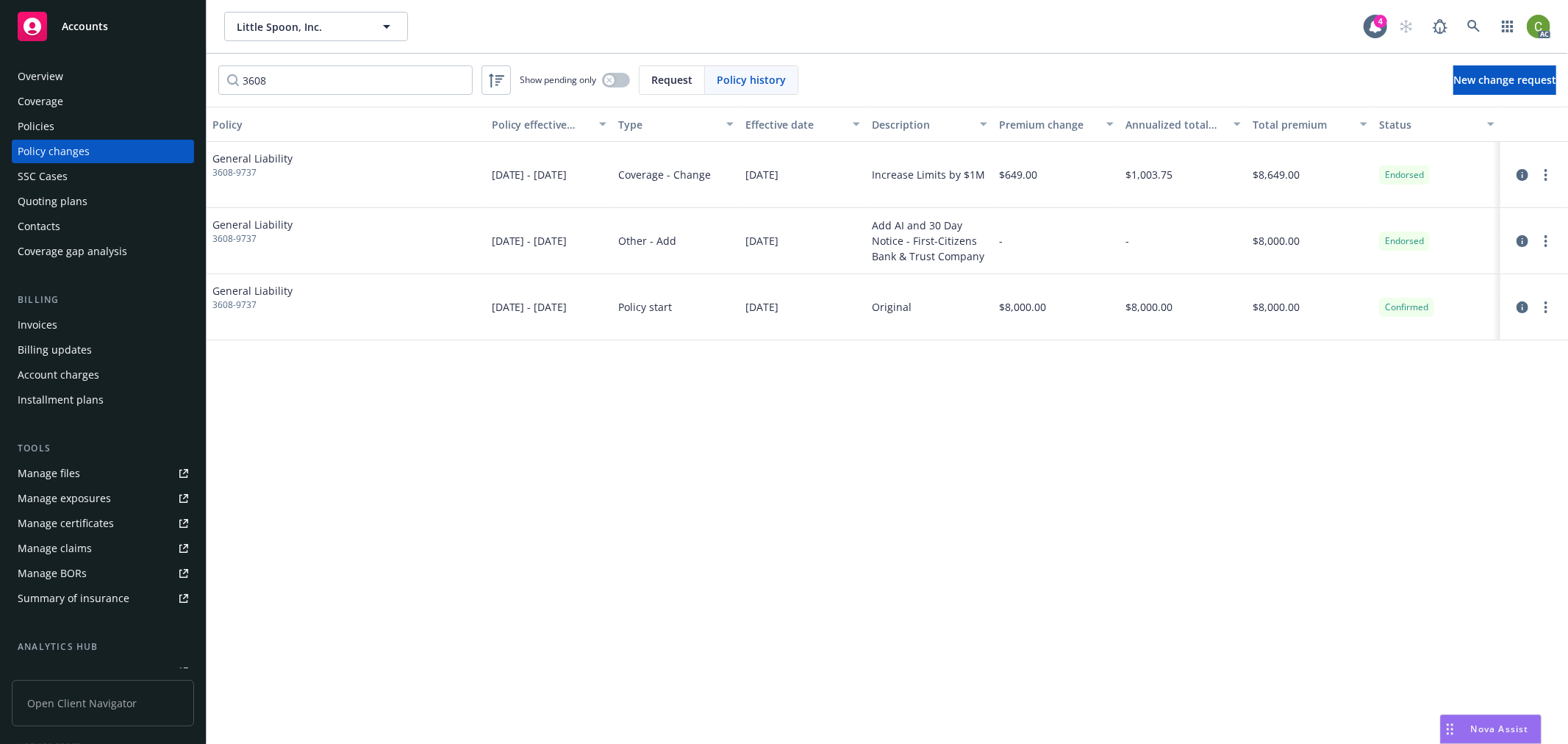
drag, startPoint x: 1537, startPoint y: 22, endPoint x: 1525, endPoint y: 48, distance: 28.6
click at [1537, 22] on img at bounding box center [1538, 26] width 23 height 23
drag, startPoint x: 1466, startPoint y: 71, endPoint x: 1412, endPoint y: 78, distance: 54.5
click at [1466, 71] on link "Log out" at bounding box center [1477, 66] width 147 height 29
